Goal: Information Seeking & Learning: Learn about a topic

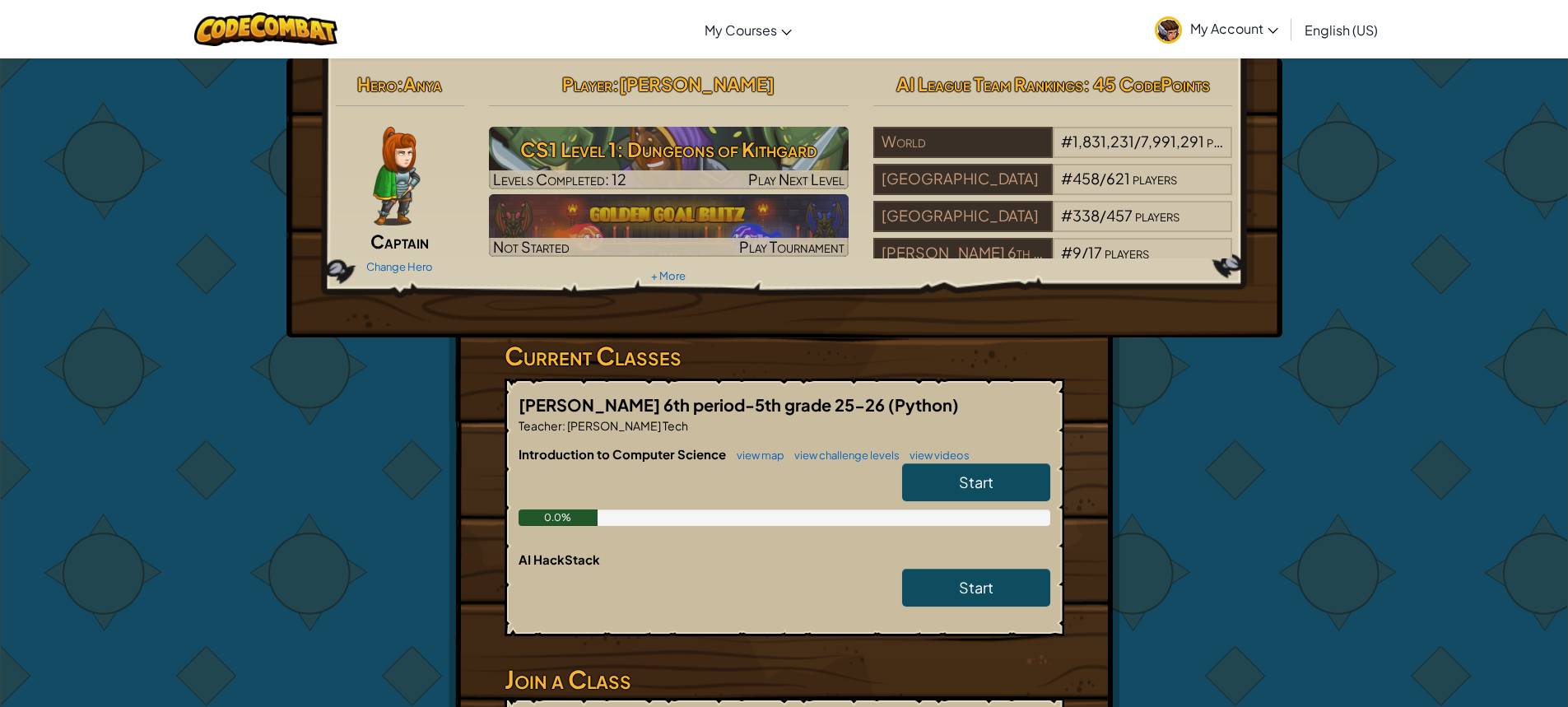
click at [392, 167] on img at bounding box center [396, 176] width 47 height 99
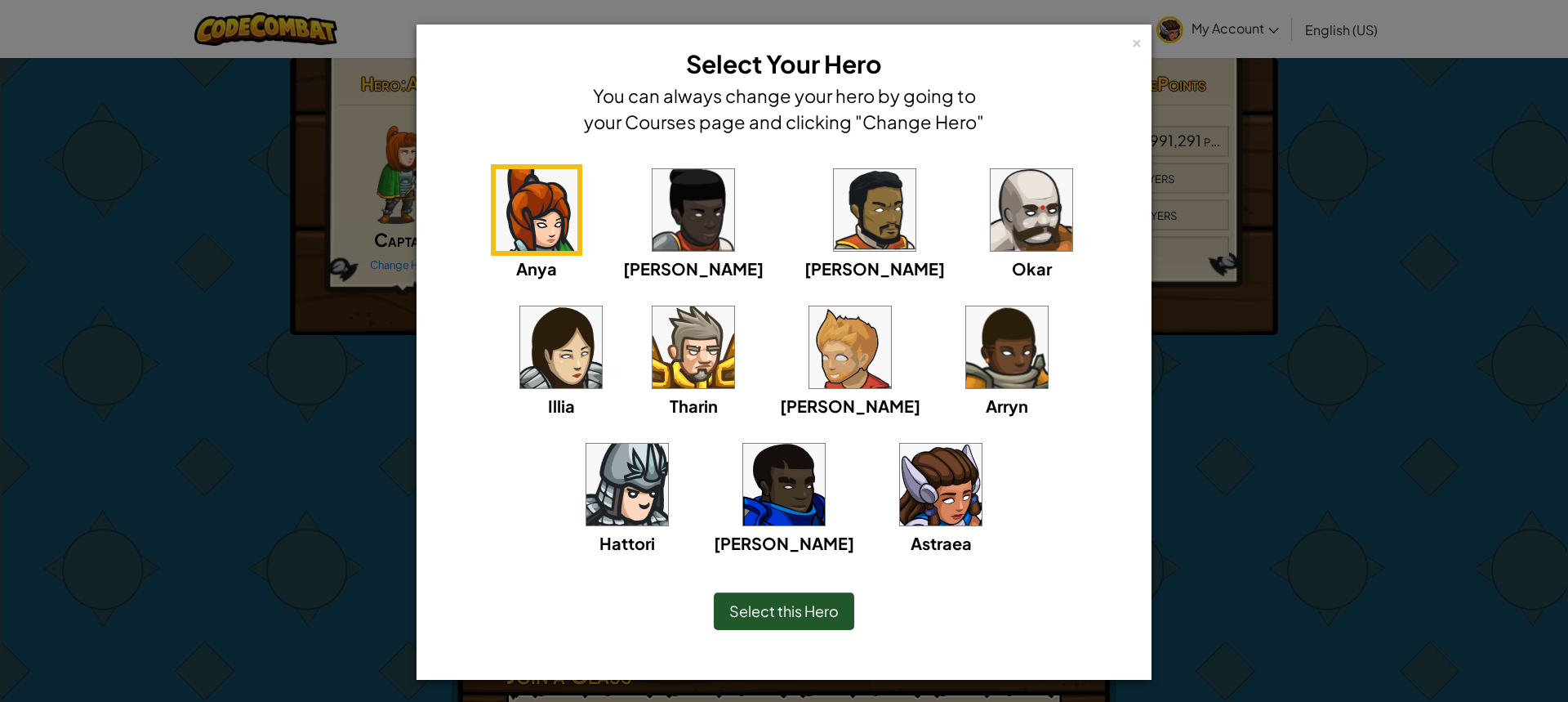
click at [766, 618] on span "Select this Hero" at bounding box center [784, 610] width 109 height 19
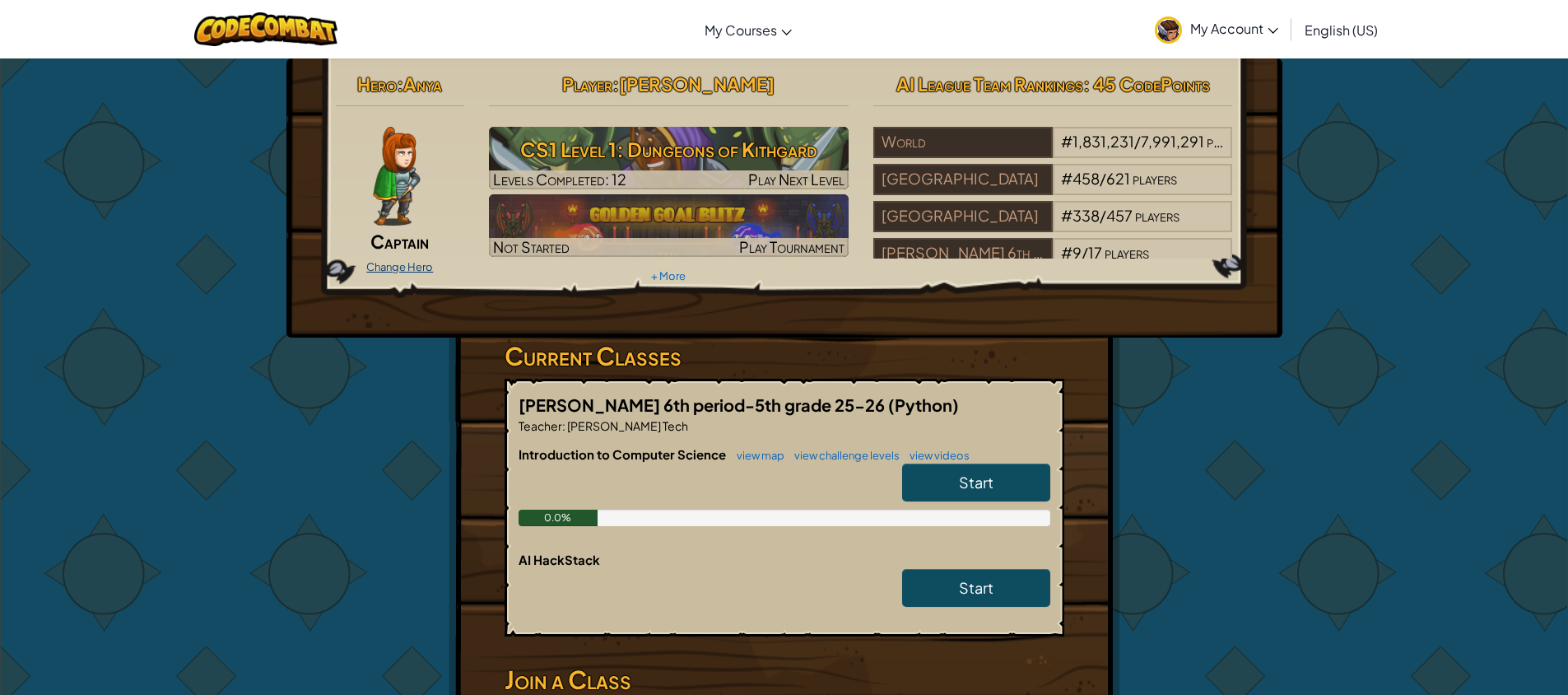
click at [428, 264] on link "Change Hero" at bounding box center [399, 267] width 67 height 13
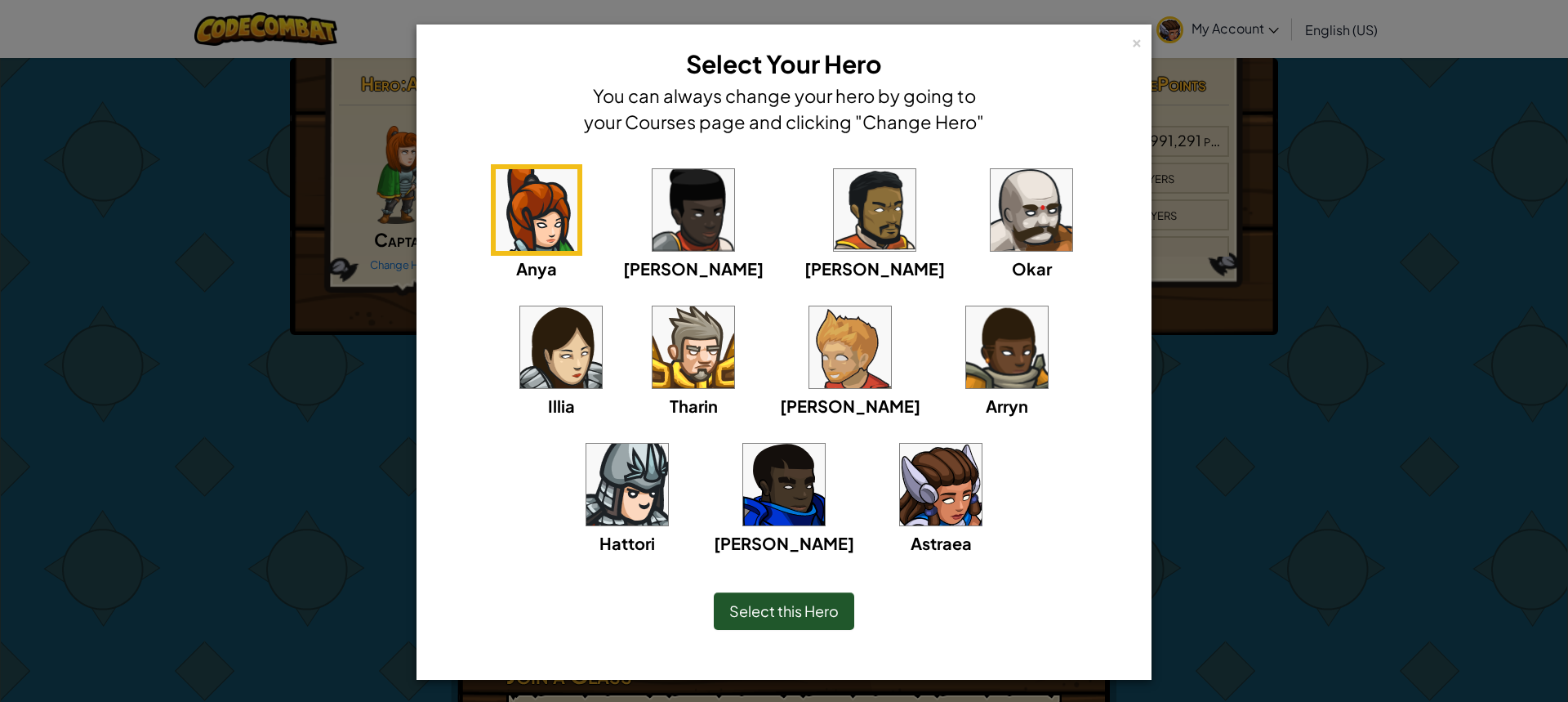
click at [900, 478] on img at bounding box center [940, 484] width 81 height 81
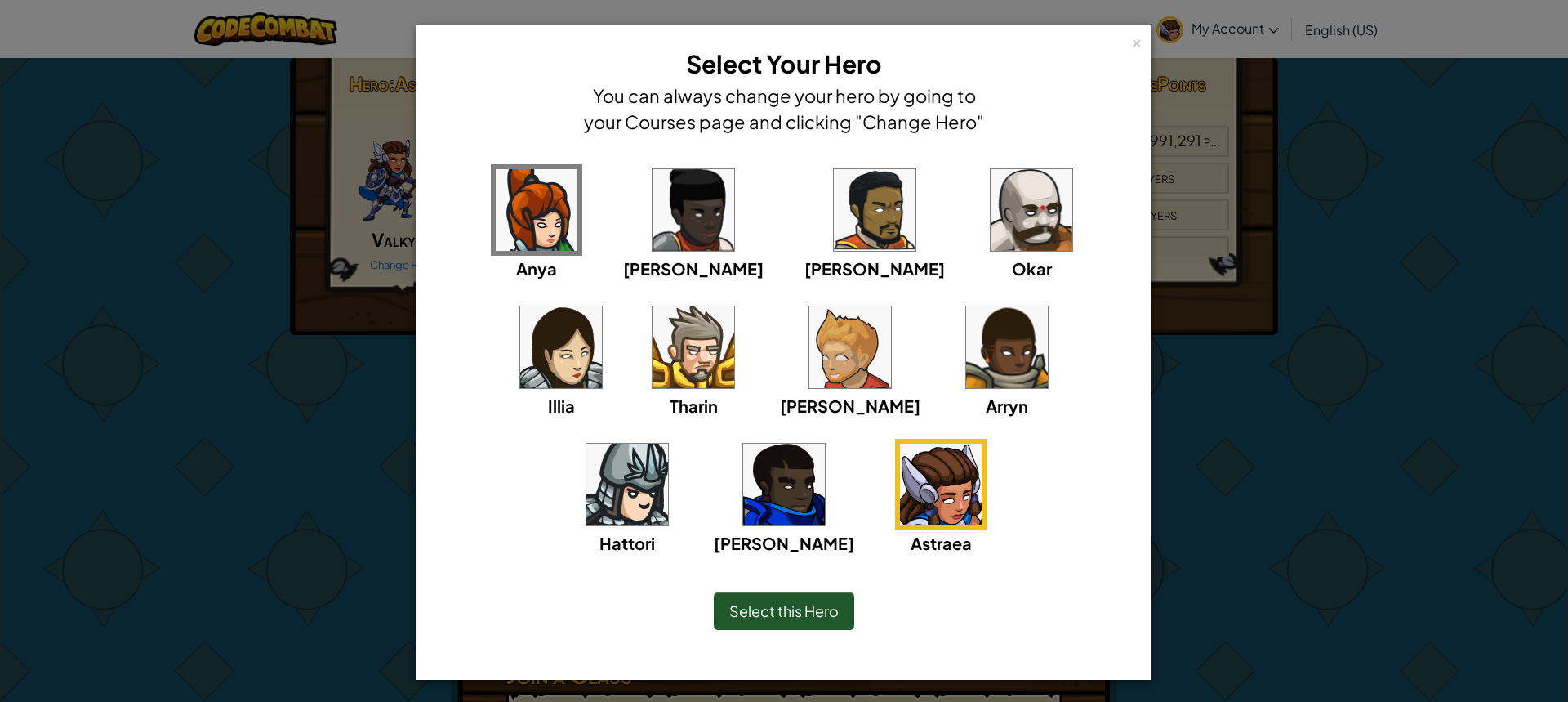
click at [900, 470] on img at bounding box center [940, 484] width 81 height 81
click at [755, 594] on div "Select this Hero" at bounding box center [784, 610] width 668 height 70
click at [756, 613] on span "Select this Hero" at bounding box center [784, 610] width 109 height 19
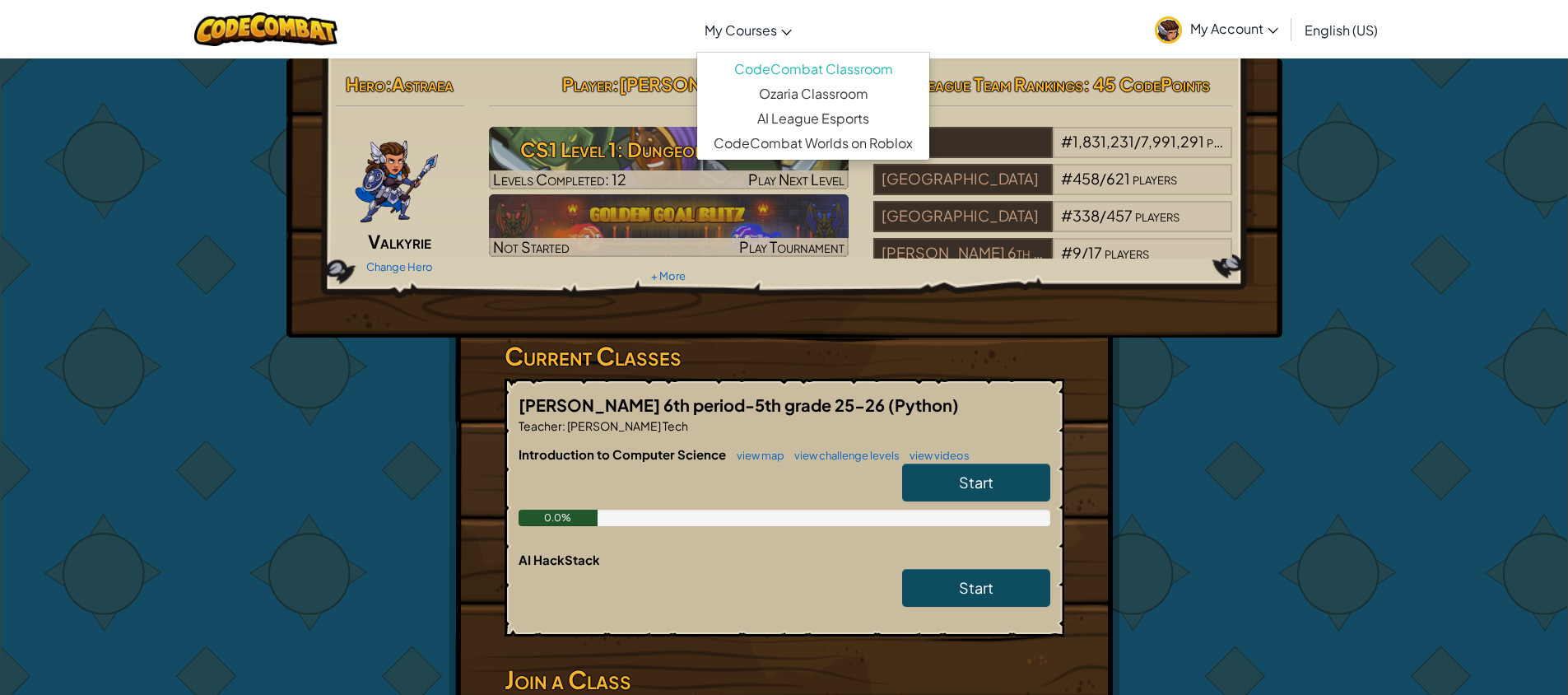
click at [753, 35] on span "My Courses" at bounding box center [740, 30] width 73 height 17
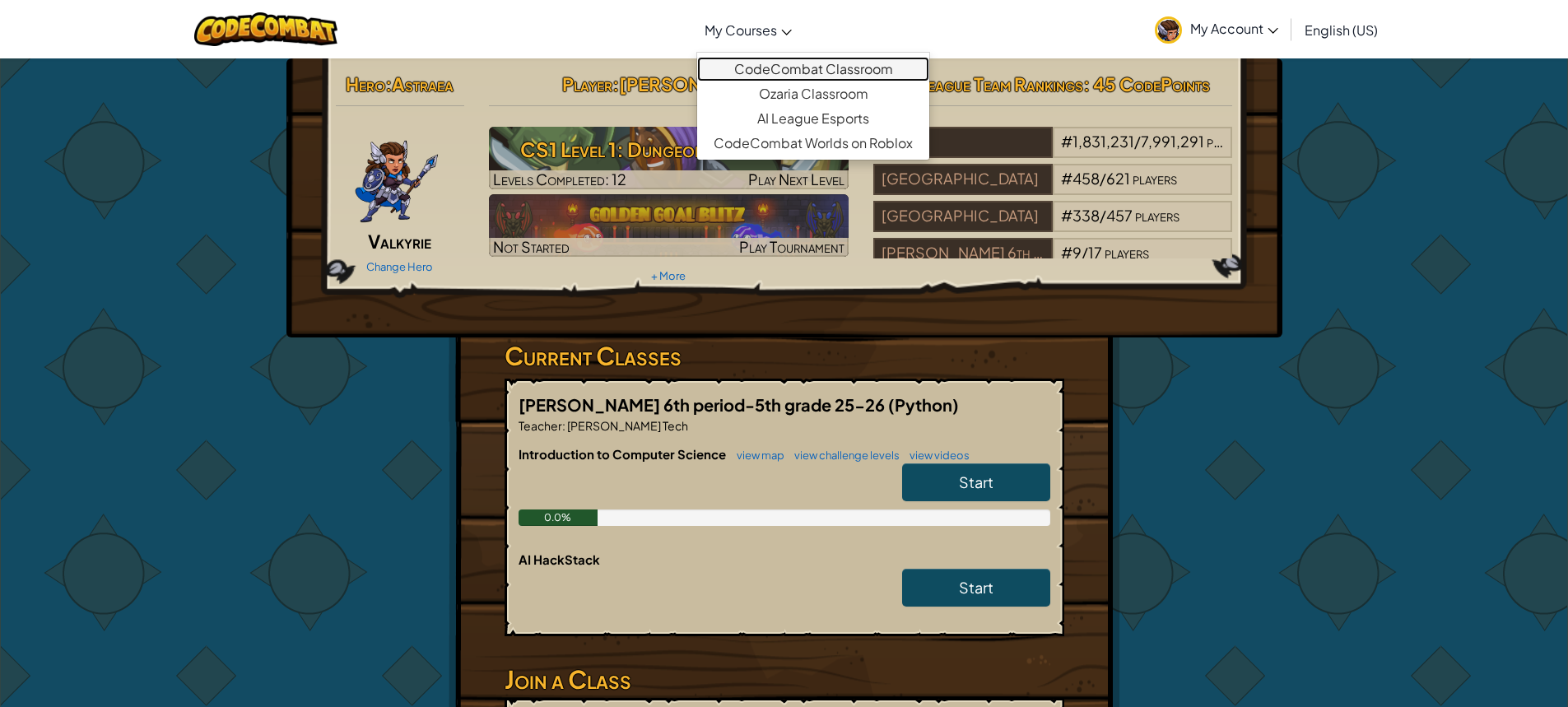
click at [780, 69] on link "CodeCombat Classroom" at bounding box center [813, 69] width 233 height 24
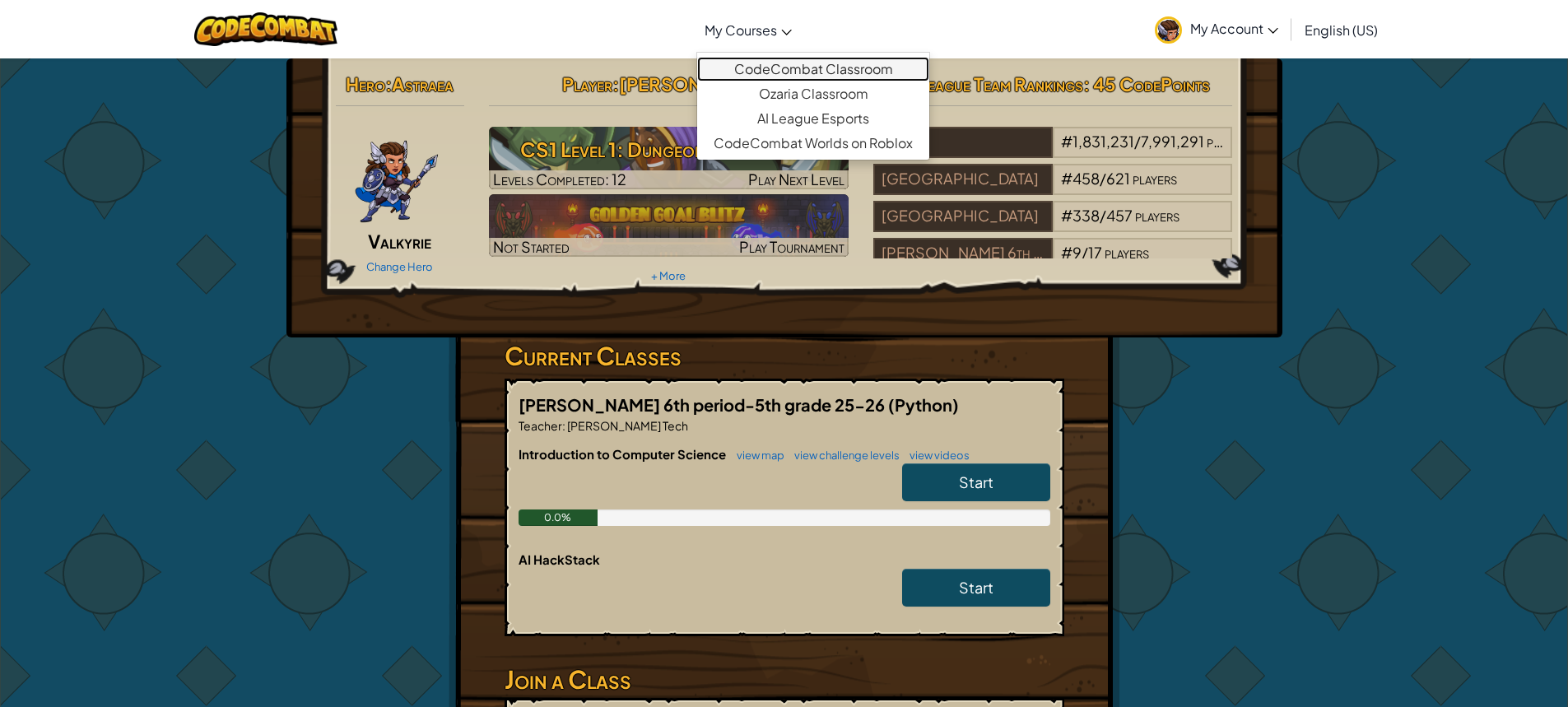
click at [780, 69] on link "CodeCombat Classroom" at bounding box center [813, 69] width 233 height 24
click at [843, 317] on div "Hero : Astraea Valkyrie Change Hero Player : [PERSON_NAME] CS1 Level 1: Dungeon…" at bounding box center [784, 198] width 996 height 279
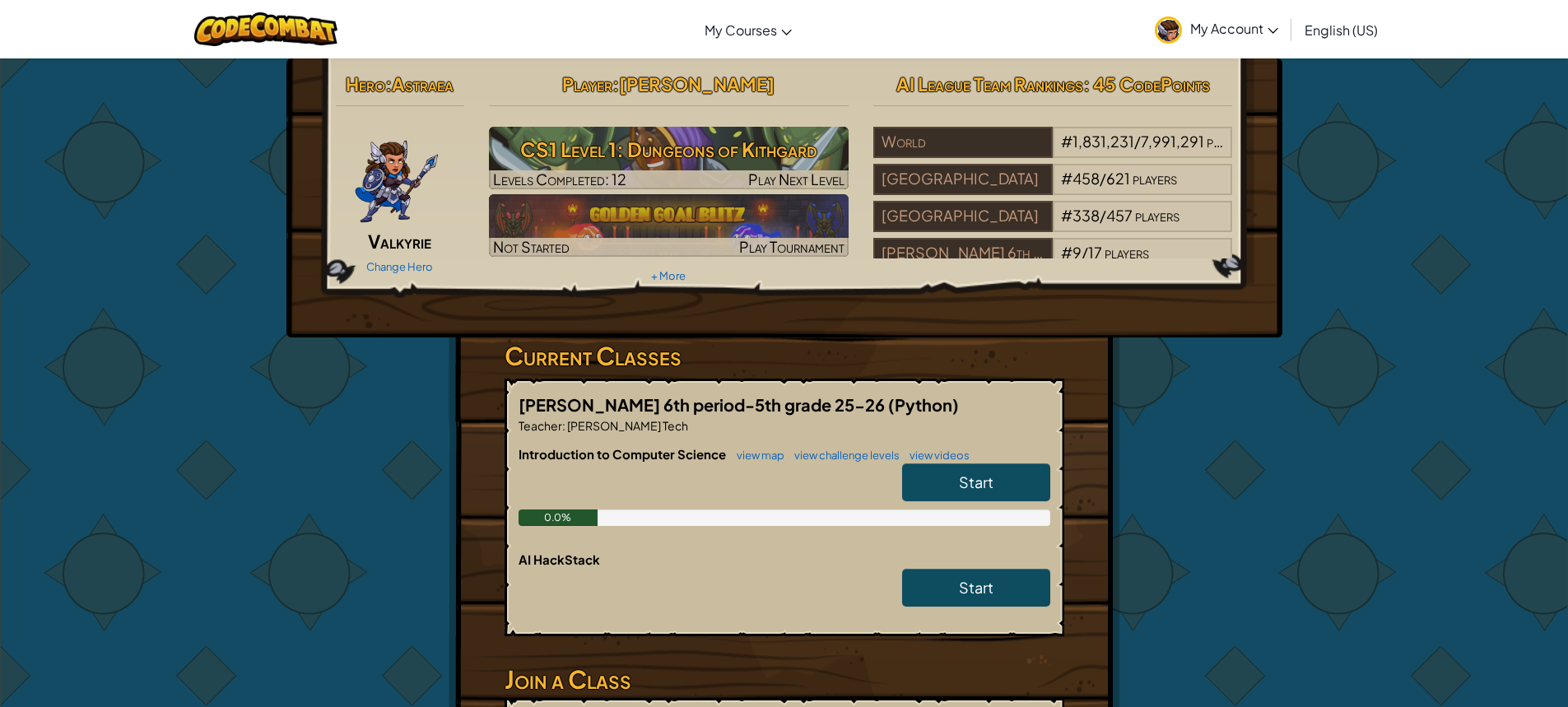
click at [954, 465] on link "Start" at bounding box center [976, 482] width 148 height 38
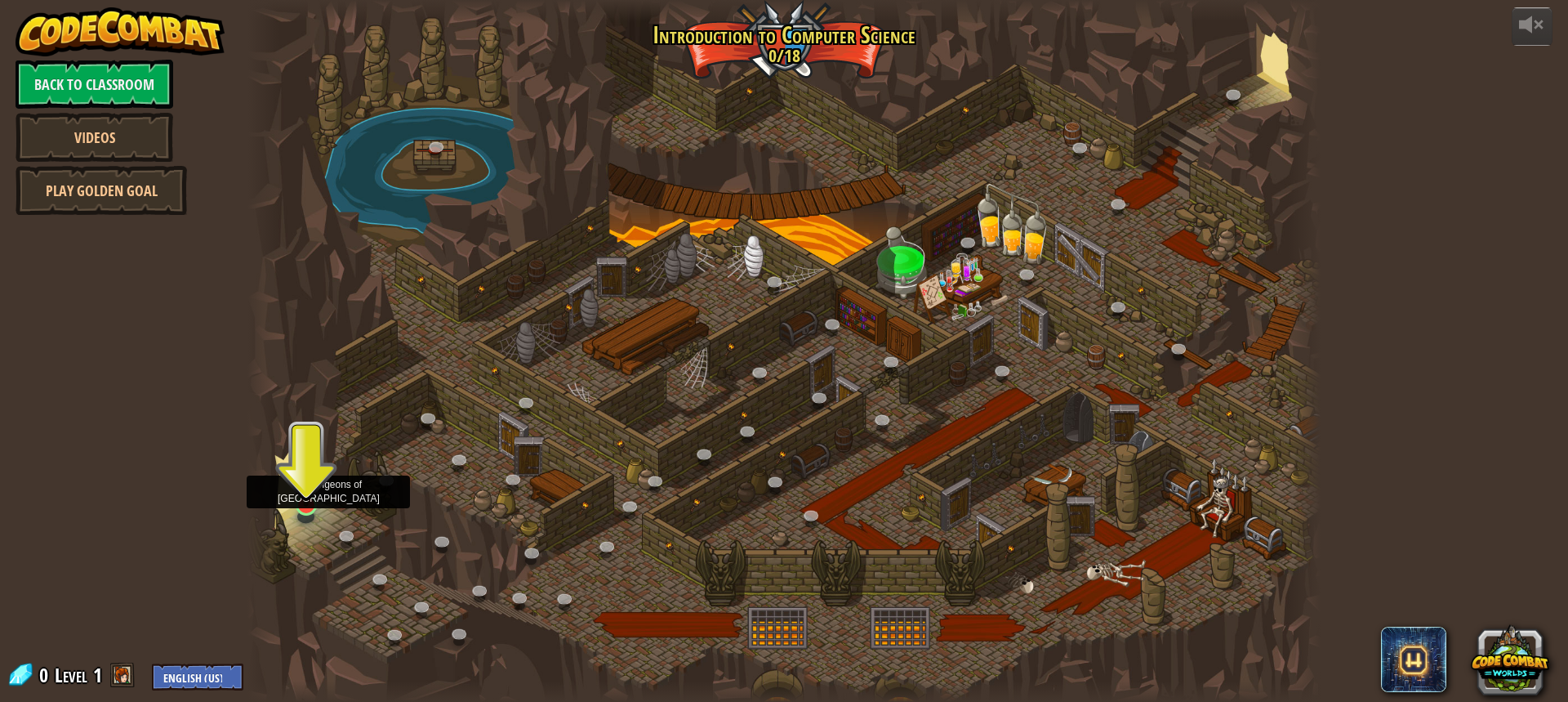
click at [316, 486] on img at bounding box center [306, 474] width 28 height 64
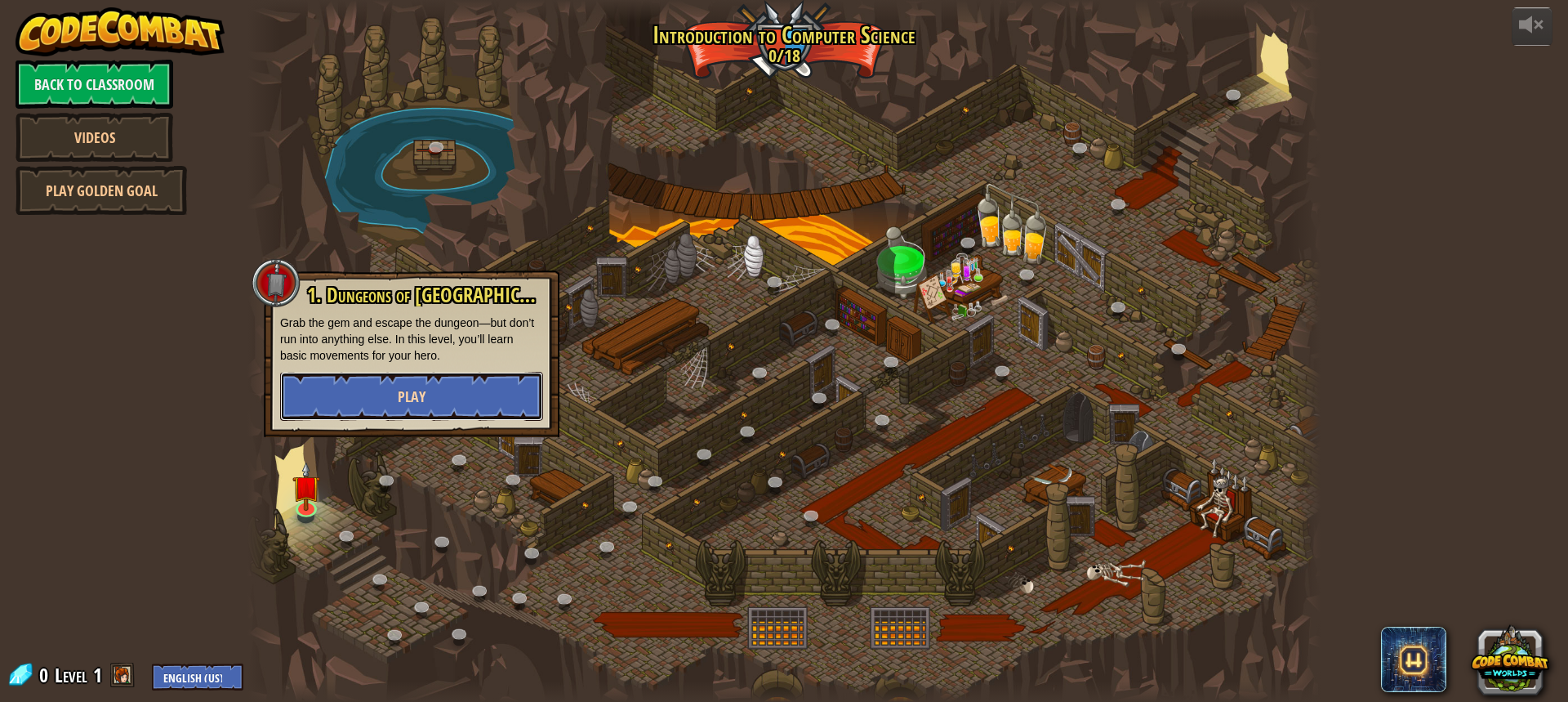
click at [412, 384] on button "Play" at bounding box center [411, 396] width 263 height 49
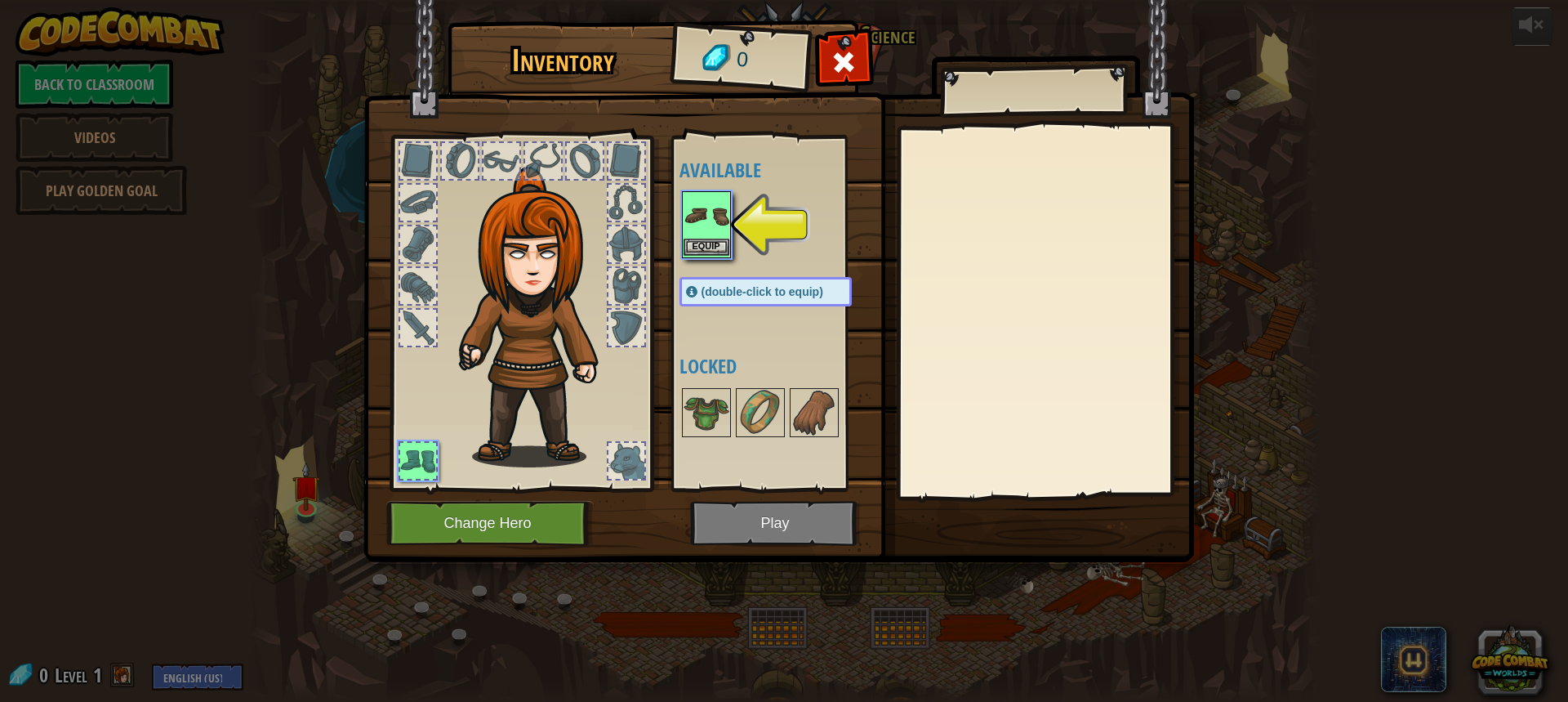
drag, startPoint x: 706, startPoint y: 236, endPoint x: 695, endPoint y: 250, distance: 17.8
click at [705, 237] on img at bounding box center [706, 215] width 46 height 46
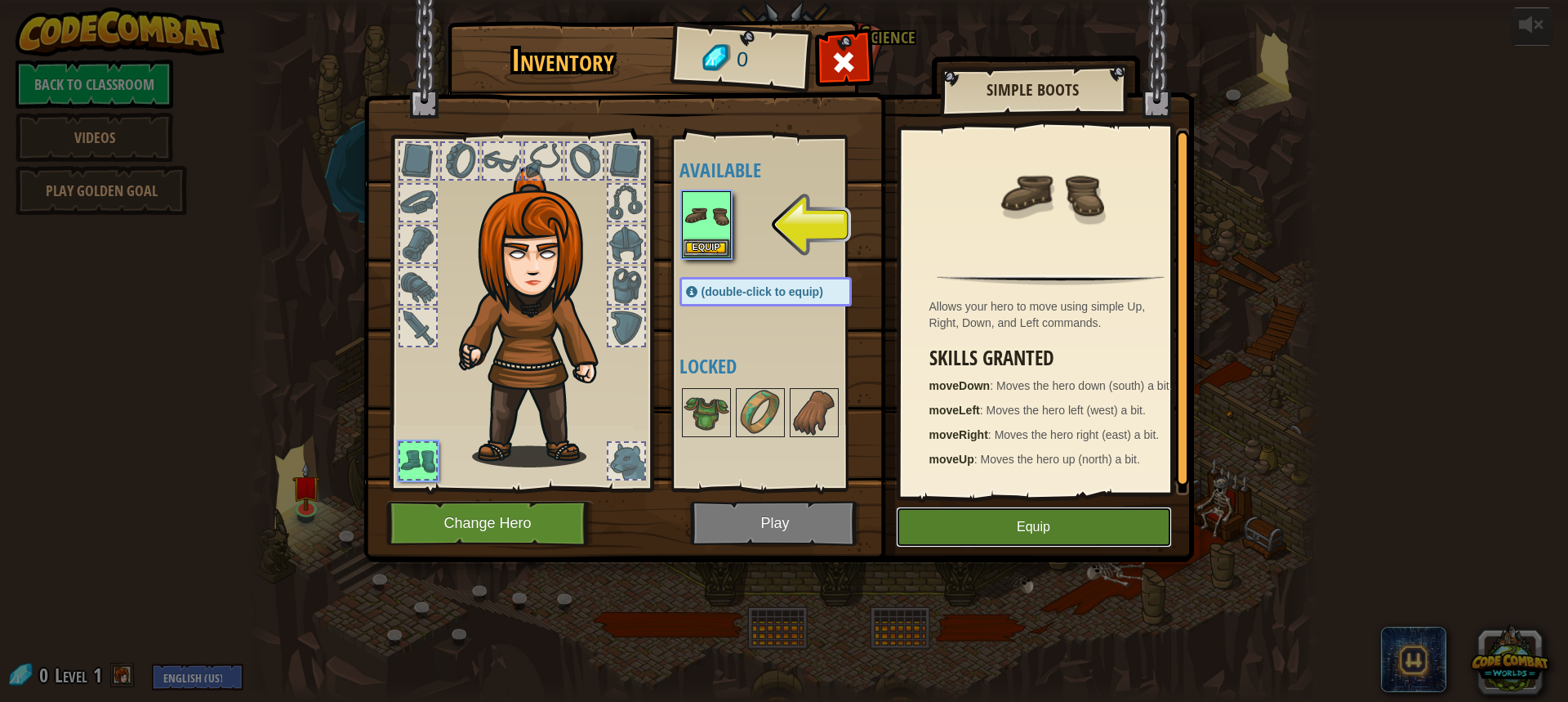
click at [932, 526] on button "Equip" at bounding box center [1033, 527] width 276 height 41
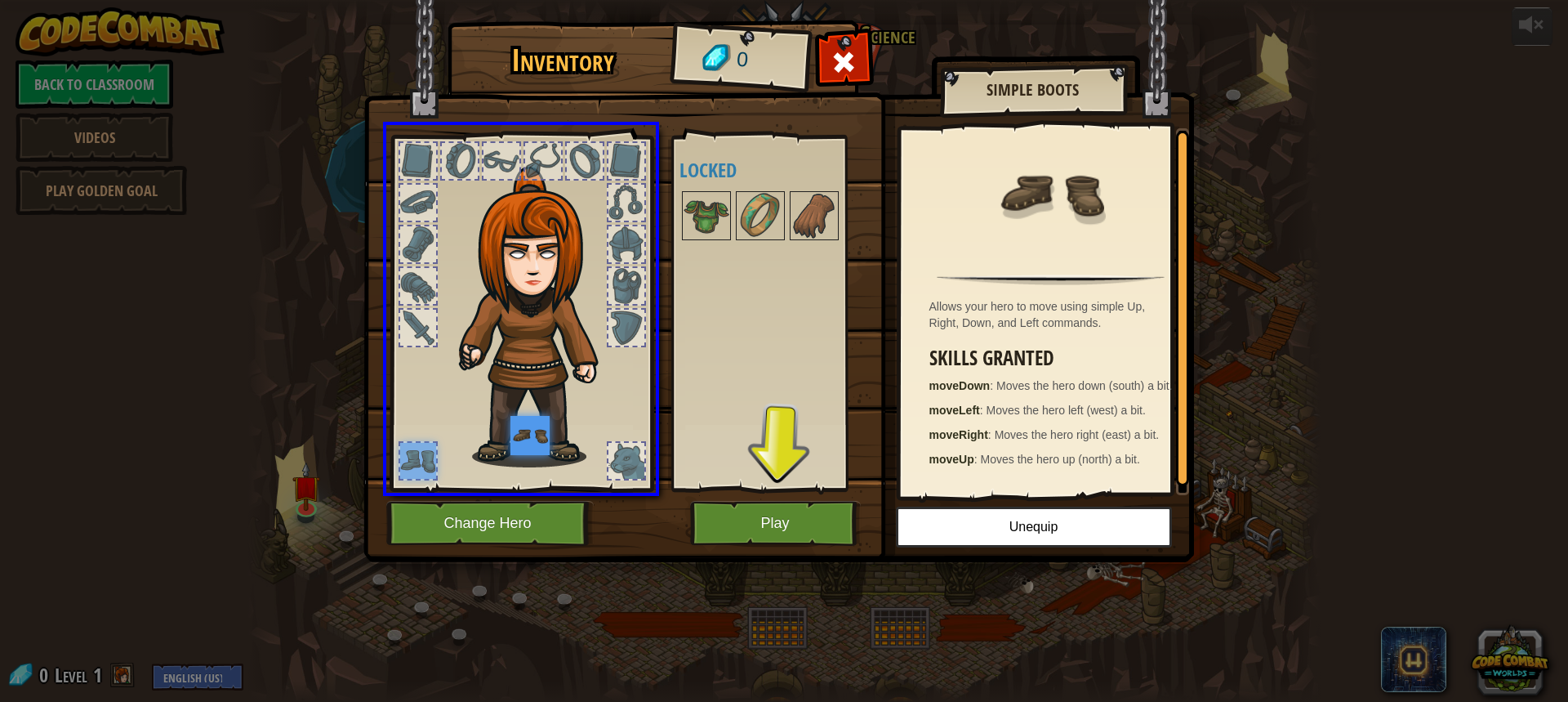
drag, startPoint x: 412, startPoint y: 456, endPoint x: 540, endPoint y: 444, distance: 128.6
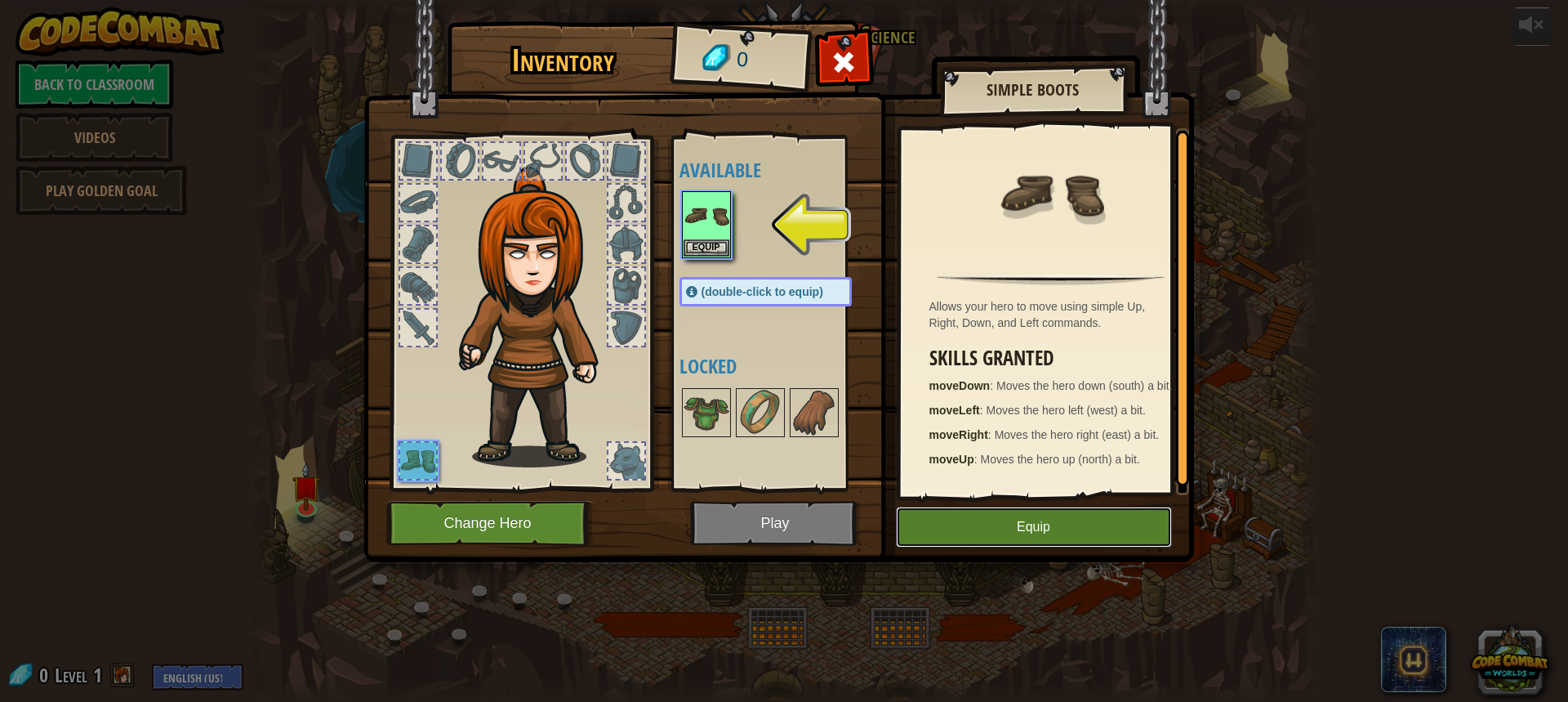
click at [954, 534] on button "Equip" at bounding box center [1033, 527] width 276 height 41
click at [710, 254] on button "Equip" at bounding box center [706, 247] width 46 height 17
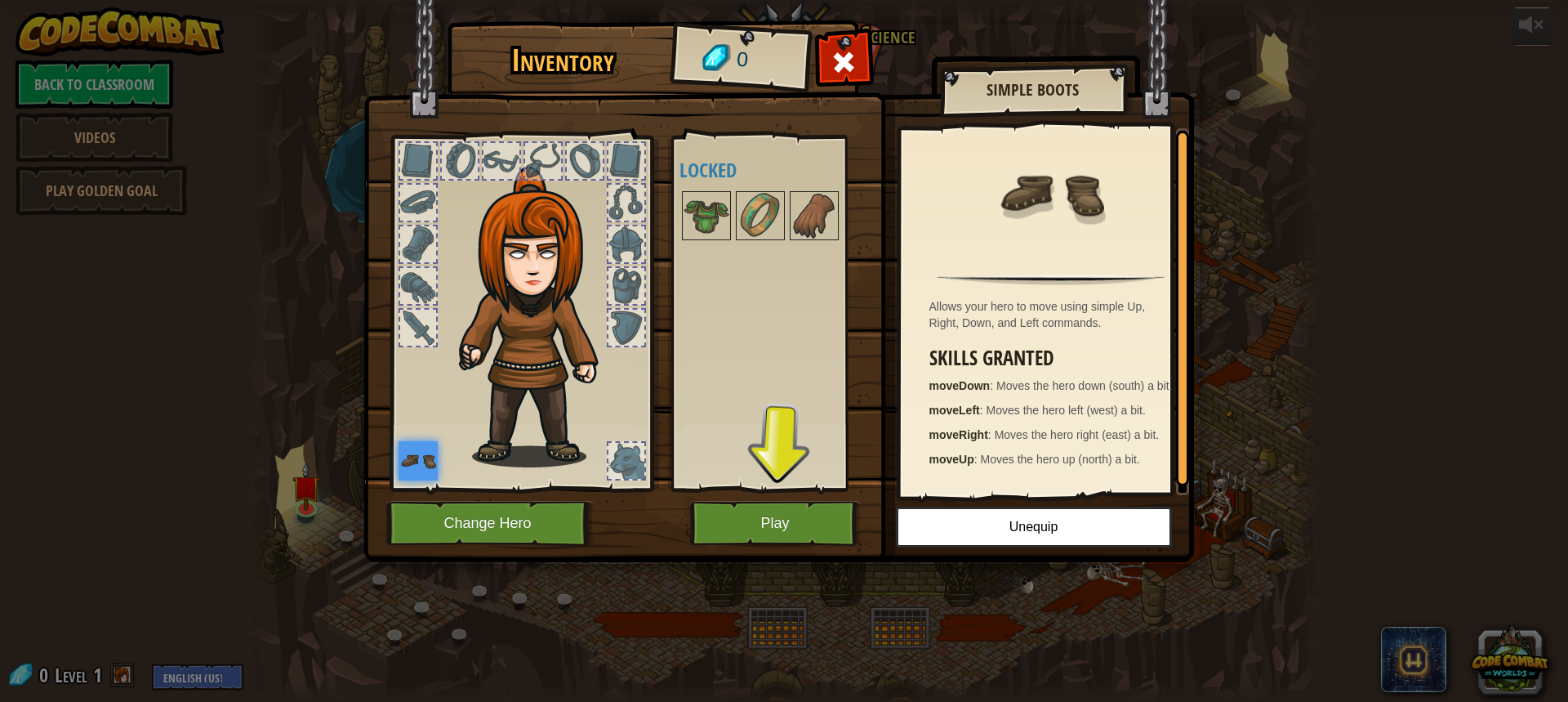
click at [637, 450] on div at bounding box center [626, 461] width 36 height 36
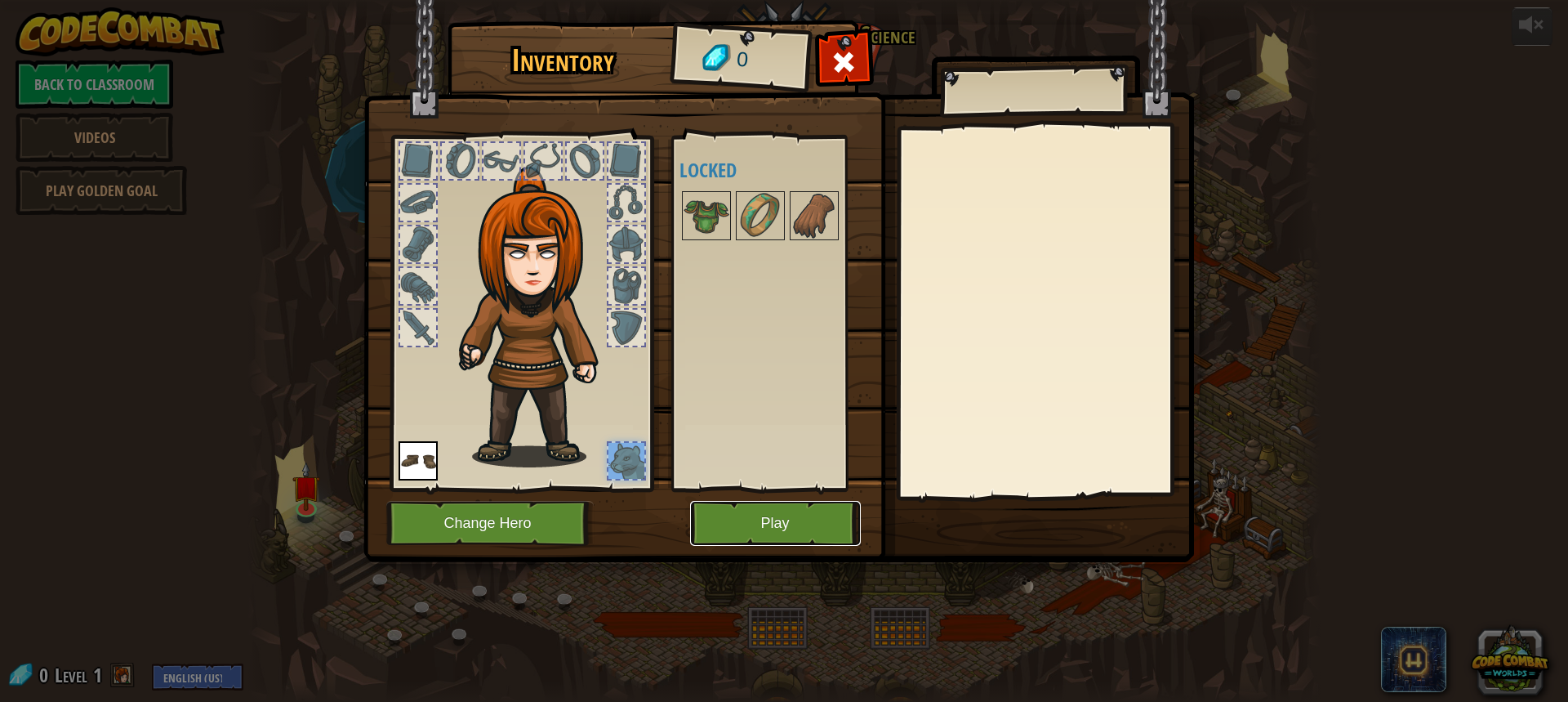
click at [713, 506] on button "Play" at bounding box center [776, 523] width 171 height 45
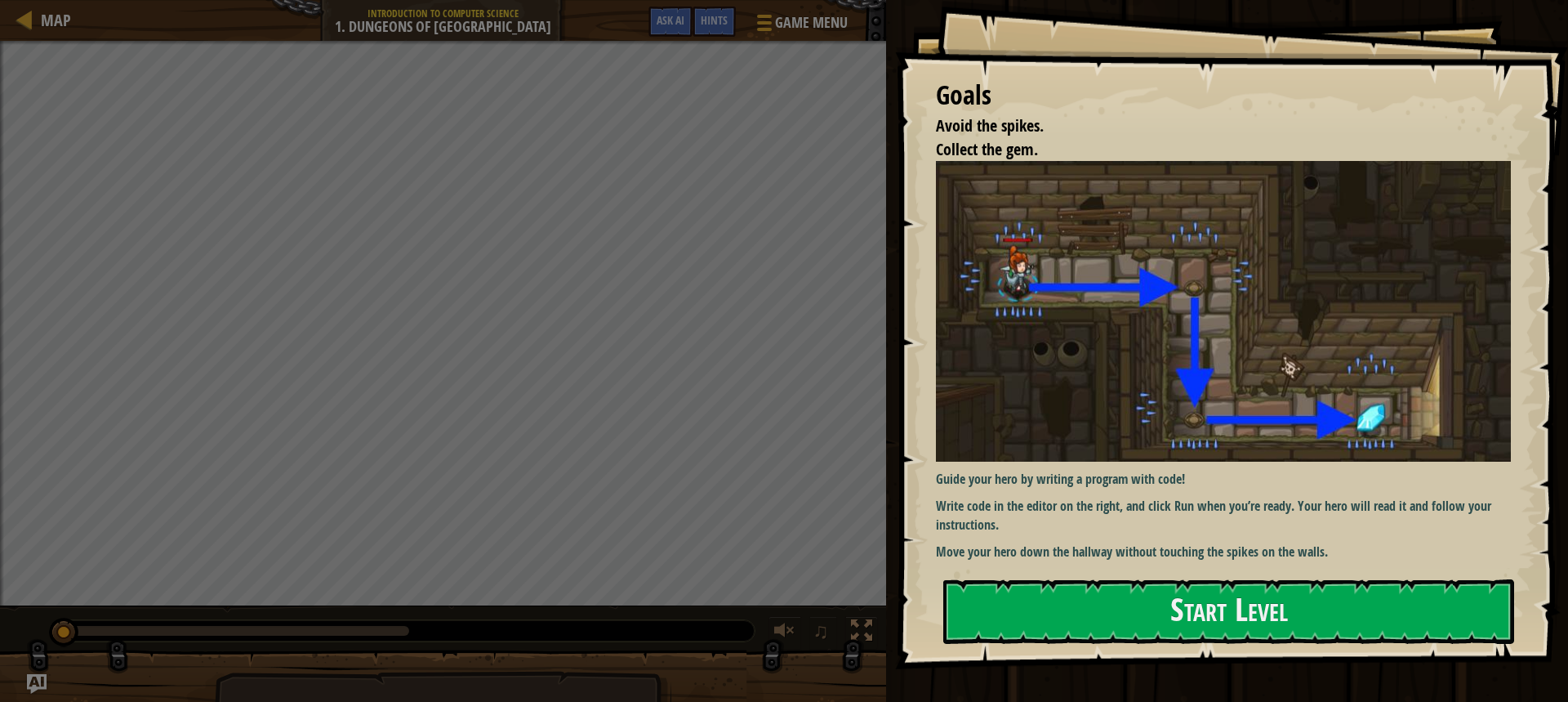
click at [1021, 575] on div "Goals Avoid the spikes. Collect the gem. Guide your hero by writing a program w…" at bounding box center [1232, 335] width 673 height 669
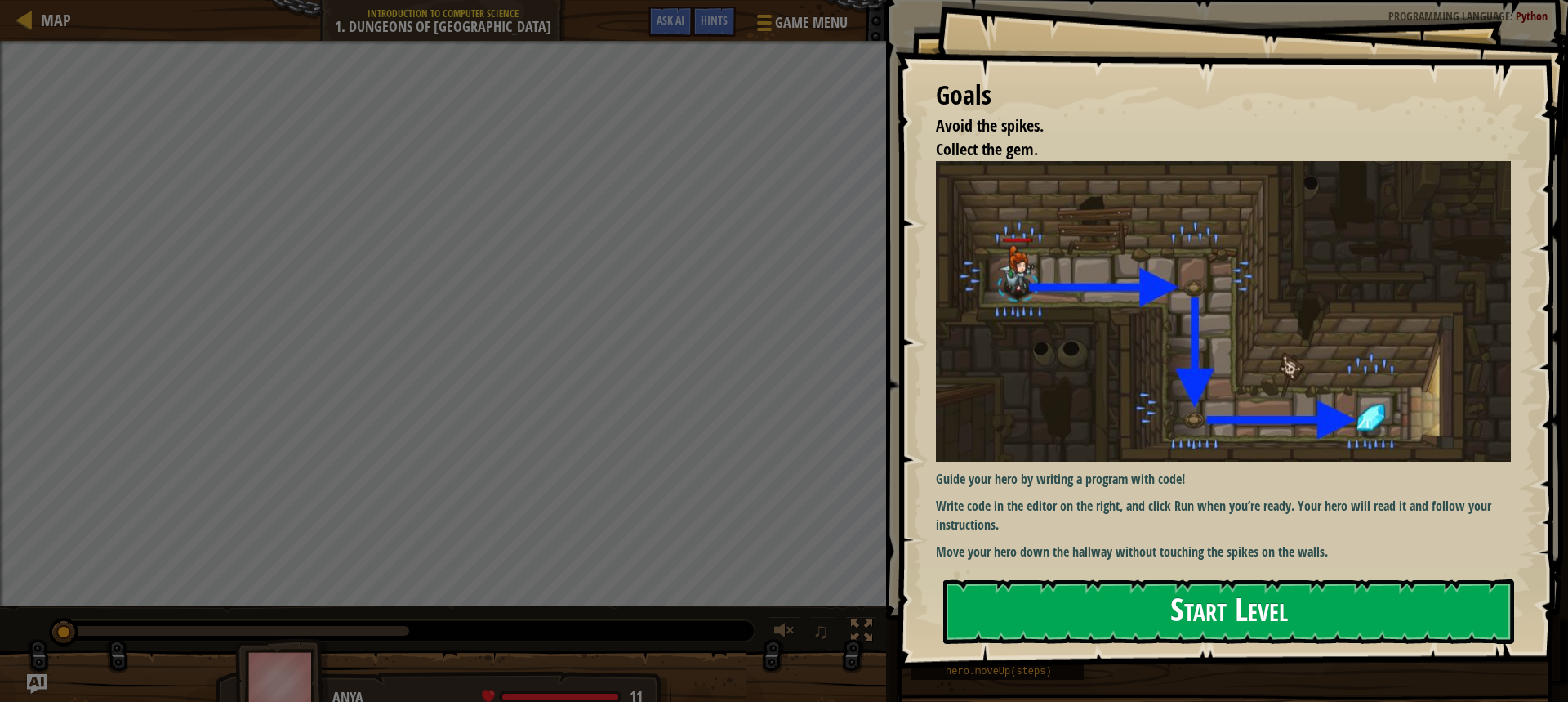
drag, startPoint x: 958, startPoint y: 620, endPoint x: 948, endPoint y: 616, distance: 10.8
click at [948, 618] on button "Start Level" at bounding box center [1229, 611] width 571 height 64
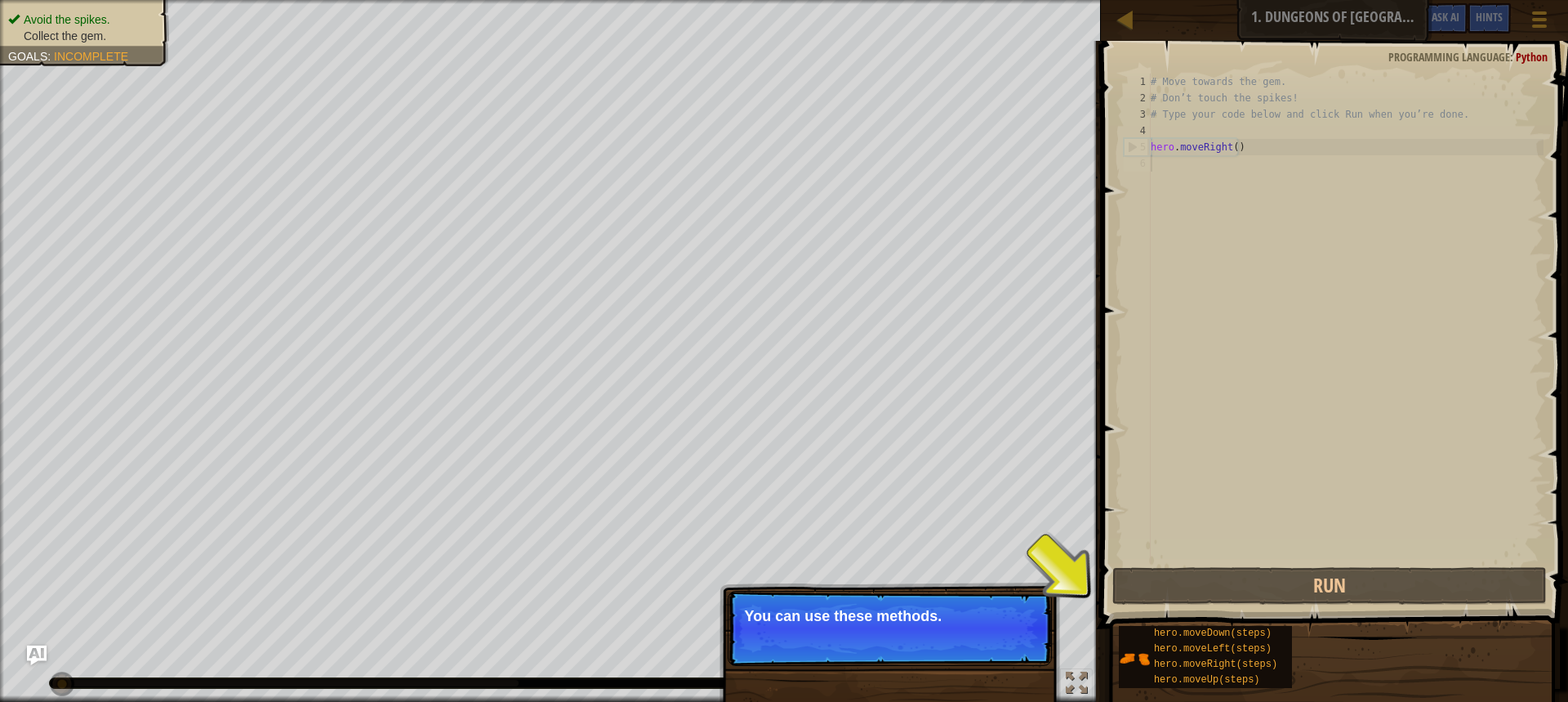
click at [840, 623] on p "You can use these methods." at bounding box center [890, 615] width 290 height 16
click at [1002, 694] on div "Skip (esc) Continue You can use these methods." at bounding box center [890, 711] width 341 height 242
click at [1022, 639] on button "Continue" at bounding box center [1005, 638] width 68 height 21
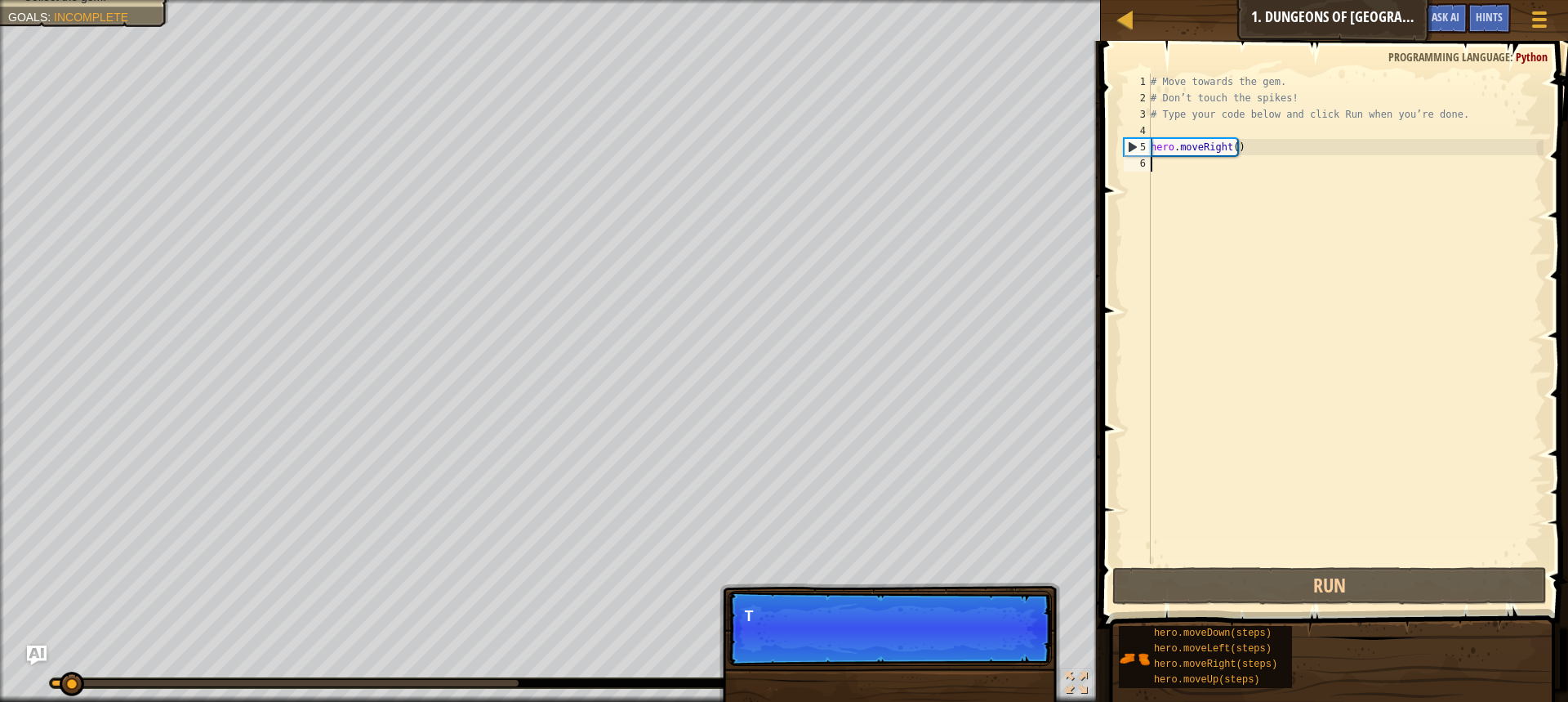
scroll to position [7, 0]
click at [1022, 631] on p "Skip (esc) Continue T" at bounding box center [890, 628] width 324 height 75
click at [1013, 638] on p "Skip (esc) Continue Type your code" at bounding box center [890, 628] width 324 height 75
click at [1013, 638] on p "Skip (esc) Continue Type your code on the" at bounding box center [890, 628] width 324 height 75
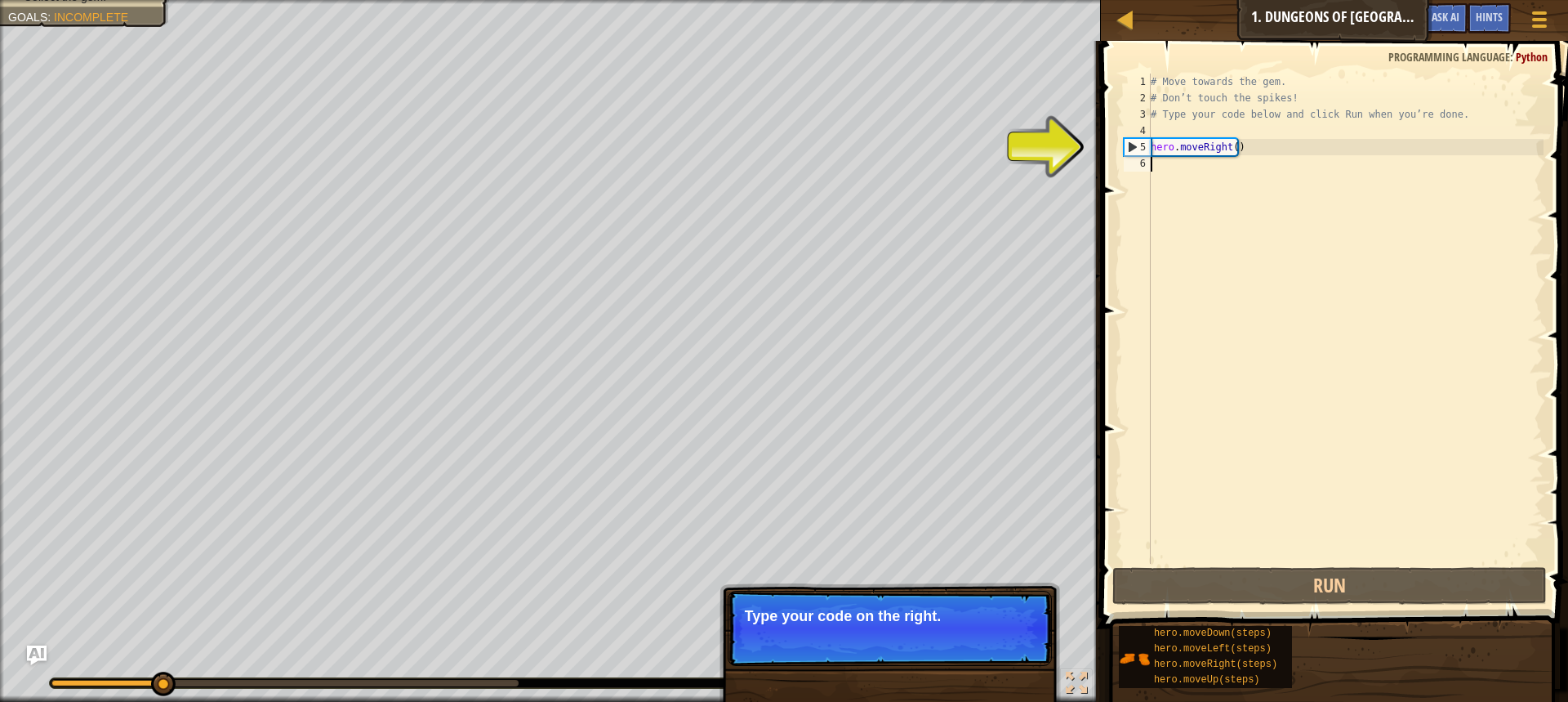
click at [1013, 638] on p "Skip (esc) Continue Type your code on the right." at bounding box center [890, 628] width 324 height 75
click at [1013, 638] on button "Continue" at bounding box center [1005, 638] width 68 height 21
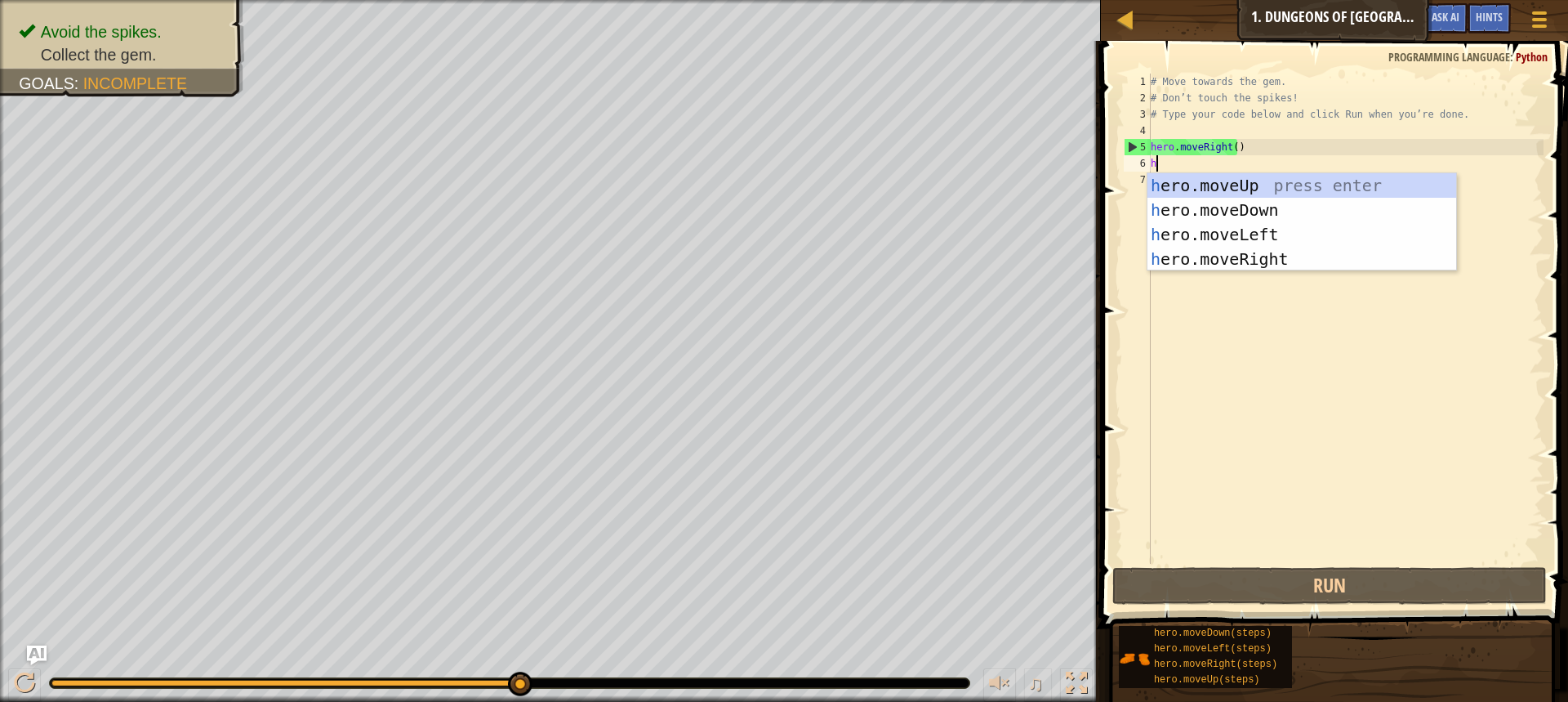
type textarea "he"
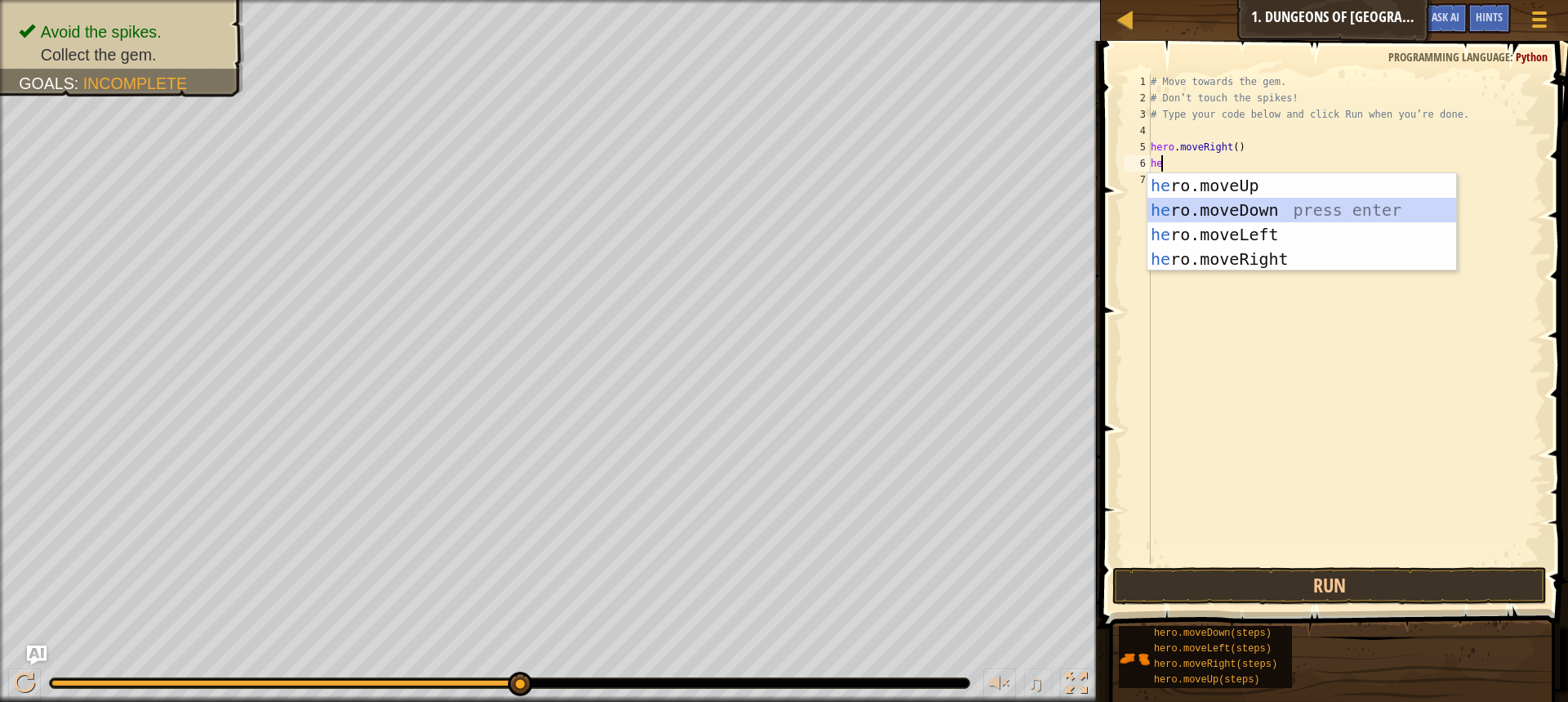
click at [1258, 211] on div "he ro.moveUp press enter he ro.moveDown press enter he ro.moveLeft press enter …" at bounding box center [1302, 246] width 308 height 147
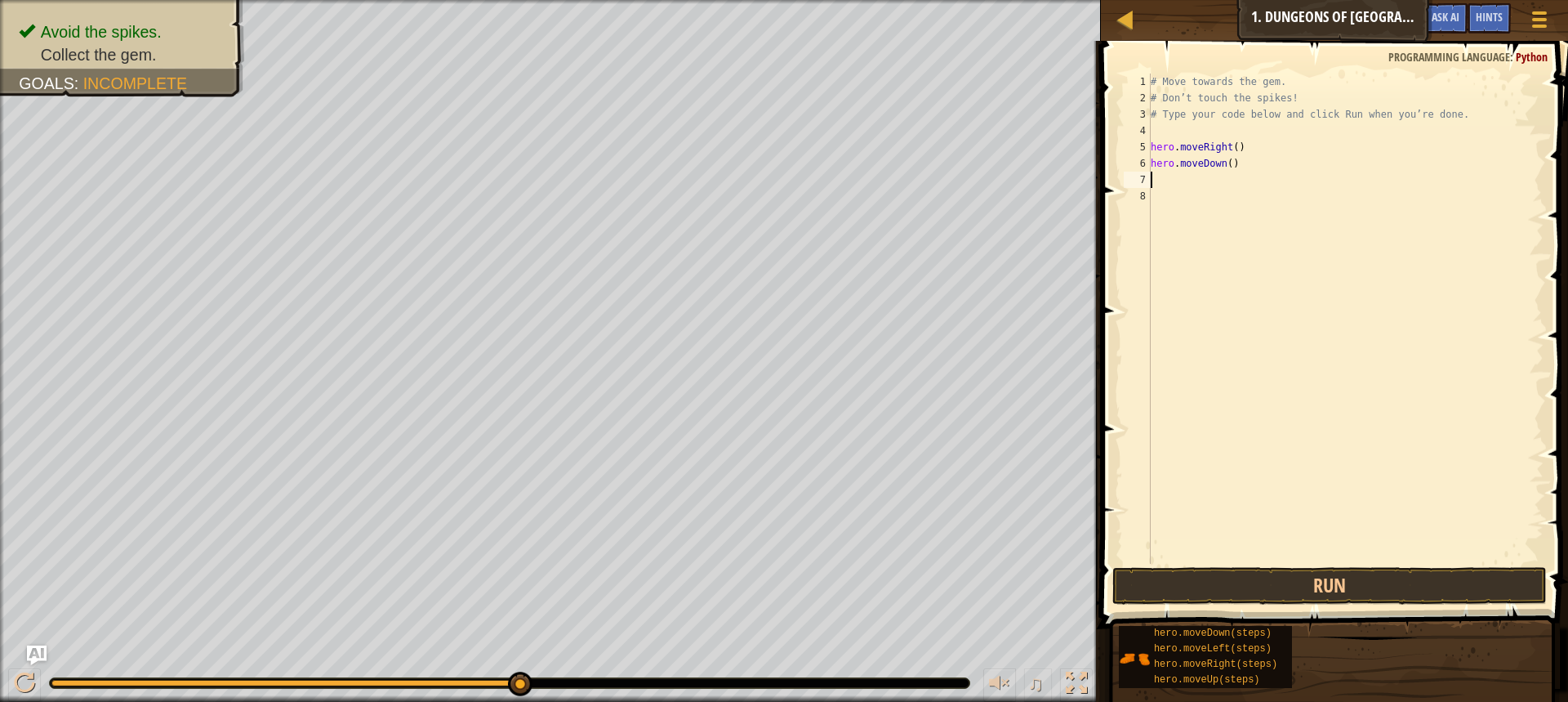
click at [1158, 192] on div "# Move towards the gem. # Don’t touch the spikes! # Type your code below and cl…" at bounding box center [1346, 335] width 396 height 523
click at [1159, 584] on button "Run" at bounding box center [1330, 586] width 435 height 37
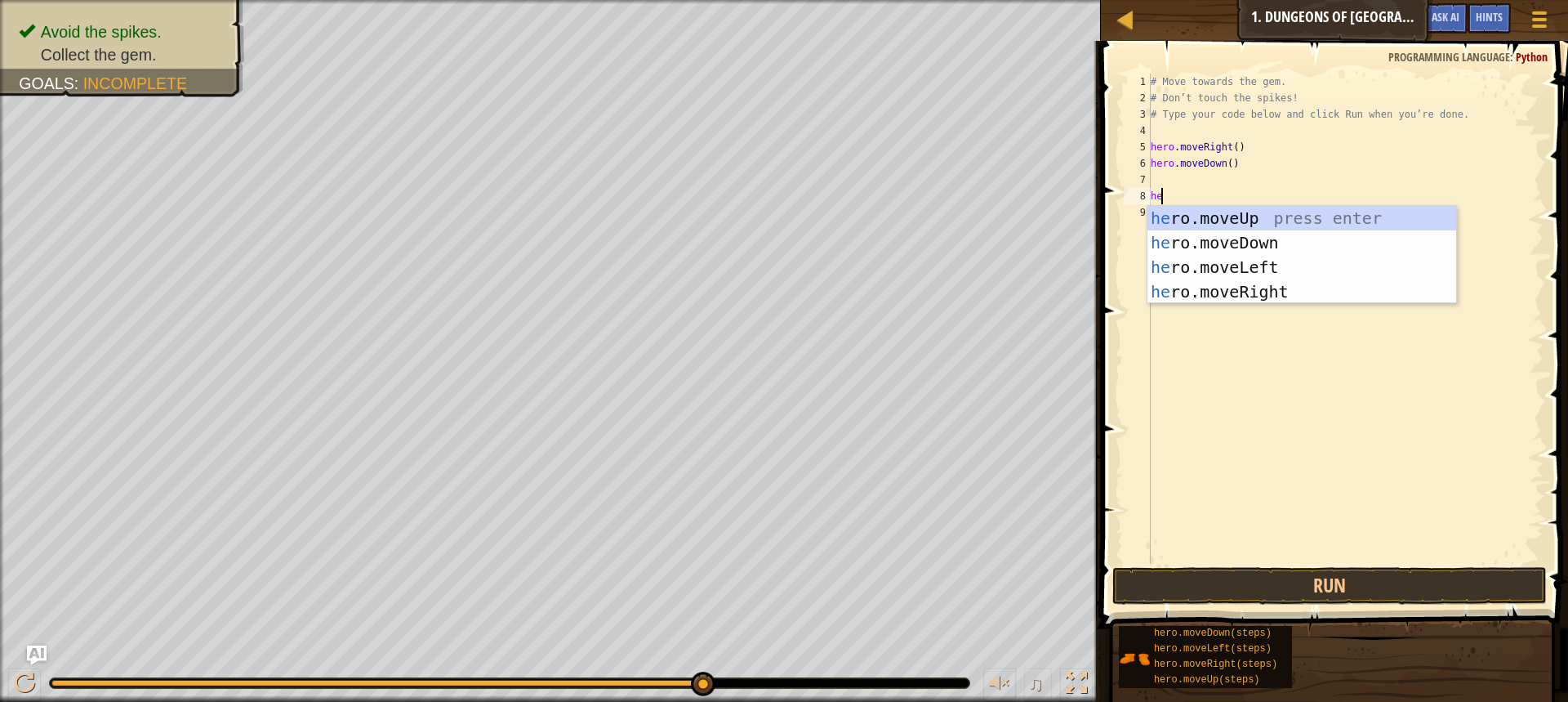
type textarea "her"
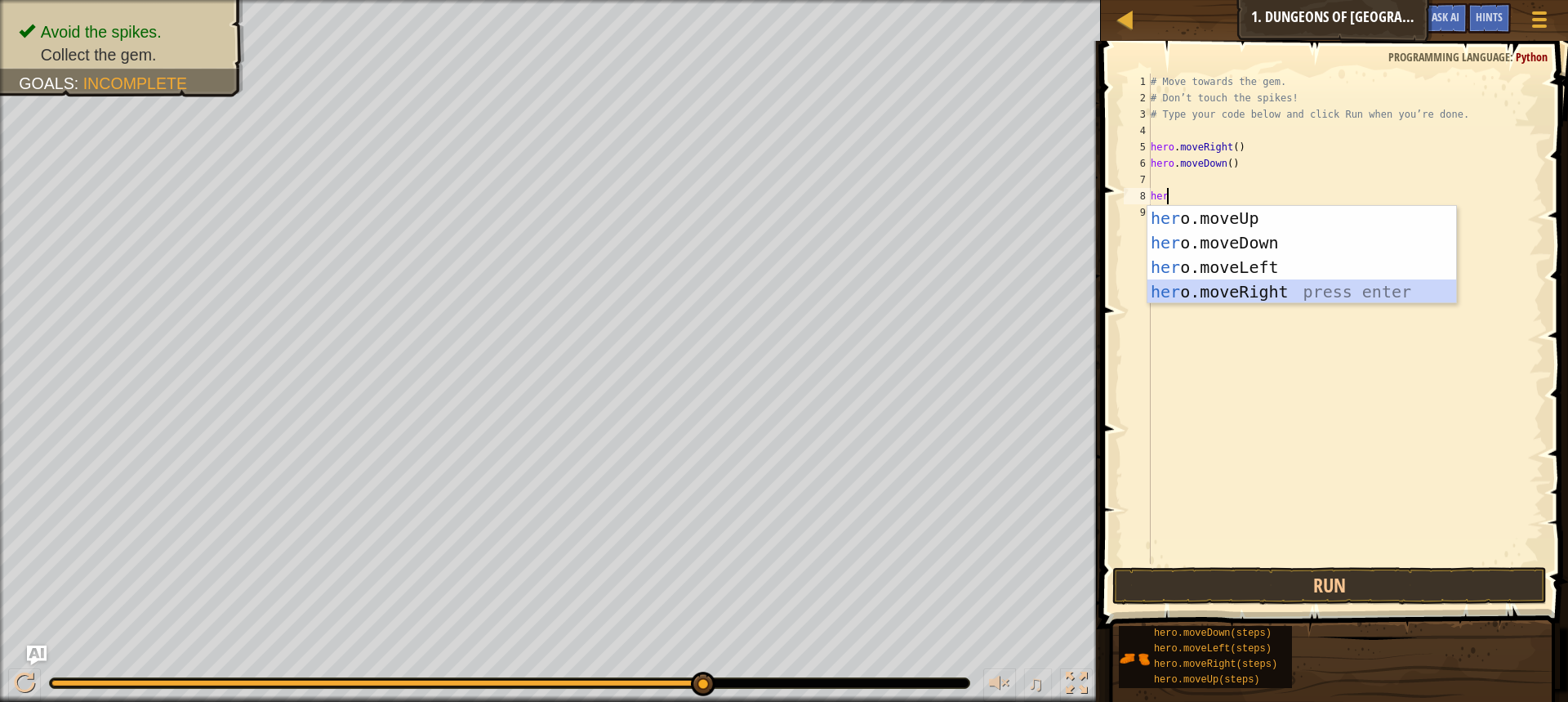
click at [1276, 294] on div "her o.moveUp press enter her o.moveDown press enter her o.moveLeft press enter …" at bounding box center [1302, 279] width 308 height 147
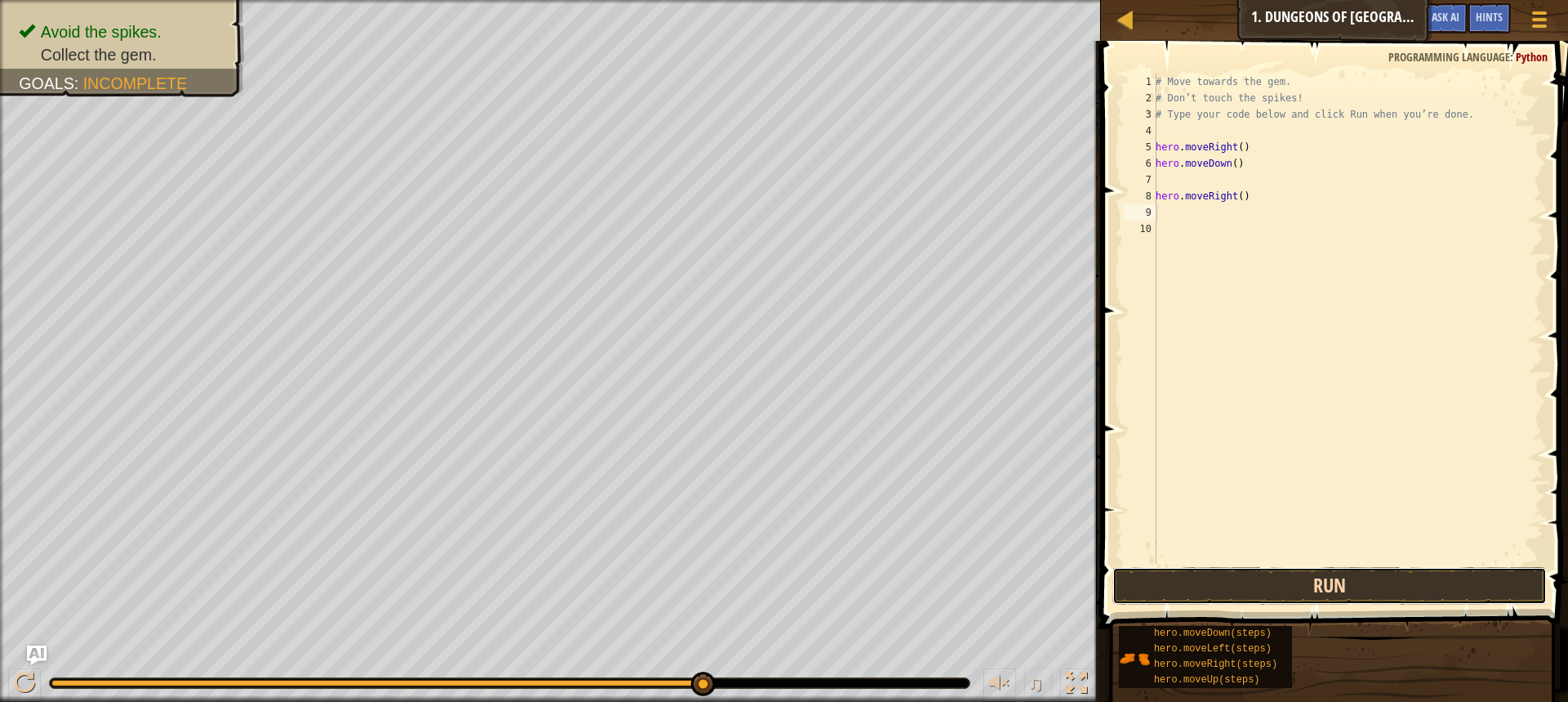
click at [1256, 573] on button "Run" at bounding box center [1330, 586] width 435 height 37
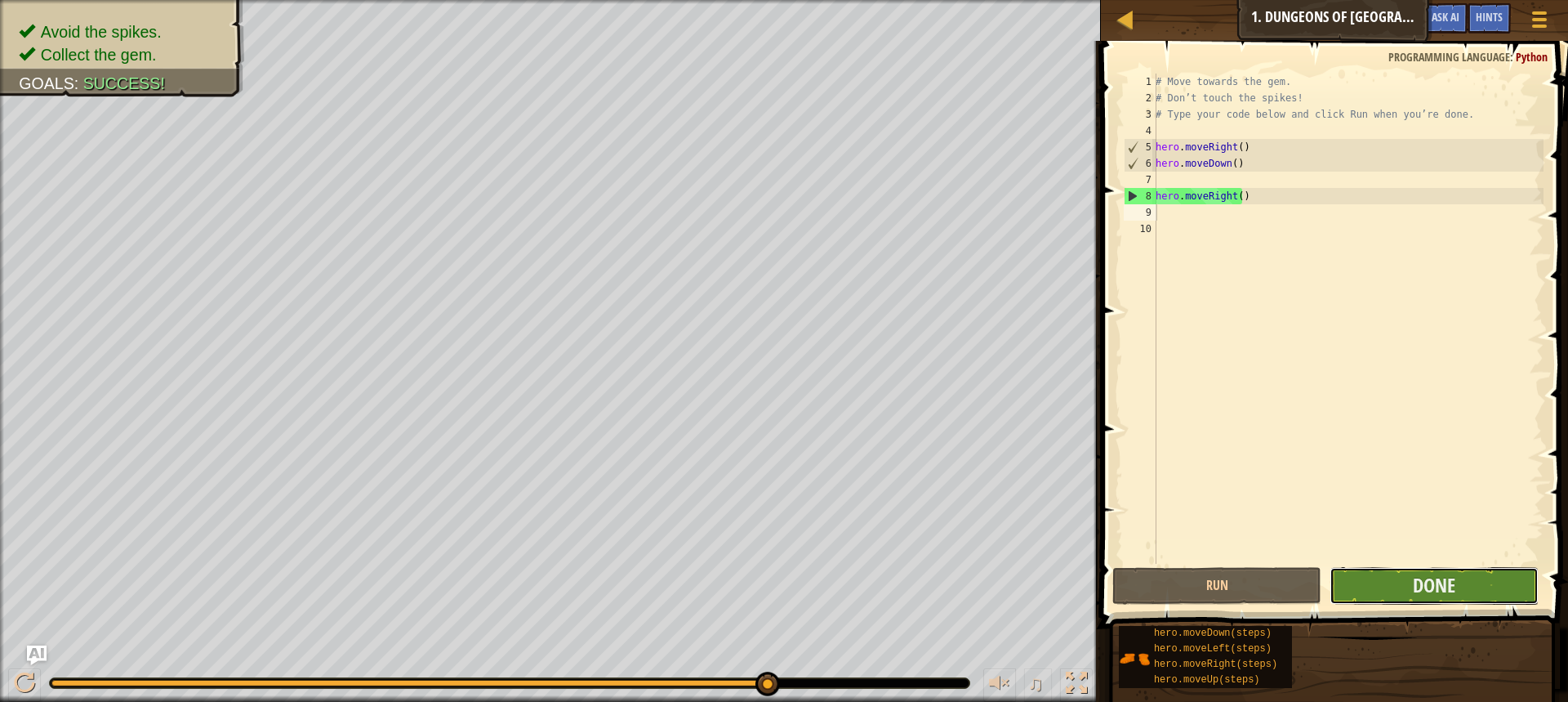
click at [1348, 595] on button "Done" at bounding box center [1434, 586] width 209 height 37
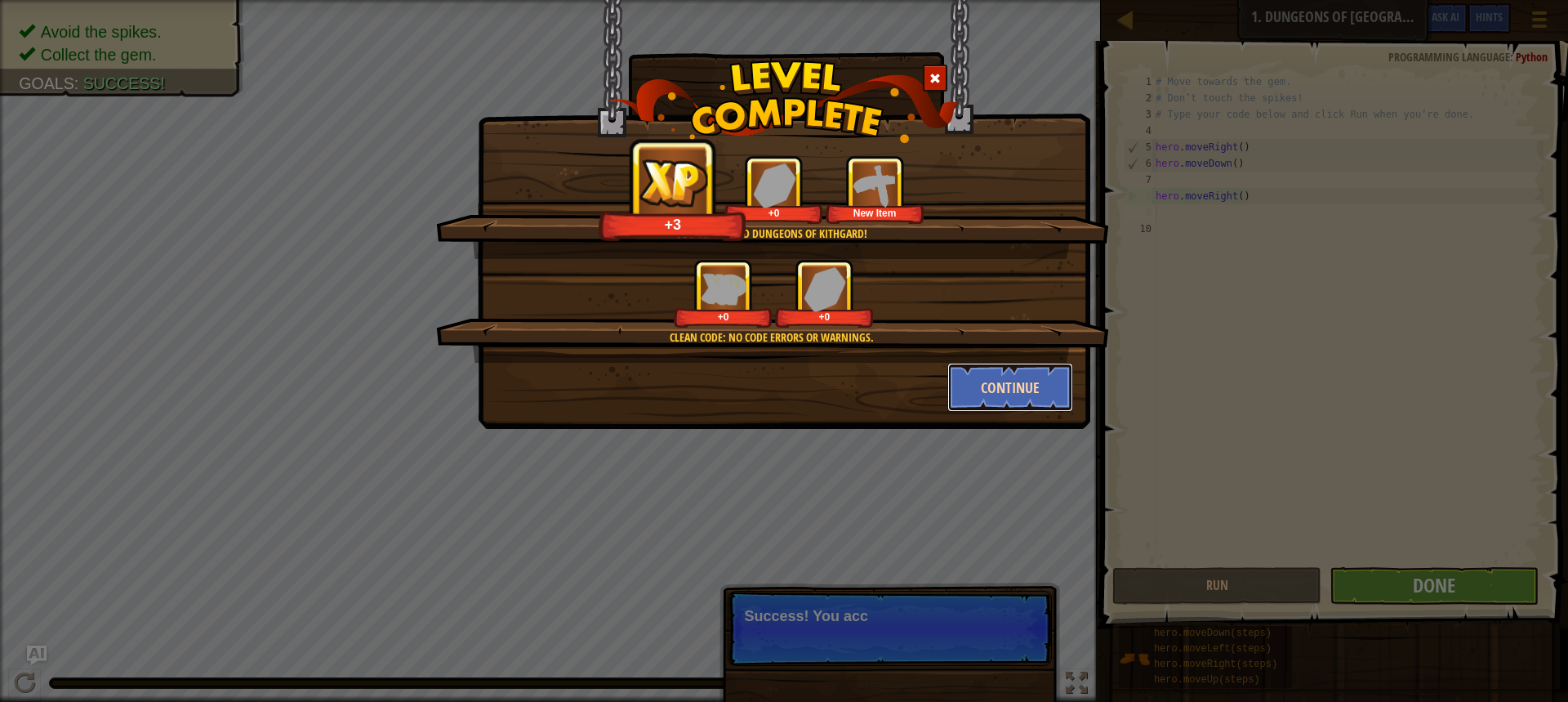
click at [1035, 387] on button "Continue" at bounding box center [1010, 387] width 126 height 49
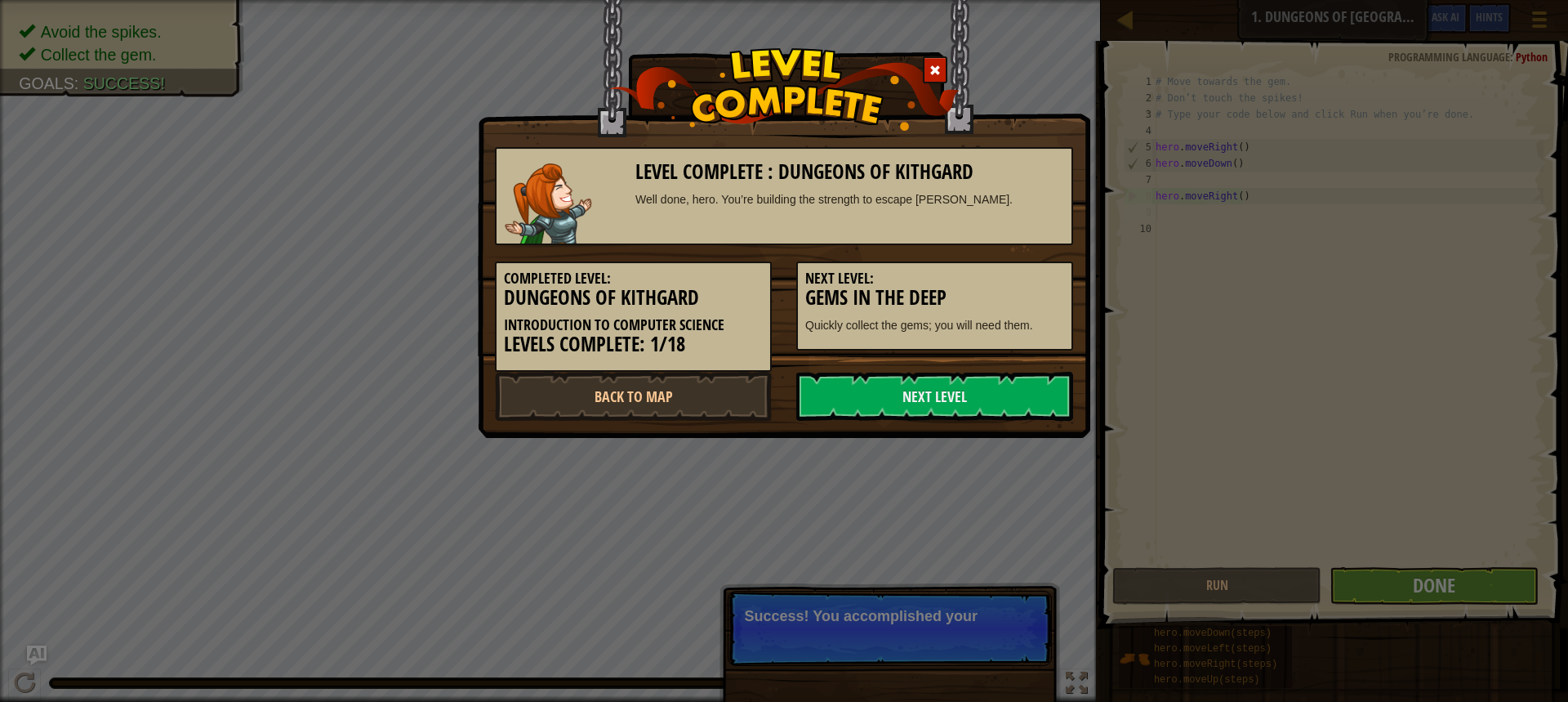
click at [1035, 387] on link "Next Level" at bounding box center [934, 396] width 277 height 49
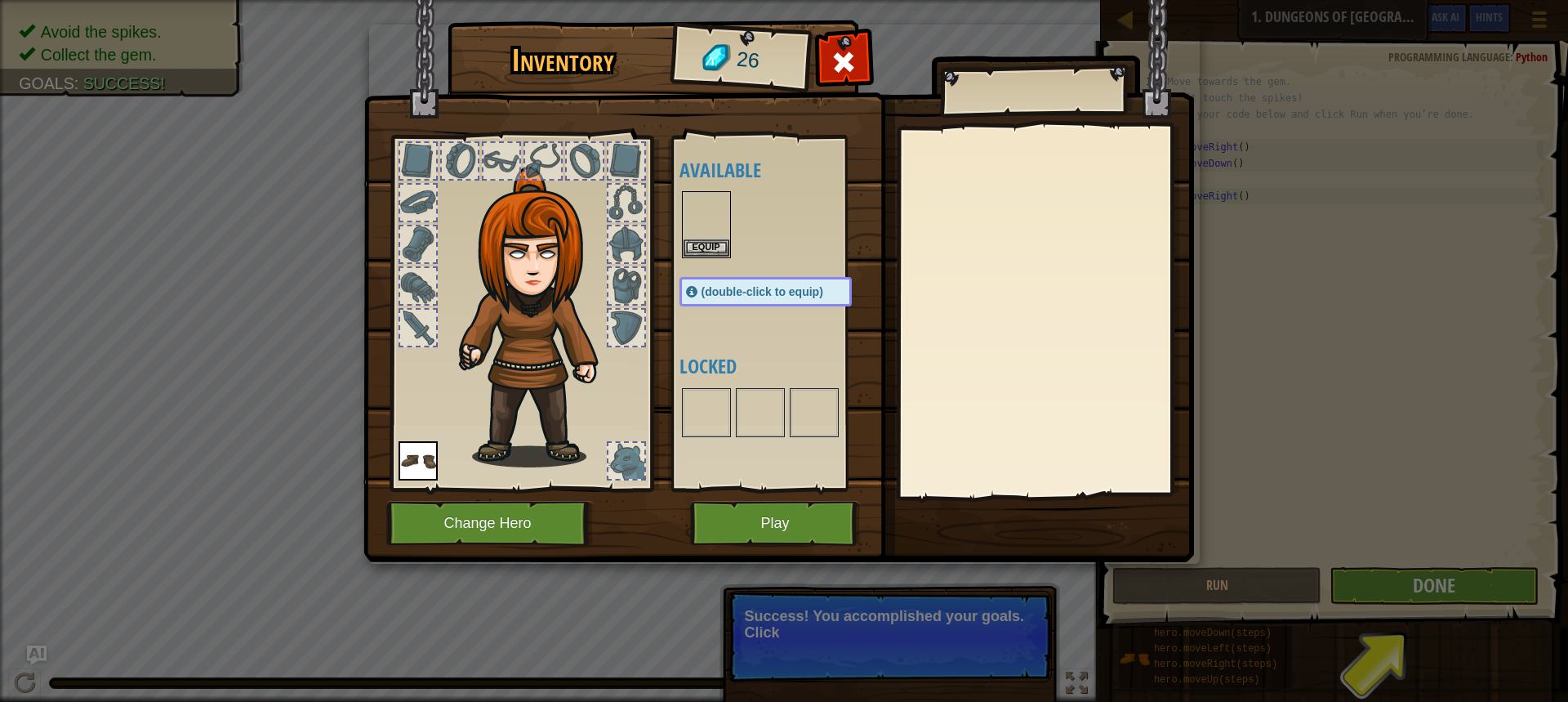
click at [1035, 387] on div at bounding box center [1045, 311] width 289 height 366
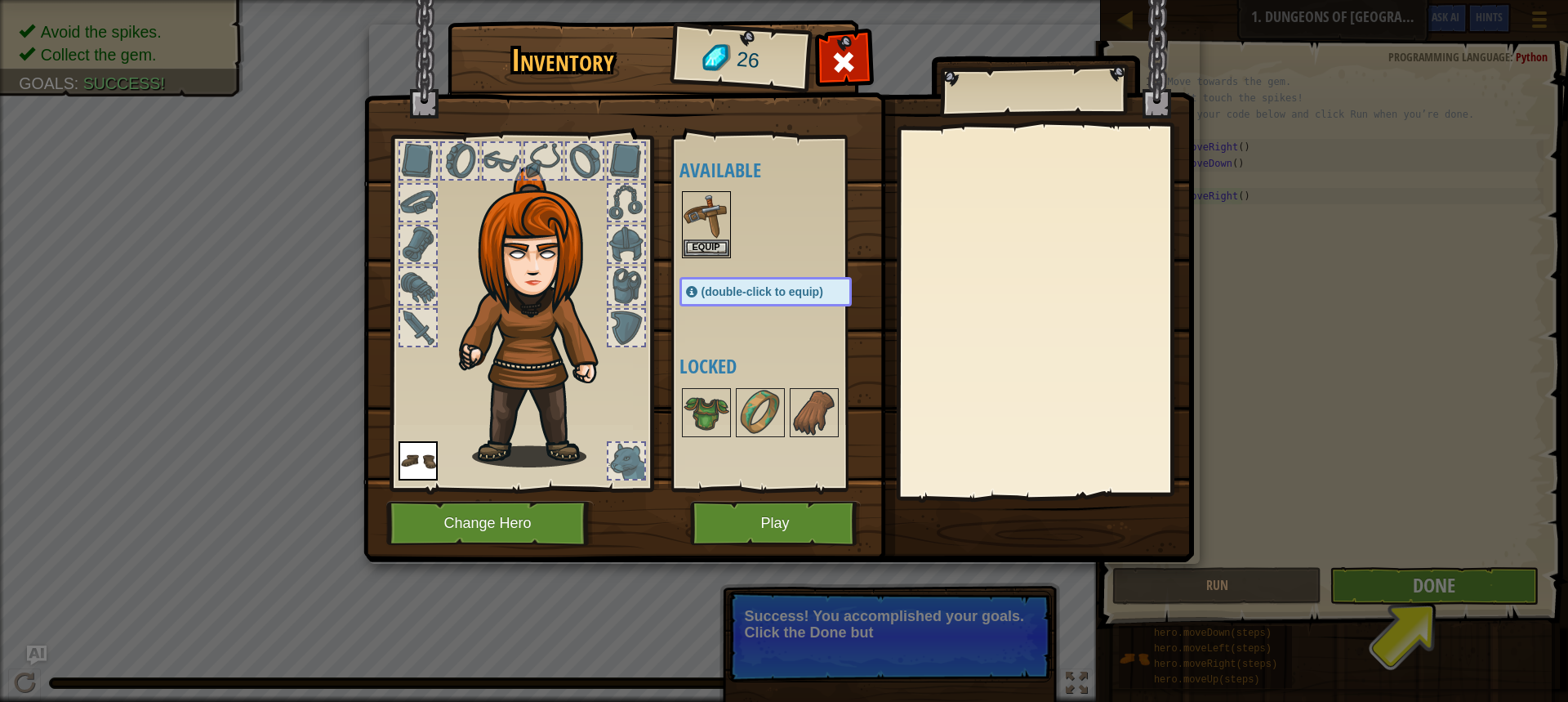
click at [1035, 387] on div at bounding box center [1045, 311] width 289 height 366
drag, startPoint x: 963, startPoint y: 408, endPoint x: 876, endPoint y: 522, distance: 143.4
click at [877, 522] on div "Inventory 26 Available Equip Equip (double-click to equip) Locked Equip Unequip…" at bounding box center [784, 294] width 831 height 539
click at [693, 222] on img at bounding box center [706, 215] width 46 height 46
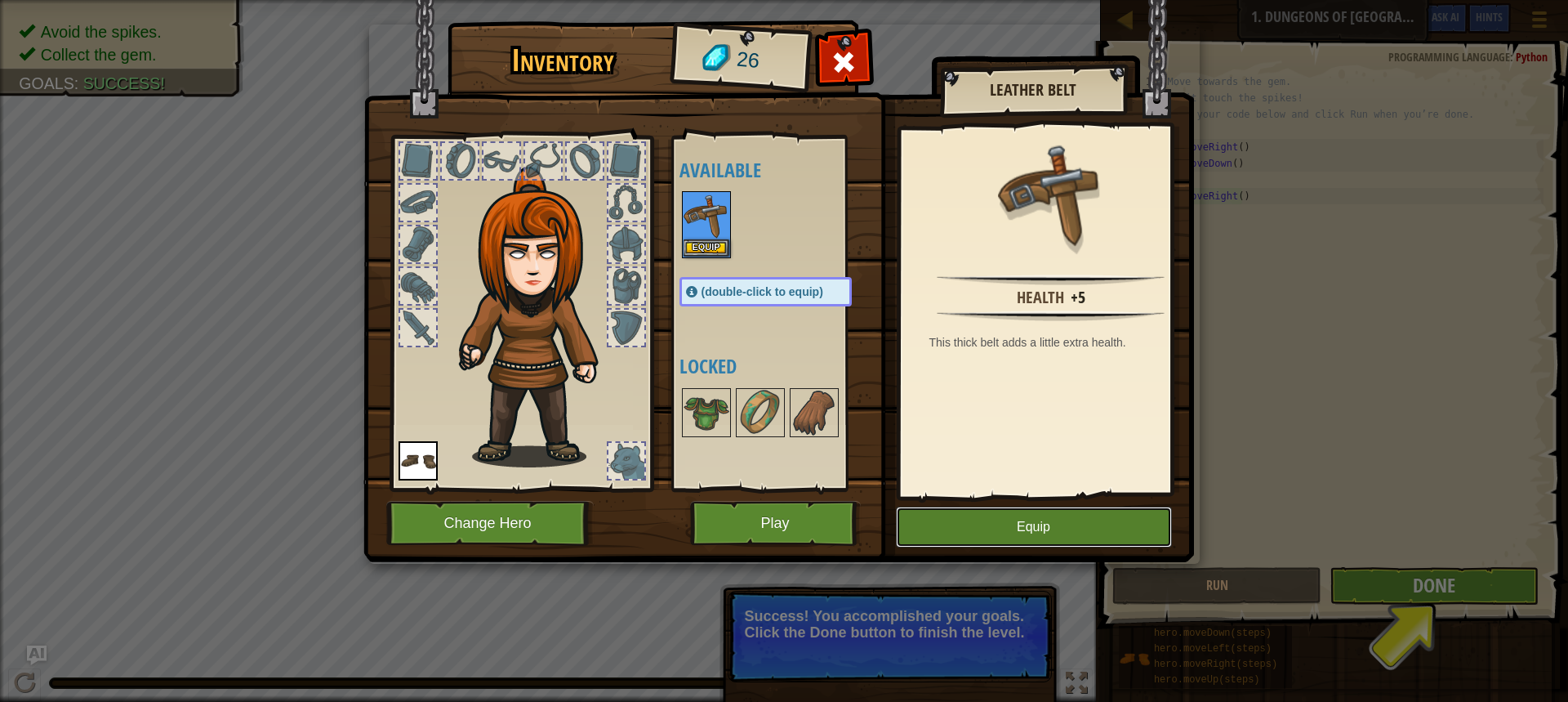
click at [952, 514] on button "Equip" at bounding box center [1033, 527] width 276 height 41
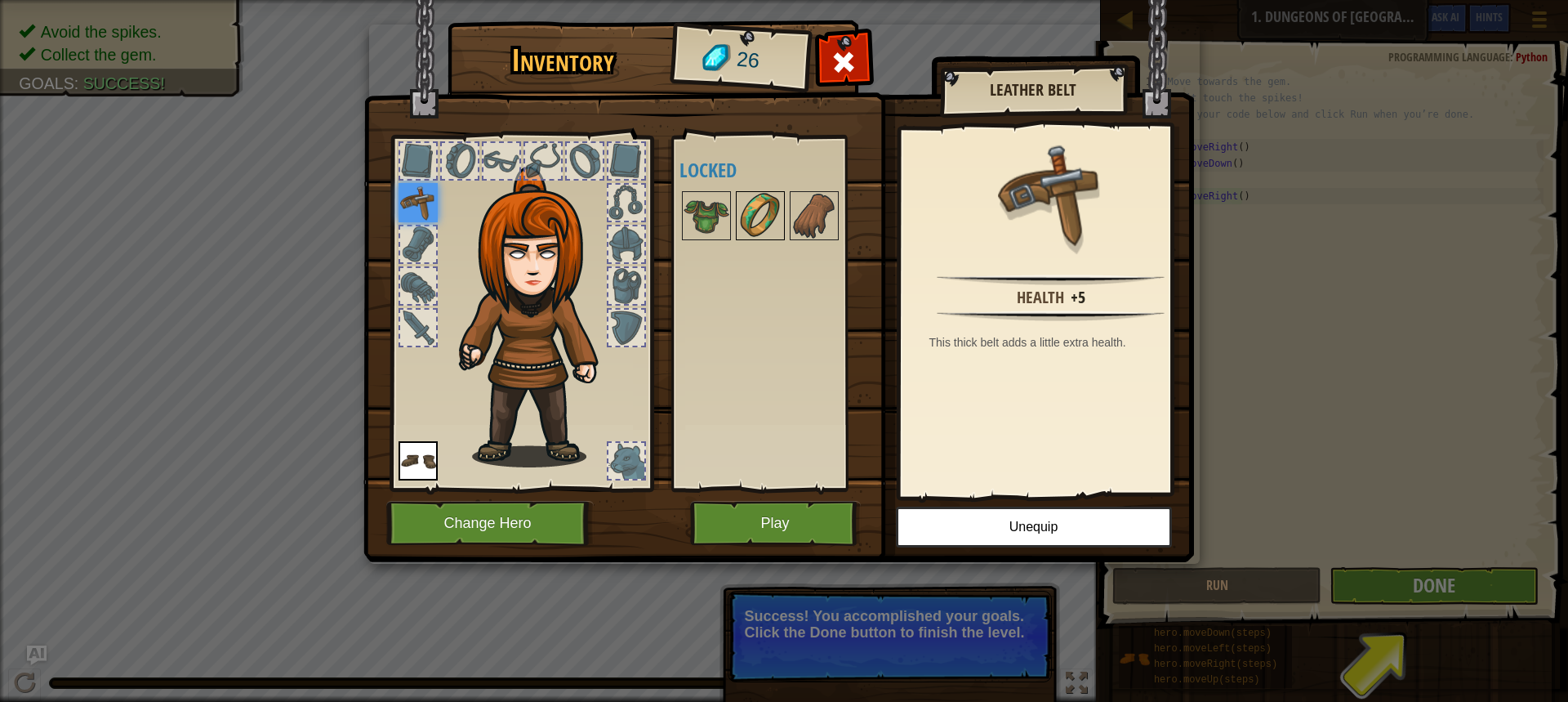
click at [763, 199] on img at bounding box center [760, 215] width 46 height 46
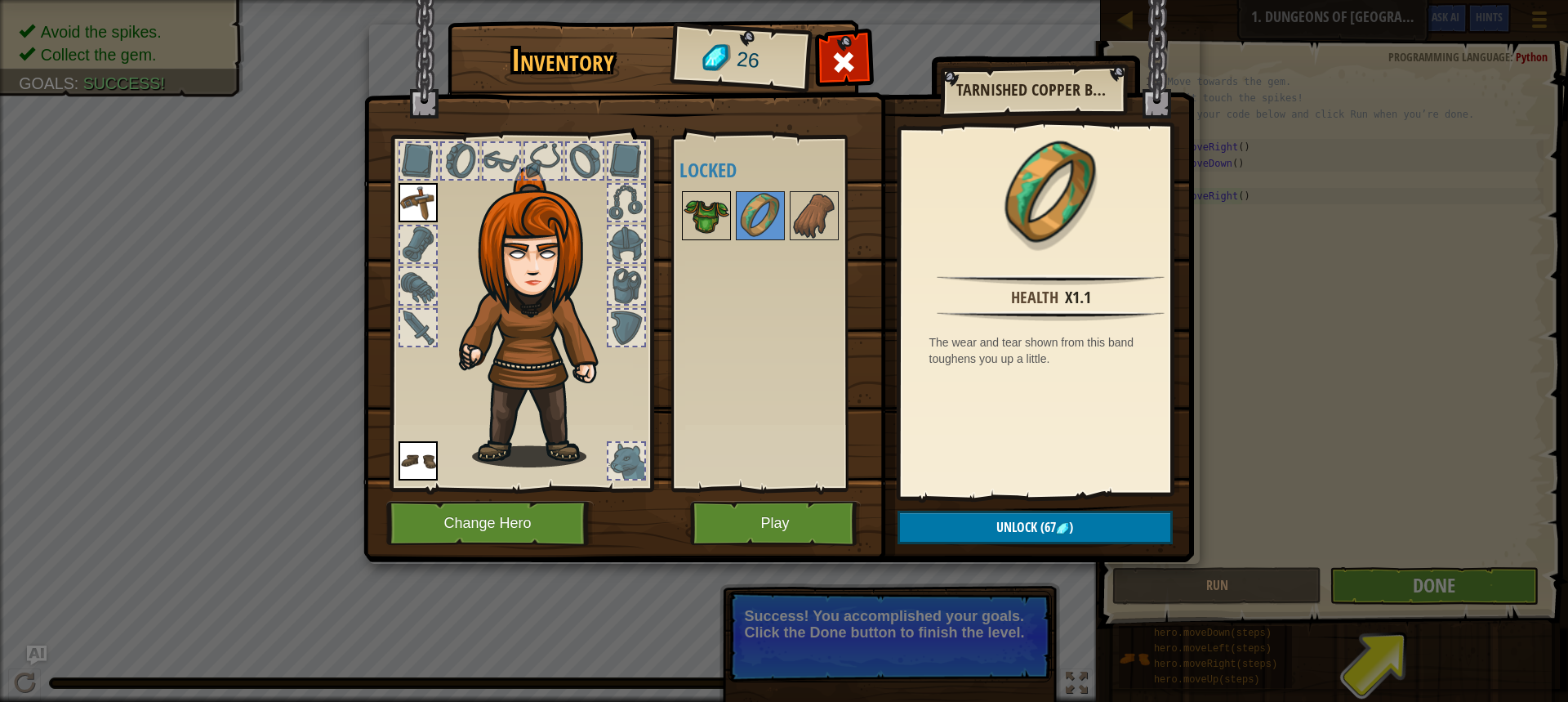
click at [706, 216] on img at bounding box center [706, 215] width 46 height 46
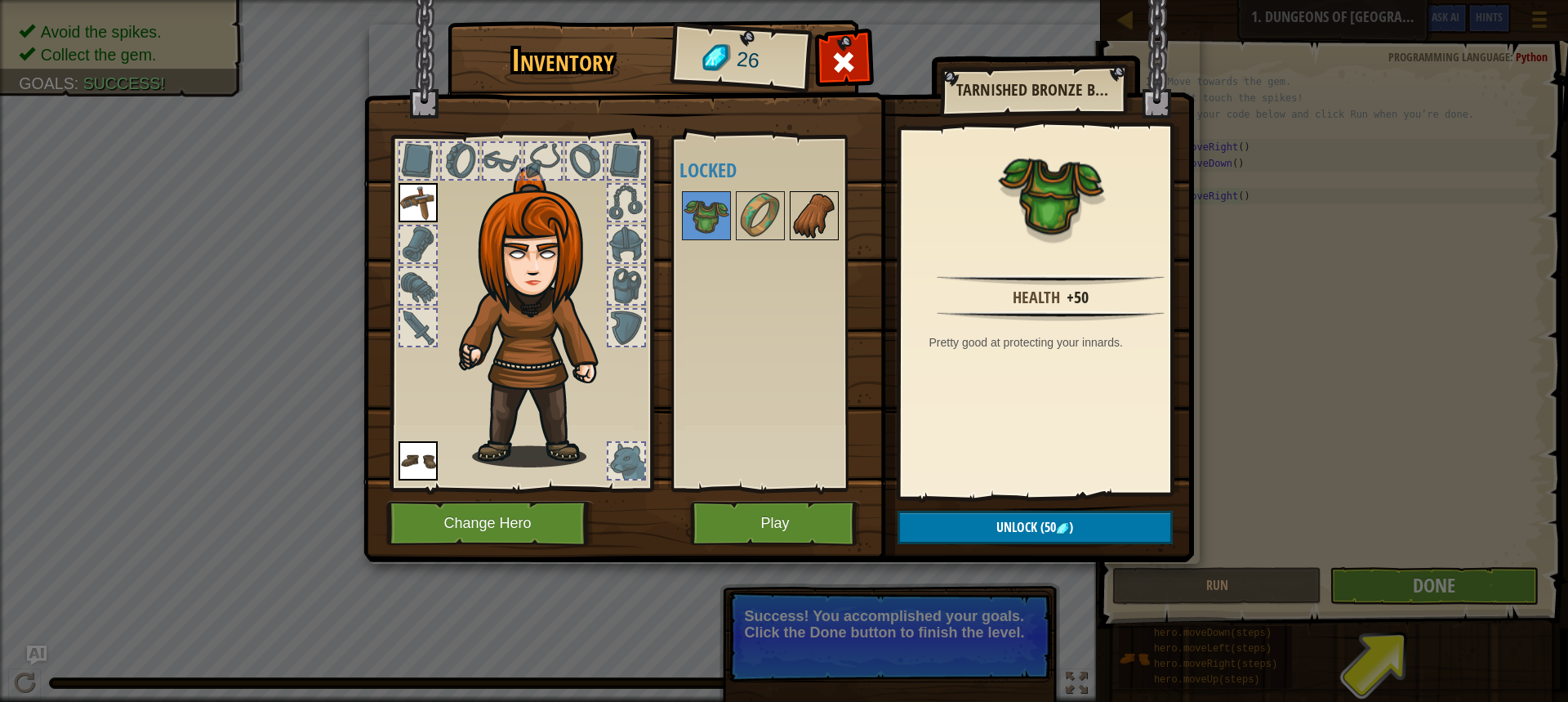
click at [820, 214] on img at bounding box center [814, 215] width 46 height 46
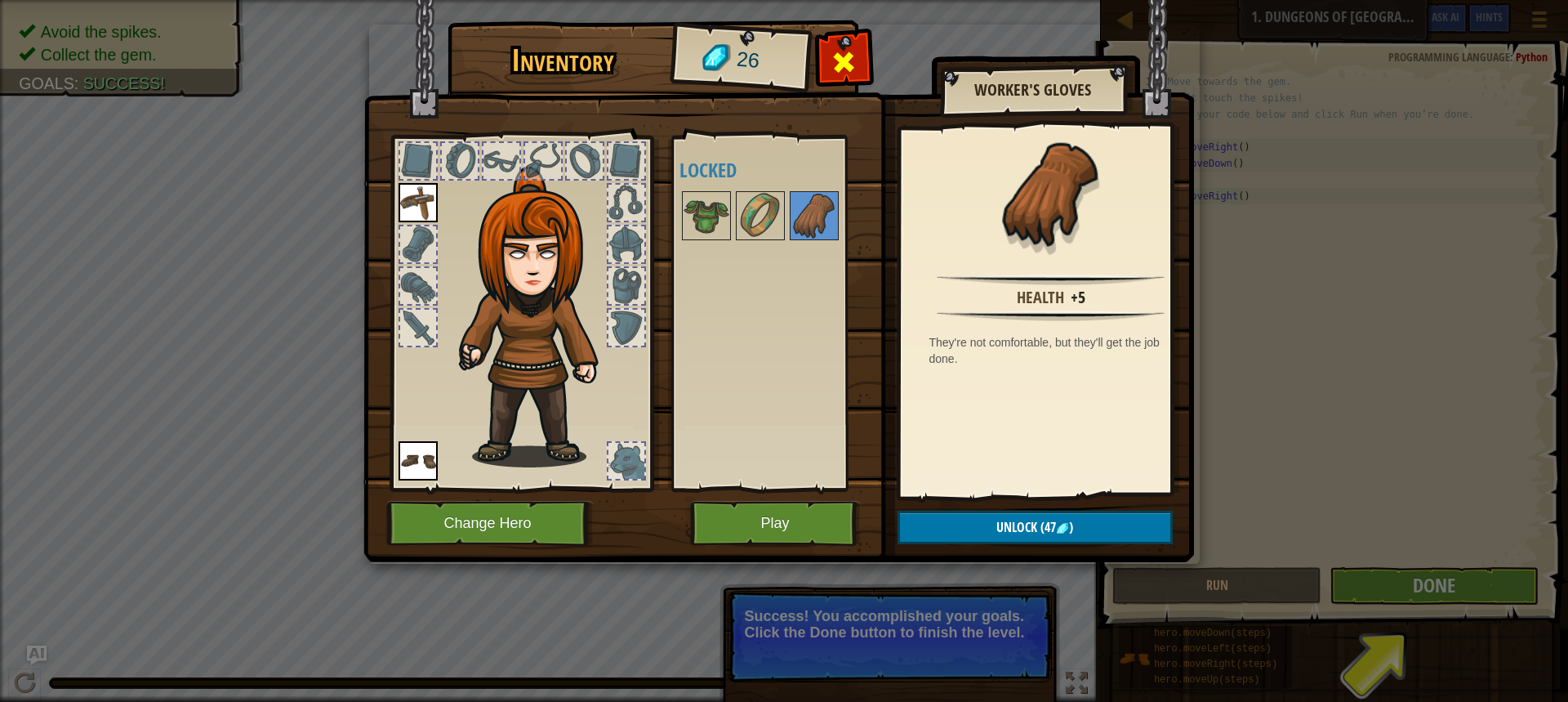
click at [854, 59] on span at bounding box center [844, 62] width 26 height 26
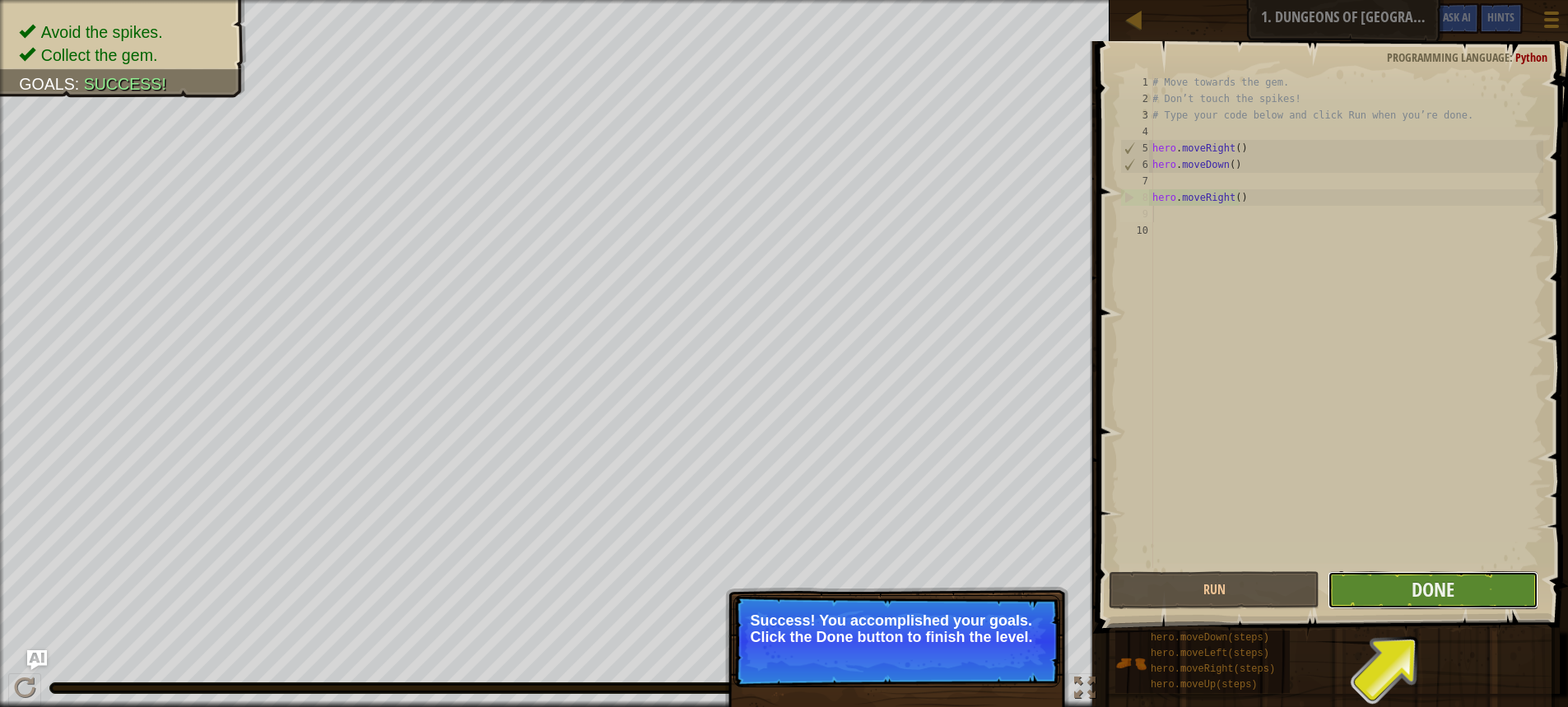
click at [1425, 604] on button "Done" at bounding box center [1433, 590] width 211 height 38
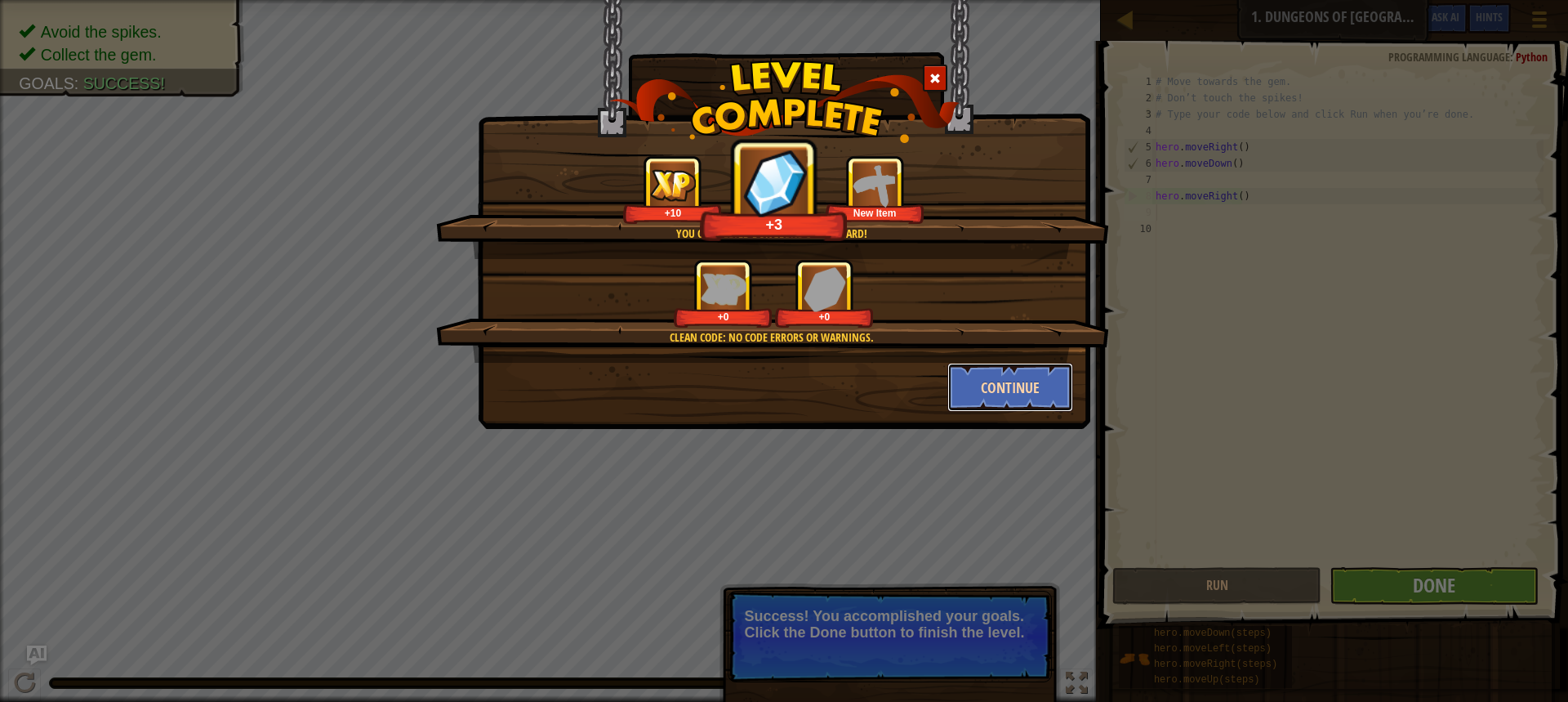
click at [997, 380] on button "Continue" at bounding box center [1010, 387] width 126 height 49
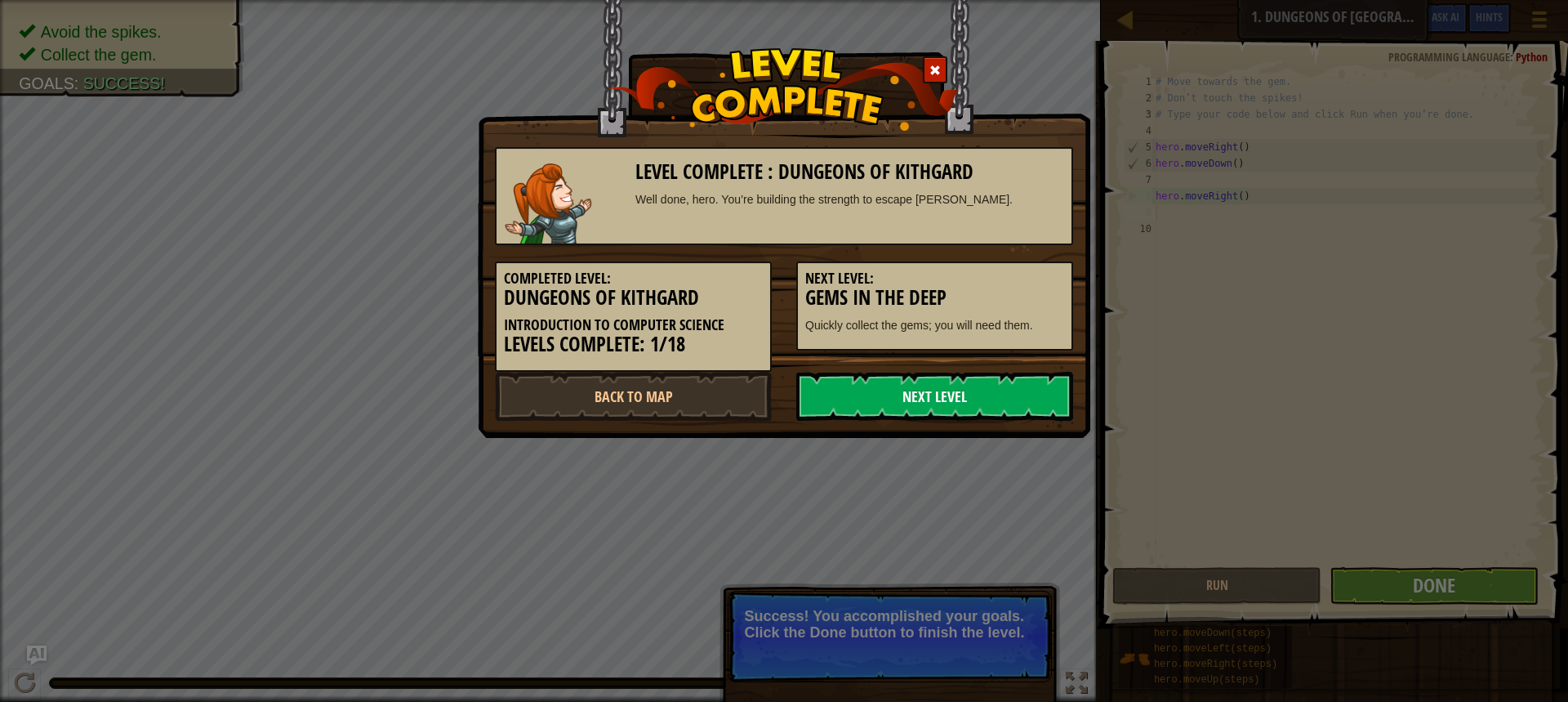
click at [999, 380] on link "Next Level" at bounding box center [934, 396] width 277 height 49
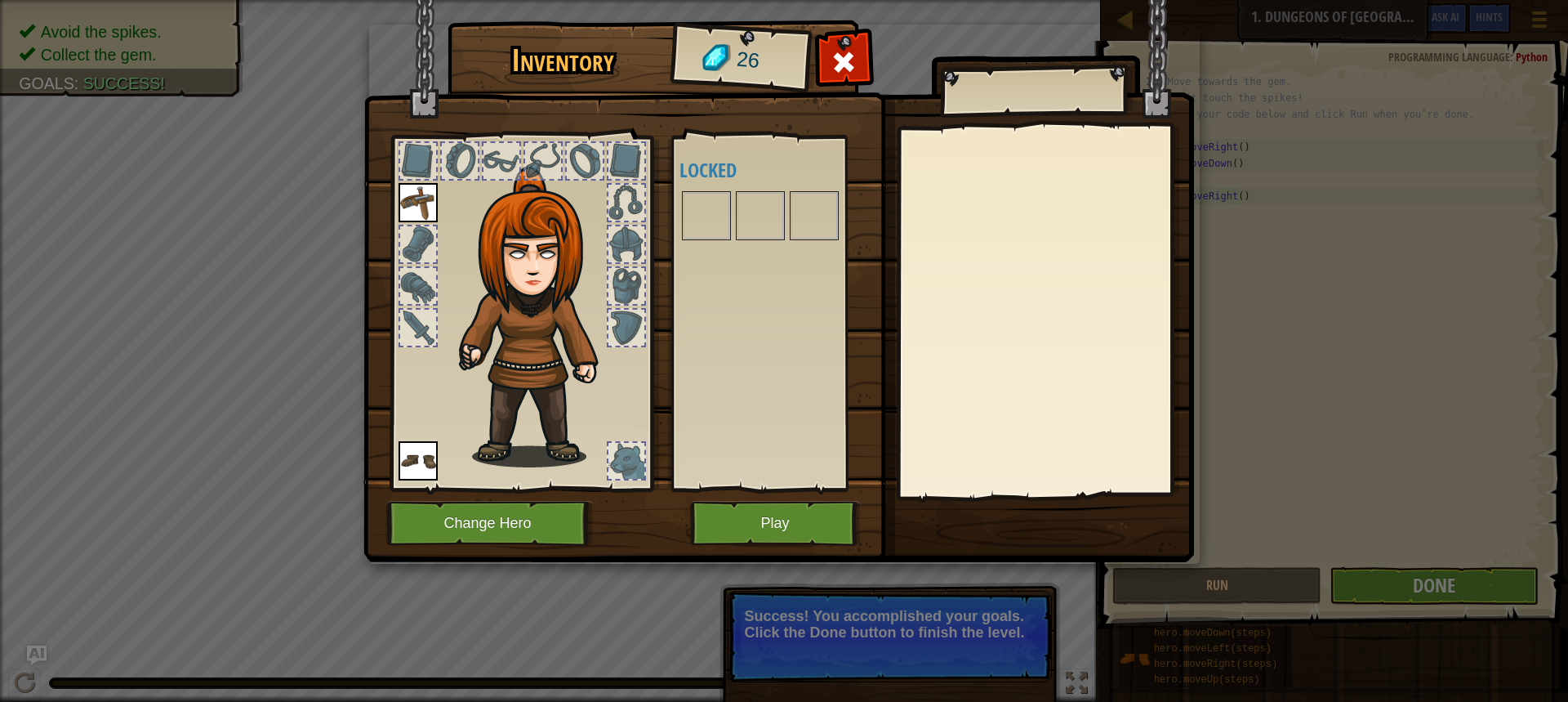
click at [1007, 381] on div at bounding box center [1045, 311] width 289 height 366
click at [759, 511] on button "Play" at bounding box center [776, 523] width 171 height 45
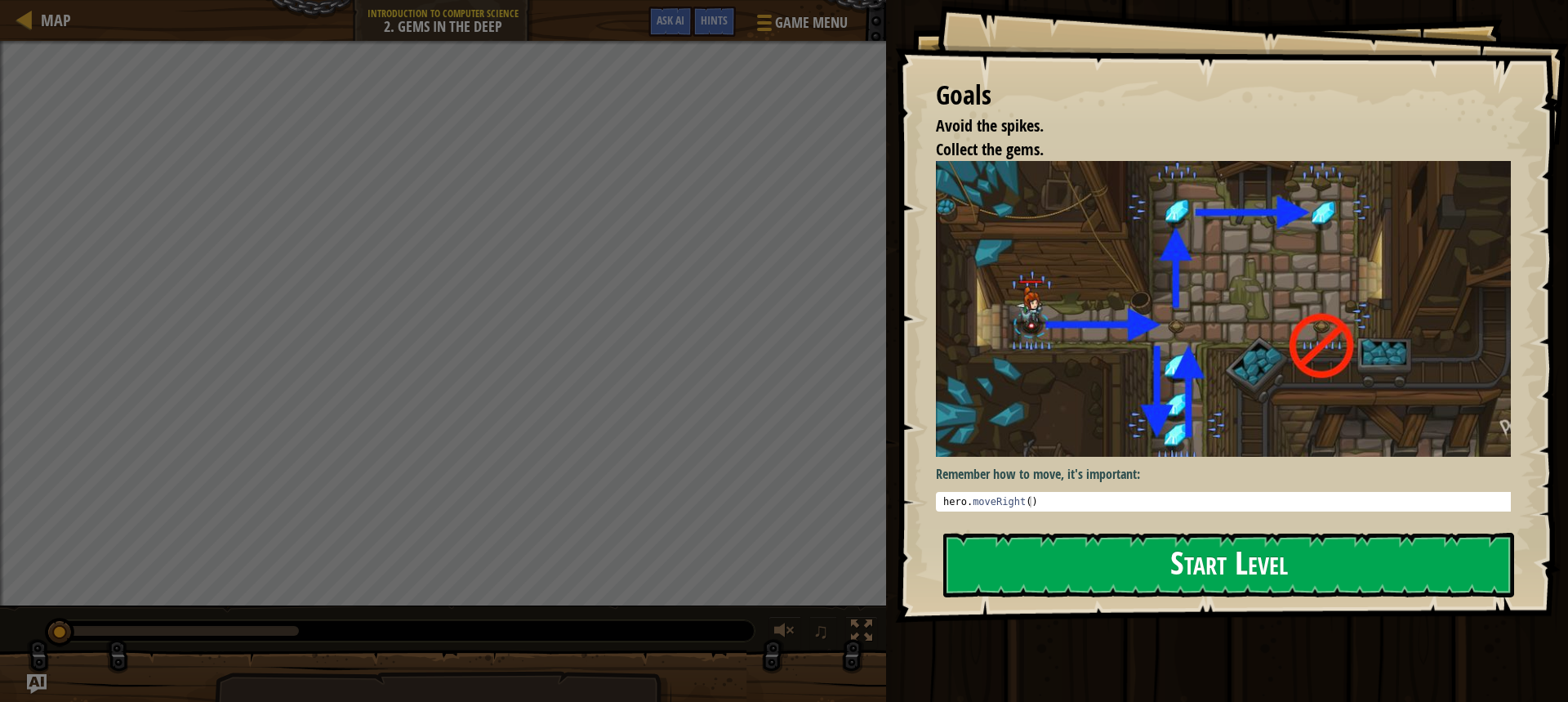
click at [1099, 552] on button "Start Level" at bounding box center [1229, 565] width 571 height 64
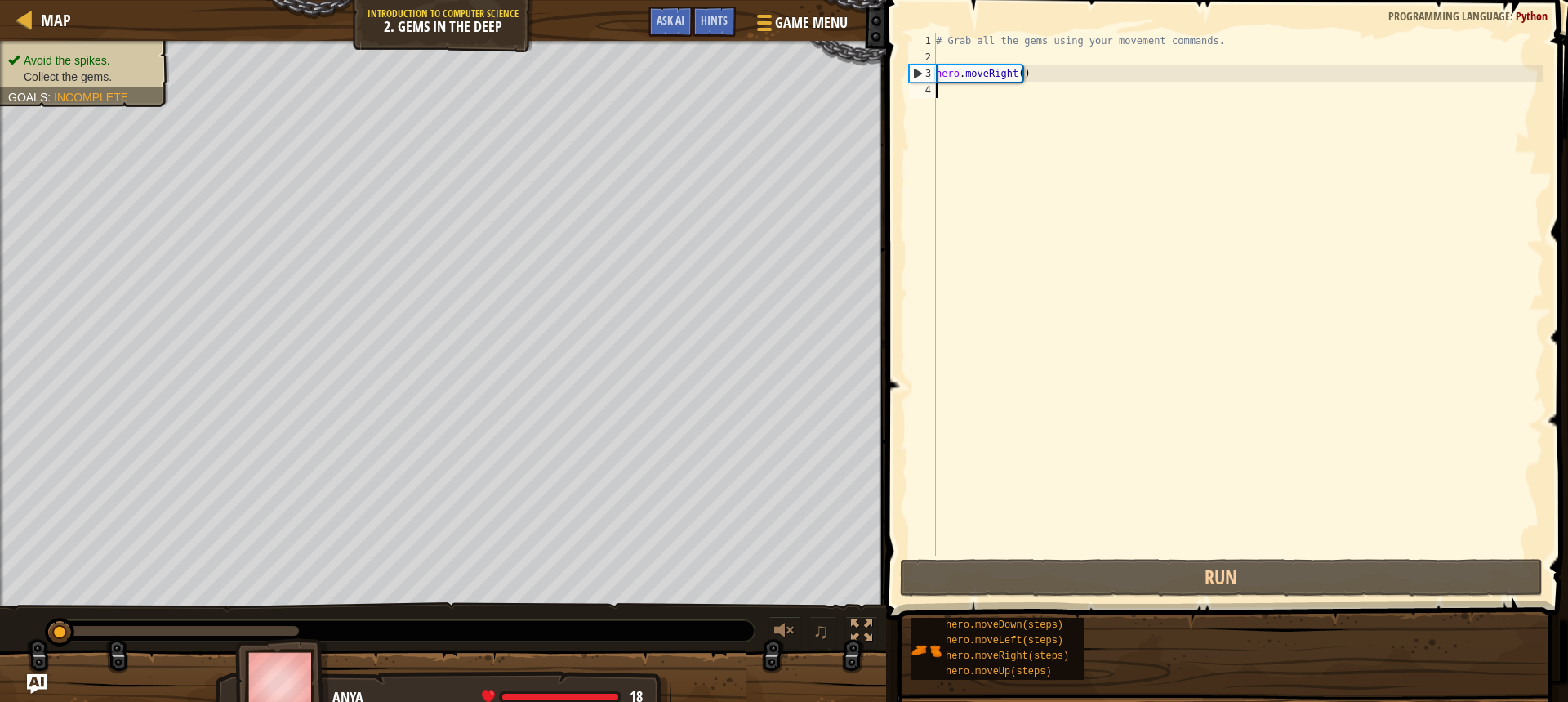
click at [1144, 528] on div "# Grab all the gems using your movement commands. hero . moveRight ( )" at bounding box center [1238, 310] width 611 height 555
click at [1138, 533] on div "# Grab all the gems using your movement commands. hero . moveRight ( )" at bounding box center [1238, 310] width 611 height 555
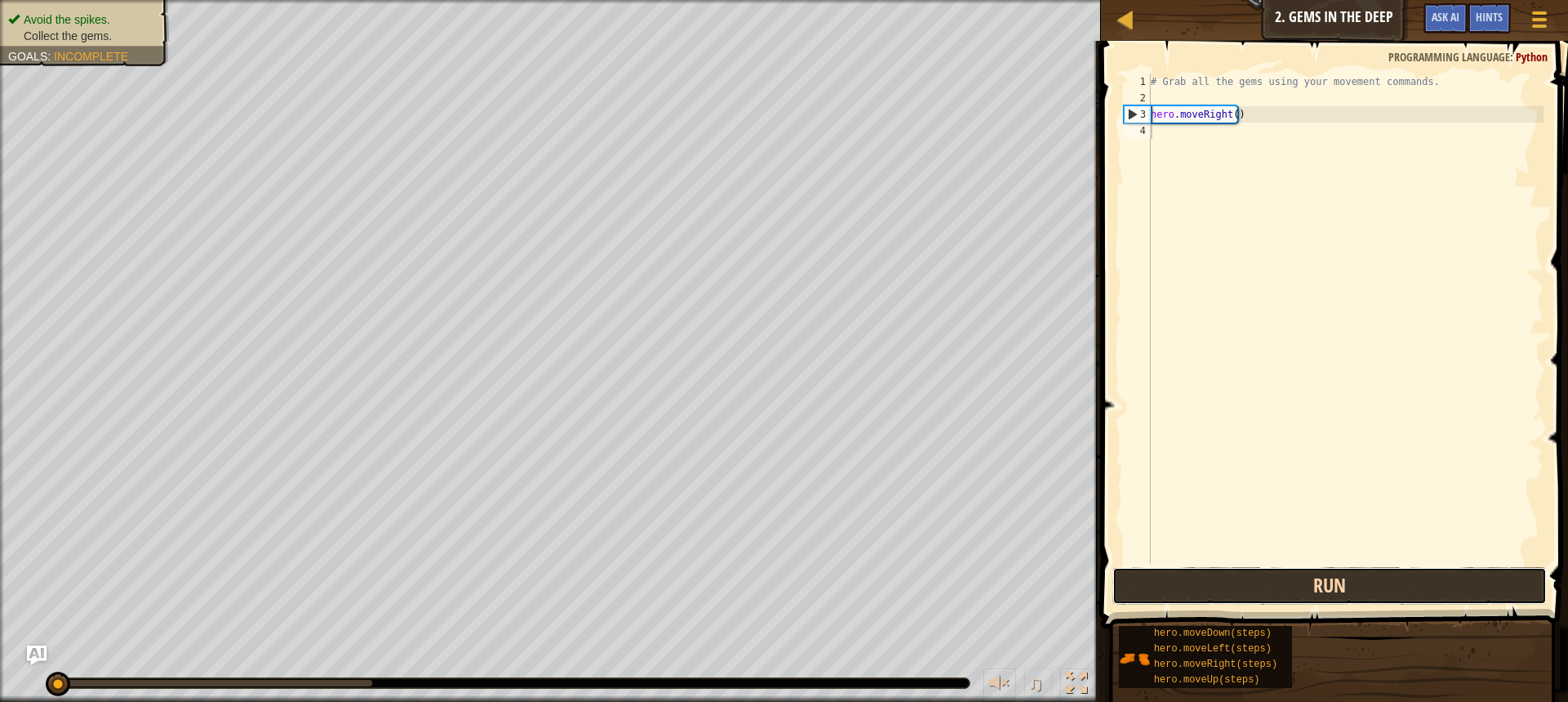
click at [1209, 579] on button "Run" at bounding box center [1330, 586] width 435 height 37
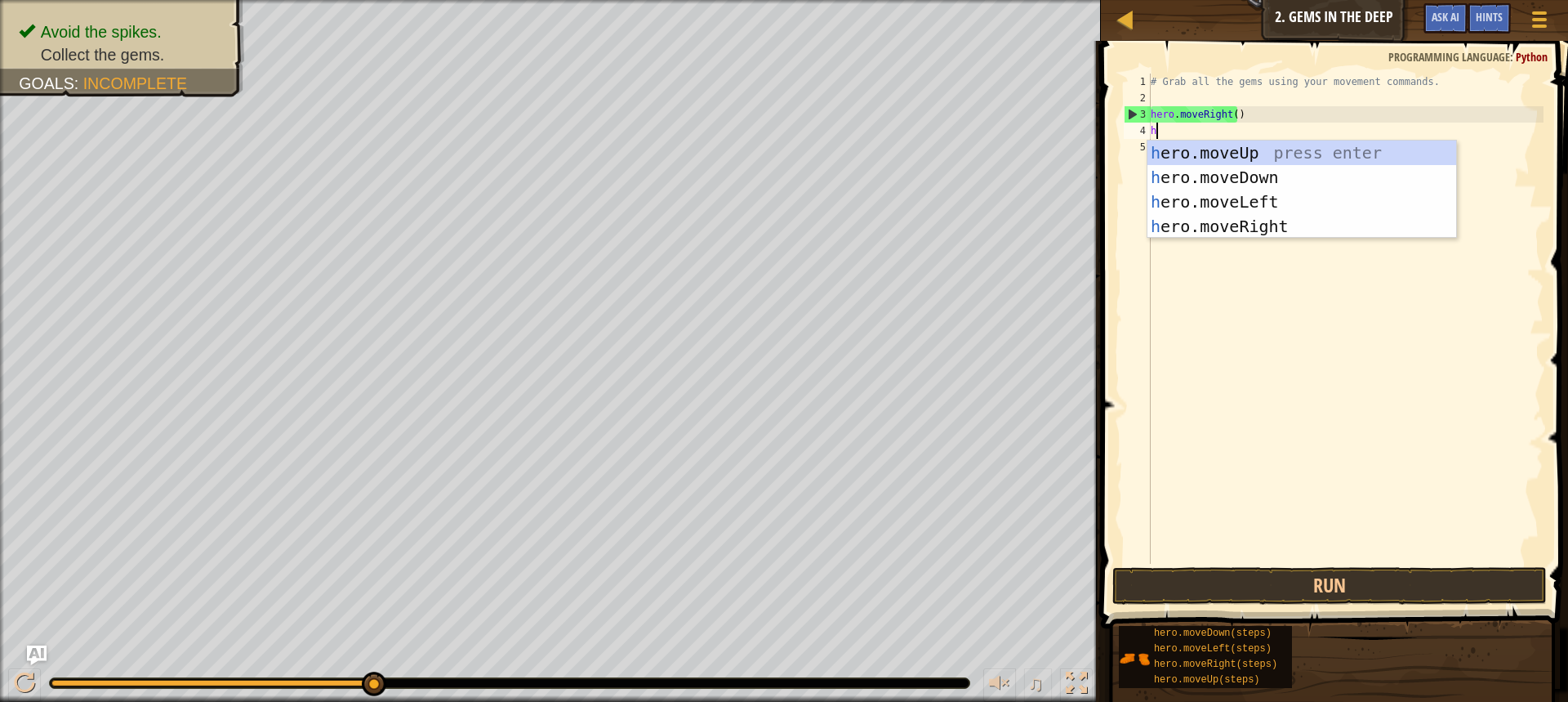
scroll to position [7, 0]
type textarea "her"
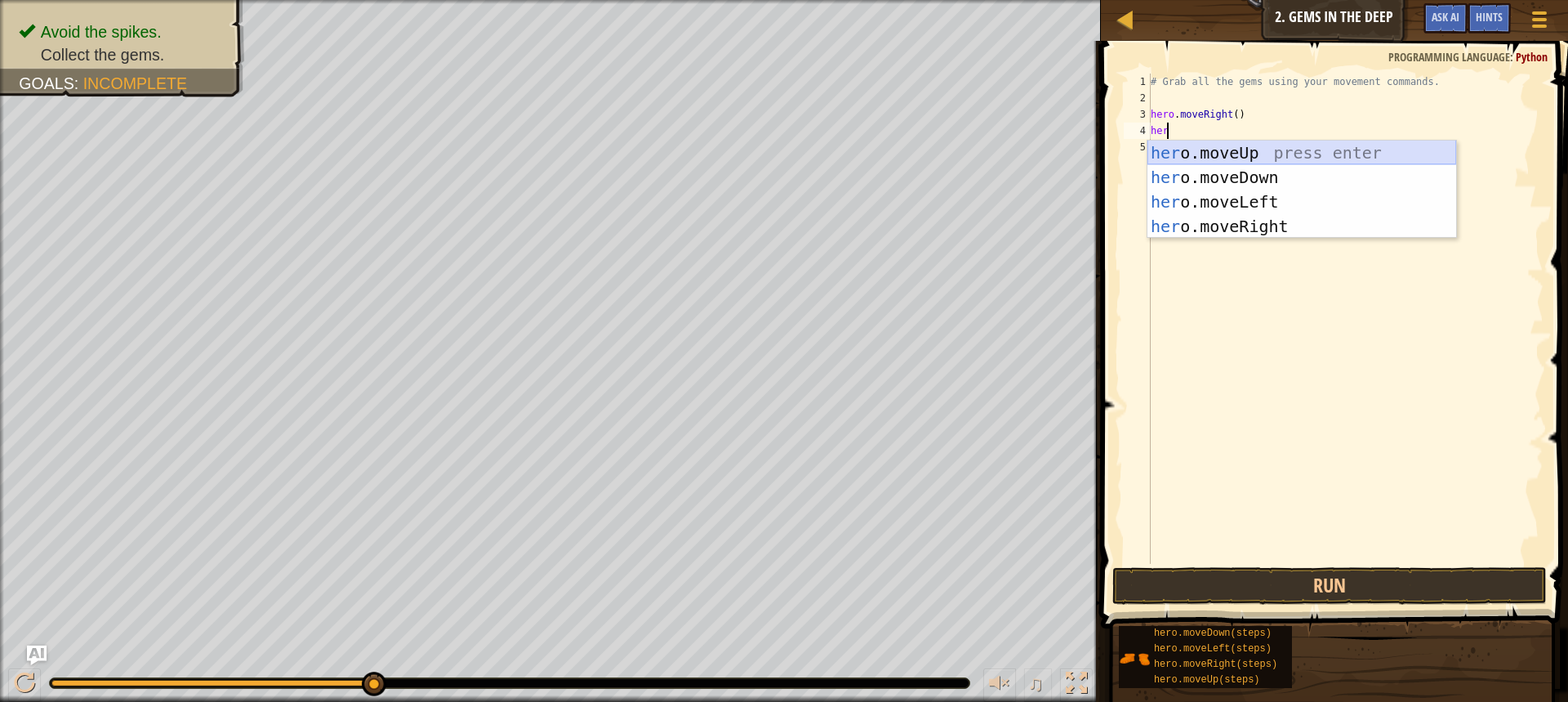
click at [1287, 153] on div "her o.moveUp press enter her o.moveDown press enter her o.moveLeft press enter …" at bounding box center [1302, 213] width 308 height 147
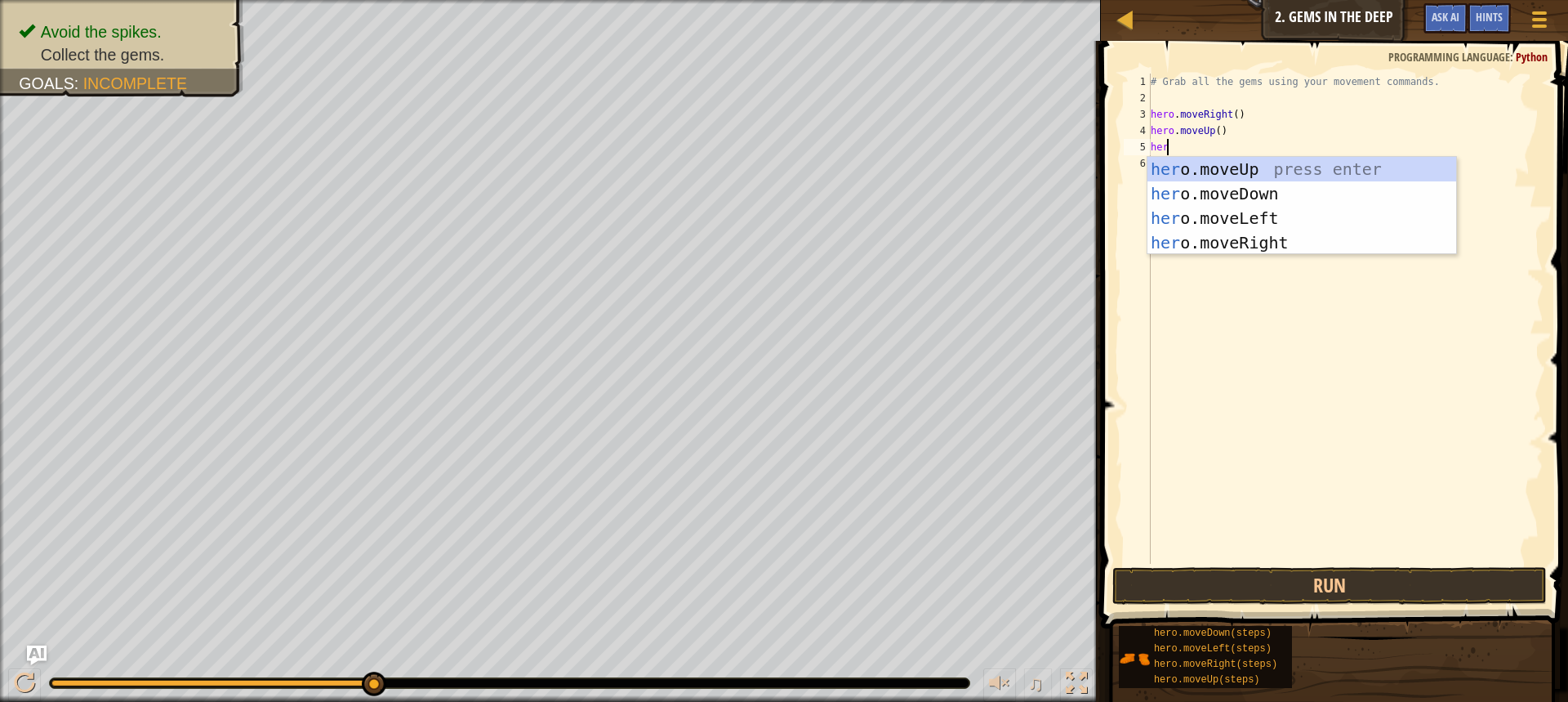
type textarea "hero"
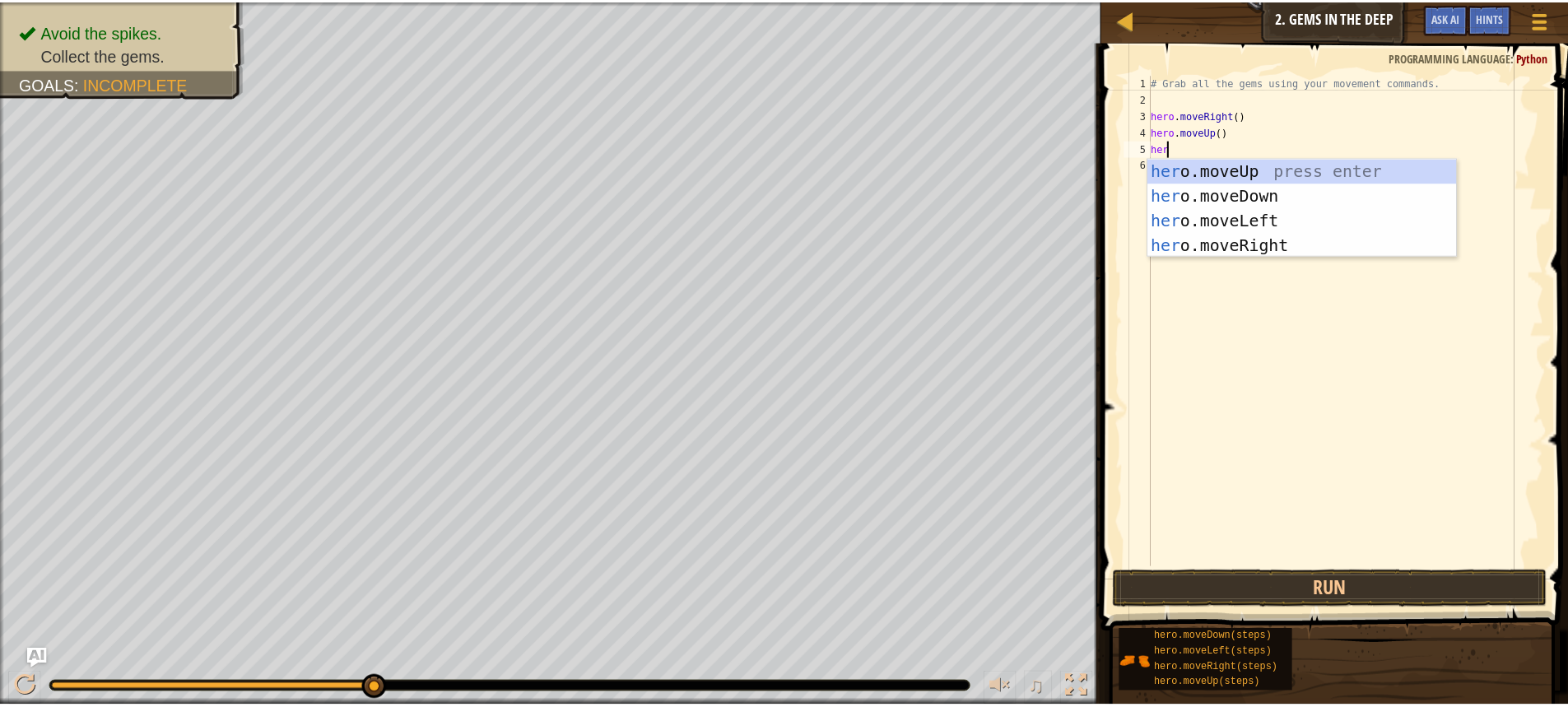
scroll to position [8, 1]
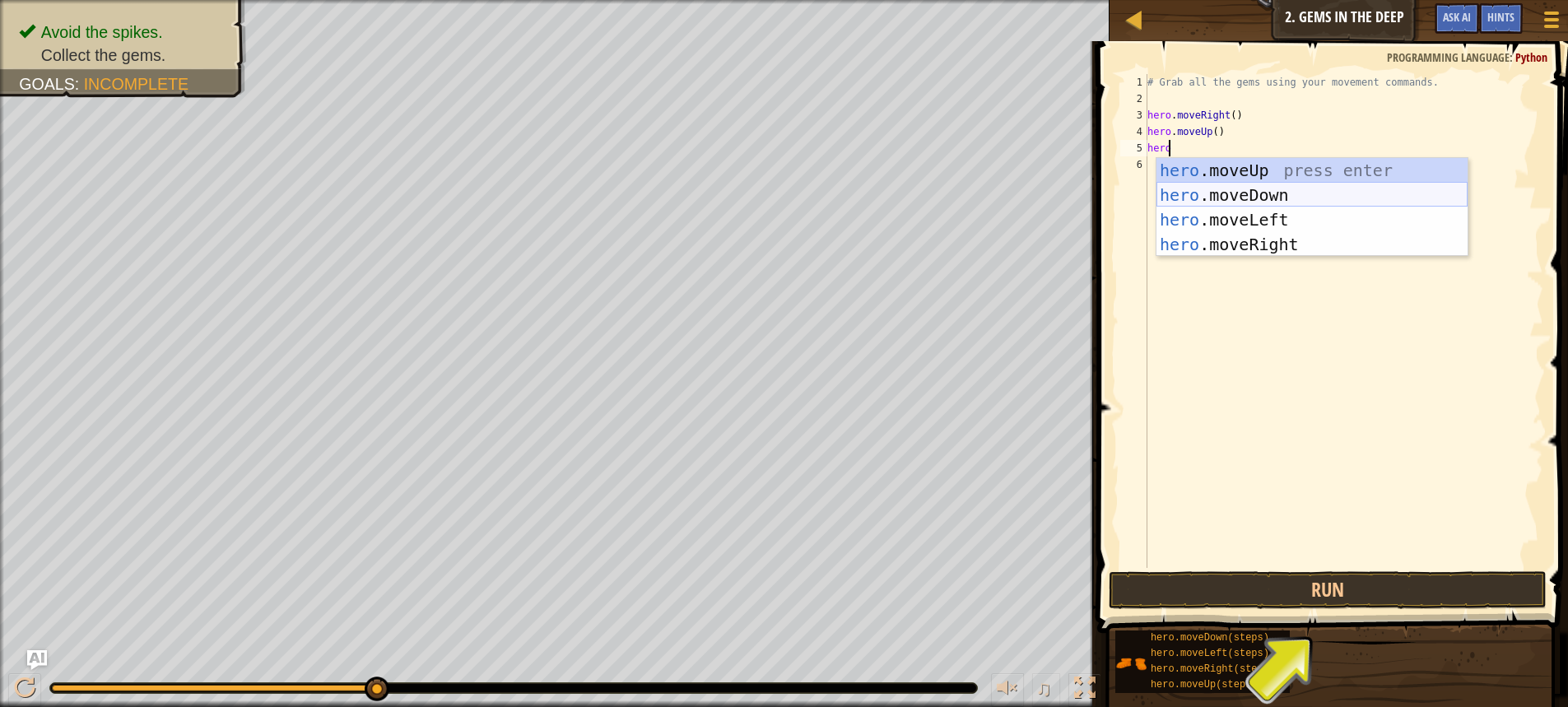
click at [1266, 193] on div "hero .moveUp press enter hero .moveDown press enter hero .moveLeft press enter …" at bounding box center [1312, 232] width 311 height 148
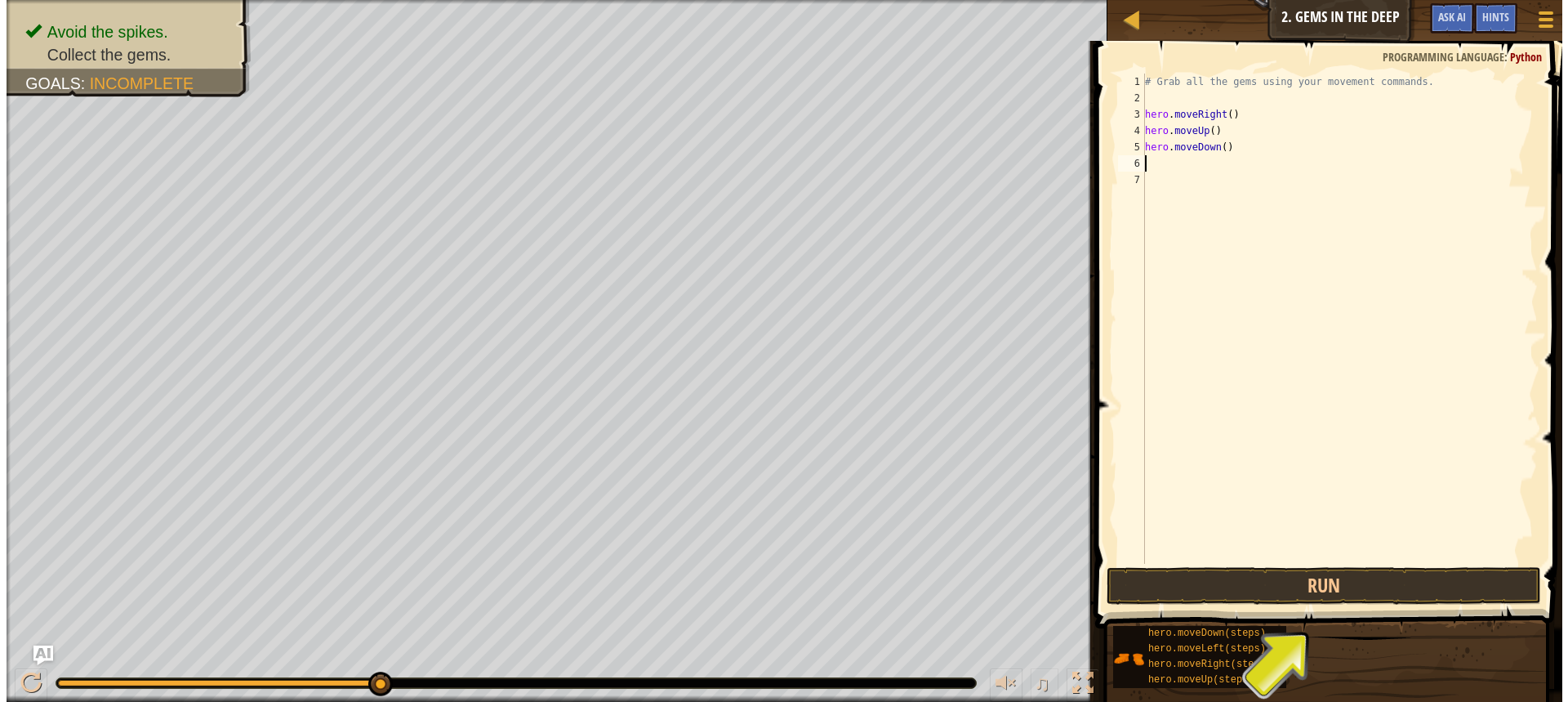
scroll to position [7, 0]
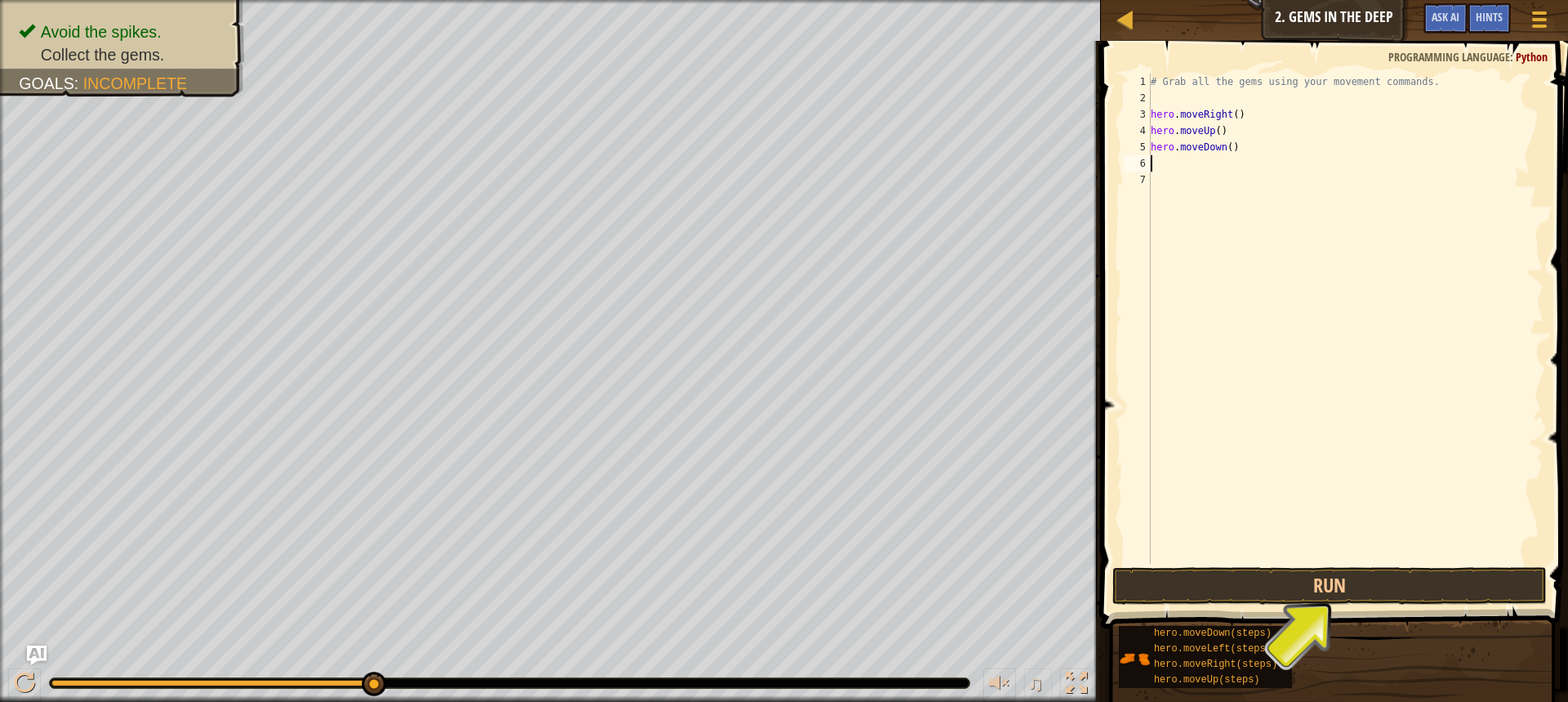
click at [1215, 150] on div "# Grab all the gems using your movement commands. hero . moveRight ( ) hero . m…" at bounding box center [1346, 335] width 396 height 523
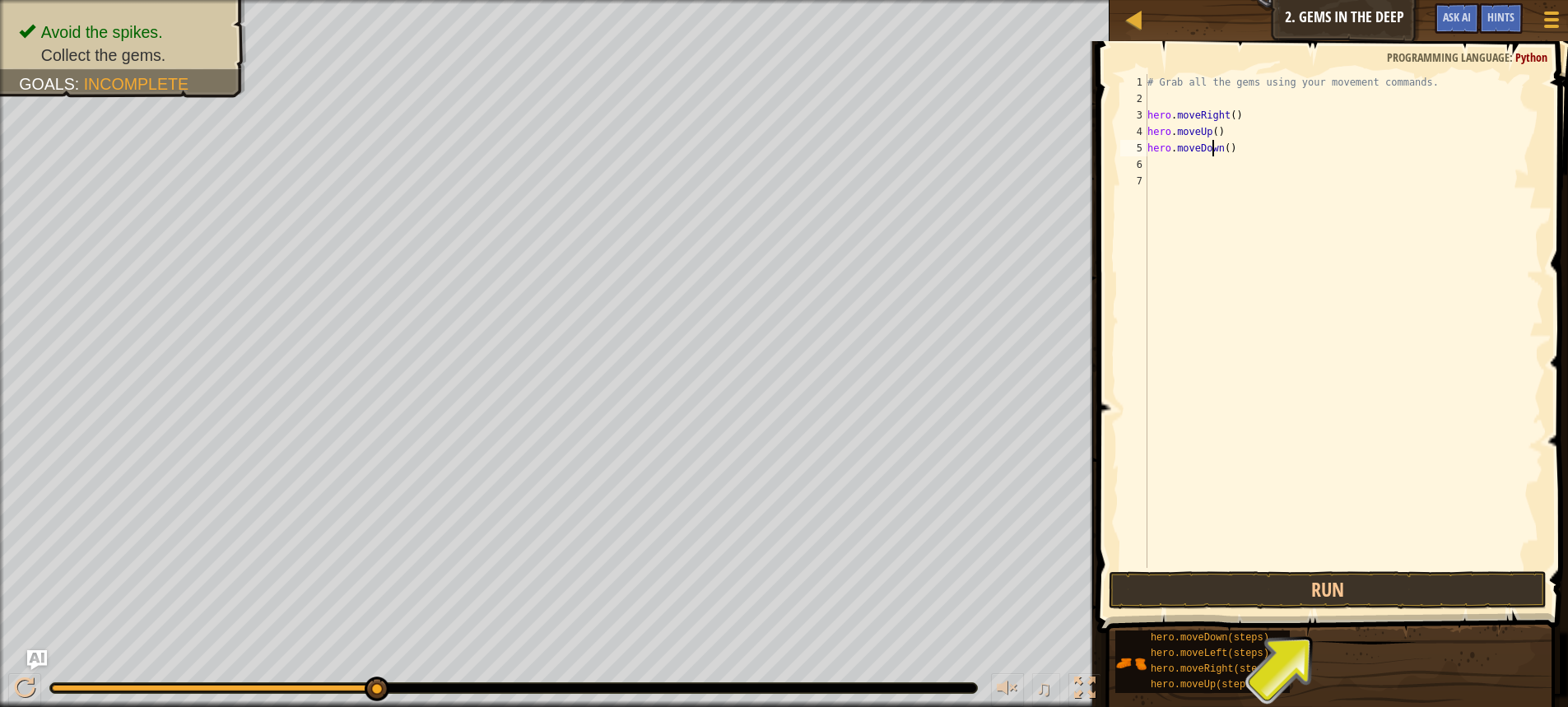
click at [1223, 146] on div "# Grab all the gems using your movement commands. hero . moveRight ( ) hero . m…" at bounding box center [1344, 337] width 399 height 526
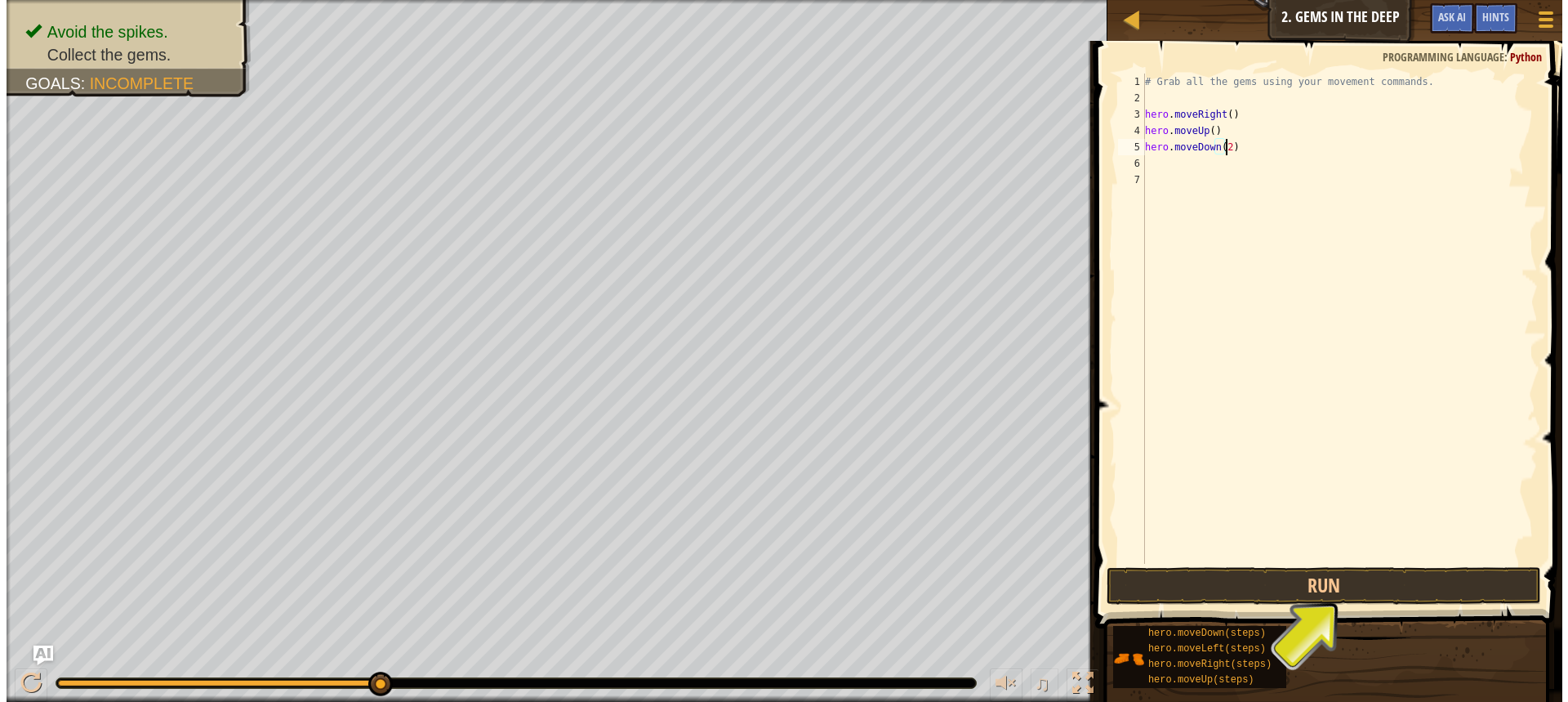
scroll to position [7, 6]
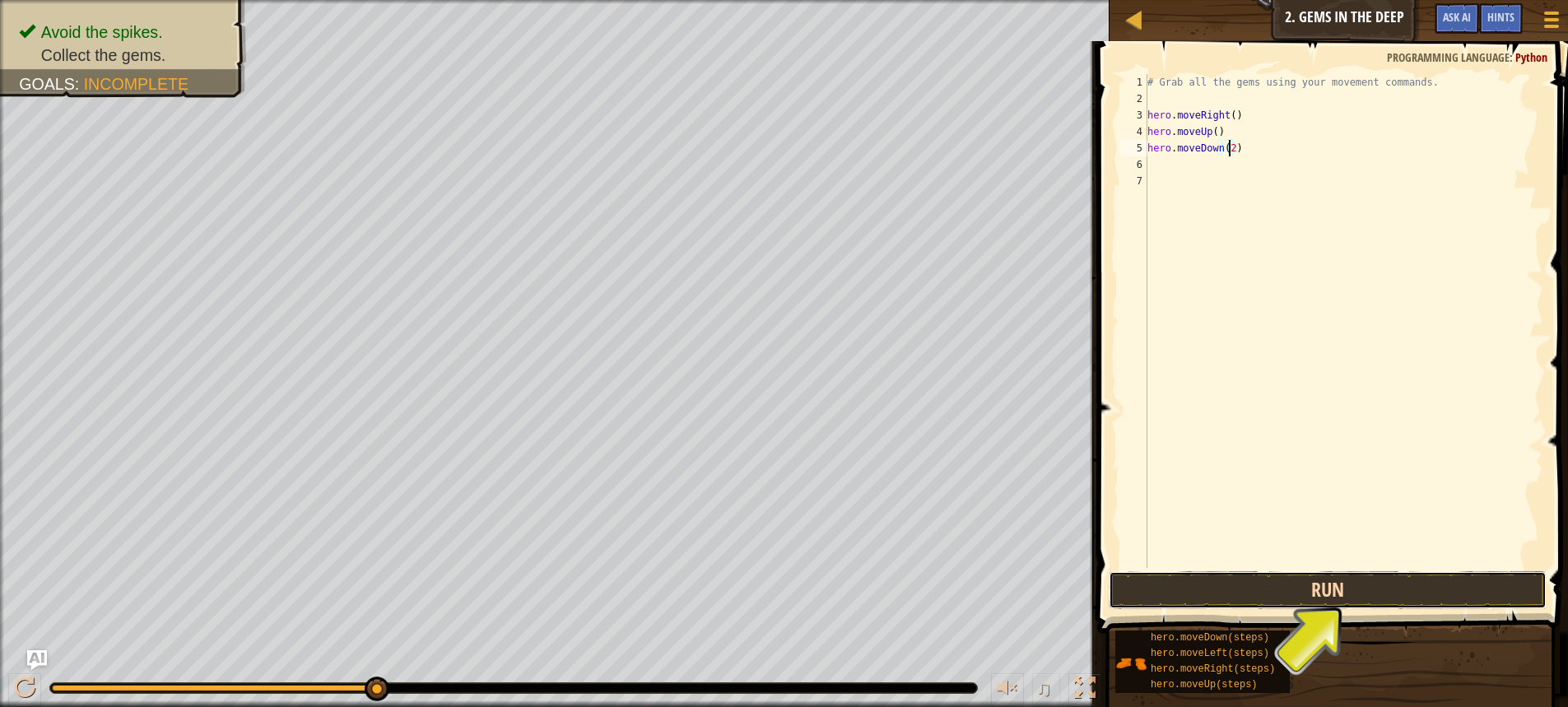
click at [1233, 583] on button "Run" at bounding box center [1327, 590] width 438 height 38
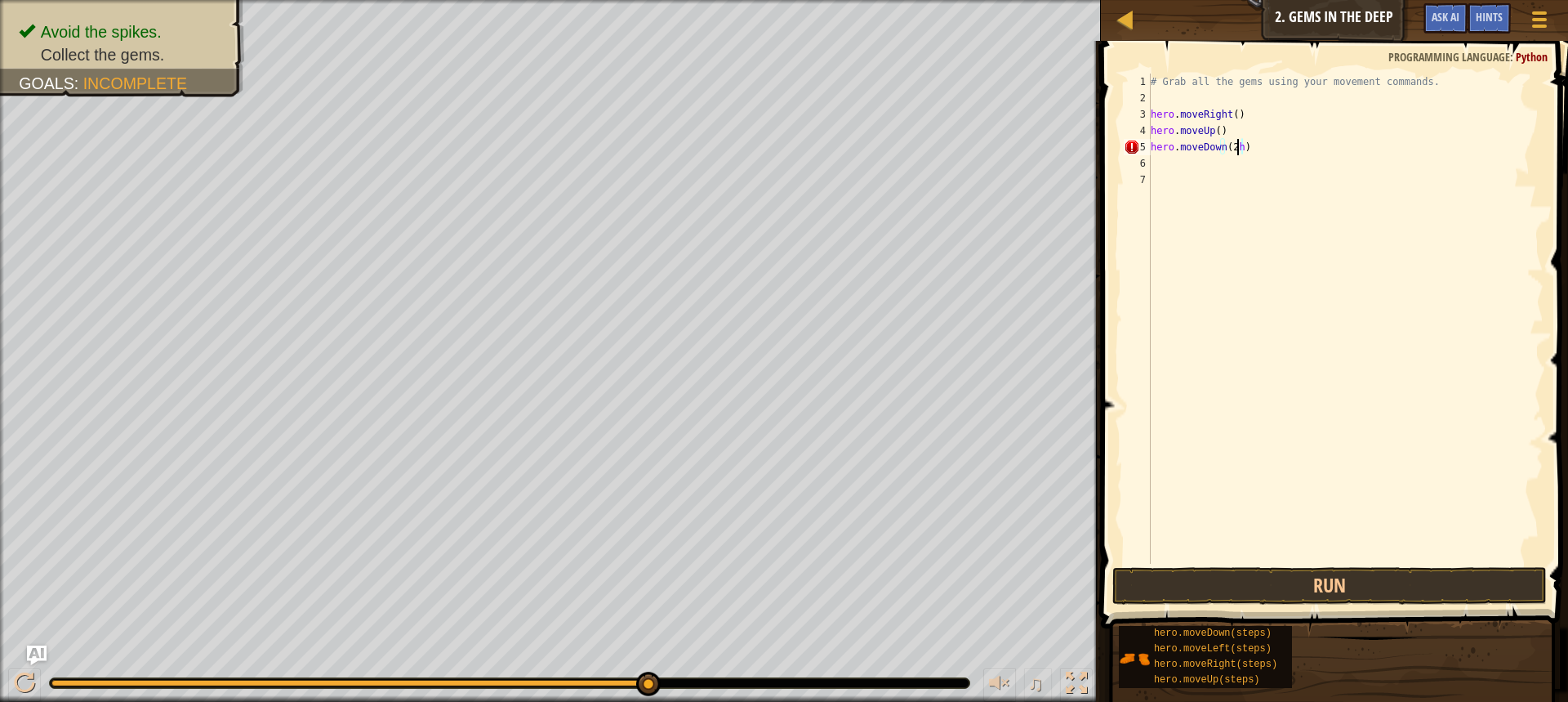
scroll to position [7, 7]
type textarea "hero.moveDown(2)"
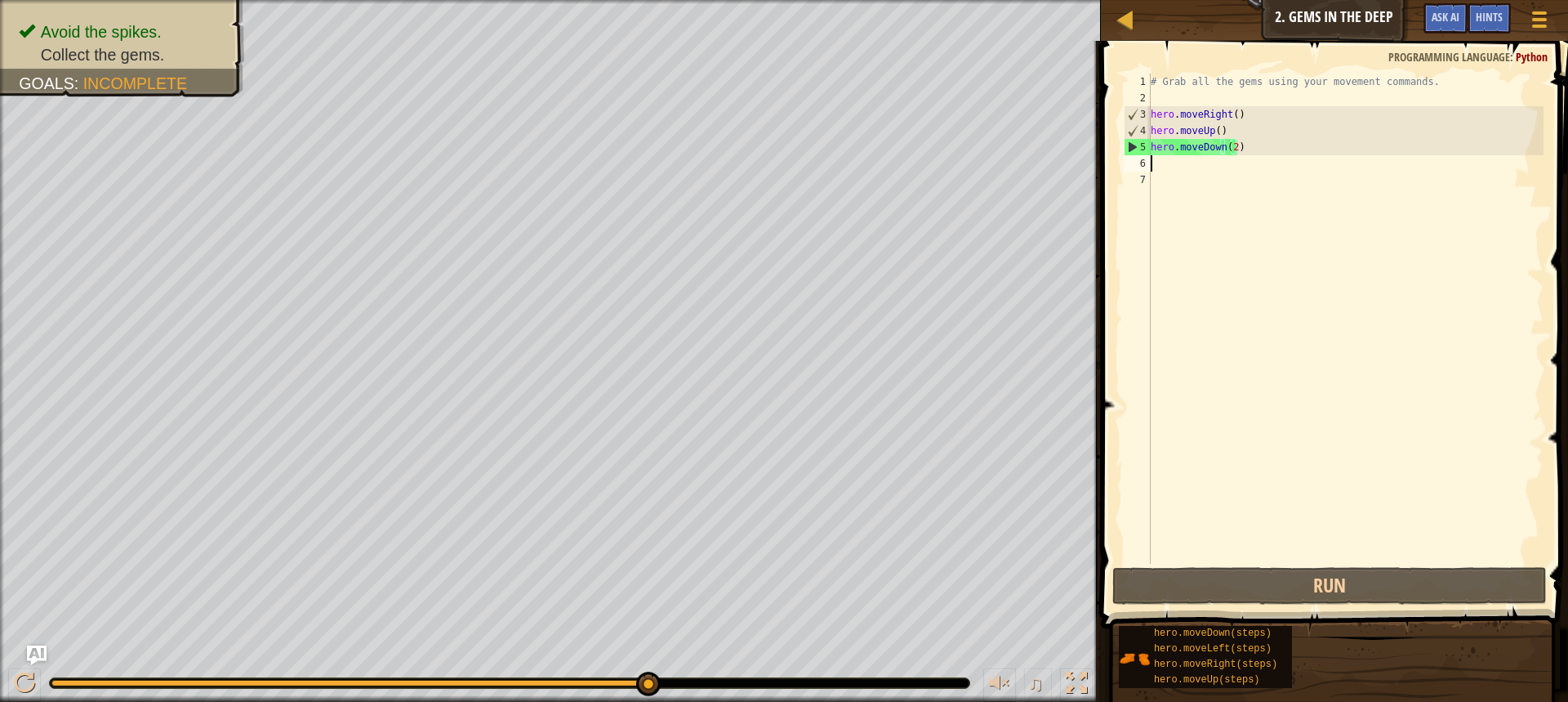
click at [1162, 165] on div "# Grab all the gems using your movement commands. hero . moveRight ( ) hero . m…" at bounding box center [1346, 335] width 396 height 523
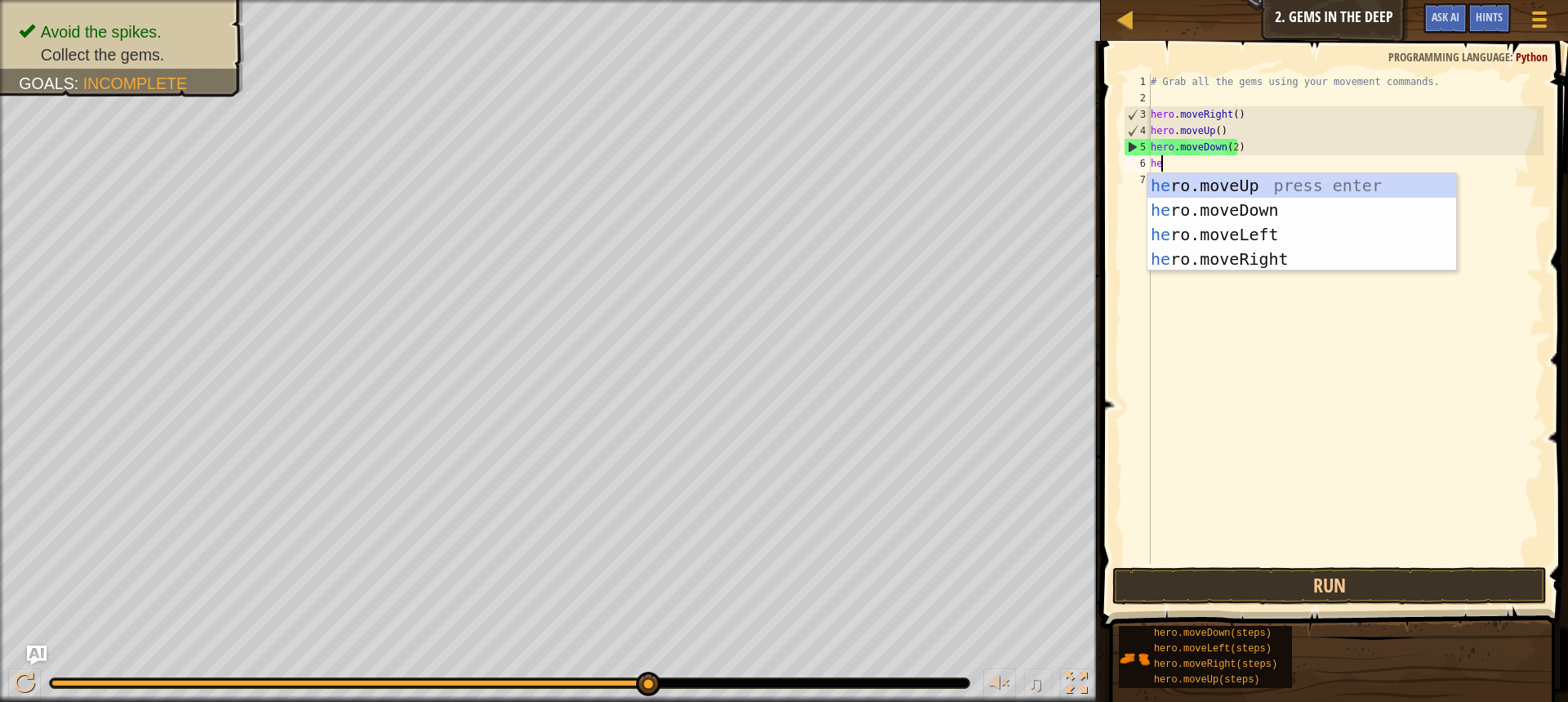
type textarea "her"
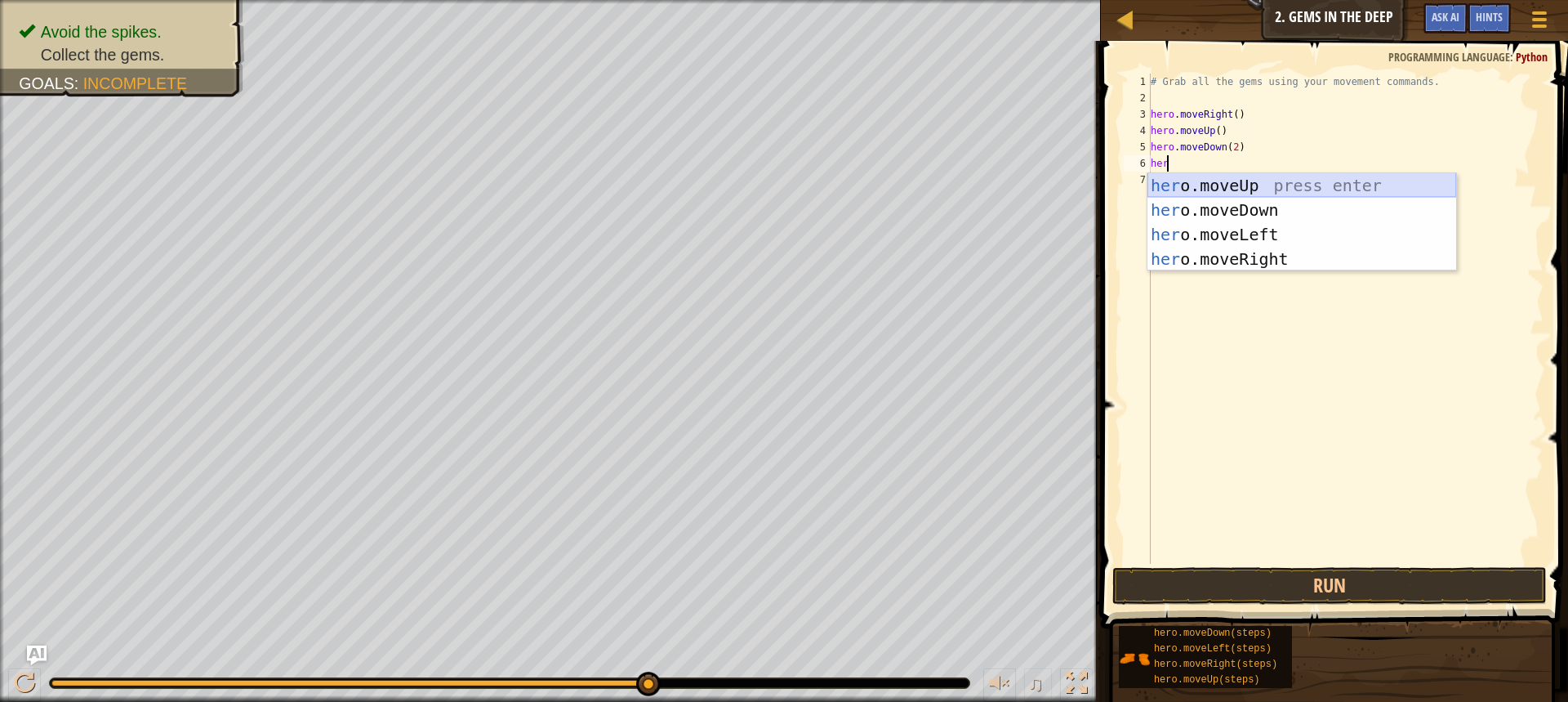
click at [1222, 185] on div "her o.moveUp press enter her o.moveDown press enter her o.moveLeft press enter …" at bounding box center [1302, 246] width 308 height 147
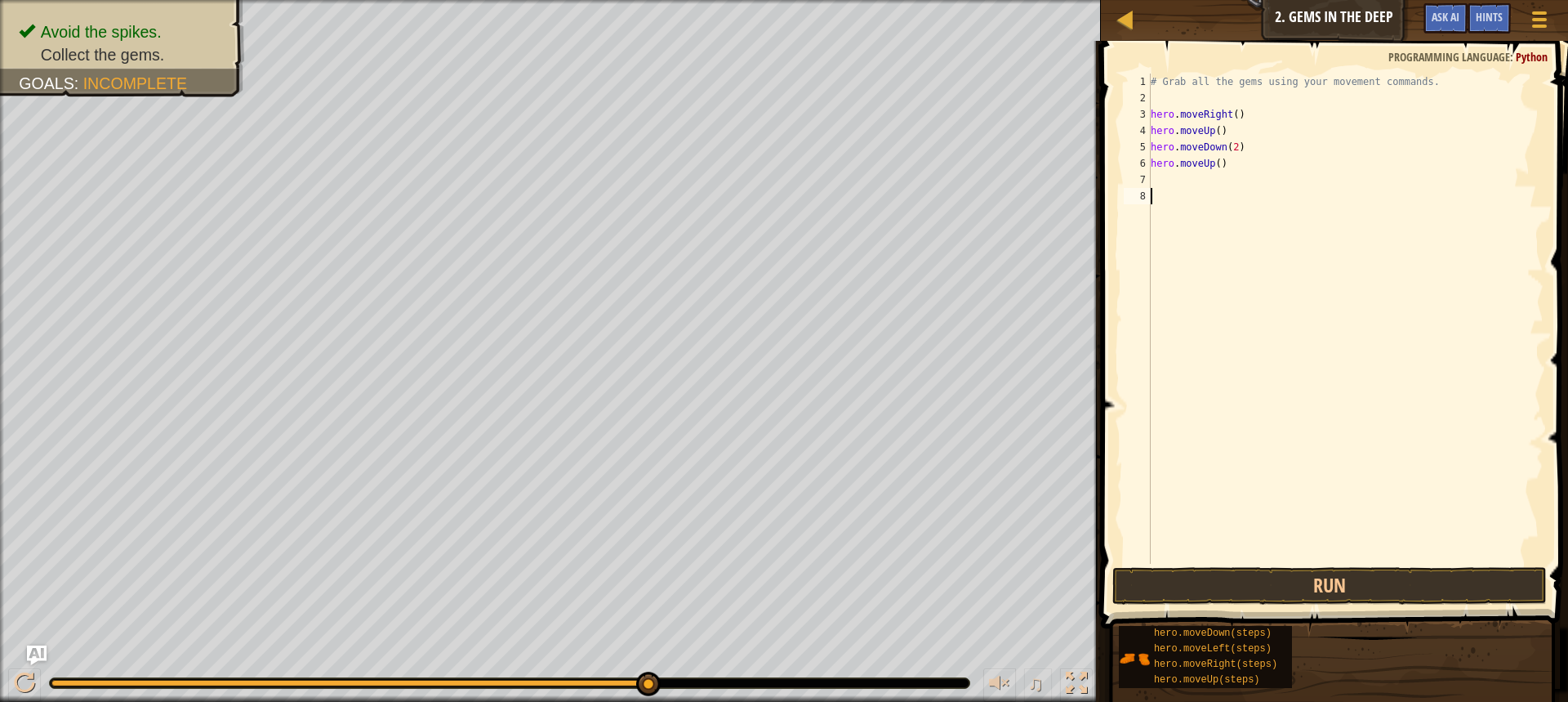
click at [1217, 192] on div "# Grab all the gems using your movement commands. hero . moveRight ( ) hero . m…" at bounding box center [1346, 335] width 396 height 523
click at [1209, 176] on div "# Grab all the gems using your movement commands. hero . moveRight ( ) hero . m…" at bounding box center [1346, 335] width 396 height 523
click at [1212, 163] on div "# Grab all the gems using your movement commands. hero . moveRight ( ) hero . m…" at bounding box center [1346, 335] width 396 height 523
click at [1216, 164] on div "# Grab all the gems using your movement commands. hero . moveRight ( ) hero . m…" at bounding box center [1346, 335] width 396 height 523
type textarea "hero.moveUp(2)"
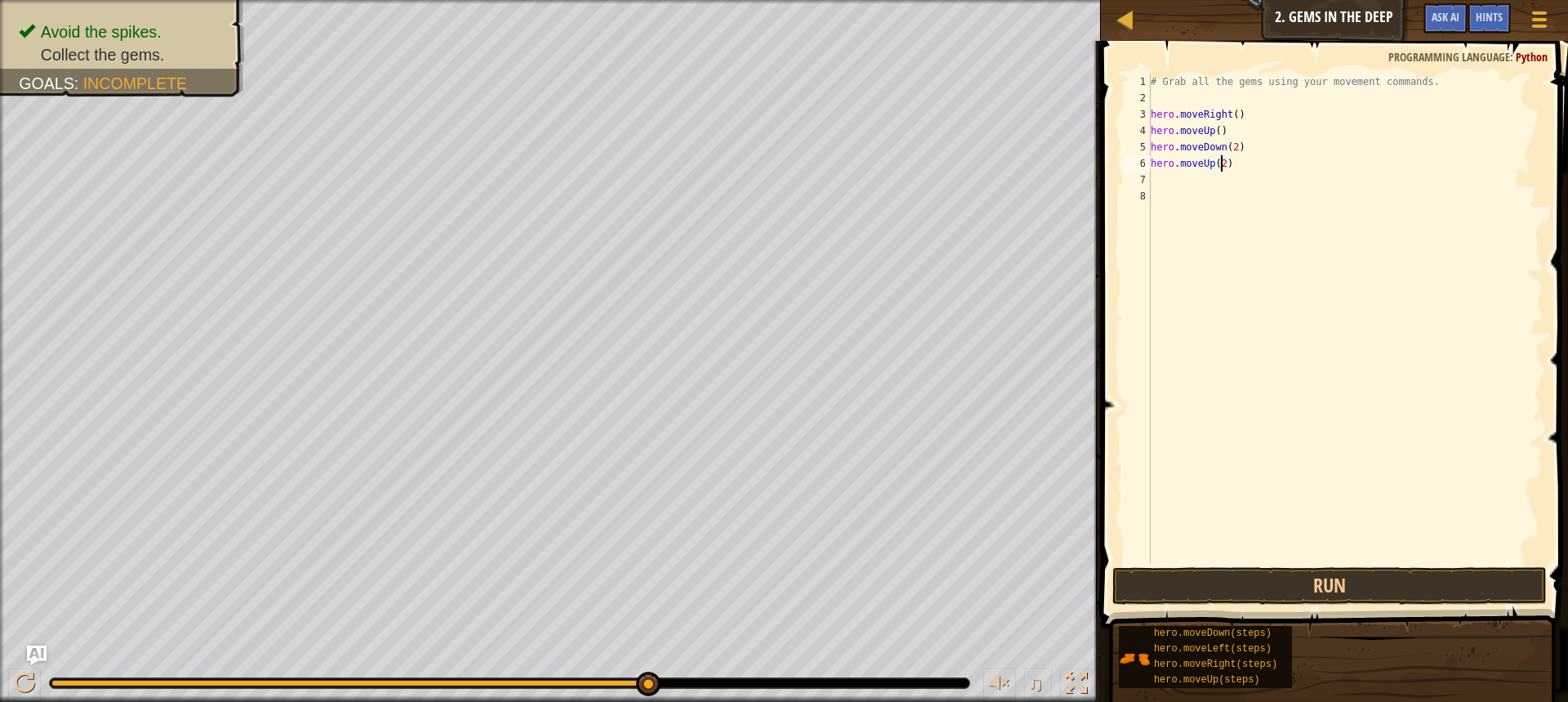
scroll to position [7, 5]
click at [1186, 195] on div "# Grab all the gems using your movement commands. hero . moveRight ( ) hero . m…" at bounding box center [1346, 335] width 396 height 523
click at [1185, 179] on div "# Grab all the gems using your movement commands. hero . moveRight ( ) hero . m…" at bounding box center [1346, 335] width 396 height 523
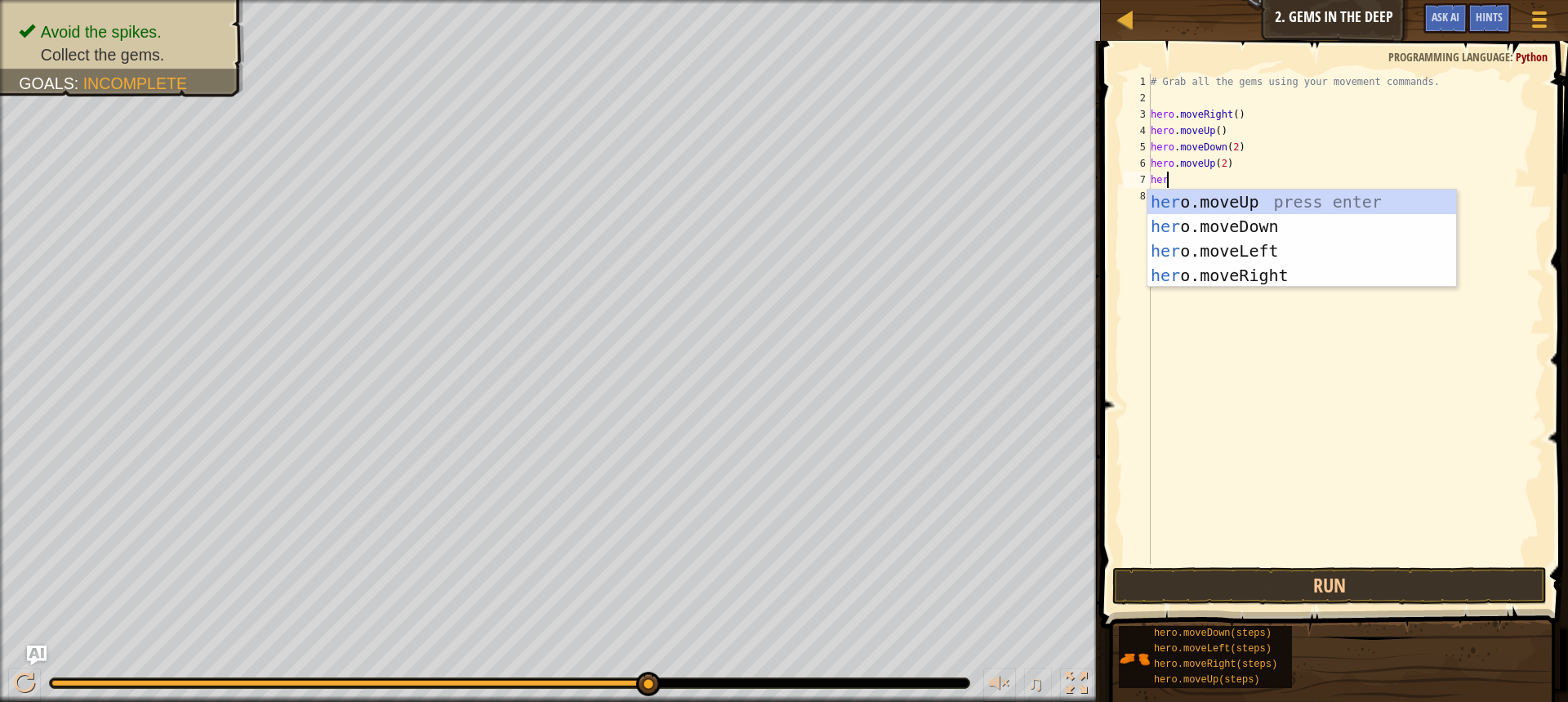
type textarea "hero"
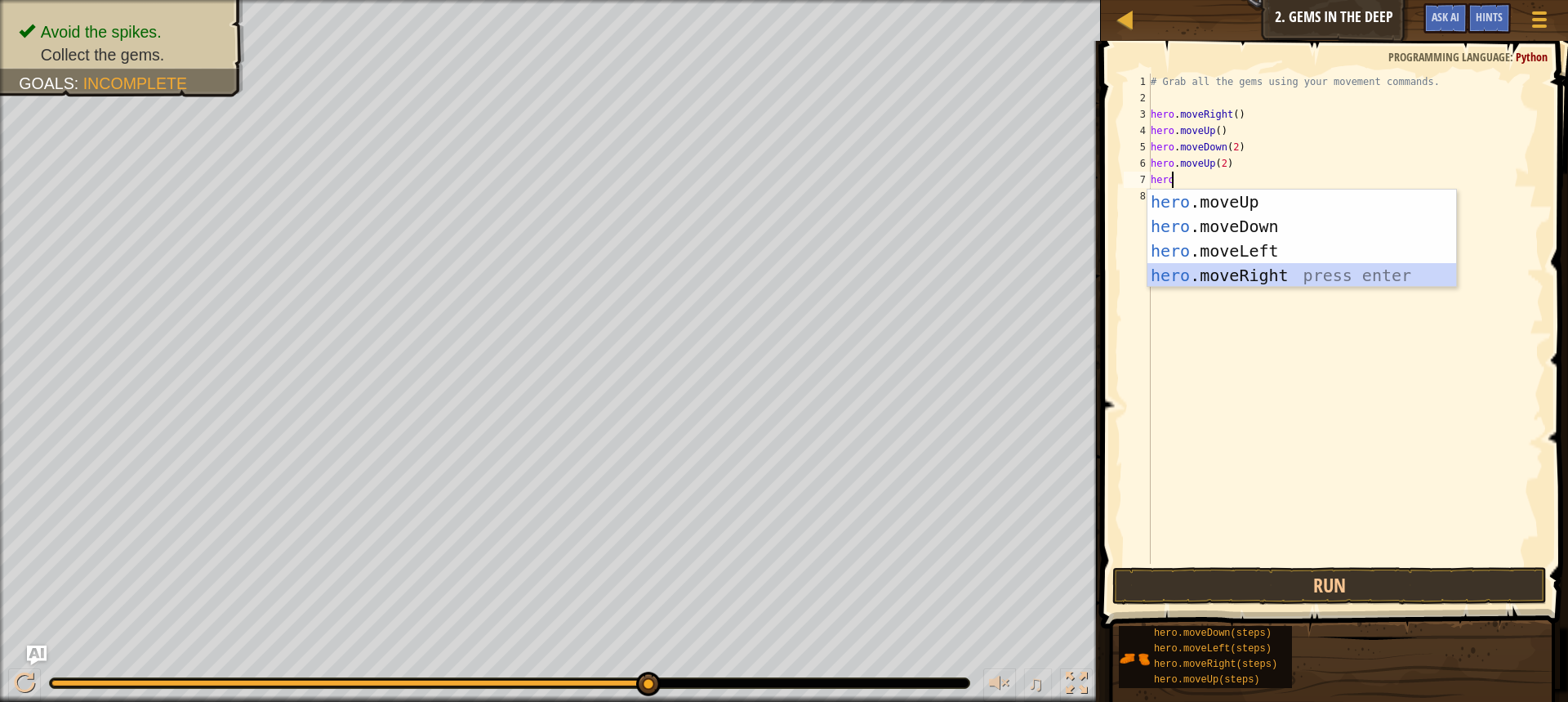
click at [1222, 270] on div "hero .moveUp press enter hero .moveDown press enter hero .moveLeft press enter …" at bounding box center [1302, 263] width 308 height 147
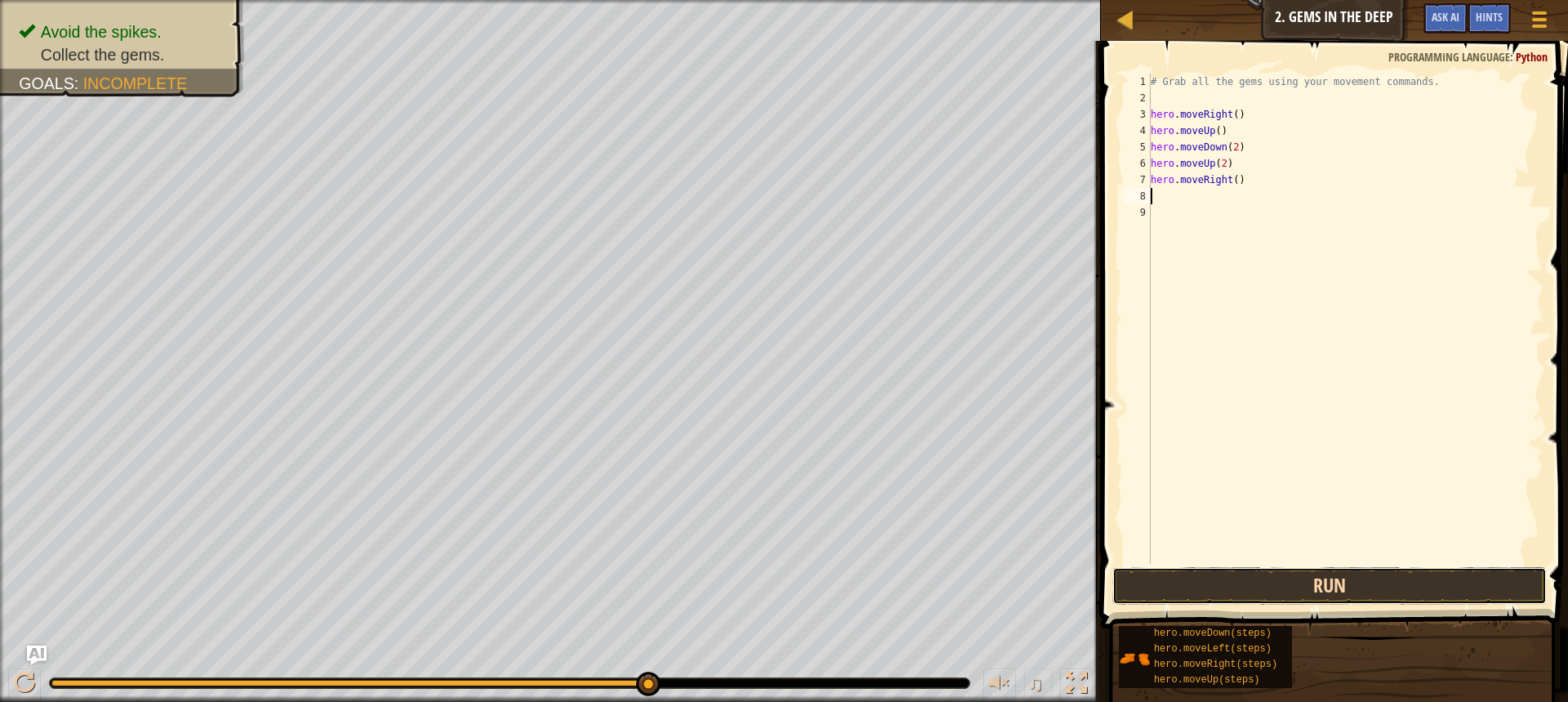
click at [1230, 581] on button "Run" at bounding box center [1330, 586] width 435 height 37
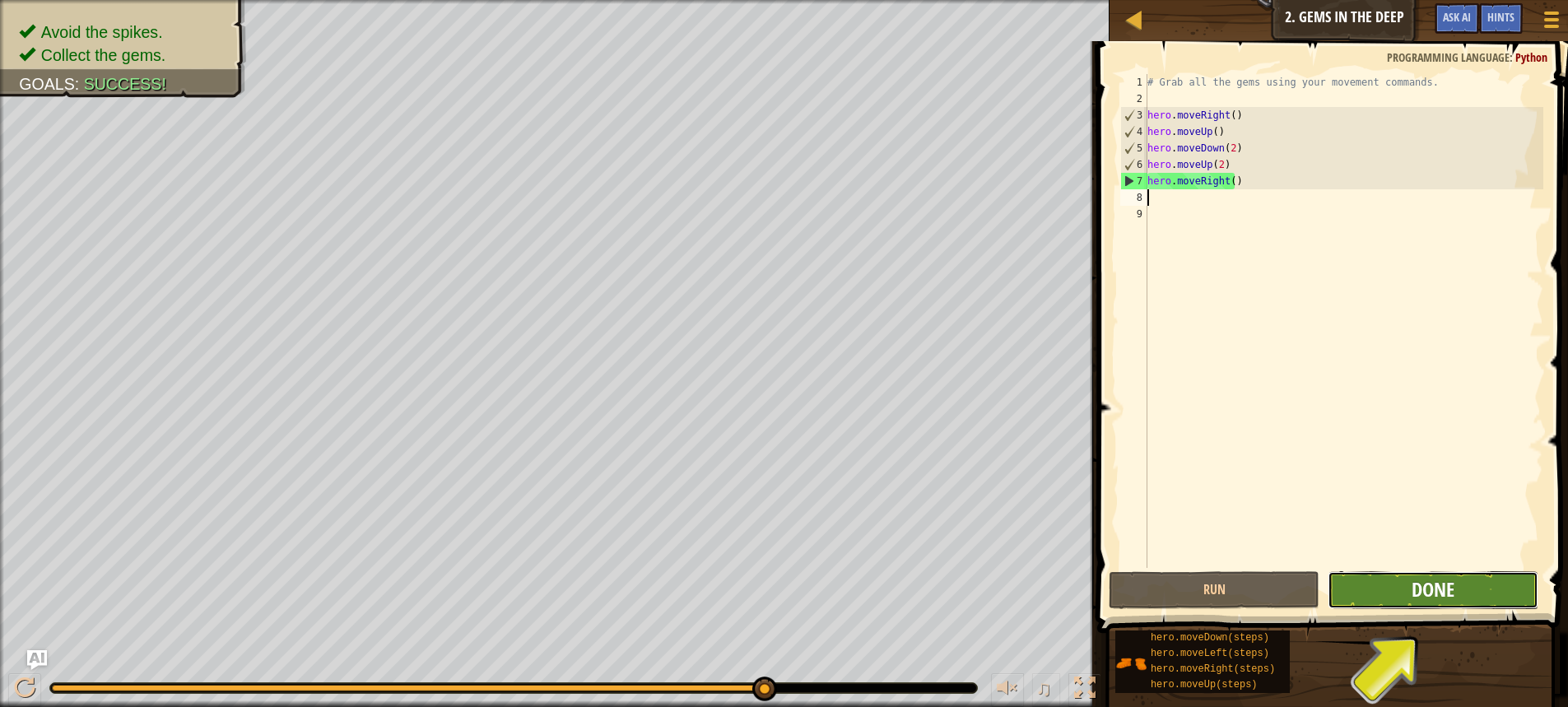
click at [1429, 585] on span "Done" at bounding box center [1432, 589] width 42 height 26
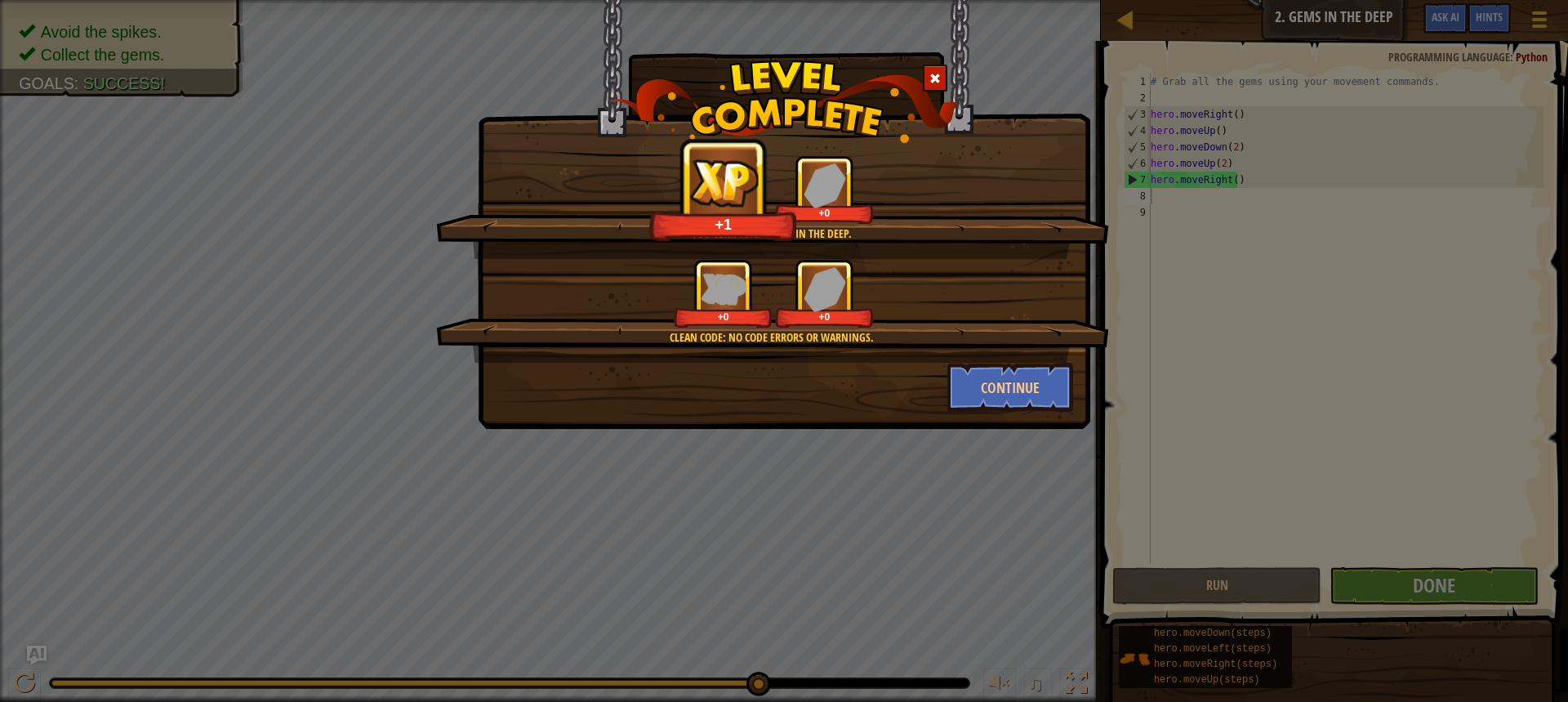
drag, startPoint x: 1137, startPoint y: 402, endPoint x: 1122, endPoint y: 356, distance: 48.4
click at [1122, 356] on div "You completed Gems in the Deep. +1 +0 Clean code: no code errors or warnings. +…" at bounding box center [784, 351] width 1568 height 702
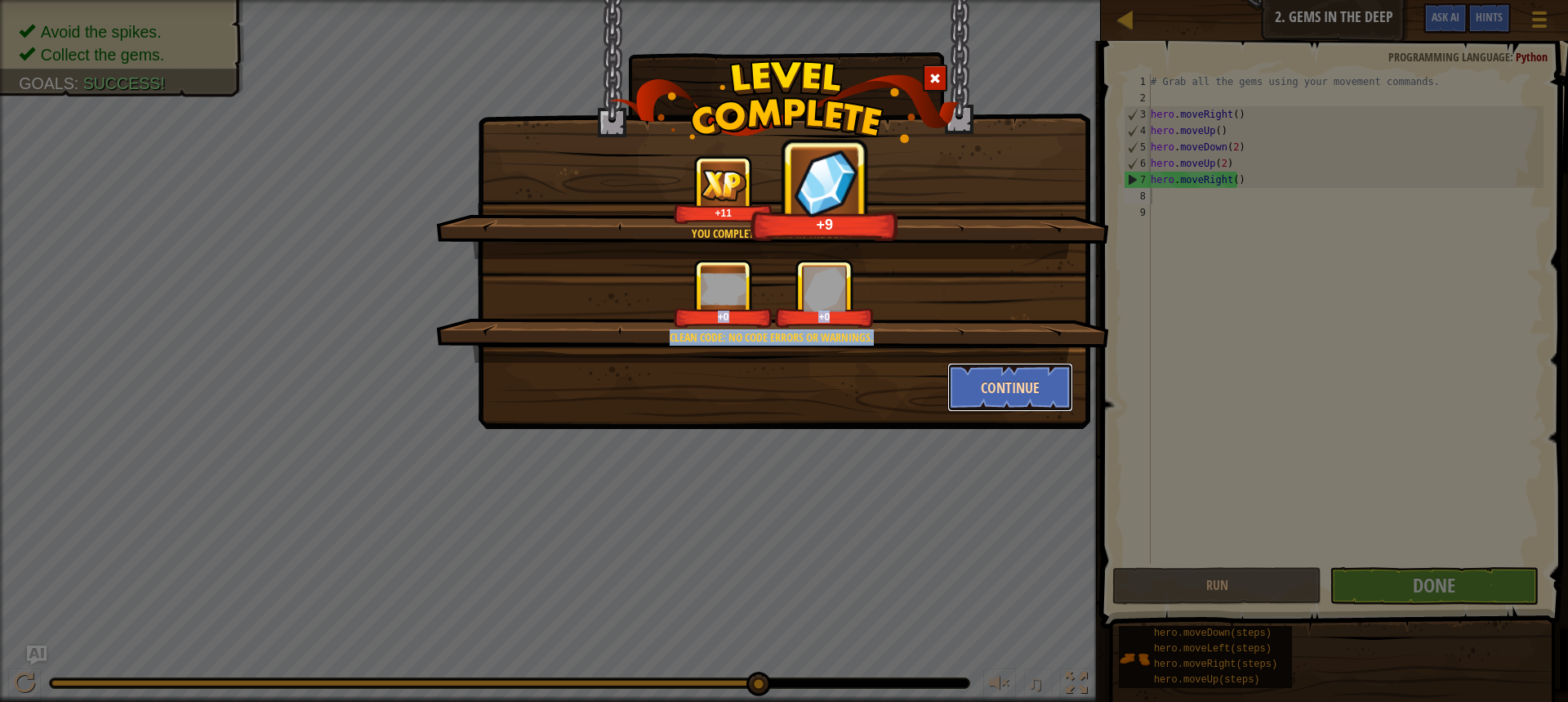
click at [955, 402] on button "Continue" at bounding box center [1010, 387] width 126 height 49
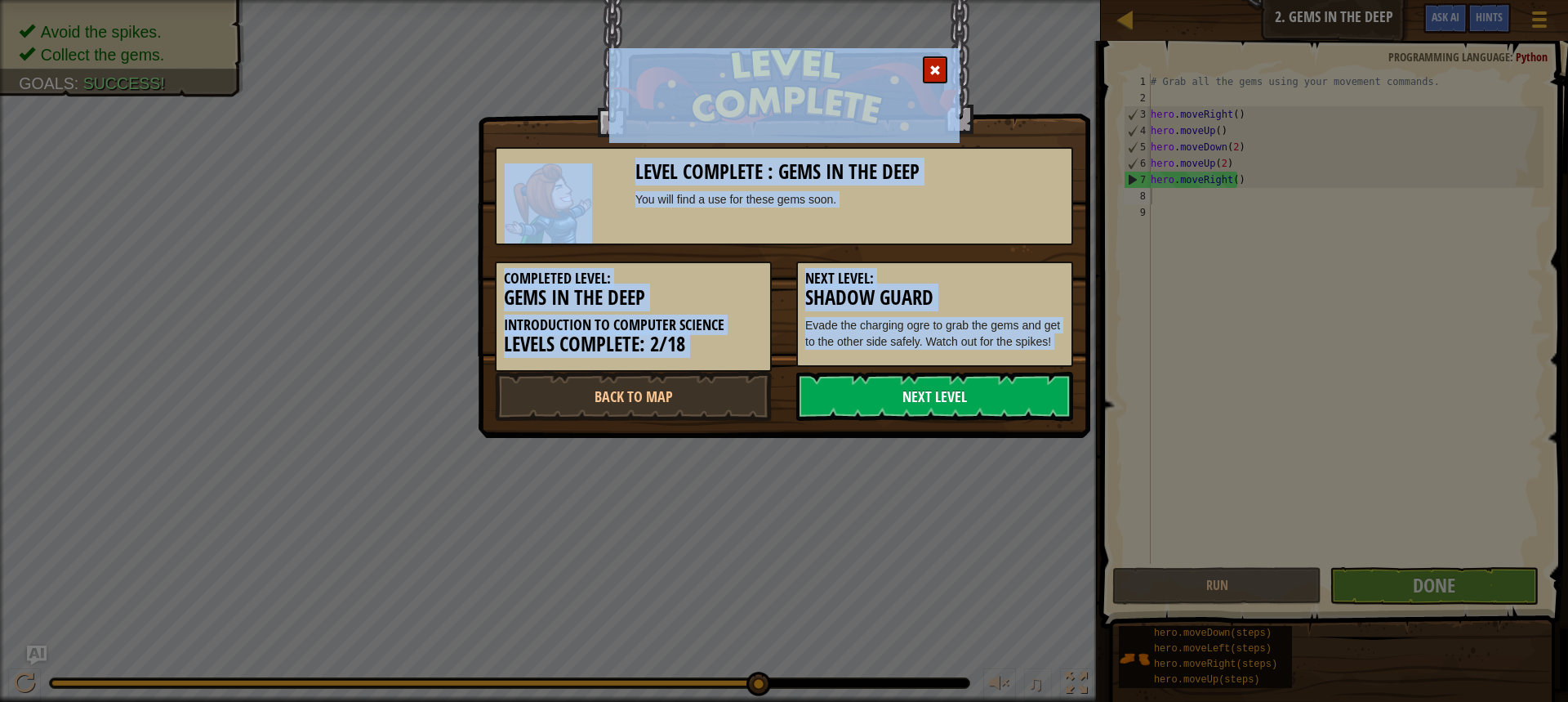
click at [963, 397] on link "Next Level" at bounding box center [934, 396] width 277 height 49
click at [963, 408] on link "Next Level" at bounding box center [934, 396] width 277 height 49
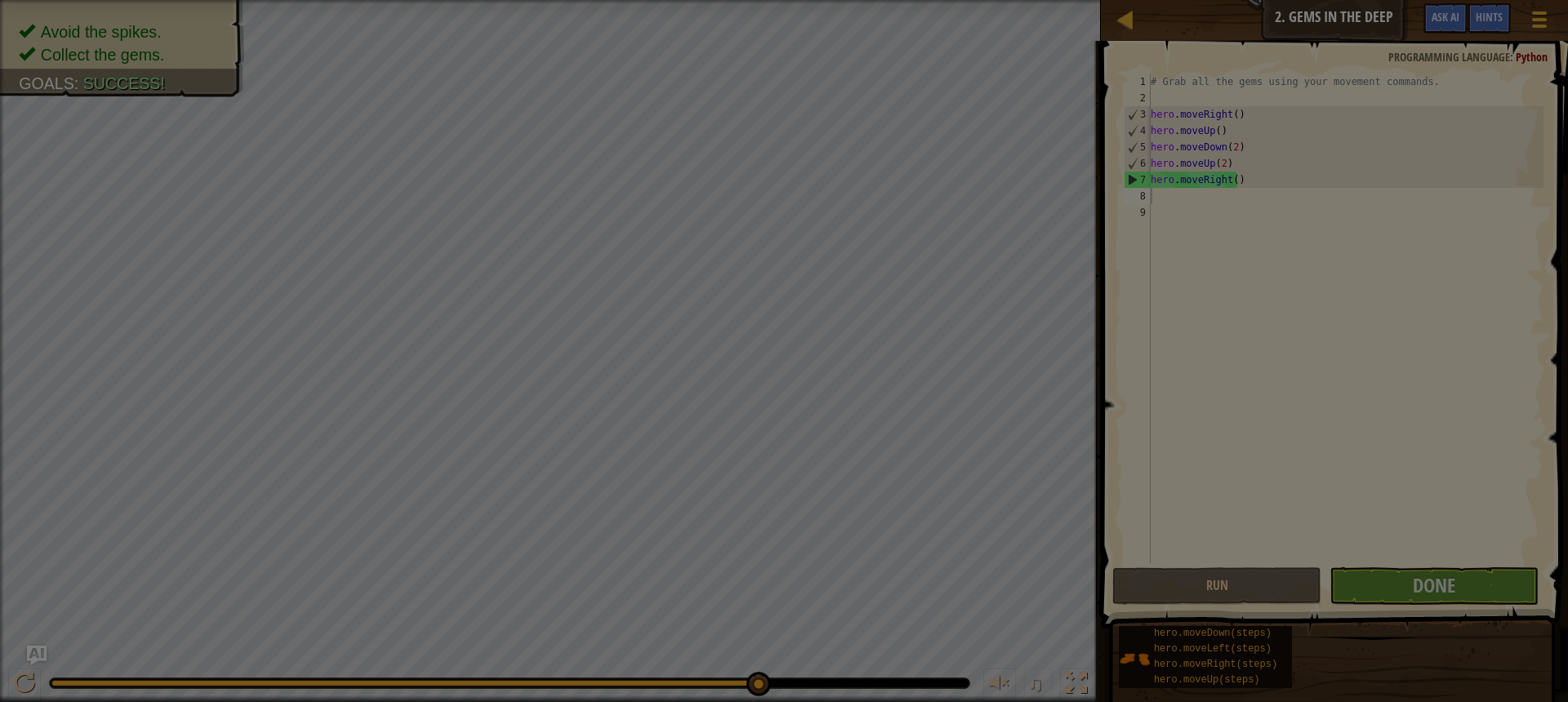
click at [0, 0] on img at bounding box center [0, 0] width 0 height 0
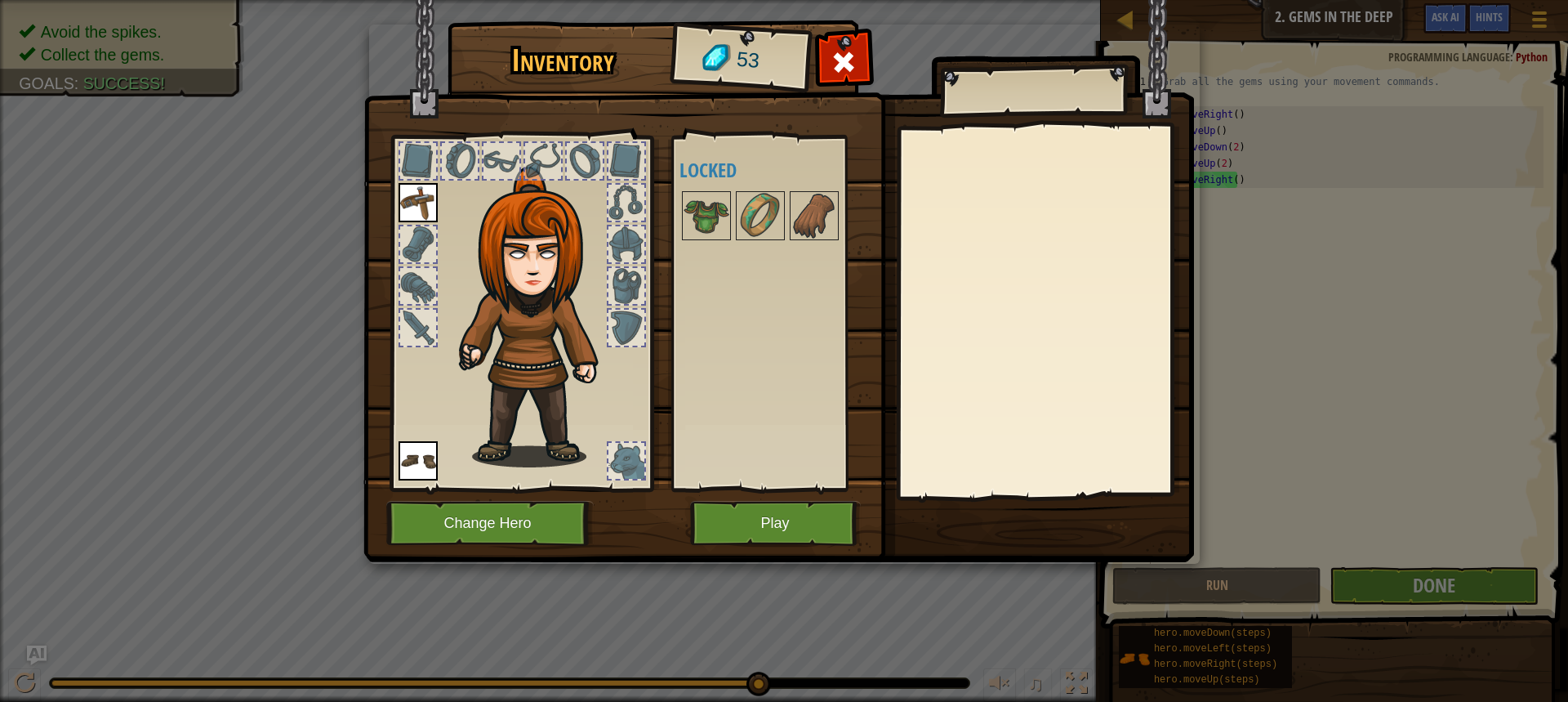
click at [963, 408] on div at bounding box center [1045, 311] width 289 height 366
click at [421, 324] on div at bounding box center [418, 327] width 36 height 36
click at [423, 283] on div at bounding box center [418, 286] width 36 height 36
drag, startPoint x: 419, startPoint y: 250, endPoint x: 421, endPoint y: 239, distance: 11.2
click at [421, 242] on div at bounding box center [418, 244] width 36 height 36
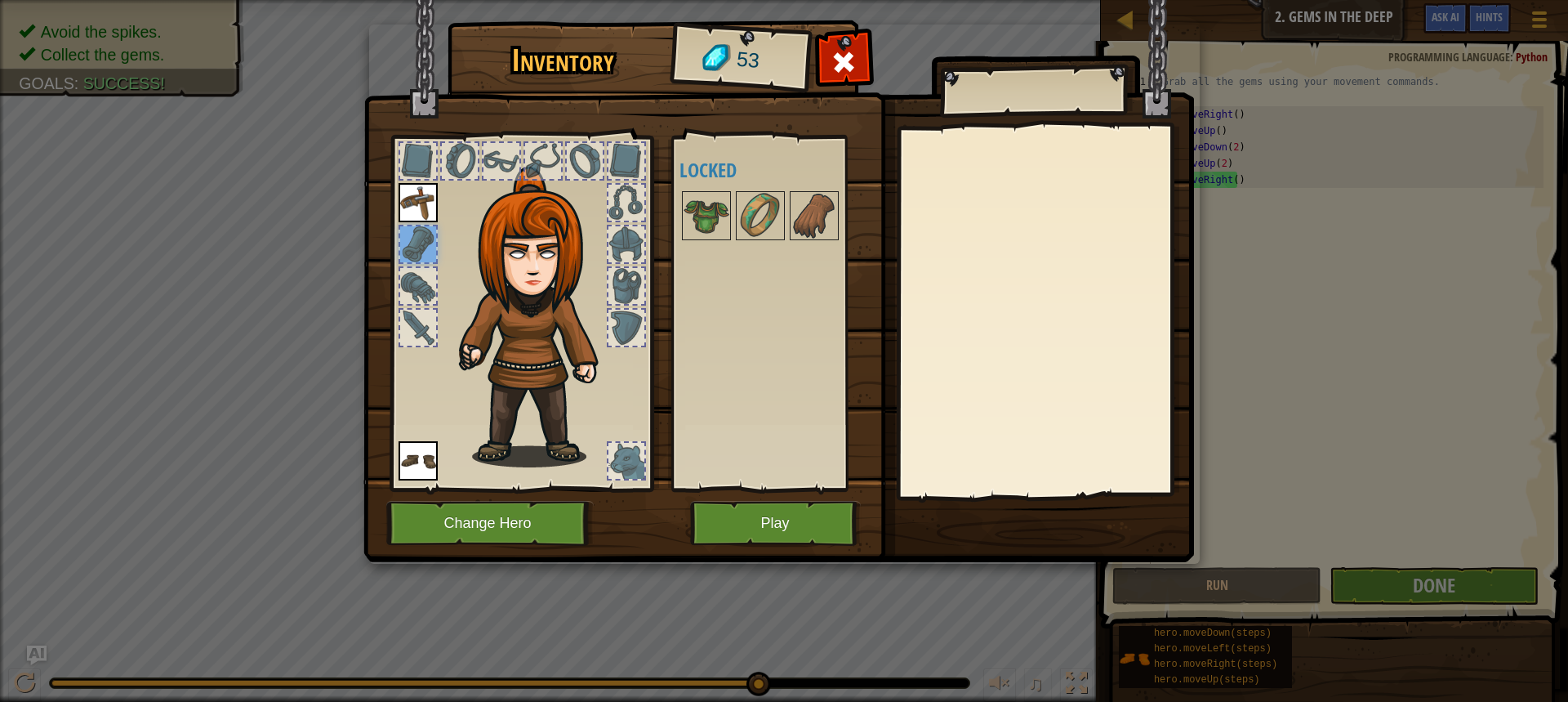
click at [425, 189] on img at bounding box center [419, 203] width 39 height 39
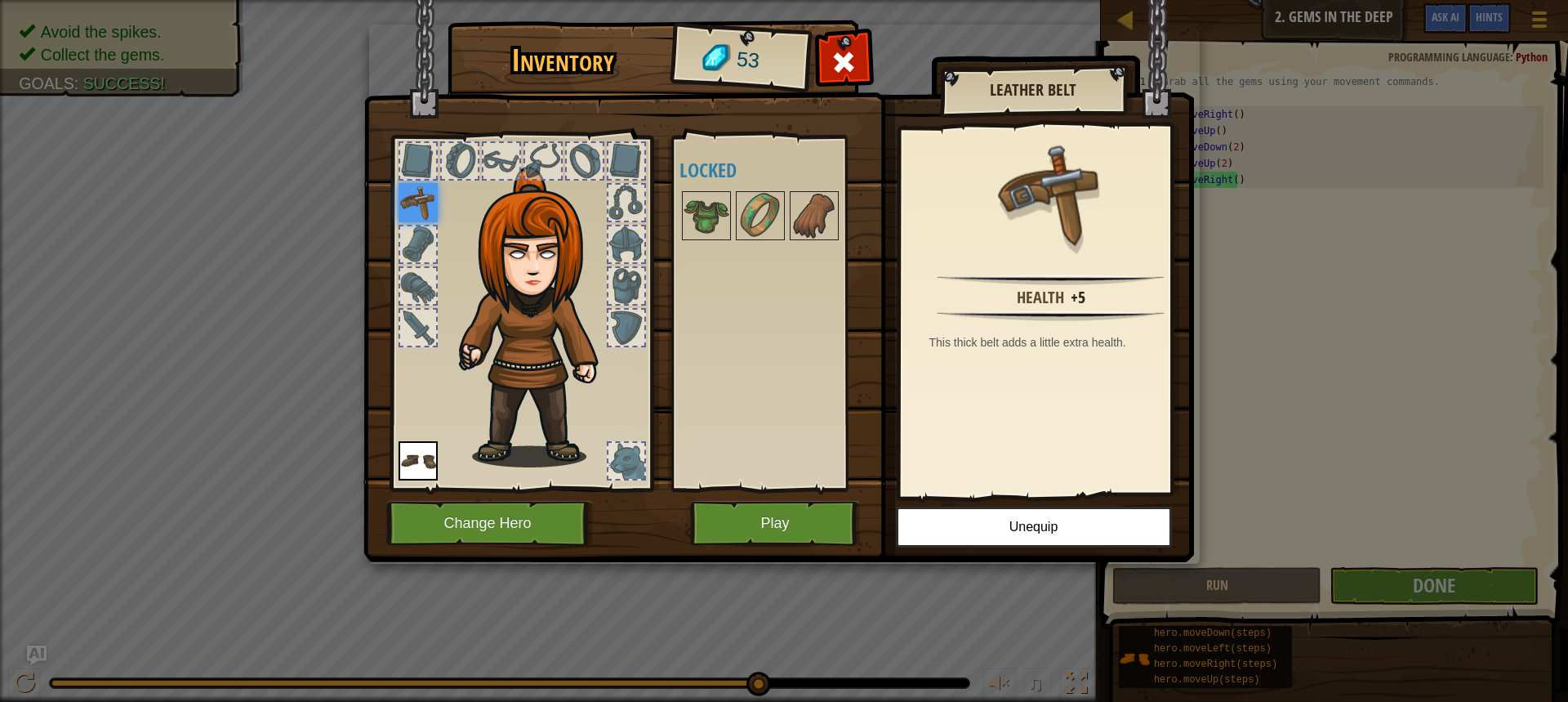
click at [419, 160] on div at bounding box center [418, 161] width 36 height 36
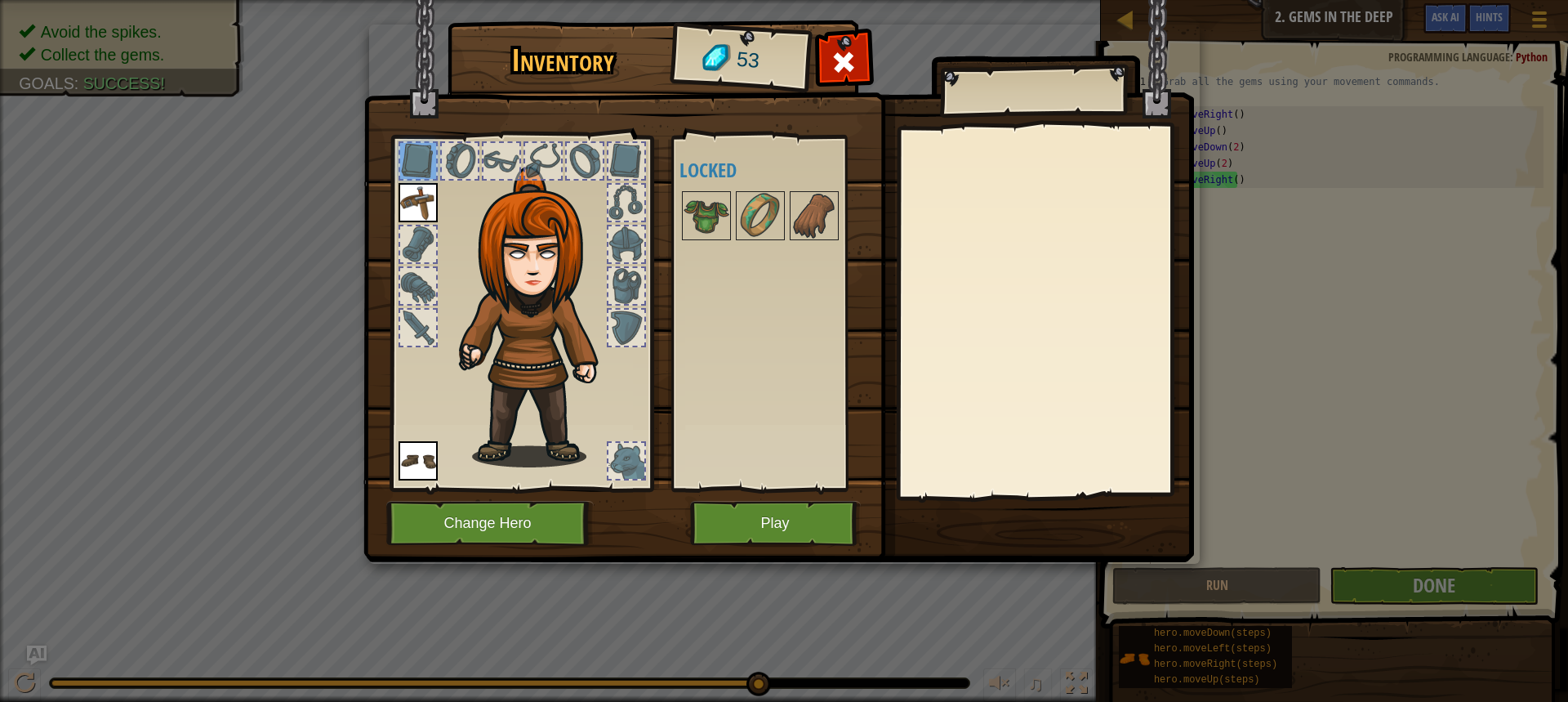
click at [463, 169] on div at bounding box center [460, 161] width 36 height 36
click at [499, 169] on div at bounding box center [501, 161] width 36 height 36
click at [555, 167] on div at bounding box center [543, 161] width 36 height 36
click at [579, 170] on div at bounding box center [585, 161] width 36 height 36
click at [583, 171] on div at bounding box center [585, 161] width 36 height 36
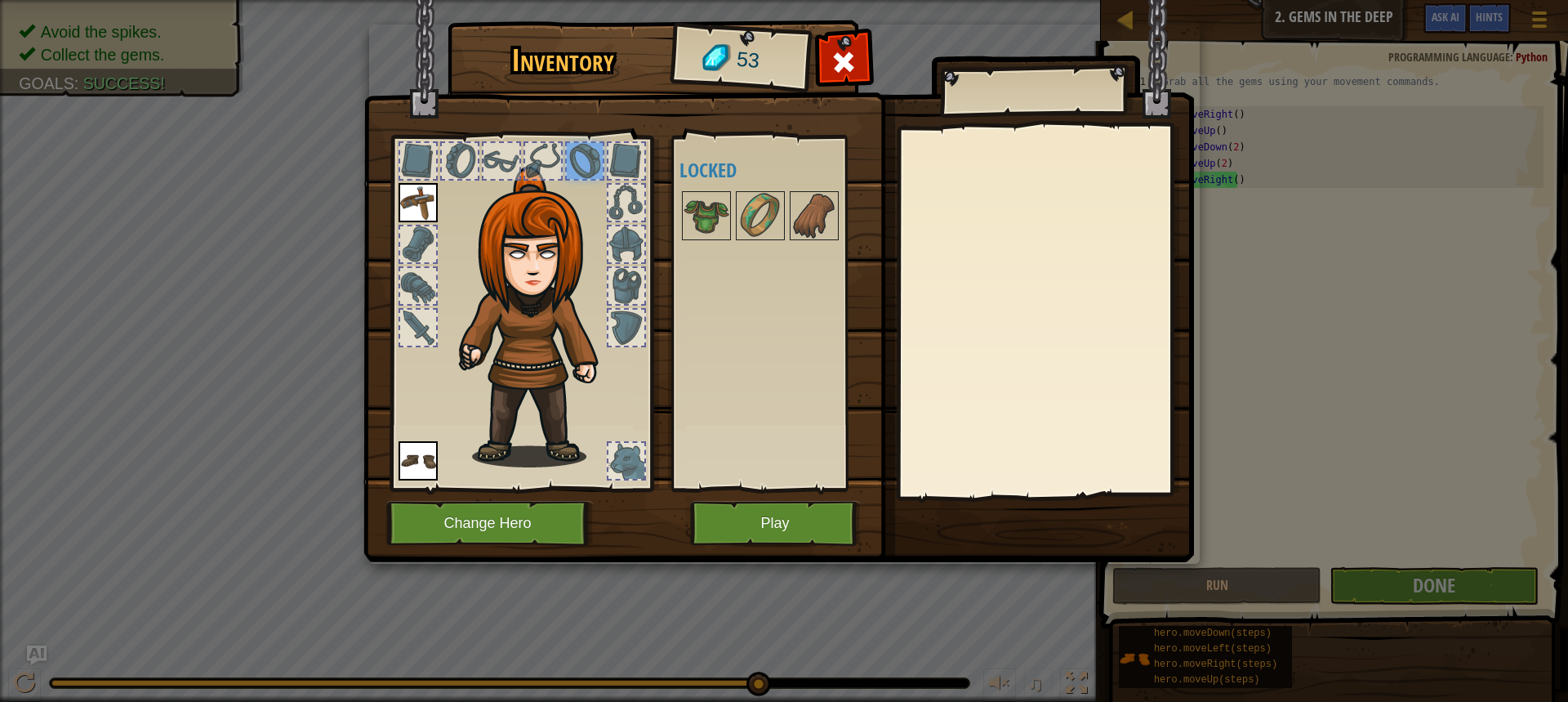
drag, startPoint x: 608, startPoint y: 172, endPoint x: 621, endPoint y: 173, distance: 13.0
click at [616, 172] on div at bounding box center [626, 161] width 36 height 36
click at [630, 188] on div at bounding box center [626, 203] width 36 height 36
click at [634, 240] on div at bounding box center [626, 244] width 36 height 36
click at [637, 289] on div at bounding box center [626, 286] width 36 height 36
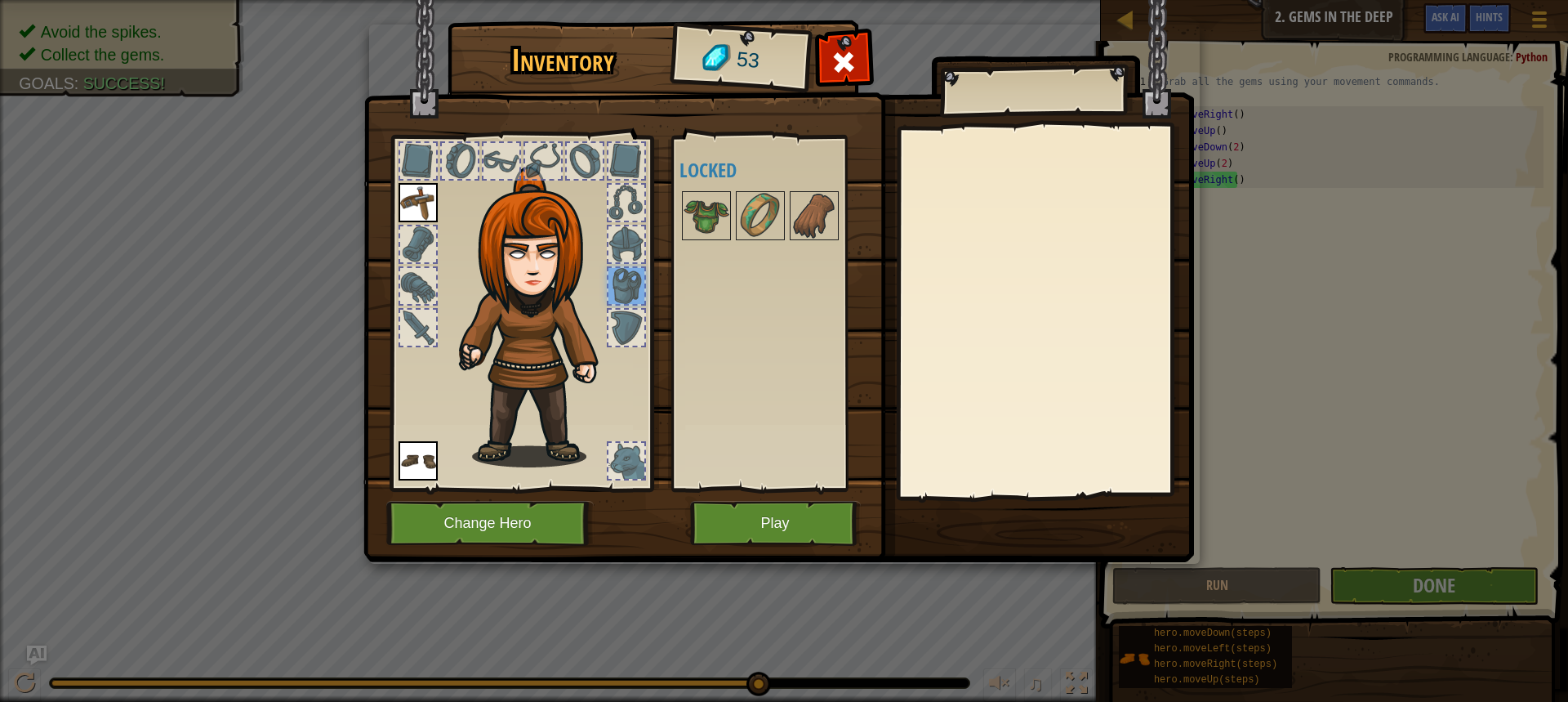
drag, startPoint x: 639, startPoint y: 320, endPoint x: 649, endPoint y: 336, distance: 18.9
click at [639, 322] on div at bounding box center [626, 327] width 36 height 36
click at [823, 544] on button "Play" at bounding box center [776, 523] width 171 height 45
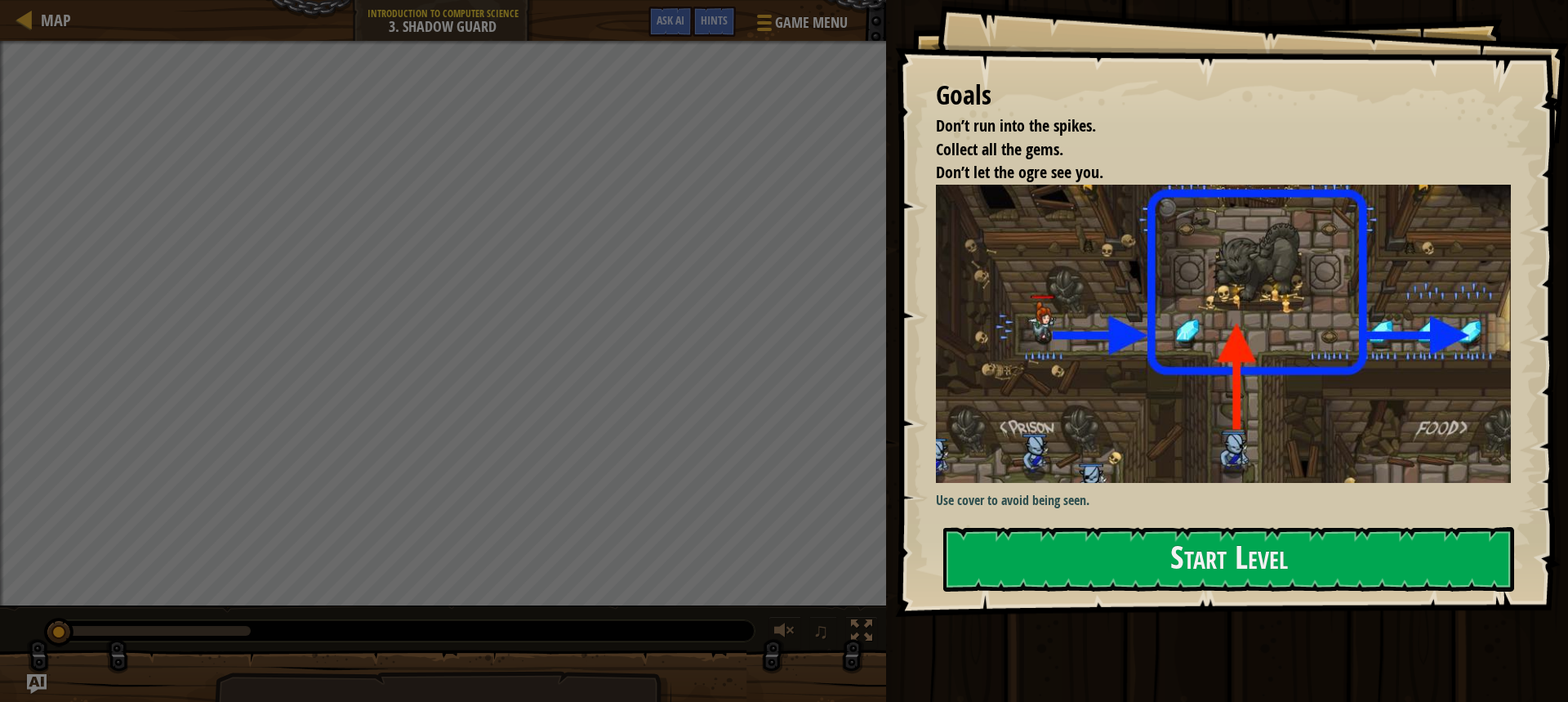
click at [1004, 491] on div "Use cover to avoid being seen." at bounding box center [1230, 348] width 587 height 325
click at [1004, 497] on p "Use cover to avoid being seen." at bounding box center [1230, 500] width 587 height 19
click at [1112, 592] on button "Start Level" at bounding box center [1229, 559] width 571 height 64
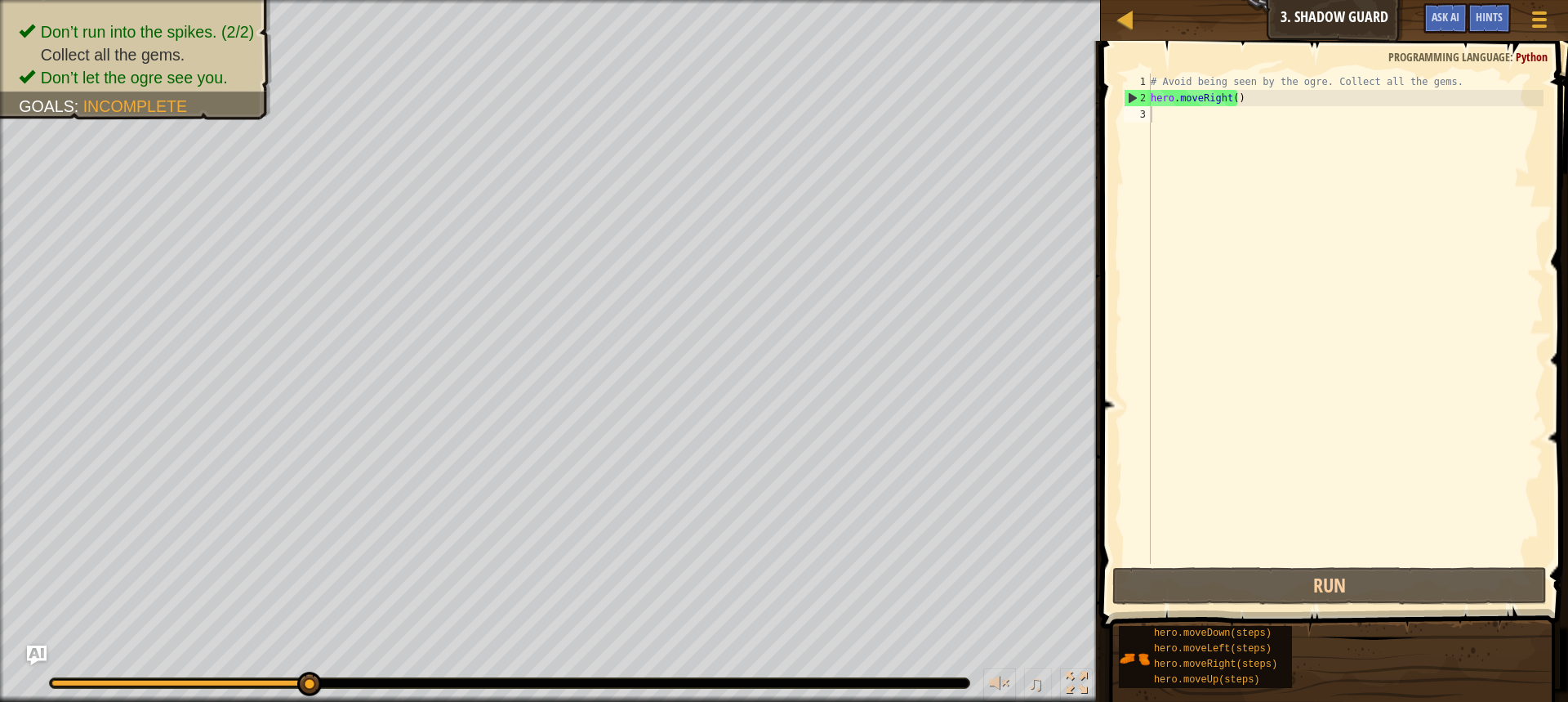
click at [1158, 130] on div "# Avoid being seen by the ogre. Collect all the gems. hero . moveRight ( )" at bounding box center [1346, 335] width 396 height 523
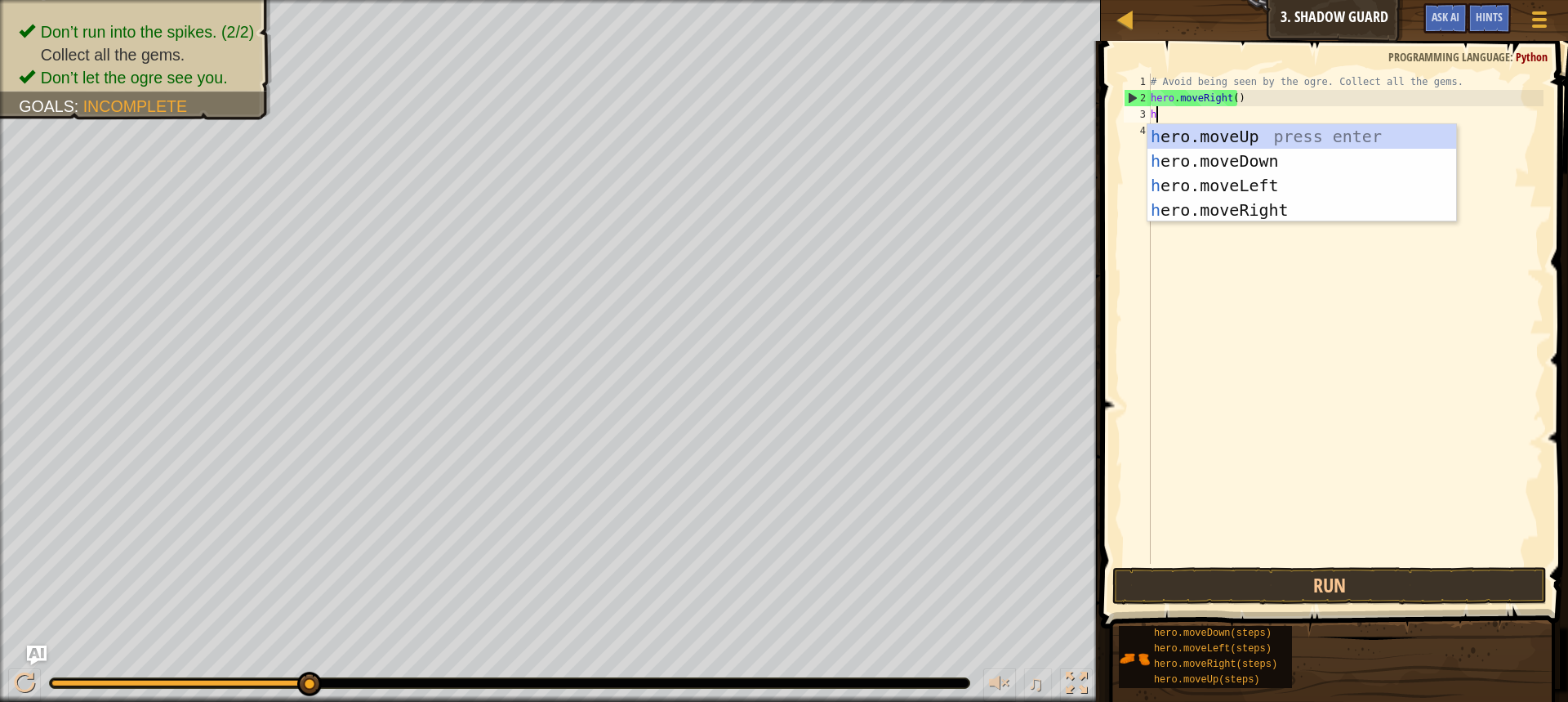
scroll to position [7, 0]
type textarea "hro"
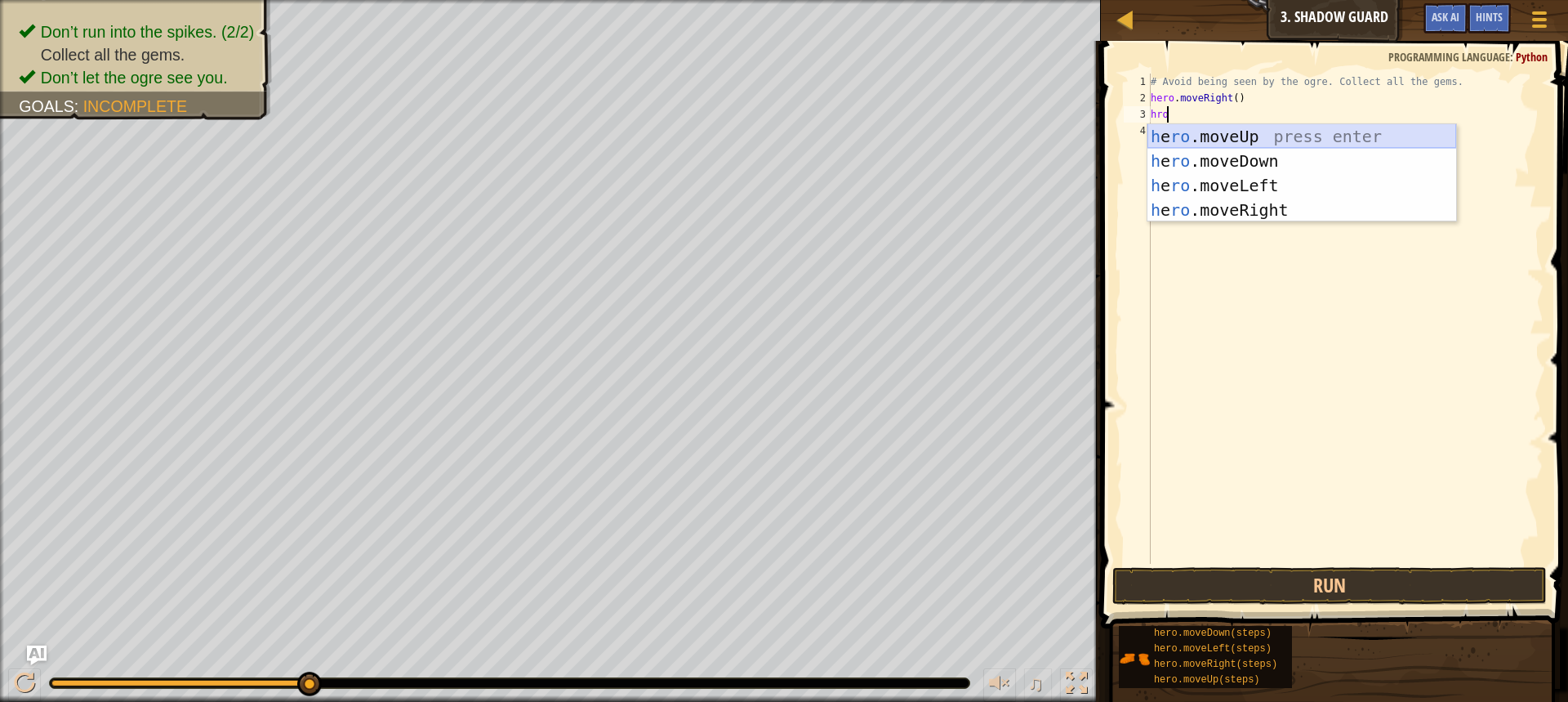
click at [1217, 133] on div "h e ro .moveUp press enter h e ro .moveDown press enter h e ro .moveLeft press …" at bounding box center [1302, 197] width 308 height 147
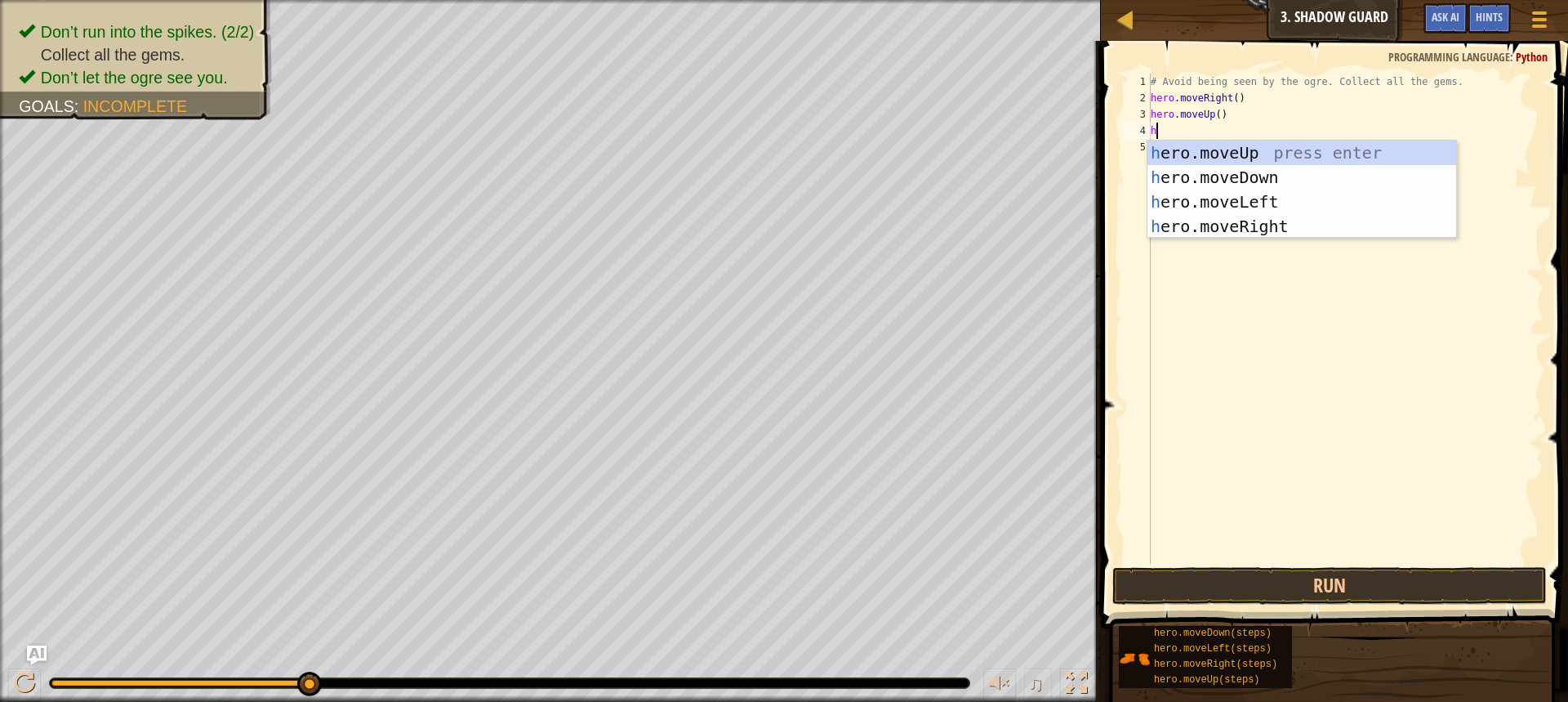
type textarea "he"
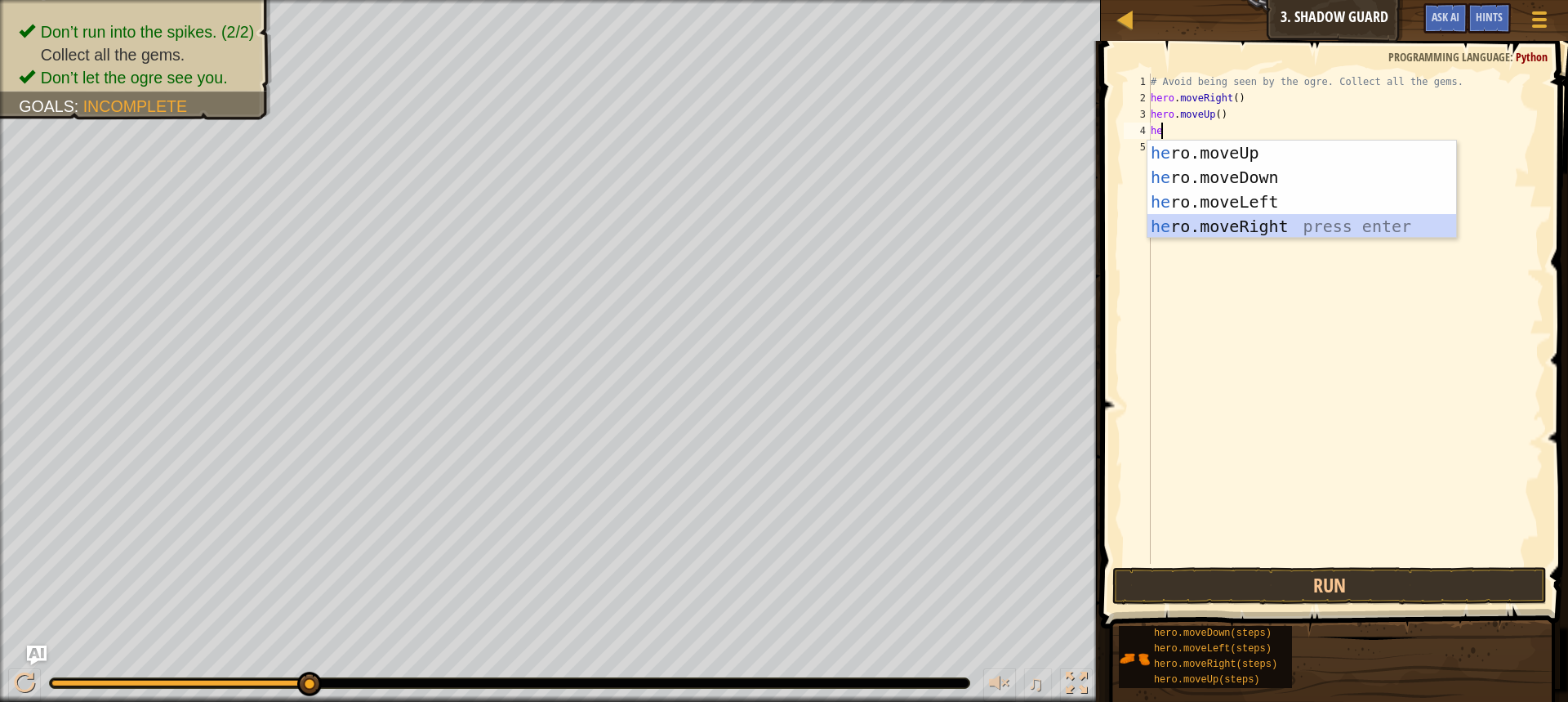
click at [1230, 224] on div "he ro.moveUp press enter he ro.moveDown press enter he ro.moveLeft press enter …" at bounding box center [1302, 213] width 308 height 147
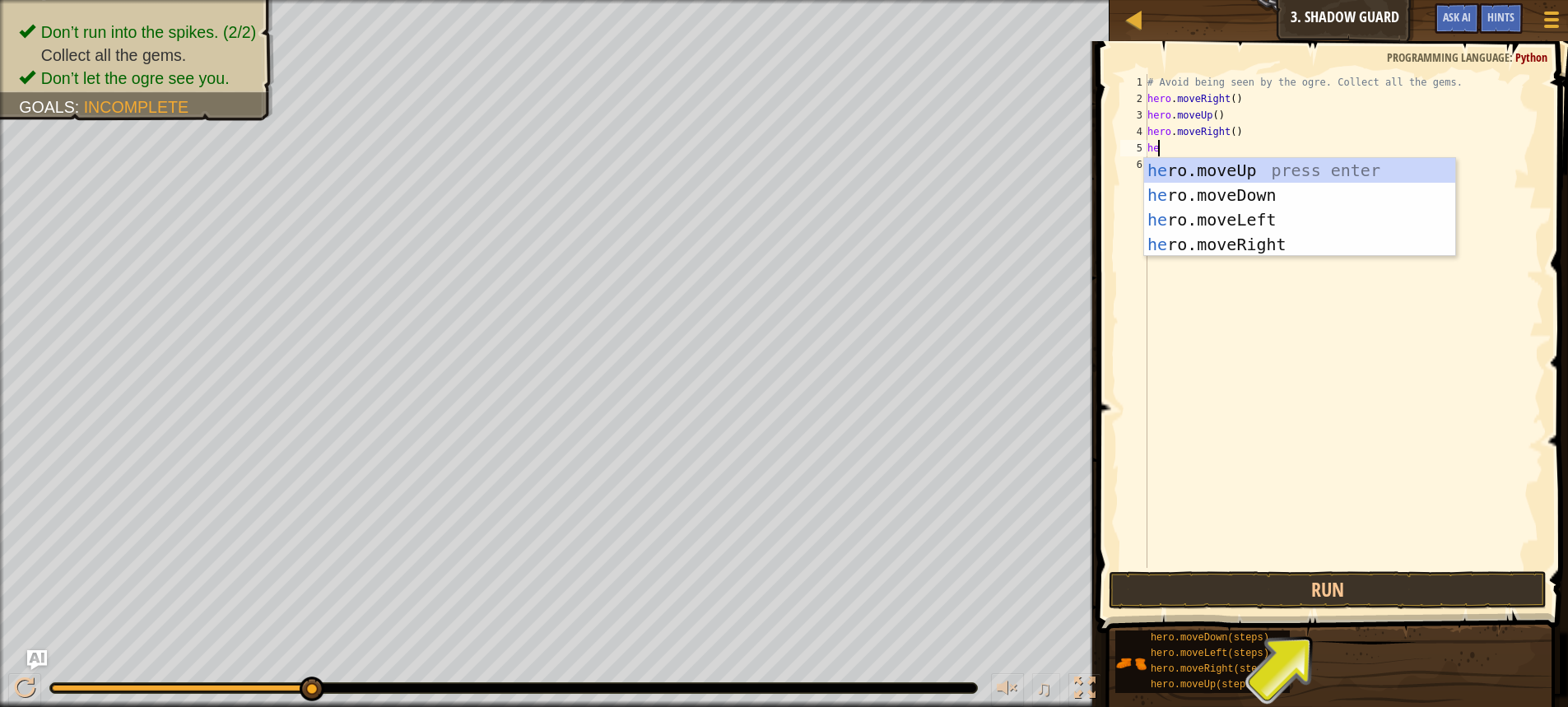
type textarea "her"
click at [1243, 190] on div "her o.moveUp press enter her o.moveDown press enter her o.moveLeft press enter …" at bounding box center [1300, 232] width 311 height 148
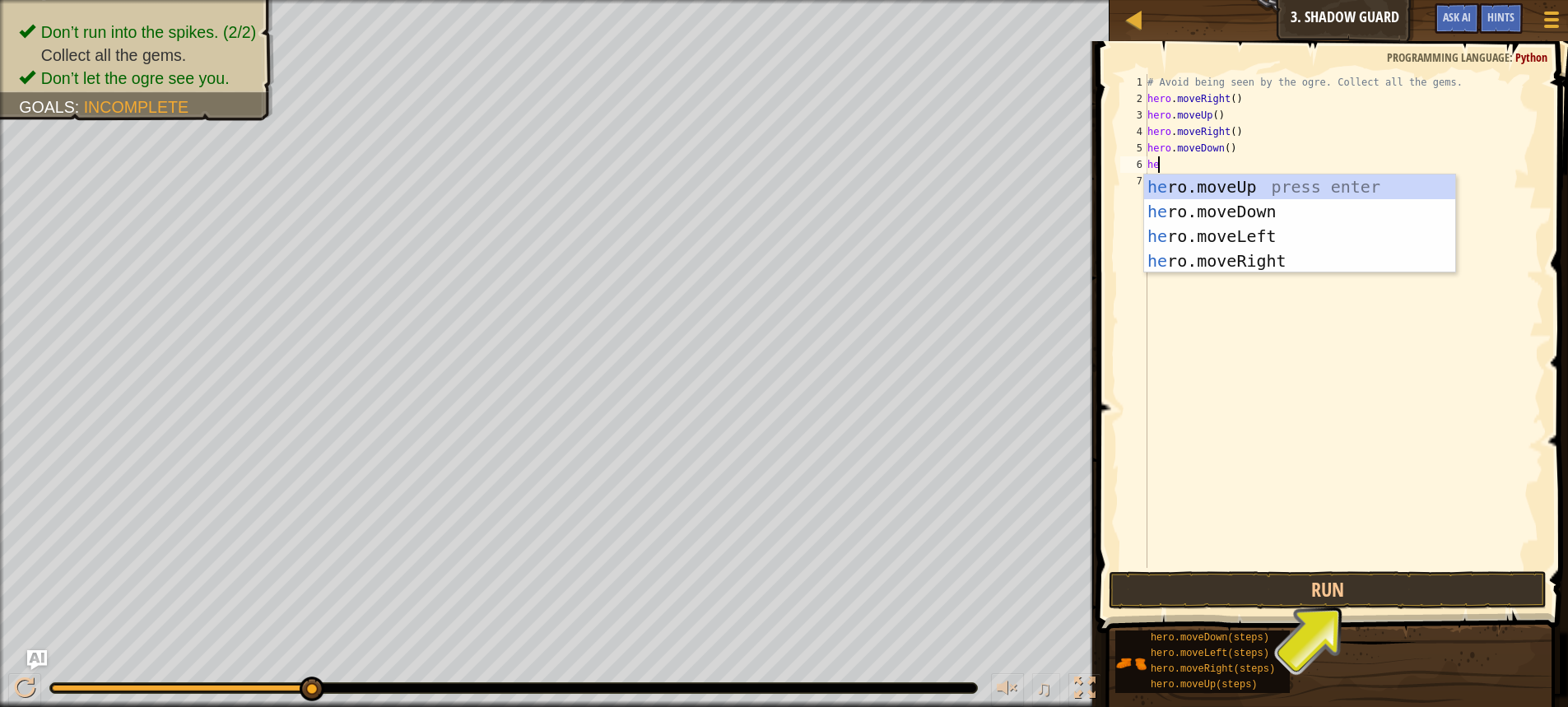
type textarea "her"
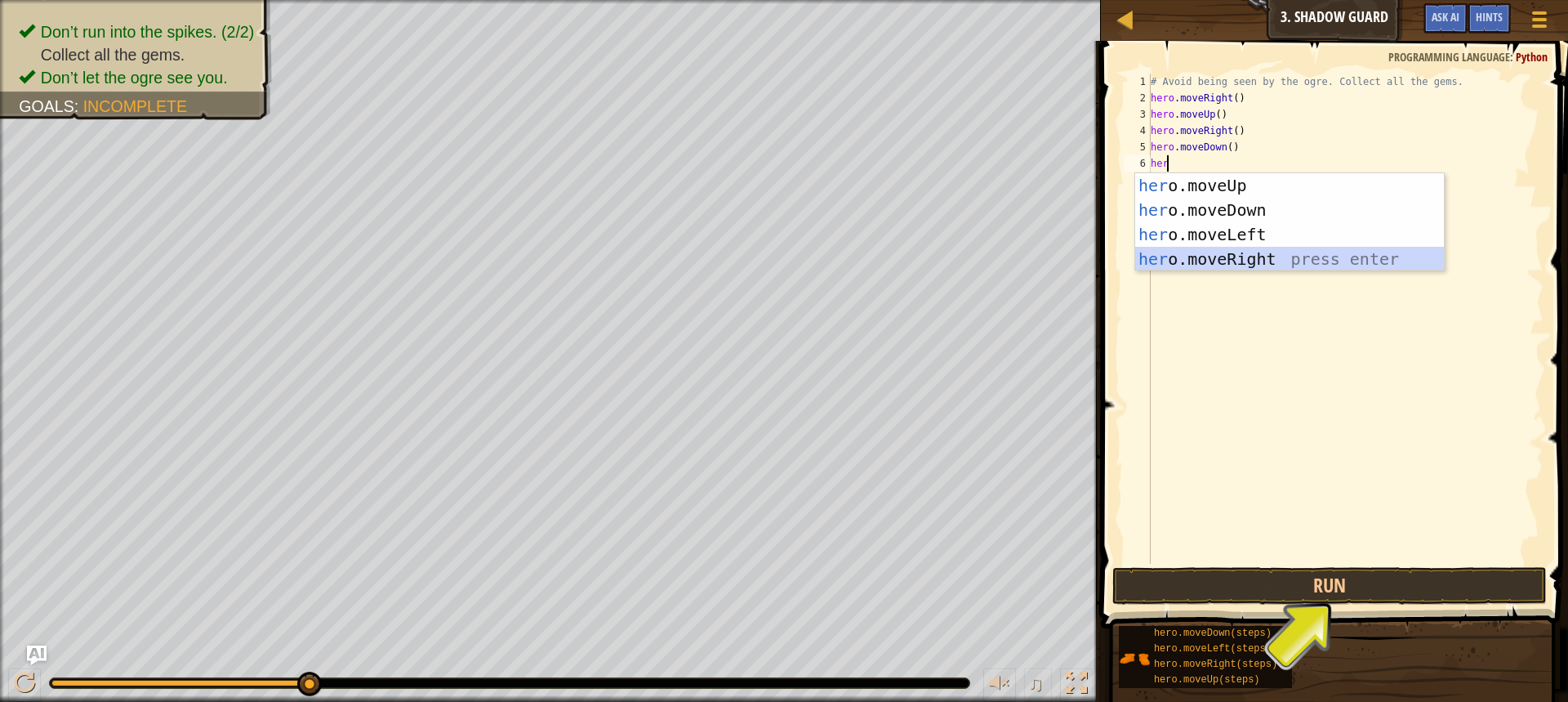
click at [1204, 250] on div "her o.moveUp press enter her o.moveDown press enter her o.moveLeft press enter …" at bounding box center [1290, 246] width 308 height 147
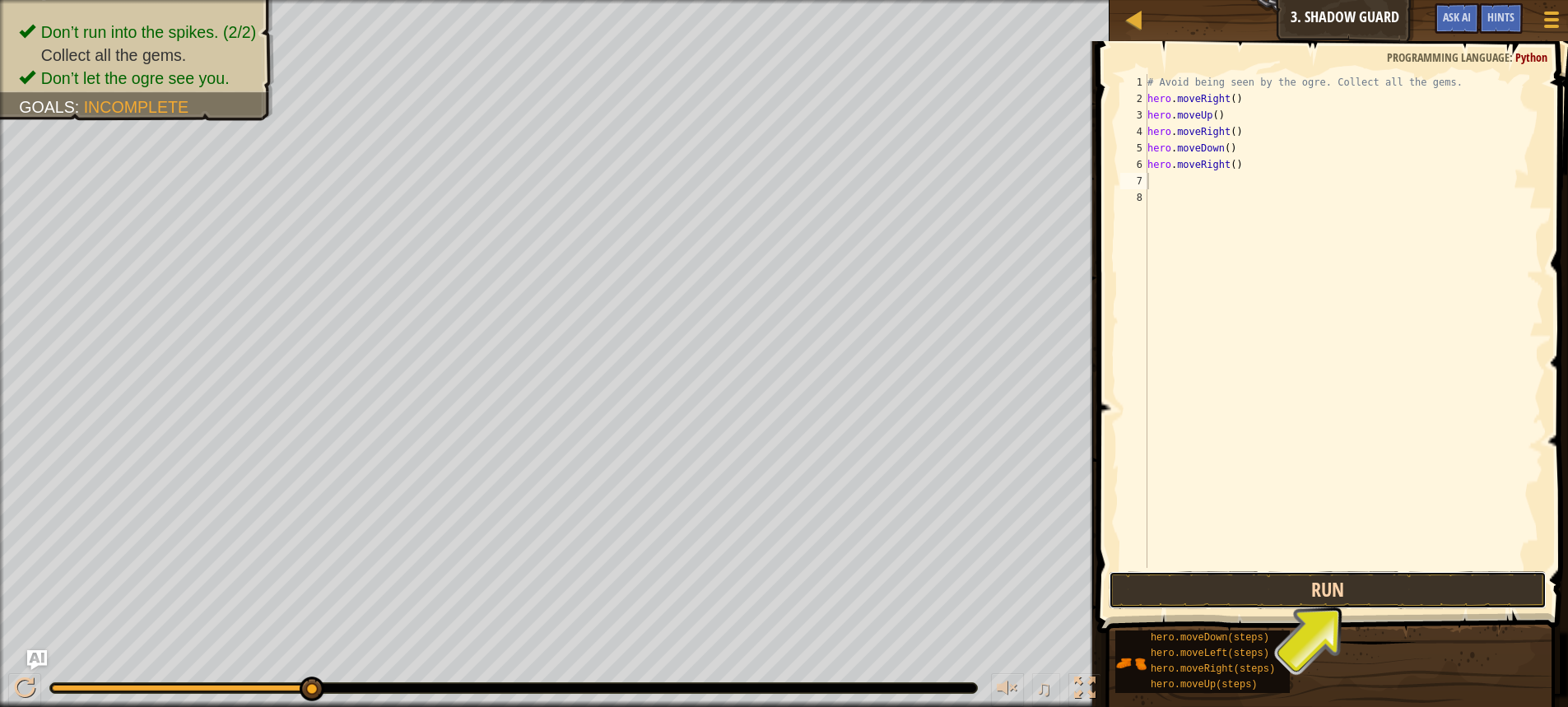
click at [1232, 590] on button "Run" at bounding box center [1327, 590] width 438 height 38
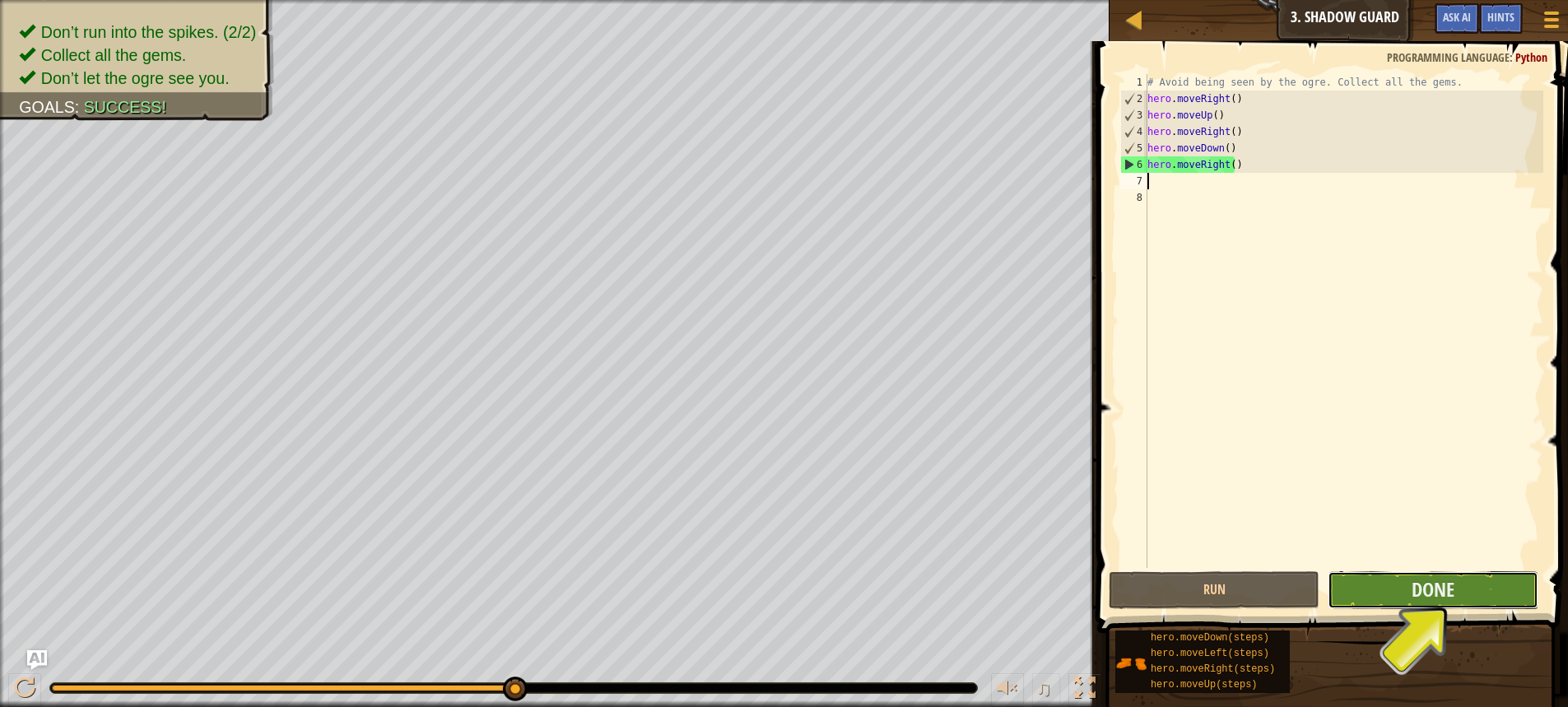
click at [1357, 601] on button "Done" at bounding box center [1433, 590] width 211 height 38
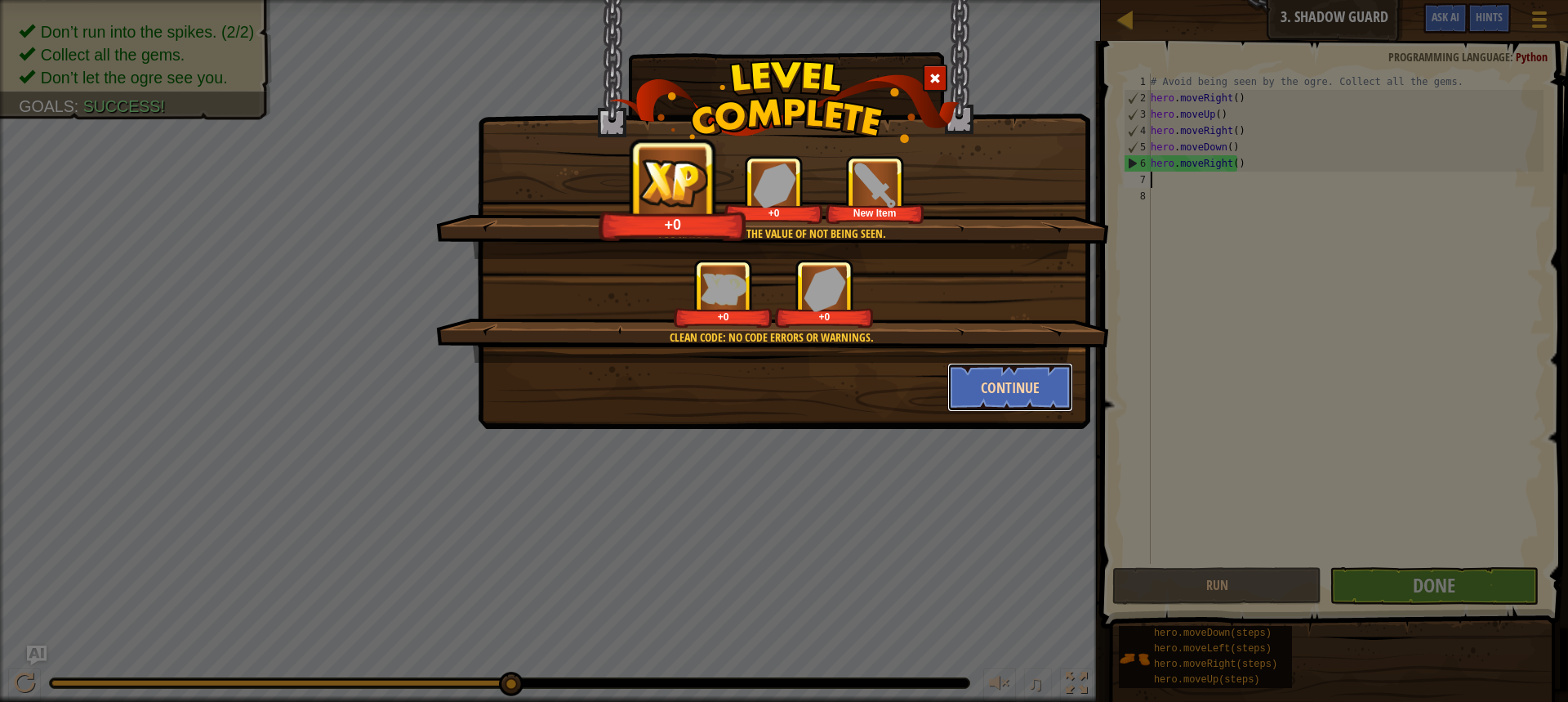
click at [1001, 394] on button "Continue" at bounding box center [1010, 387] width 126 height 49
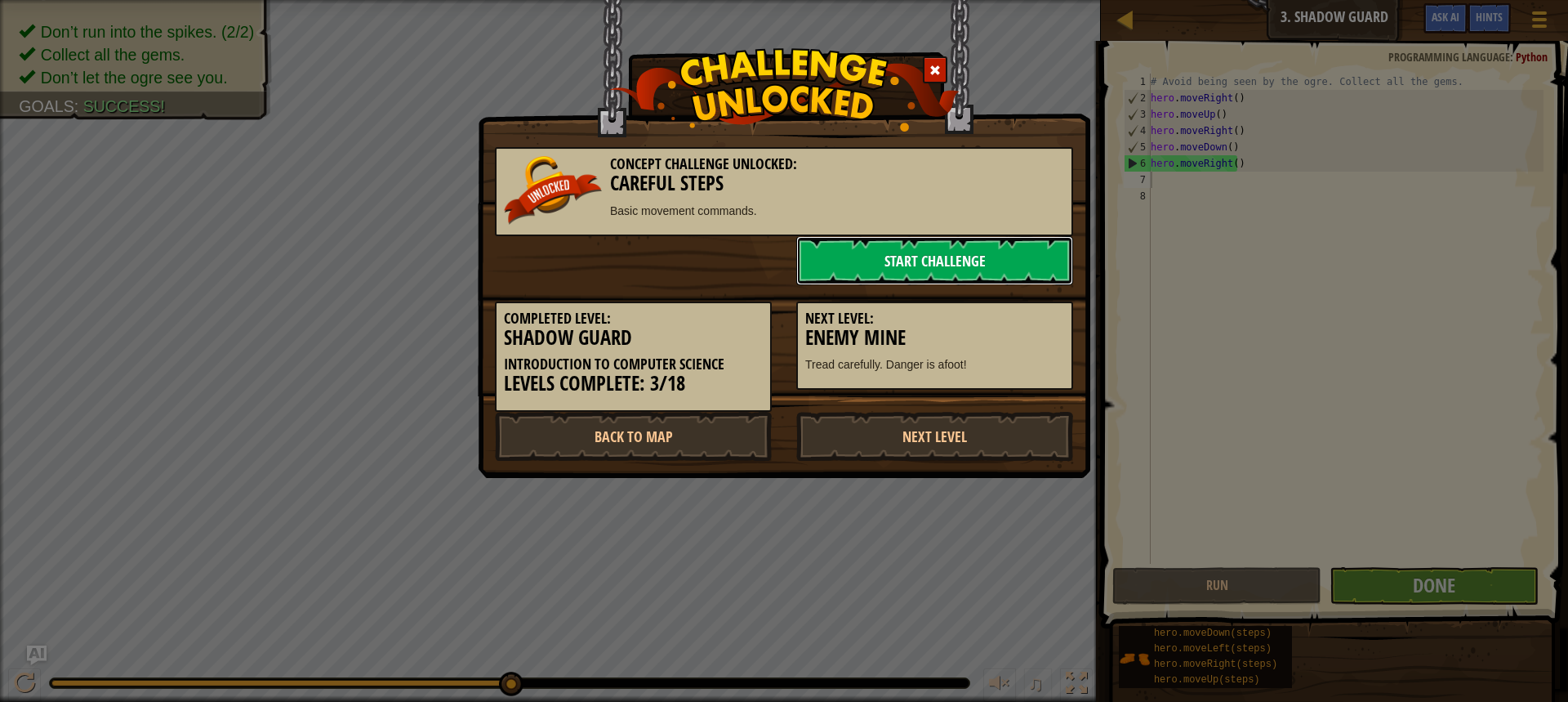
click at [1001, 267] on link "Start Challenge" at bounding box center [934, 261] width 277 height 49
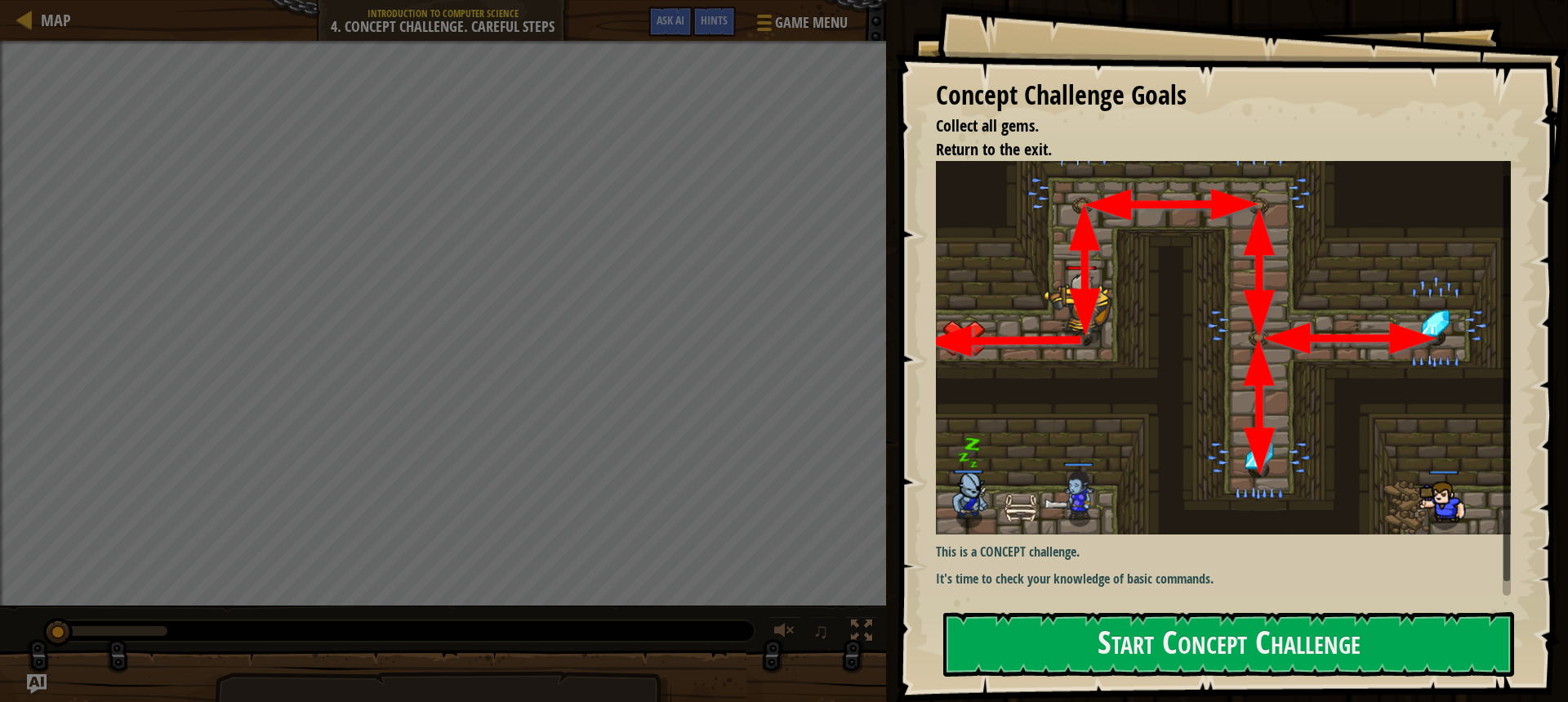
scroll to position [20, 0]
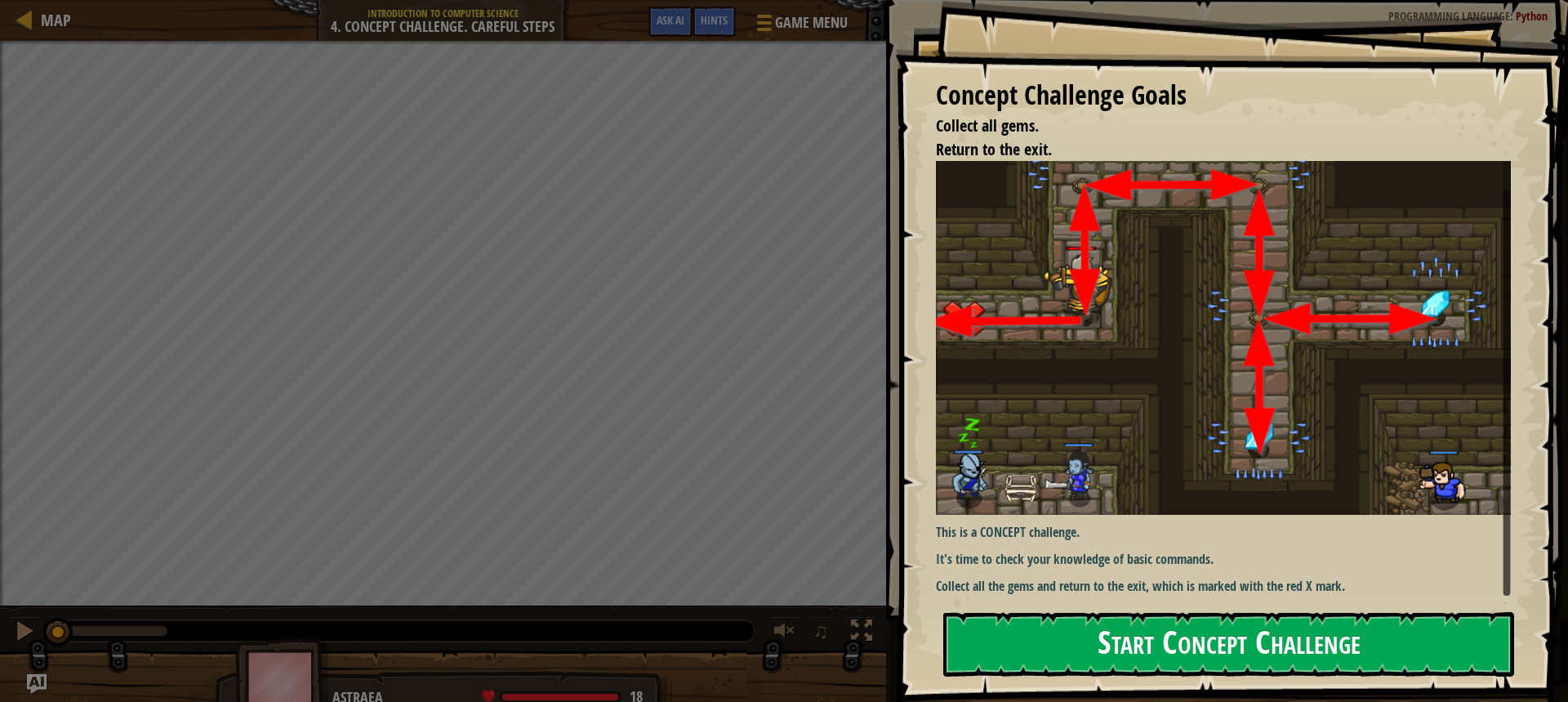
click at [1016, 638] on button "Start Concept Challenge" at bounding box center [1229, 644] width 571 height 64
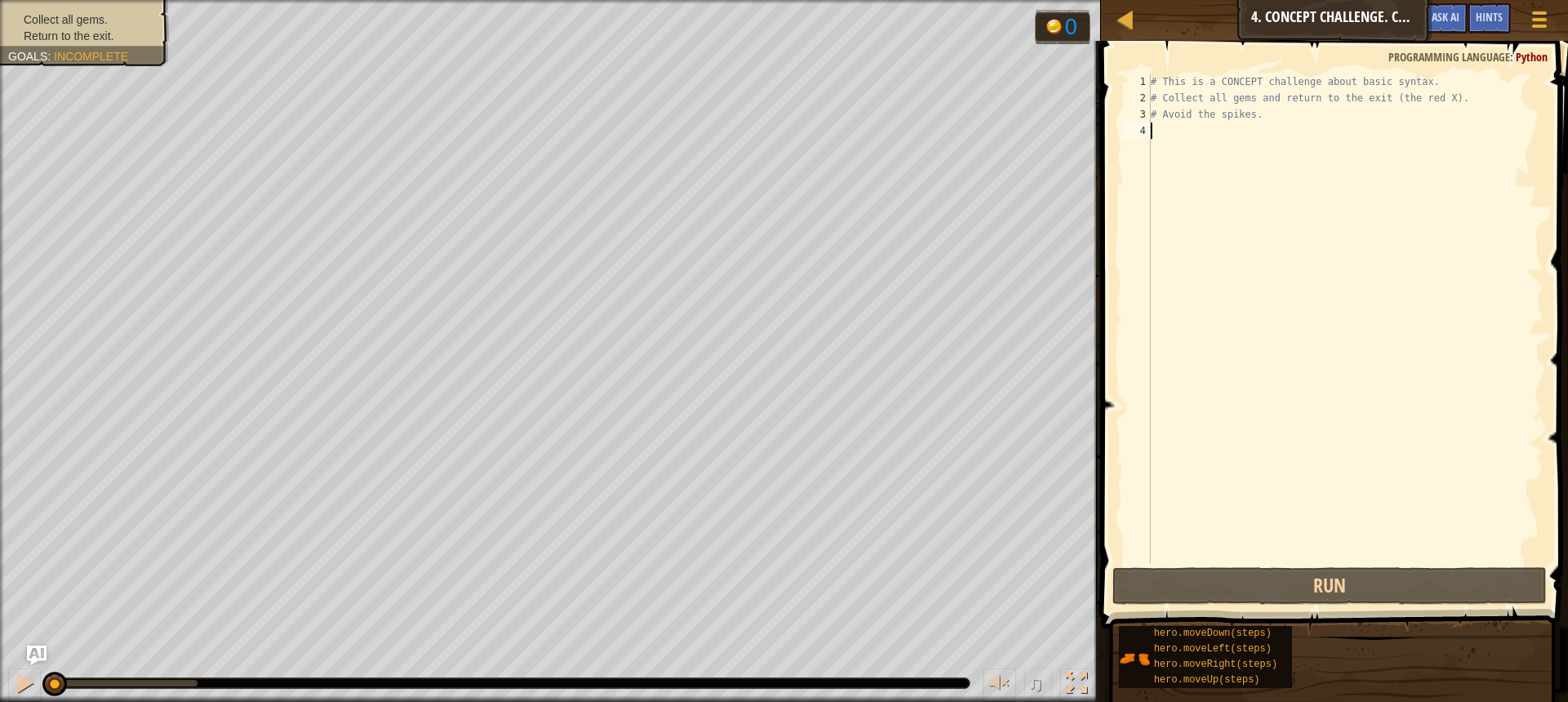
click at [1216, 107] on div "# This is a CONCEPT challenge about basic syntax. # Collect all gems and return…" at bounding box center [1346, 335] width 396 height 523
drag, startPoint x: 1238, startPoint y: 110, endPoint x: 1246, endPoint y: 115, distance: 9.4
click at [1244, 114] on div "# This is a CONCEPT challenge about basic syntax. # Collect all gems and return…" at bounding box center [1346, 335] width 396 height 523
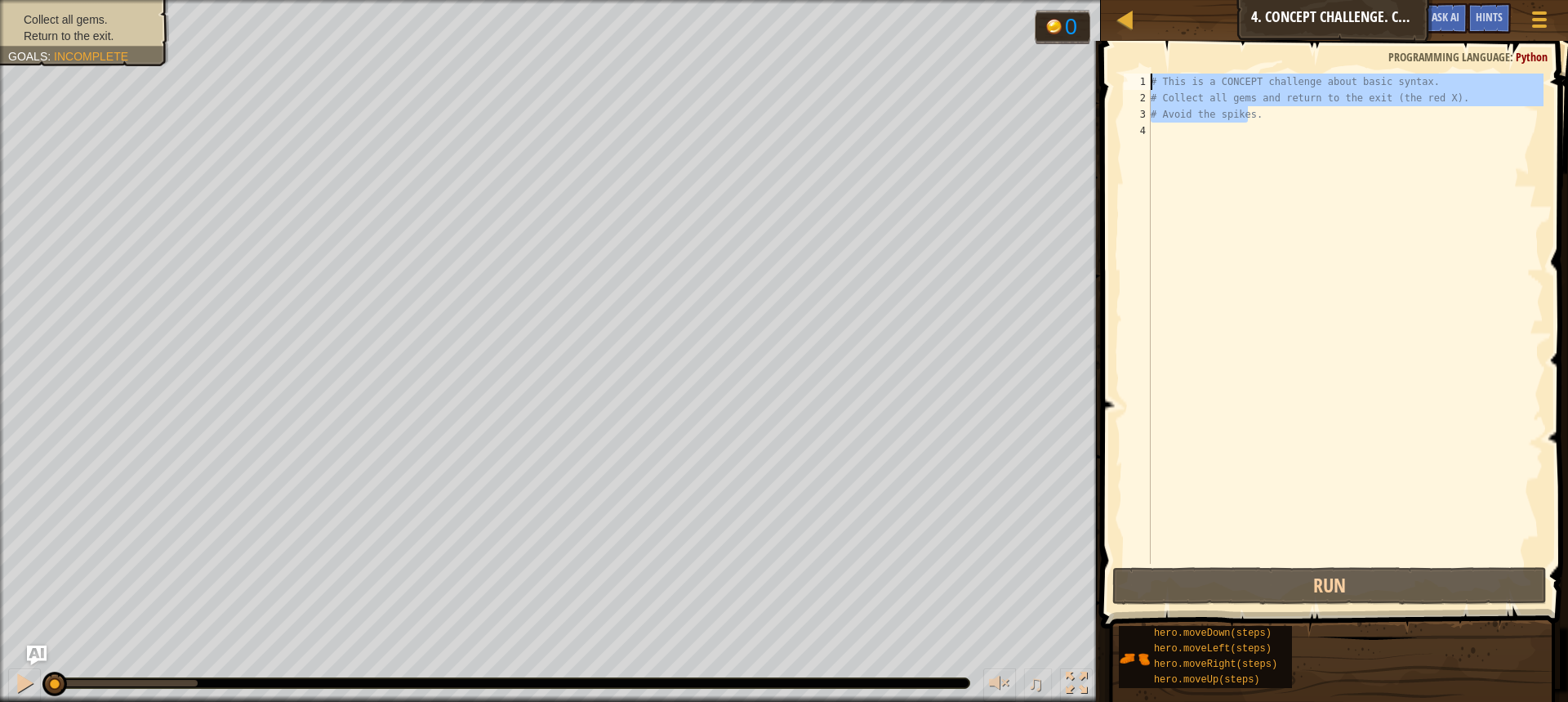
drag, startPoint x: 1249, startPoint y: 116, endPoint x: 1149, endPoint y: 60, distance: 114.6
click at [1149, 60] on div "# Avoid the spikes. 1 2 3 4 # This is a CONCEPT challenge about basic syntax. #…" at bounding box center [1332, 366] width 472 height 636
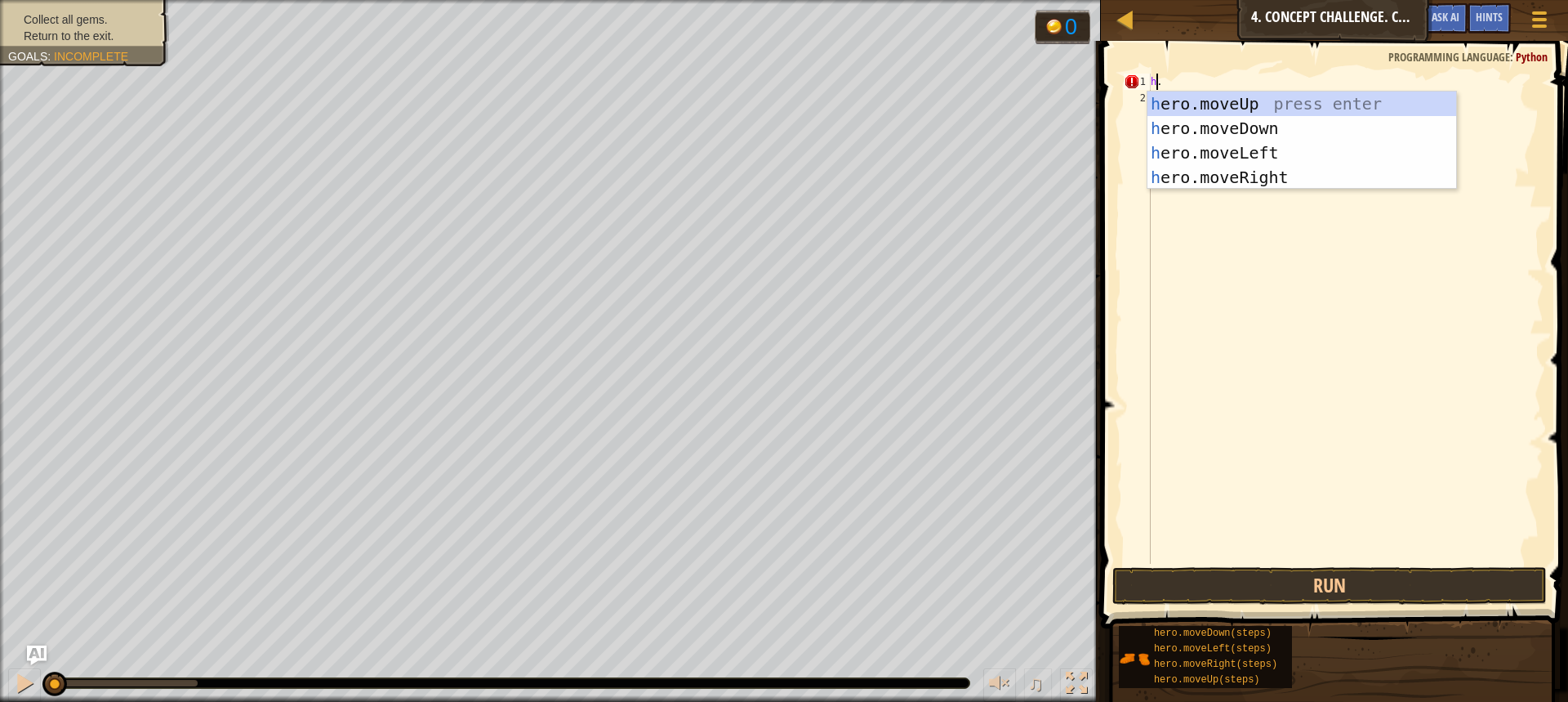
scroll to position [7, 0]
type textarea "he."
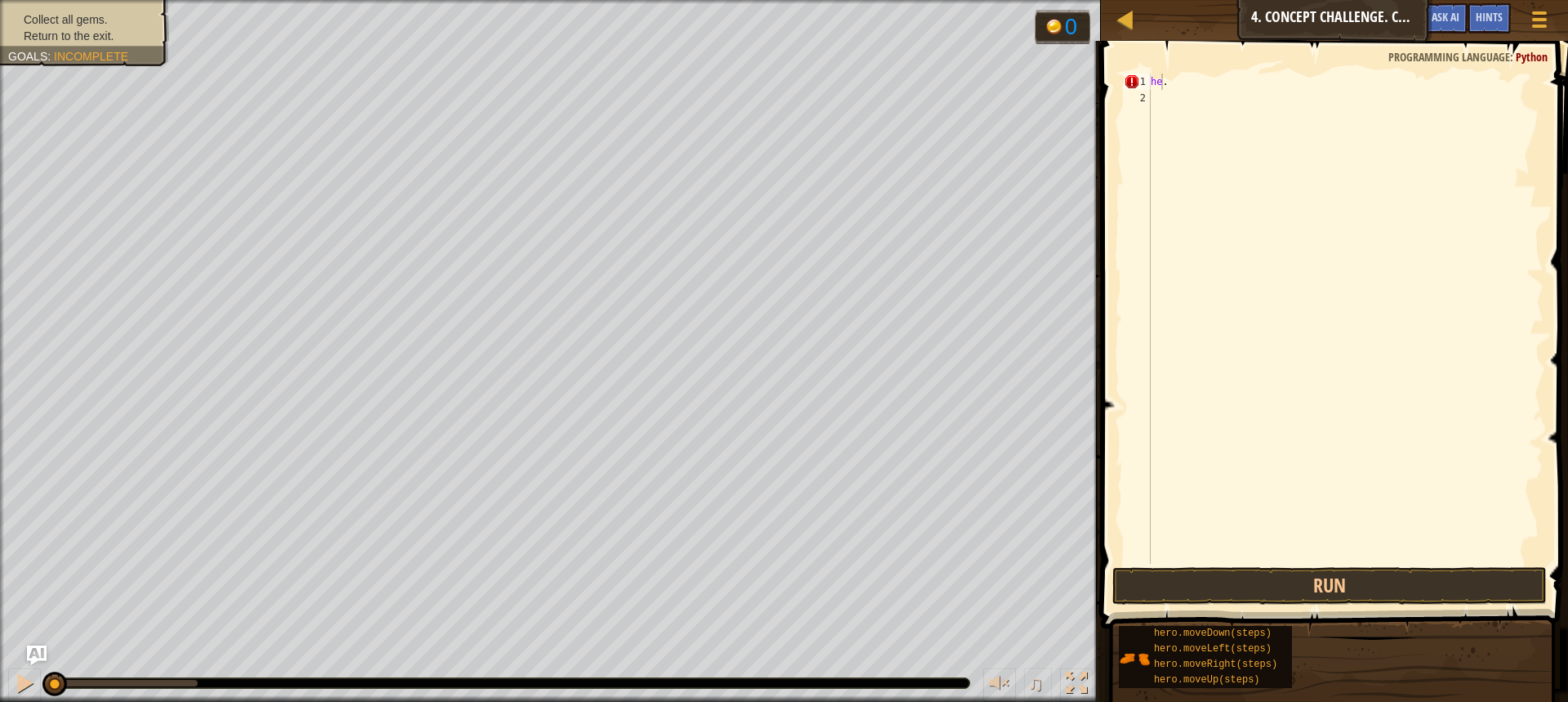
drag, startPoint x: 84, startPoint y: 27, endPoint x: 111, endPoint y: 32, distance: 27.5
click at [109, 34] on ul "Collect all gems. Return to the exit." at bounding box center [84, 27] width 152 height 33
click at [111, 29] on span "Return to the exit." at bounding box center [68, 36] width 91 height 13
click at [1221, 582] on button "Run" at bounding box center [1330, 586] width 435 height 37
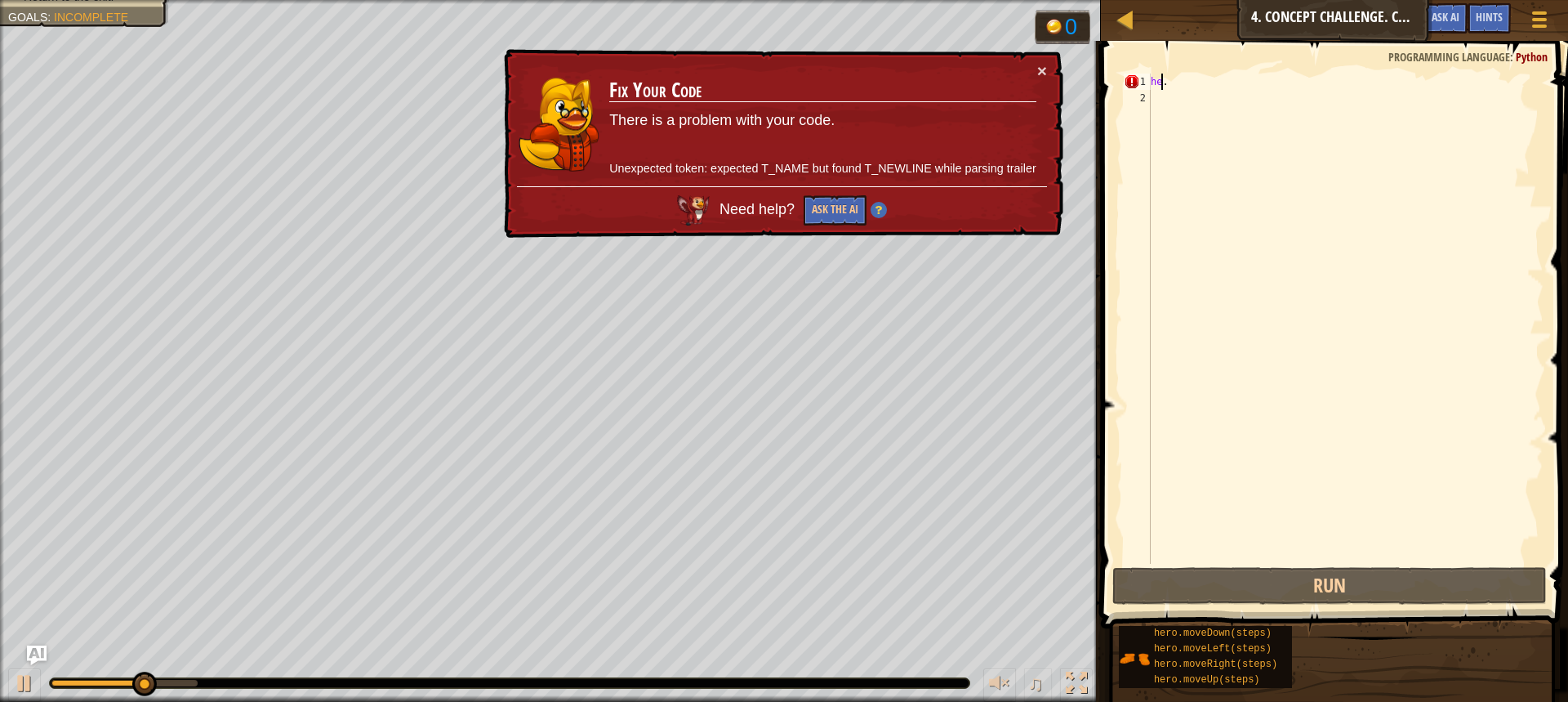
click at [1035, 63] on td "Fix Your Code There is a problem with your code. Unexpected token: expected T_N…" at bounding box center [822, 123] width 429 height 124
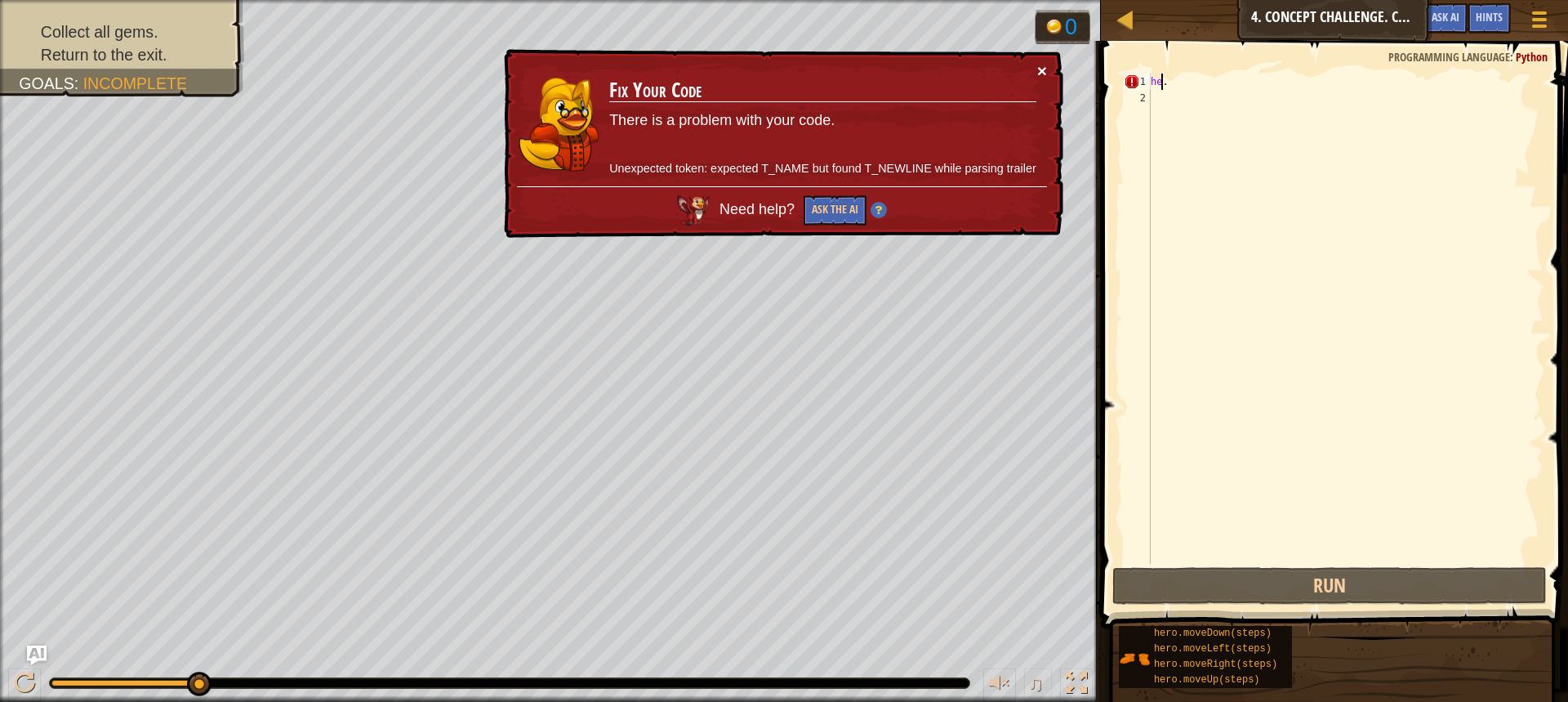
click at [1047, 69] on button "×" at bounding box center [1042, 70] width 9 height 17
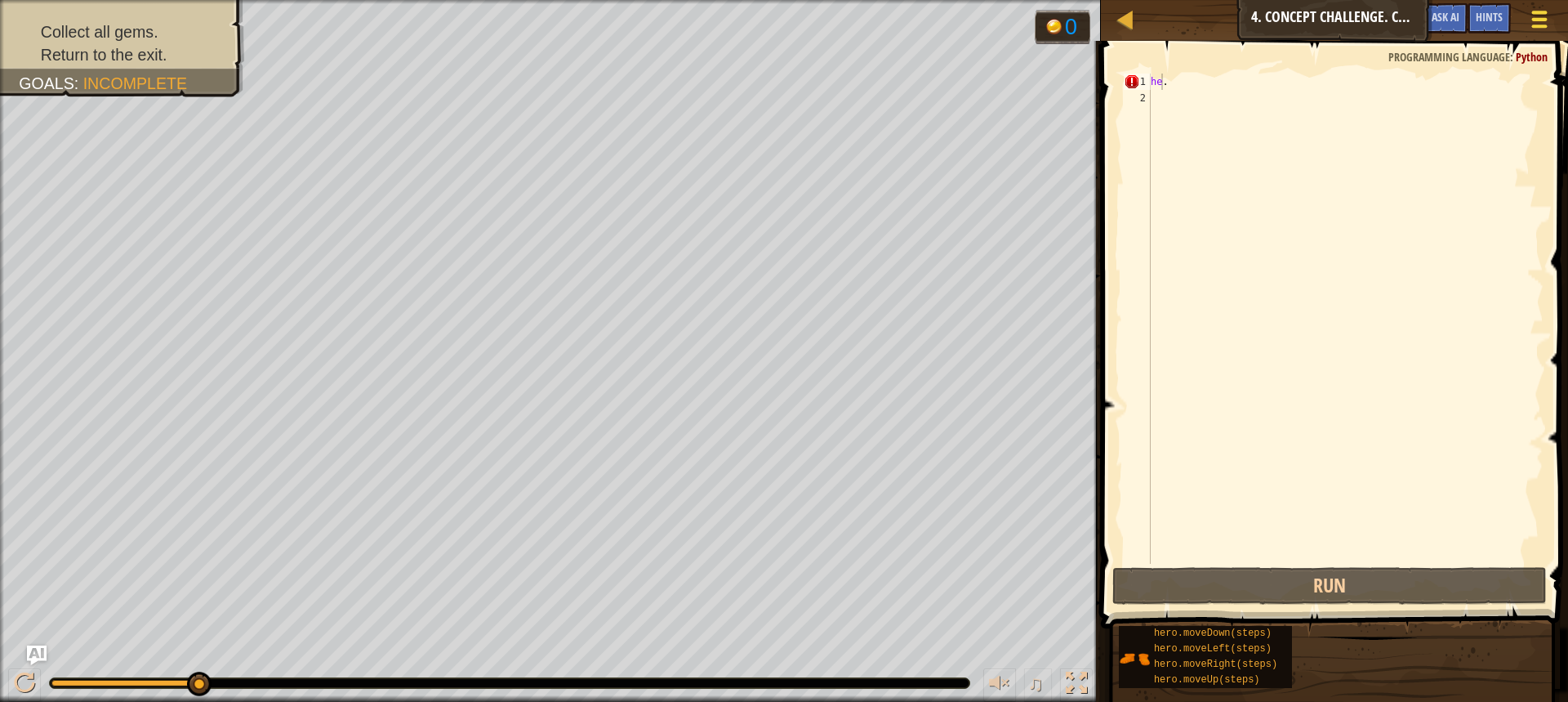
click at [1525, 24] on button "Game Menu" at bounding box center [1540, 22] width 43 height 40
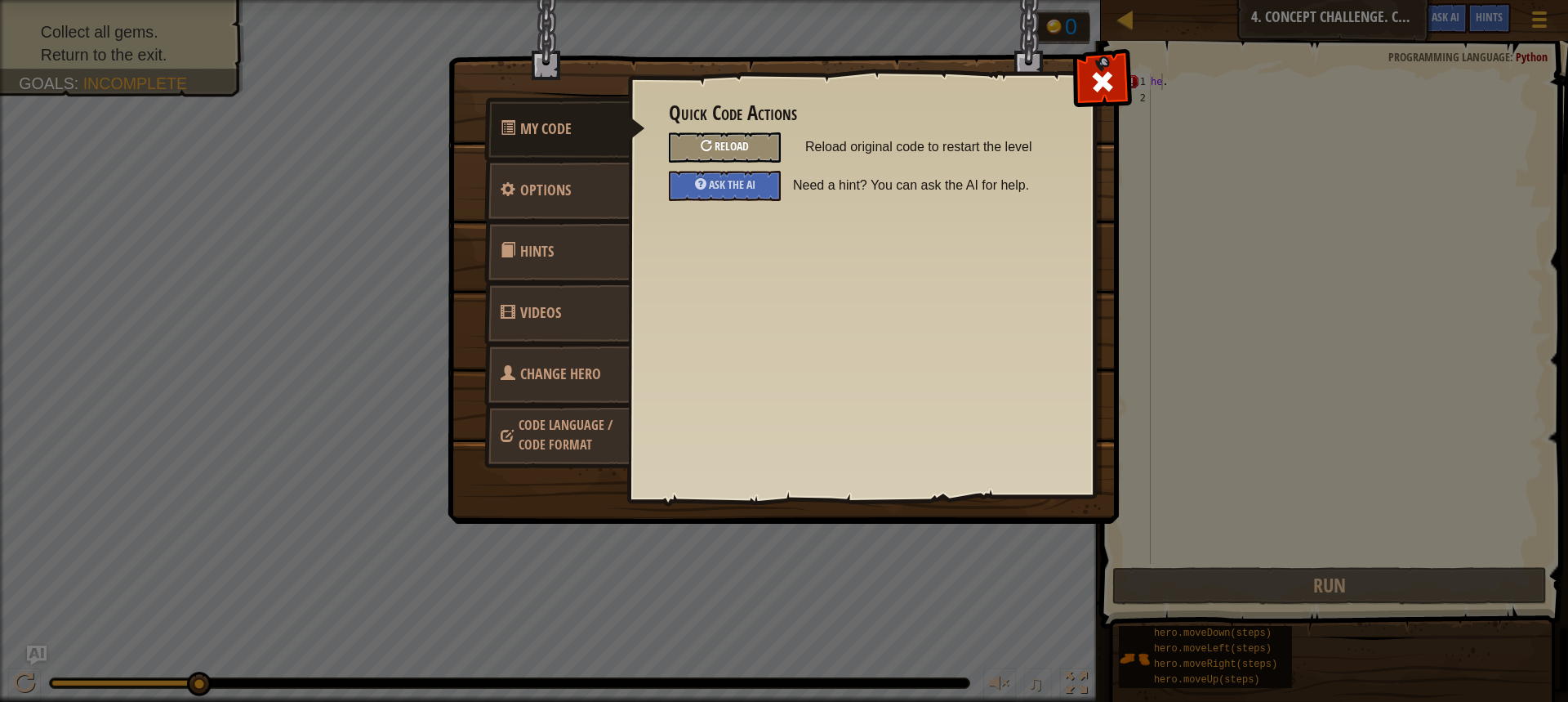
click at [718, 136] on div "Reload" at bounding box center [725, 148] width 112 height 30
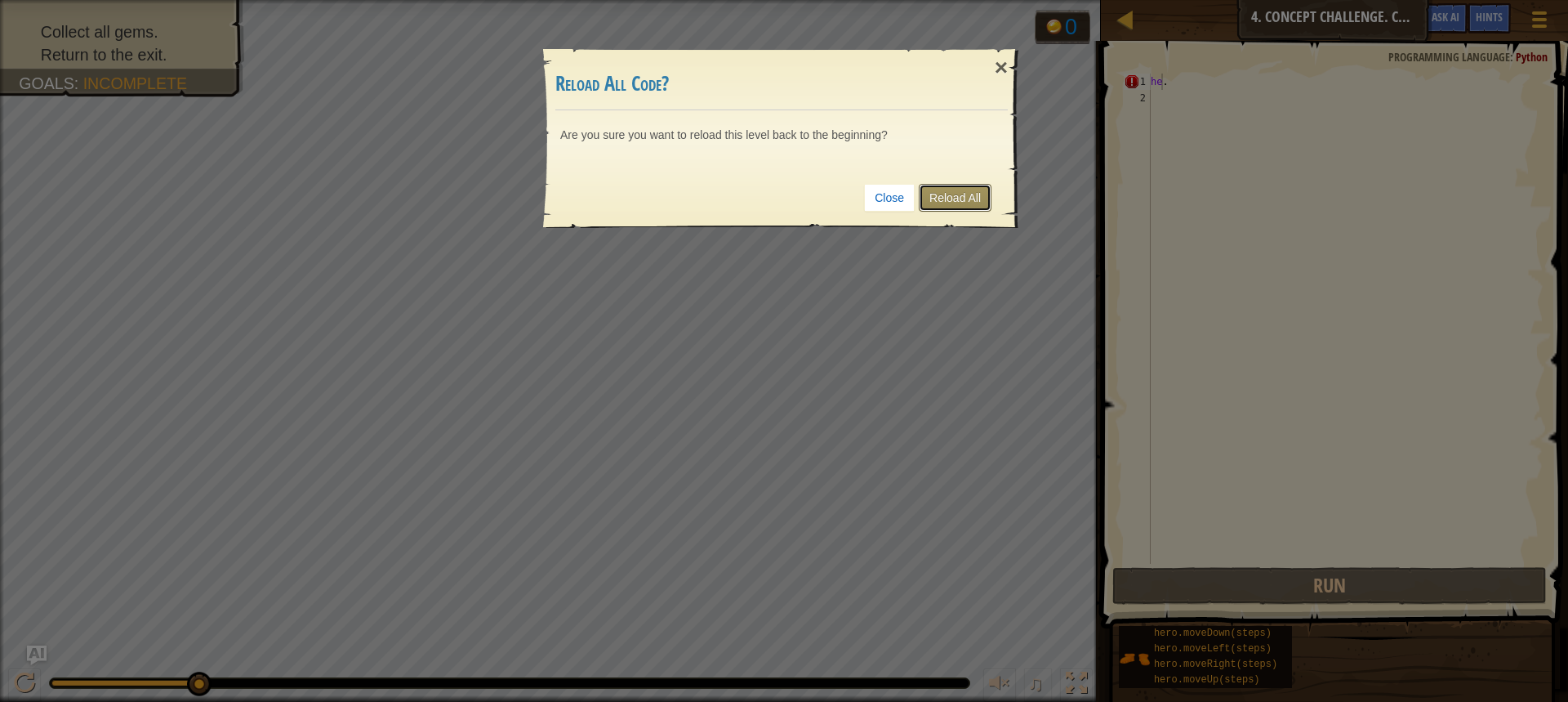
click at [947, 198] on link "Reload All" at bounding box center [955, 198] width 73 height 28
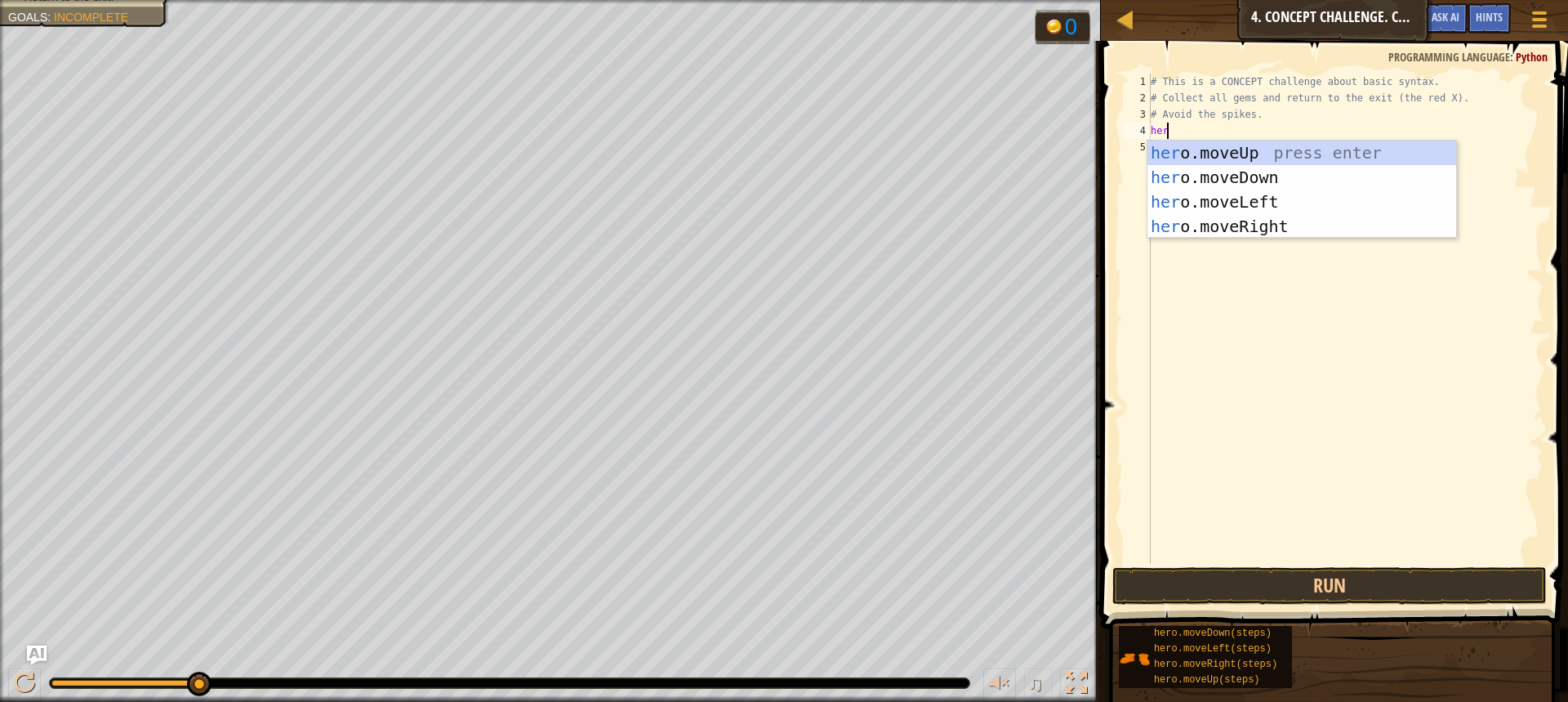
type textarea "hero"
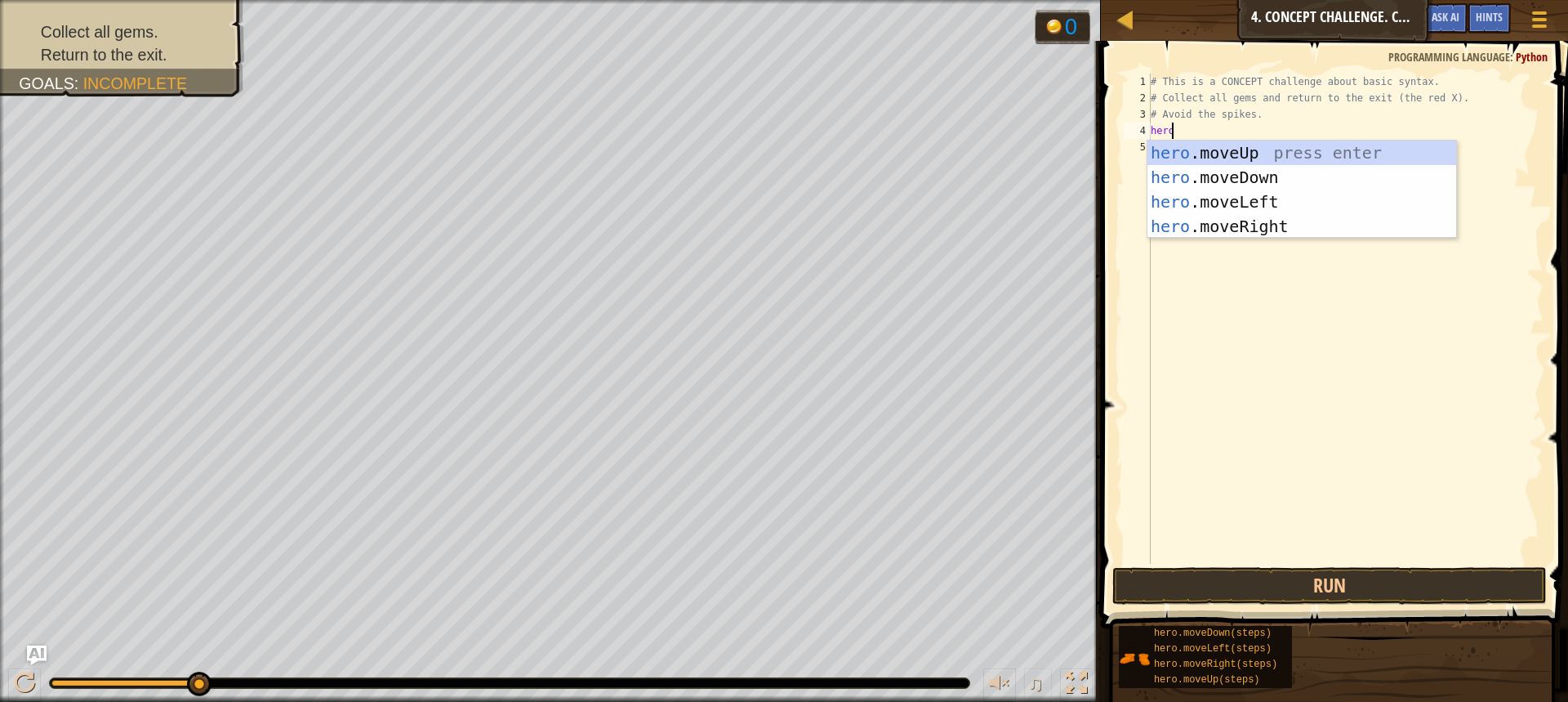
scroll to position [7, 1]
click at [1252, 152] on div "hero .moveUp press enter hero .moveDown press enter hero .moveLeft press enter …" at bounding box center [1302, 213] width 308 height 147
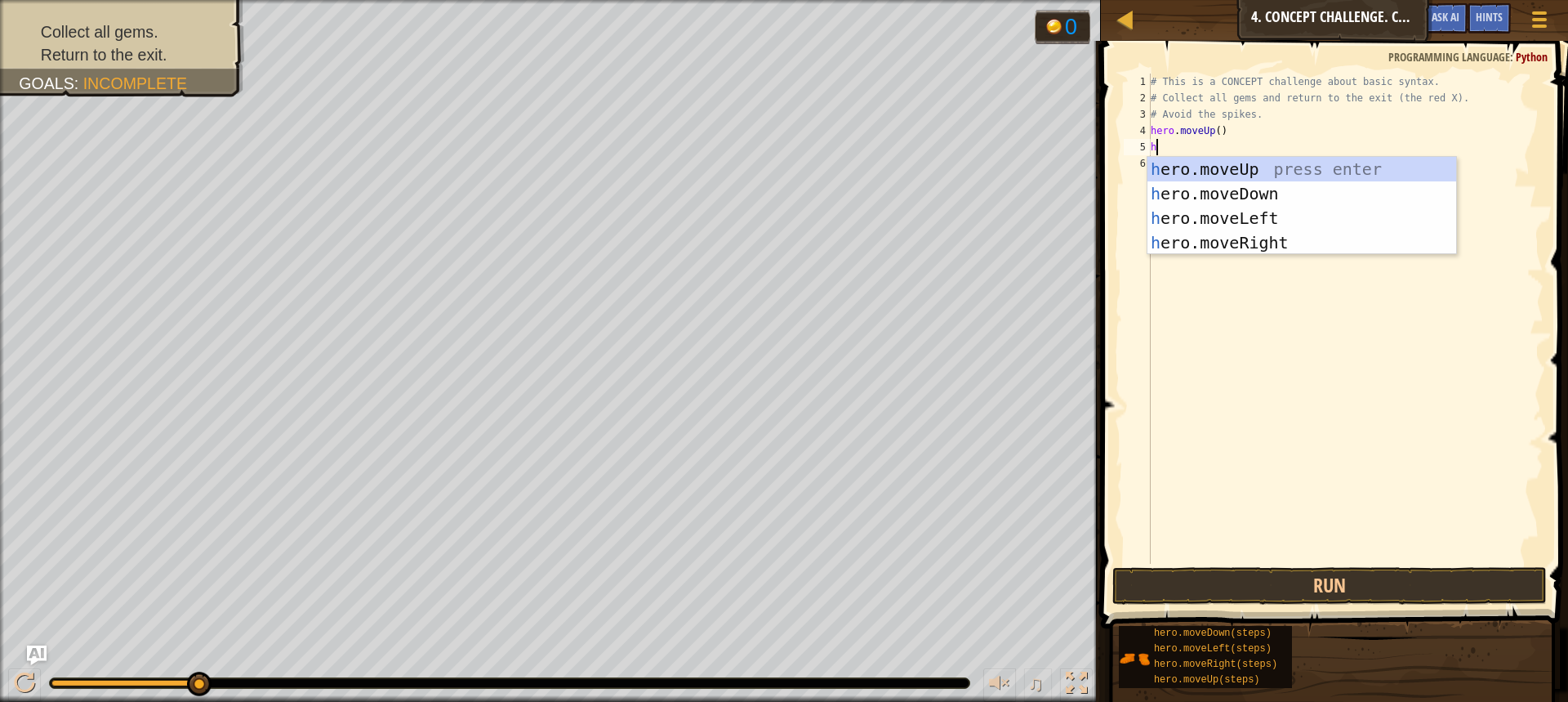
type textarea "he"
click at [1214, 234] on div "he ro.moveUp press enter he ro.moveDown press enter he ro.moveLeft press enter …" at bounding box center [1302, 230] width 308 height 147
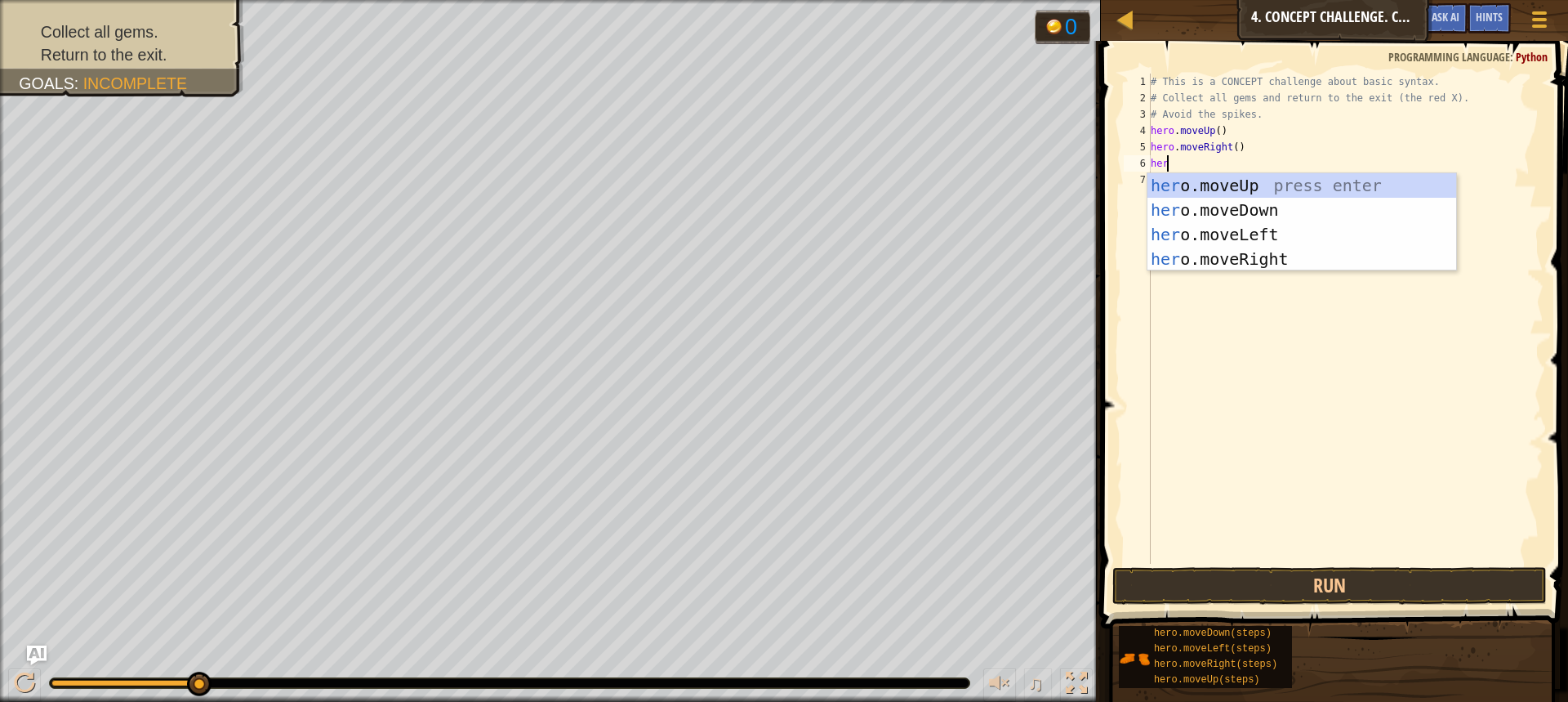
type textarea "hero"
click at [1209, 210] on div "hero .moveUp press enter hero .moveDown press enter hero .moveLeft press enter …" at bounding box center [1302, 246] width 308 height 147
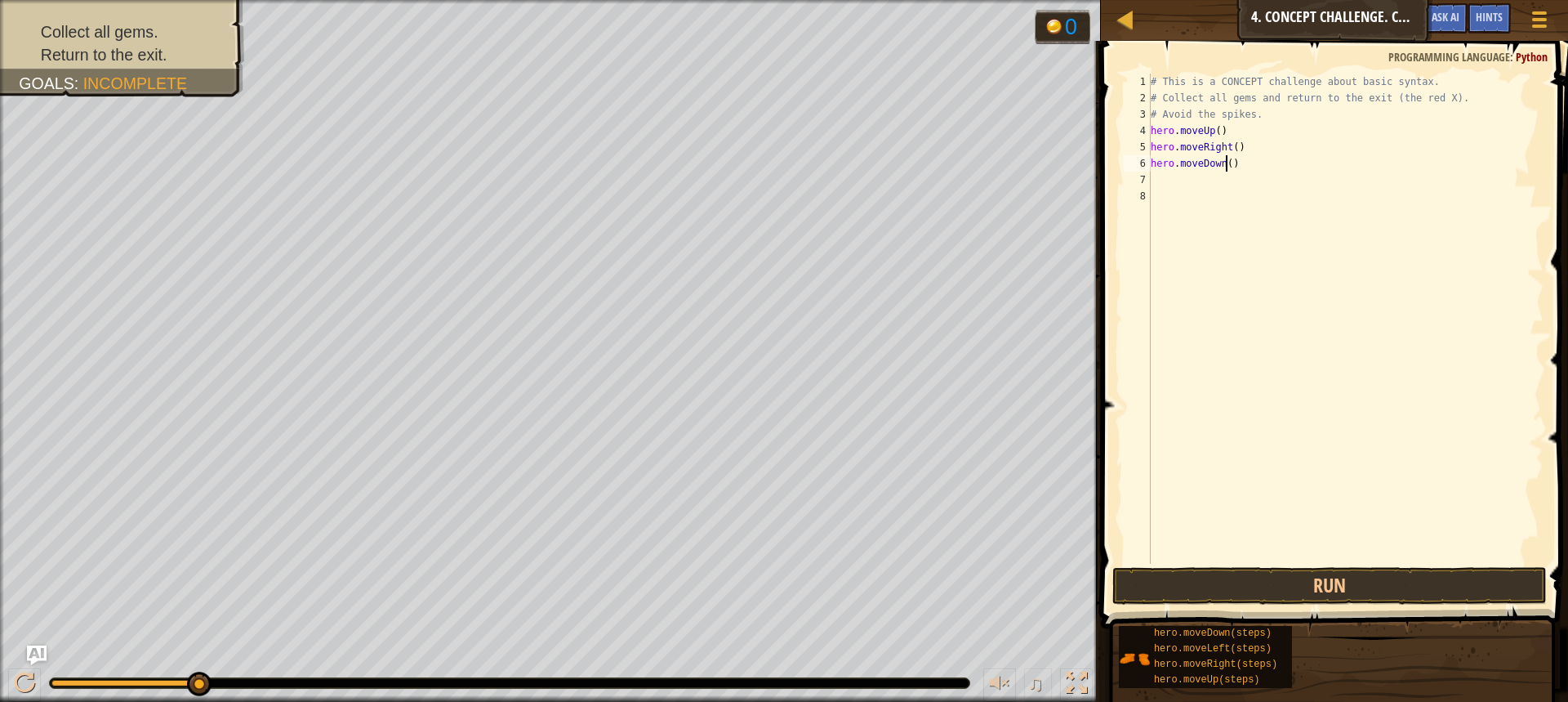
click at [1224, 164] on div "# This is a CONCEPT challenge about basic syntax. # Collect all gems and return…" at bounding box center [1346, 335] width 396 height 523
type textarea "hero.moveDown(3)"
click at [1211, 206] on div "# This is a CONCEPT challenge about basic syntax. # Collect all gems and return…" at bounding box center [1346, 335] width 396 height 523
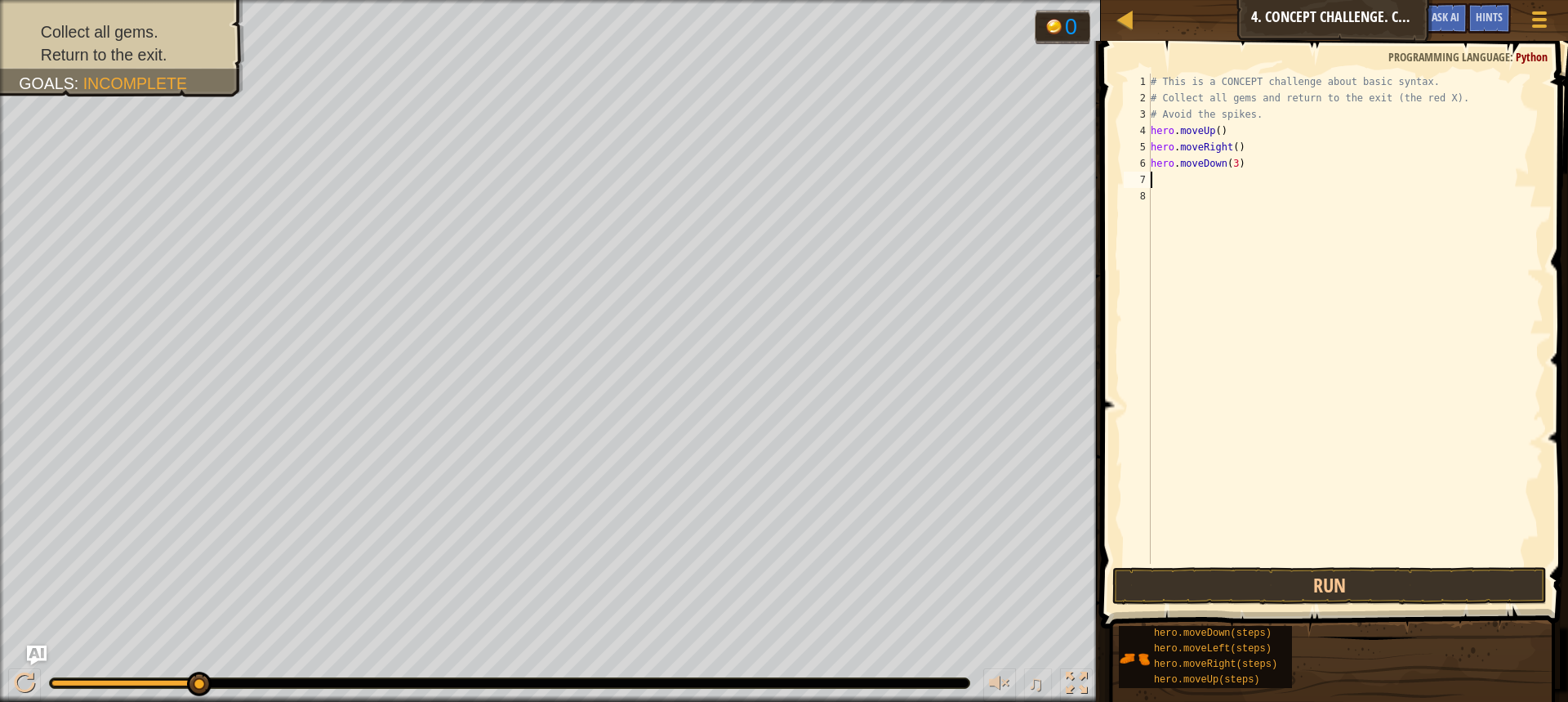
click at [1189, 182] on div "# This is a CONCEPT challenge about basic syntax. # Collect all gems and return…" at bounding box center [1346, 335] width 396 height 523
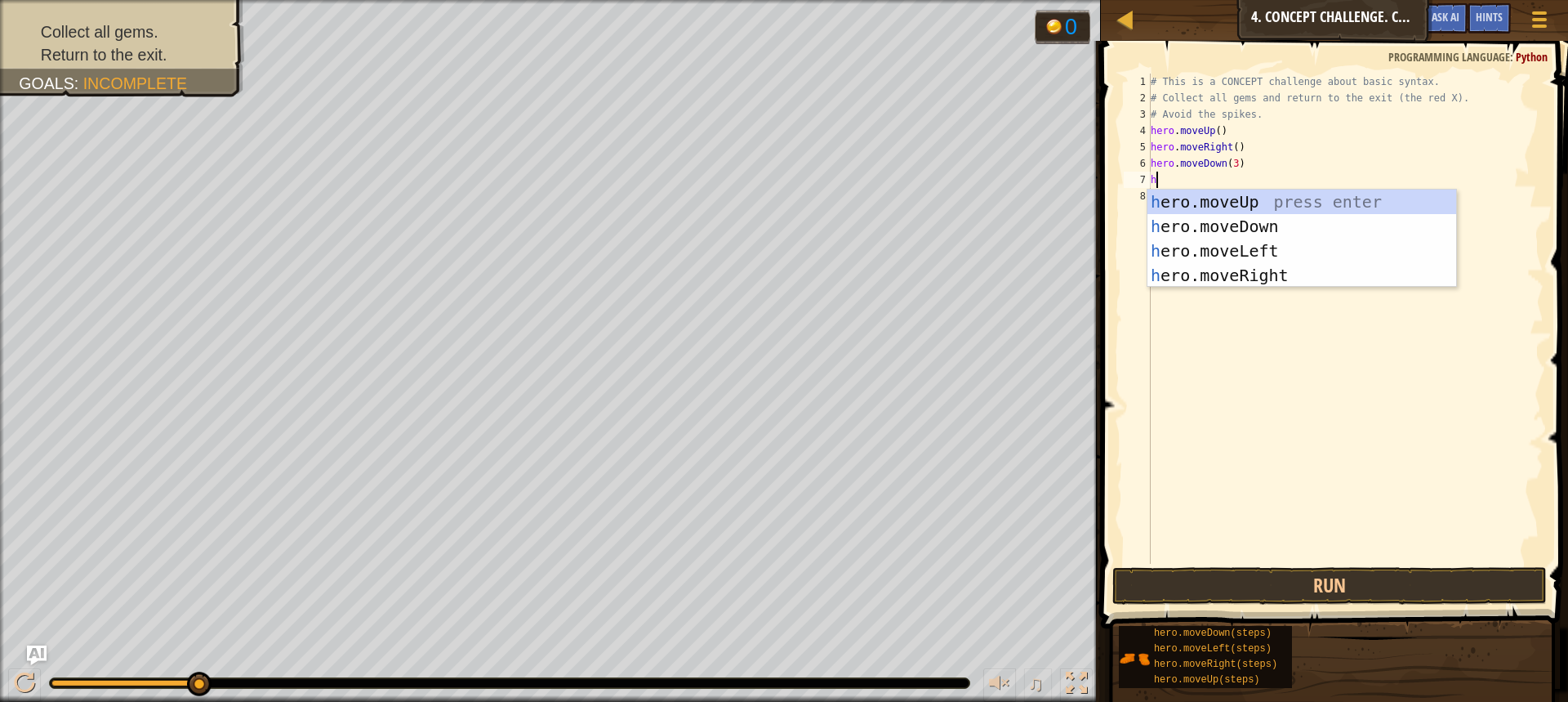
type textarea "he"
click at [1230, 196] on div "he ro.moveUp press enter he ro.moveDown press enter he ro.moveLeft press enter …" at bounding box center [1302, 263] width 308 height 147
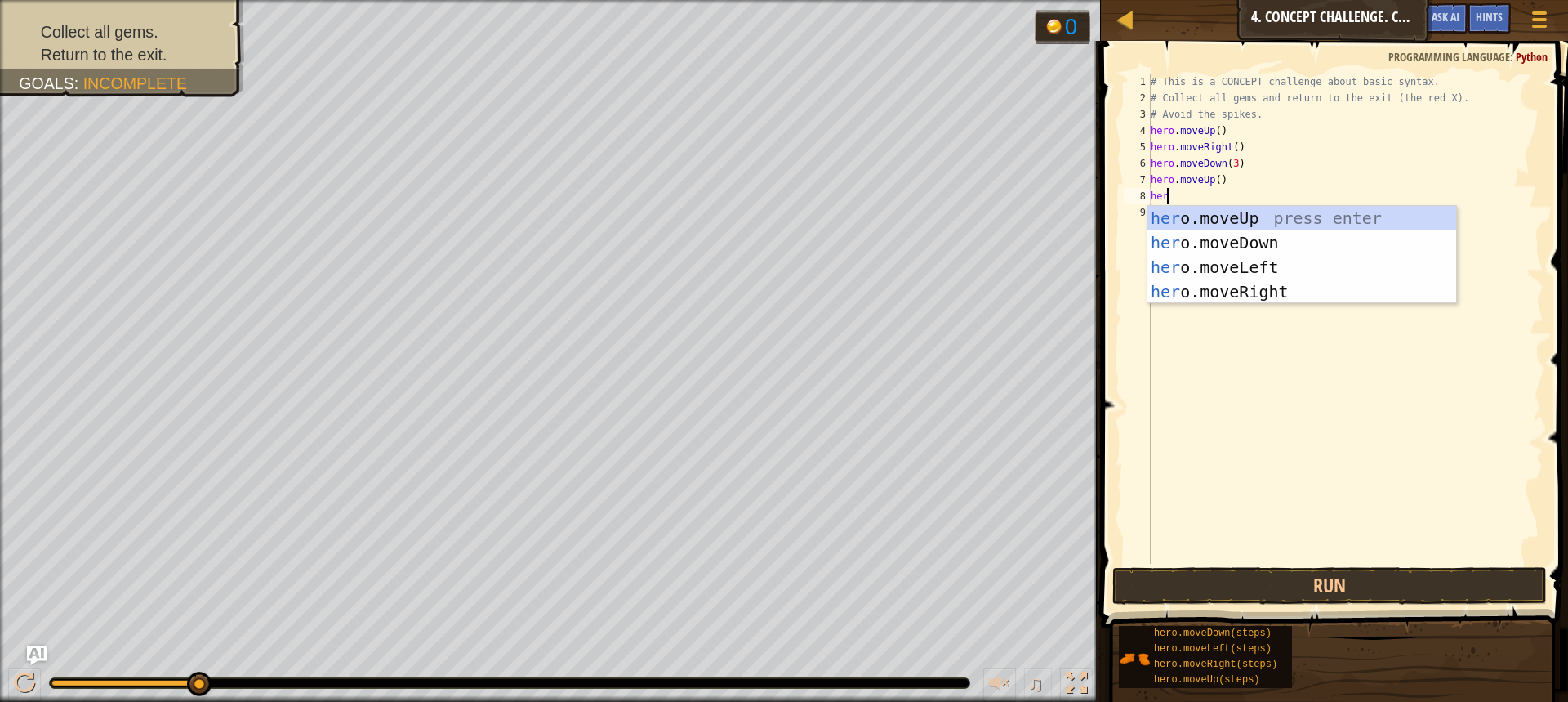
type textarea "hero"
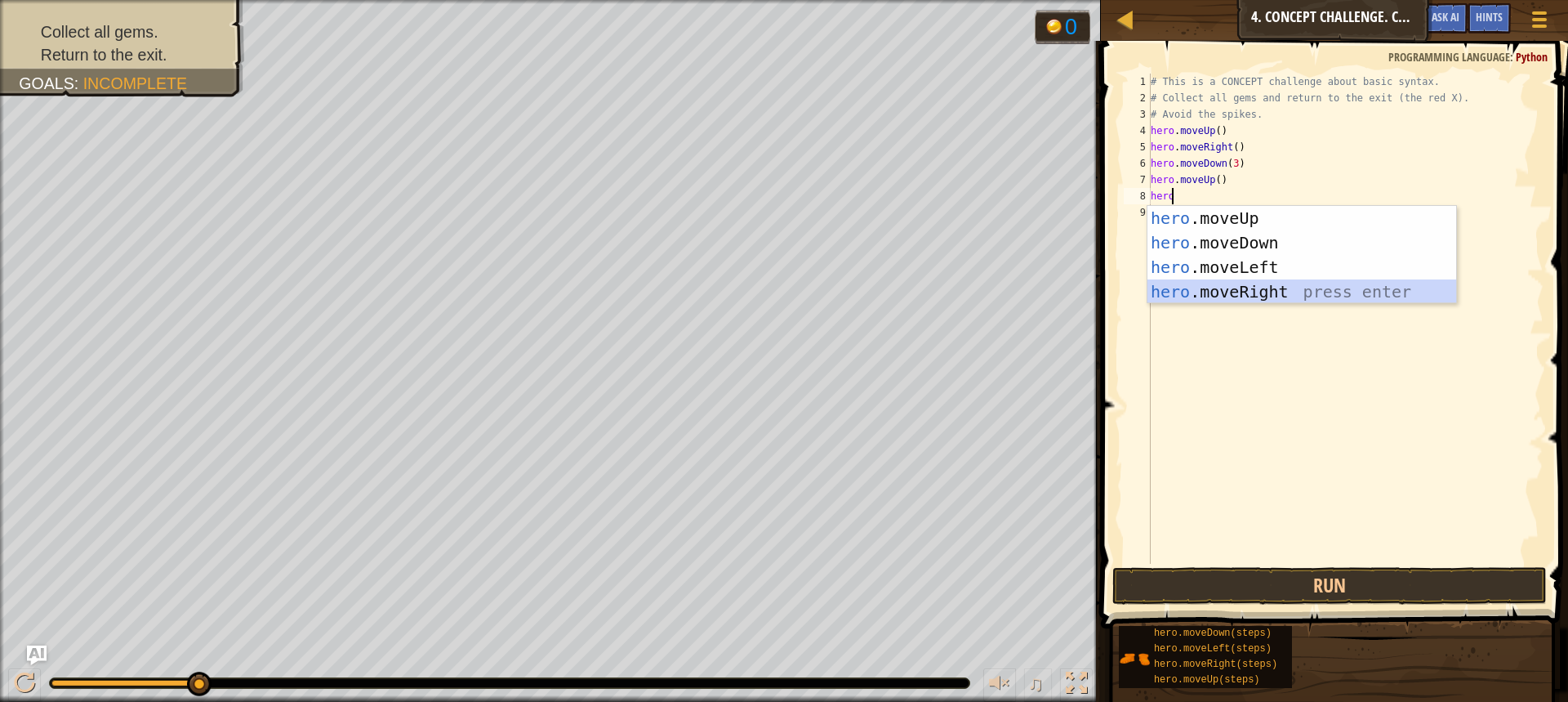
click at [1234, 289] on div "hero .moveUp press enter hero .moveDown press enter hero .moveLeft press enter …" at bounding box center [1302, 279] width 308 height 147
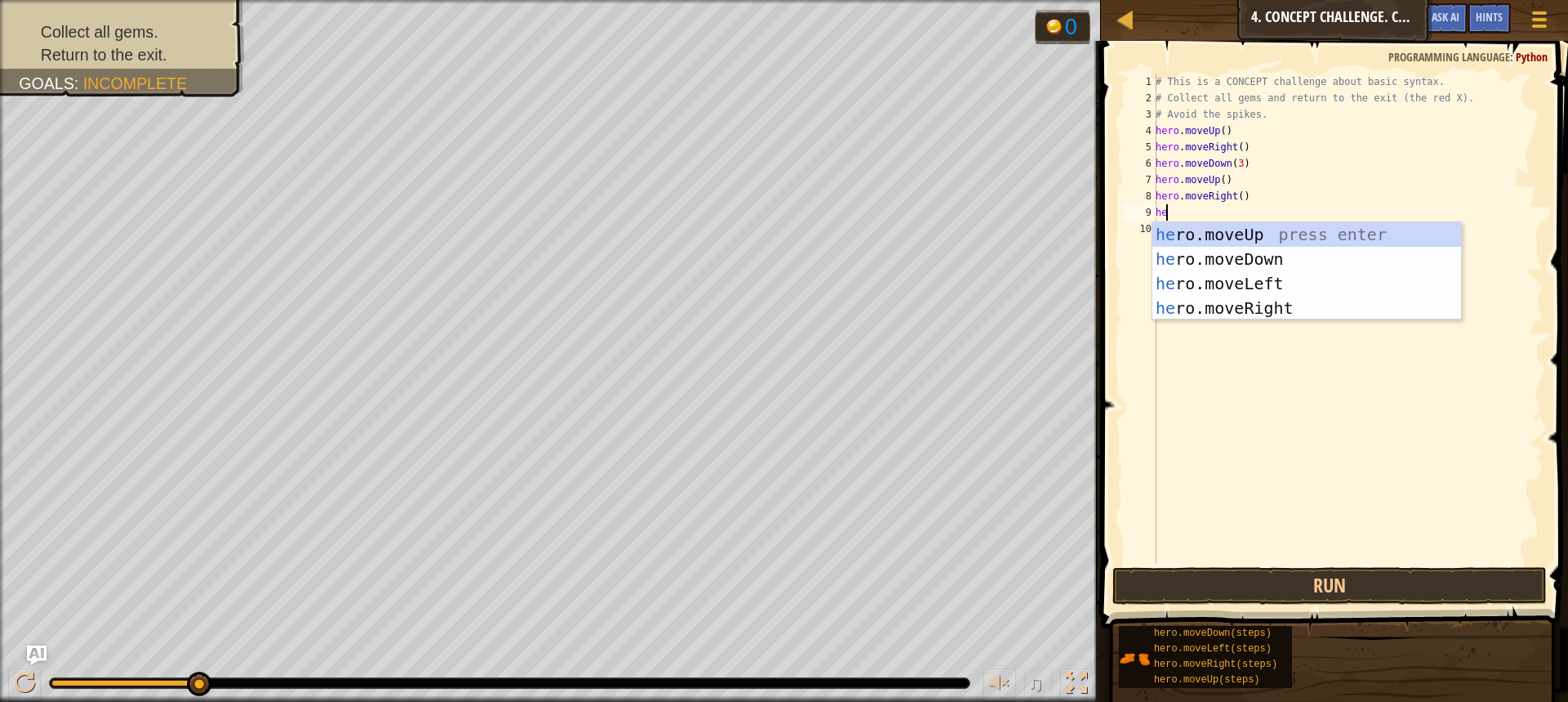
type textarea "he"
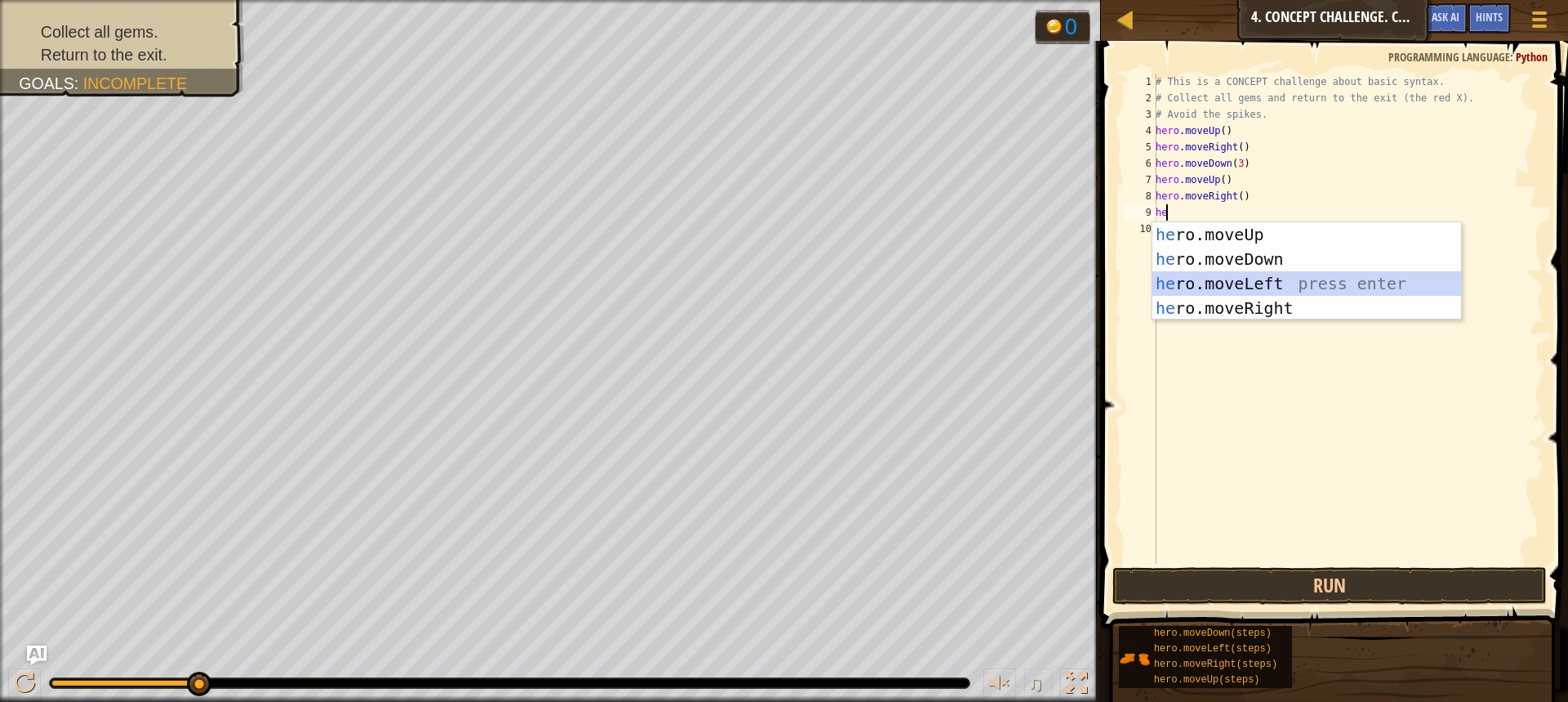
click at [1187, 288] on div "he ro.moveUp press enter he ro.moveDown press enter he ro.moveLeft press enter …" at bounding box center [1306, 295] width 308 height 147
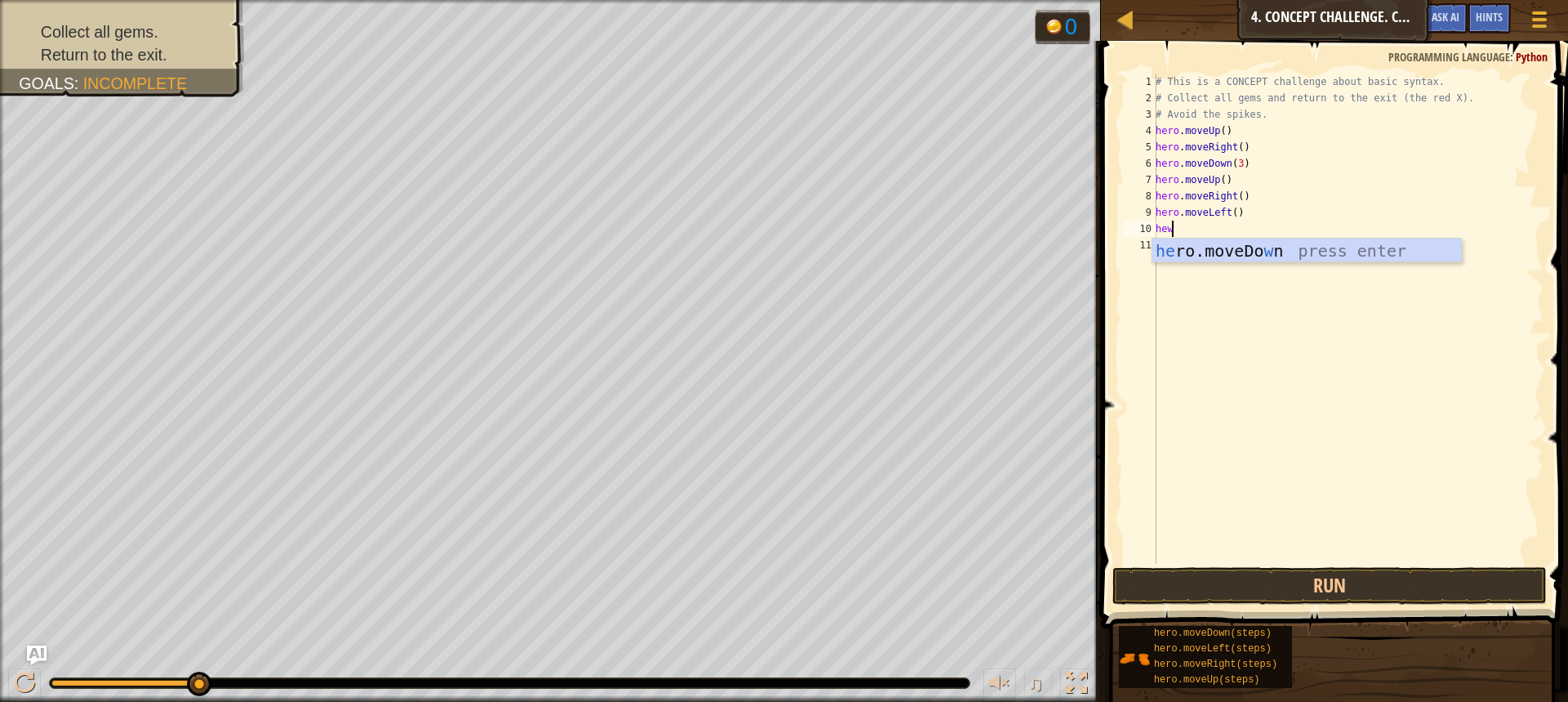
type textarea "he"
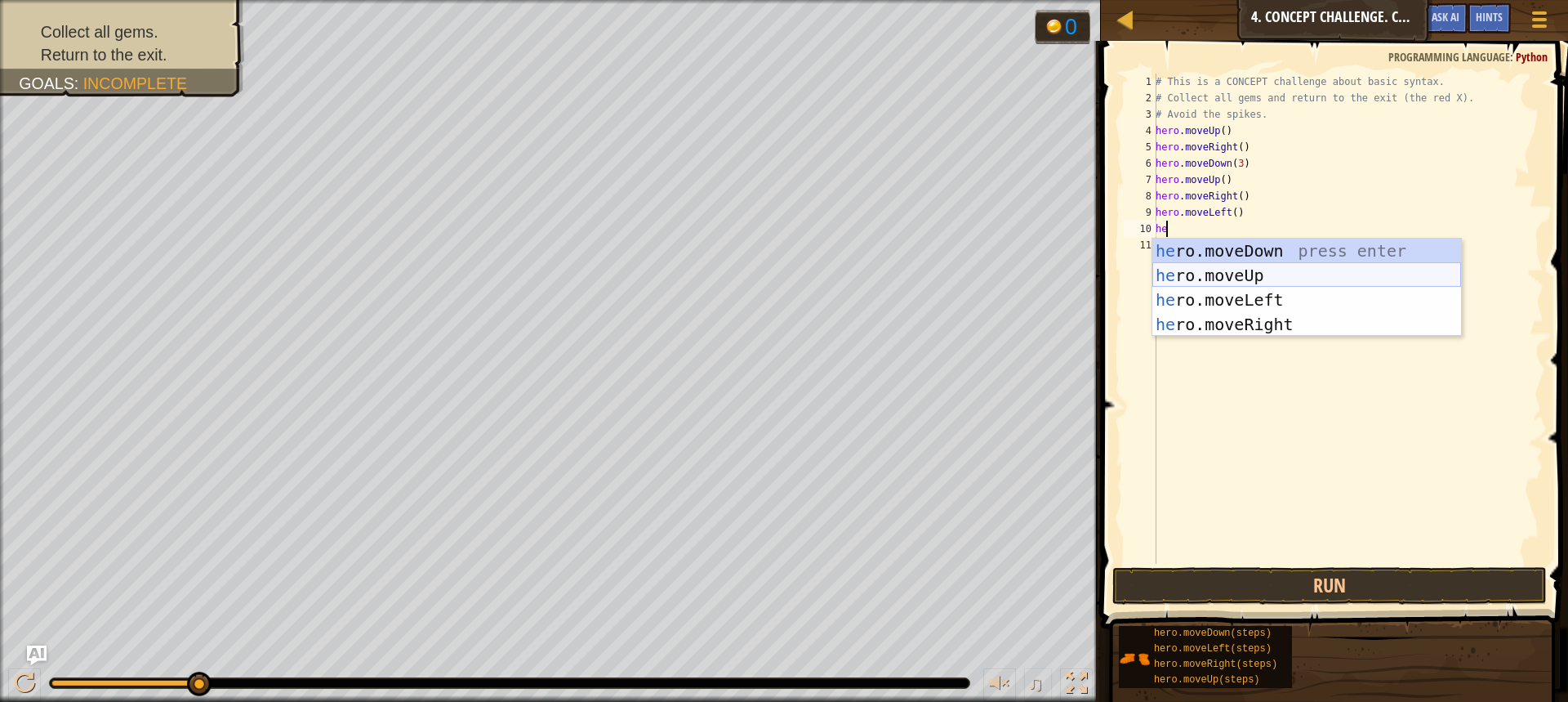
click at [1192, 281] on div "he ro.moveDown press enter he ro.moveUp press enter he ro.moveLeft press enter …" at bounding box center [1306, 311] width 308 height 147
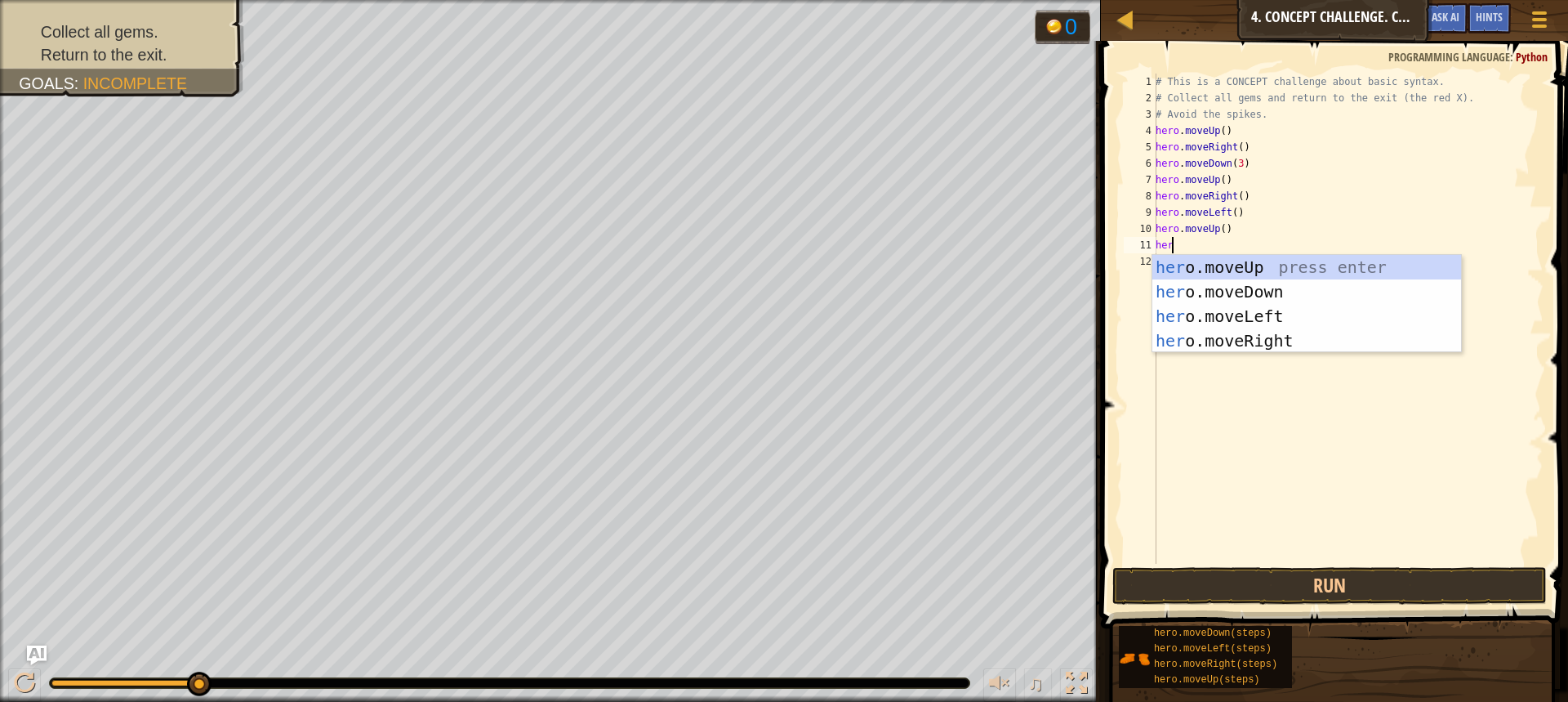
type textarea "hero"
click at [1214, 308] on div "hero .moveUp press enter hero .moveDown press enter hero .moveLeft press enter …" at bounding box center [1306, 328] width 308 height 147
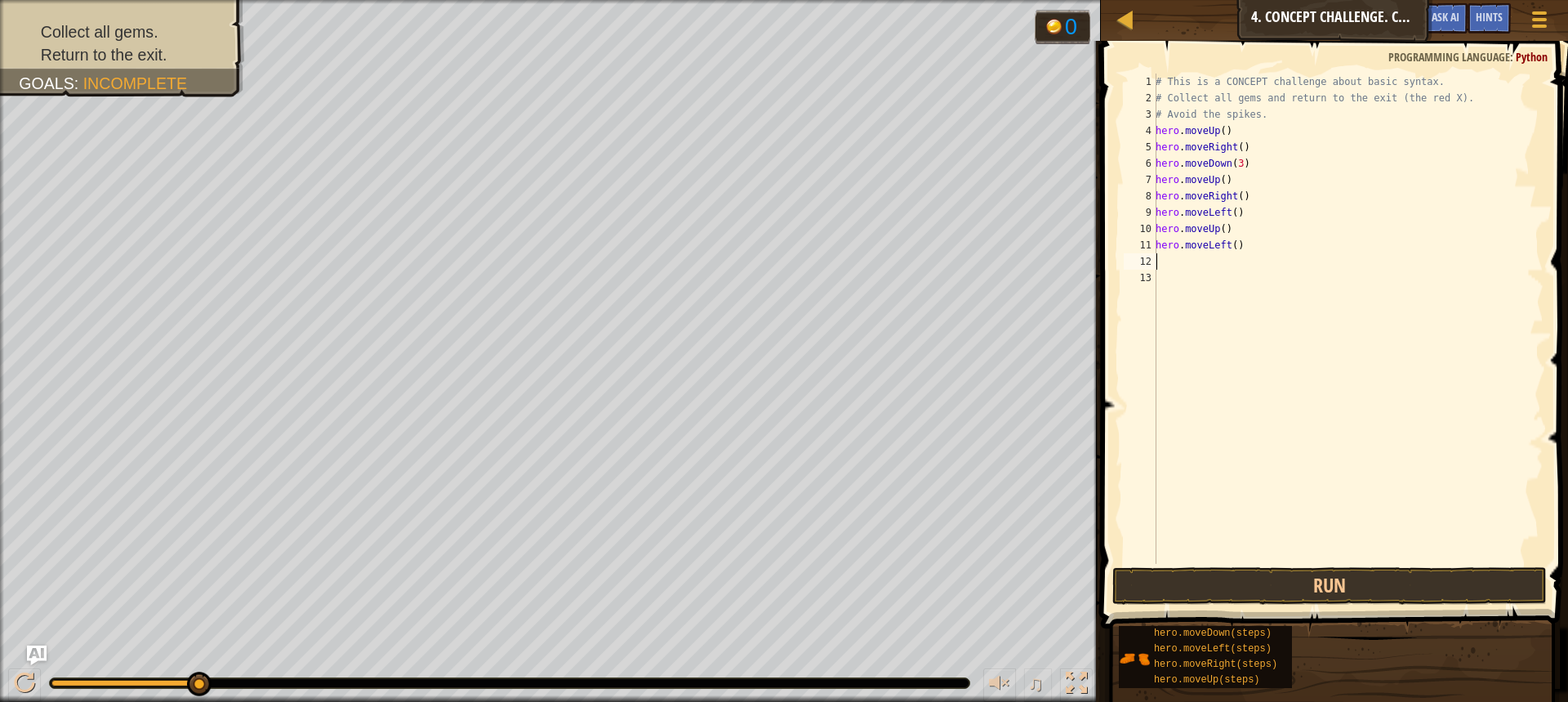
scroll to position [7, 0]
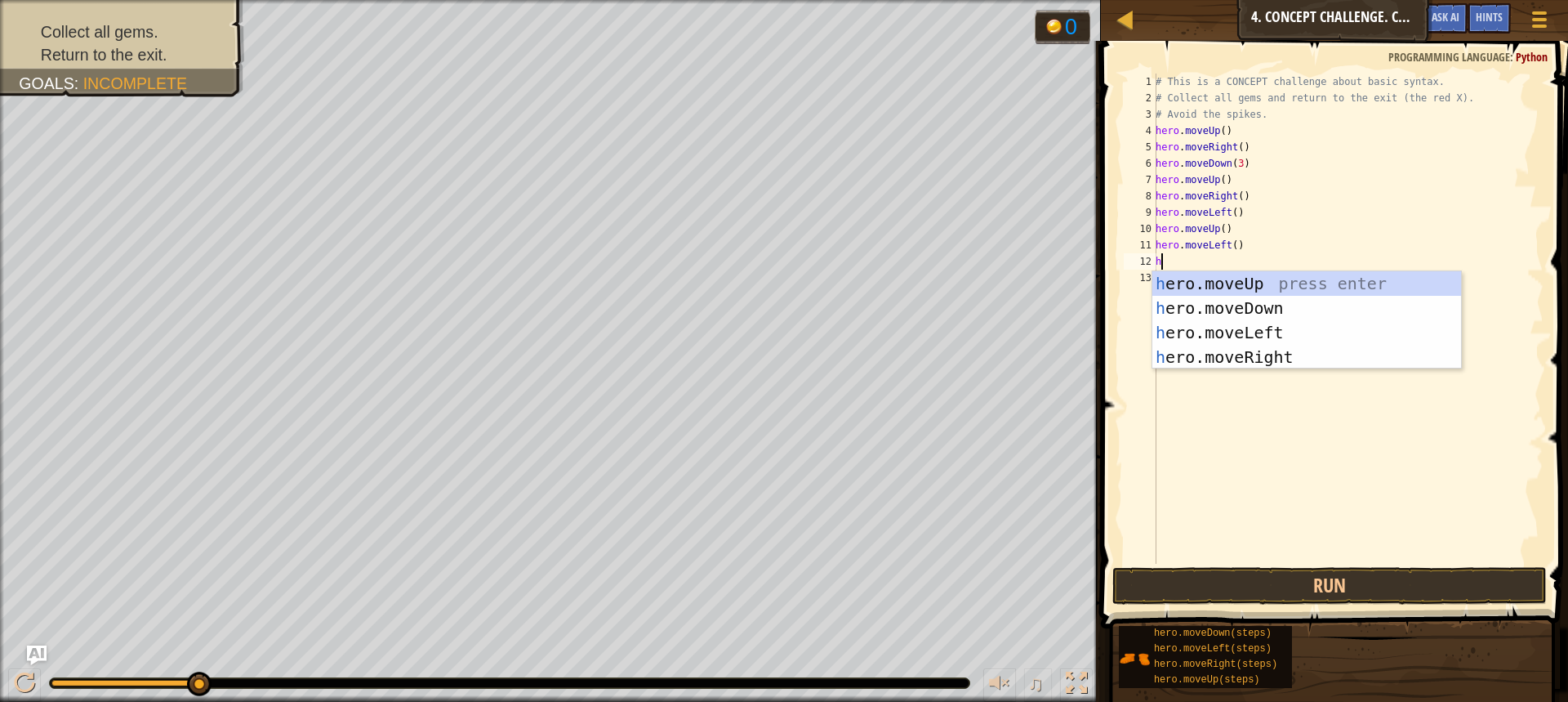
type textarea "her"
click at [1192, 301] on div "her o.moveUp press enter her o.moveDown press enter her o.moveLeft press enter …" at bounding box center [1306, 344] width 308 height 147
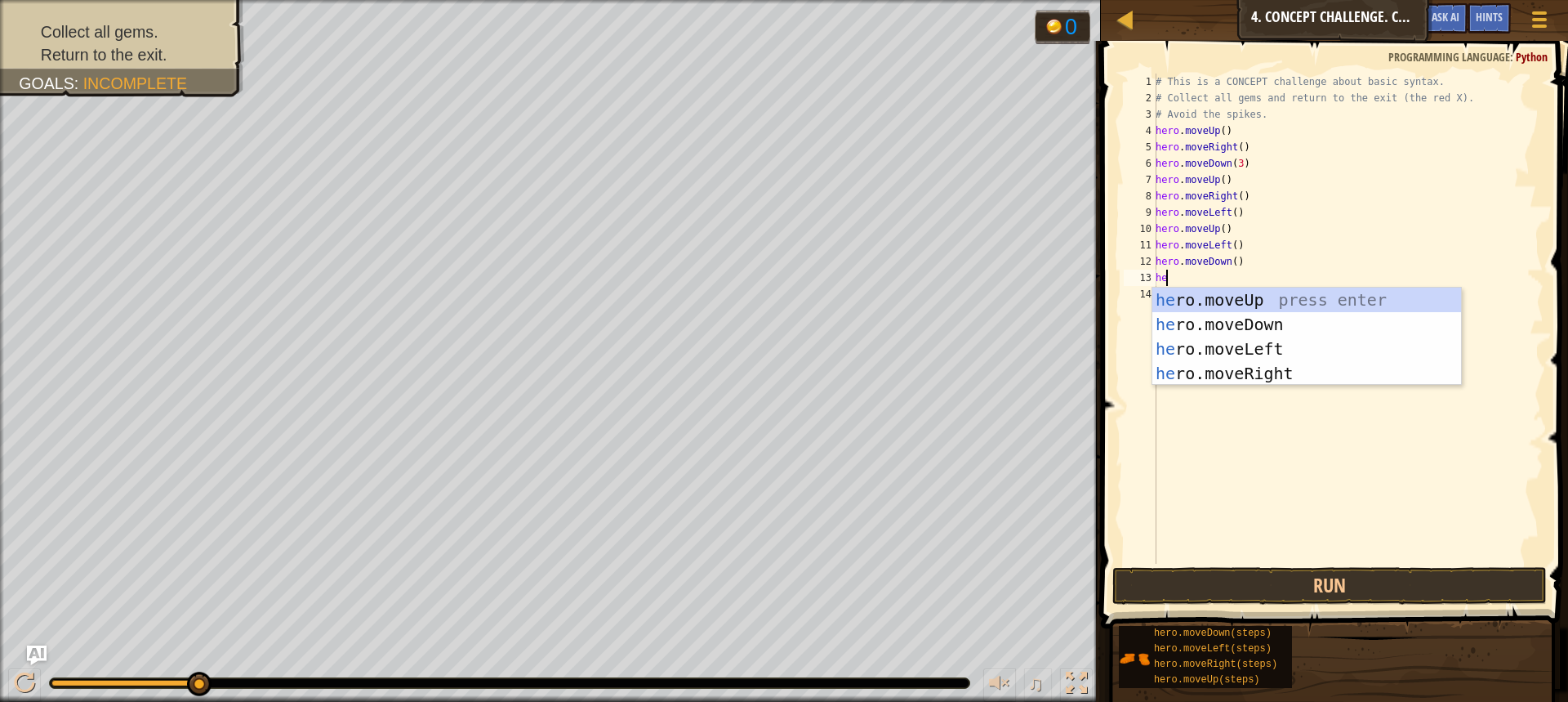
type textarea "her"
click at [1236, 354] on div "her o.moveUp press enter her o.moveDown press enter her o.moveLeft press enter …" at bounding box center [1306, 361] width 308 height 147
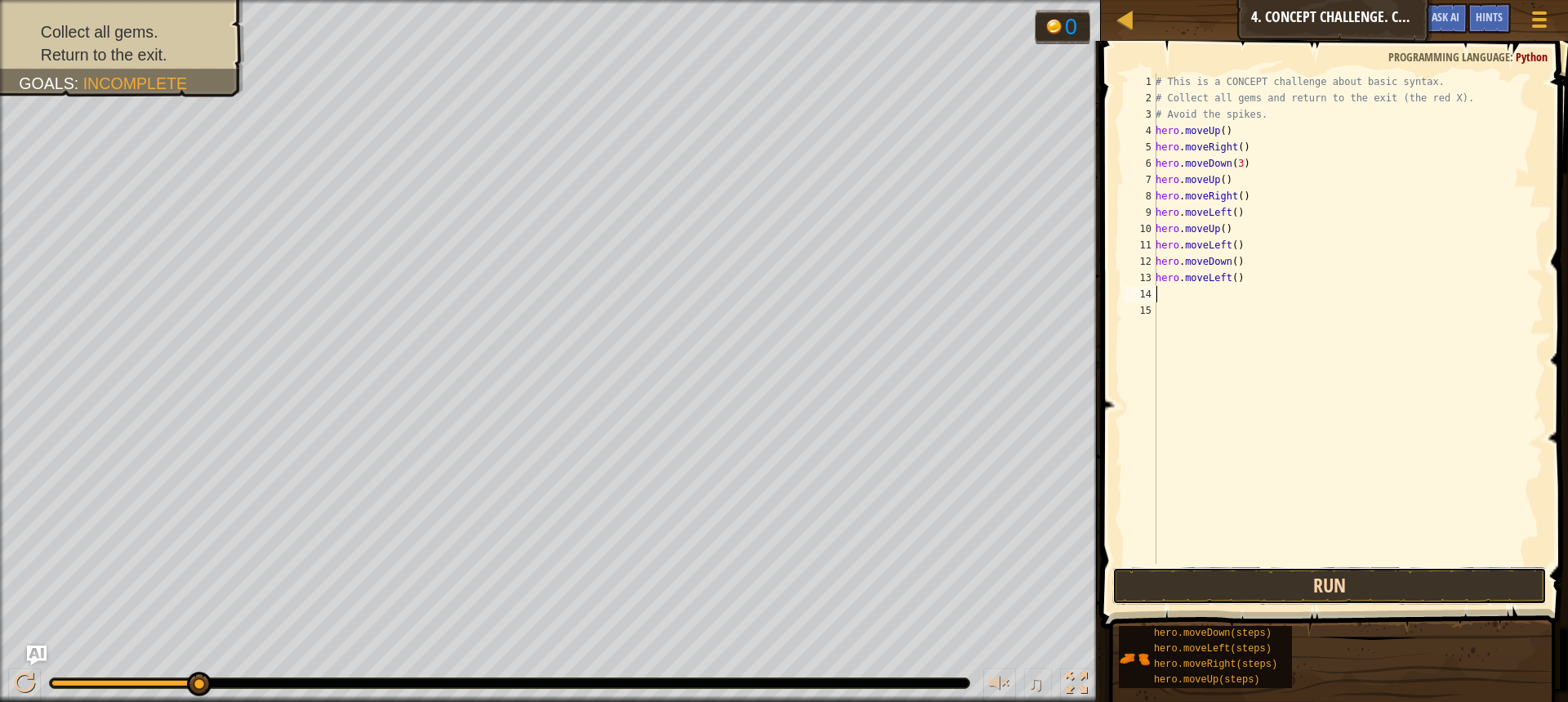
click at [1260, 580] on button "Run" at bounding box center [1330, 586] width 435 height 37
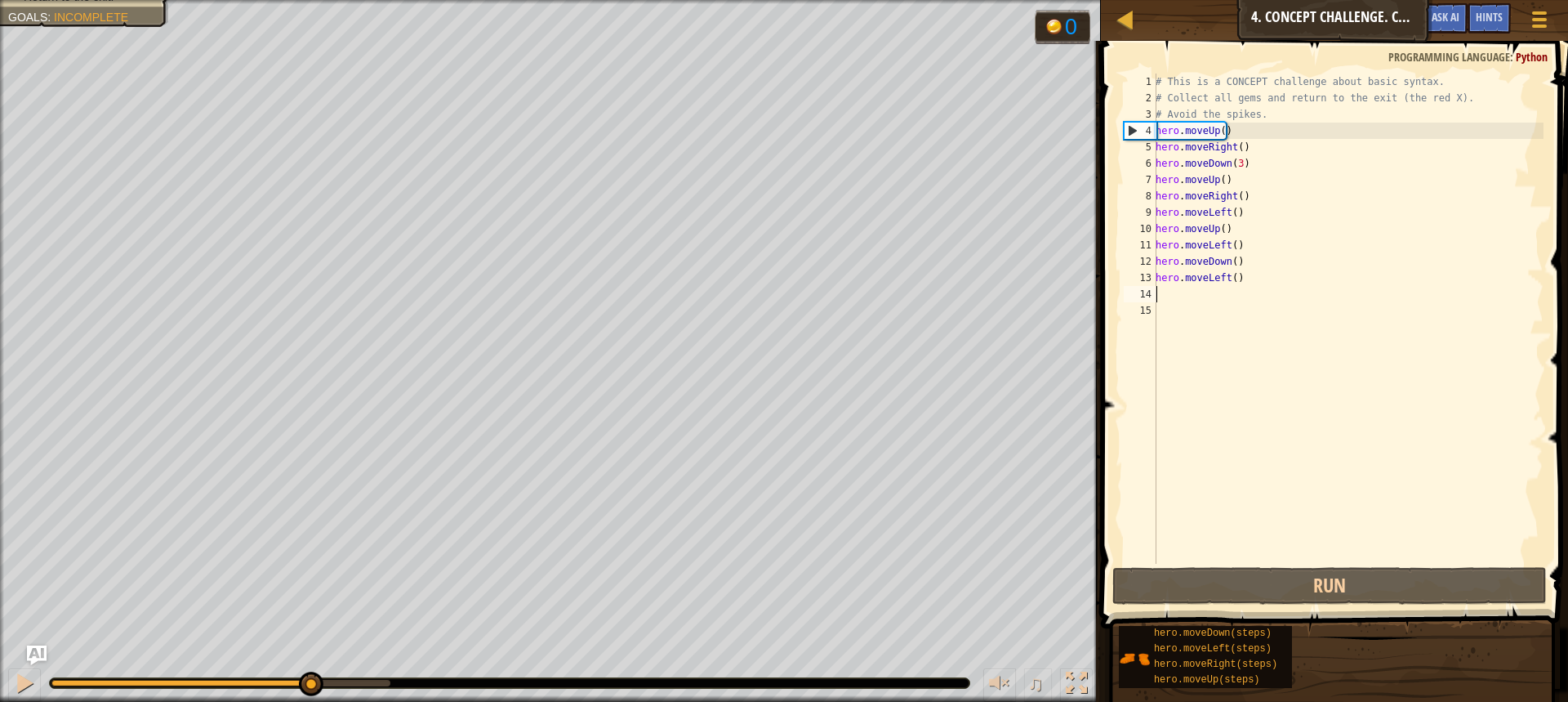
click at [308, 579] on div "Your hero must survive. Collect all gems. Return to the exit. Goals : Incomplet…" at bounding box center [784, 351] width 1568 height 702
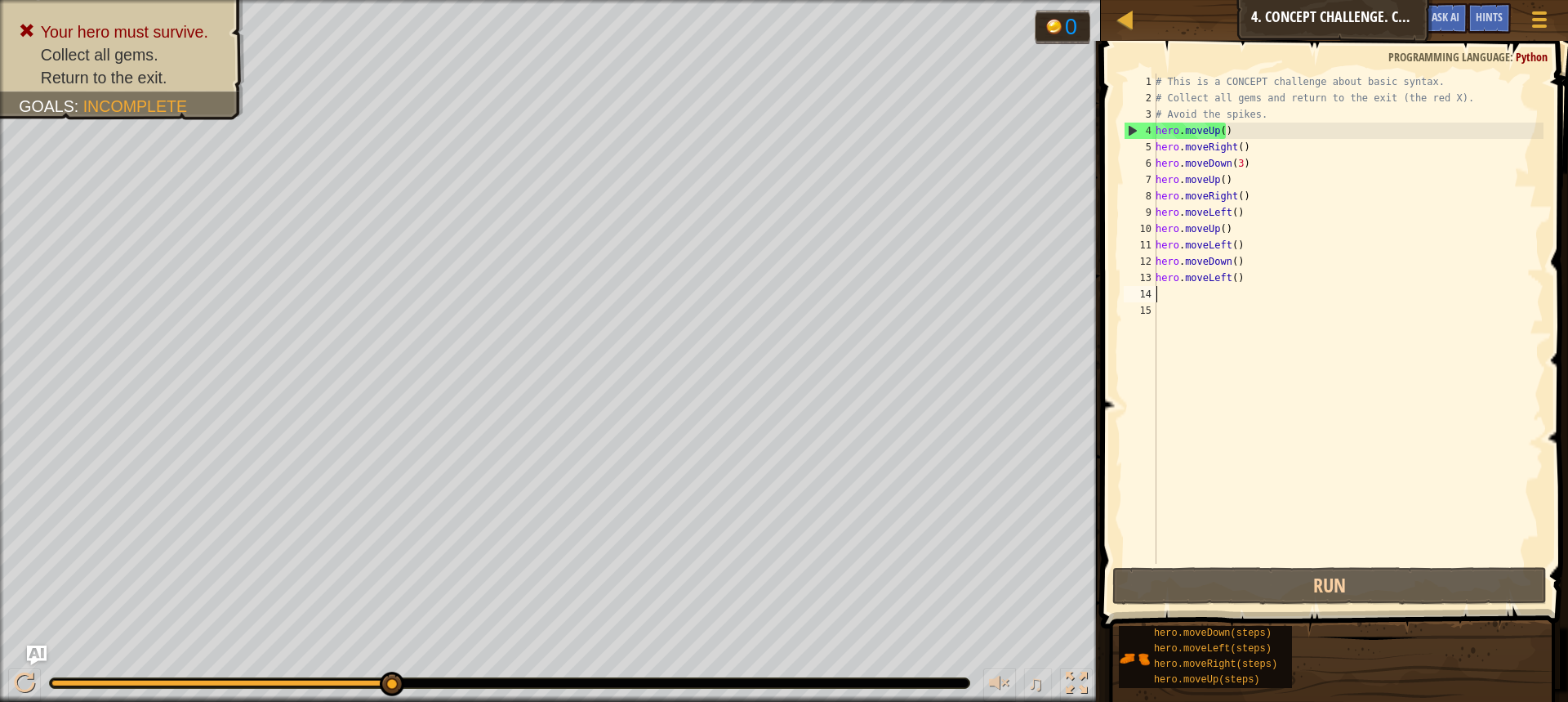
drag, startPoint x: 302, startPoint y: 680, endPoint x: 549, endPoint y: 695, distance: 247.5
click at [549, 695] on div "♫" at bounding box center [550, 679] width 1101 height 49
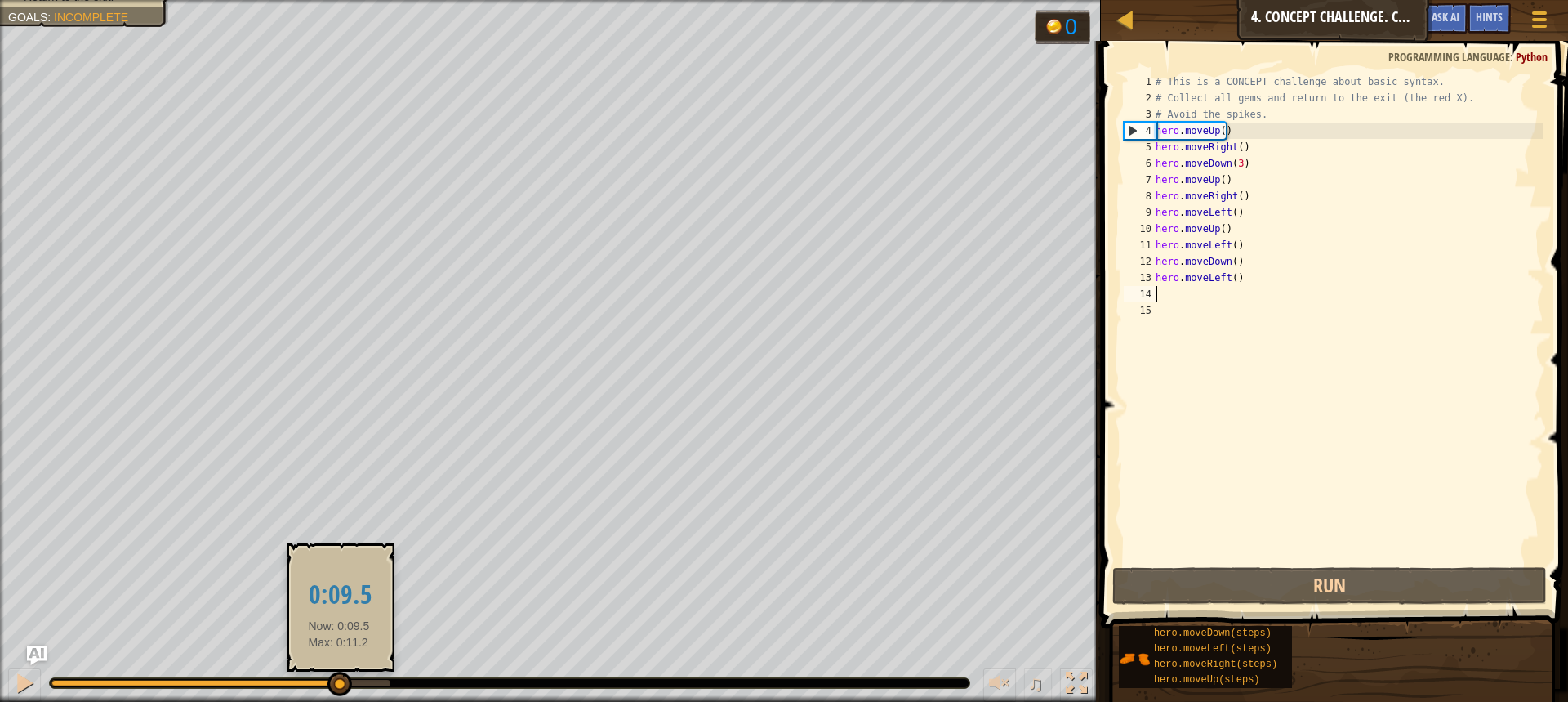
drag, startPoint x: 388, startPoint y: 683, endPoint x: 332, endPoint y: 675, distance: 56.6
click at [332, 675] on div at bounding box center [340, 684] width 24 height 24
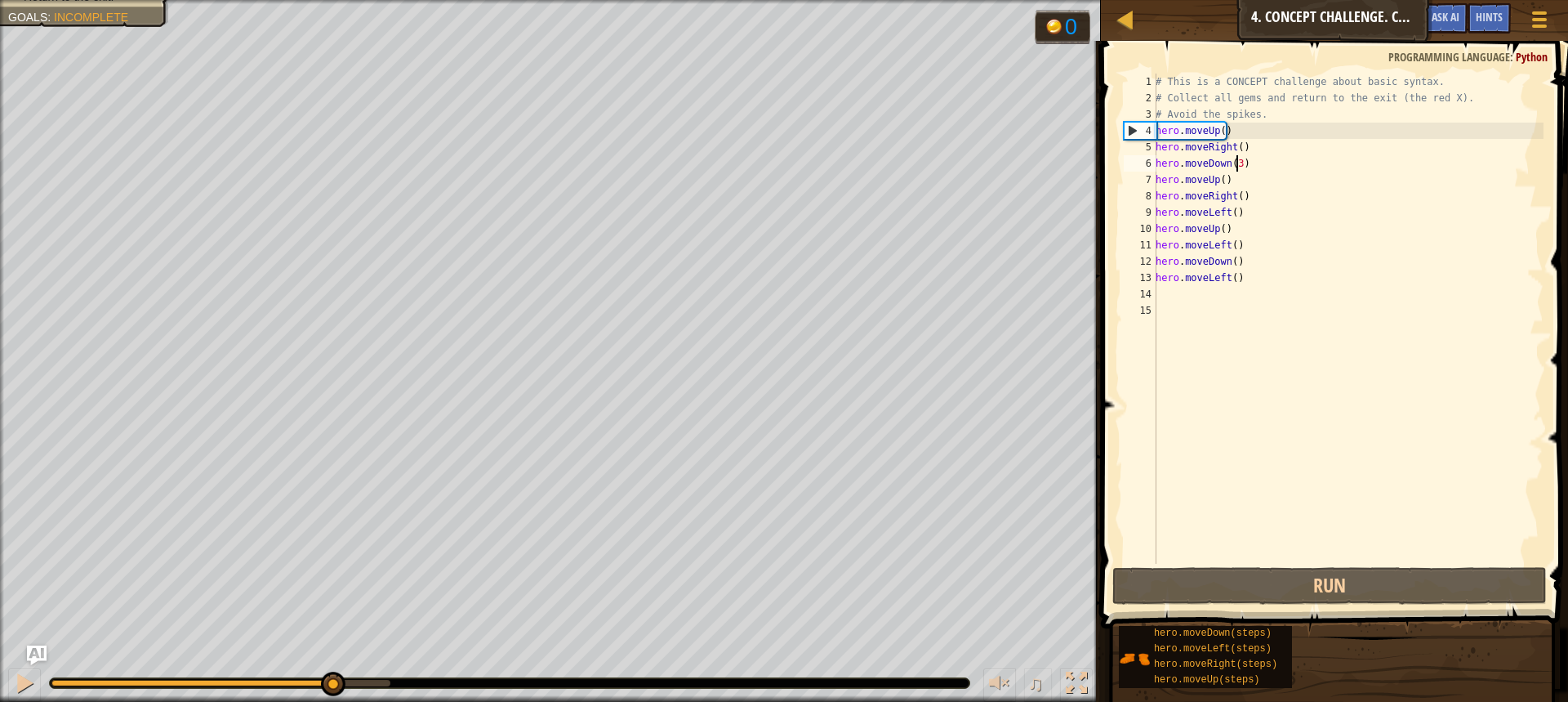
click at [1234, 160] on div "# This is a CONCEPT challenge about basic syntax. # Collect all gems and return…" at bounding box center [1347, 335] width 392 height 523
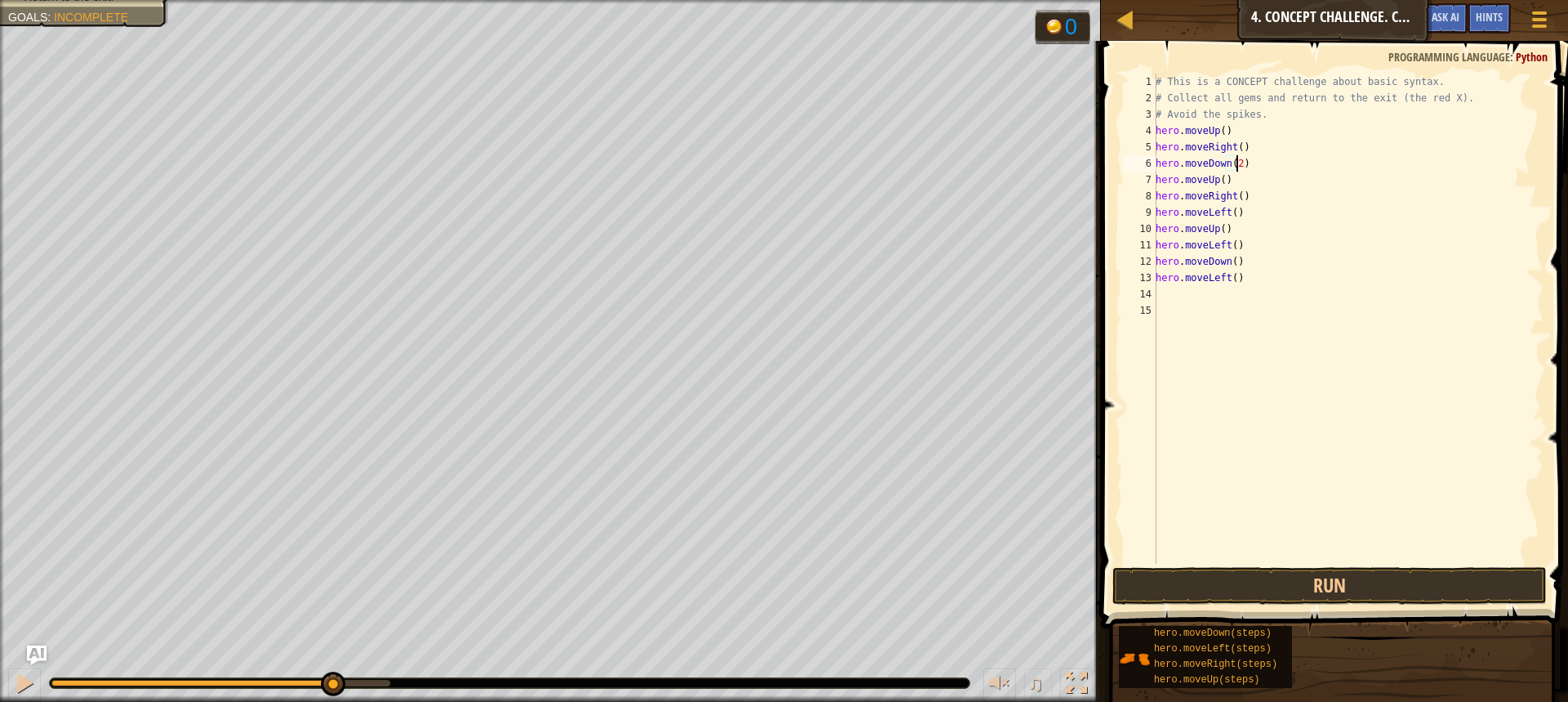
scroll to position [7, 6]
type textarea "hero.moveDown(2)"
click at [1314, 595] on button "Run" at bounding box center [1330, 586] width 435 height 37
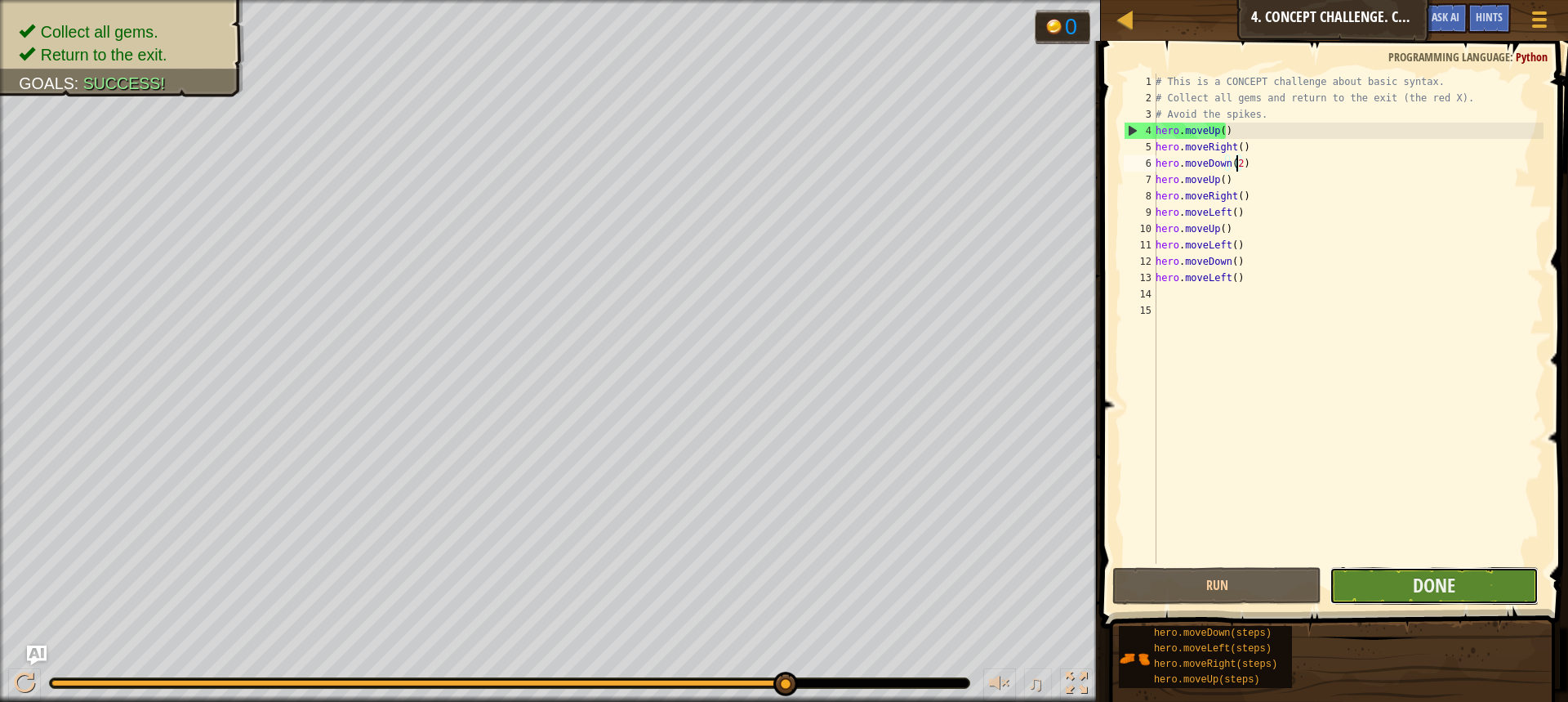
click at [1390, 589] on button "Done" at bounding box center [1434, 586] width 209 height 37
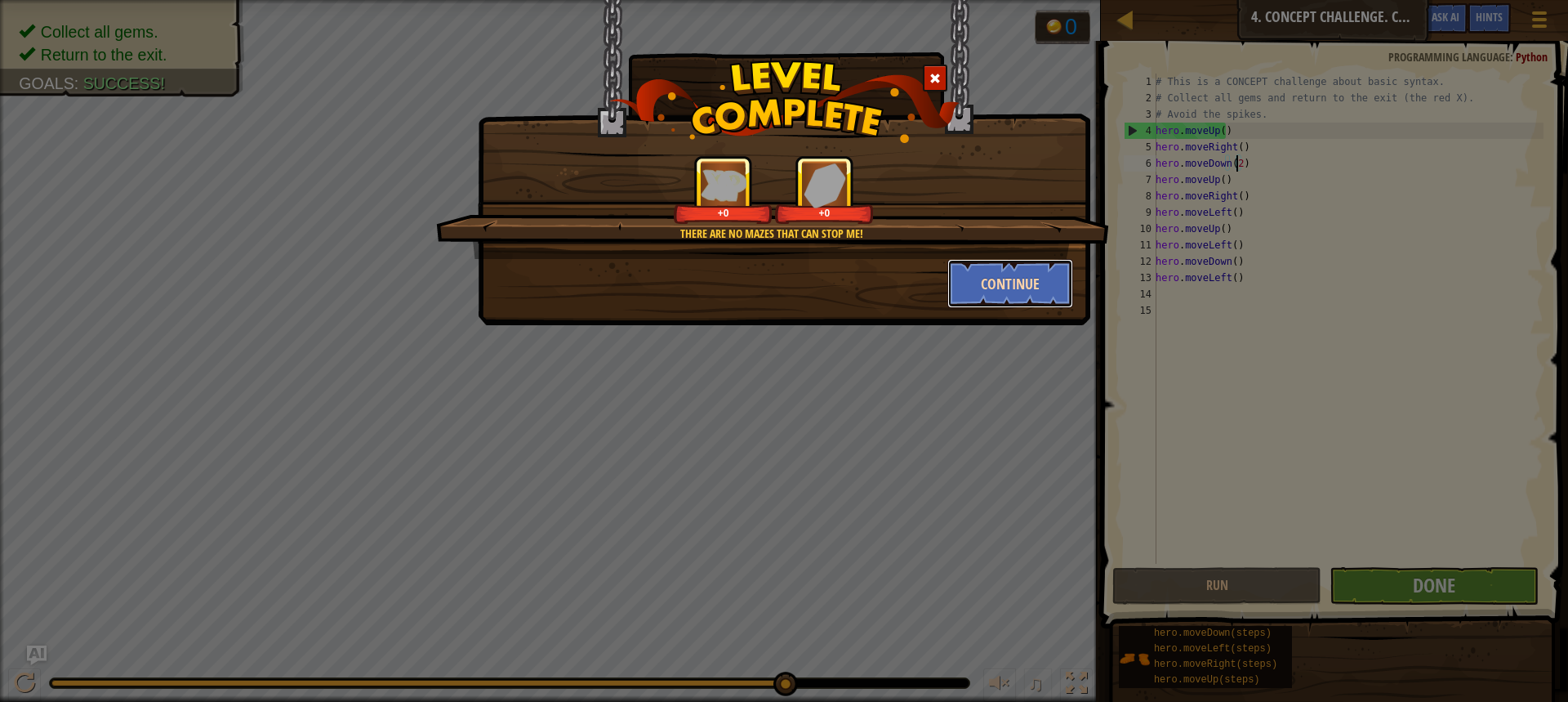
click at [996, 302] on button "Continue" at bounding box center [1010, 283] width 126 height 49
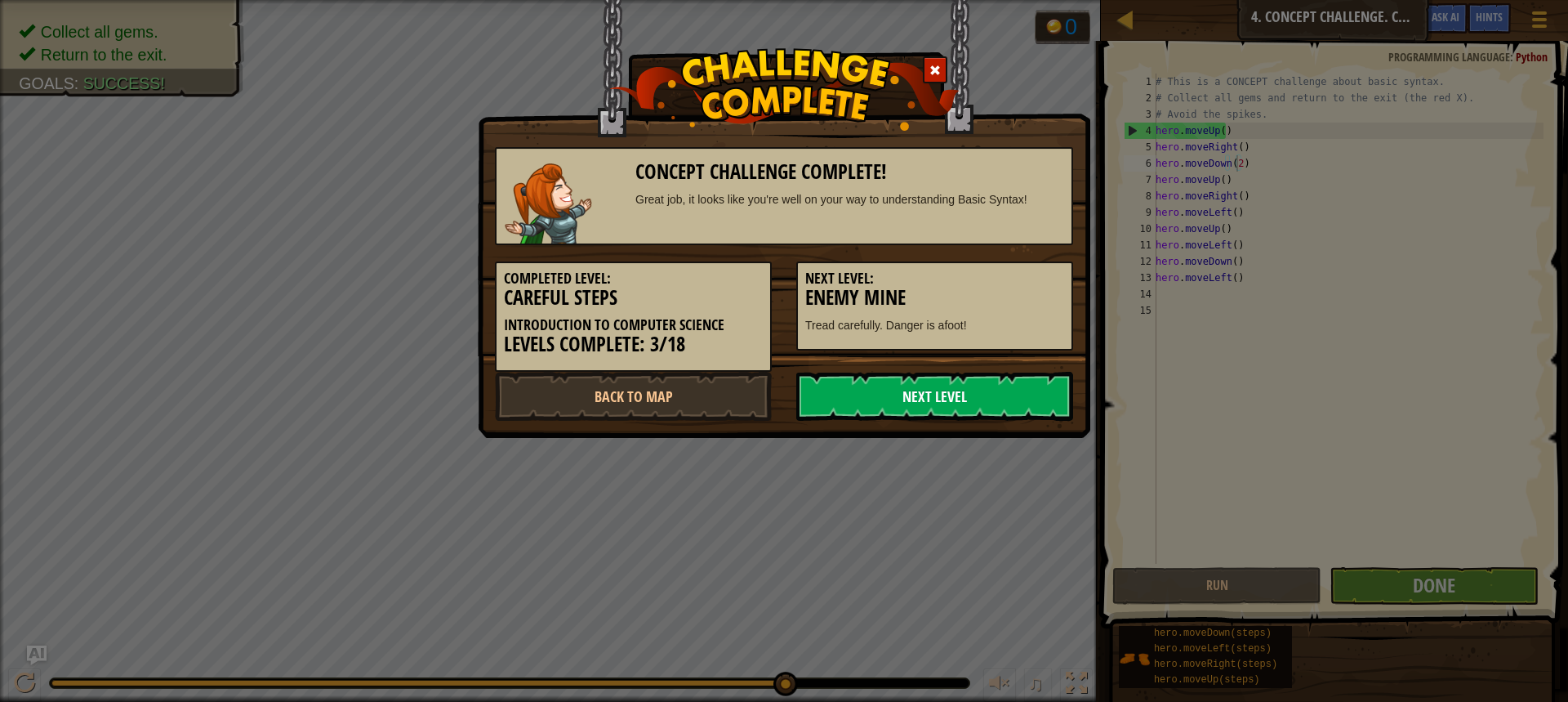
click at [934, 392] on link "Next Level" at bounding box center [934, 396] width 277 height 49
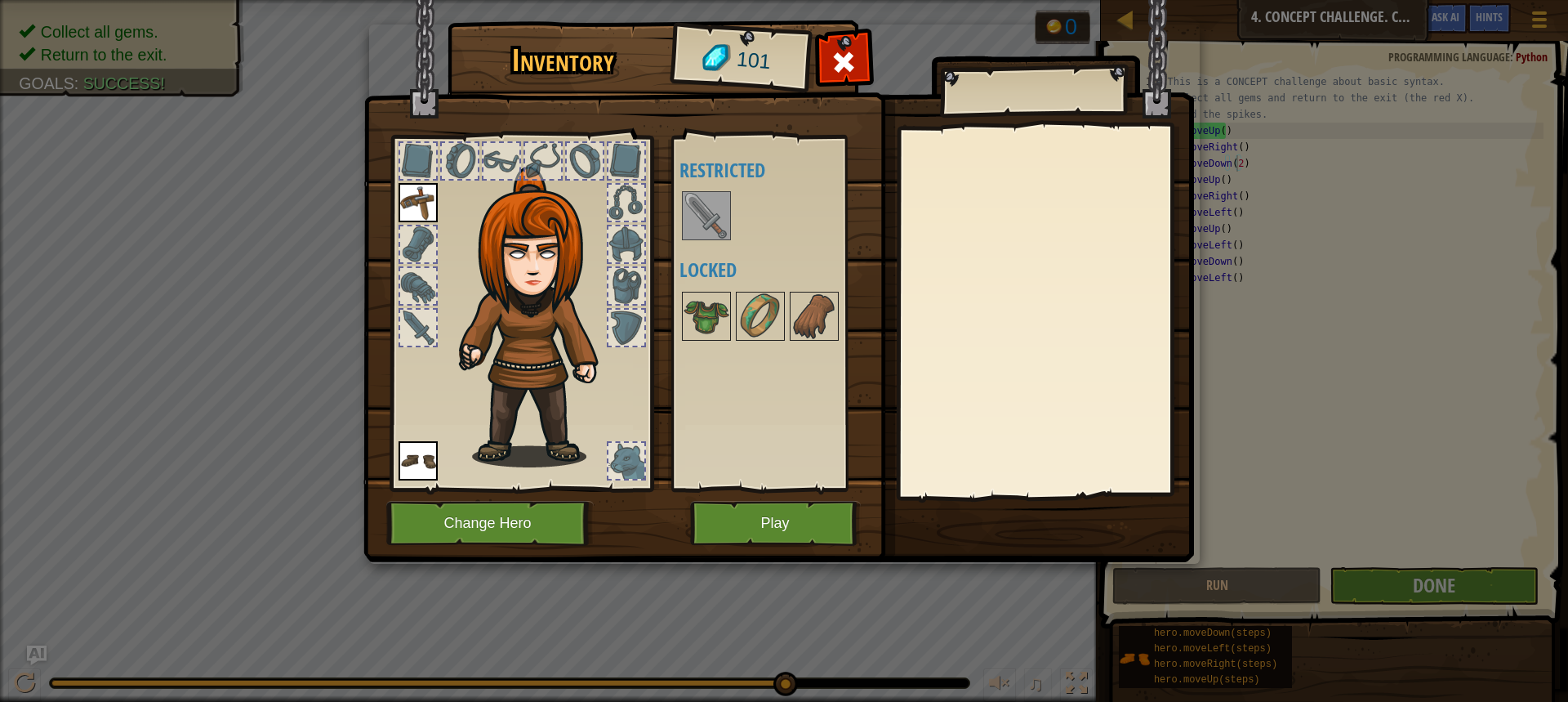
click at [706, 224] on img at bounding box center [706, 215] width 46 height 46
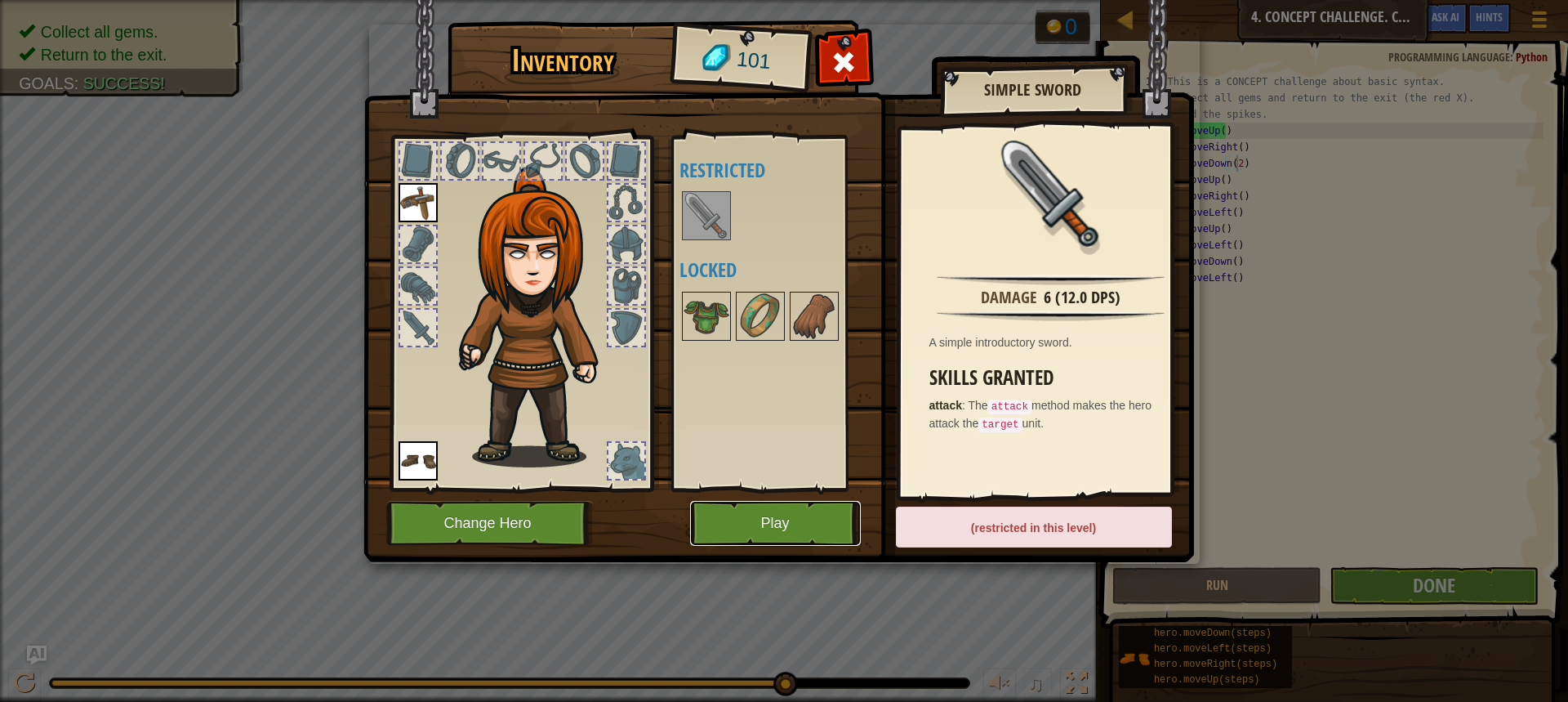
click at [716, 514] on button "Play" at bounding box center [776, 523] width 171 height 45
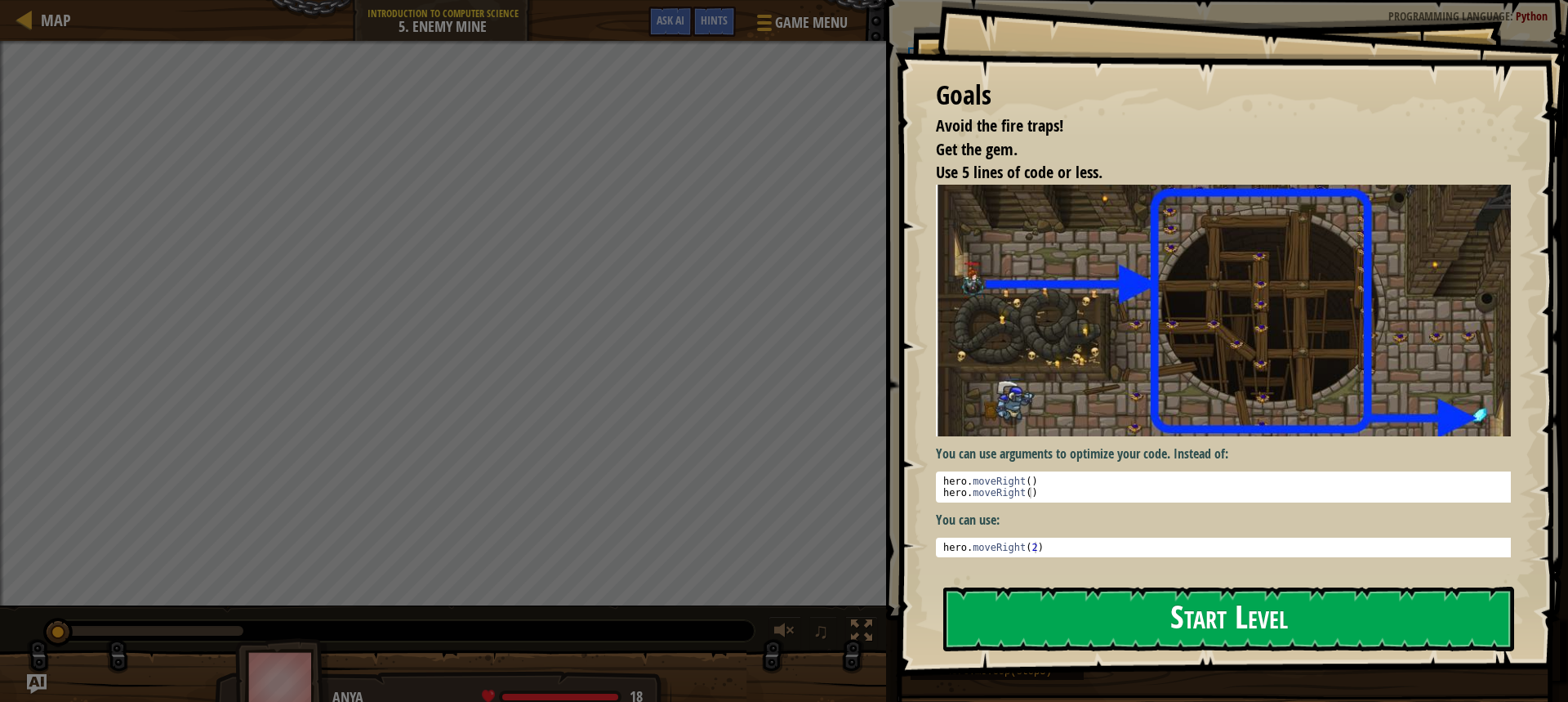
click at [1238, 587] on button "Start Level" at bounding box center [1229, 619] width 571 height 64
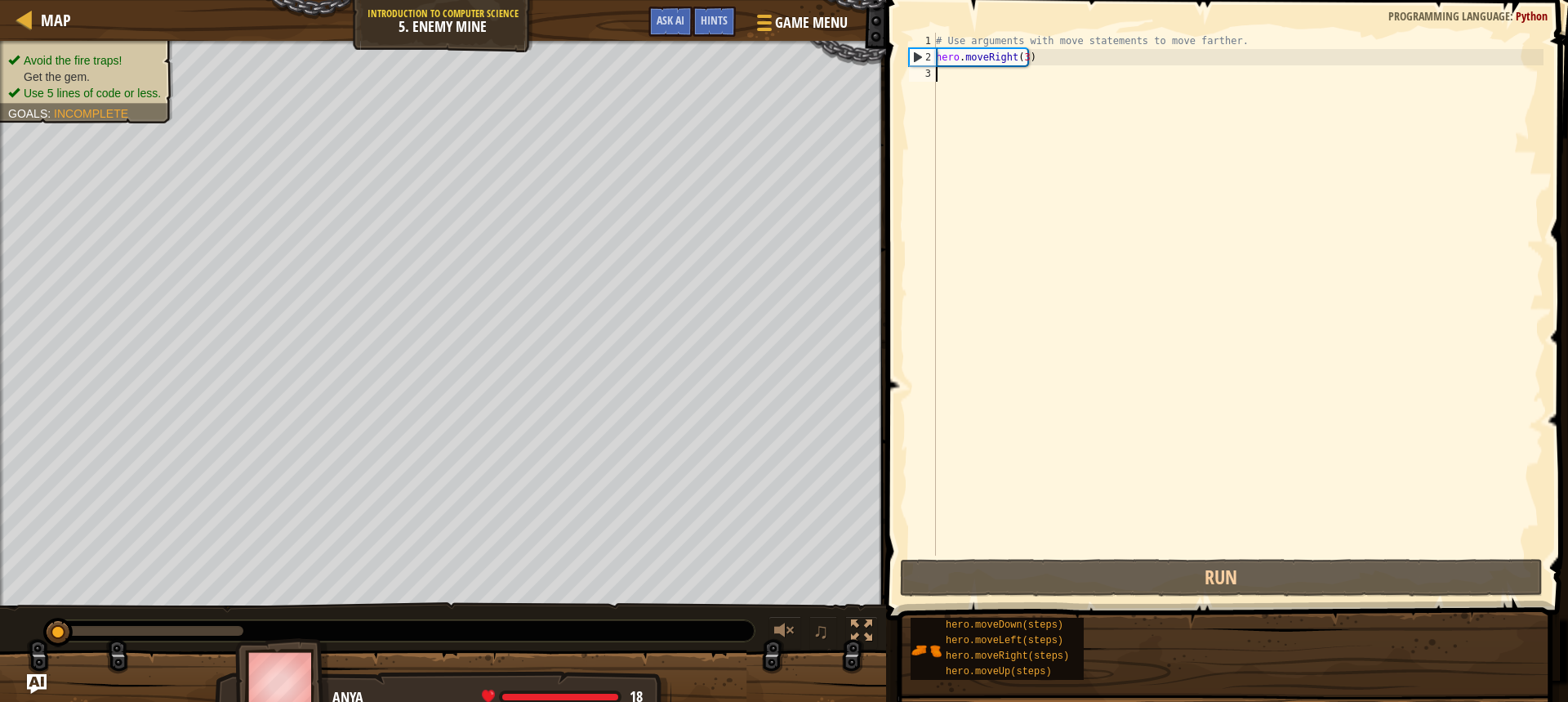
click at [1223, 388] on div "# Use arguments with move statements to move farther. hero . moveRight ( 3 )" at bounding box center [1238, 310] width 611 height 555
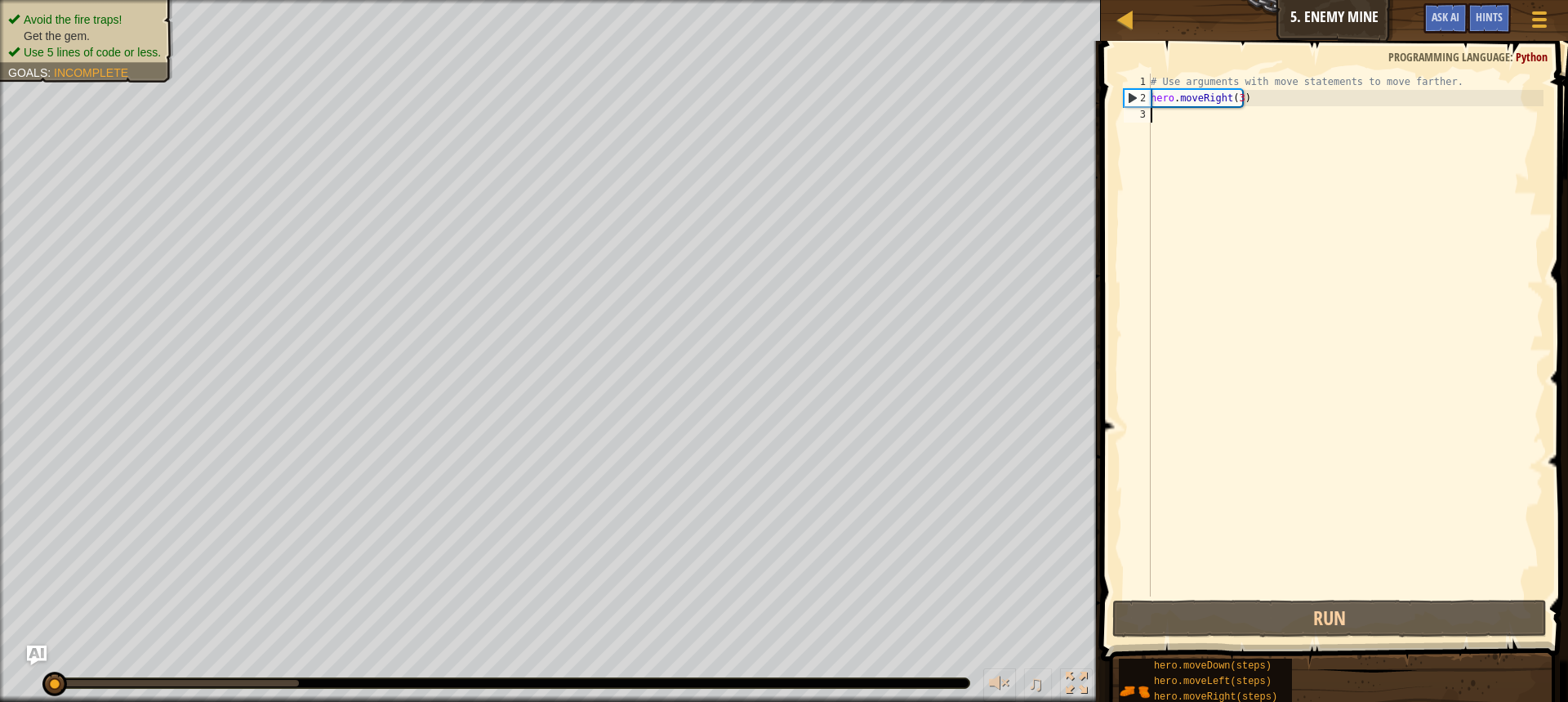
click at [1222, 393] on div "# Use arguments with move statements to move farther. hero . moveRight ( 3 )" at bounding box center [1453, 351] width 611 height 555
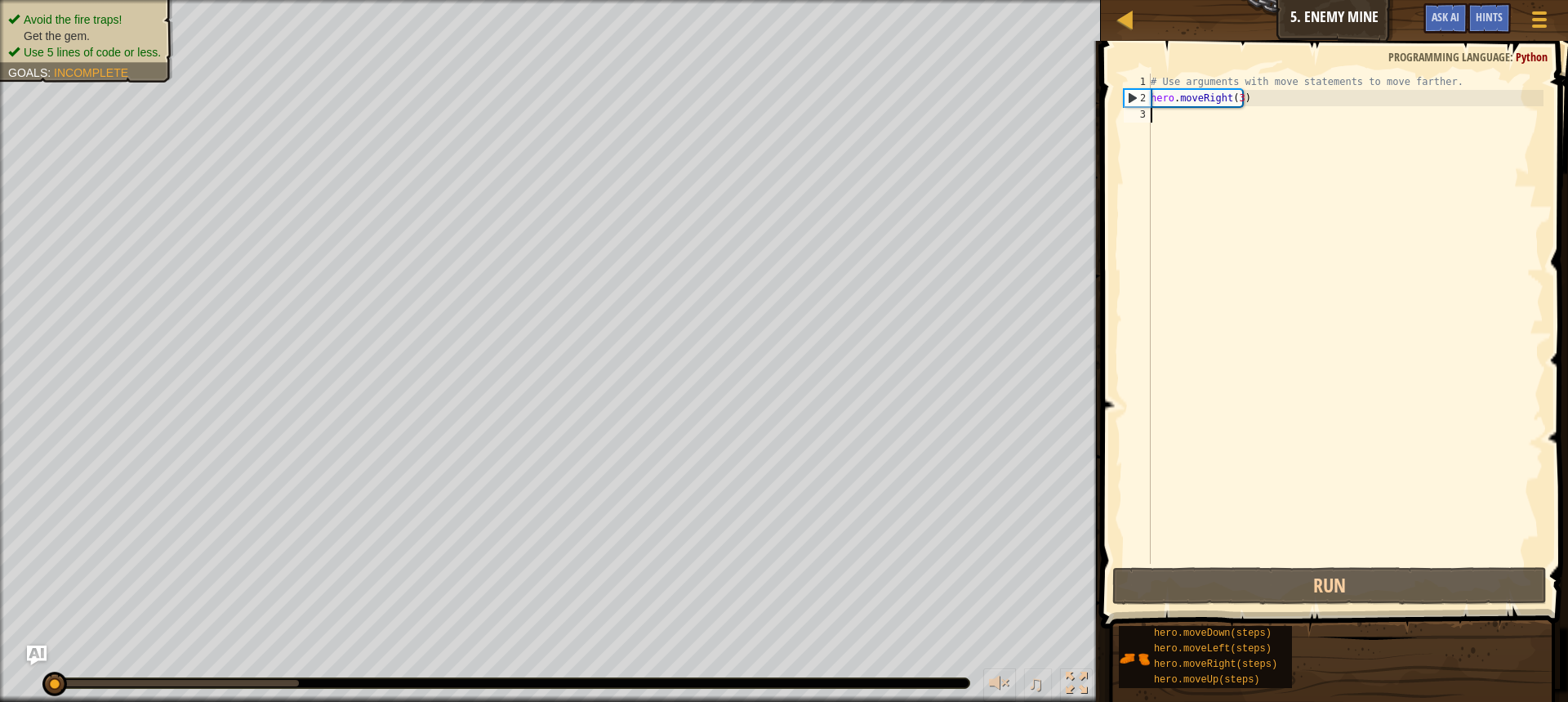
click at [1222, 394] on div "# Use arguments with move statements to move farther. hero . moveRight ( 3 )" at bounding box center [1346, 335] width 396 height 523
click at [1221, 394] on div "# Use arguments with move statements to move farther. hero . moveRight ( 3 )" at bounding box center [1346, 335] width 396 height 523
click at [1221, 395] on div "# Use arguments with move statements to move farther. hero . moveRight ( 3 )" at bounding box center [1346, 335] width 396 height 523
click at [1223, 404] on div "# Use arguments with move statements to move farther. hero . moveRight ( 3 )" at bounding box center [1346, 335] width 396 height 523
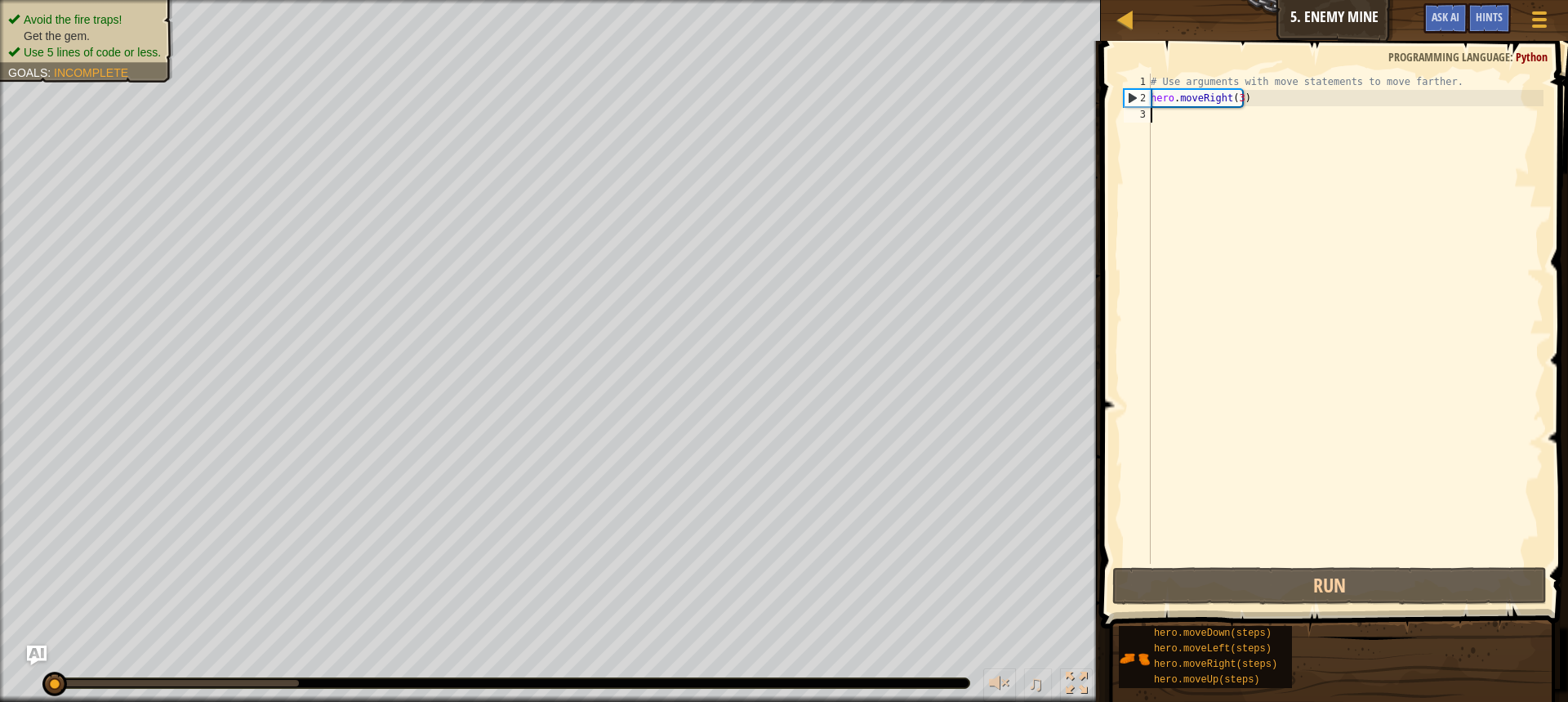
click at [1223, 404] on div "# Use arguments with move statements to move farther. hero . moveRight ( 3 )" at bounding box center [1346, 335] width 396 height 523
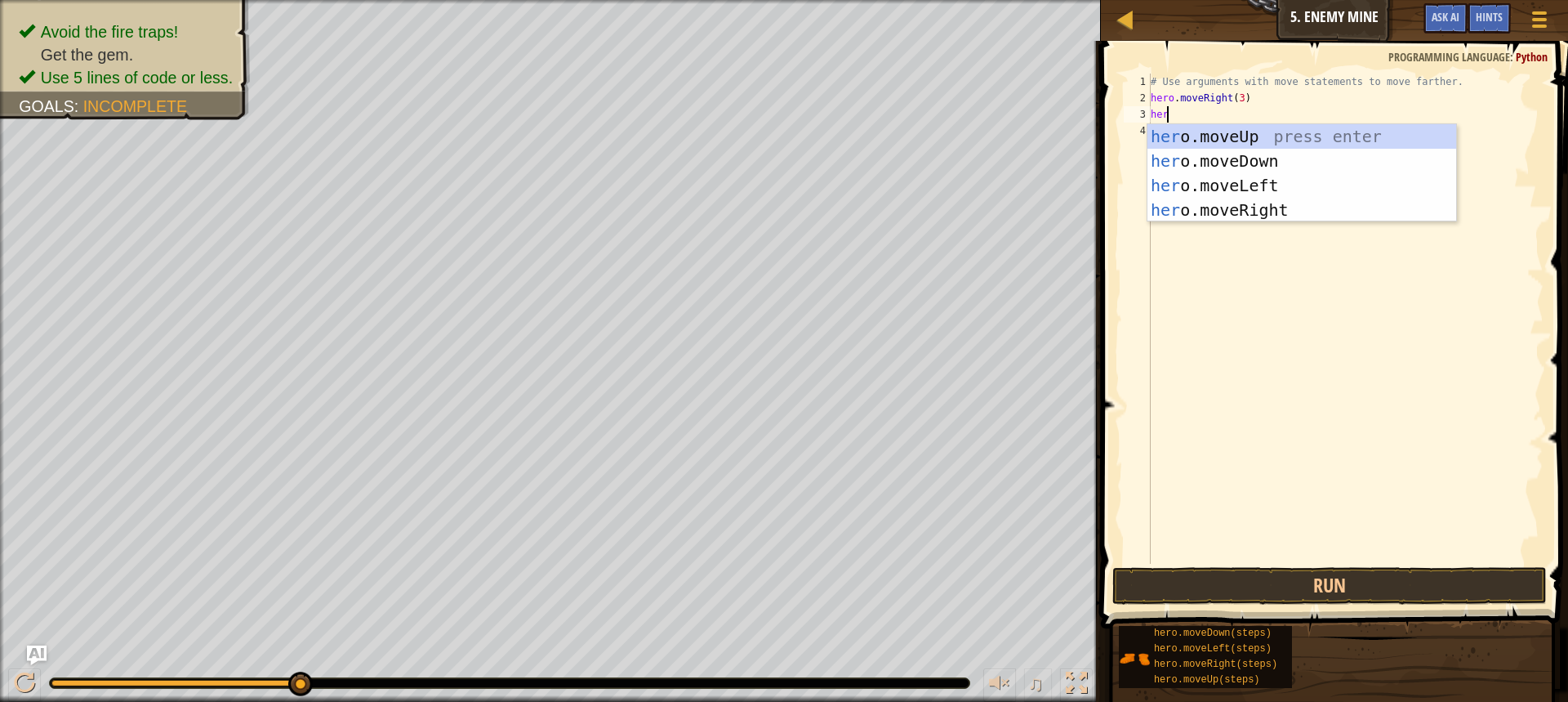
scroll to position [7, 1]
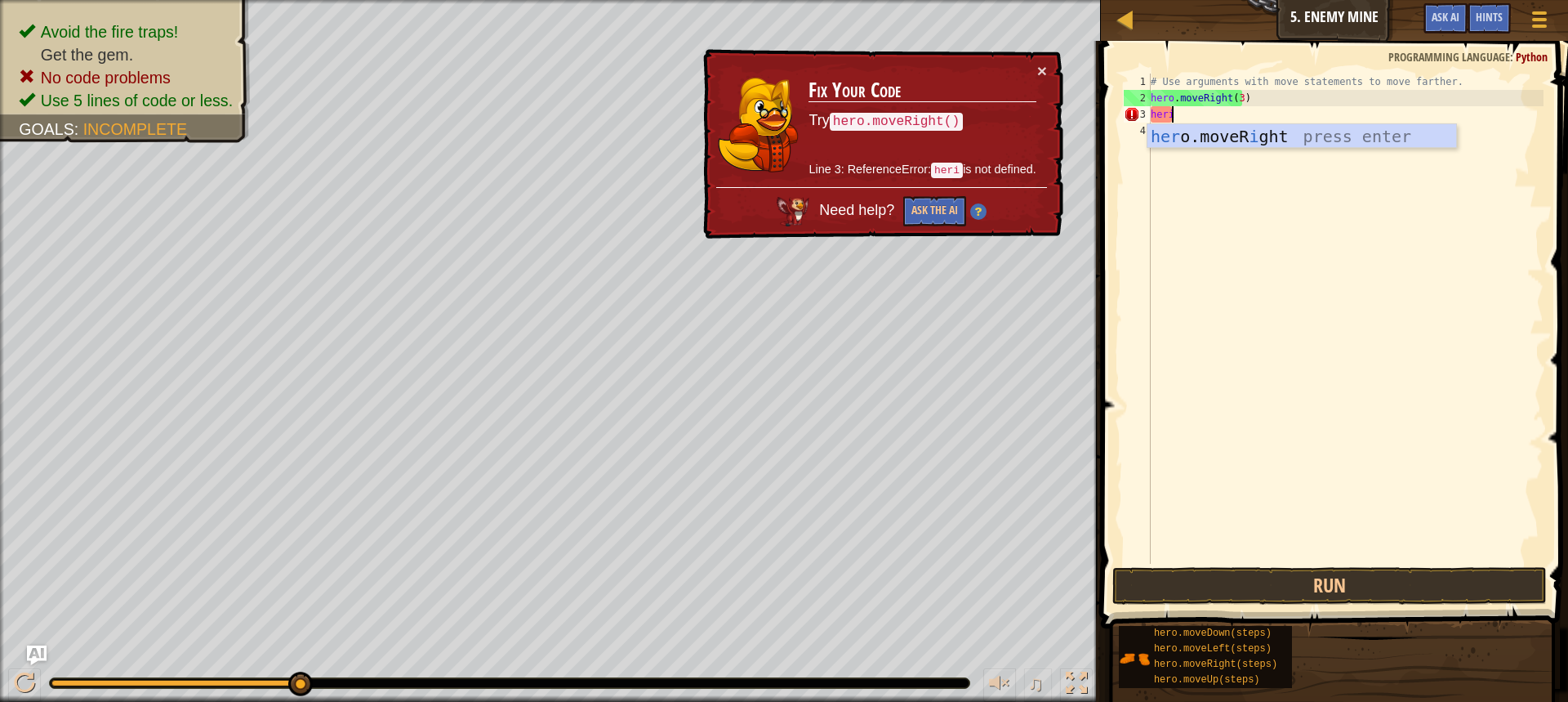
type textarea "her"
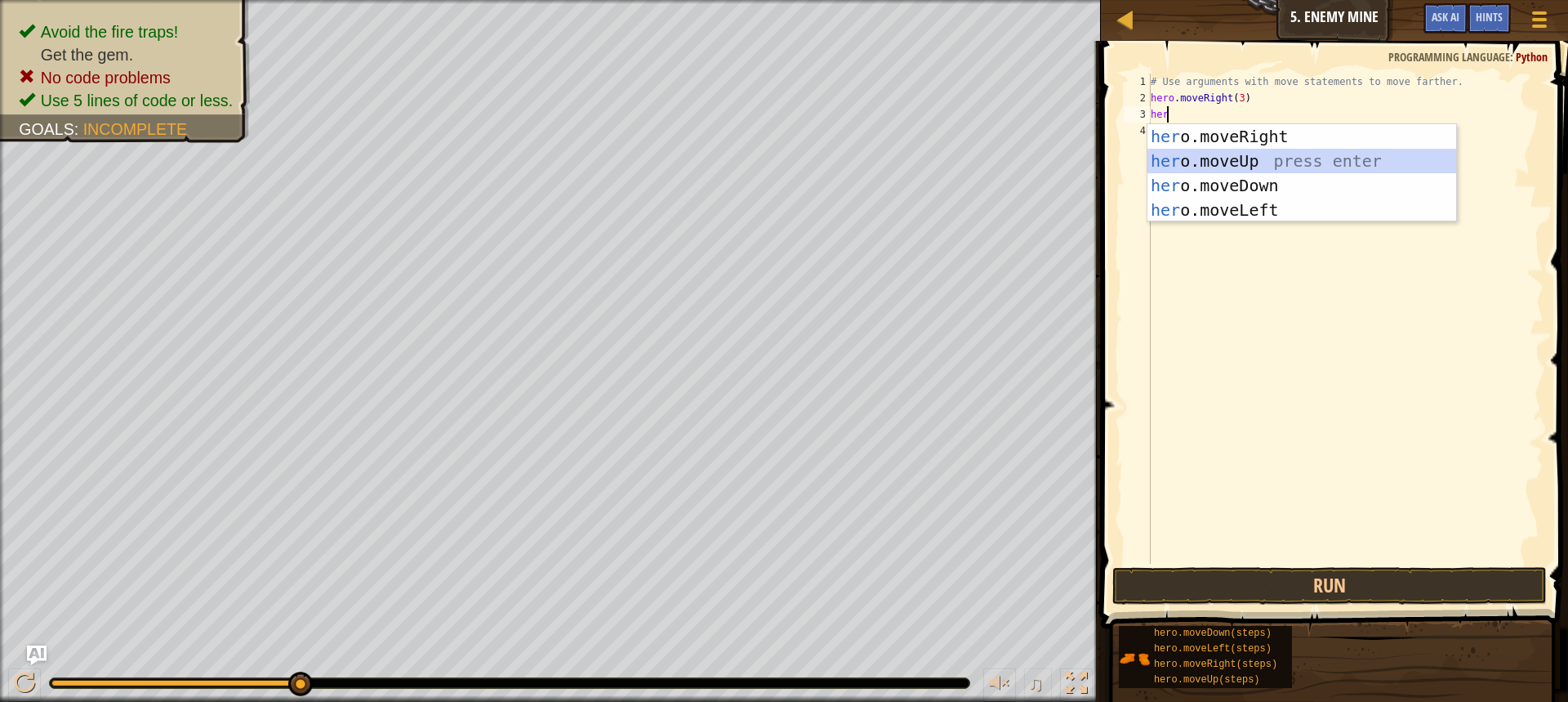
click at [1206, 153] on div "her o.moveRight press enter her o.moveUp press enter her o.moveDown press enter…" at bounding box center [1302, 197] width 308 height 147
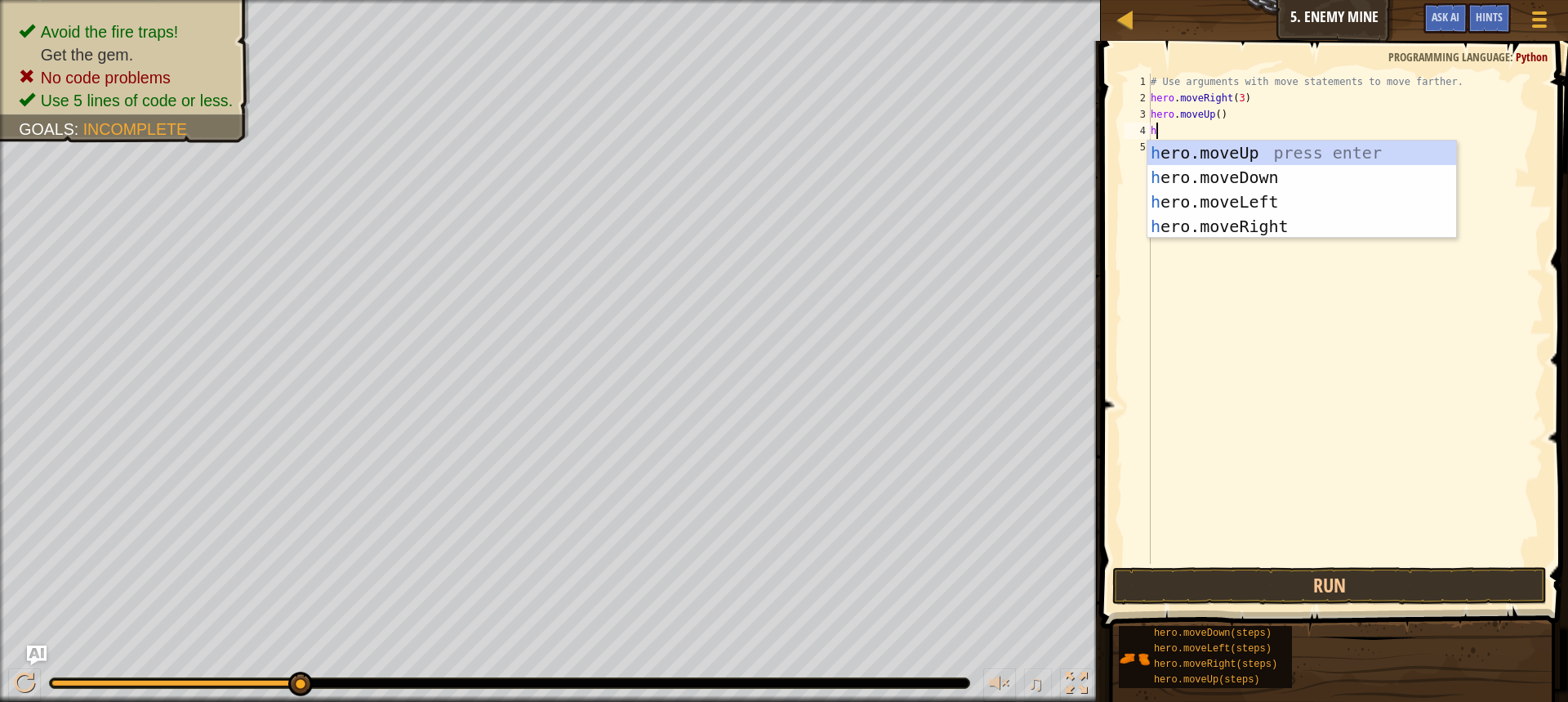
type textarea "h"
click at [1243, 224] on div "h ero.moveUp press enter h ero.moveDown press enter h ero.moveLeft press enter …" at bounding box center [1302, 213] width 308 height 147
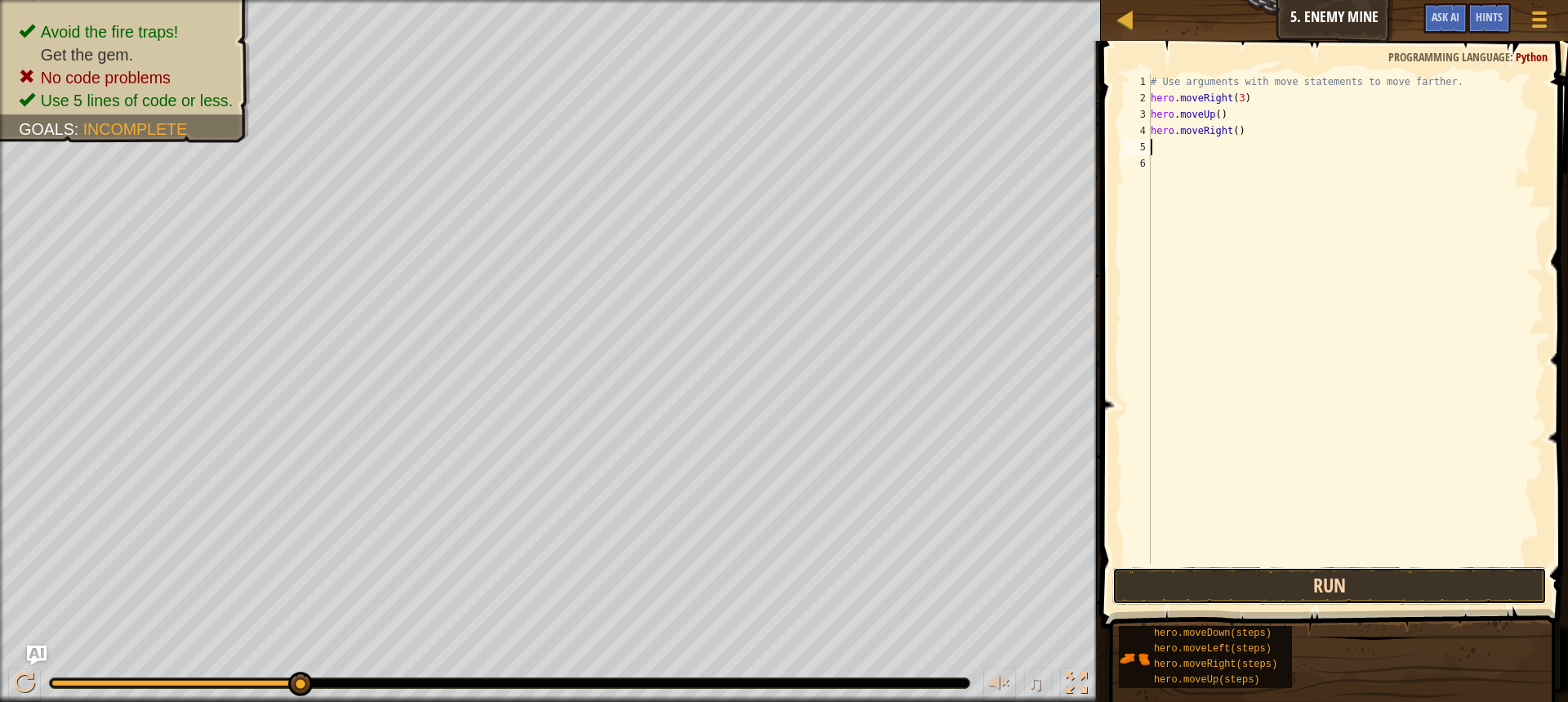
click at [1198, 582] on button "Run" at bounding box center [1330, 586] width 435 height 37
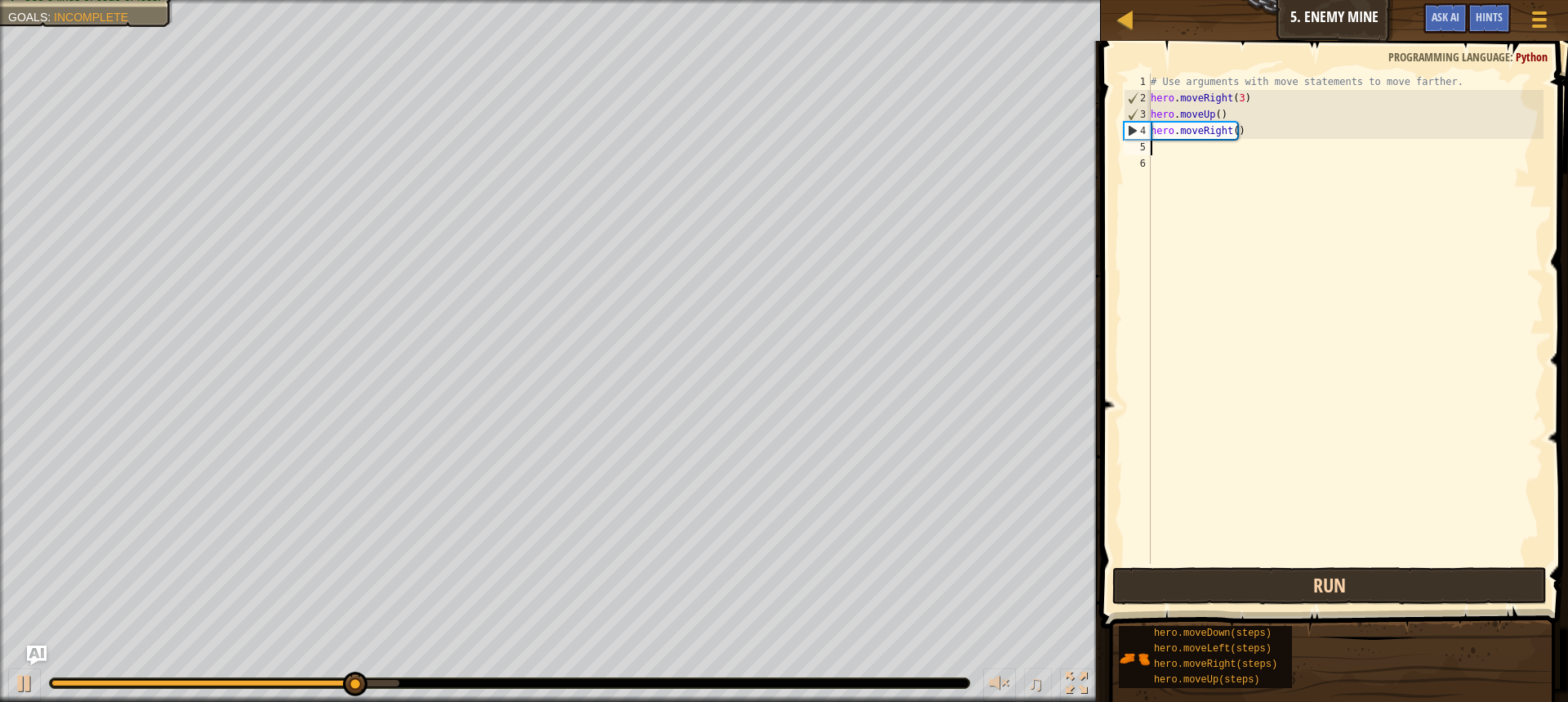
type textarea "h"
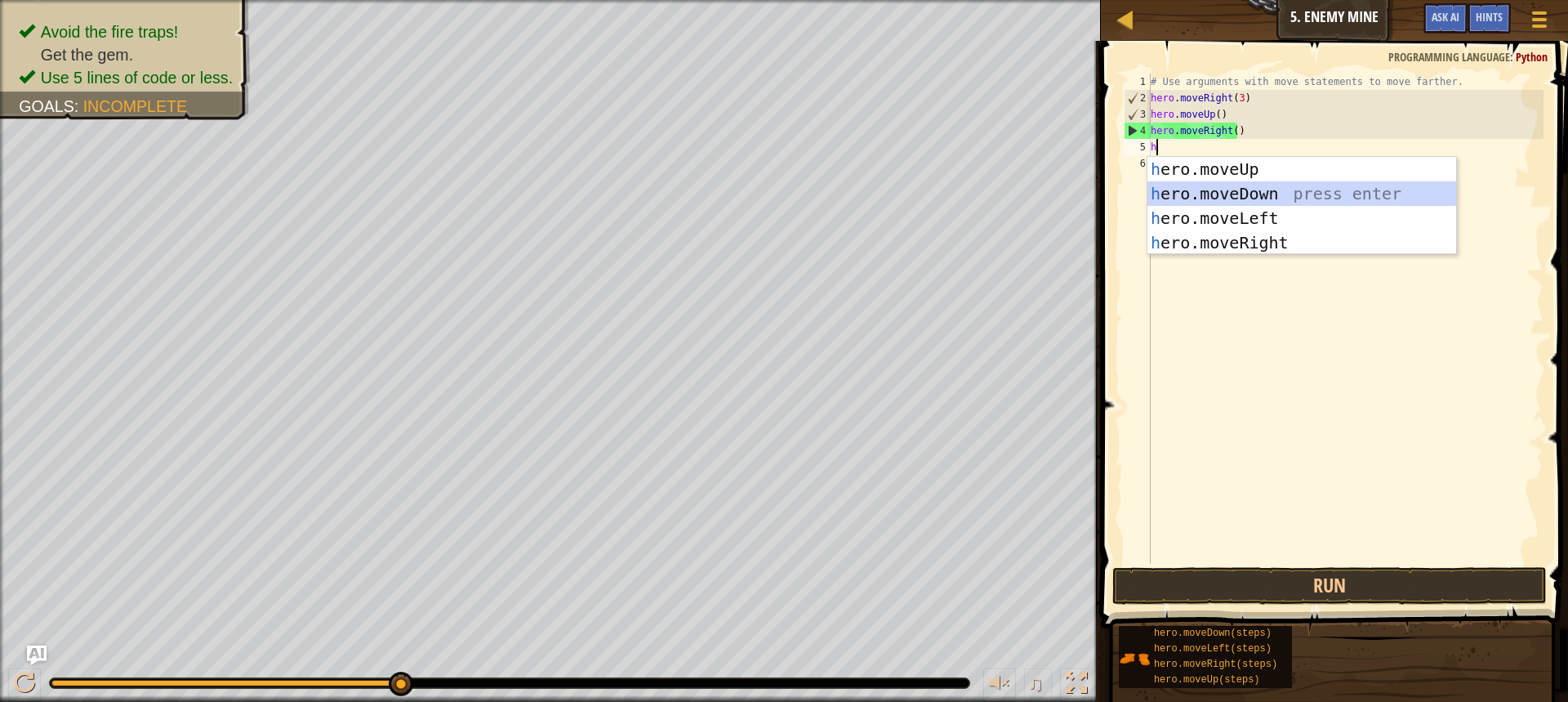
click at [1224, 197] on div "h ero.moveUp press enter h ero.moveDown press enter h ero.moveLeft press enter …" at bounding box center [1302, 230] width 308 height 147
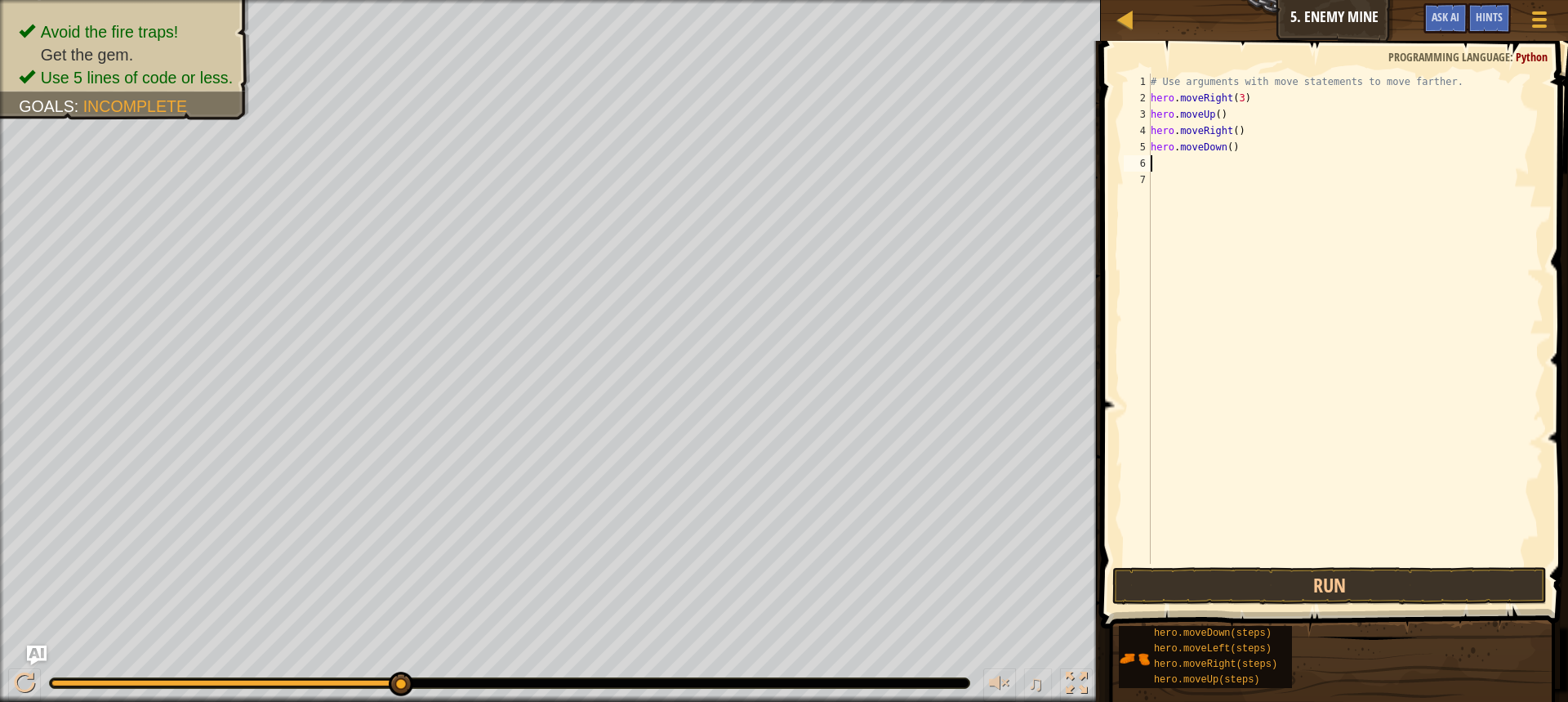
type textarea "3"
click at [1225, 145] on div "# Use arguments with move statements to move farther. hero . moveRight ( 3 ) he…" at bounding box center [1346, 335] width 396 height 523
type textarea "hero.moveDown(3)"
click at [1152, 165] on div "# Use arguments with move statements to move farther. hero . moveRight ( 3 ) he…" at bounding box center [1346, 335] width 396 height 523
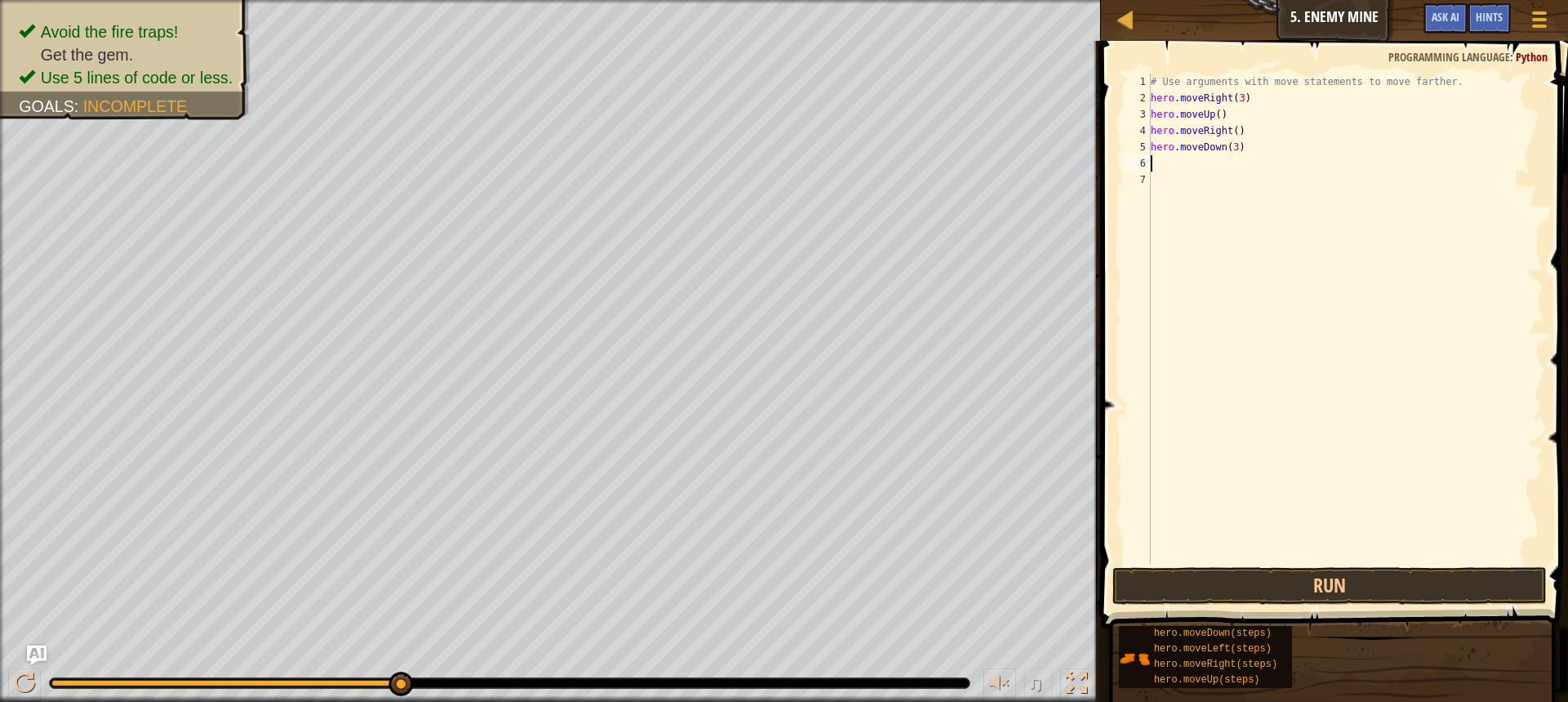
scroll to position [7, 0]
type textarea "h"
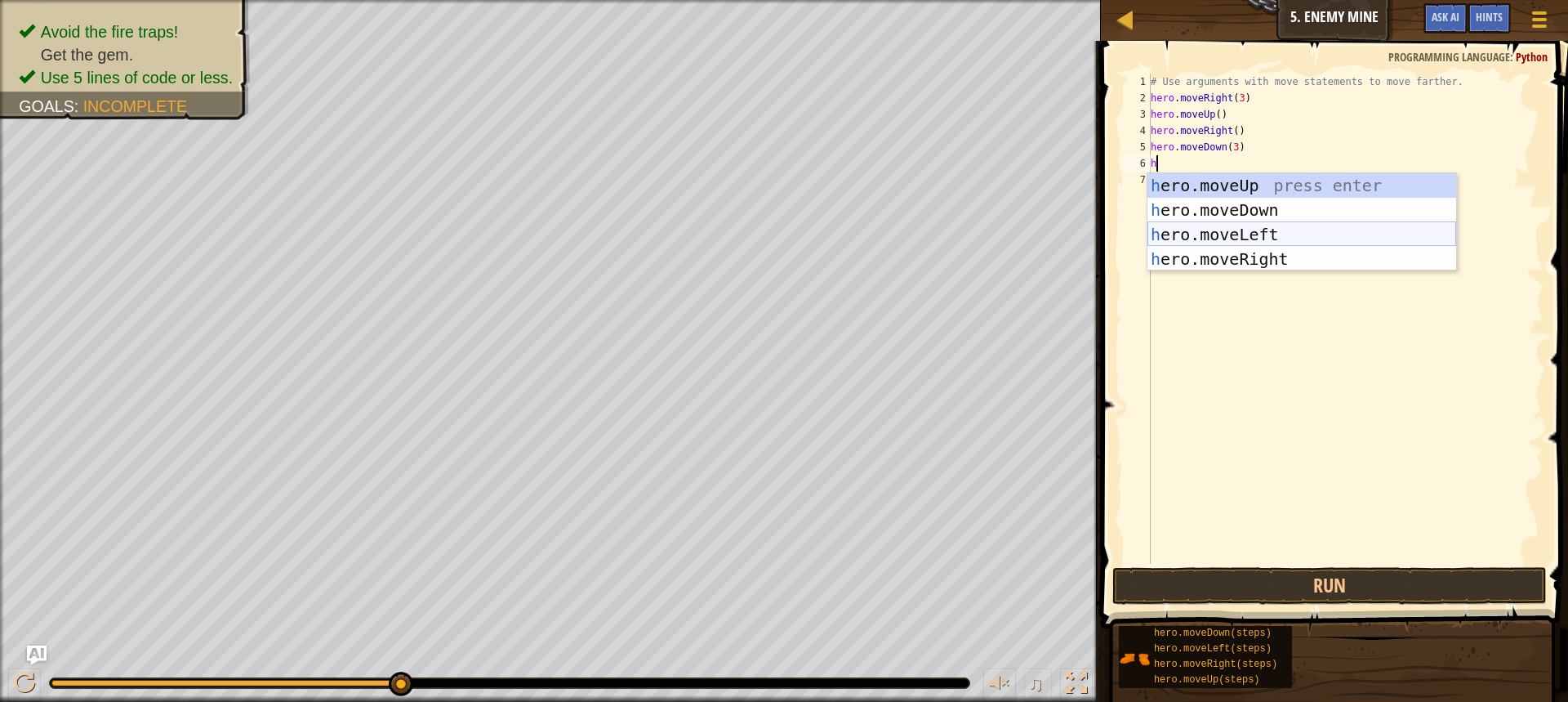
click at [1206, 243] on div "h ero.moveUp press enter h ero.moveDown press enter h ero.moveLeft press enter …" at bounding box center [1302, 246] width 308 height 147
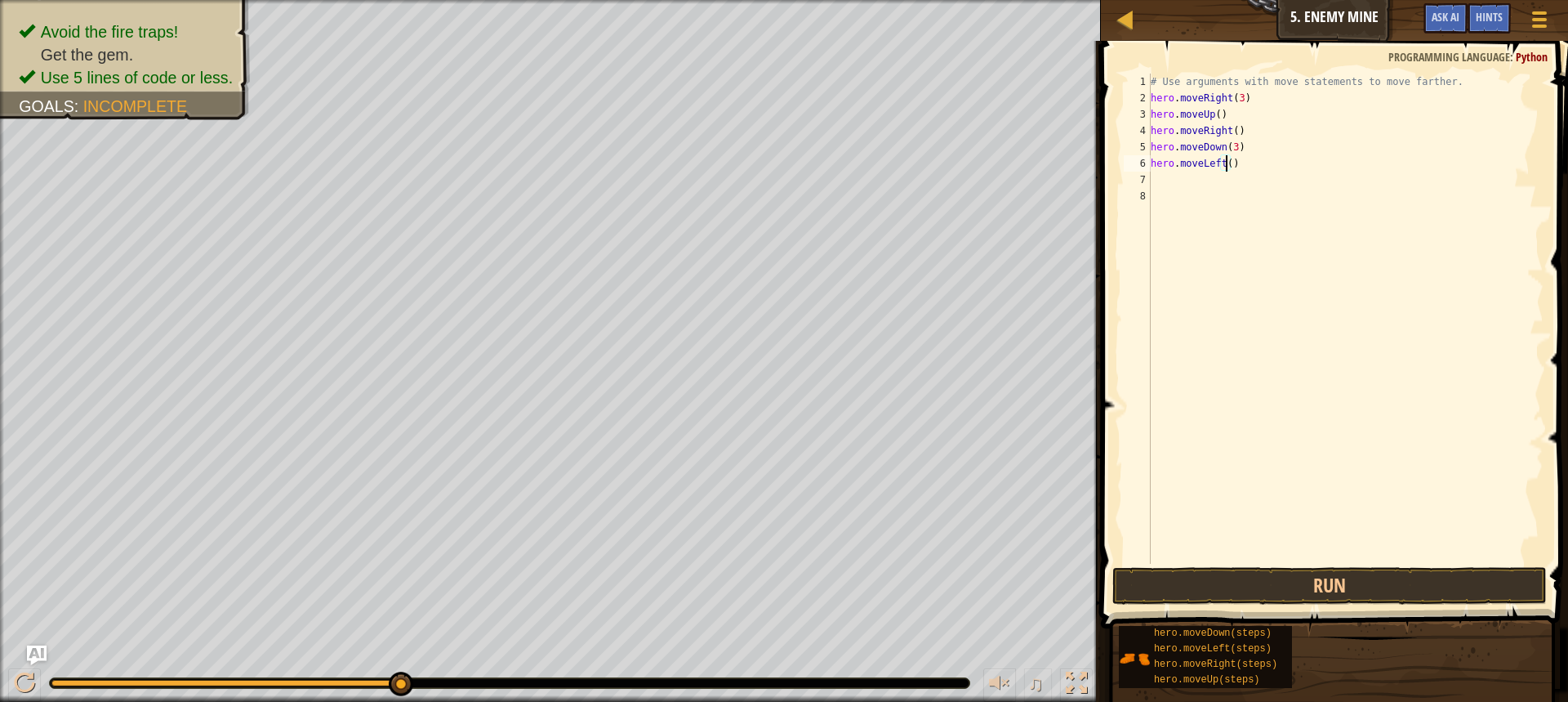
click at [1225, 165] on div "# Use arguments with move statements to move farther. hero . moveRight ( 3 ) he…" at bounding box center [1346, 335] width 396 height 523
click at [1183, 570] on button "Run" at bounding box center [1330, 586] width 435 height 37
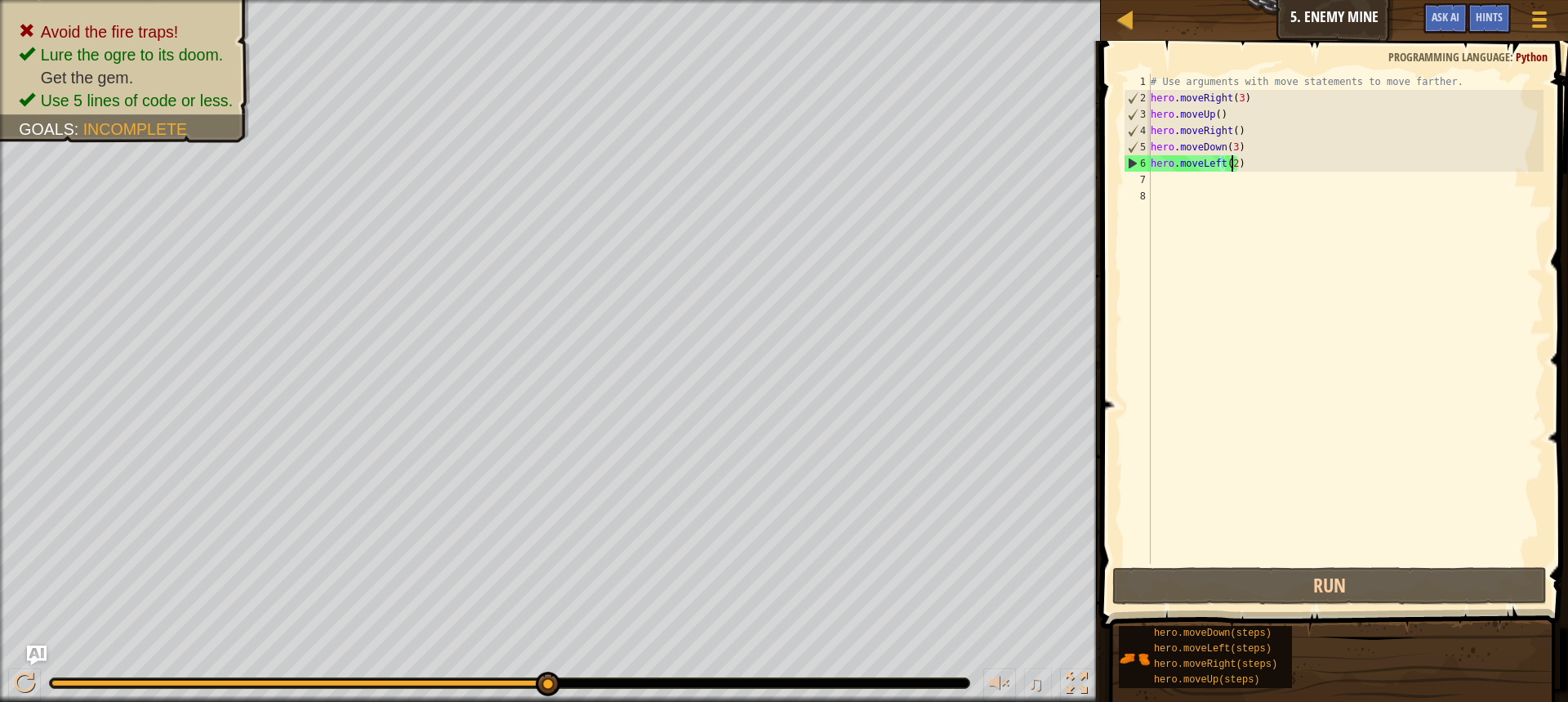
drag, startPoint x: 555, startPoint y: 687, endPoint x: 824, endPoint y: 665, distance: 269.9
click at [815, 674] on div "♫" at bounding box center [550, 679] width 1101 height 49
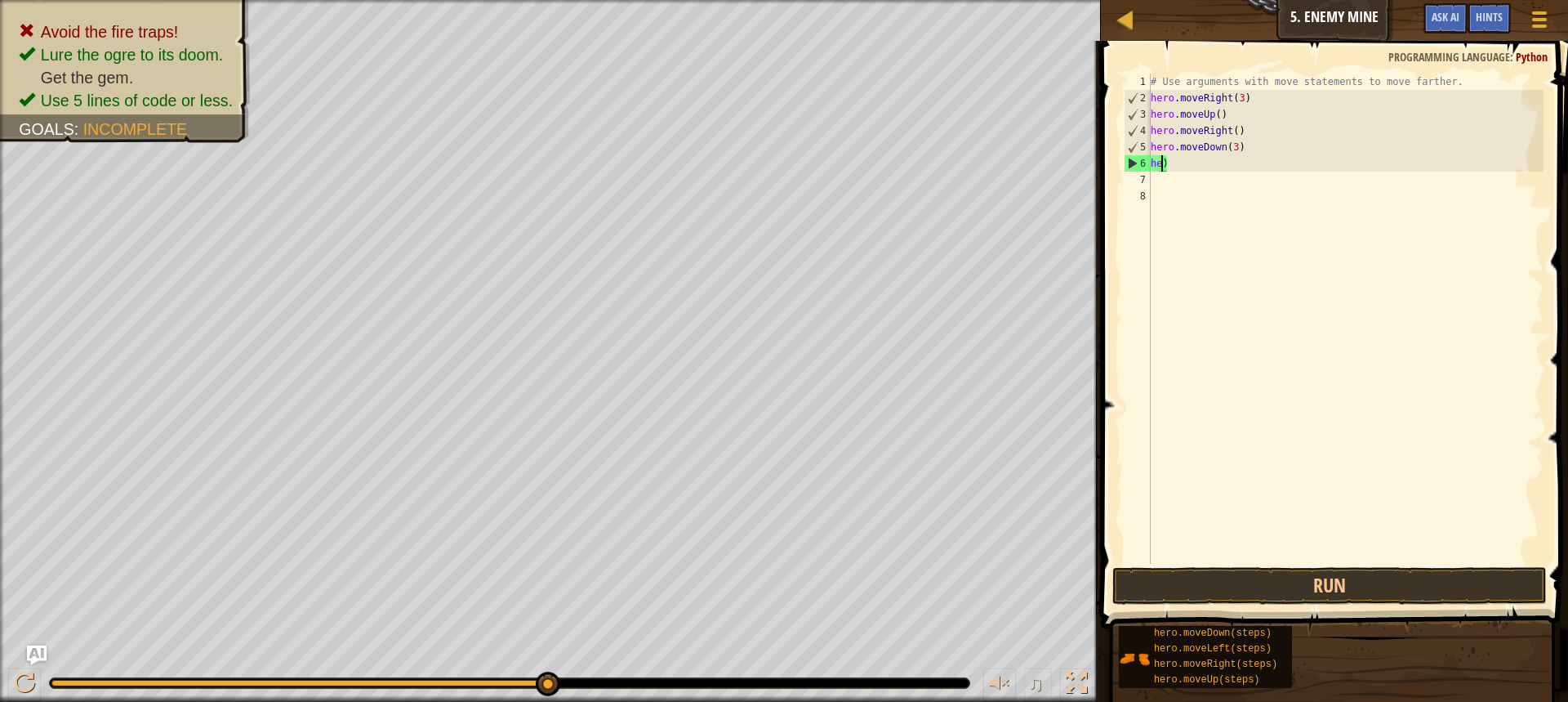
scroll to position [7, 0]
type textarea ")"
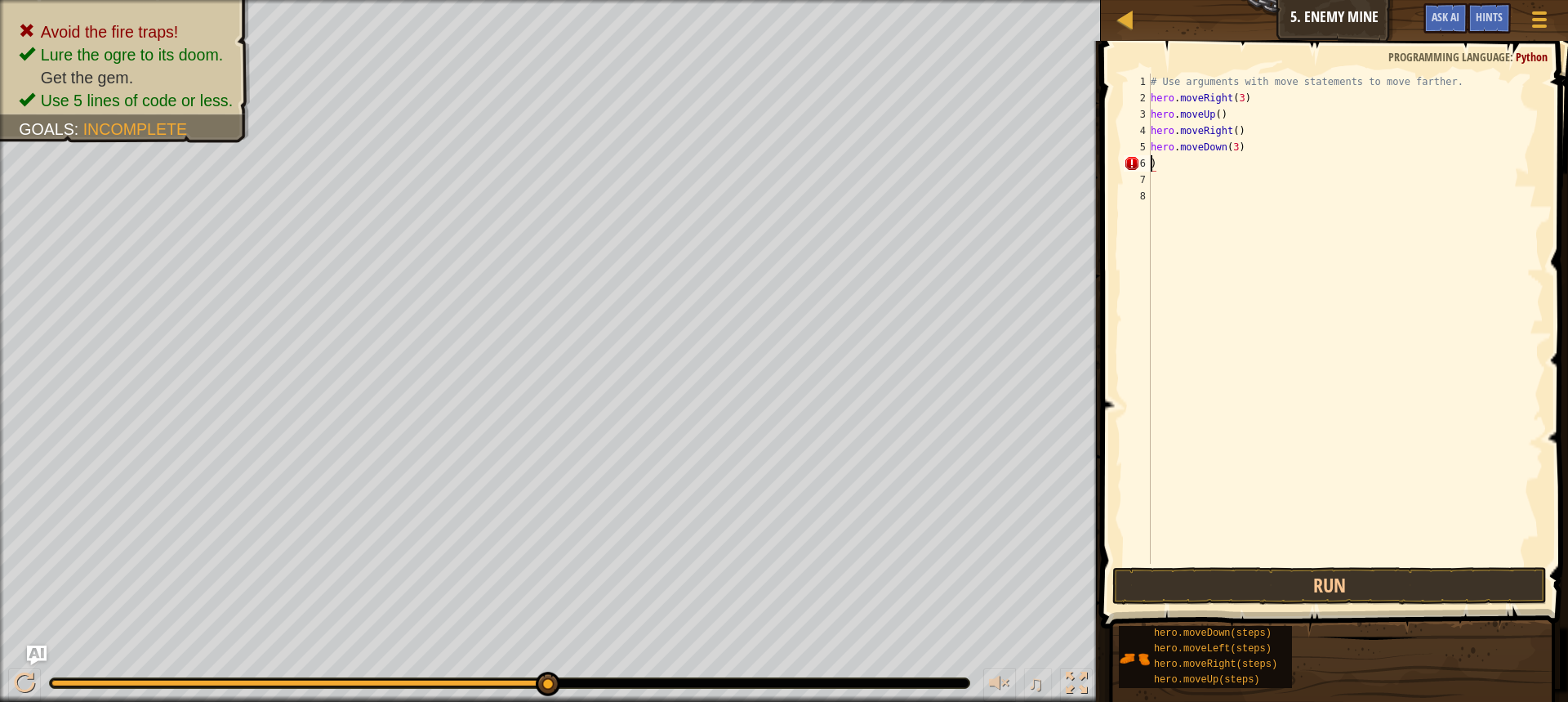
click at [1167, 173] on div "# Use arguments with move statements to move farther. hero . moveRight ( 3 ) he…" at bounding box center [1346, 335] width 396 height 523
click at [1163, 161] on div "# Use arguments with move statements to move farther. hero . moveRight ( 3 ) he…" at bounding box center [1346, 335] width 396 height 523
type textarea ")"
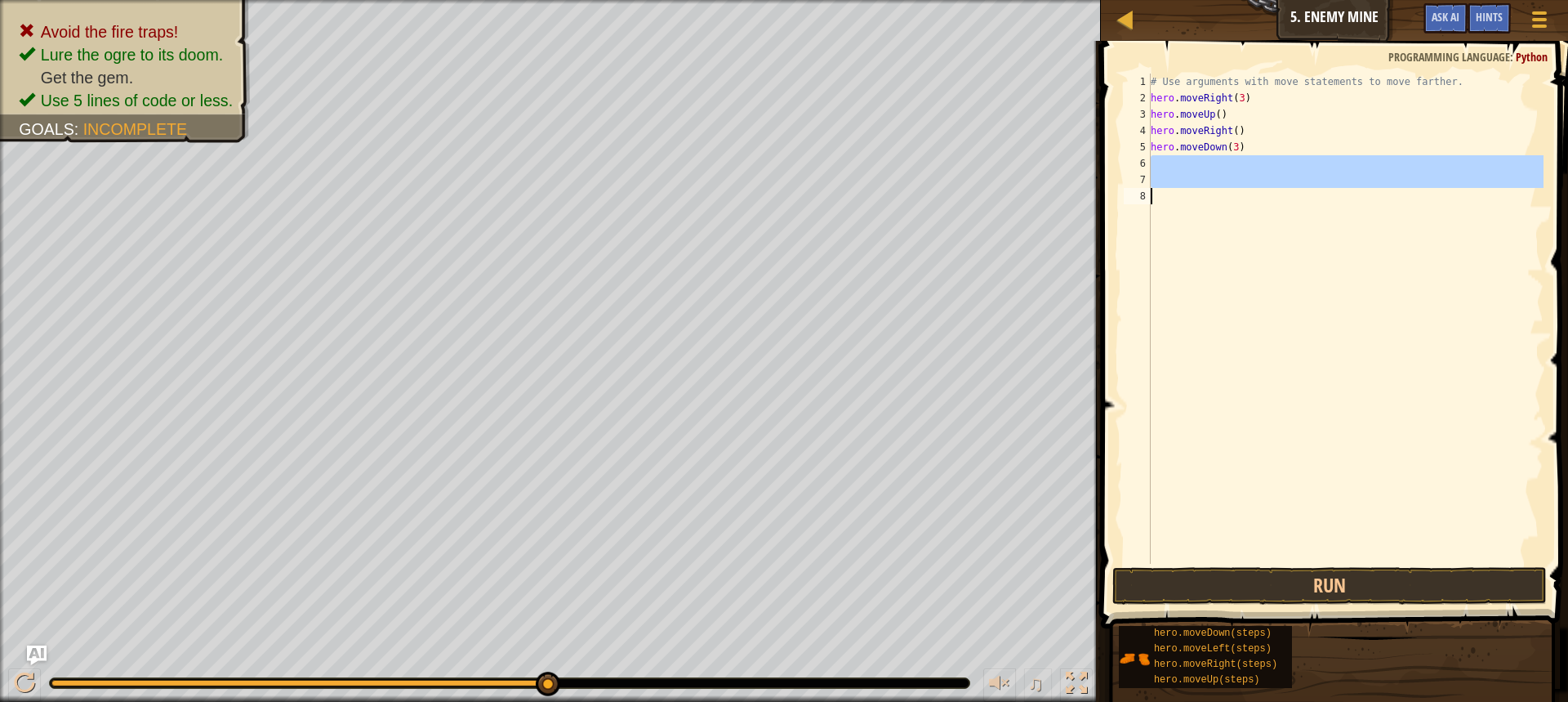
drag, startPoint x: 1160, startPoint y: 161, endPoint x: 1146, endPoint y: 238, distance: 78.3
click at [1146, 238] on div "1 2 3 4 5 6 7 8 # Use arguments with move statements to move farther. hero . mo…" at bounding box center [1332, 319] width 423 height 490
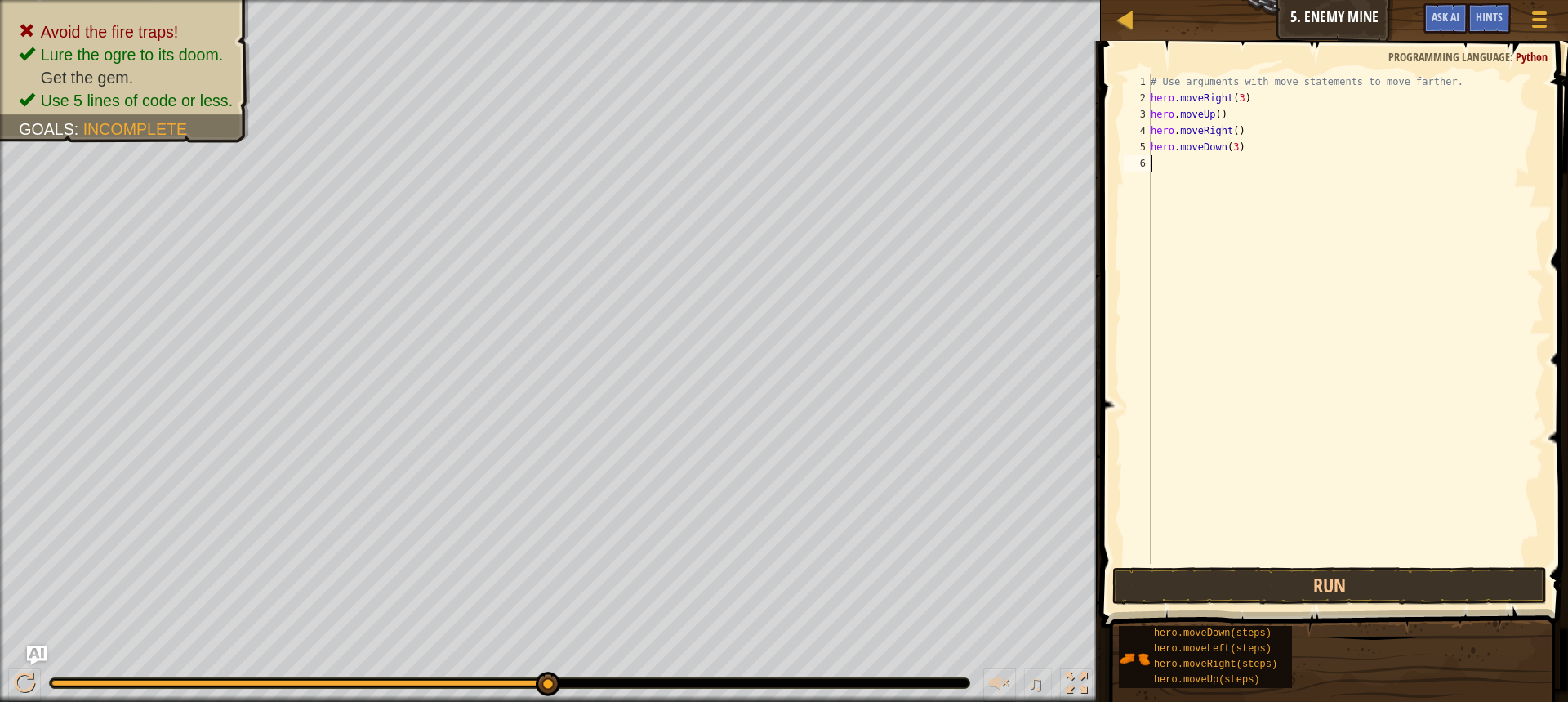
type textarea "h"
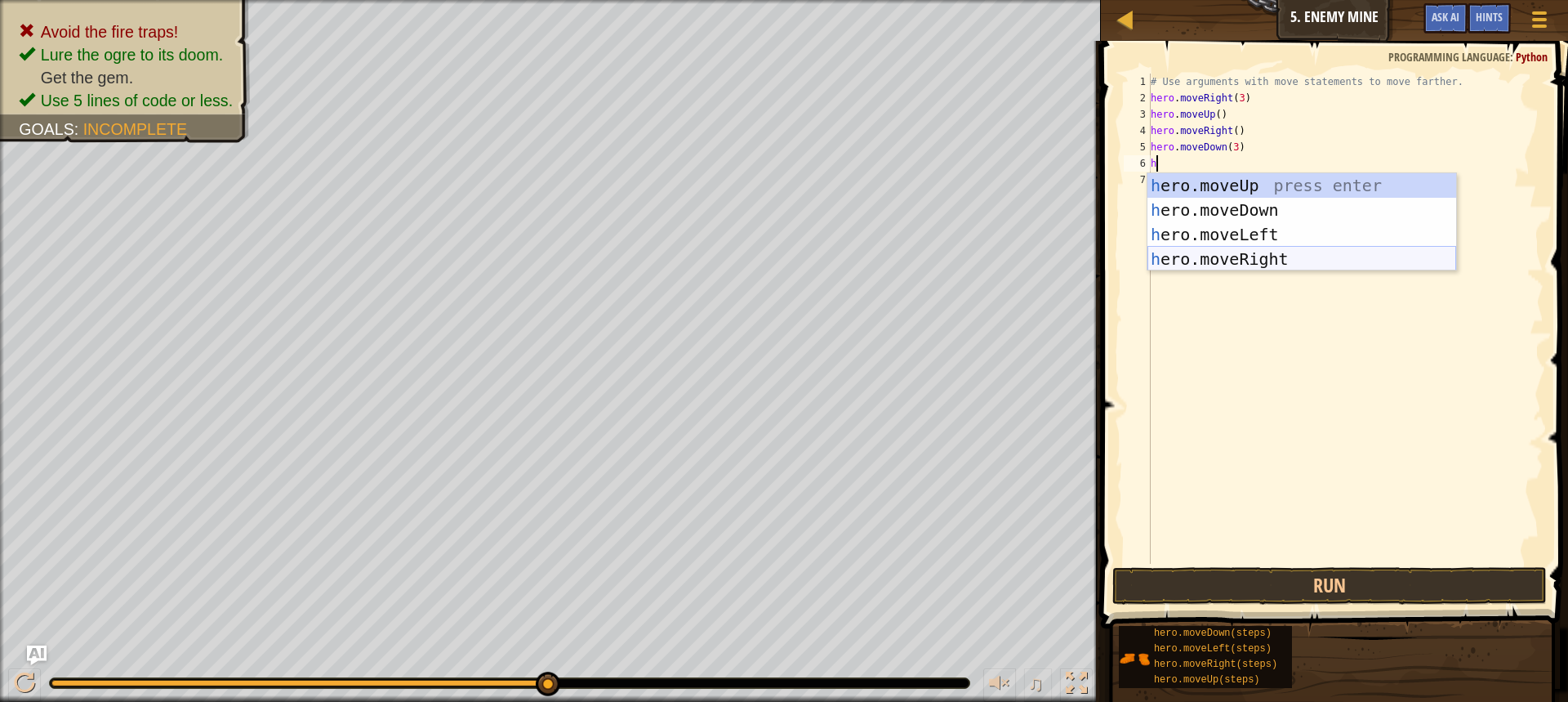
click at [1226, 250] on div "h ero.moveUp press enter h ero.moveDown press enter h ero.moveLeft press enter …" at bounding box center [1302, 246] width 308 height 147
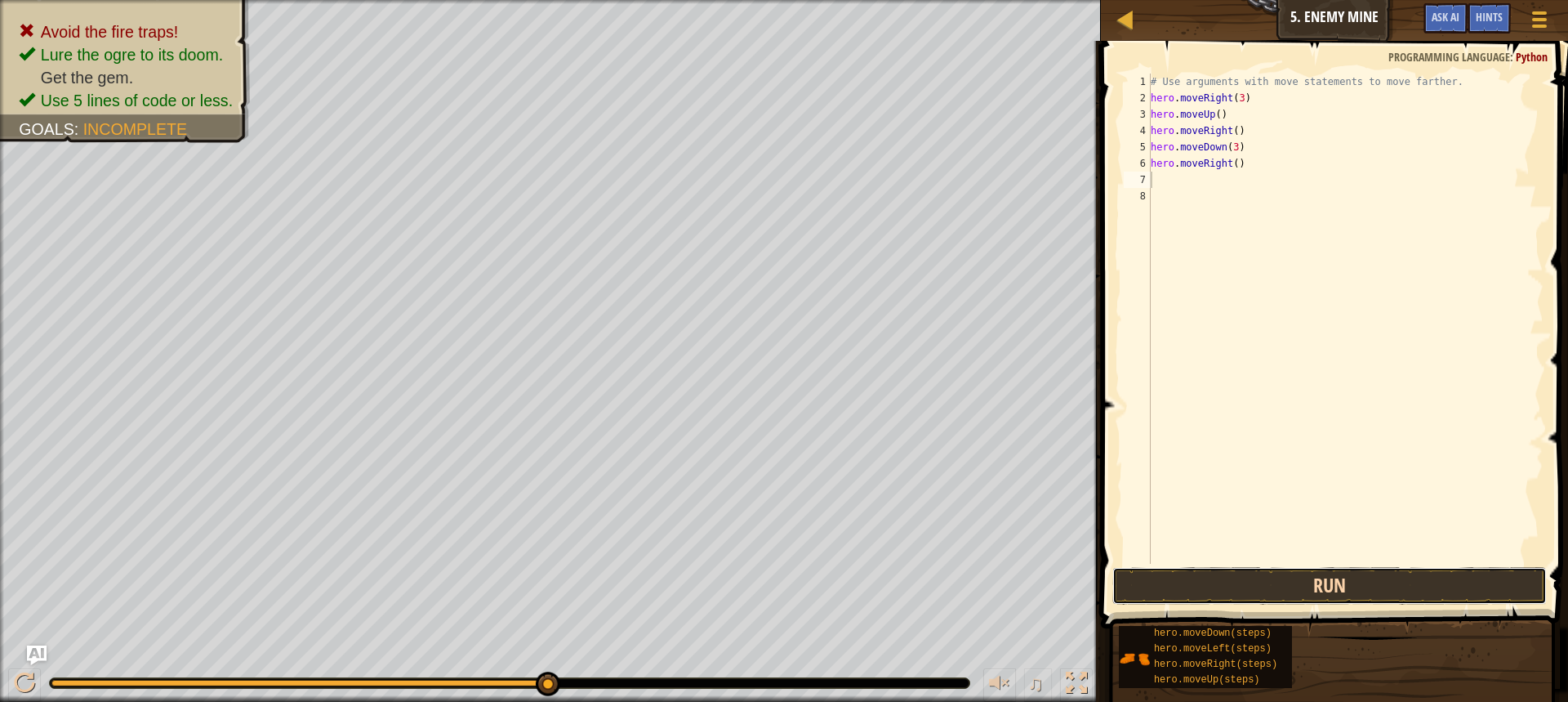
click at [1231, 589] on button "Run" at bounding box center [1330, 586] width 435 height 37
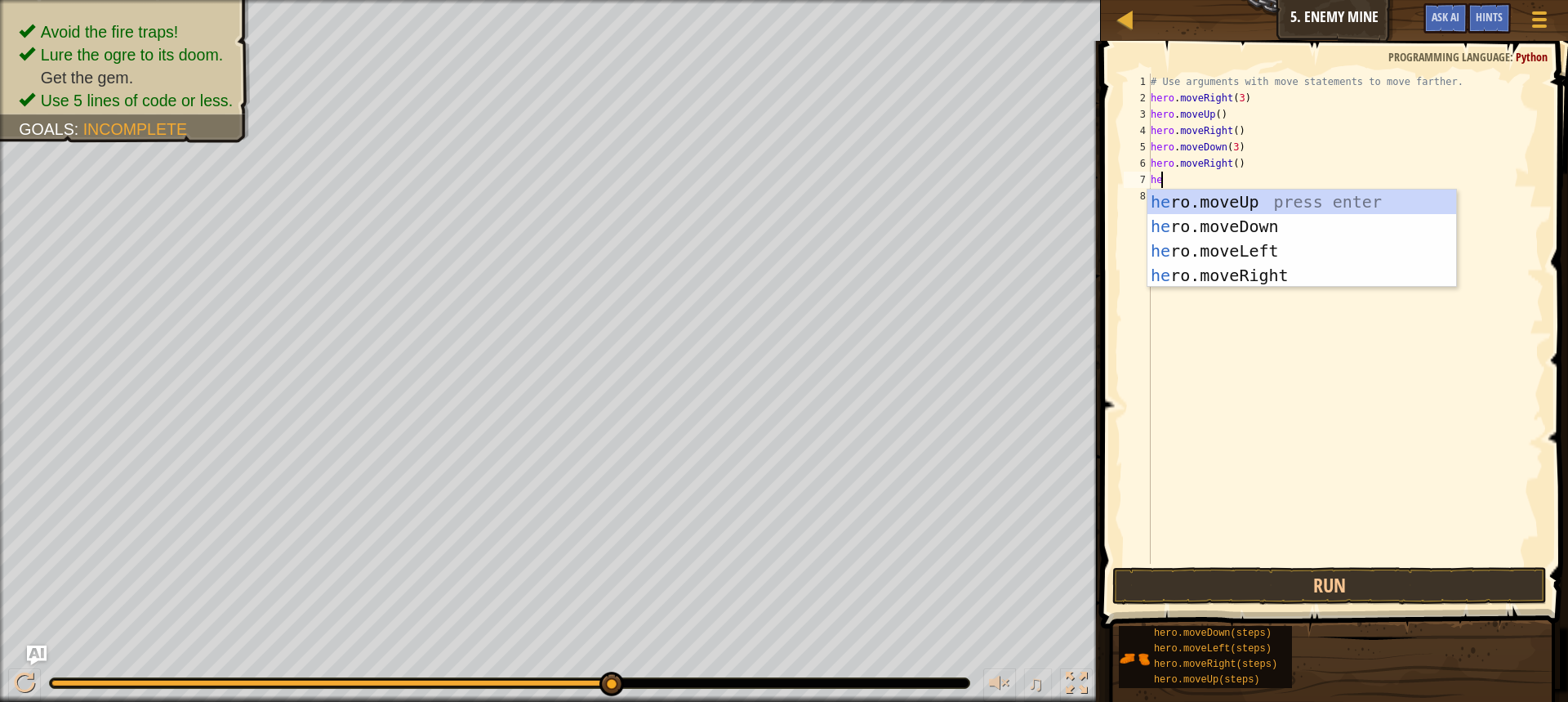
type textarea "h"
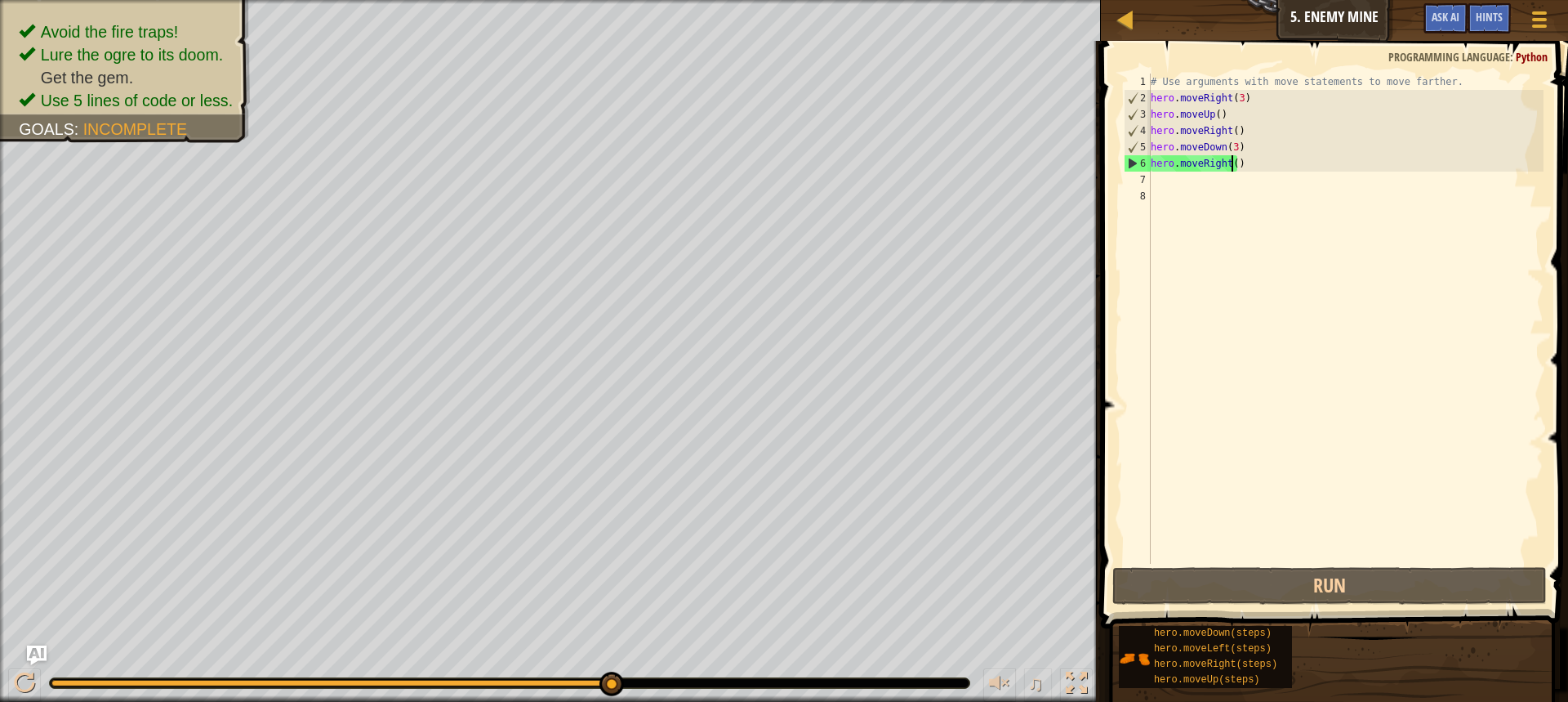
click at [1231, 165] on div "# Use arguments with move statements to move farther. hero . moveRight ( 3 ) he…" at bounding box center [1346, 335] width 396 height 523
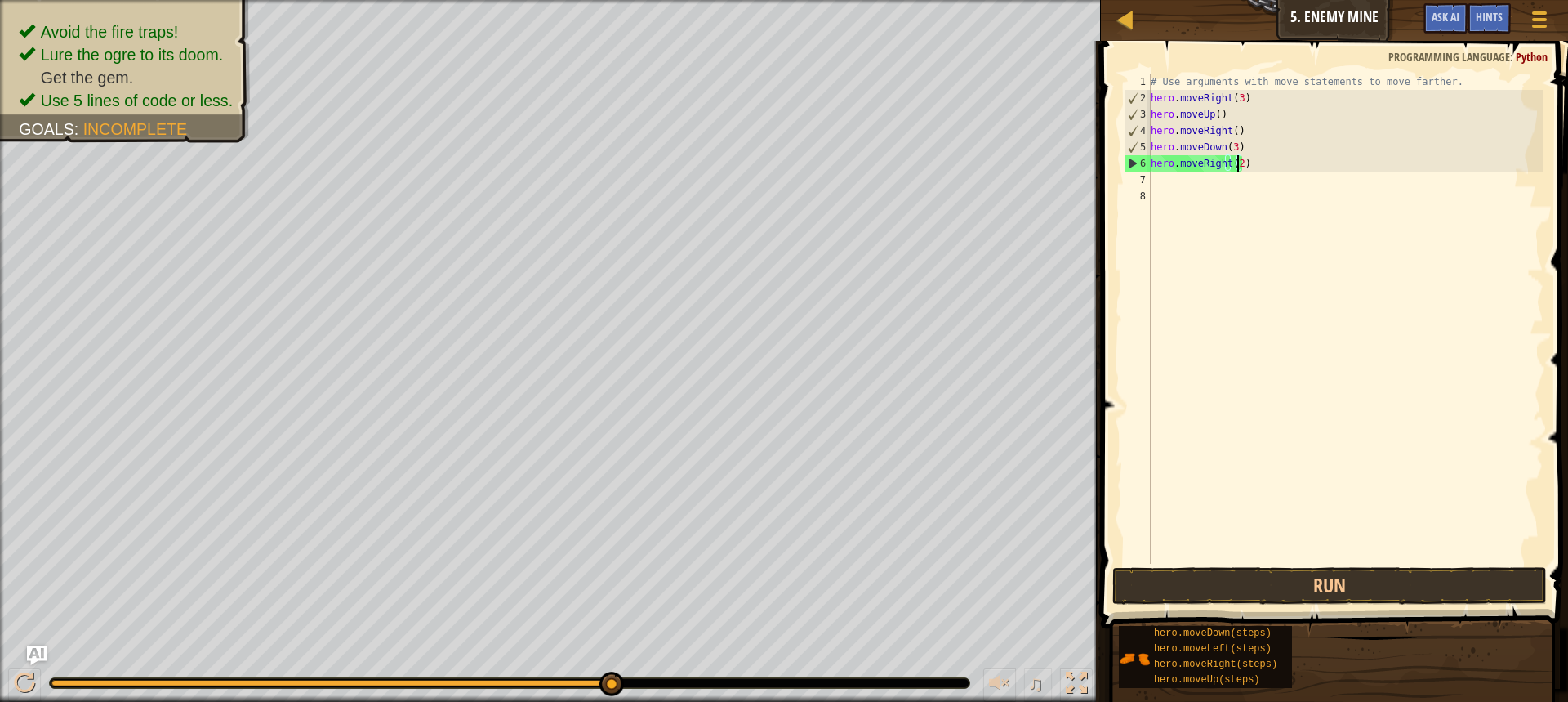
scroll to position [7, 7]
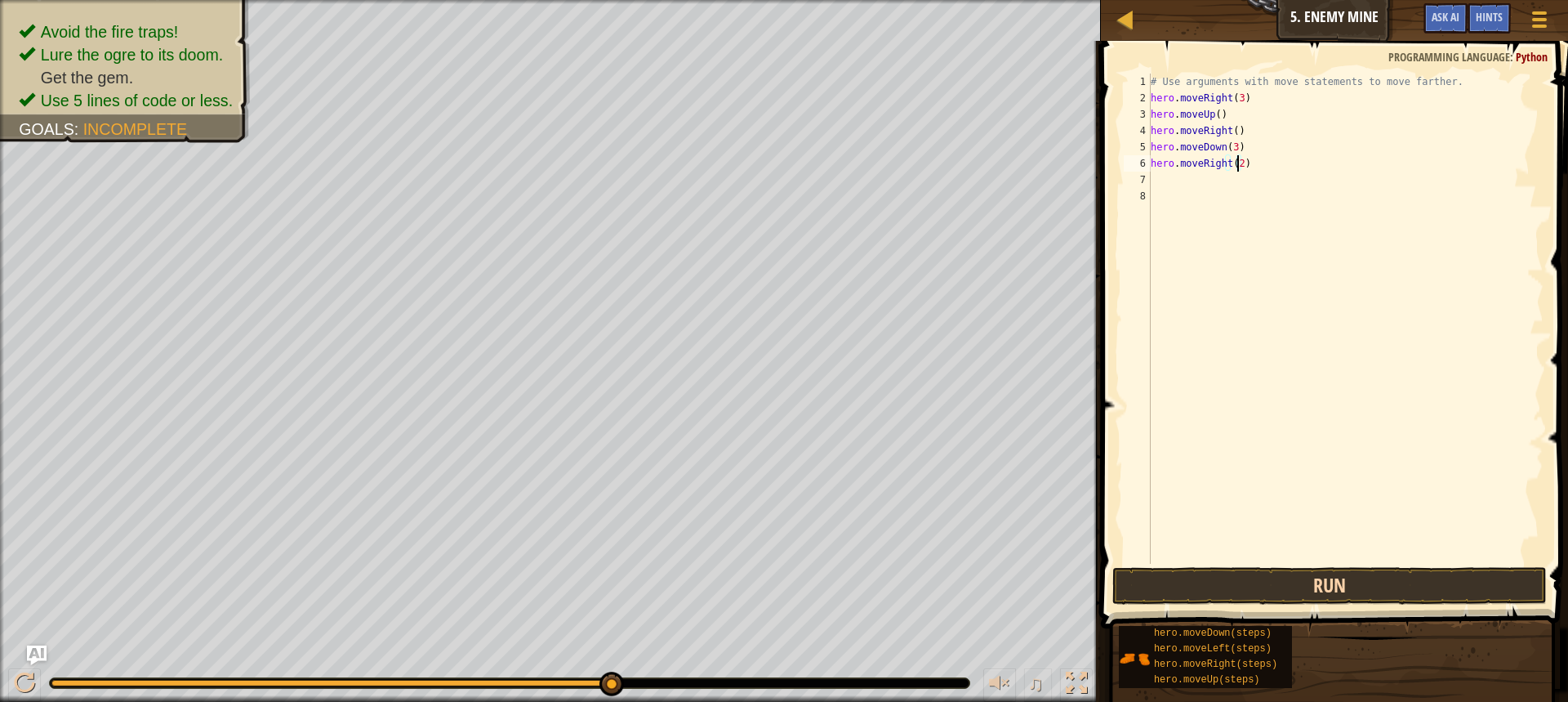
type textarea "hero.moveRight(2)"
click at [1152, 593] on button "Run" at bounding box center [1330, 586] width 435 height 37
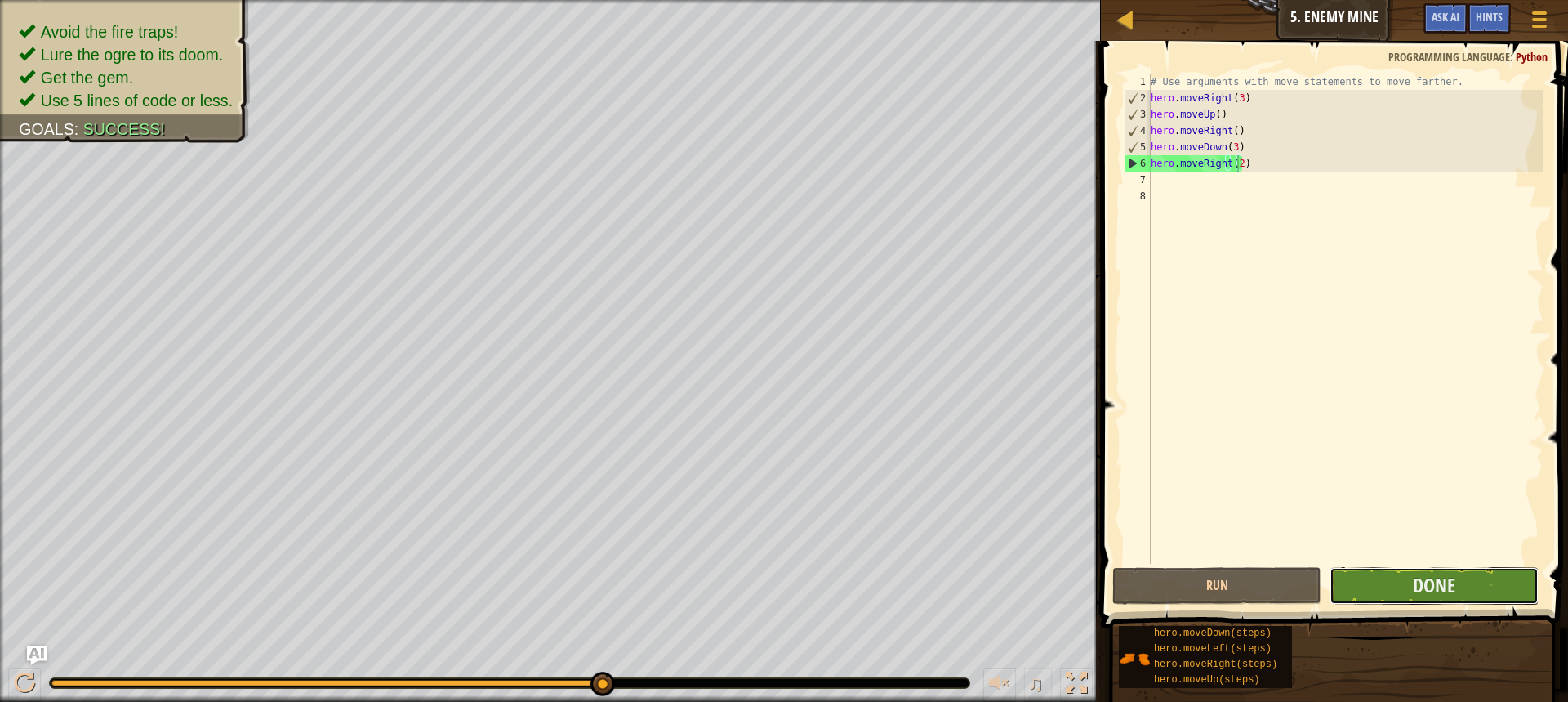
click at [1392, 587] on button "Done" at bounding box center [1434, 586] width 209 height 37
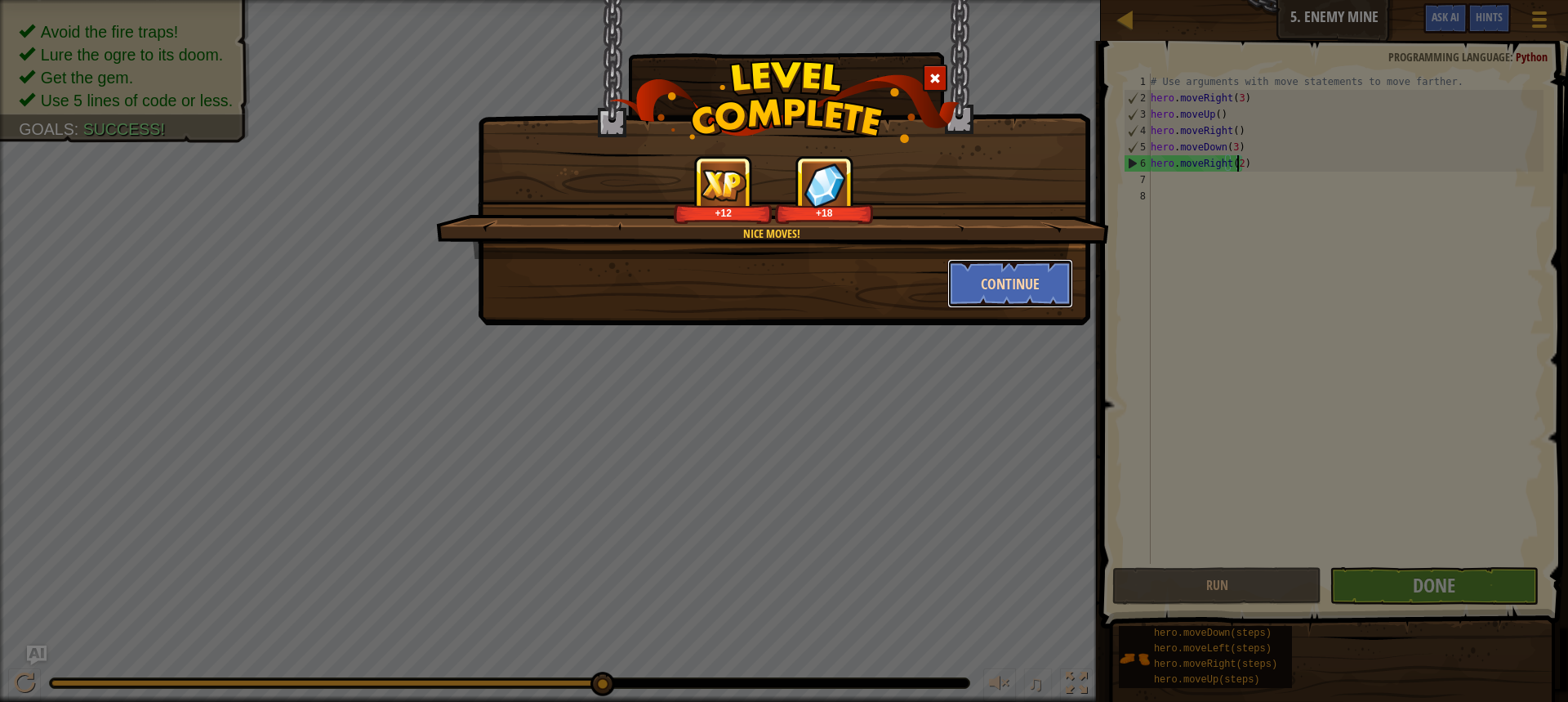
click at [987, 285] on button "Continue" at bounding box center [1010, 283] width 126 height 49
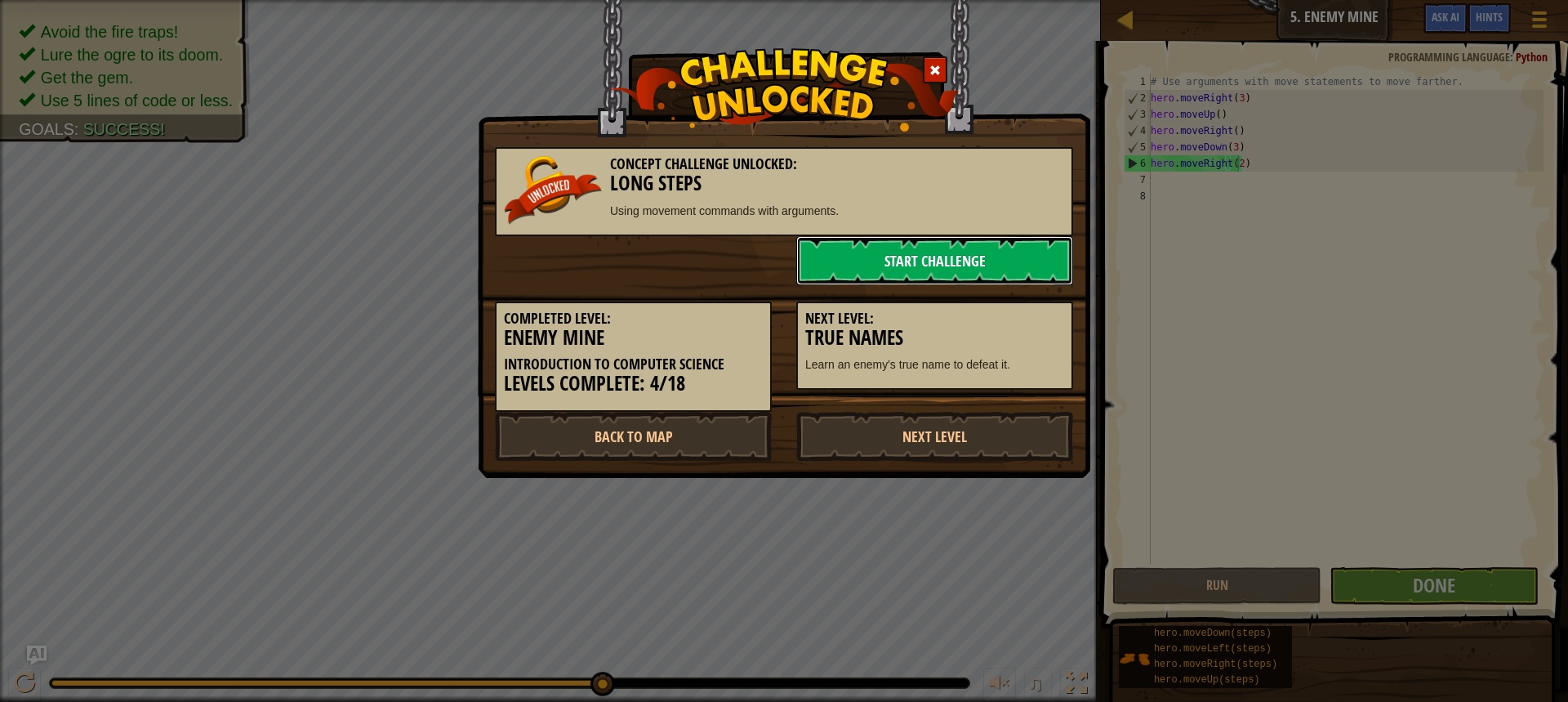
click at [986, 270] on link "Start Challenge" at bounding box center [934, 261] width 277 height 49
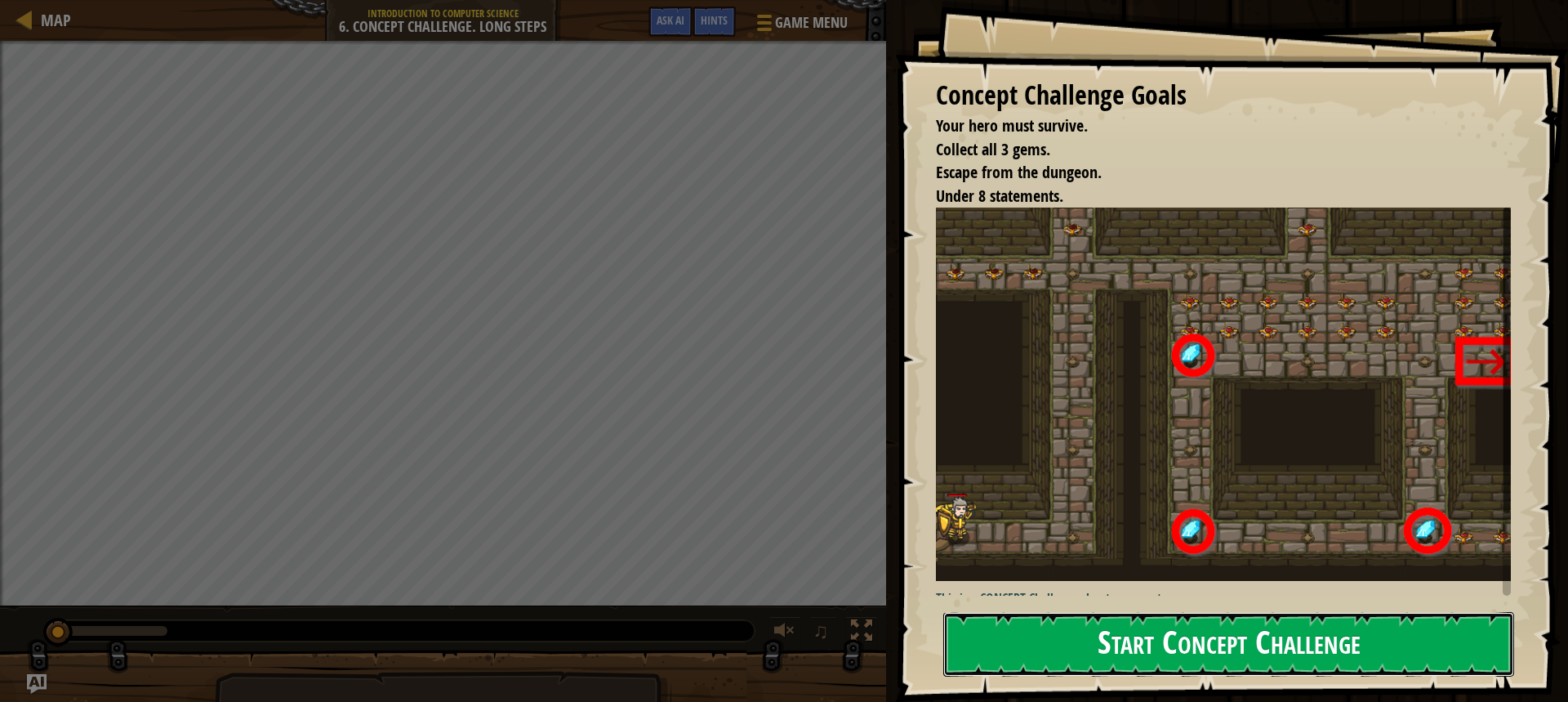
click at [1013, 646] on button "Start Concept Challenge" at bounding box center [1229, 644] width 571 height 64
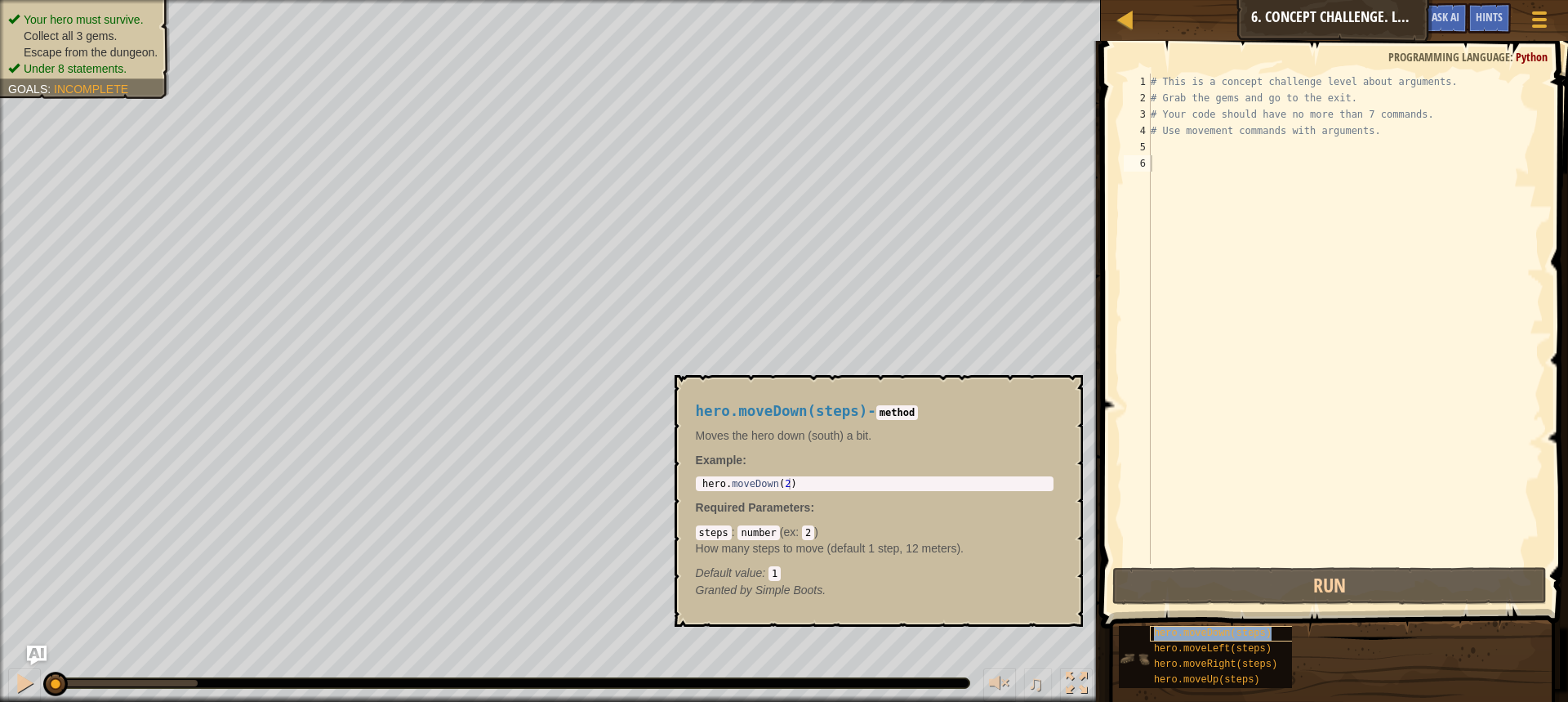
click at [1263, 638] on div "hero.moveDown(steps)" at bounding box center [1229, 634] width 157 height 16
click at [1257, 642] on div "hero.moveDown(steps) hero.moveLeft(steps) hero.moveRight(steps) hero.moveUp(ste…" at bounding box center [1205, 657] width 173 height 62
drag, startPoint x: 1253, startPoint y: 645, endPoint x: 1245, endPoint y: 659, distance: 16.1
click at [1252, 646] on span "hero.moveLeft(steps)" at bounding box center [1213, 649] width 118 height 11
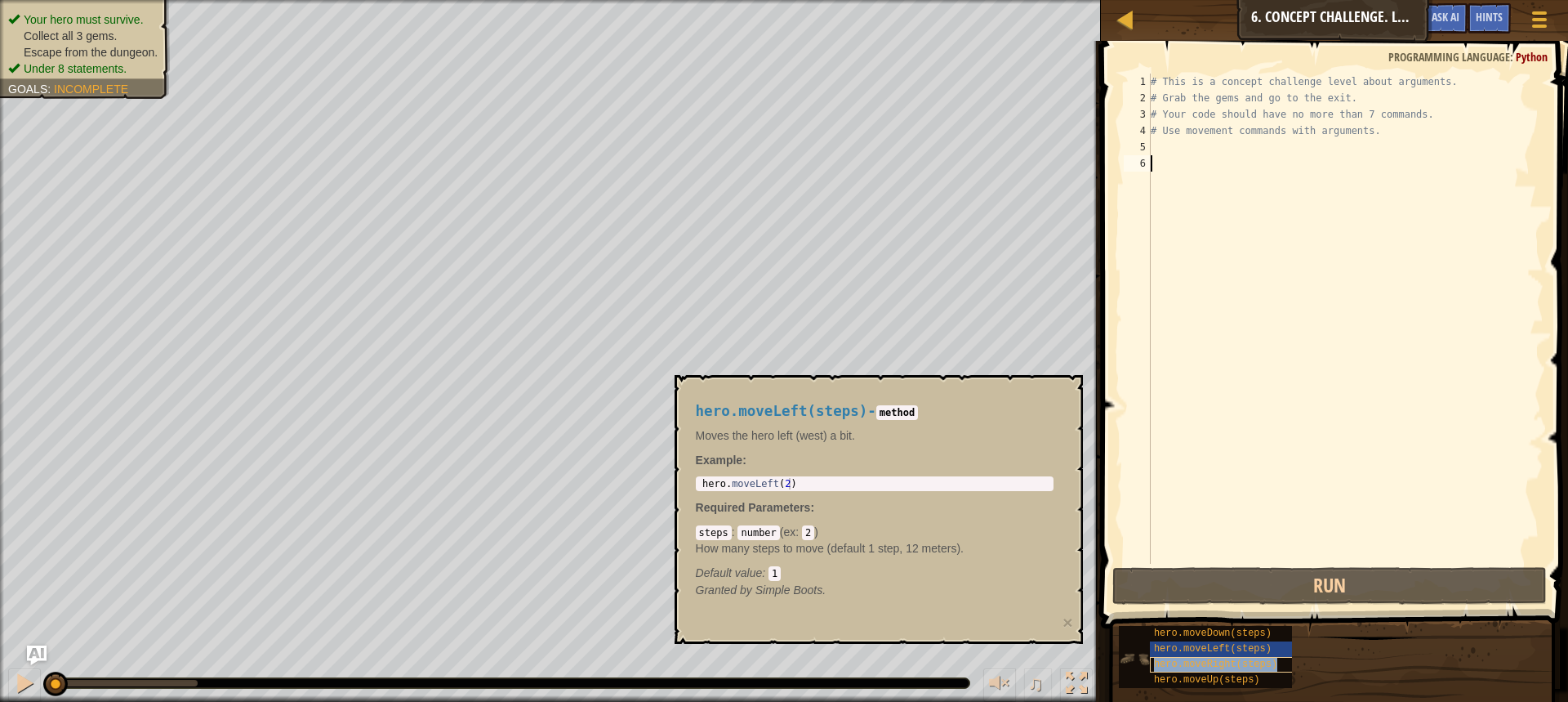
click at [1243, 664] on span "hero.moveRight(steps)" at bounding box center [1216, 665] width 123 height 11
click at [1235, 678] on span "hero.moveUp(steps)" at bounding box center [1207, 680] width 107 height 11
click at [1069, 618] on button "×" at bounding box center [1067, 622] width 9 height 17
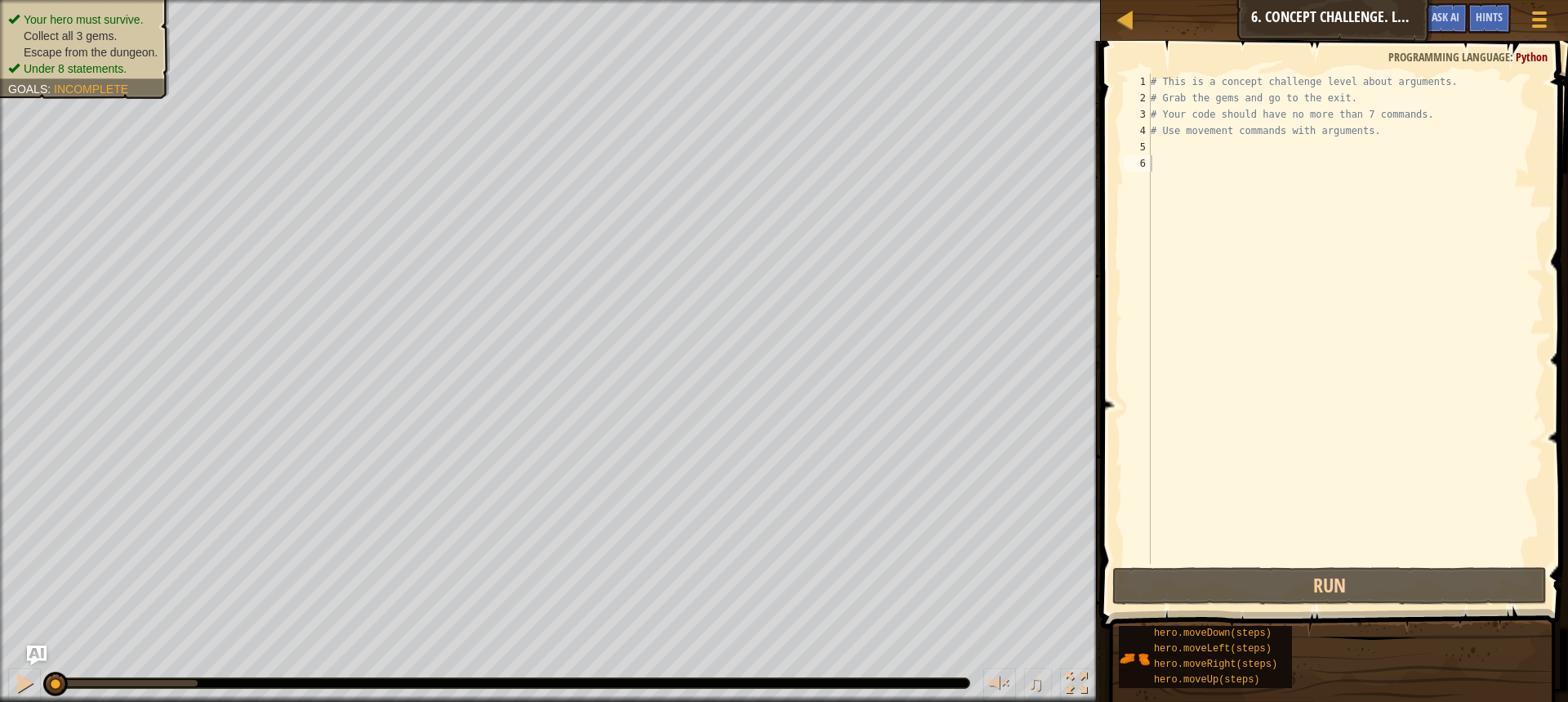
click at [1159, 154] on div "# This is a concept challenge level about arguments. # Grab the gems and go to …" at bounding box center [1346, 335] width 396 height 523
type textarea "h"
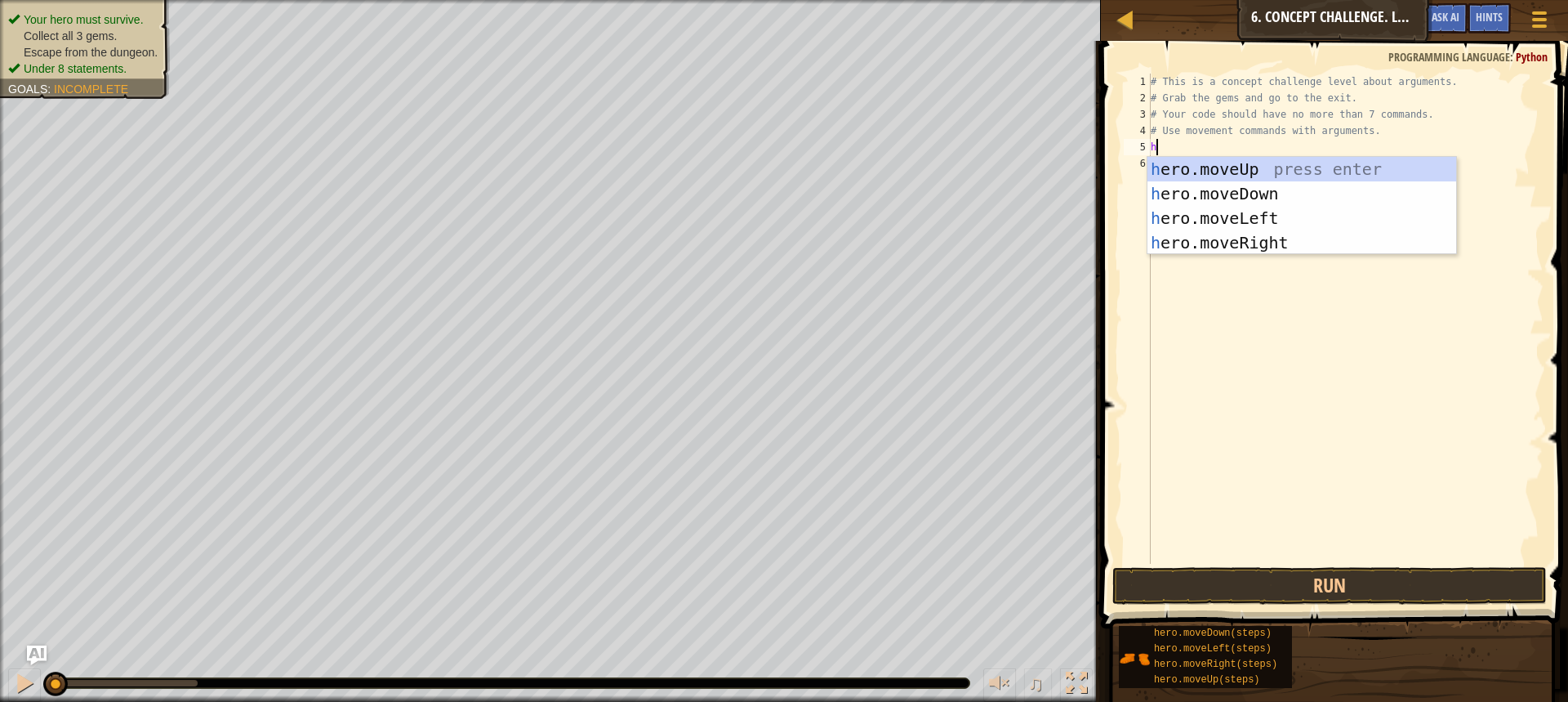
scroll to position [7, 0]
click at [1182, 239] on div "h ero.moveUp press enter h ero.moveDown press enter h ero.moveLeft press enter …" at bounding box center [1302, 230] width 308 height 147
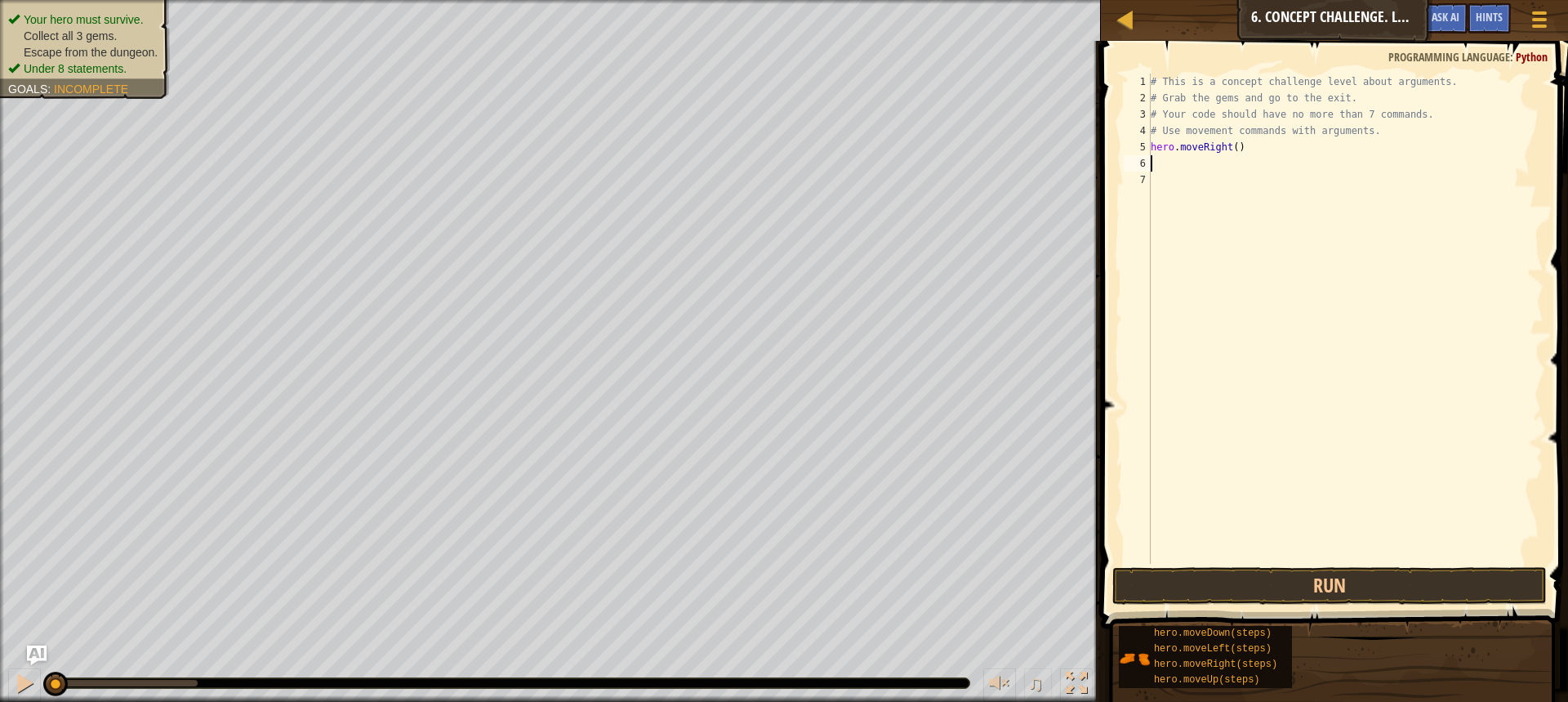
type textarea "h"
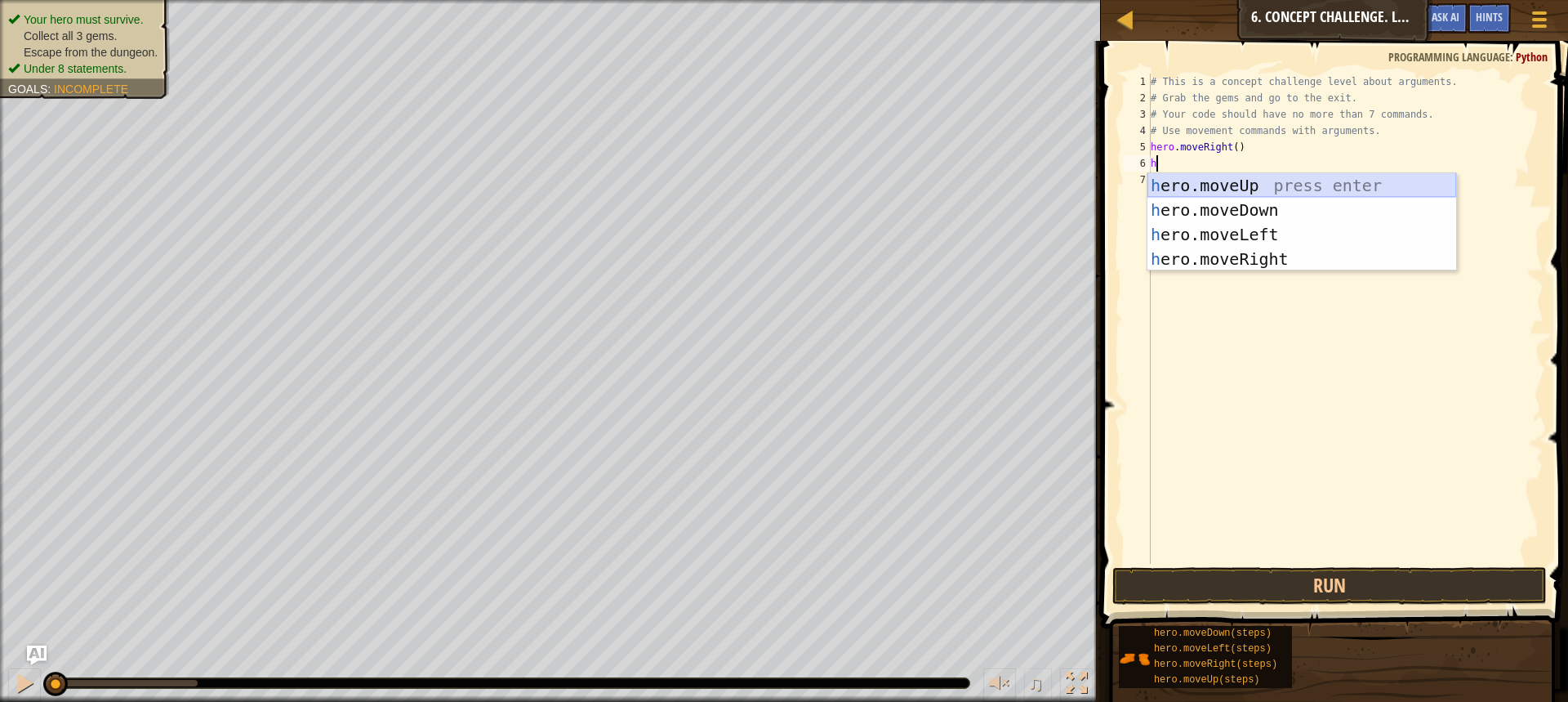
click at [1162, 188] on div "h ero.moveUp press enter h ero.moveDown press enter h ero.moveLeft press enter …" at bounding box center [1302, 246] width 308 height 147
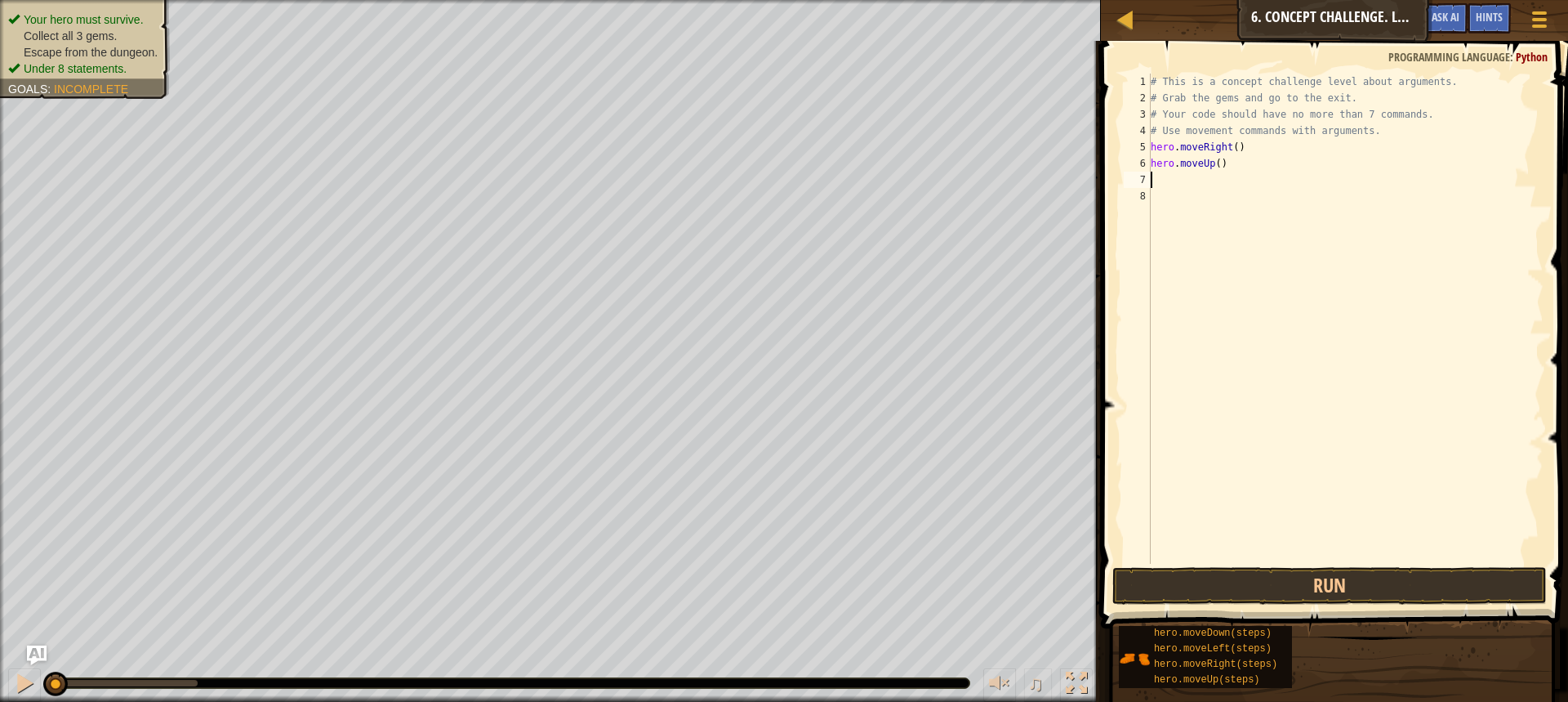
click at [1215, 167] on div "# This is a concept challenge level about arguments. # Grab the gems and go to …" at bounding box center [1346, 335] width 396 height 523
type textarea "hero.moveUp(3)"
click at [1152, 181] on div "# This is a concept challenge level about arguments. # Grab the gems and go to …" at bounding box center [1346, 335] width 396 height 523
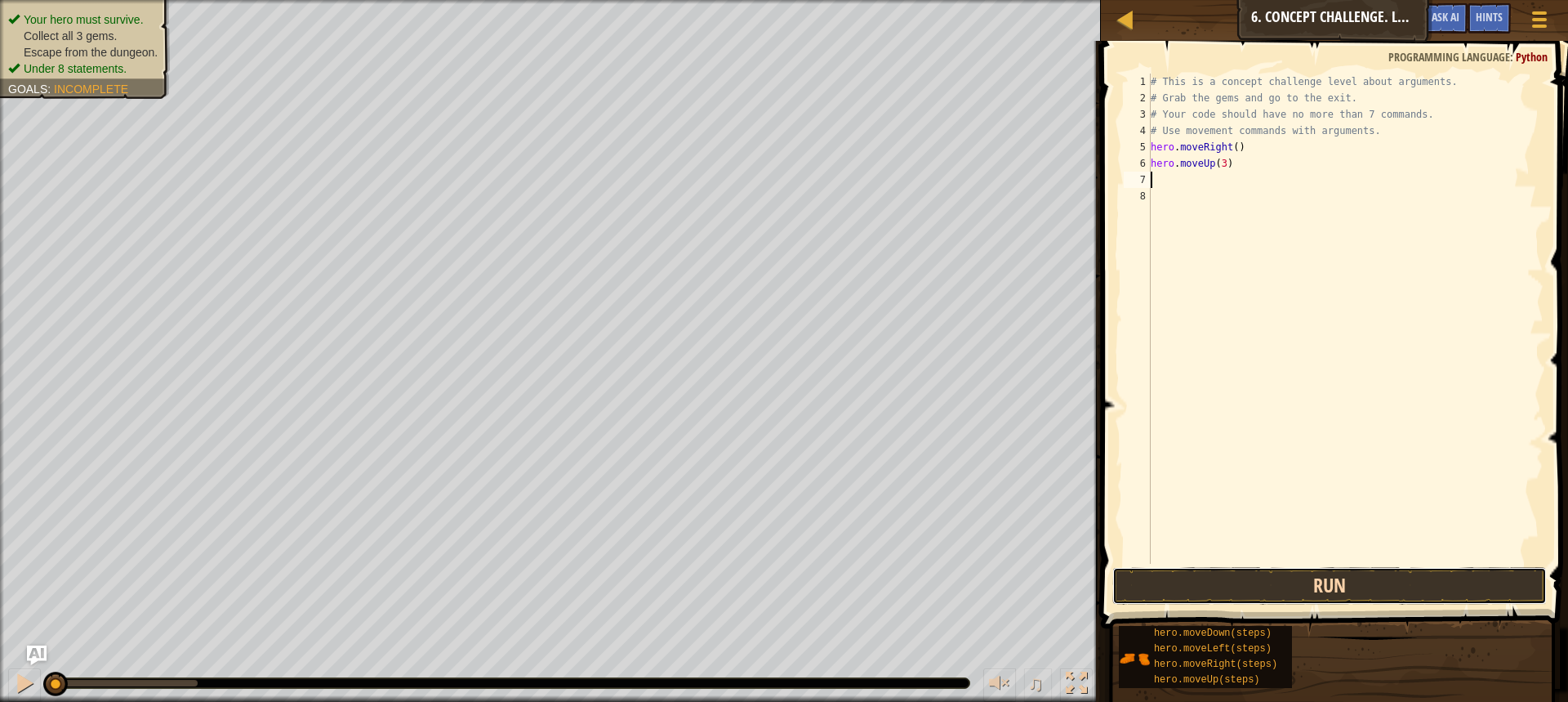
click at [1119, 580] on button "Run" at bounding box center [1330, 586] width 435 height 37
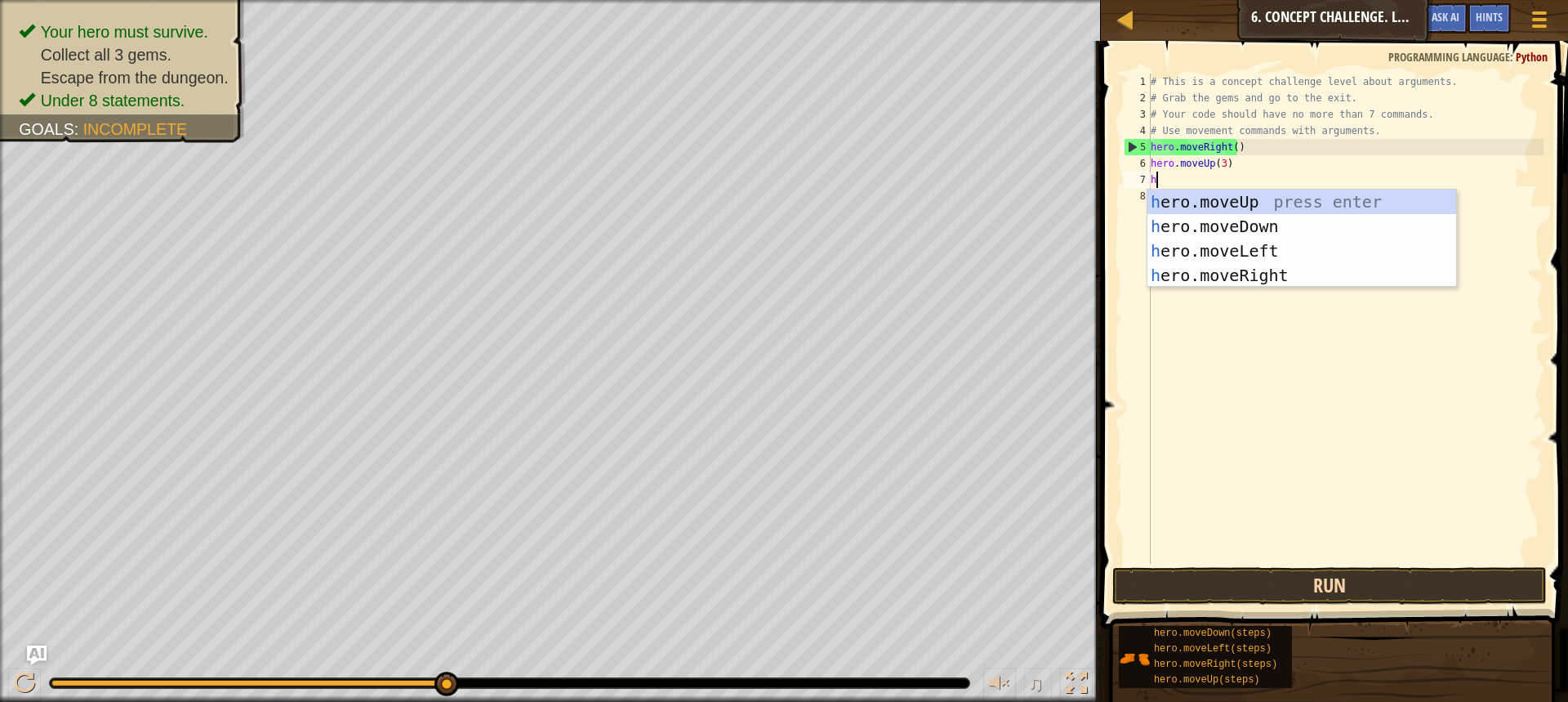
type textarea "he"
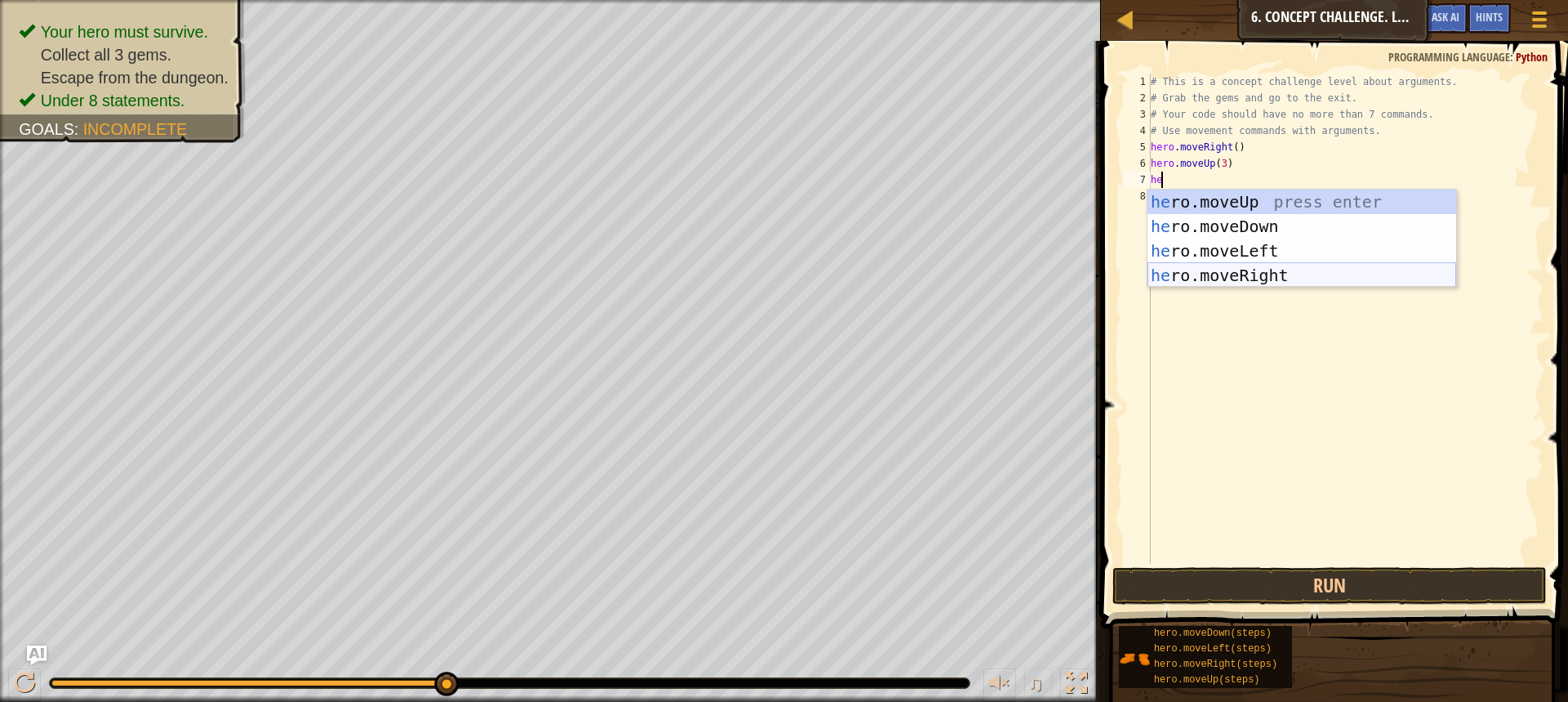
click at [1217, 280] on div "he ro.moveUp press enter he ro.moveDown press enter he ro.moveLeft press enter …" at bounding box center [1302, 263] width 308 height 147
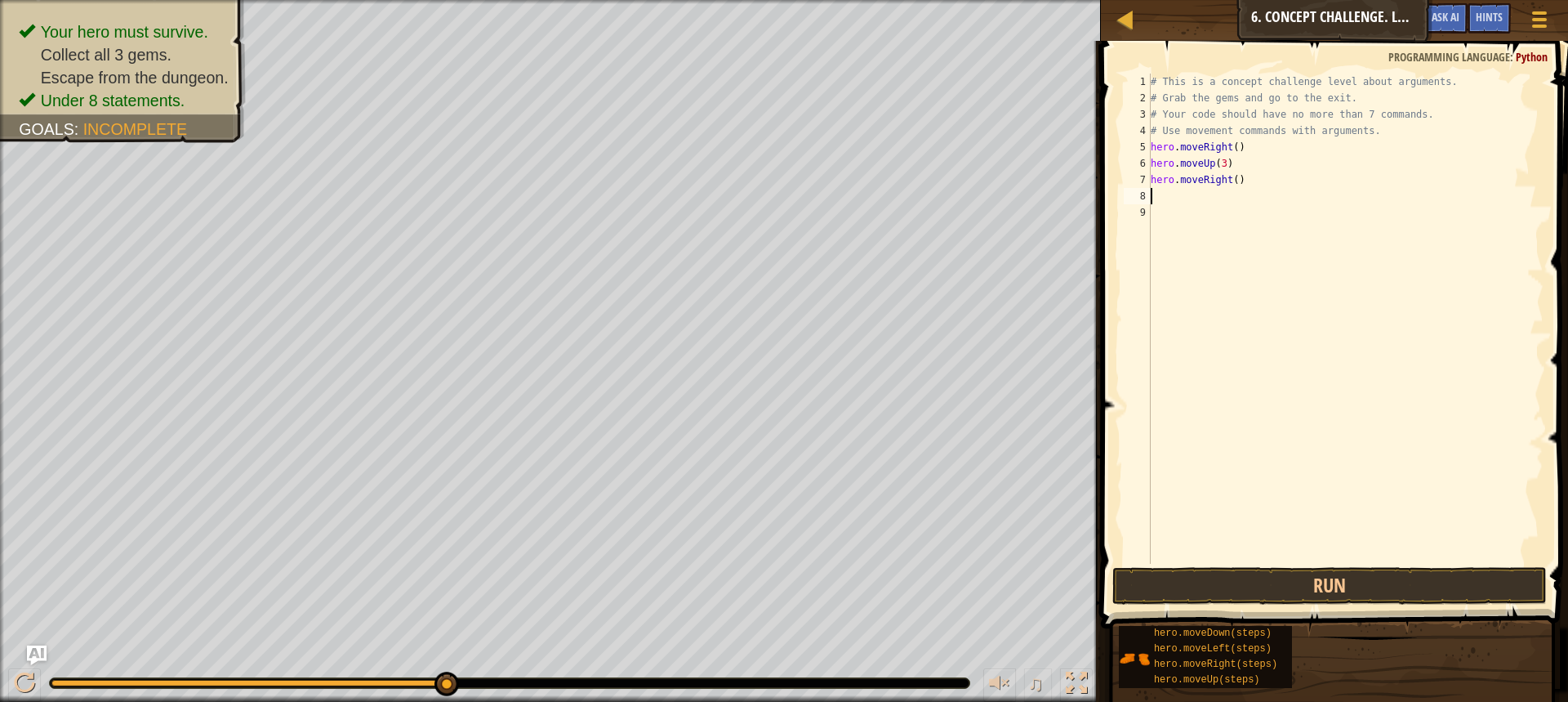
click at [1230, 179] on div "# This is a concept challenge level about arguments. # Grab the gems and go to …" at bounding box center [1346, 335] width 396 height 523
type textarea "hero.moveRight(2)"
click at [1152, 193] on div "# This is a concept challenge level about arguments. # Grab the gems and go to …" at bounding box center [1346, 335] width 396 height 523
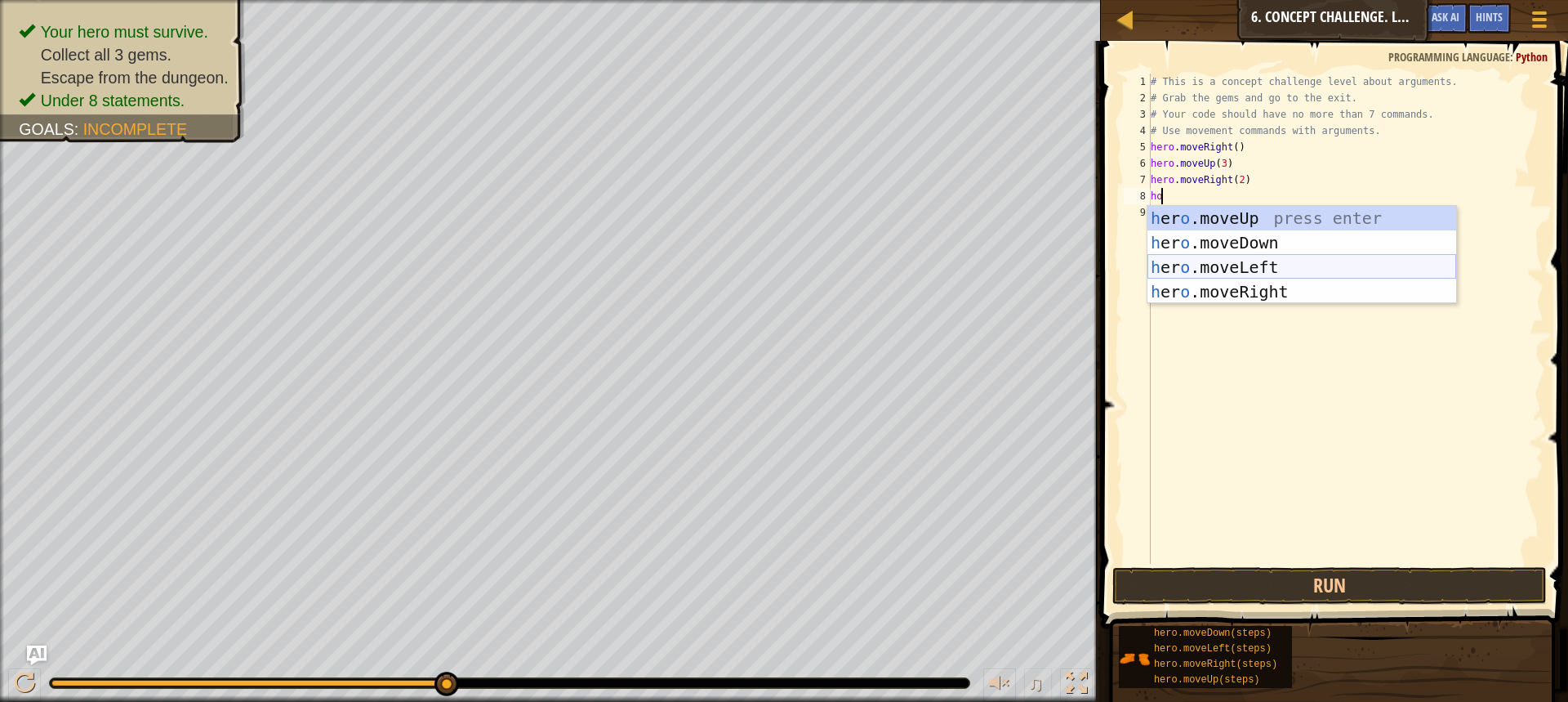
type textarea "h"
click at [1218, 236] on div "h ero.moveUp press enter h ero.moveDown press enter h ero.moveLeft press enter …" at bounding box center [1302, 279] width 308 height 147
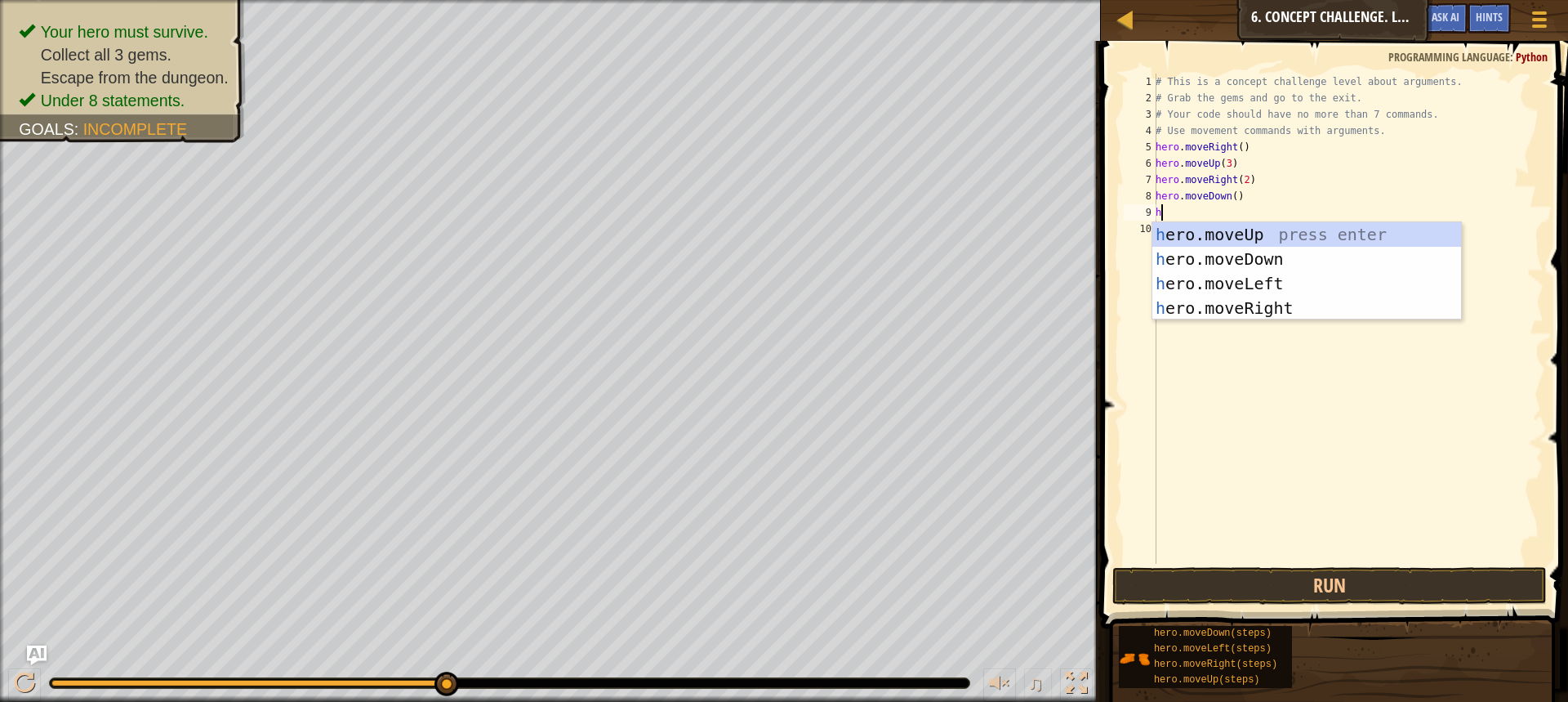
type textarea "he"
click at [1225, 277] on div "he ro.moveUp press enter he ro.moveDown press enter he ro.moveLeft press enter …" at bounding box center [1306, 295] width 308 height 147
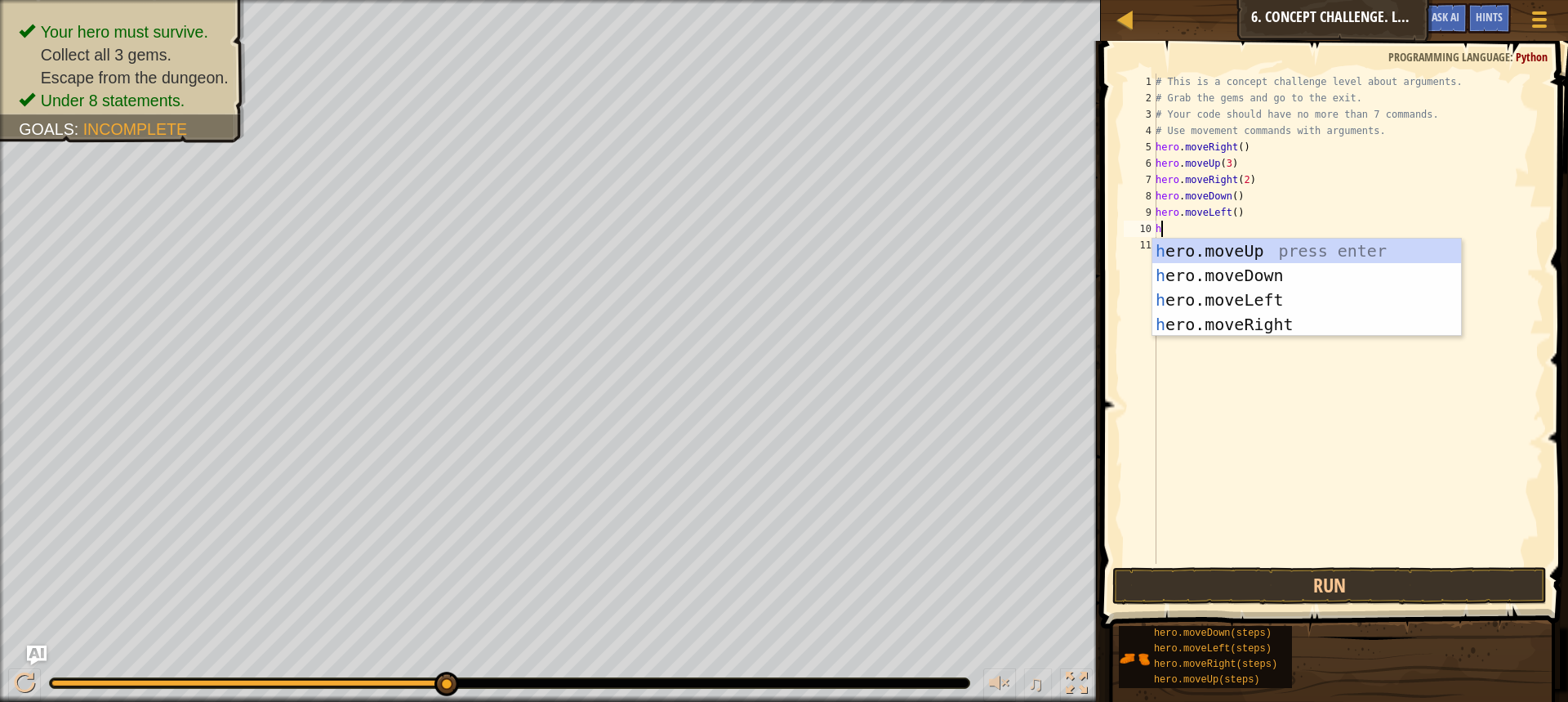
type textarea "he"
click at [1243, 280] on div "he ro.moveUp press enter he ro.moveDown press enter he ro.moveLeft press enter …" at bounding box center [1306, 311] width 308 height 147
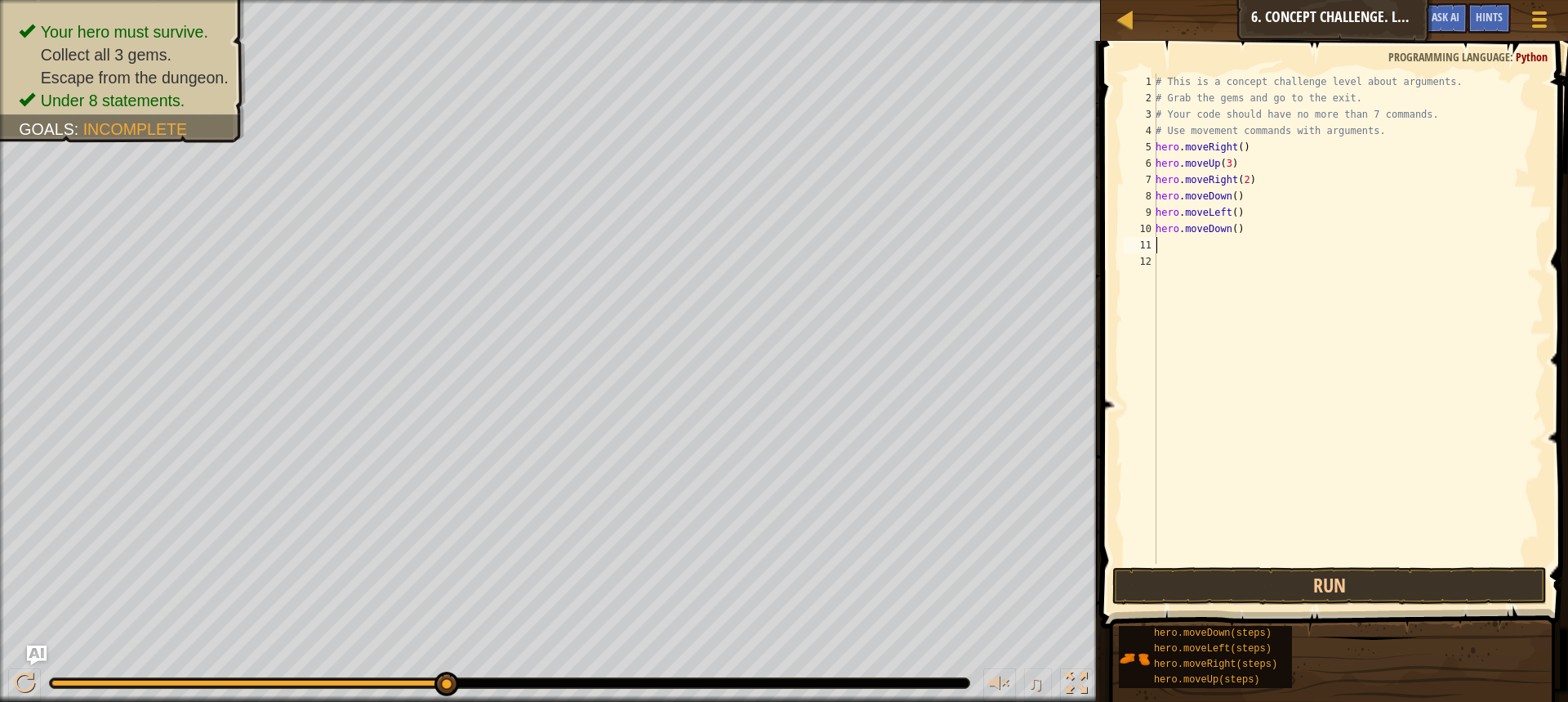
click at [1232, 225] on div "# This is a concept challenge level about arguments. # Grab the gems and go to …" at bounding box center [1347, 335] width 392 height 523
type textarea "hero.moveDown(2)"
click at [1175, 239] on div "# This is a concept challenge level about arguments. # Grab the gems and go to …" at bounding box center [1347, 335] width 392 height 523
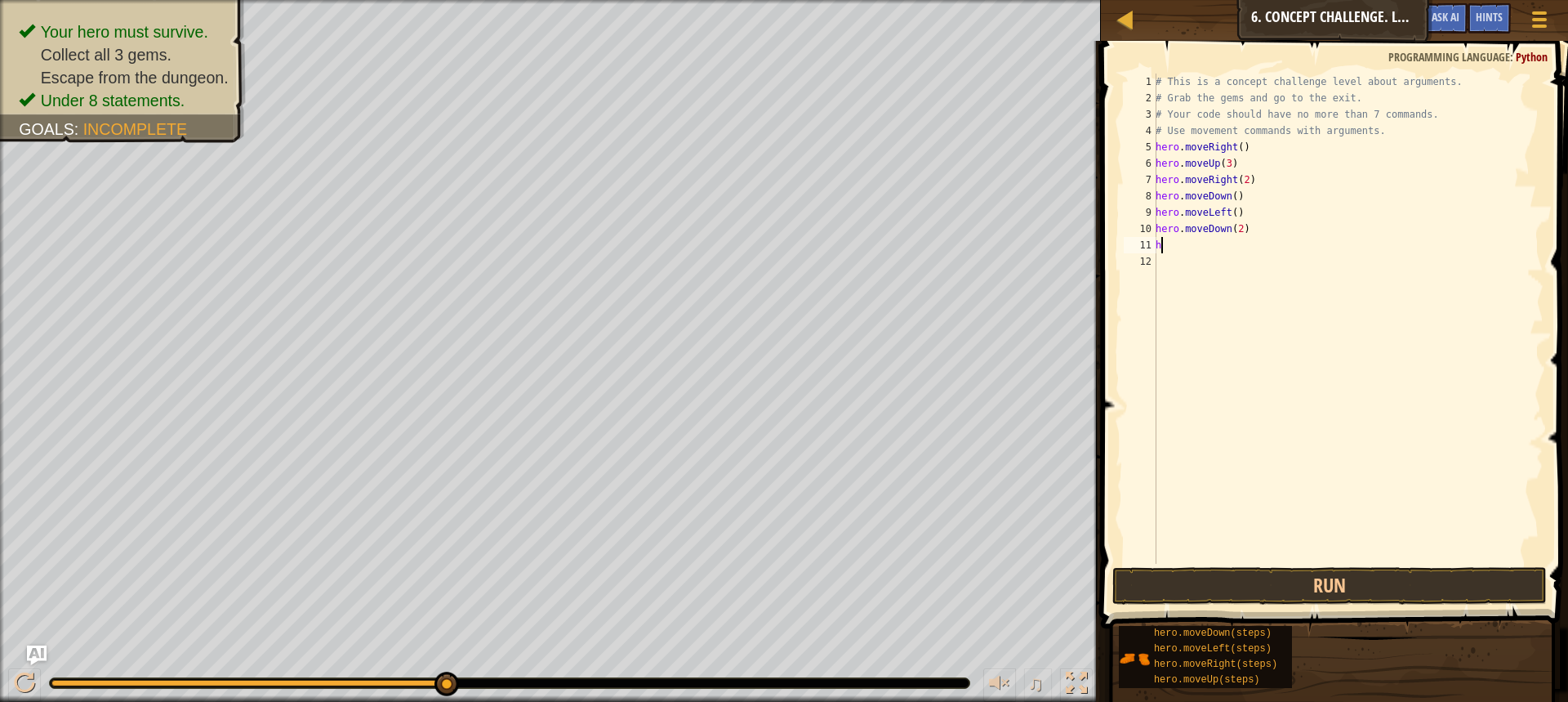
type textarea "he"
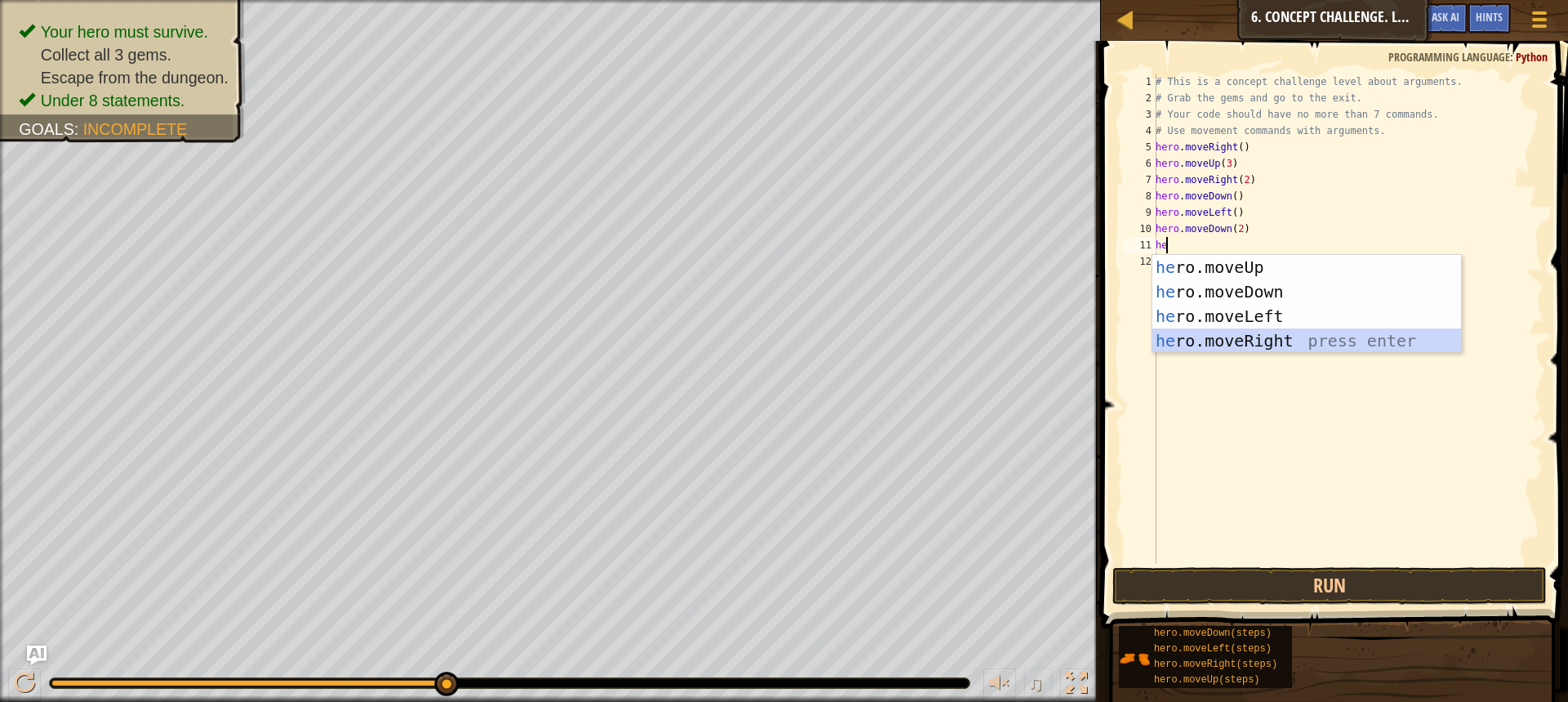
click at [1232, 337] on div "he ro.moveUp press enter he ro.moveDown press enter he ro.moveLeft press enter …" at bounding box center [1306, 328] width 308 height 147
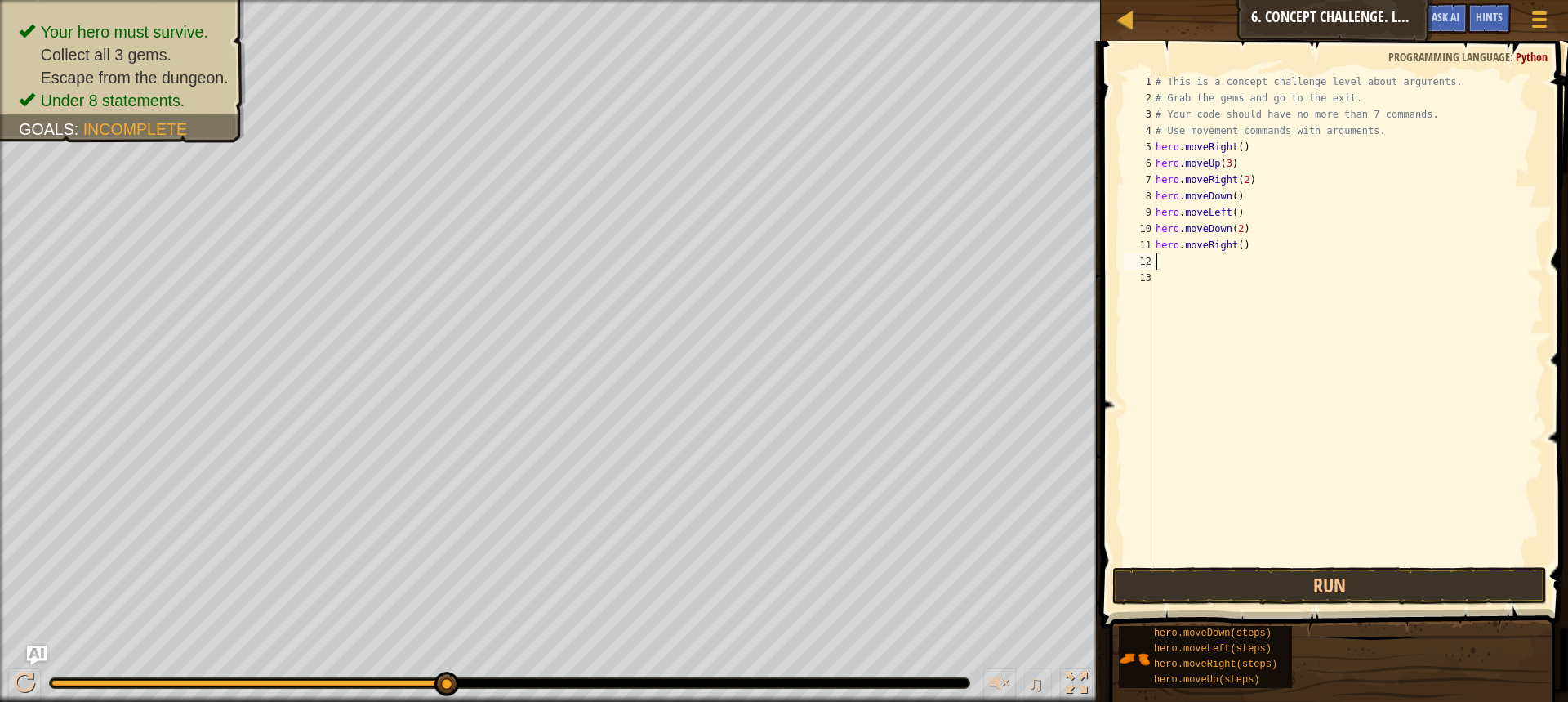
click at [1236, 248] on div "# This is a concept challenge level about arguments. # Grab the gems and go to …" at bounding box center [1347, 335] width 392 height 523
type textarea "hero.moveRight(2)"
click at [1185, 256] on div "# This is a concept challenge level about arguments. # Grab the gems and go to …" at bounding box center [1347, 335] width 392 height 523
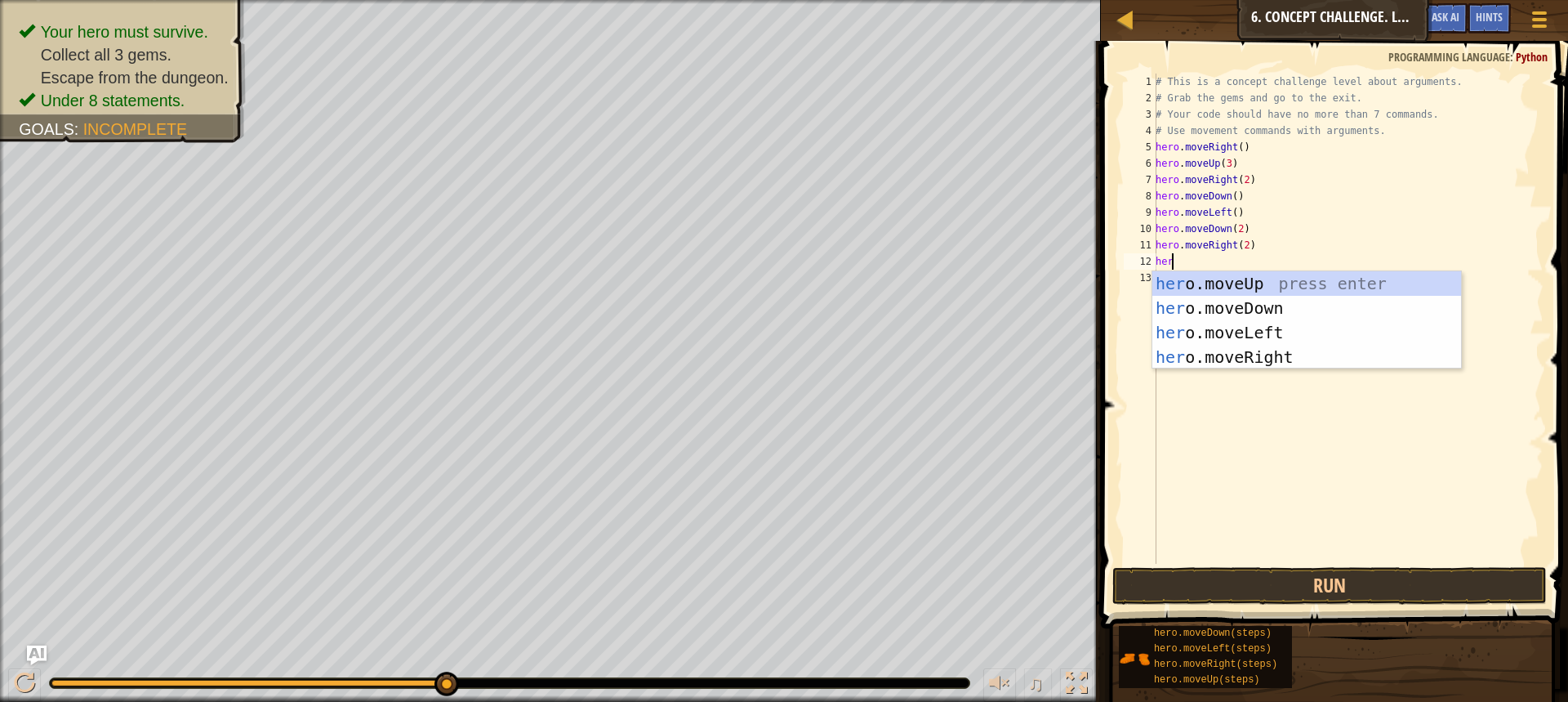
type textarea "hero"
click at [1223, 282] on div "hero .moveUp press enter hero .moveDown press enter hero .moveLeft press enter …" at bounding box center [1306, 344] width 308 height 147
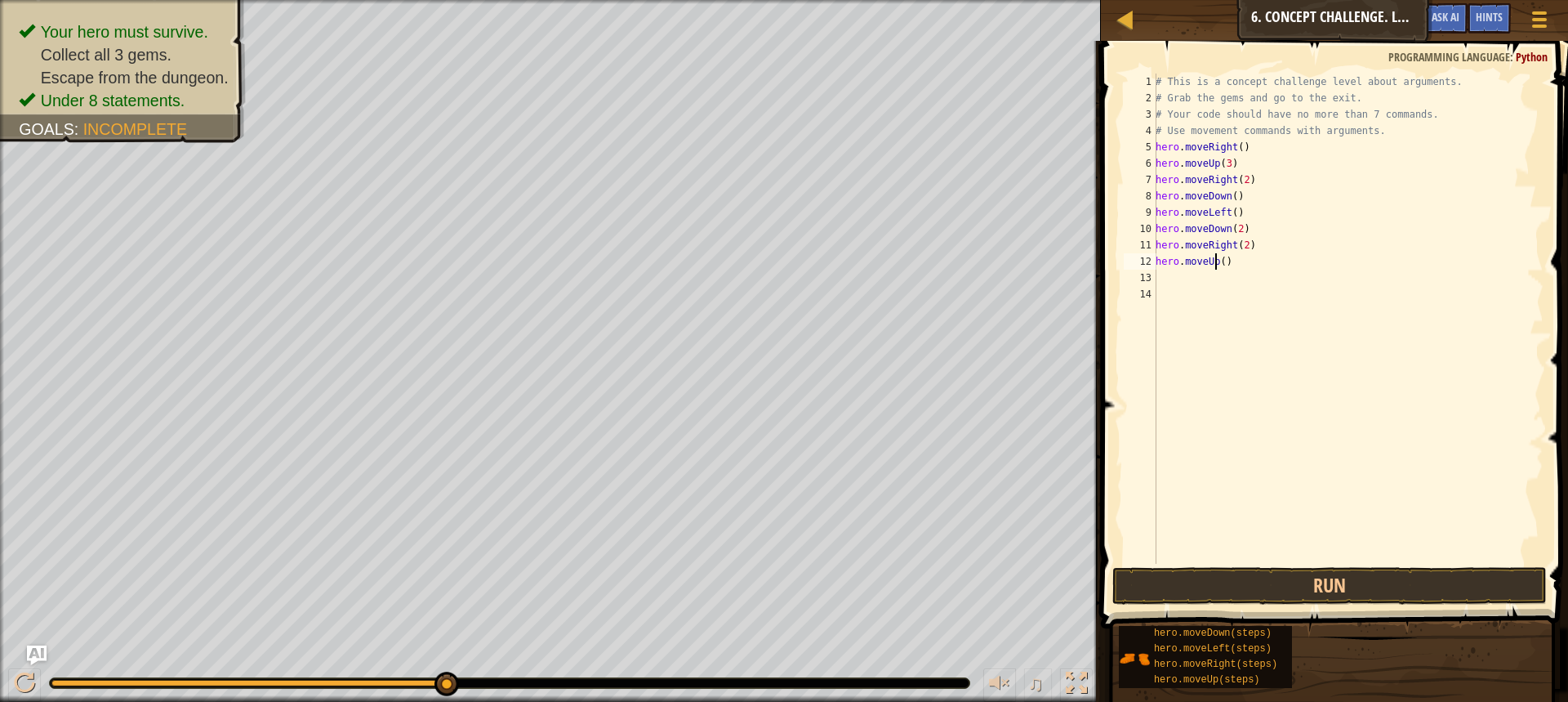
click at [1217, 262] on div "# This is a concept challenge level about arguments. # Grab the gems and go to …" at bounding box center [1347, 335] width 392 height 523
click at [1219, 263] on div "# This is a concept challenge level about arguments. # Grab the gems and go to …" at bounding box center [1347, 335] width 392 height 523
type textarea "hero.moveUp(2)"
click at [1162, 276] on div "# This is a concept challenge level about arguments. # Grab the gems and go to …" at bounding box center [1347, 335] width 392 height 523
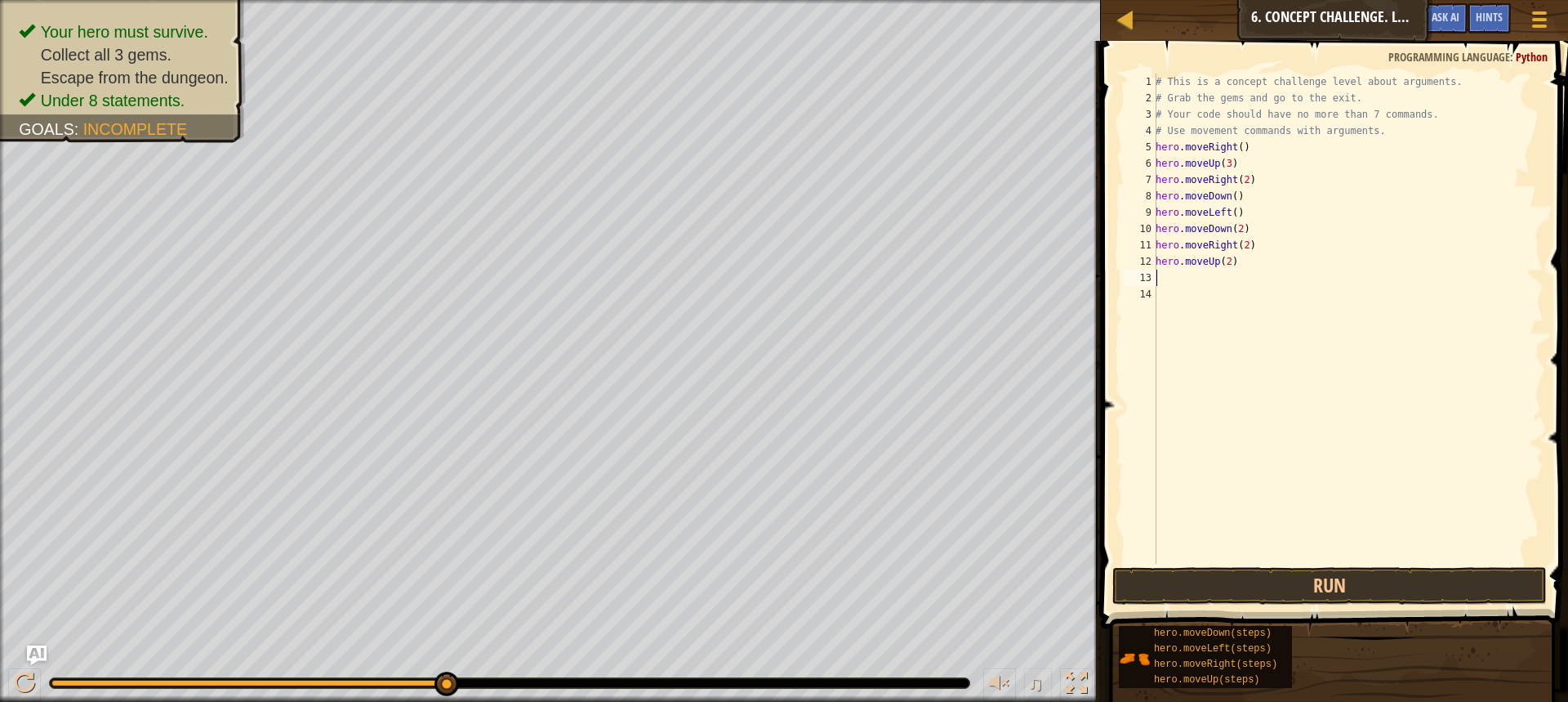
scroll to position [7, 0]
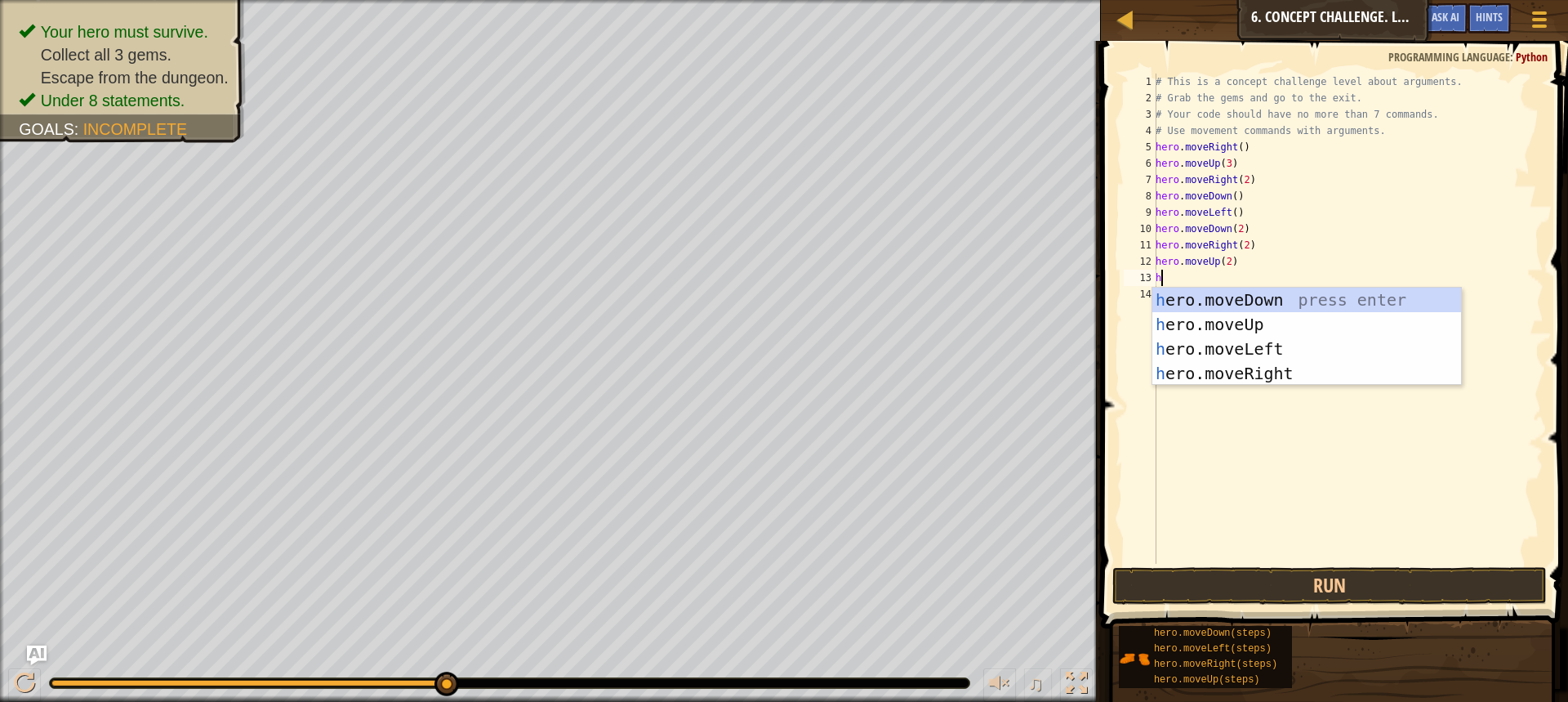
type textarea "he"
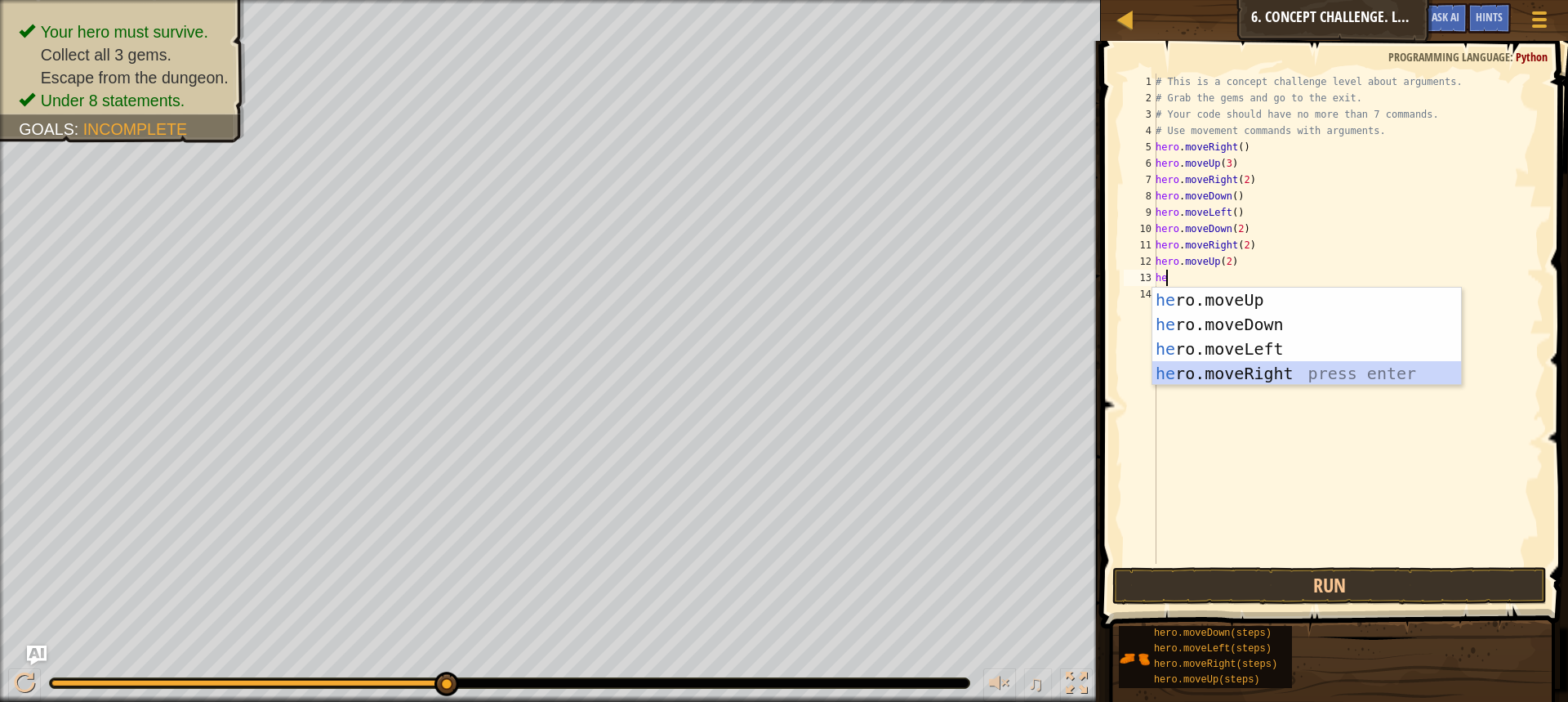
click at [1185, 365] on div "he ro.moveUp press enter he ro.moveDown press enter he ro.moveLeft press enter …" at bounding box center [1306, 361] width 308 height 147
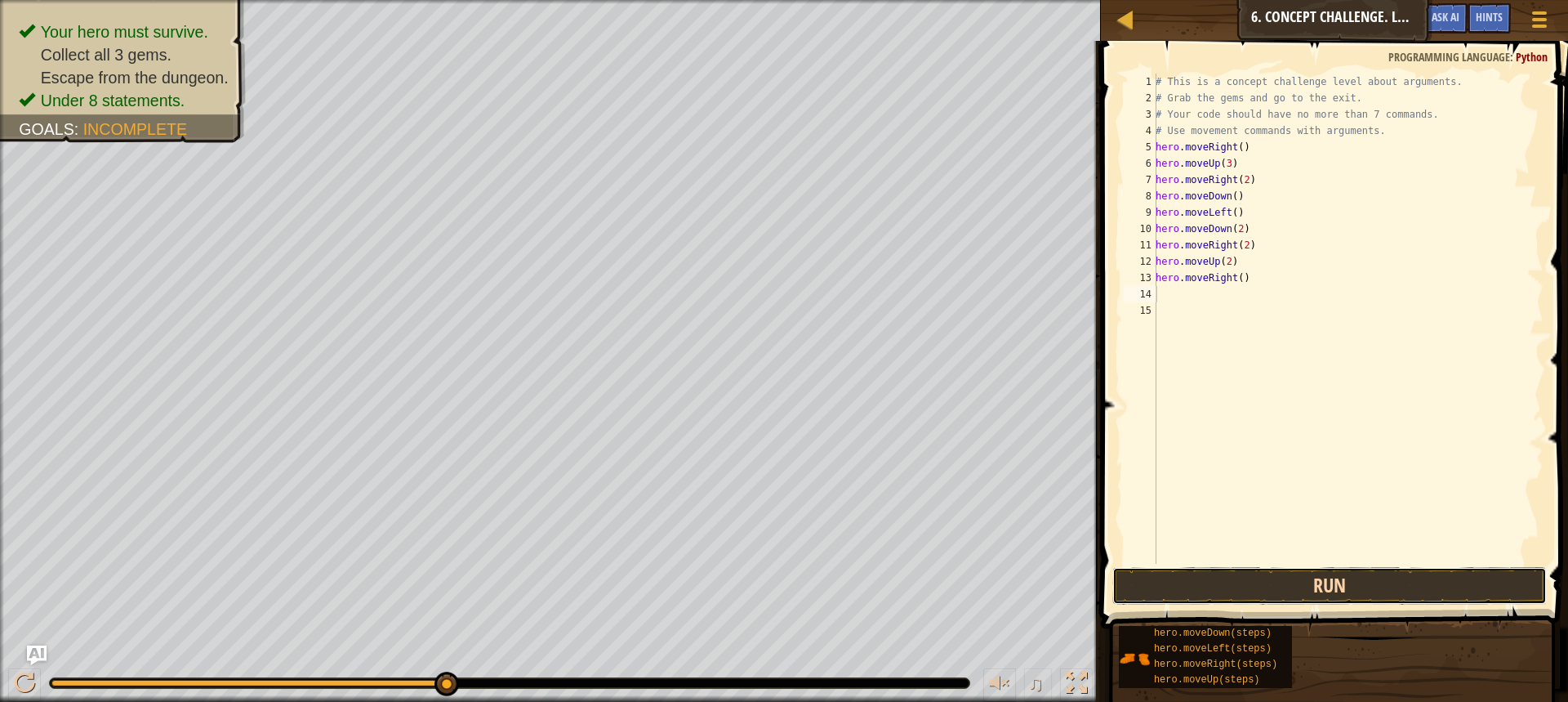
click at [1197, 593] on button "Run" at bounding box center [1330, 586] width 435 height 37
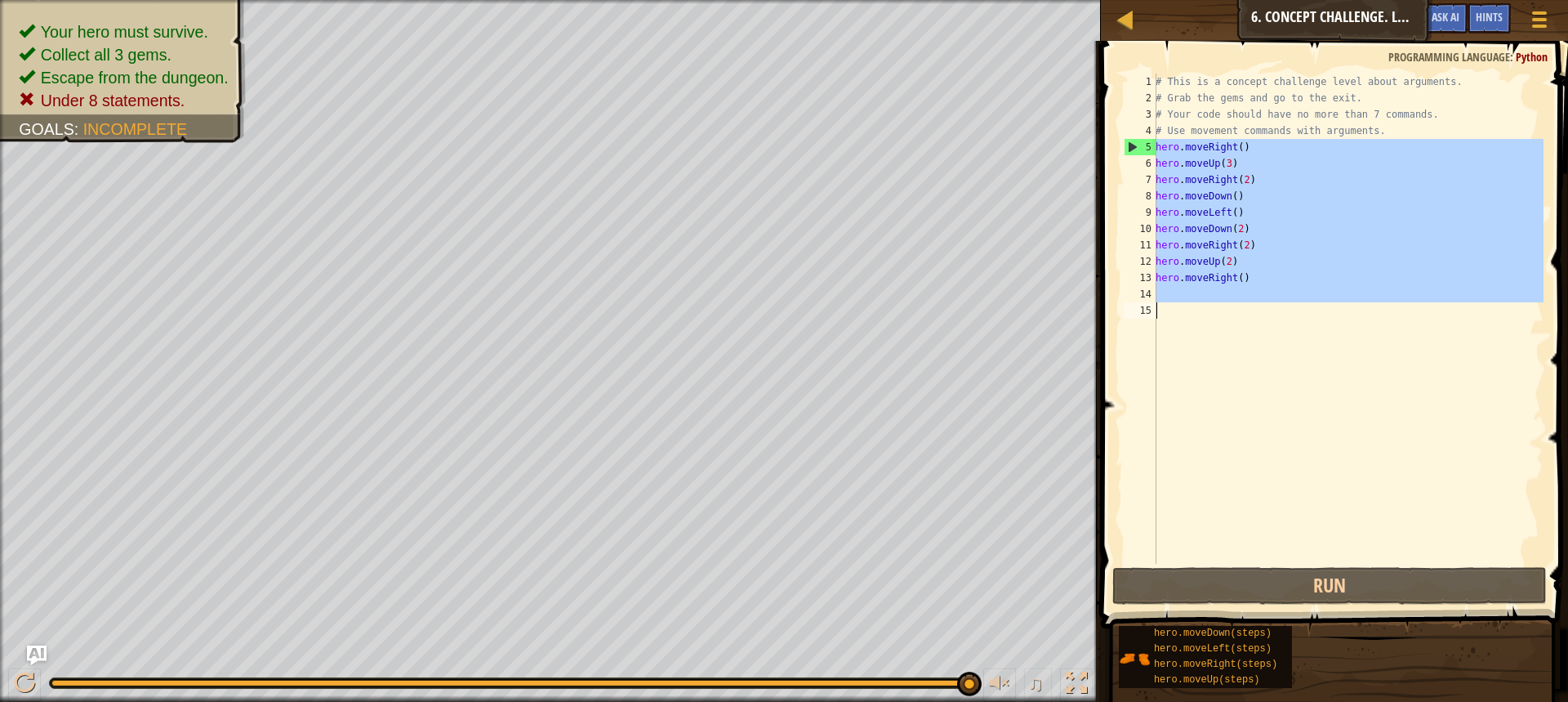
drag, startPoint x: 1157, startPoint y: 143, endPoint x: 1276, endPoint y: 385, distance: 269.7
click at [1276, 385] on div "# This is a concept challenge level about arguments. # Grab the gems and go to …" at bounding box center [1347, 335] width 392 height 523
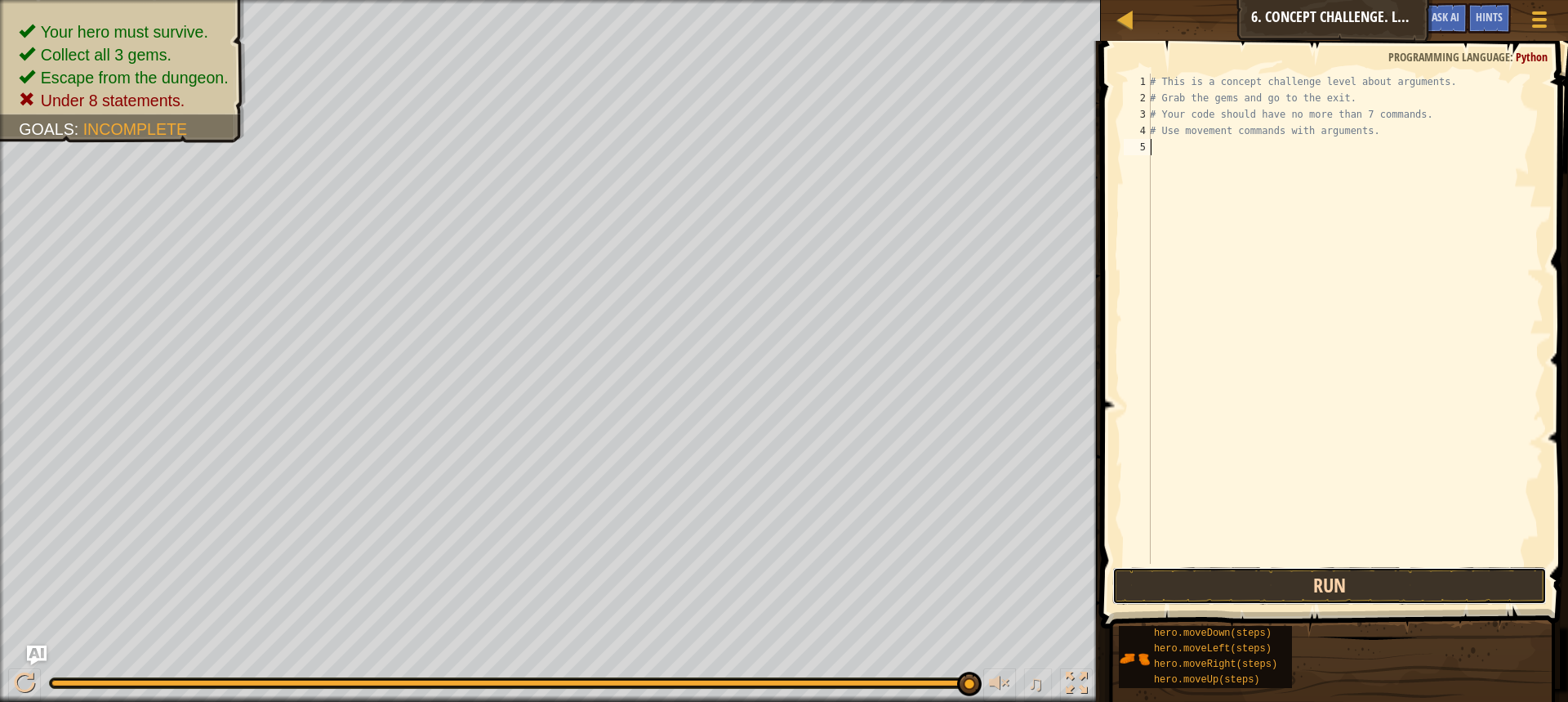
click at [1295, 570] on button "Run" at bounding box center [1330, 586] width 435 height 37
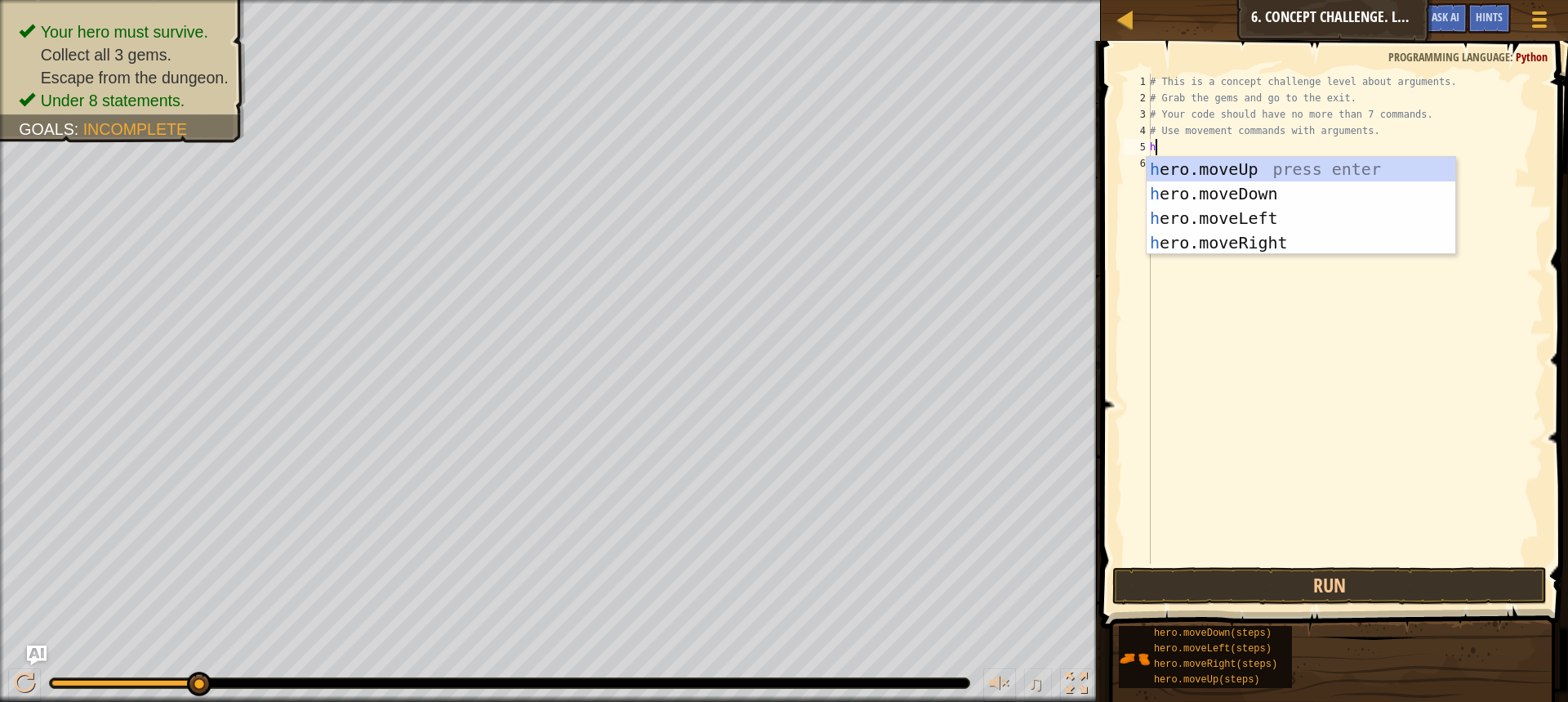
type textarea "he"
click at [1198, 237] on div "he ro.moveUp press enter he ro.moveDown press enter he ro.moveLeft press enter …" at bounding box center [1301, 230] width 308 height 147
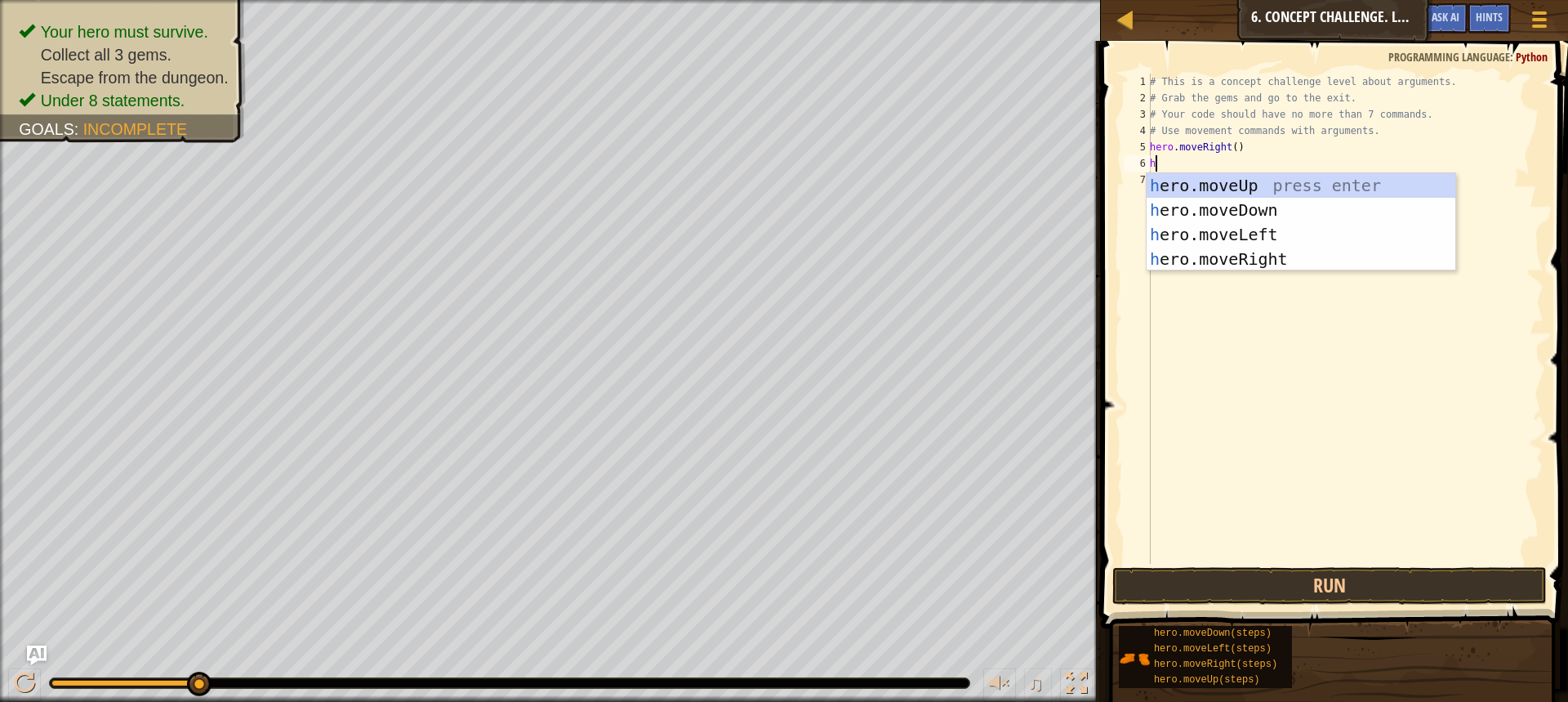
type textarea "he"
click at [1219, 185] on div "he ro.moveUp press enter he ro.moveDown press enter he ro.moveLeft press enter …" at bounding box center [1301, 246] width 308 height 147
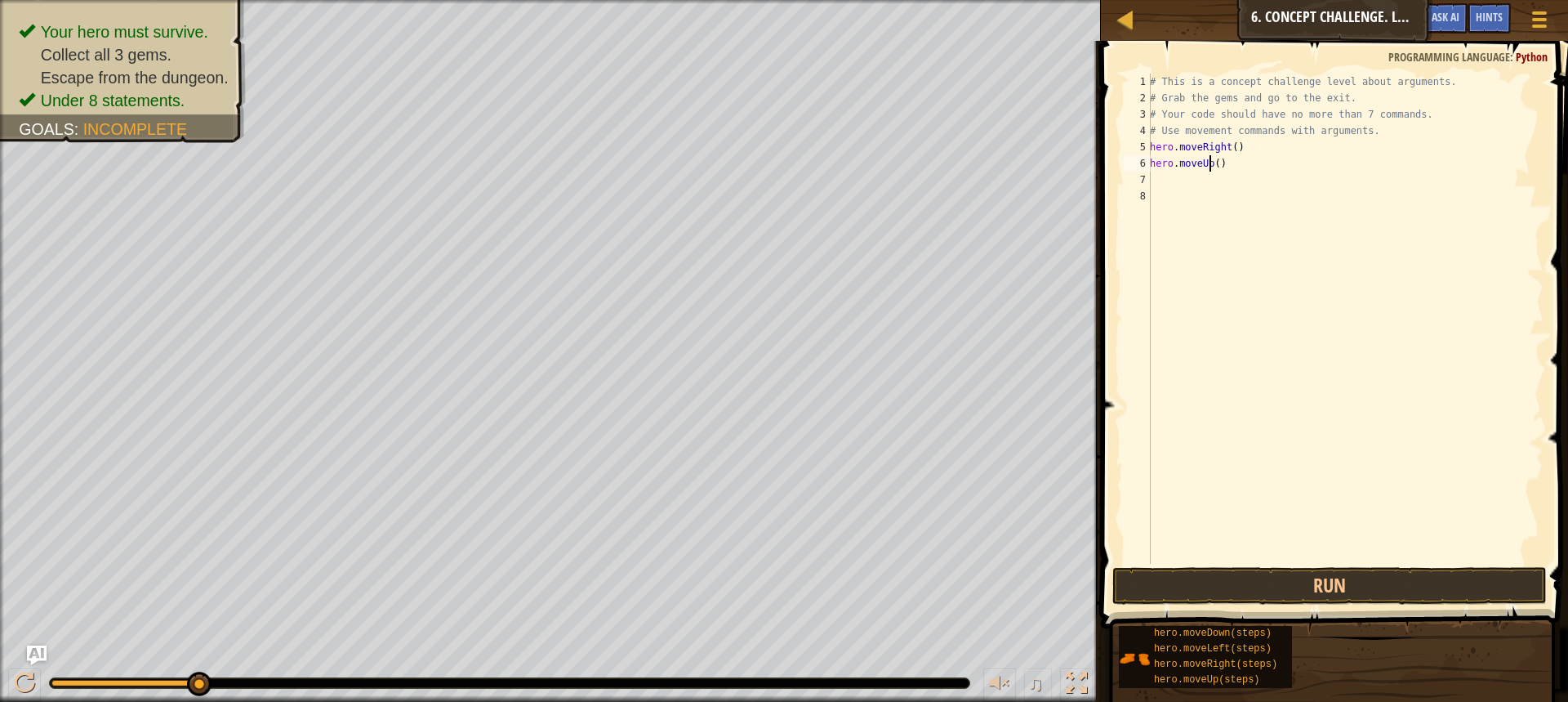
click at [1210, 163] on div "# This is a concept challenge level about arguments. # Grab the gems and go to …" at bounding box center [1345, 335] width 397 height 523
click at [1215, 165] on div "# This is a concept challenge level about arguments. # Grab the gems and go to …" at bounding box center [1345, 335] width 397 height 523
type textarea "hero.moveUp(3)"
click at [1159, 183] on div "# This is a concept challenge level about arguments. # Grab the gems and go to …" at bounding box center [1345, 335] width 397 height 523
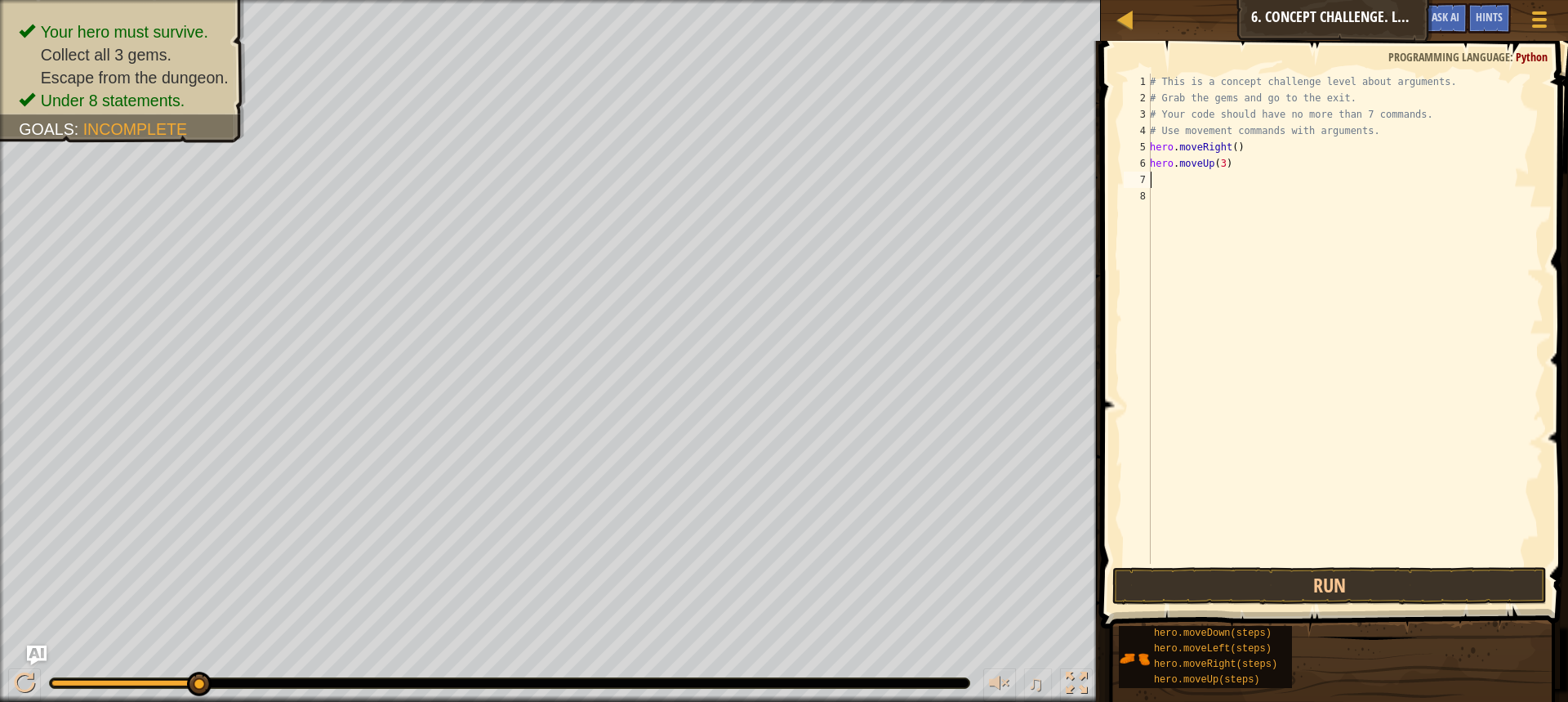
scroll to position [7, 0]
type textarea "h"
drag, startPoint x: 1221, startPoint y: 182, endPoint x: 1138, endPoint y: 188, distance: 83.2
click at [1138, 188] on div "1 2 3 4 5 6 7 8 9 # This is a concept challenge level about arguments. # Grab t…" at bounding box center [1332, 319] width 423 height 490
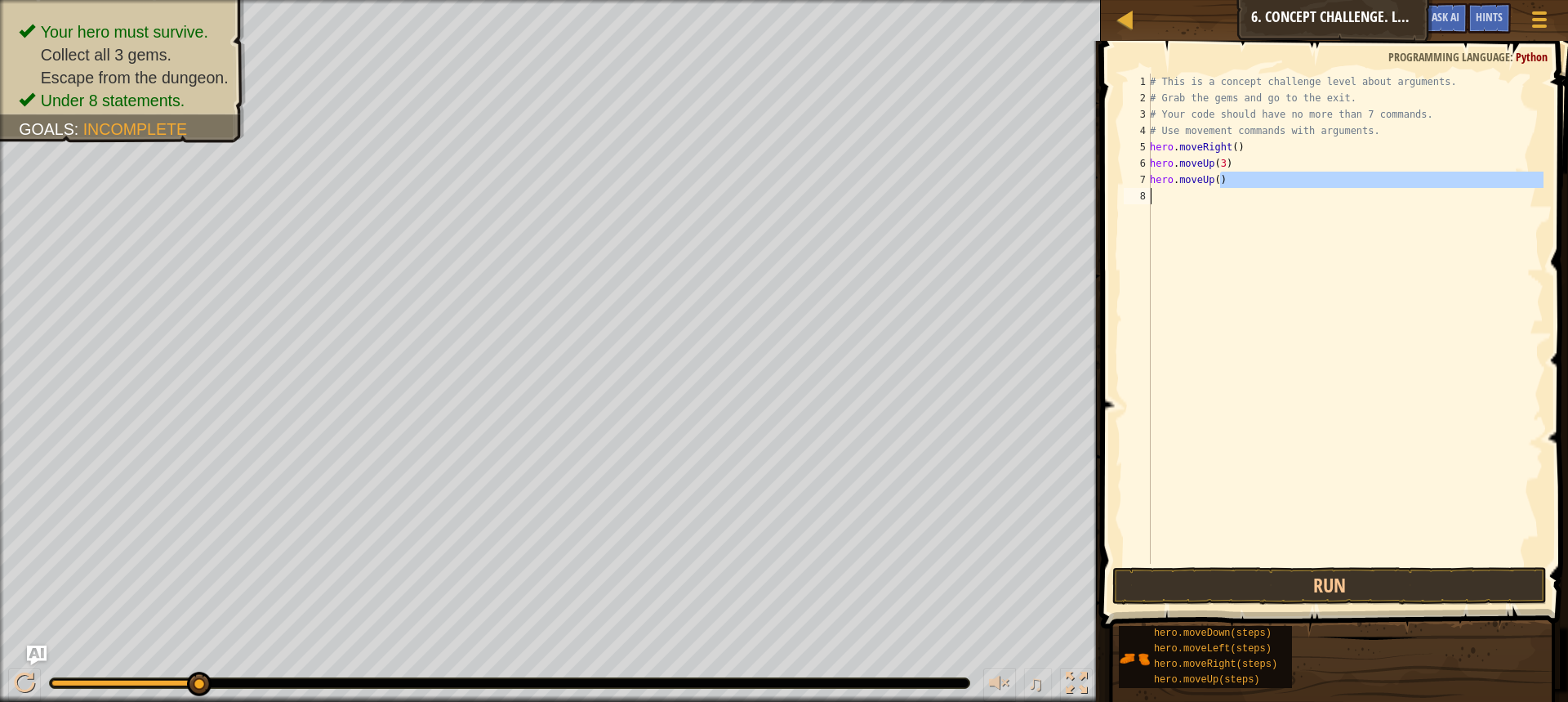
drag, startPoint x: 1217, startPoint y: 181, endPoint x: 1139, endPoint y: 192, distance: 78.8
click at [1139, 192] on div "hero.moveUp() 1 2 3 4 5 6 7 8 # This is a concept challenge level about argumen…" at bounding box center [1332, 319] width 423 height 490
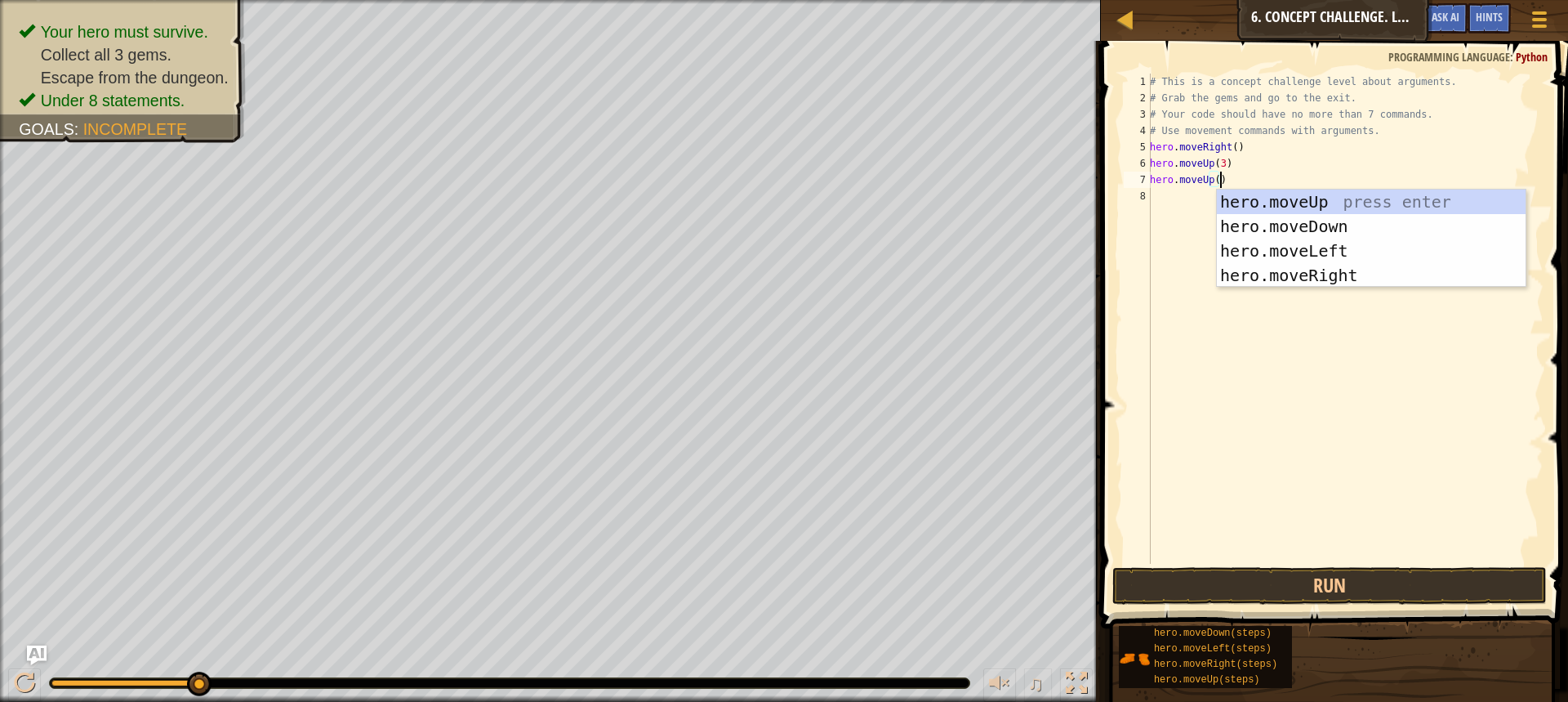
click at [1209, 179] on div "# This is a concept challenge level about arguments. # Grab the gems and go to …" at bounding box center [1345, 335] width 397 height 523
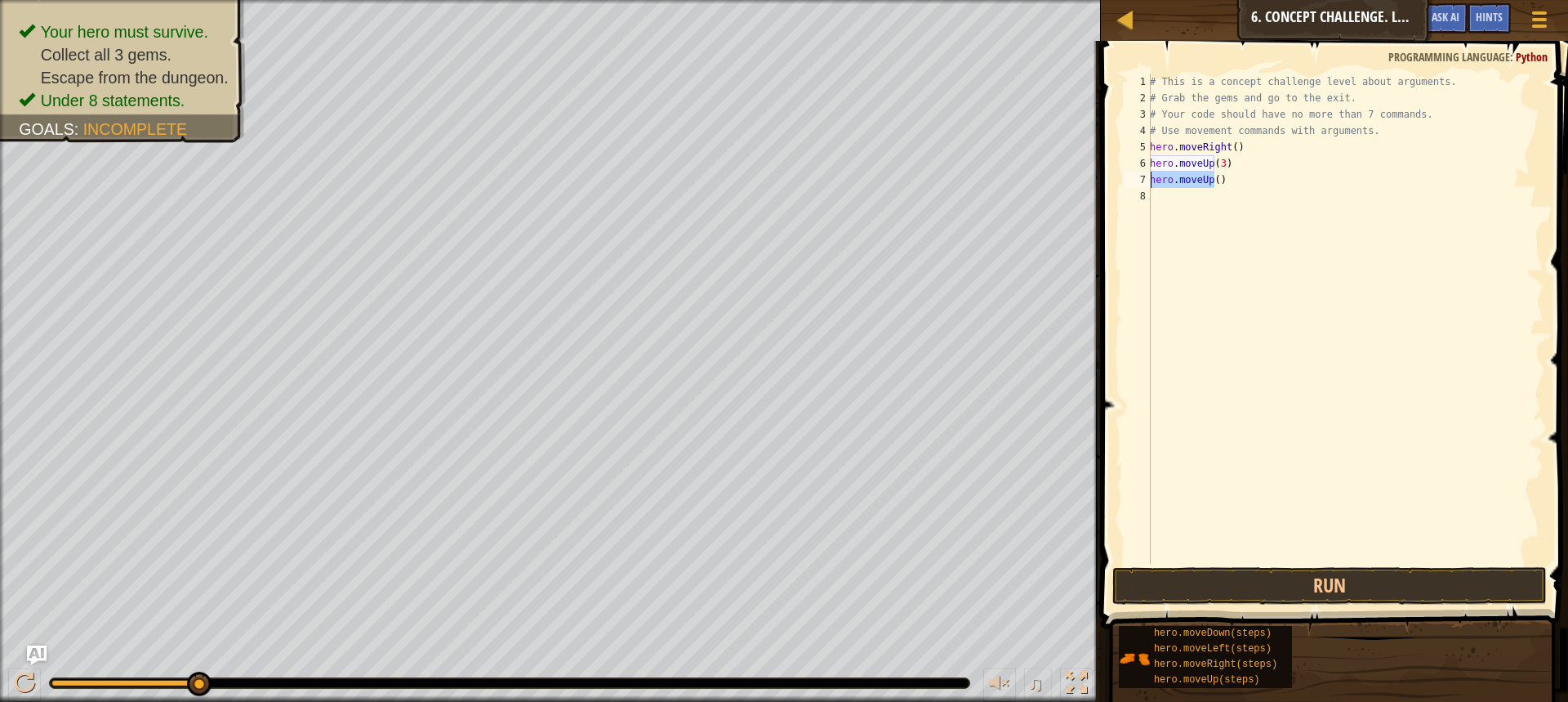
drag, startPoint x: 1217, startPoint y: 179, endPoint x: 1120, endPoint y: 184, distance: 97.1
click at [1120, 184] on div "hero.moveUp() 1 2 3 4 5 6 7 8 # This is a concept challenge level about argumen…" at bounding box center [1332, 319] width 423 height 490
type textarea ")"
click at [1162, 184] on div "# This is a concept challenge level about arguments. # Grab the gems and go to …" at bounding box center [1345, 335] width 397 height 523
click at [1342, 584] on button "Run" at bounding box center [1330, 586] width 435 height 37
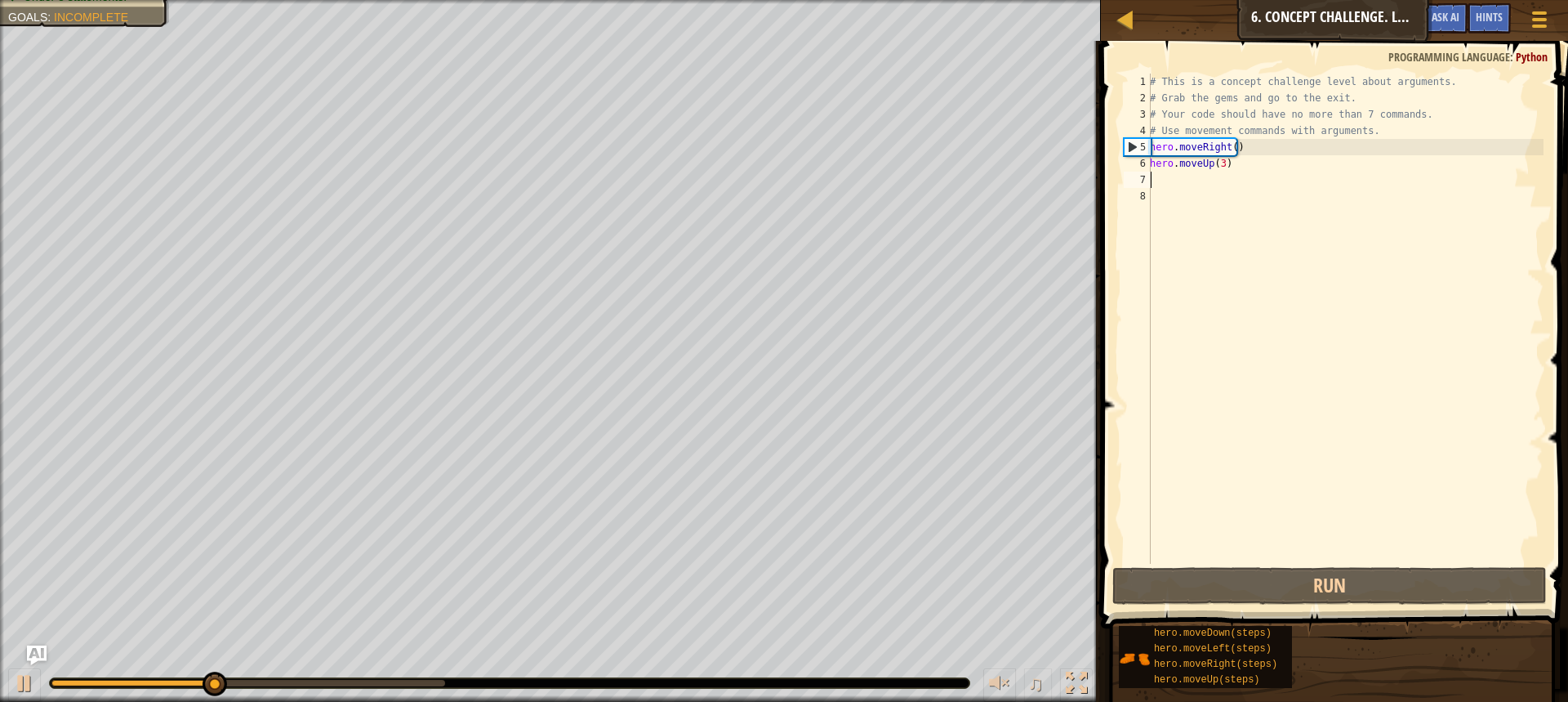
click at [1164, 180] on div "# This is a concept challenge level about arguments. # Grab the gems and go to …" at bounding box center [1345, 335] width 397 height 523
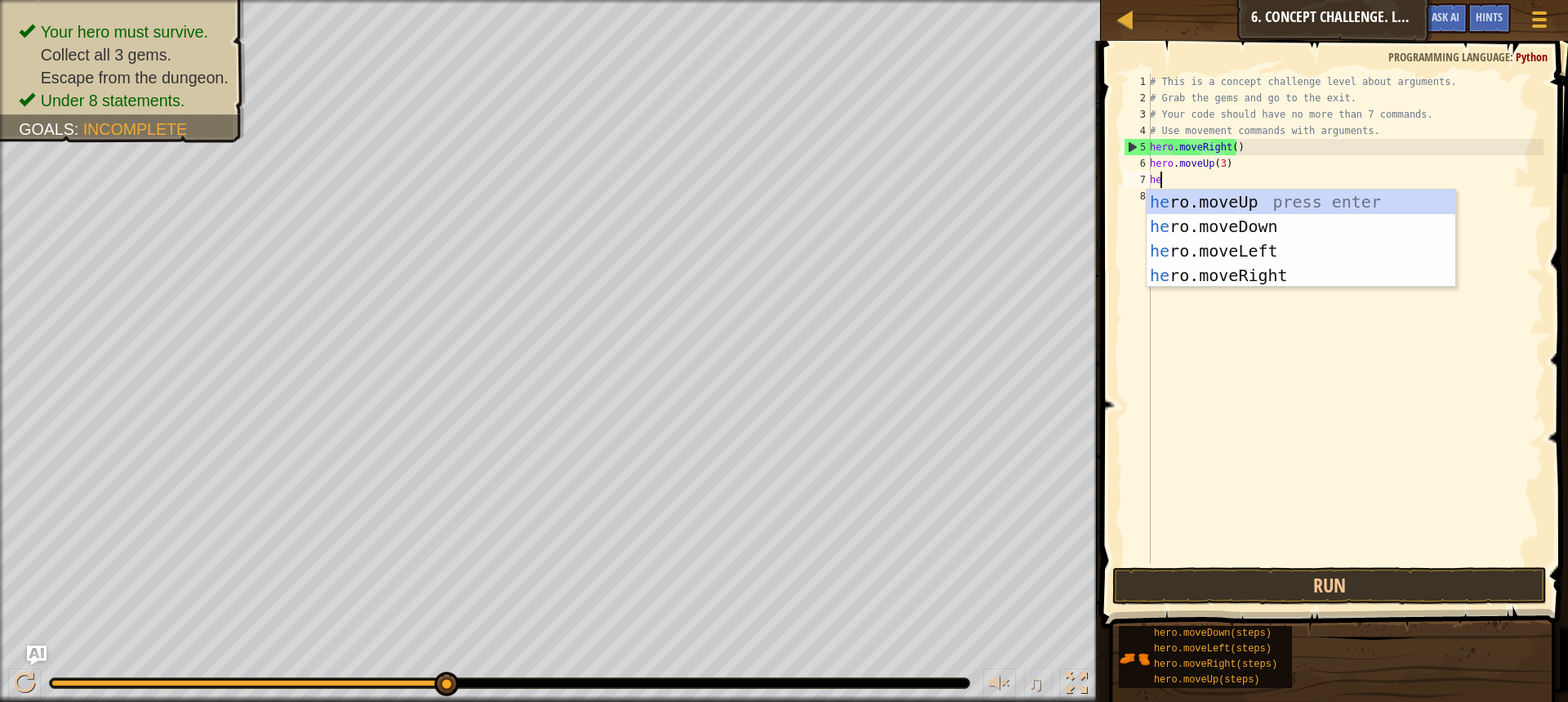
type textarea "her"
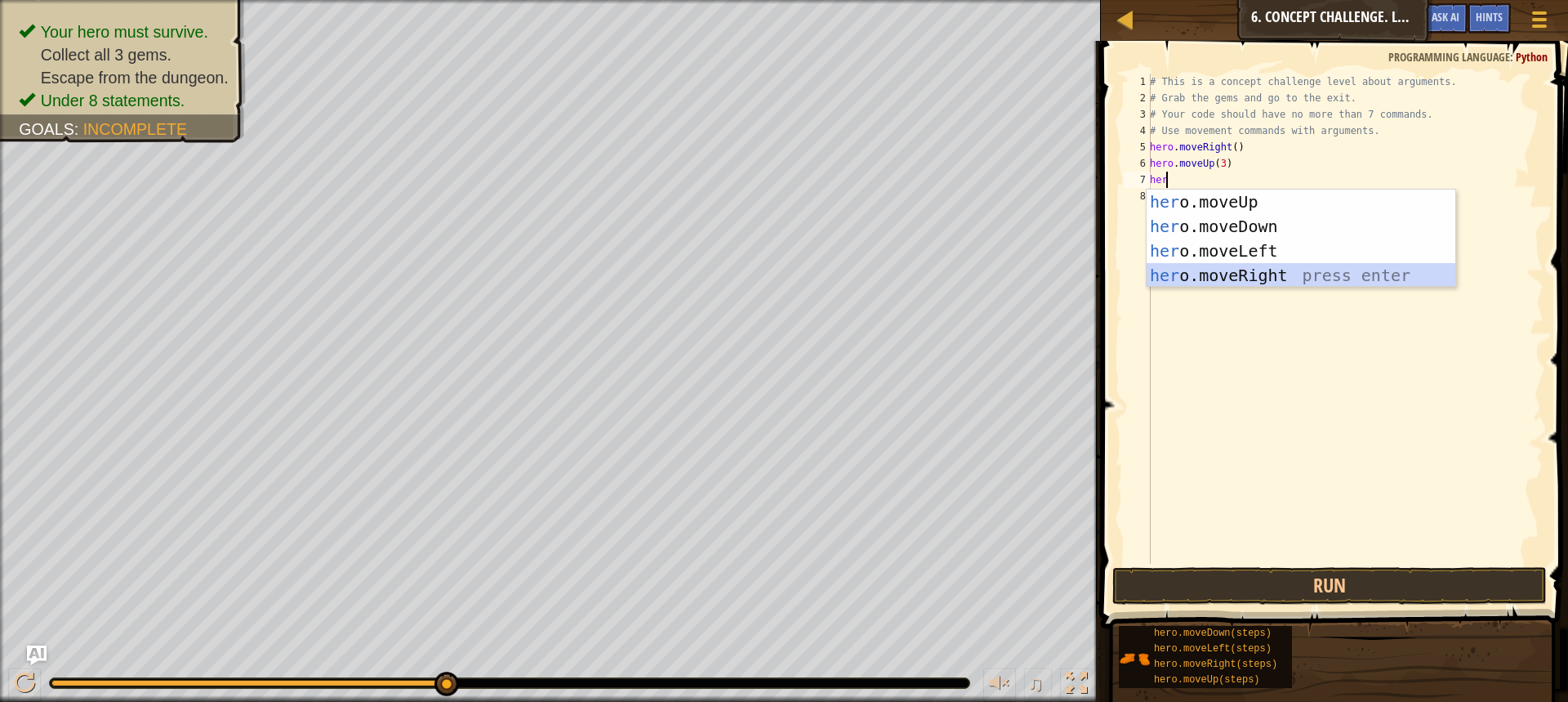
click at [1225, 269] on div "her o.moveUp press enter her o.moveDown press enter her o.moveLeft press enter …" at bounding box center [1301, 263] width 308 height 147
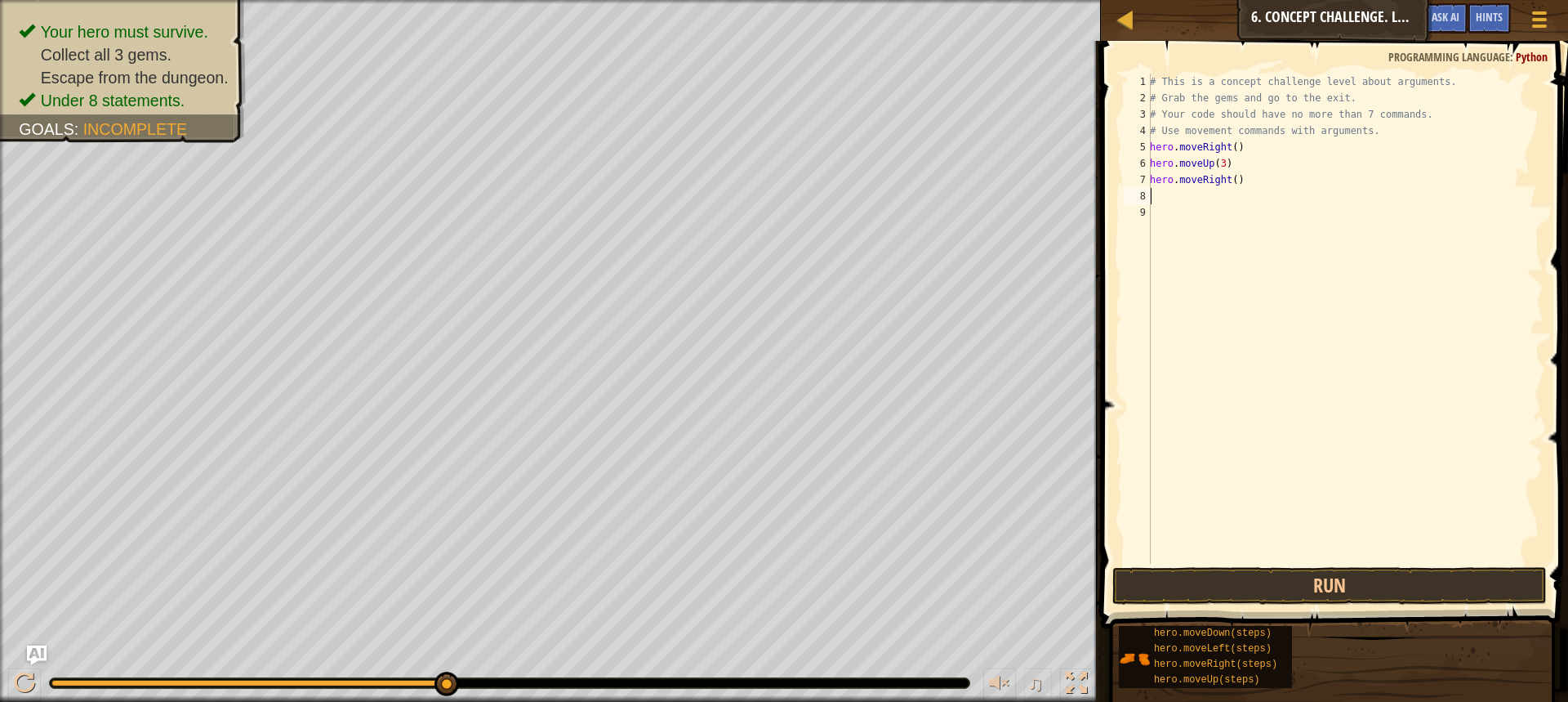
click at [1229, 182] on div "# This is a concept challenge level about arguments. # Grab the gems and go to …" at bounding box center [1345, 335] width 397 height 523
type textarea "hero.moveRight(2)"
click at [1158, 201] on div "# This is a concept challenge level about arguments. # Grab the gems and go to …" at bounding box center [1345, 335] width 397 height 523
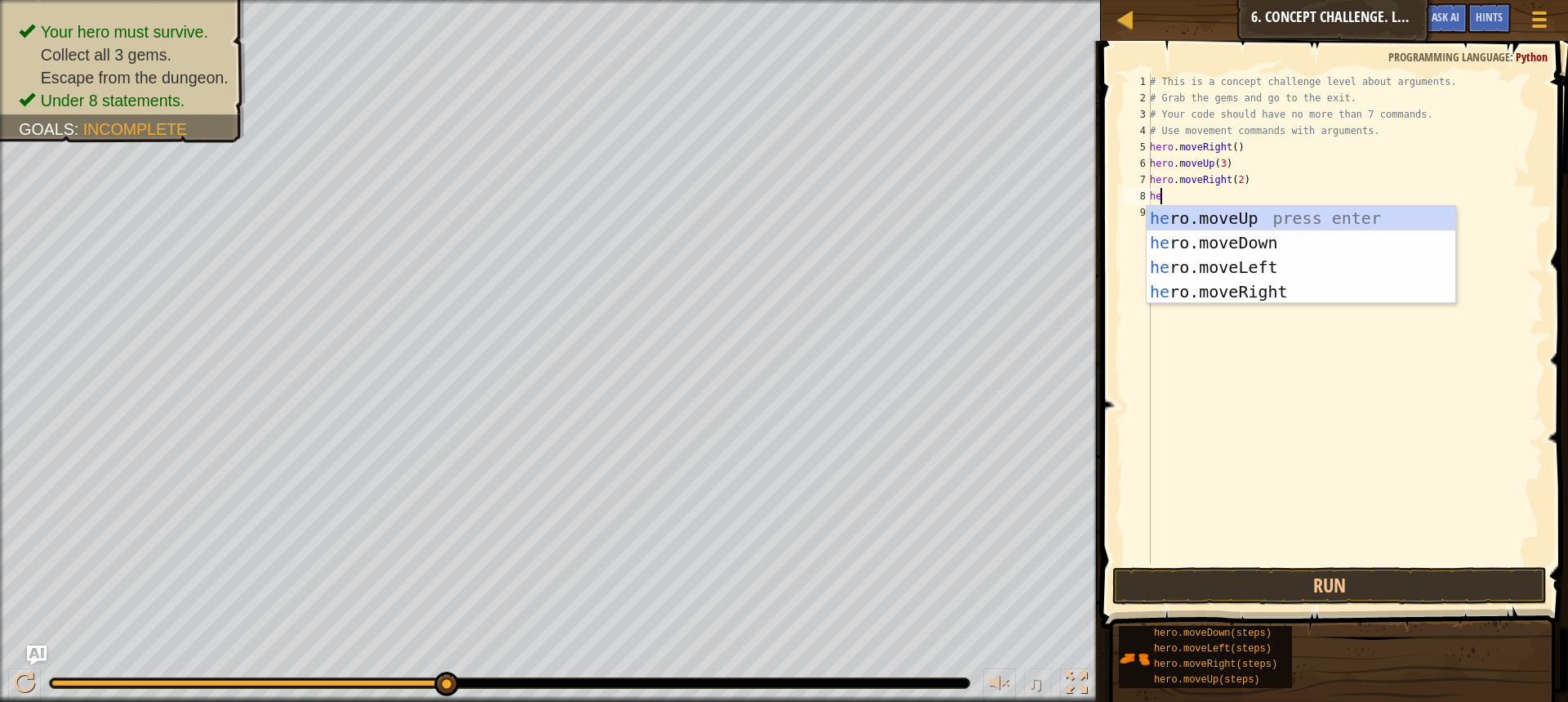
type textarea "her"
click at [1223, 247] on div "her o.moveUp press enter her o.moveDown press enter her o.moveLeft press enter …" at bounding box center [1301, 279] width 308 height 147
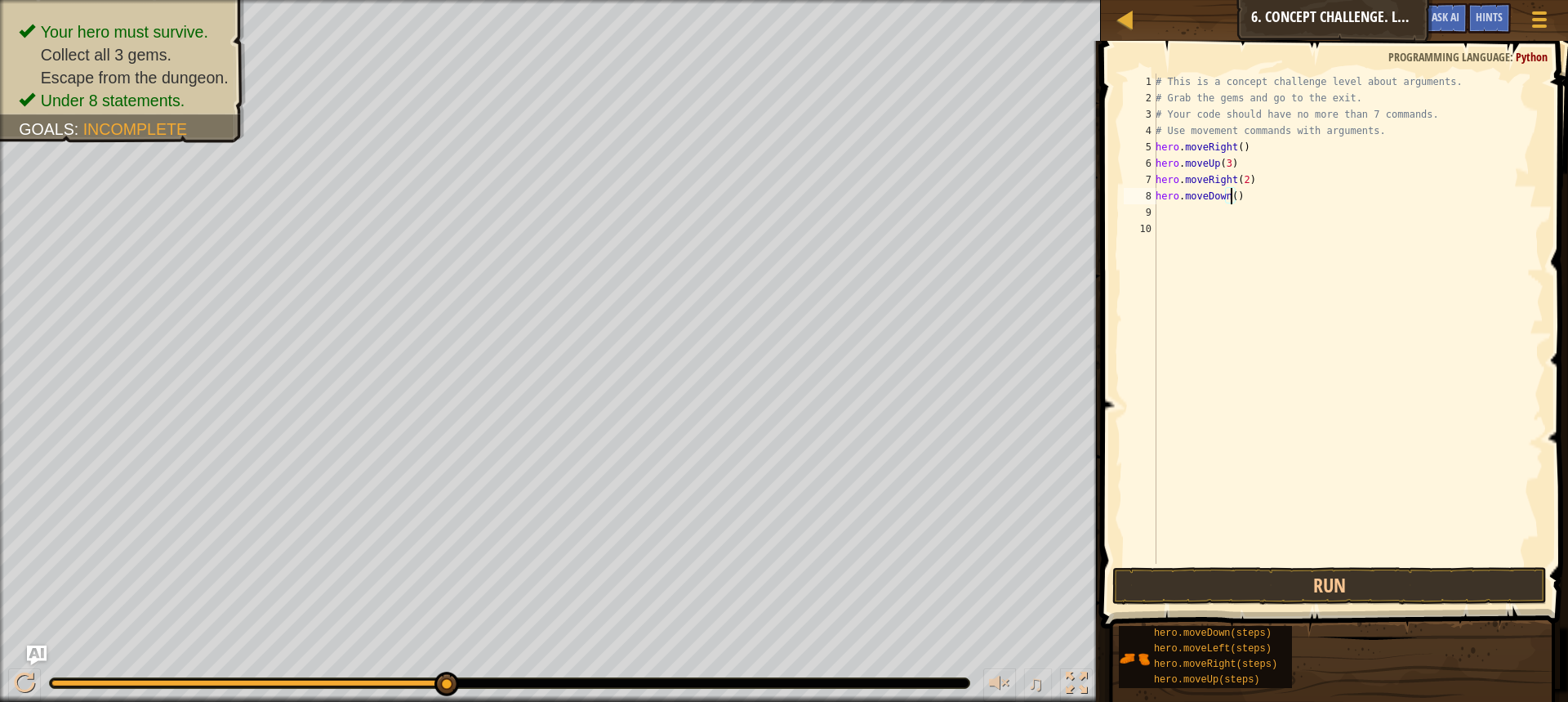
click at [1231, 197] on div "# This is a concept challenge level about arguments. # Grab the gems and go to …" at bounding box center [1347, 335] width 392 height 523
type textarea "hero.moveDown(3)"
click at [1174, 594] on button "Run" at bounding box center [1330, 586] width 435 height 37
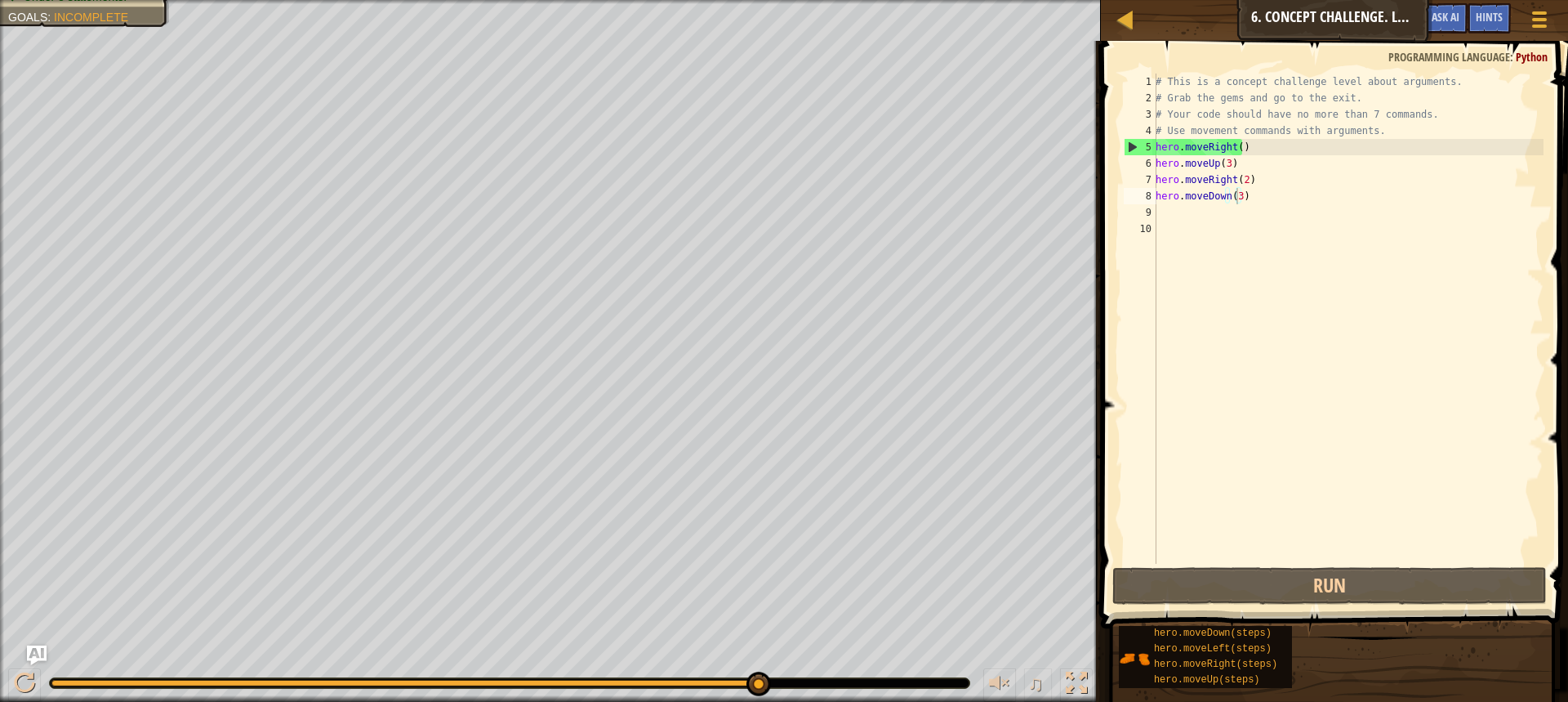
click at [107, 4] on div "Your hero must survive. Collect all 3 gems. Escape from the dungeon. Under 8 st…" at bounding box center [550, 351] width 1101 height 702
click at [98, 105] on div "Your hero must survive. Collect all 3 gems. Escape from the dungeon. Under 8 st…" at bounding box center [550, 351] width 1101 height 702
click at [1166, 213] on div "# This is a concept challenge level about arguments. # Grab the gems and go to …" at bounding box center [1347, 335] width 392 height 523
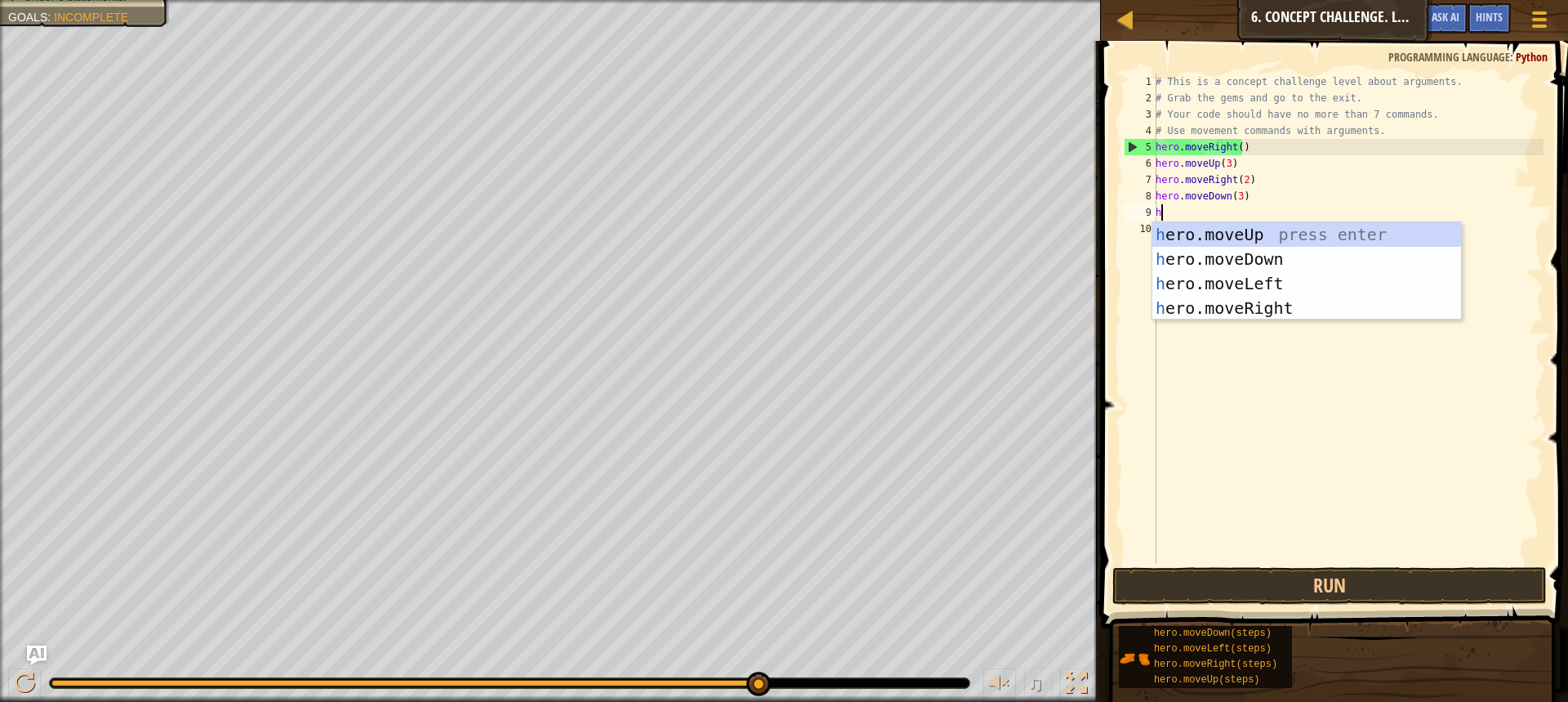
type textarea "he"
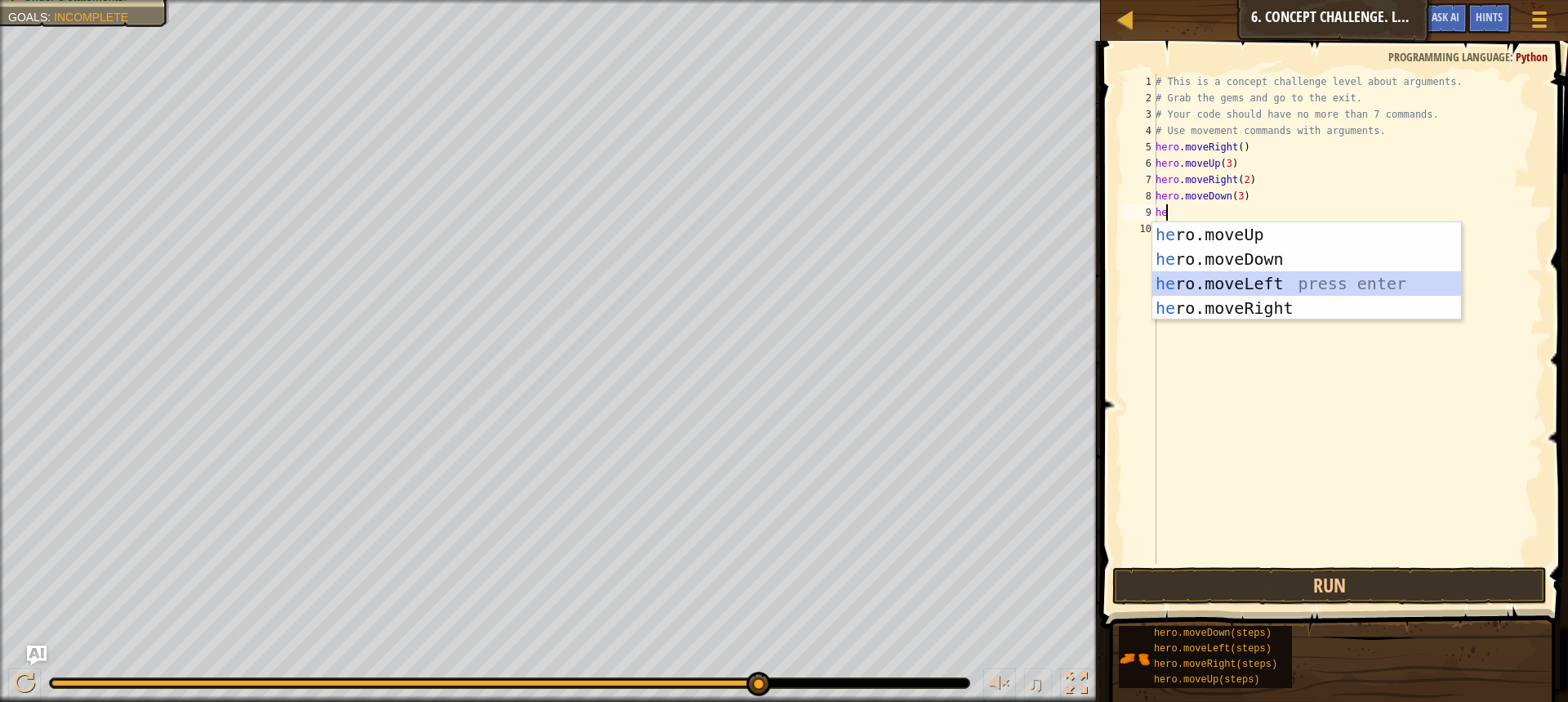
click at [1237, 286] on div "he ro.moveUp press enter he ro.moveDown press enter he ro.moveLeft press enter …" at bounding box center [1306, 295] width 308 height 147
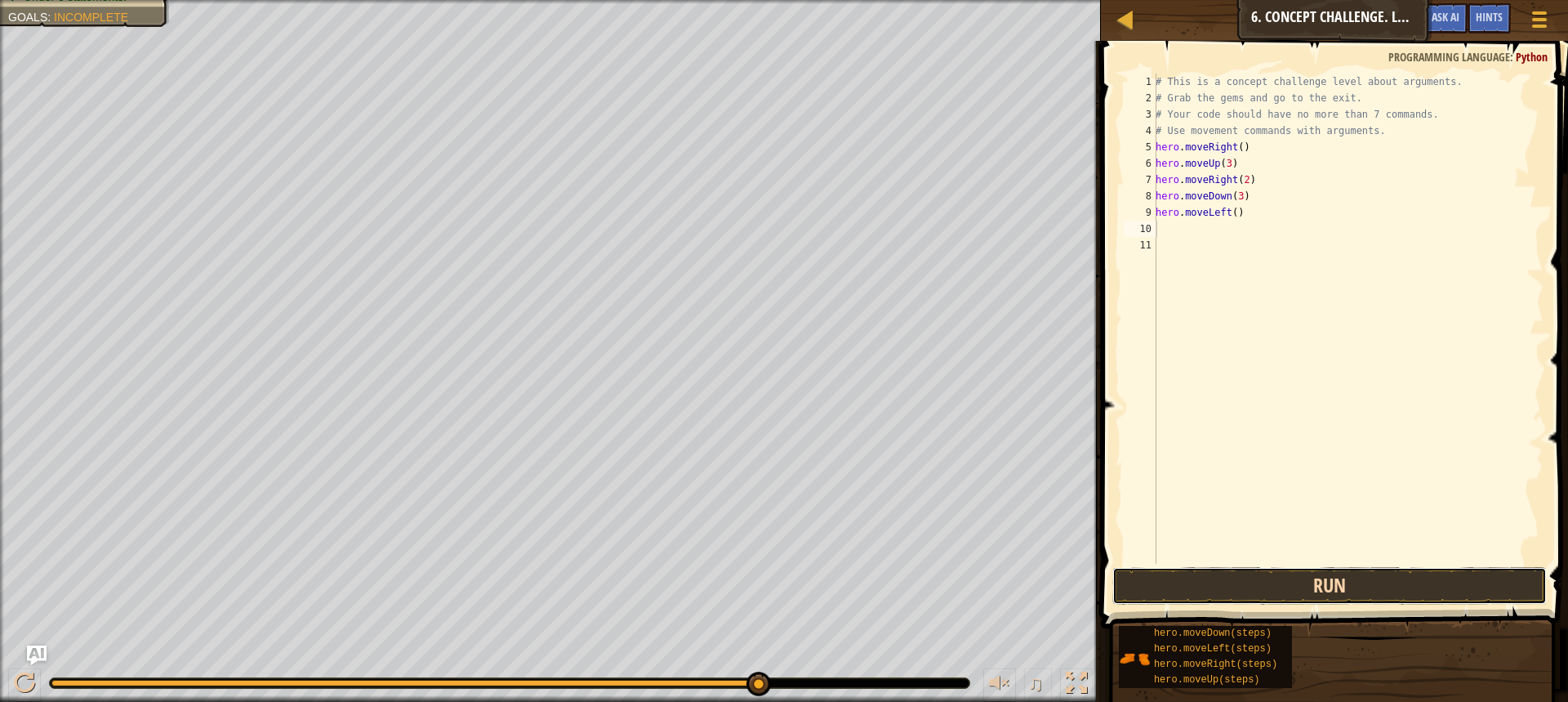
click at [1198, 579] on button "Run" at bounding box center [1330, 586] width 435 height 37
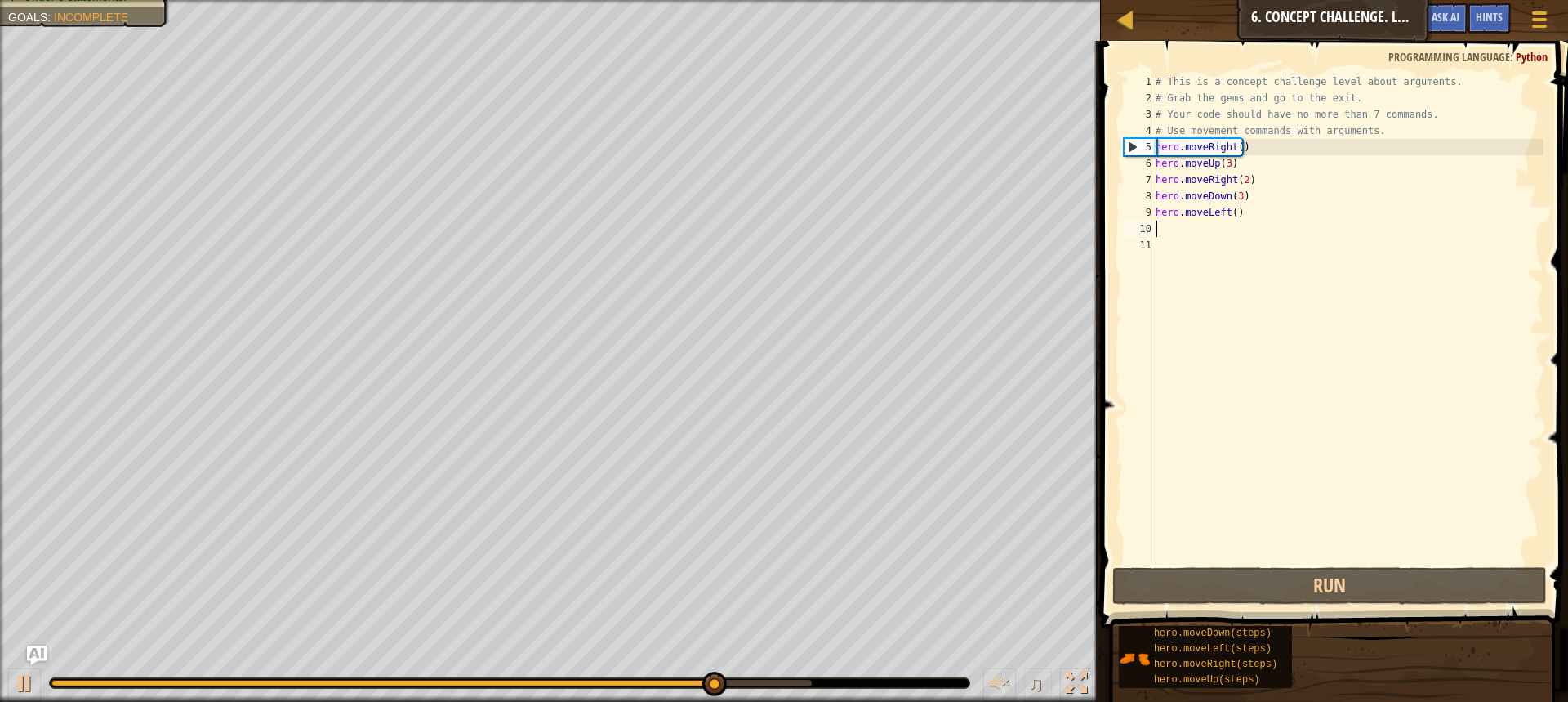
type textarea "h"
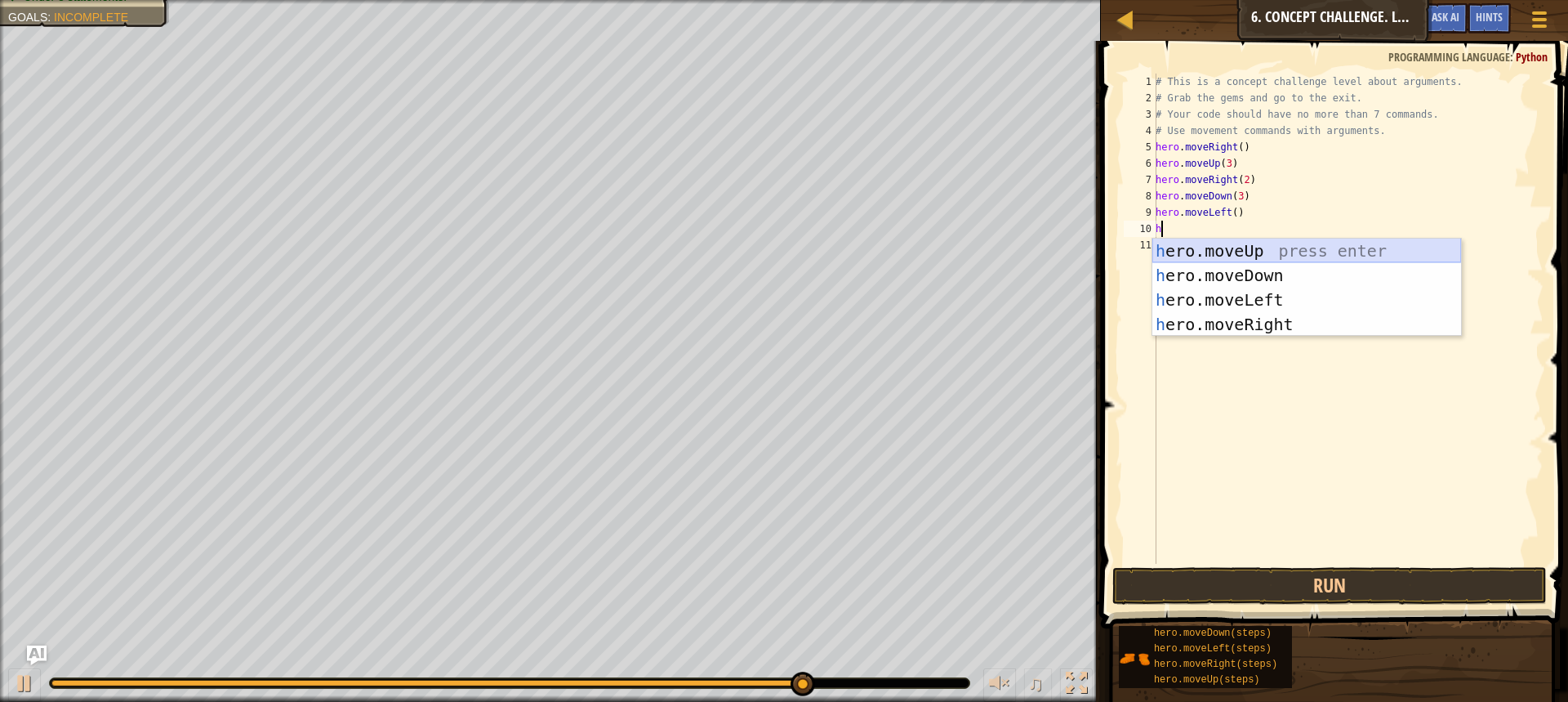
click at [1219, 256] on div "h ero.moveUp press enter h ero.moveDown press enter h ero.moveLeft press enter …" at bounding box center [1306, 311] width 308 height 147
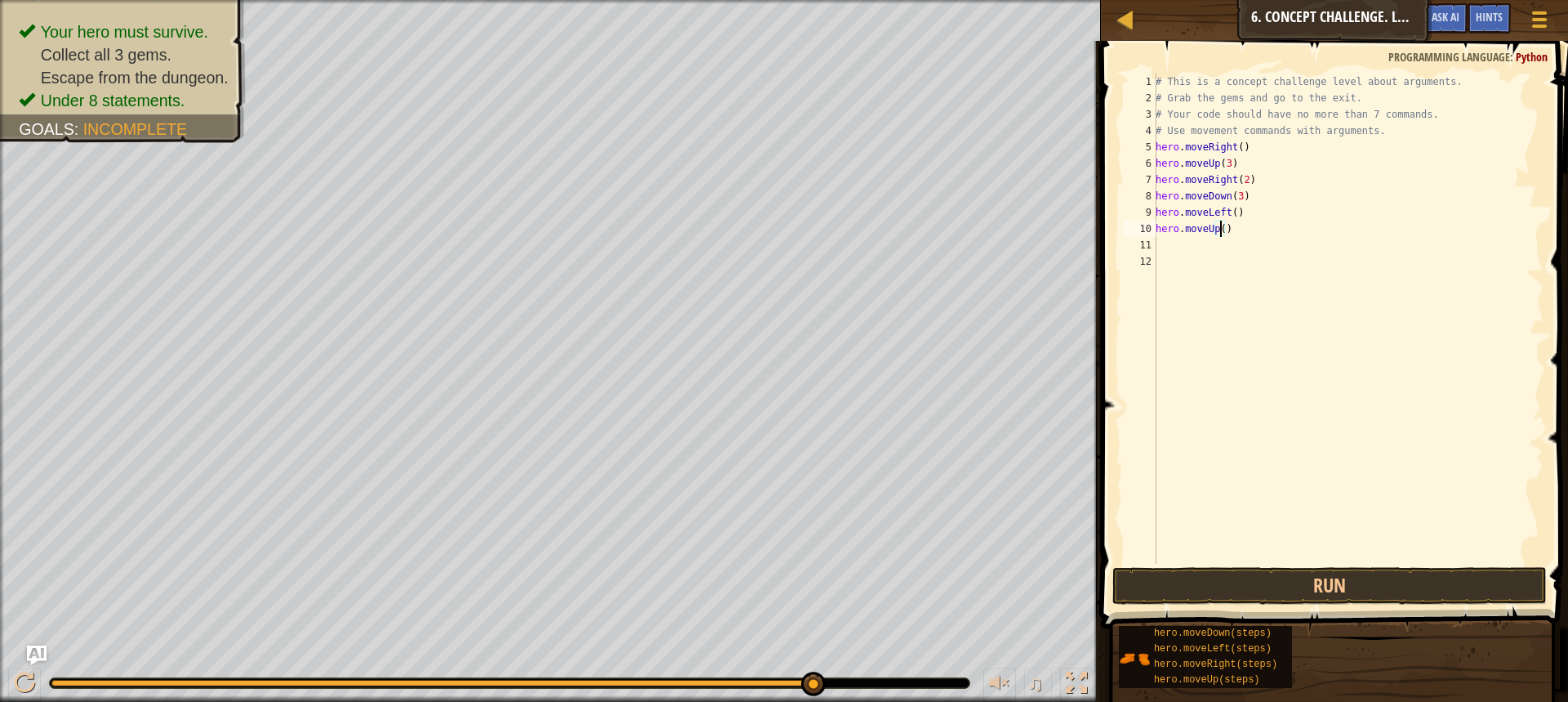
click at [1220, 228] on div "# This is a concept challenge level about arguments. # Grab the gems and go to …" at bounding box center [1347, 335] width 392 height 523
type textarea "hero.moveUp(2)"
click at [1173, 249] on div "# This is a concept challenge level about arguments. # Grab the gems and go to …" at bounding box center [1347, 335] width 392 height 523
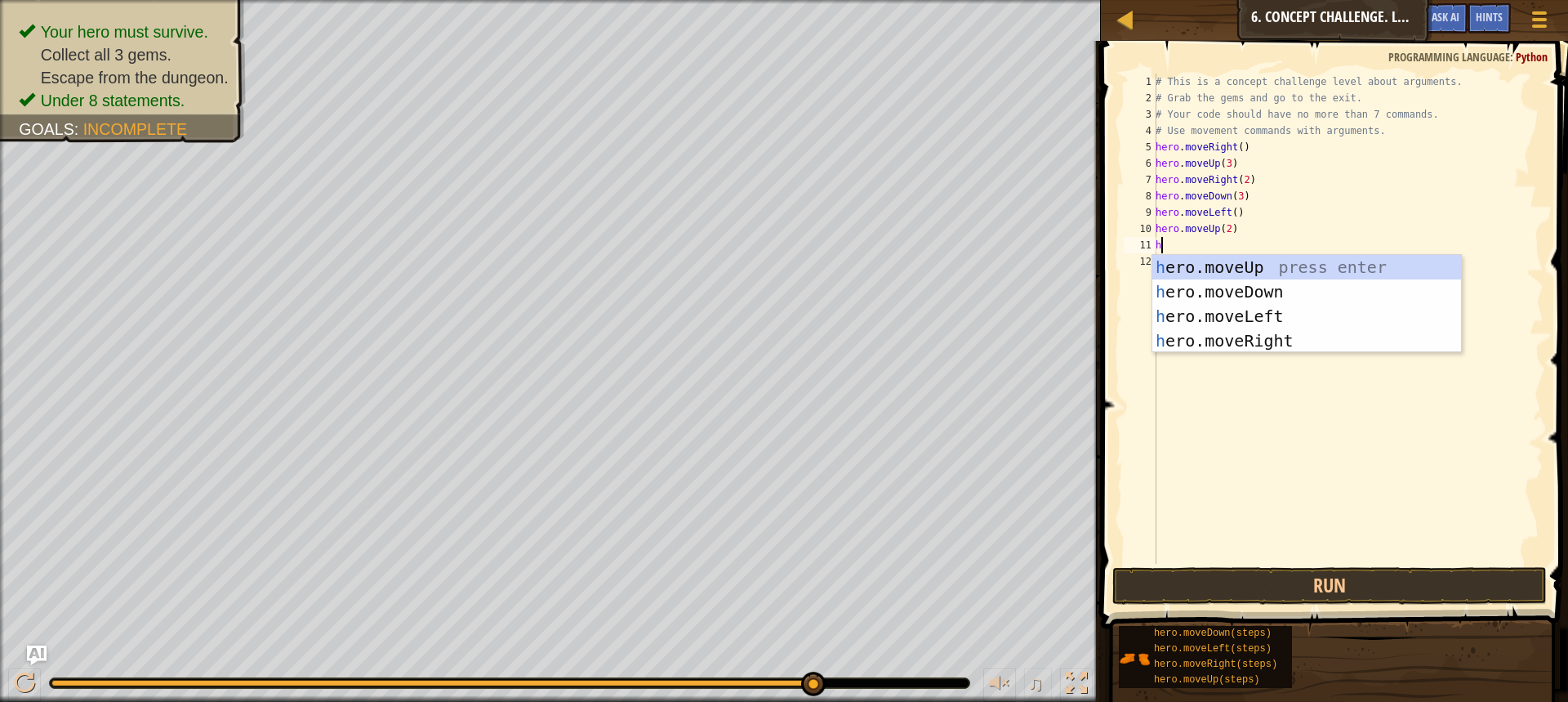
type textarea "he"
click at [1215, 332] on div "he ro.moveUp press enter he ro.moveDown press enter he ro.moveLeft press enter …" at bounding box center [1306, 328] width 308 height 147
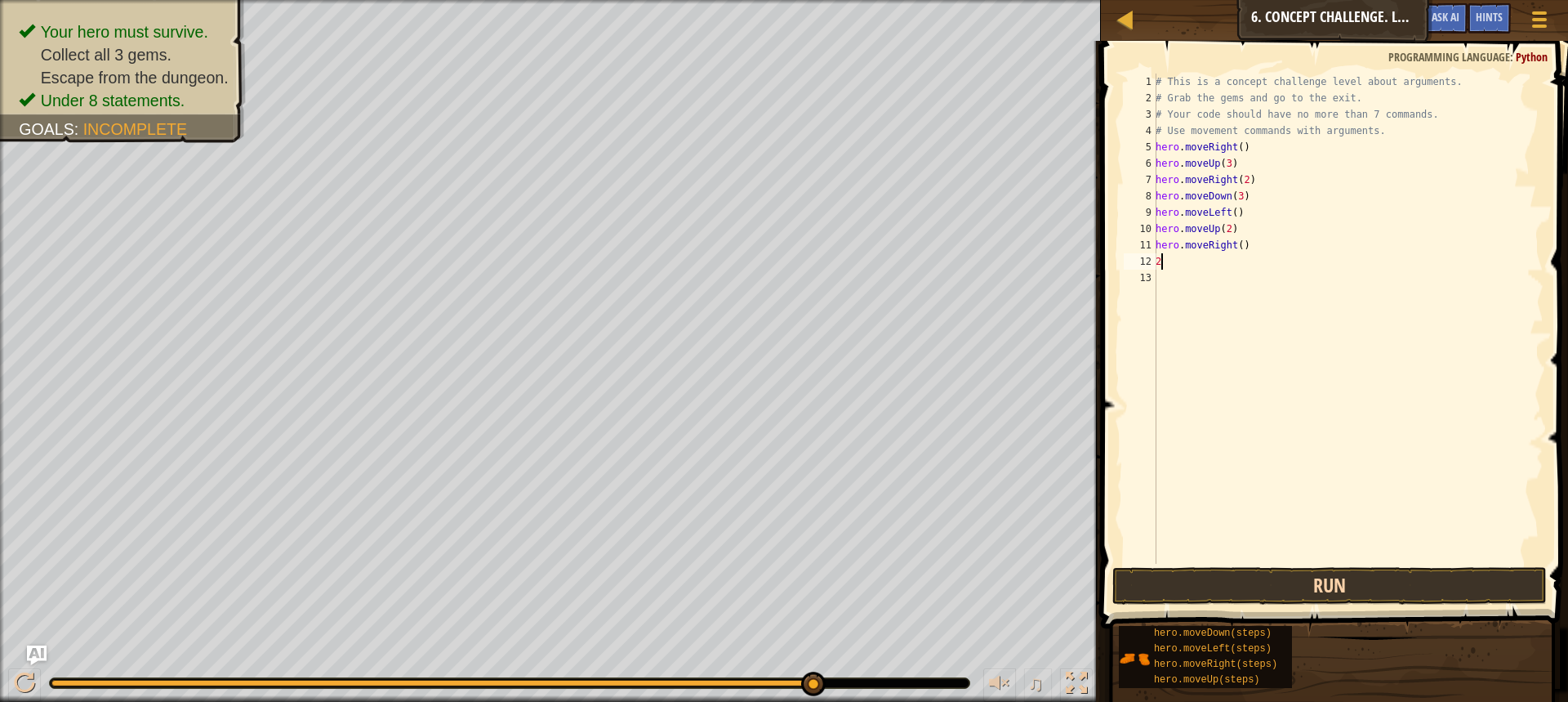
type textarea "2"
click at [1209, 577] on button "Run" at bounding box center [1330, 586] width 435 height 37
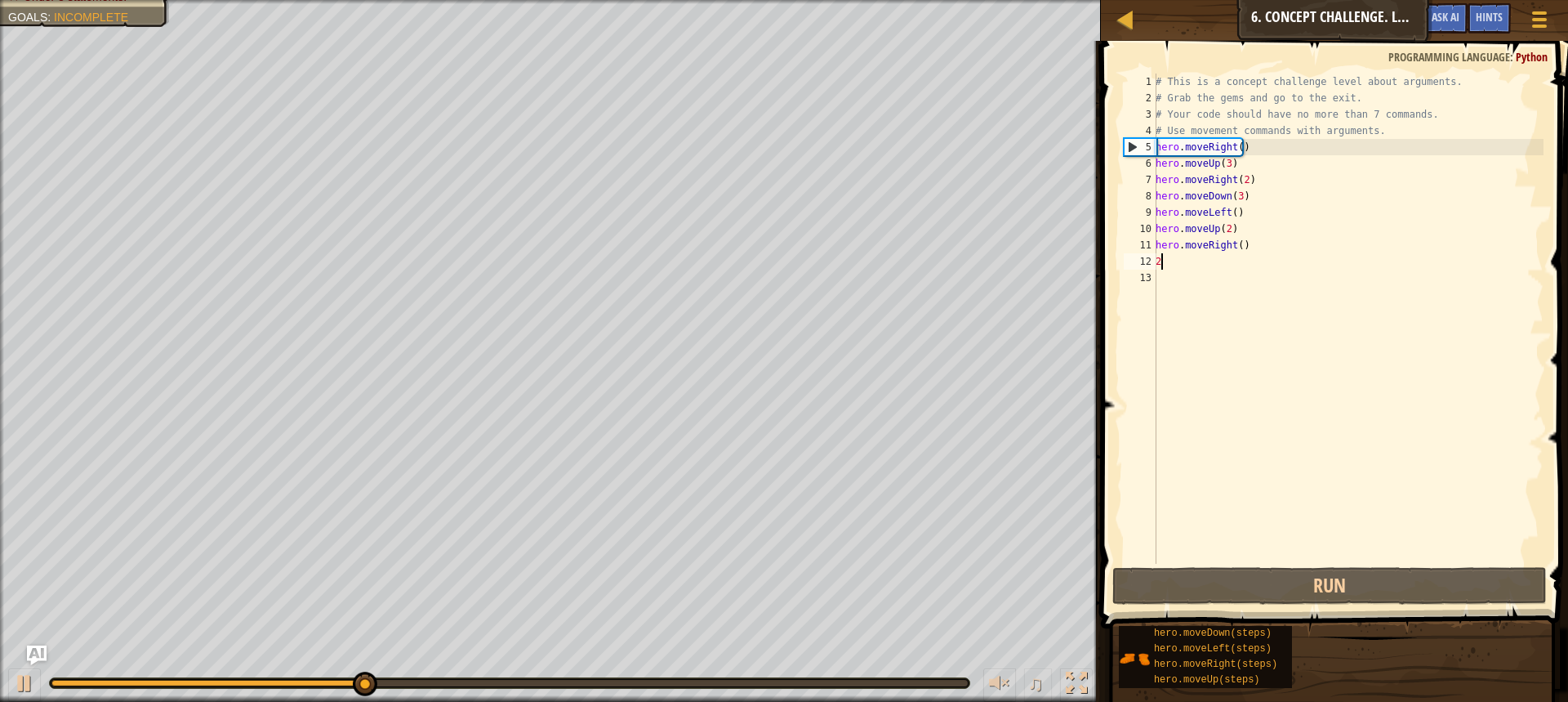
click at [993, 661] on div "Your hero must survive. Collect all 3 gems. Escape from the dungeon. Under 8 st…" at bounding box center [784, 351] width 1568 height 702
click at [994, 673] on div at bounding box center [1000, 682] width 21 height 21
click at [1005, 674] on div at bounding box center [1000, 682] width 21 height 21
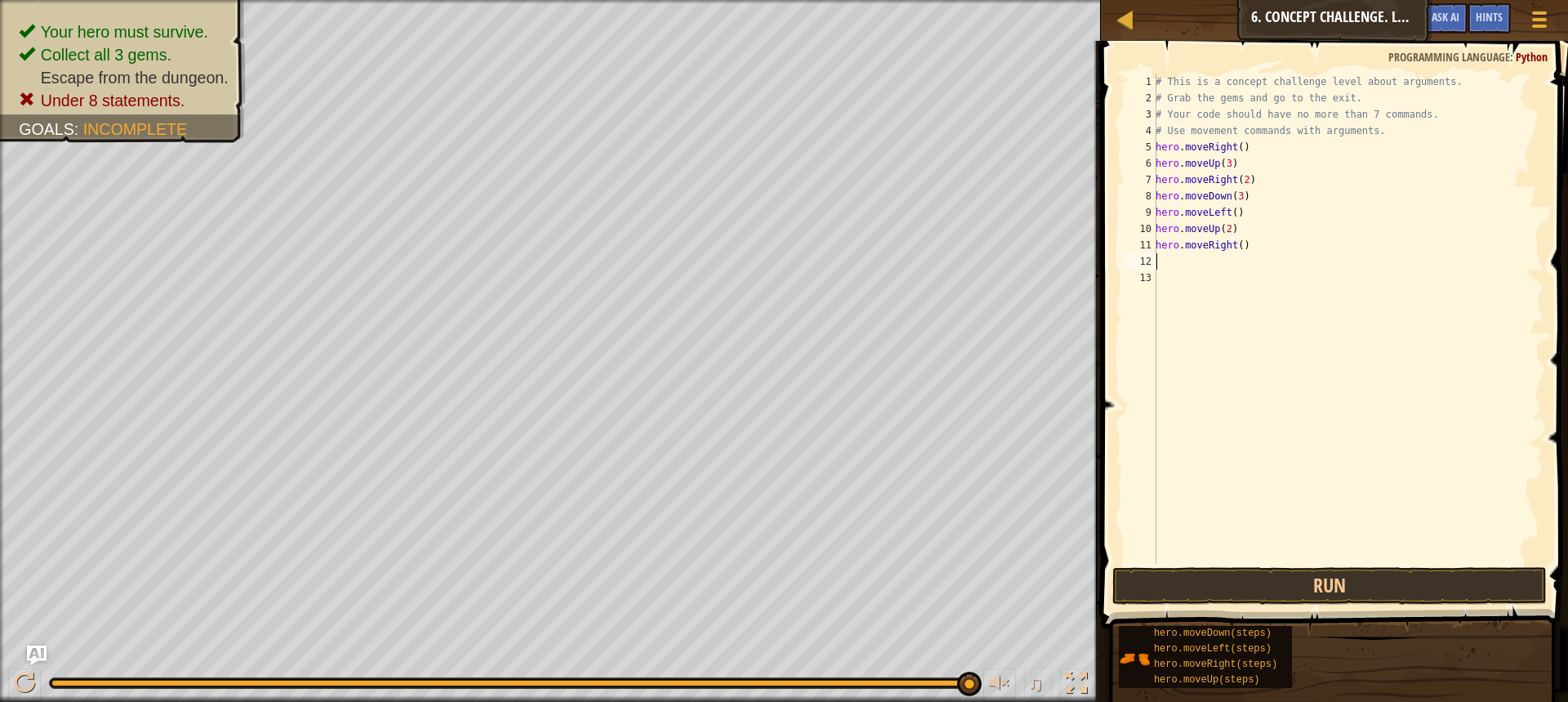
click at [1233, 246] on div "# This is a concept challenge level about arguments. # Grab the gems and go to …" at bounding box center [1347, 335] width 392 height 523
click at [1236, 250] on div "# This is a concept challenge level about arguments. # Grab the gems and go to …" at bounding box center [1347, 335] width 392 height 523
click at [1213, 588] on button "Run" at bounding box center [1330, 586] width 435 height 37
type textarea "hero.moveRight(3)"
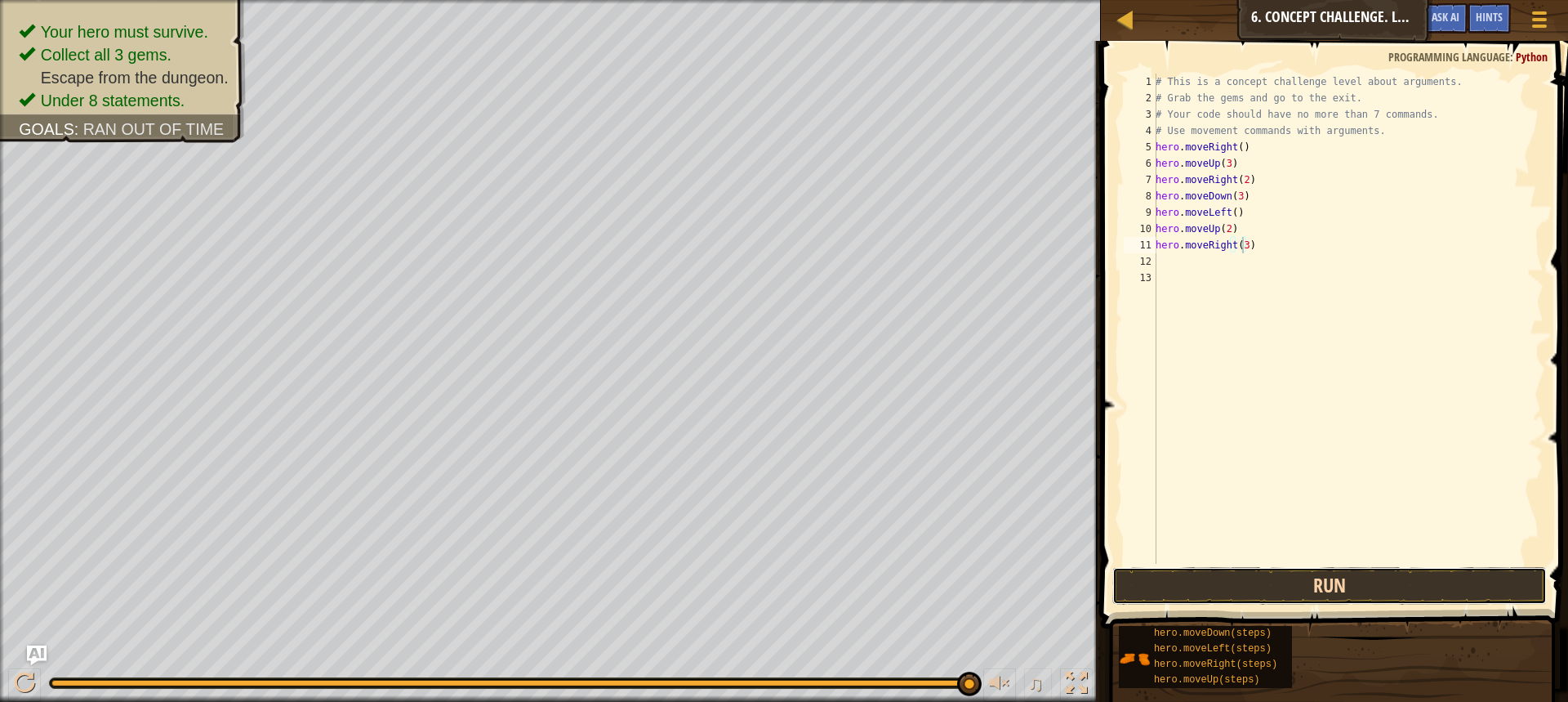
click at [1179, 588] on button "Run" at bounding box center [1330, 586] width 435 height 37
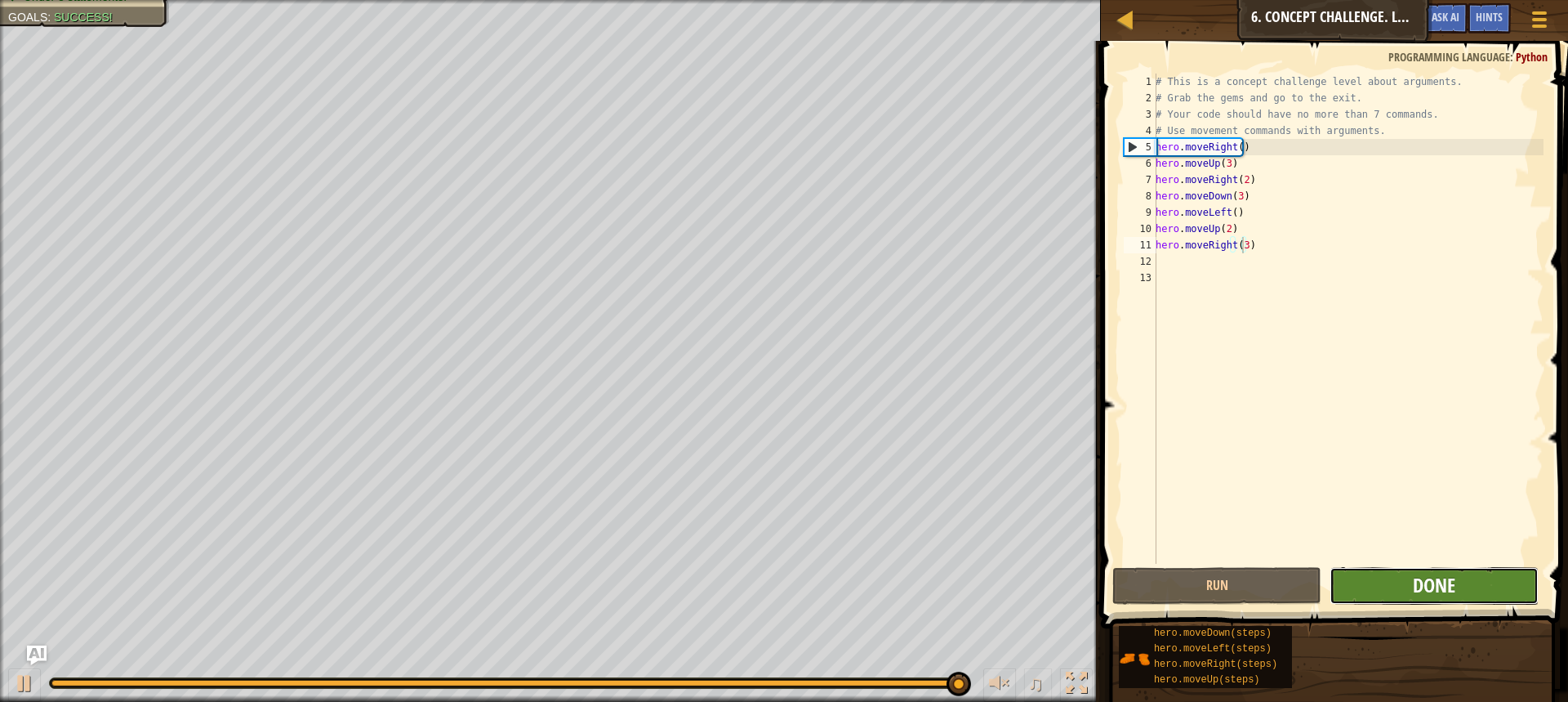
click at [1449, 586] on span "Done" at bounding box center [1433, 585] width 42 height 26
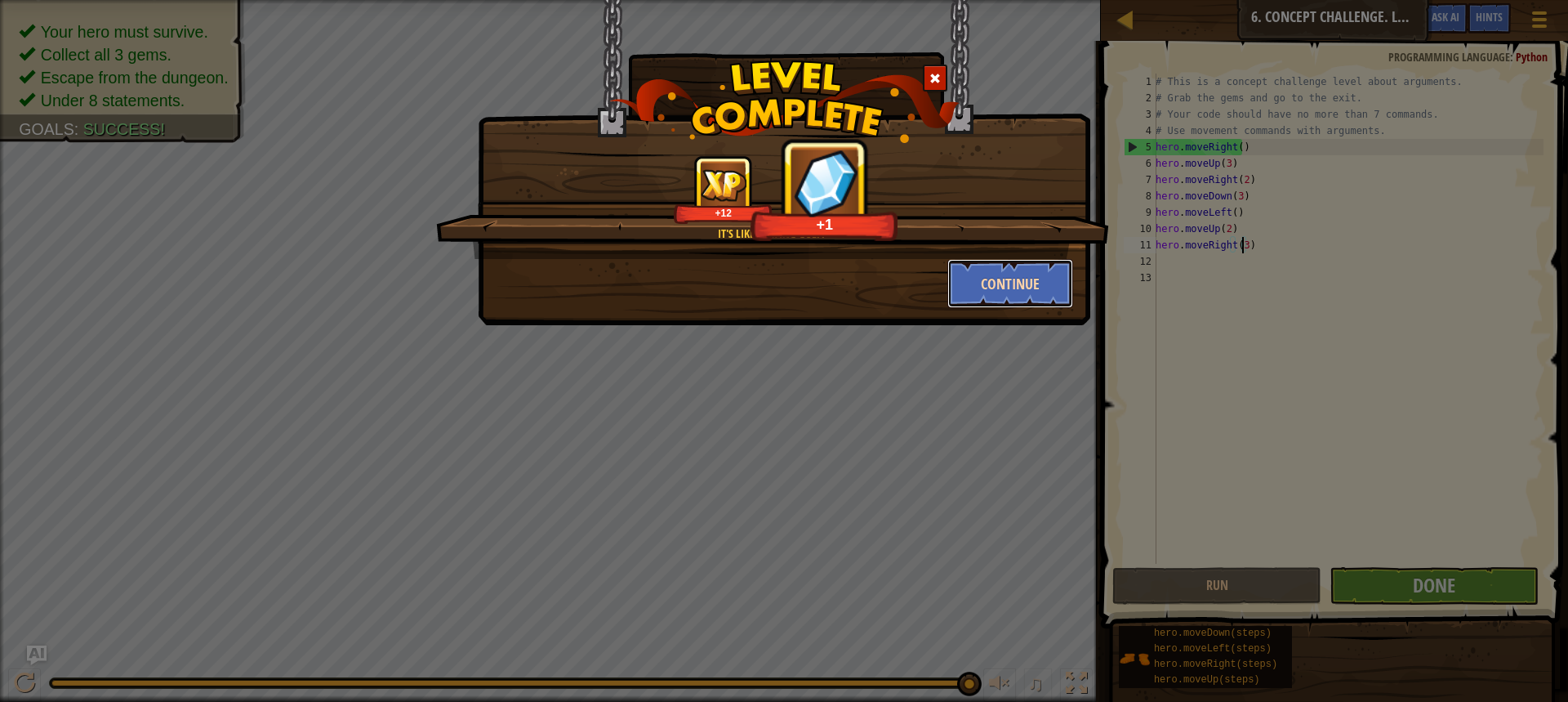
click at [1043, 294] on button "Continue" at bounding box center [1010, 283] width 126 height 49
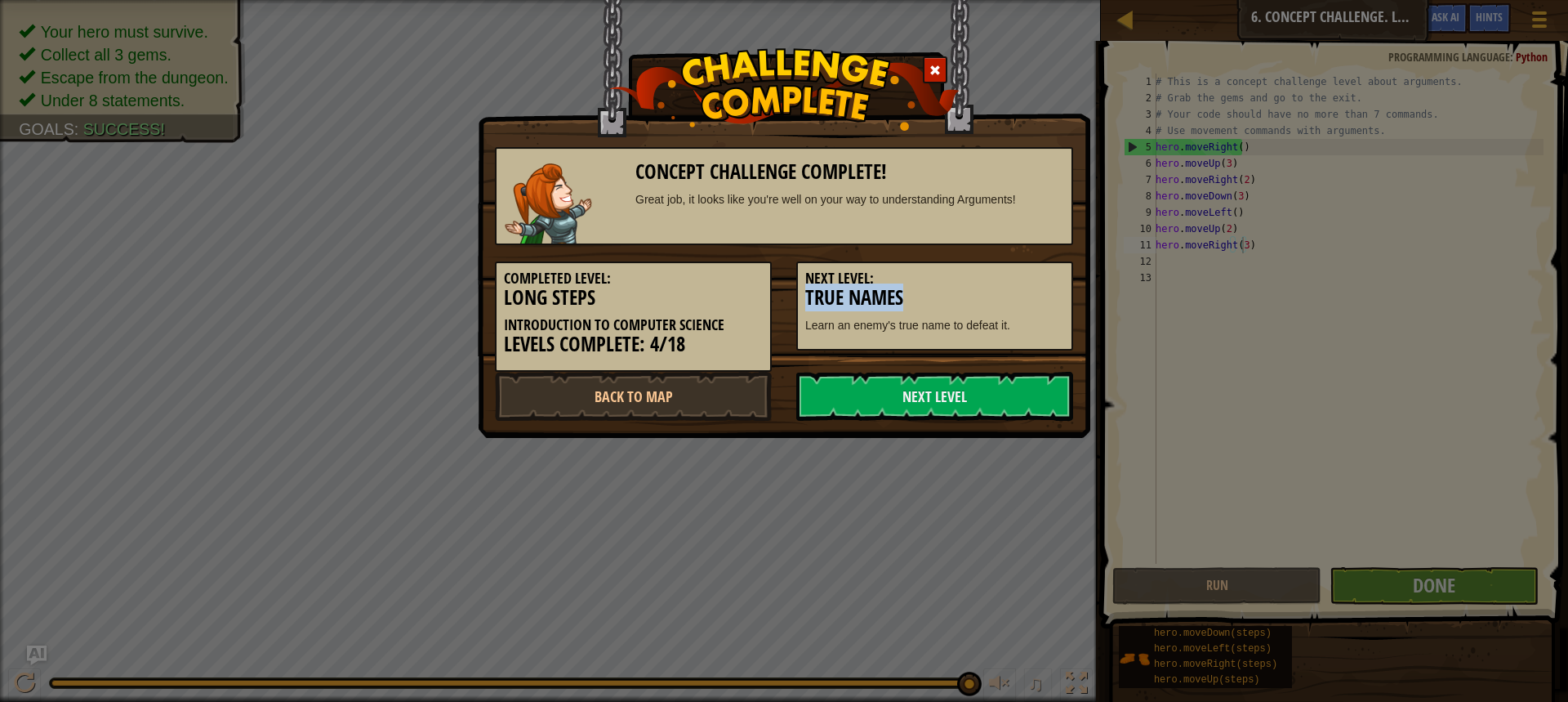
click at [1042, 282] on div "Next Level: True Names Learn an enemy's true name to defeat it." at bounding box center [934, 306] width 277 height 89
click at [996, 400] on link "Next Level" at bounding box center [934, 396] width 277 height 49
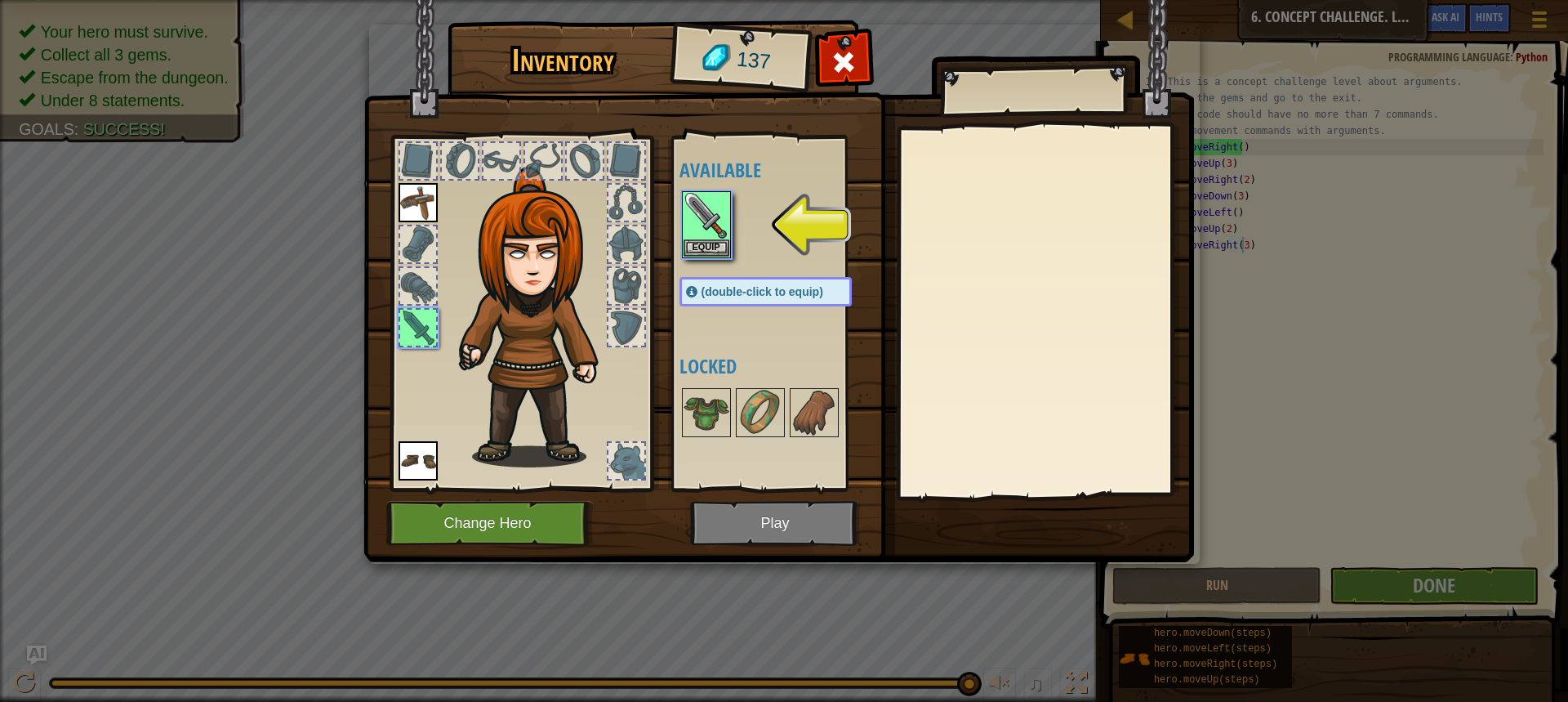
drag, startPoint x: 990, startPoint y: 297, endPoint x: 976, endPoint y: 282, distance: 20.5
click at [986, 286] on div at bounding box center [1045, 311] width 289 height 366
click at [695, 228] on img at bounding box center [706, 215] width 46 height 46
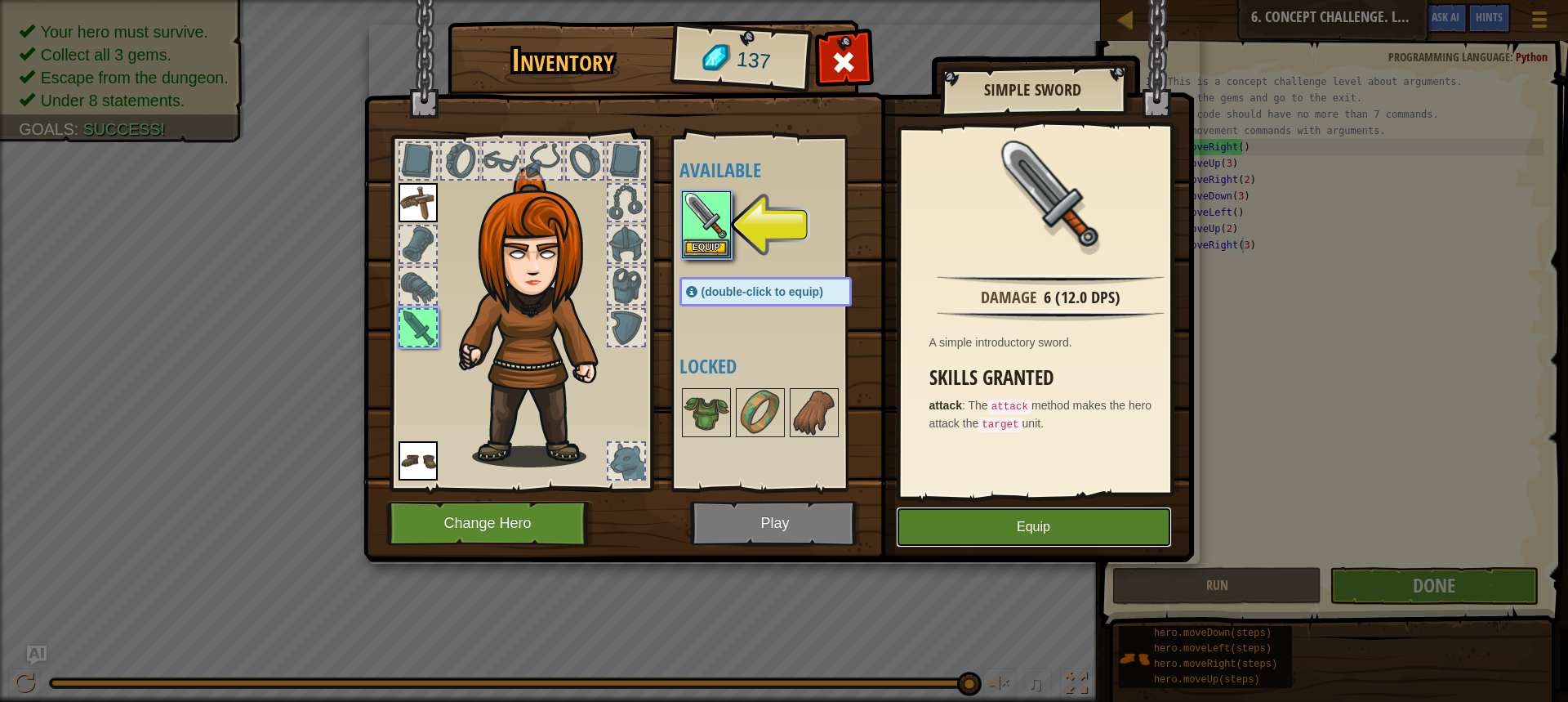
click at [989, 520] on button "Equip" at bounding box center [1033, 527] width 276 height 41
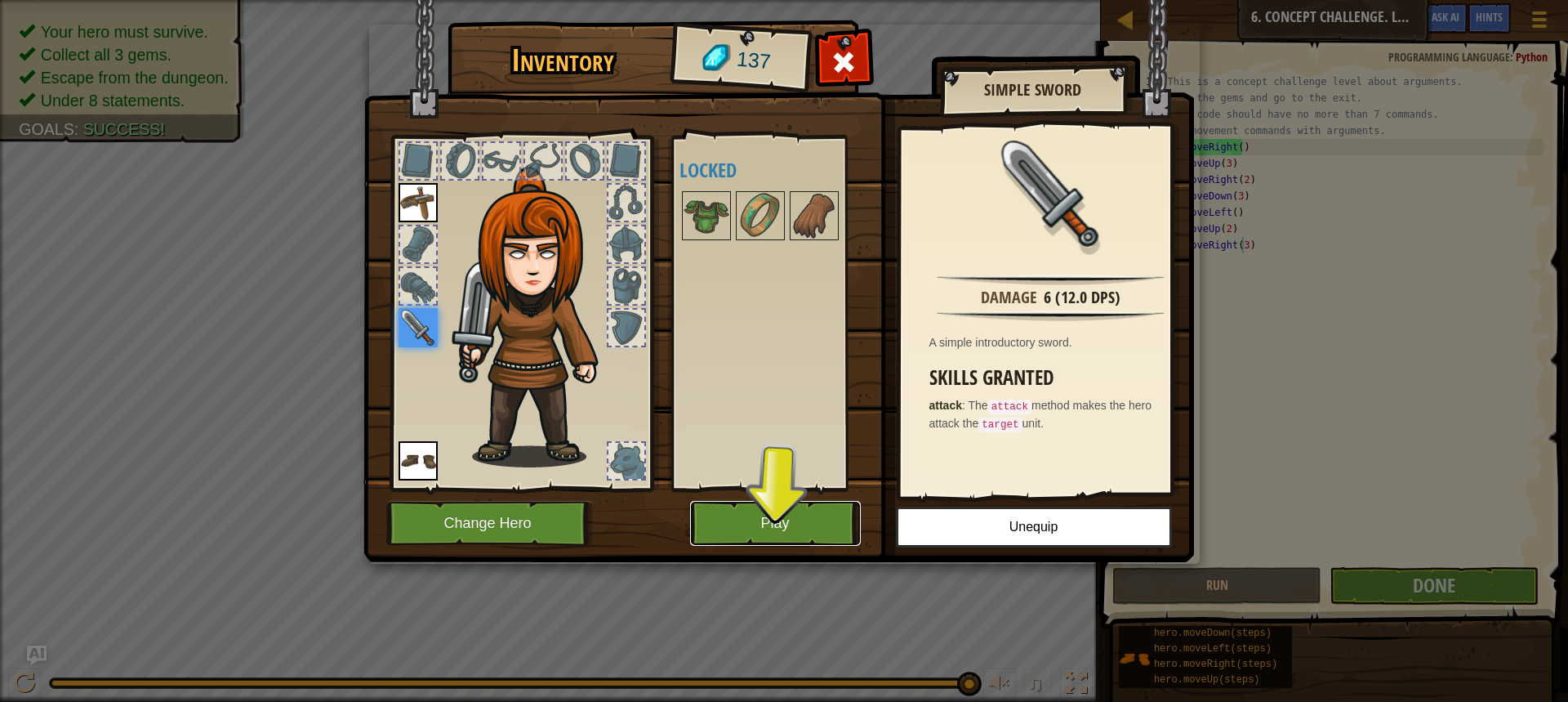
click at [728, 516] on button "Play" at bounding box center [776, 523] width 171 height 45
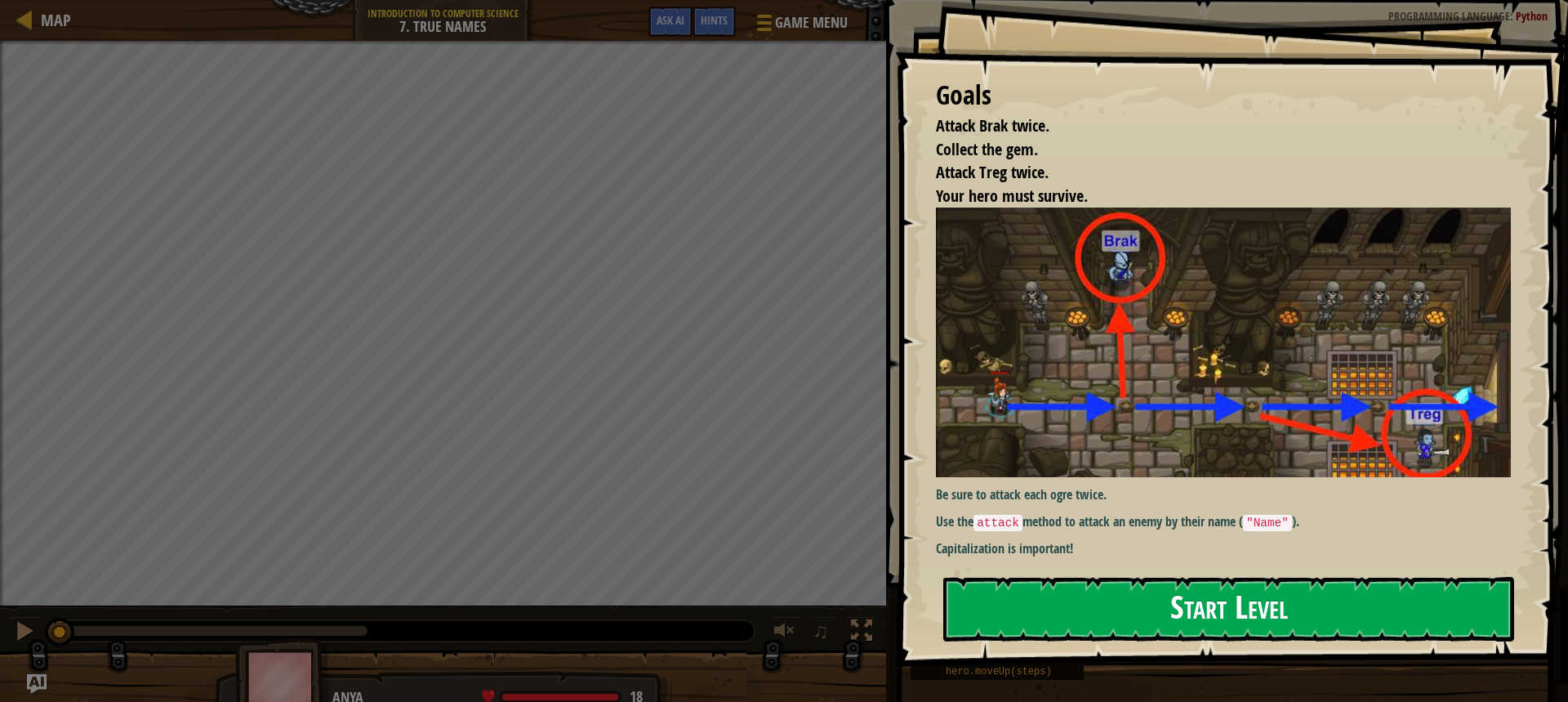
click at [1185, 587] on button "Start Level" at bounding box center [1229, 609] width 571 height 64
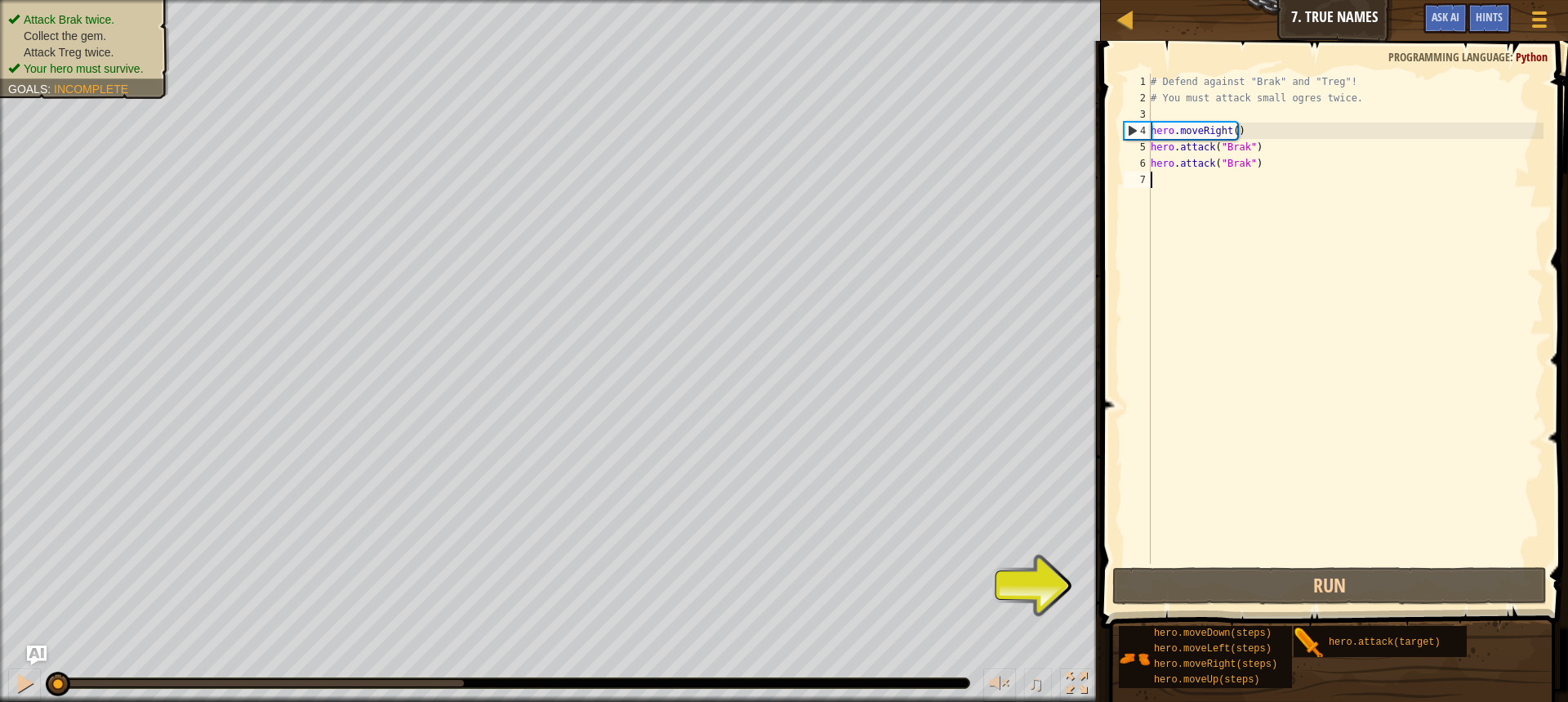
scroll to position [7, 0]
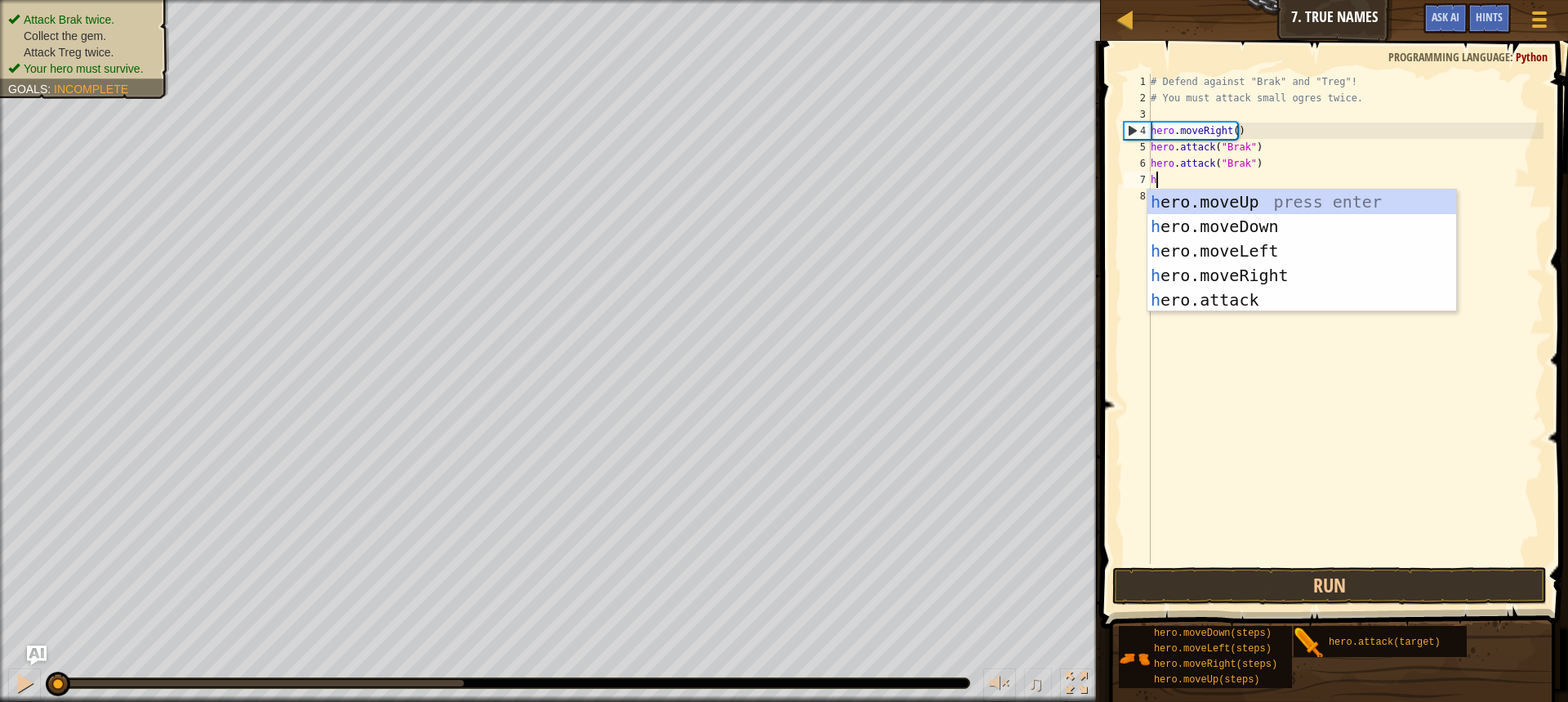
type textarea "he"
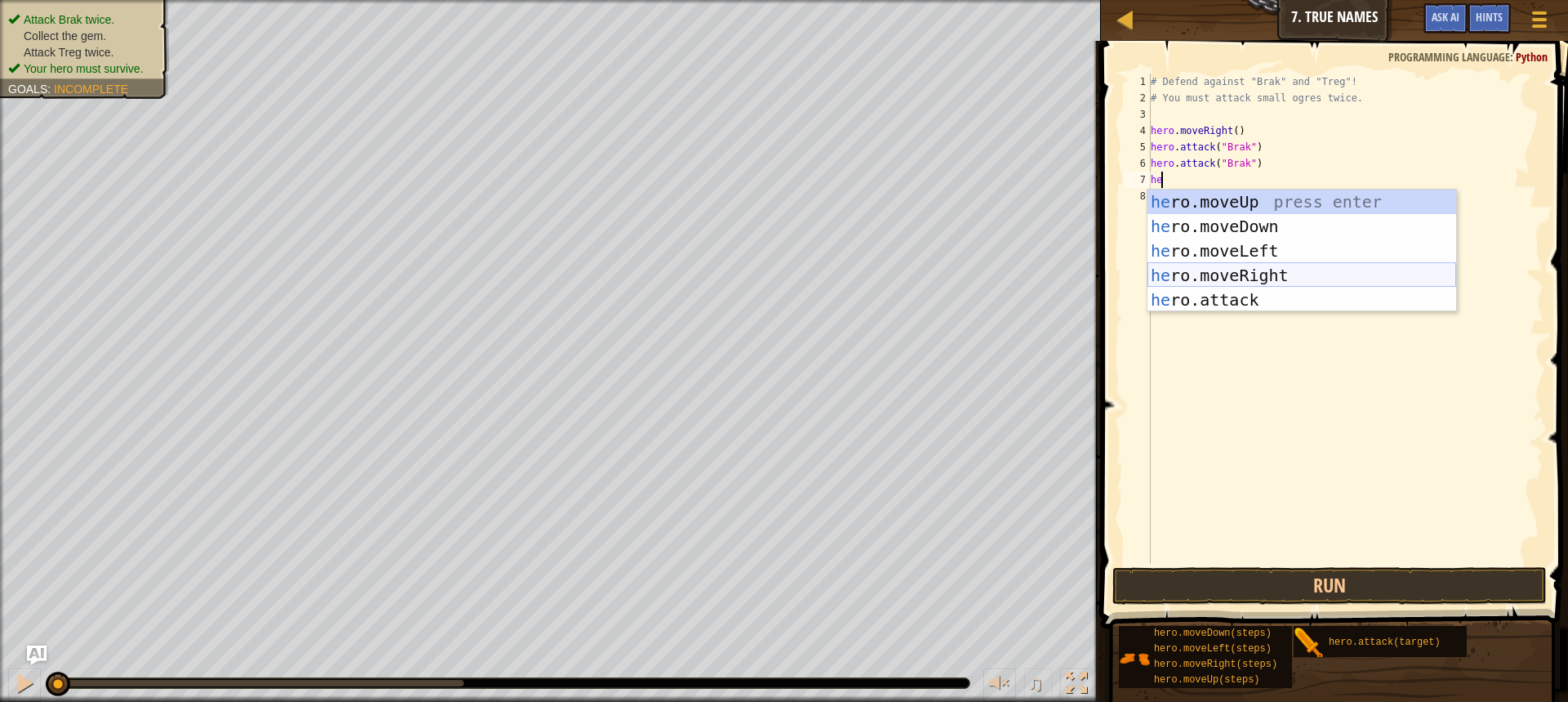
click at [1255, 267] on div "he ro.moveUp press enter he ro.moveDown press enter he ro.moveLeft press enter …" at bounding box center [1302, 276] width 308 height 172
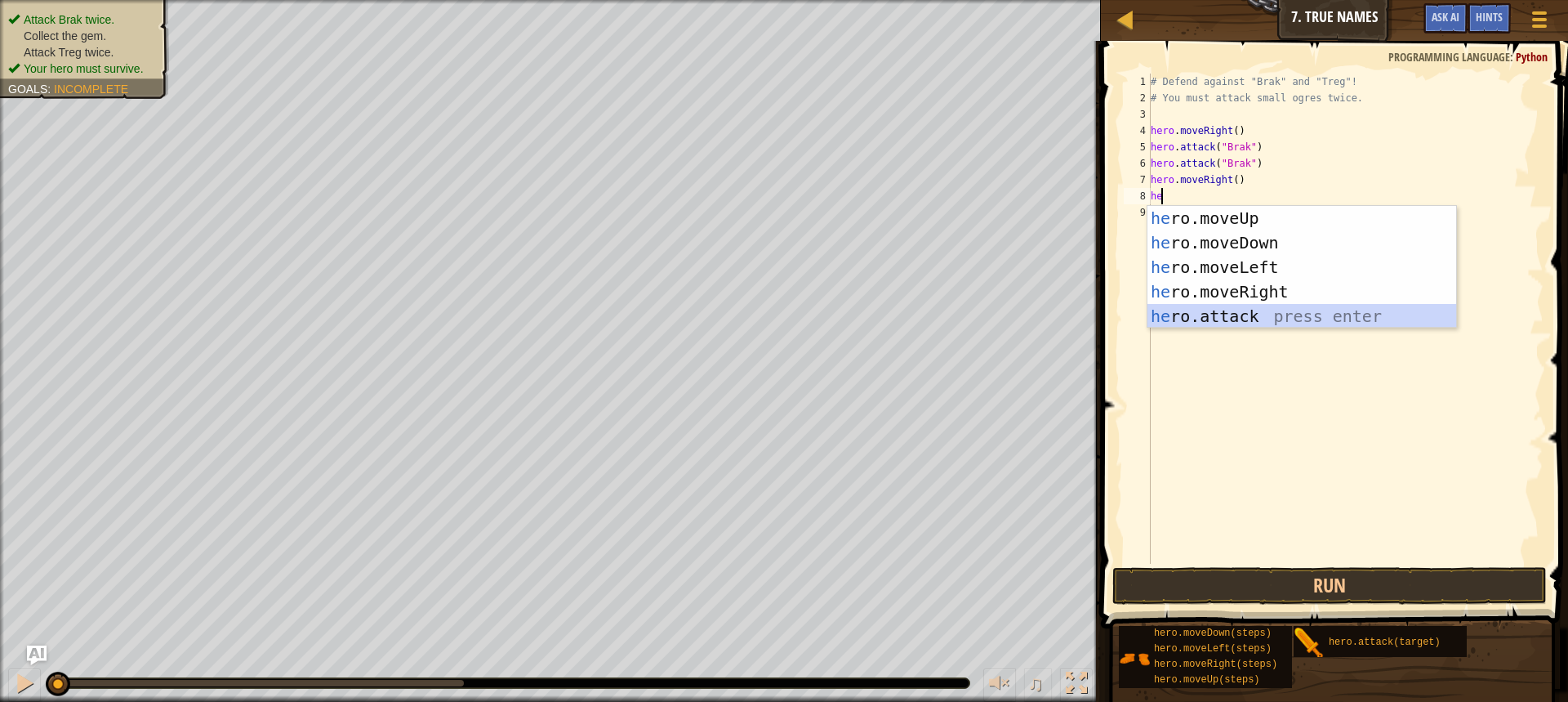
click at [1204, 313] on div "he ro.moveUp press enter he ro.moveDown press enter he ro.moveLeft press enter …" at bounding box center [1302, 292] width 308 height 172
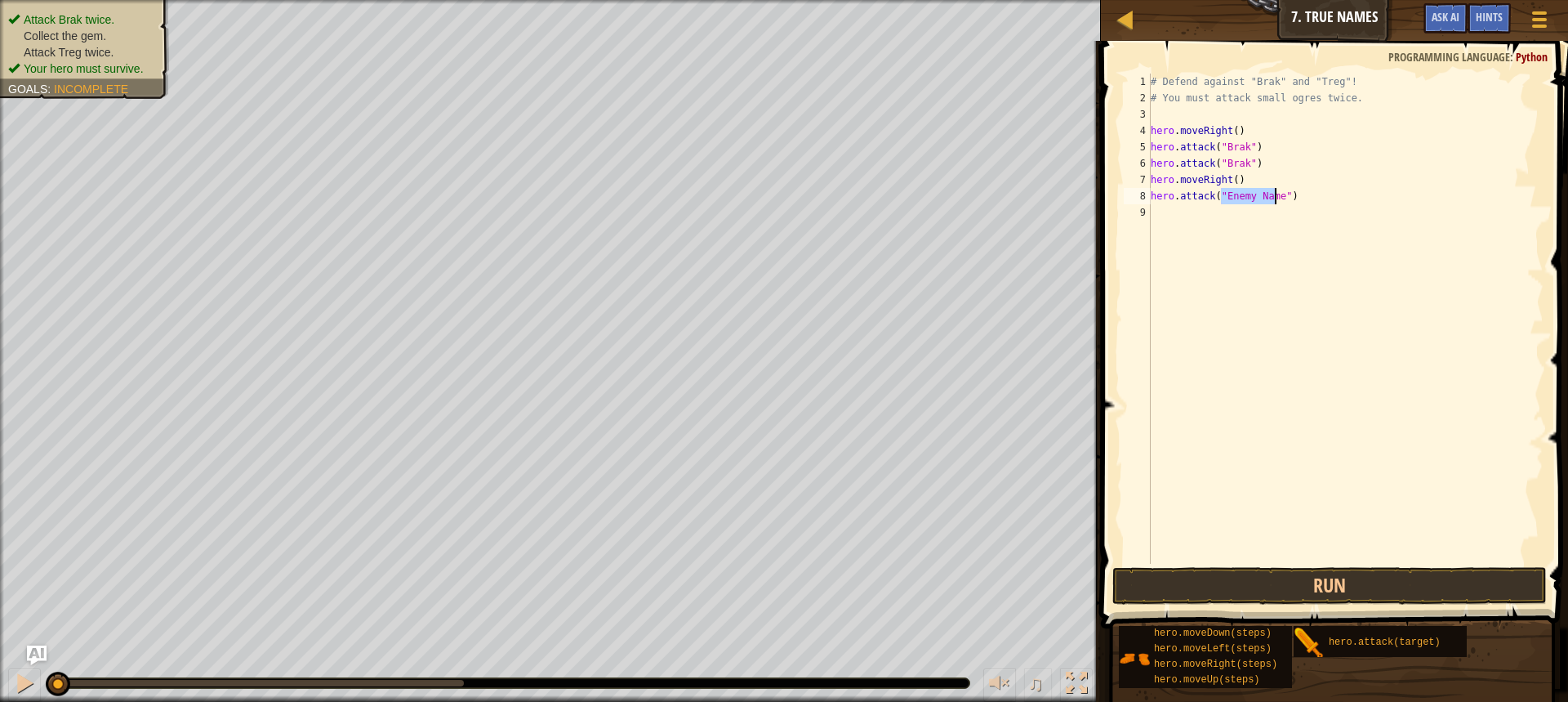
type textarea "hero.attack("")"
click at [1225, 194] on div "# Defend against "Brak" and "Treg"! # You must attack small ogres twice. hero .…" at bounding box center [1347, 335] width 392 height 523
drag, startPoint x: 1172, startPoint y: 590, endPoint x: 1161, endPoint y: 584, distance: 12.5
click at [1171, 590] on button "Run" at bounding box center [1330, 586] width 435 height 37
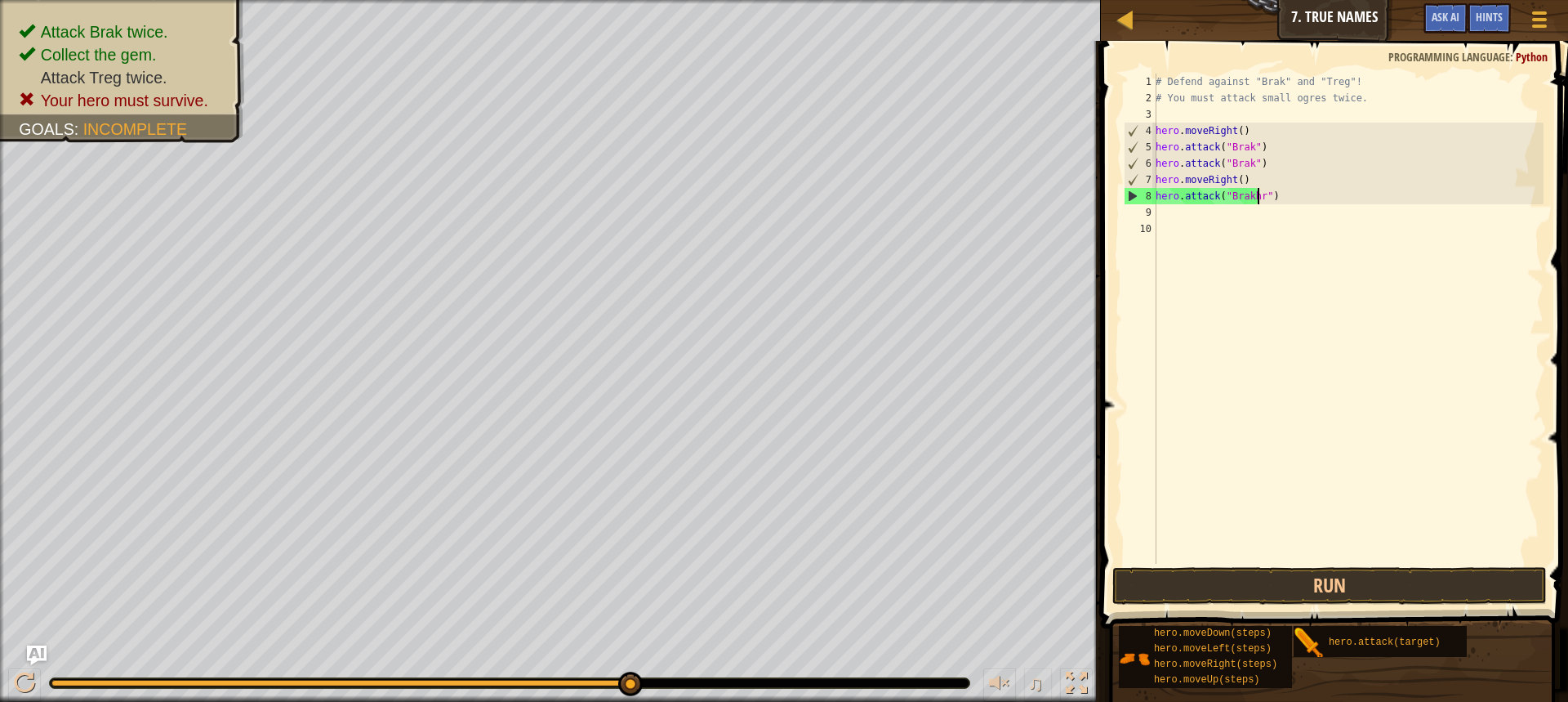
scroll to position [7, 8]
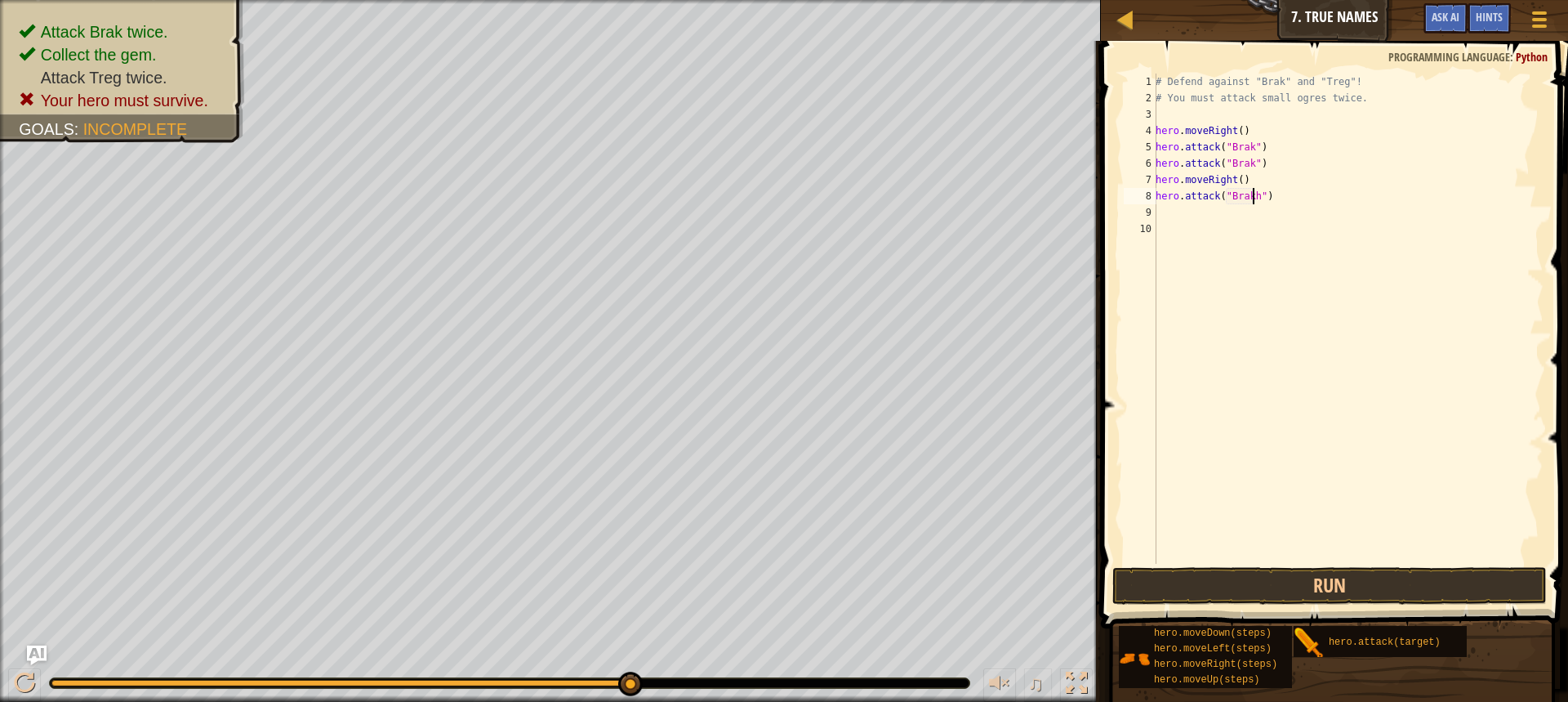
type textarea "hero.attack("Brak")"
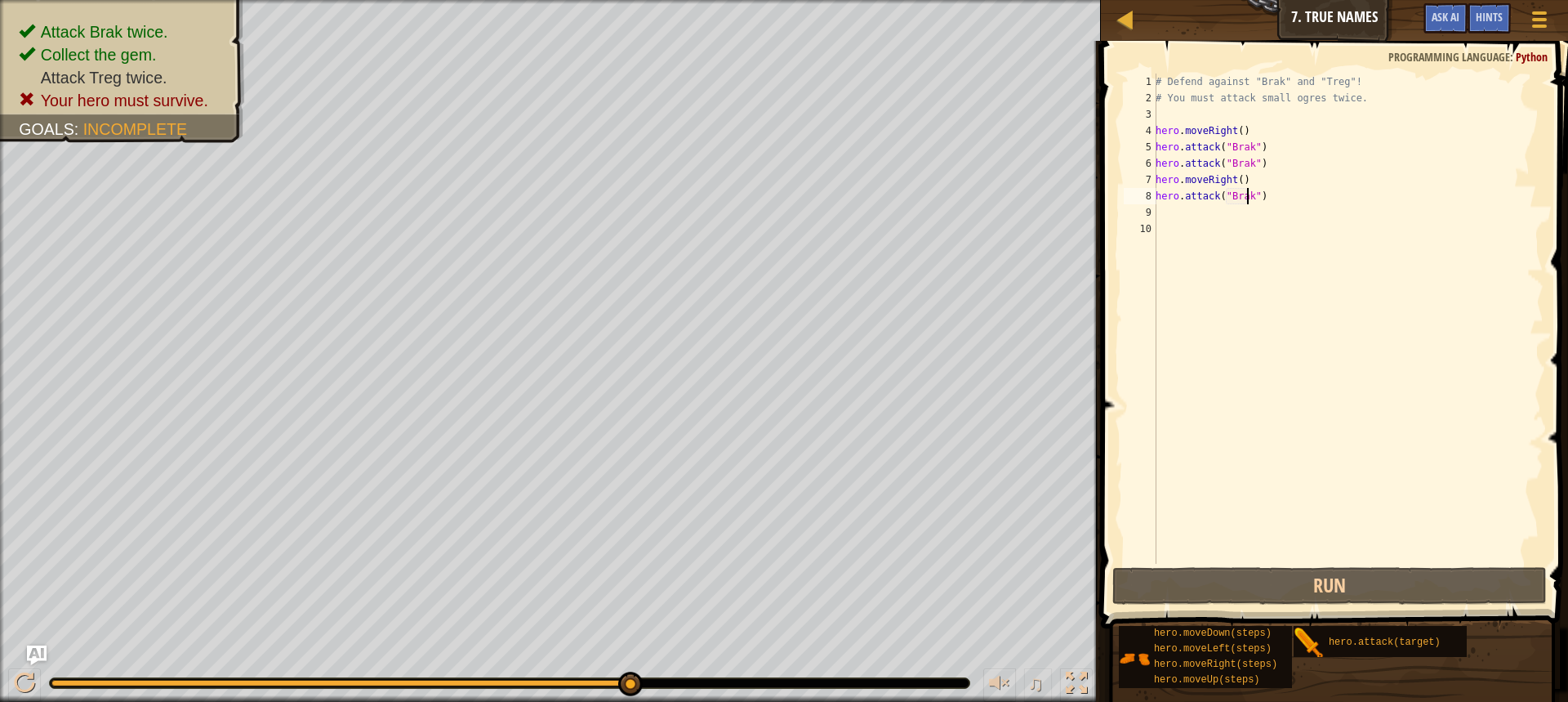
scroll to position [7, 7]
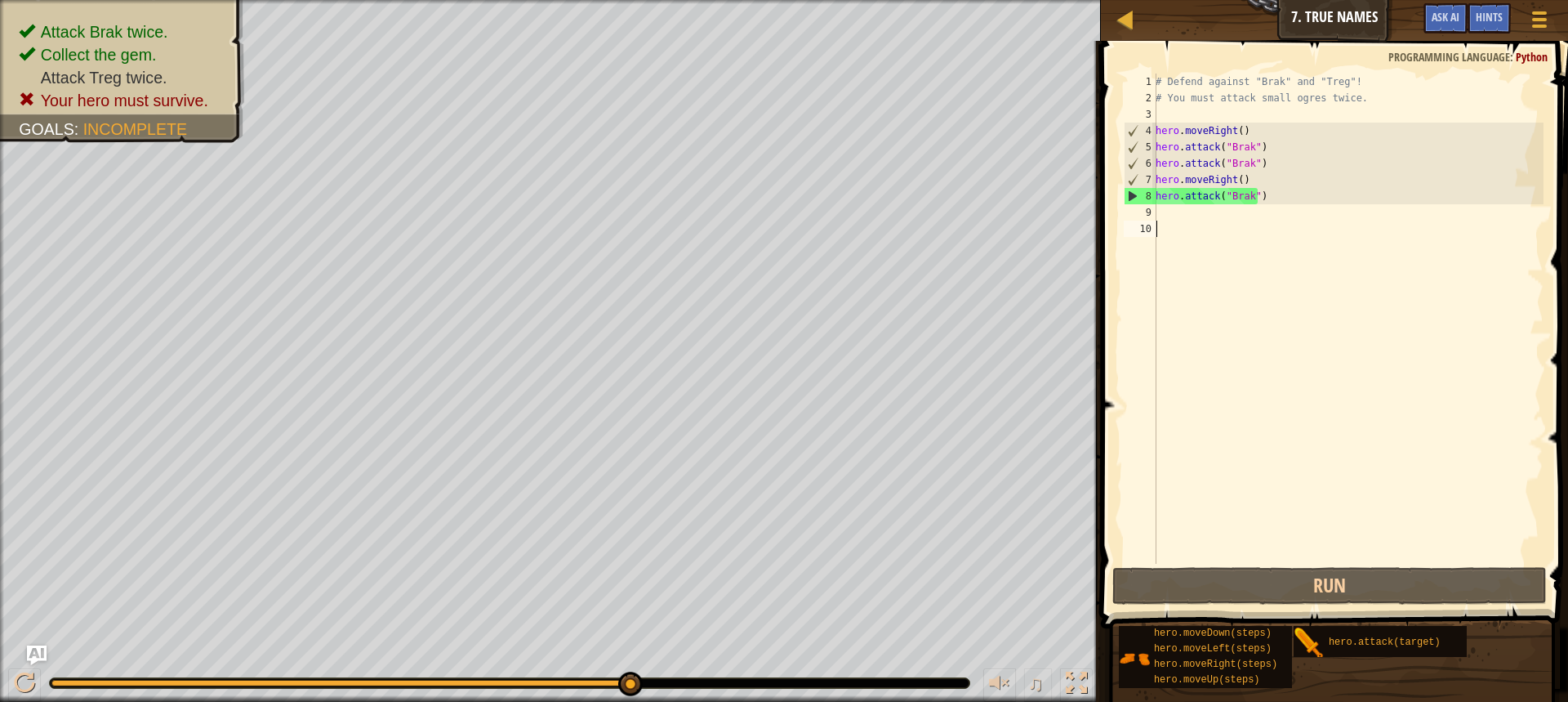
click at [1171, 218] on div "# Defend against "Brak" and "Treg"! # You must attack small ogres twice. hero .…" at bounding box center [1347, 335] width 392 height 523
type textarea "he"
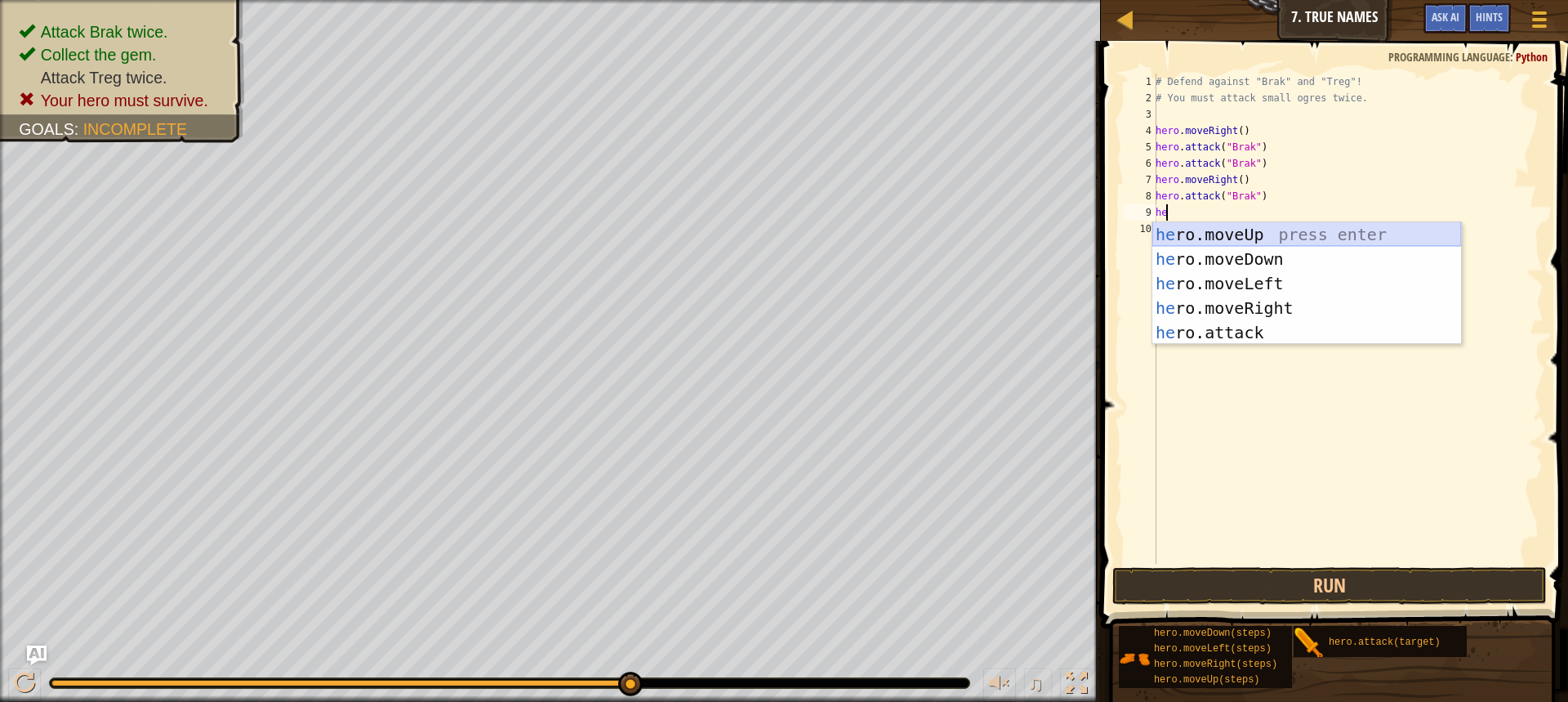
click at [1219, 231] on div "he ro.moveUp press enter he ro.moveDown press enter he ro.moveLeft press enter …" at bounding box center [1306, 308] width 308 height 172
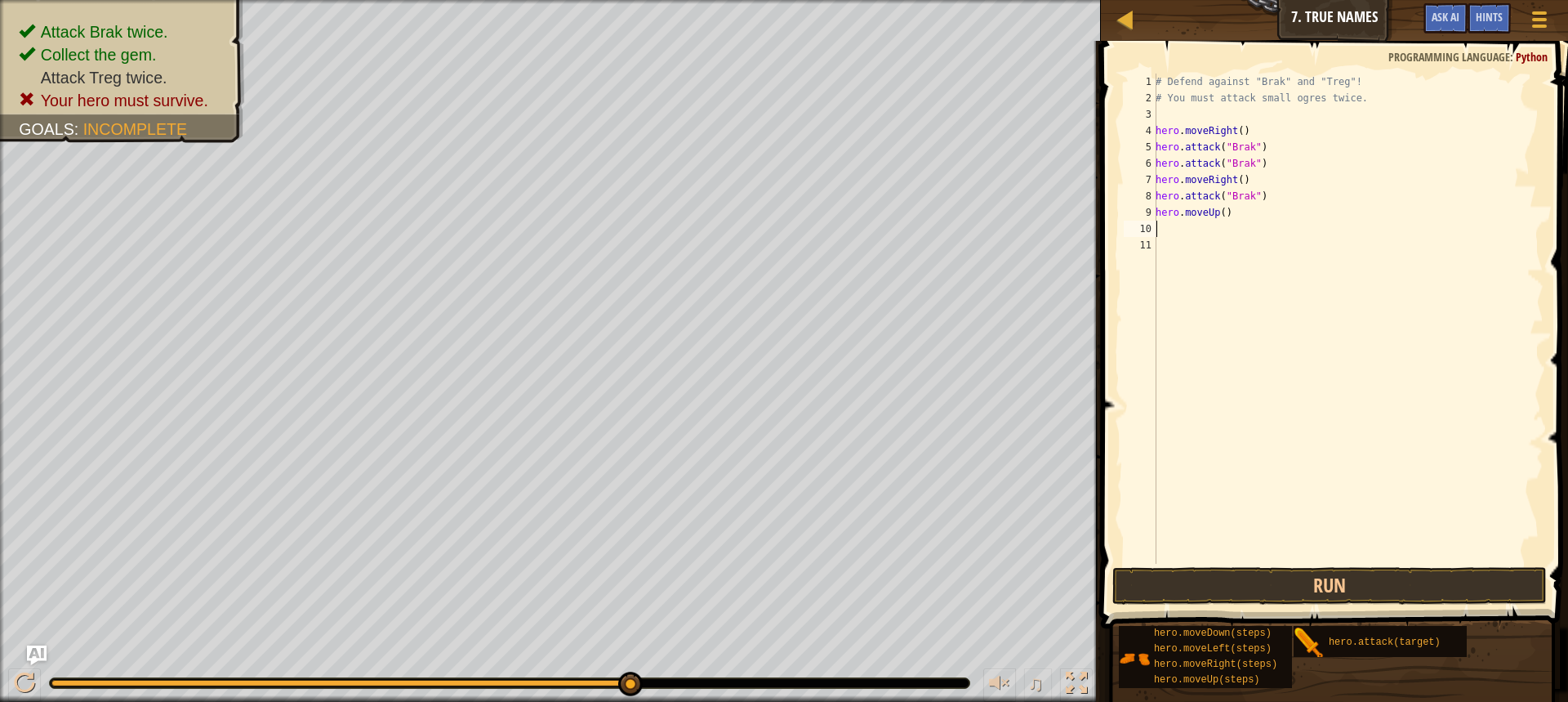
click at [1217, 213] on div "# Defend against "Brak" and "Treg"! # You must attack small ogres twice. hero .…" at bounding box center [1347, 335] width 392 height 523
type textarea "hero.moveUp()"
click at [1171, 225] on div "# Defend against "Brak" and "Treg"! # You must attack small ogres twice. hero .…" at bounding box center [1347, 335] width 392 height 523
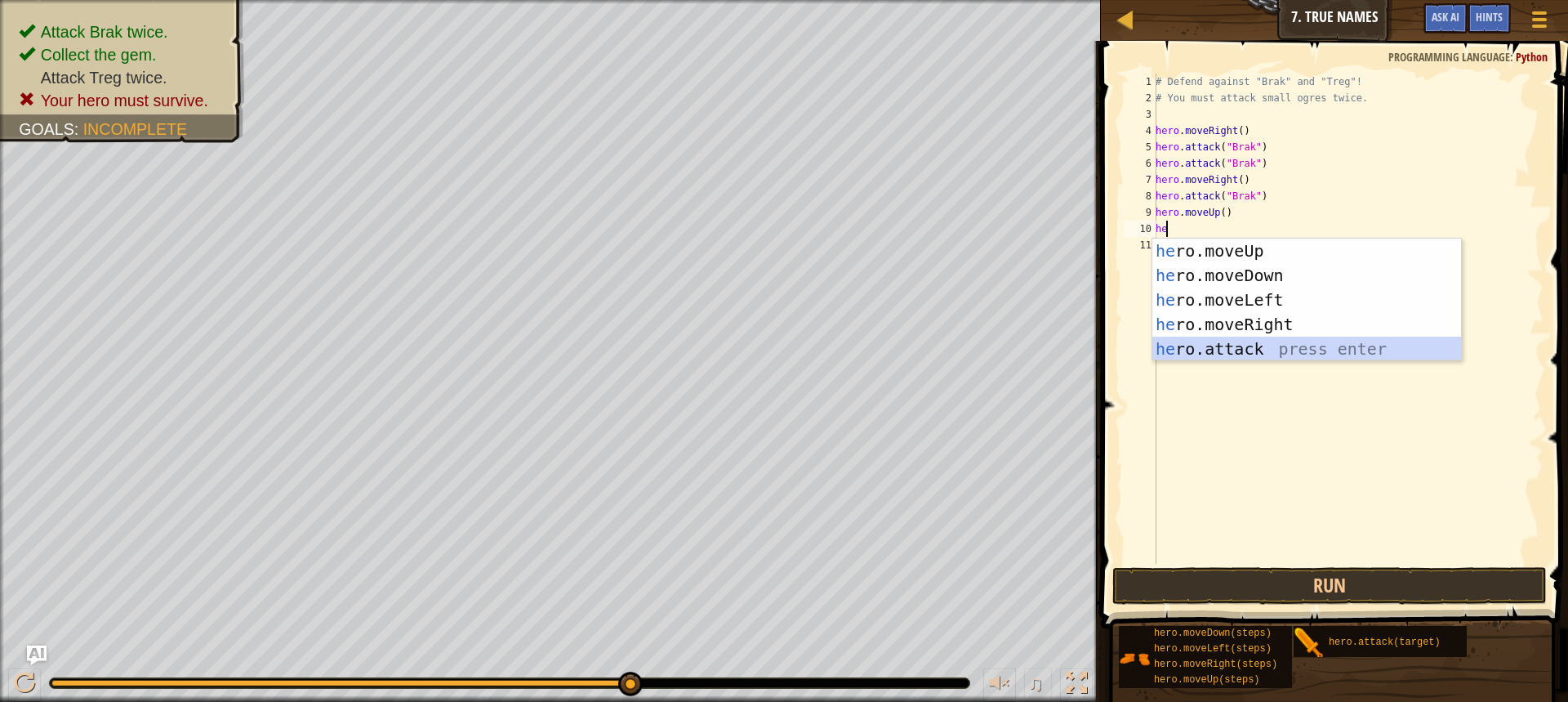
click at [1246, 346] on div "he ro.moveUp press enter he ro.moveDown press enter he ro.moveLeft press enter …" at bounding box center [1306, 324] width 308 height 172
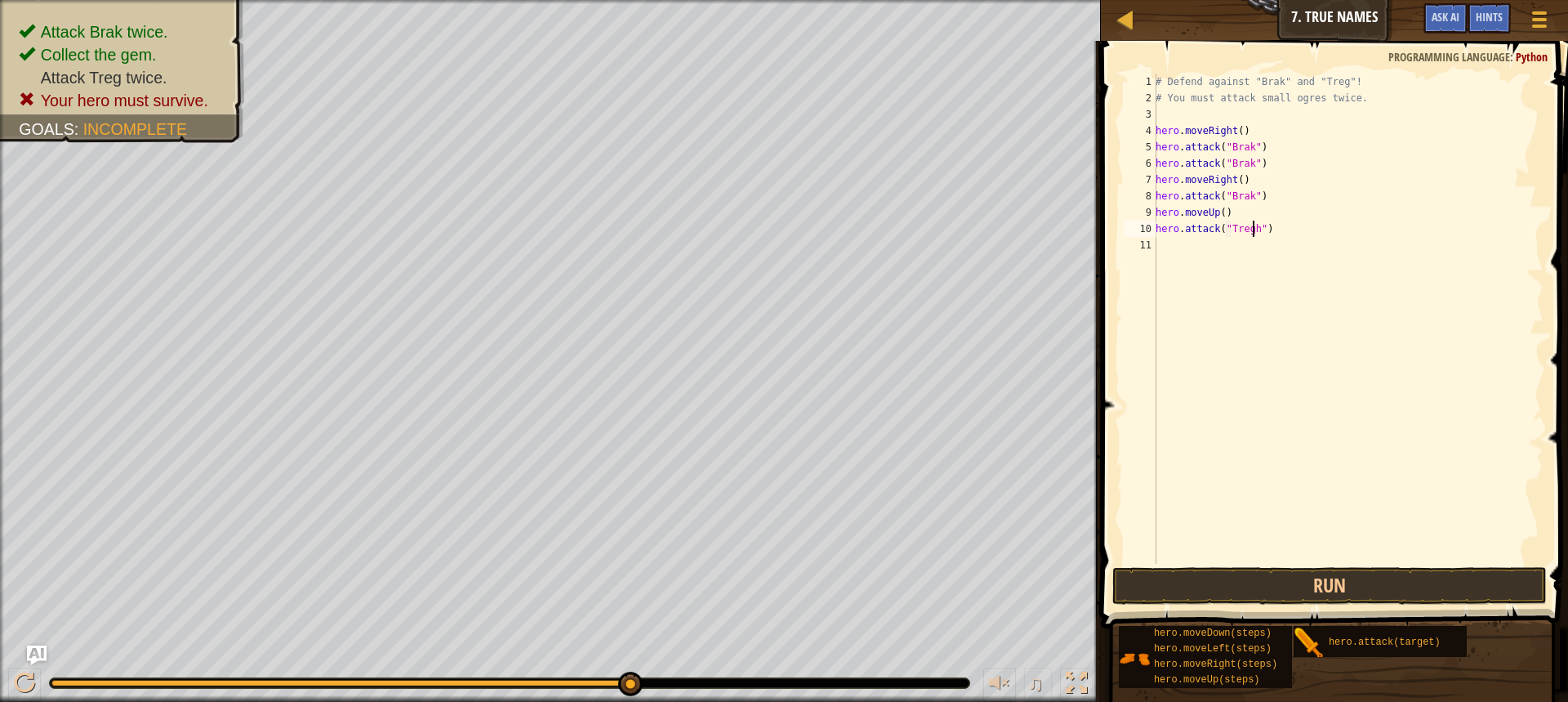
scroll to position [7, 8]
type textarea "hero.attack("Treg")"
click at [1163, 250] on div "# Defend against "Brak" and "Treg"! # You must attack small ogres twice. hero .…" at bounding box center [1347, 335] width 392 height 523
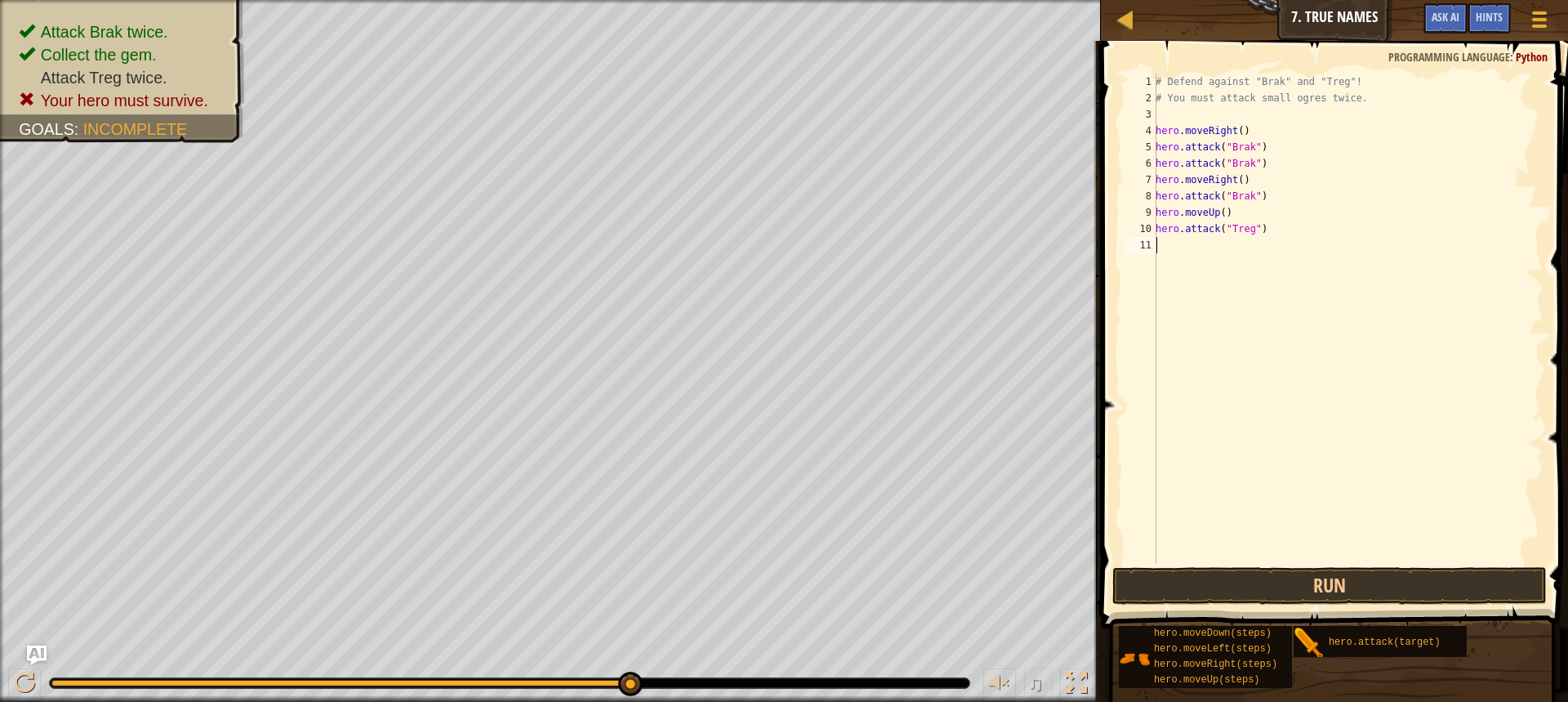
type textarea "he"
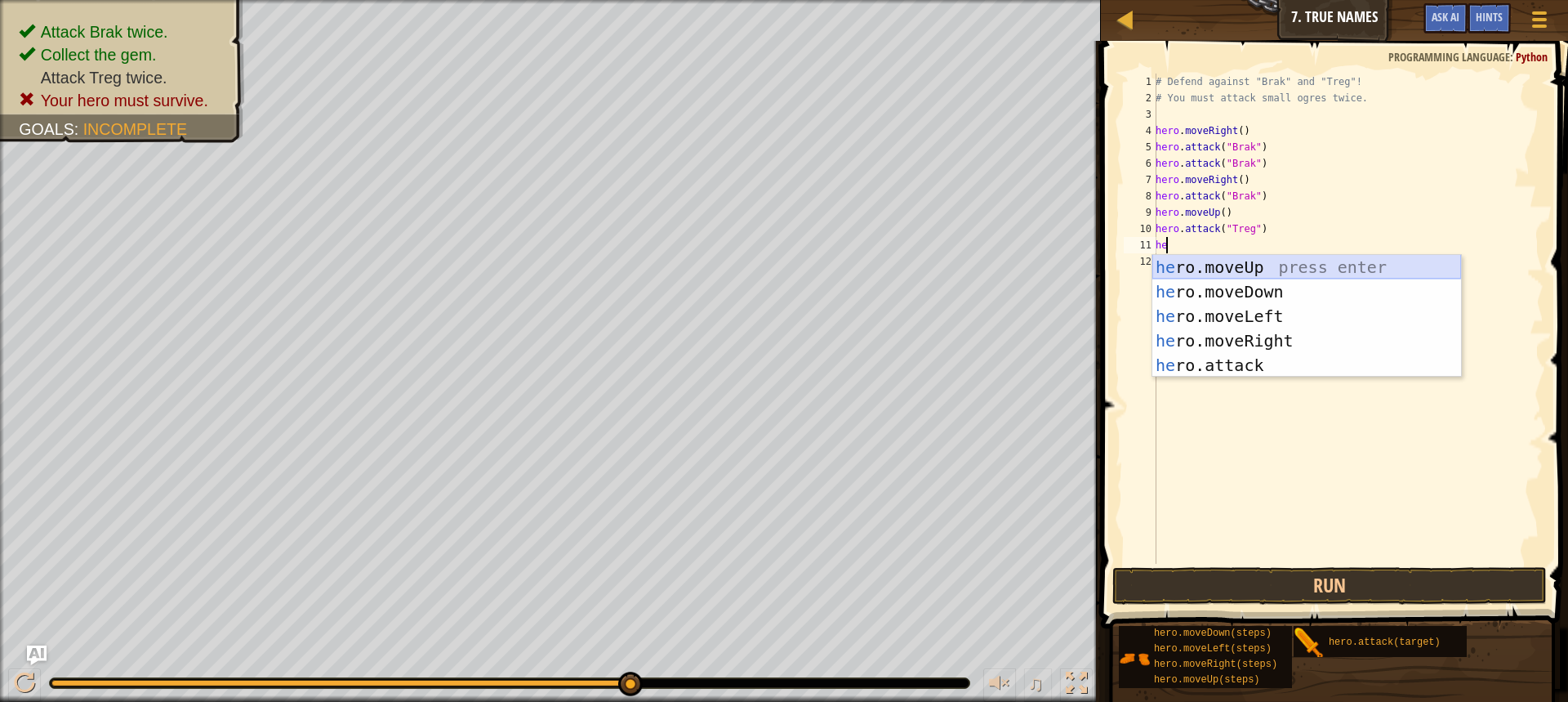
click at [1206, 266] on div "he ro.moveUp press enter he ro.moveDown press enter he ro.moveLeft press enter …" at bounding box center [1306, 341] width 308 height 172
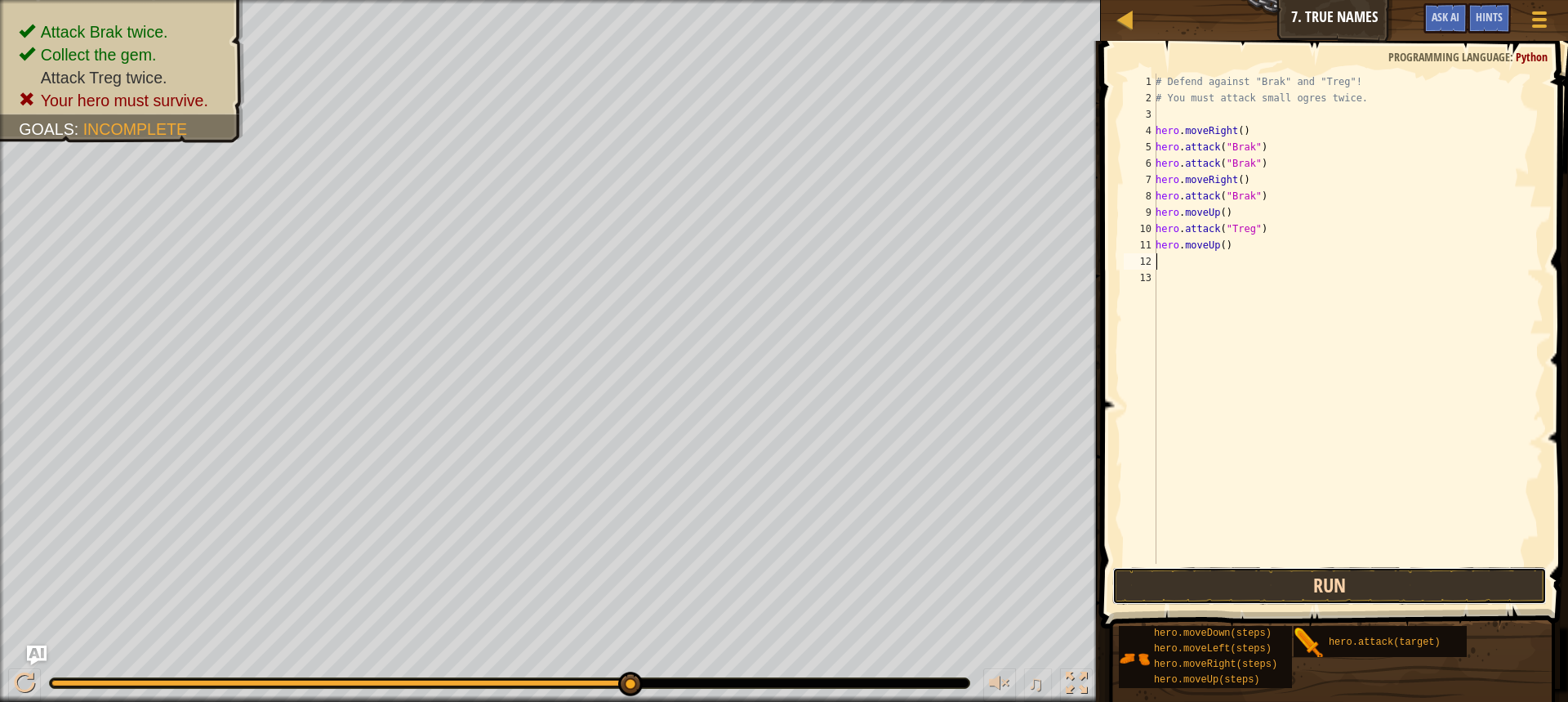
click at [1290, 586] on button "Run" at bounding box center [1330, 586] width 435 height 37
type textarea "h"
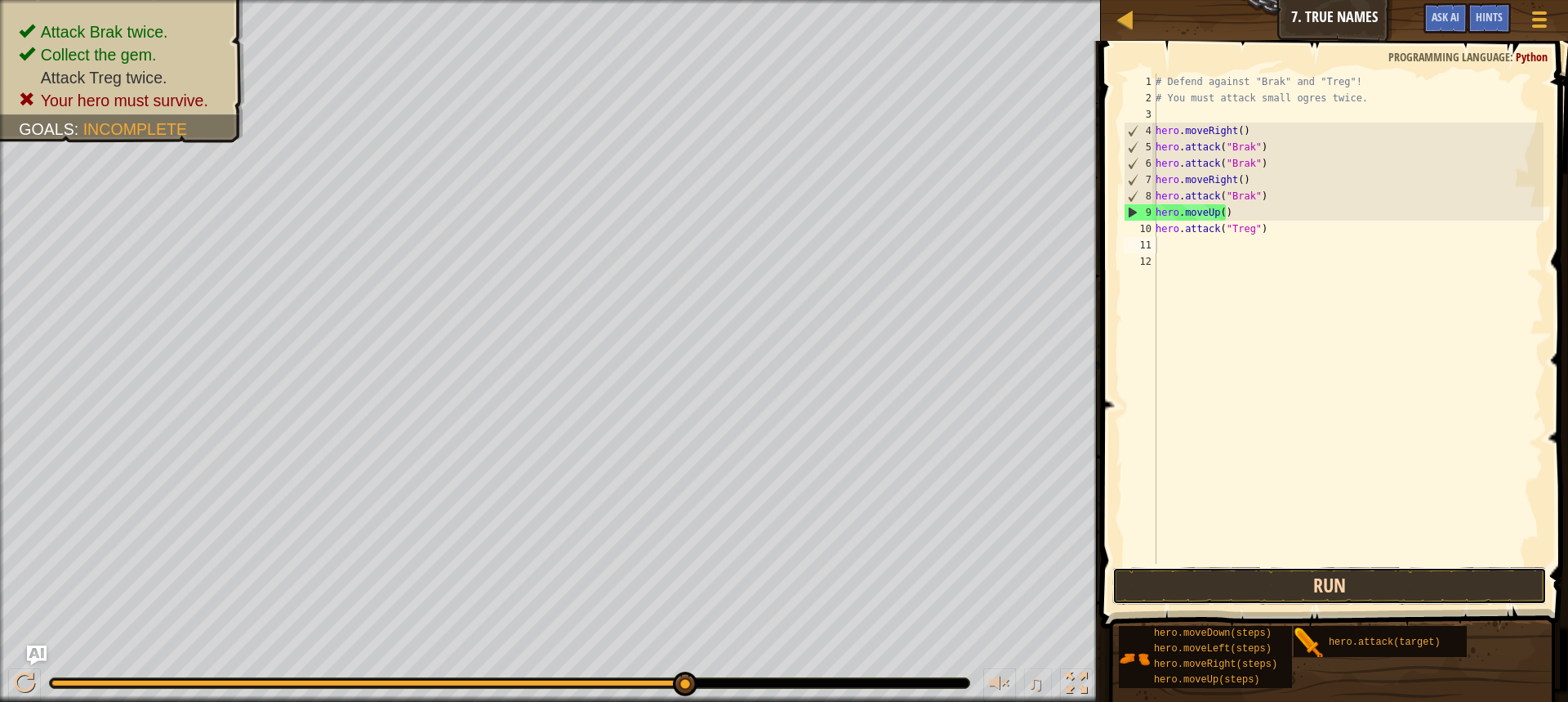
click at [1353, 586] on button "Run" at bounding box center [1330, 586] width 435 height 37
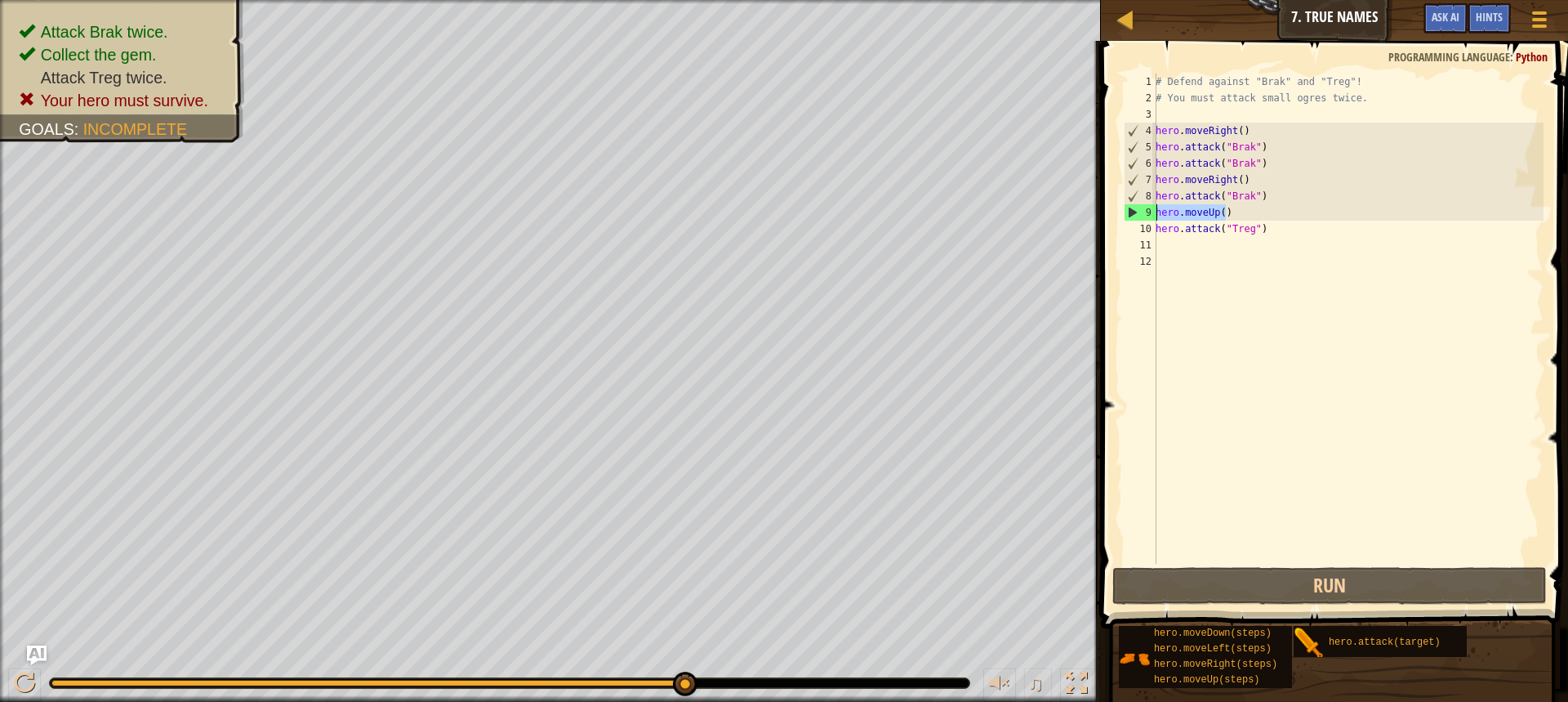
drag, startPoint x: 1223, startPoint y: 211, endPoint x: 1121, endPoint y: 211, distance: 102.0
click at [1121, 211] on div "1 2 3 4 5 6 7 8 9 10 11 12 # Defend against "Brak" and "Treg"! # You must attac…" at bounding box center [1332, 319] width 423 height 490
type textarea "hero.moveUp()"
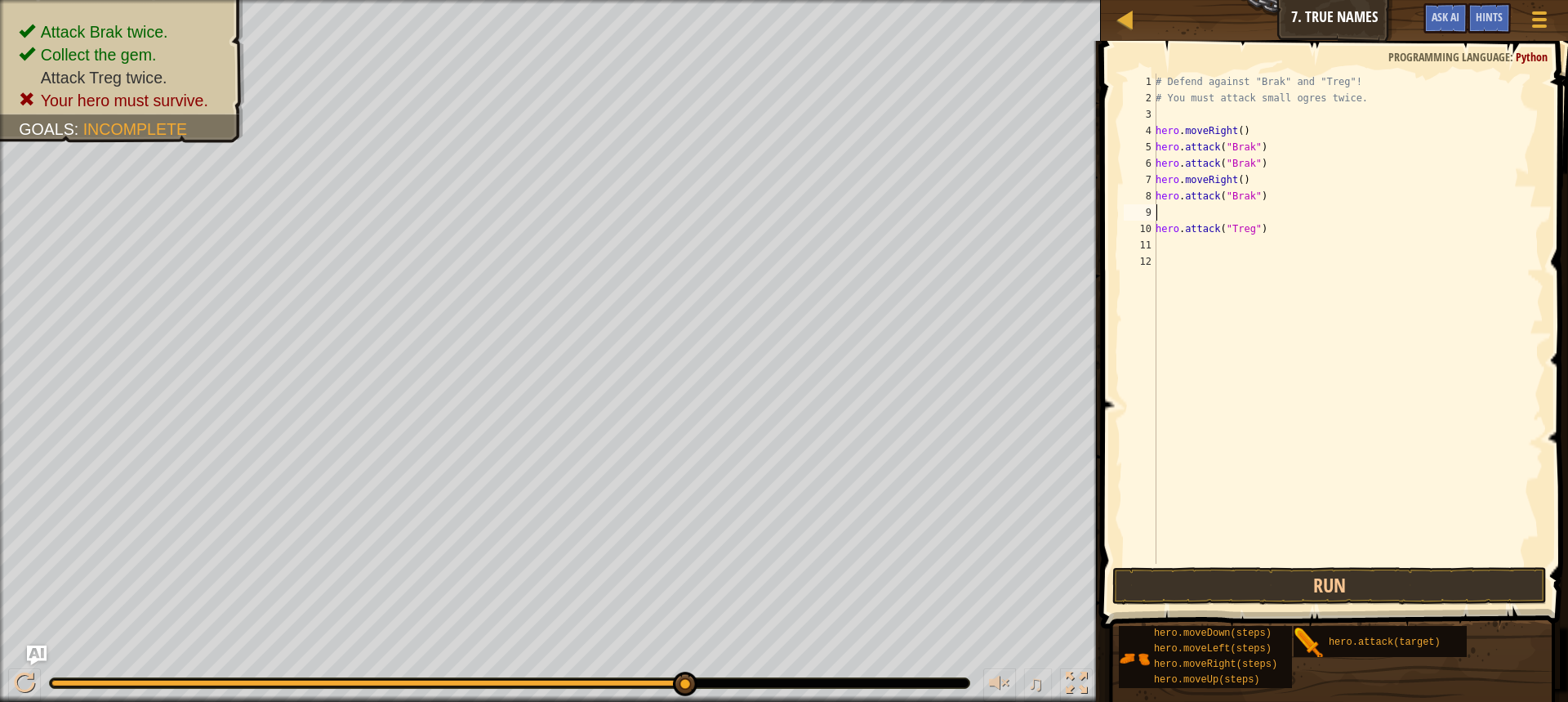
drag, startPoint x: 1248, startPoint y: 211, endPoint x: 1130, endPoint y: 212, distance: 118.0
click at [1129, 212] on div "1 2 3 4 5 6 7 8 9 10 11 12 # Defend against "Brak" and "Treg"! # You must attac…" at bounding box center [1332, 319] width 423 height 490
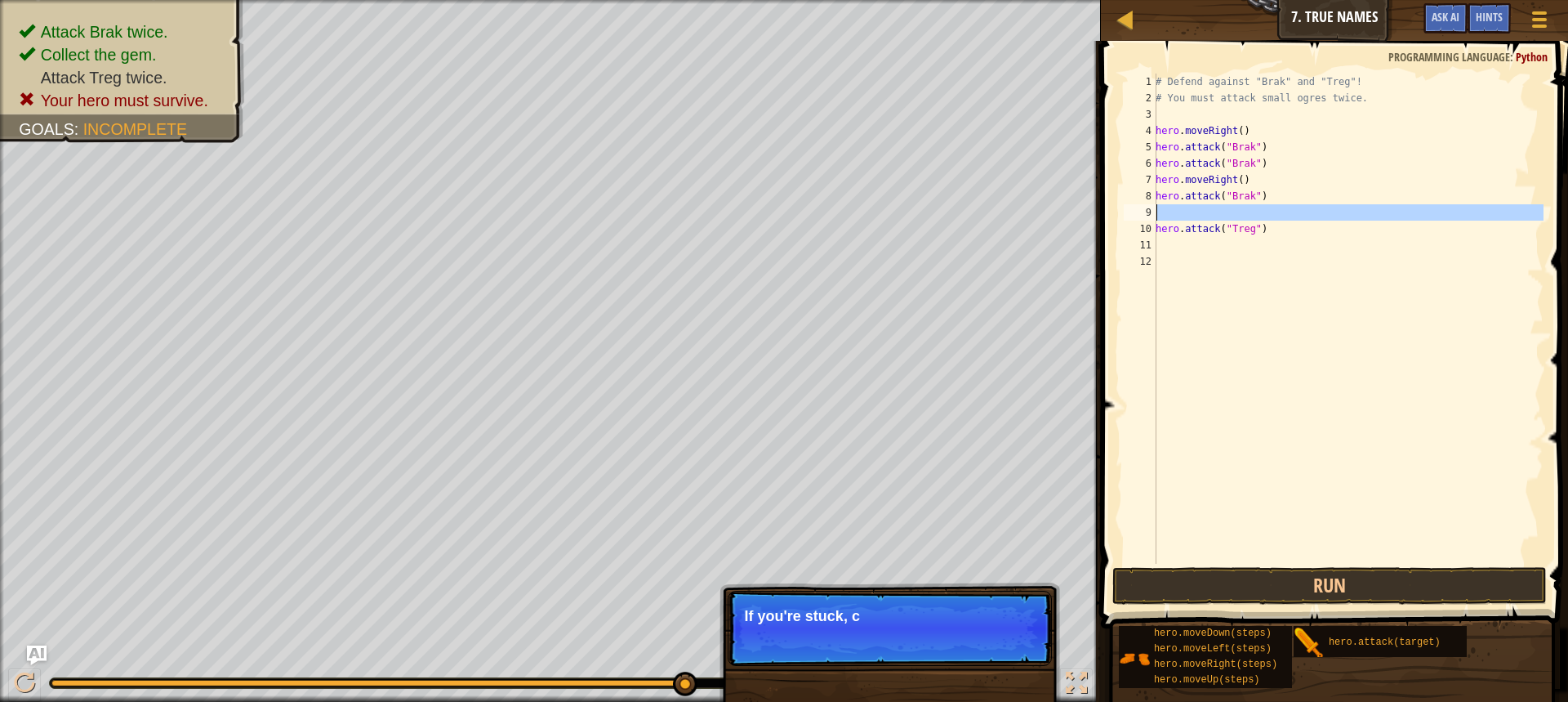
drag, startPoint x: 1135, startPoint y: 212, endPoint x: 1175, endPoint y: 211, distance: 40.0
click at [1175, 211] on div "1 2 3 4 5 6 7 8 9 10 11 12 # Defend against "Brak" and "Treg"! # You must attac…" at bounding box center [1332, 319] width 423 height 490
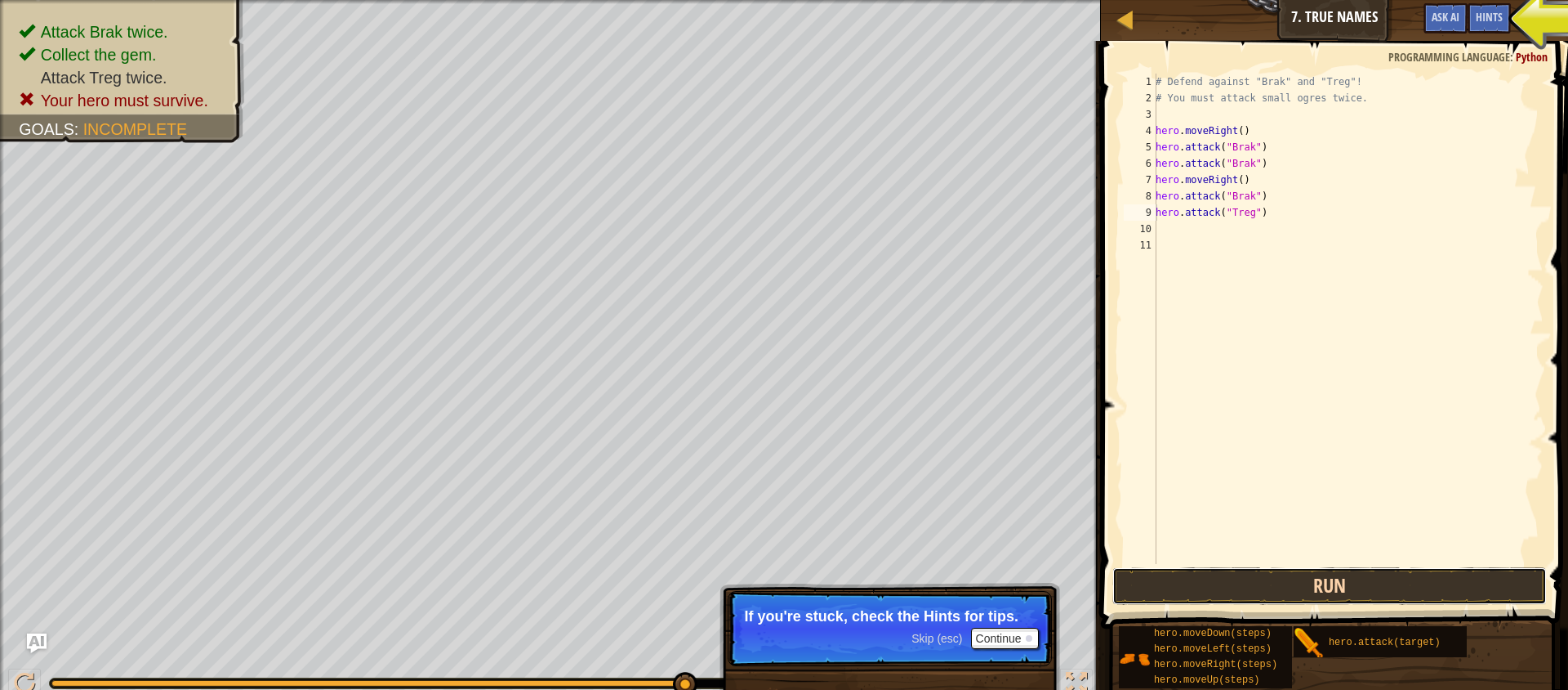
click at [1147, 583] on button "Run" at bounding box center [1330, 586] width 435 height 37
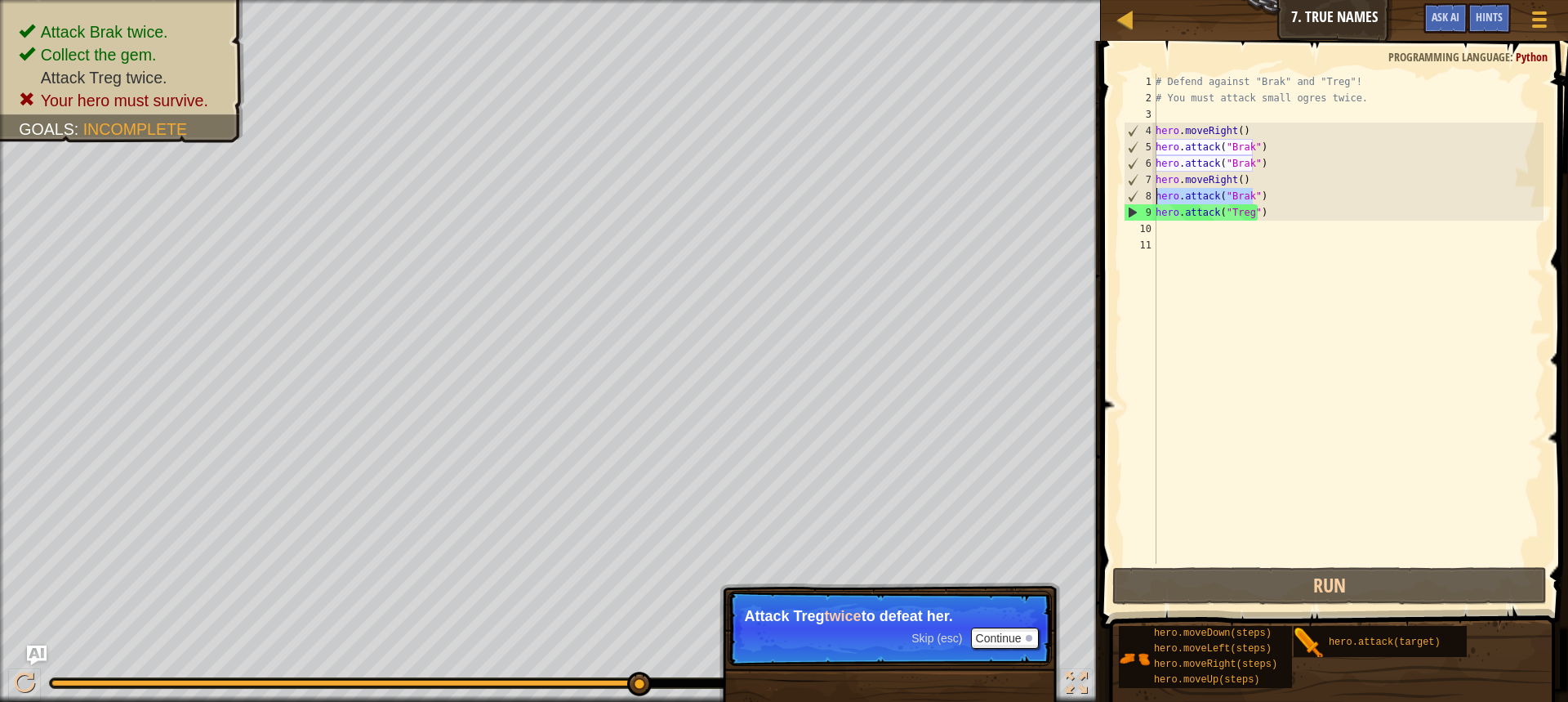
drag, startPoint x: 1254, startPoint y: 194, endPoint x: 1103, endPoint y: 192, distance: 151.0
click at [1103, 192] on div "hero.attack("Treg") 1 2 3 4 5 6 7 8 9 10 11 # Defend against "Brak" and "Treg"!…" at bounding box center [1332, 366] width 472 height 636
type textarea ")"
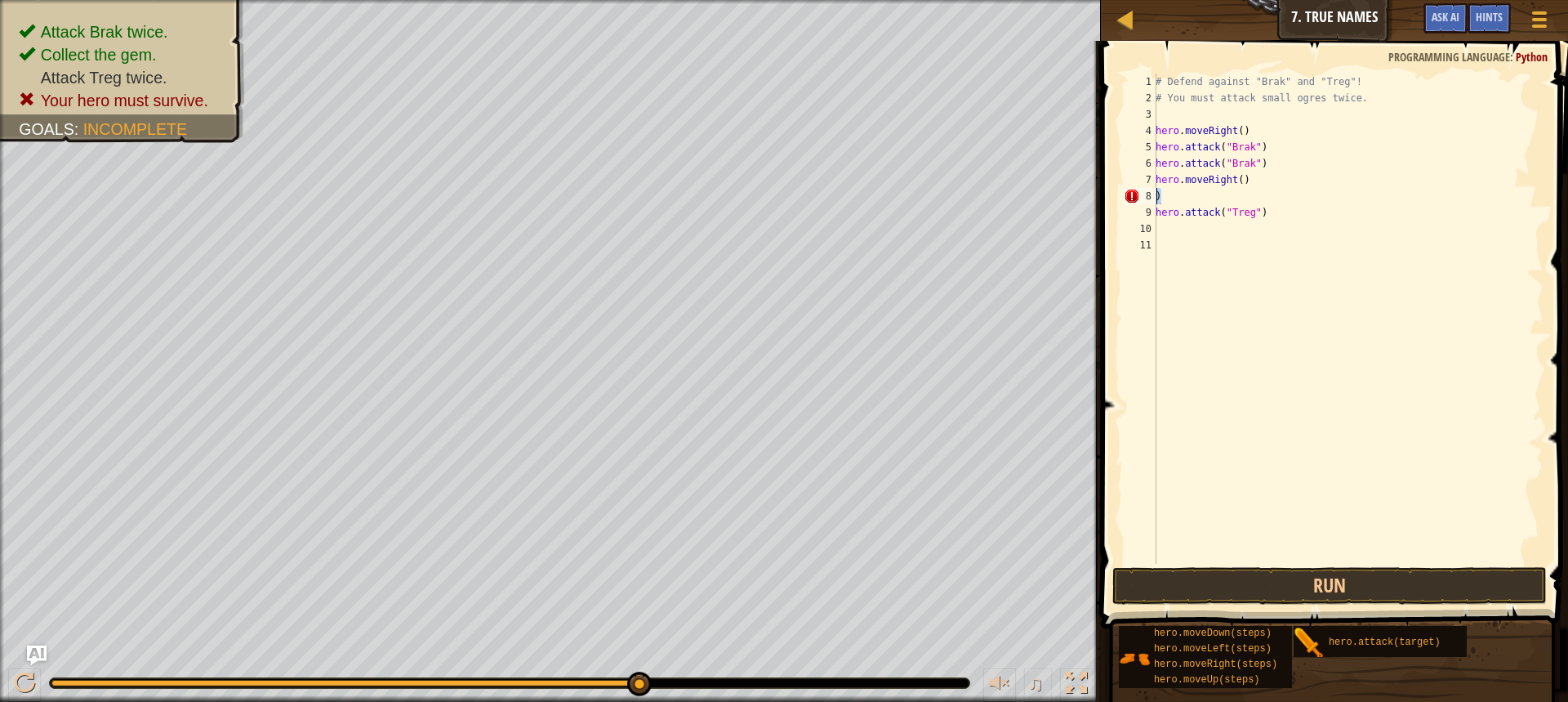
drag, startPoint x: 1254, startPoint y: 194, endPoint x: 1110, endPoint y: 192, distance: 144.0
click at [1110, 192] on div ") 1 2 3 4 5 6 7 8 9 10 11 # Defend against "Brak" and "Treg"! # You must attack…" at bounding box center [1332, 366] width 472 height 636
drag, startPoint x: 1139, startPoint y: 186, endPoint x: 1346, endPoint y: 193, distance: 207.1
click at [1346, 193] on div "1 2 3 4 5 6 7 8 9 10 11 # Defend against "Brak" and "Treg"! # You must attack s…" at bounding box center [1332, 366] width 472 height 636
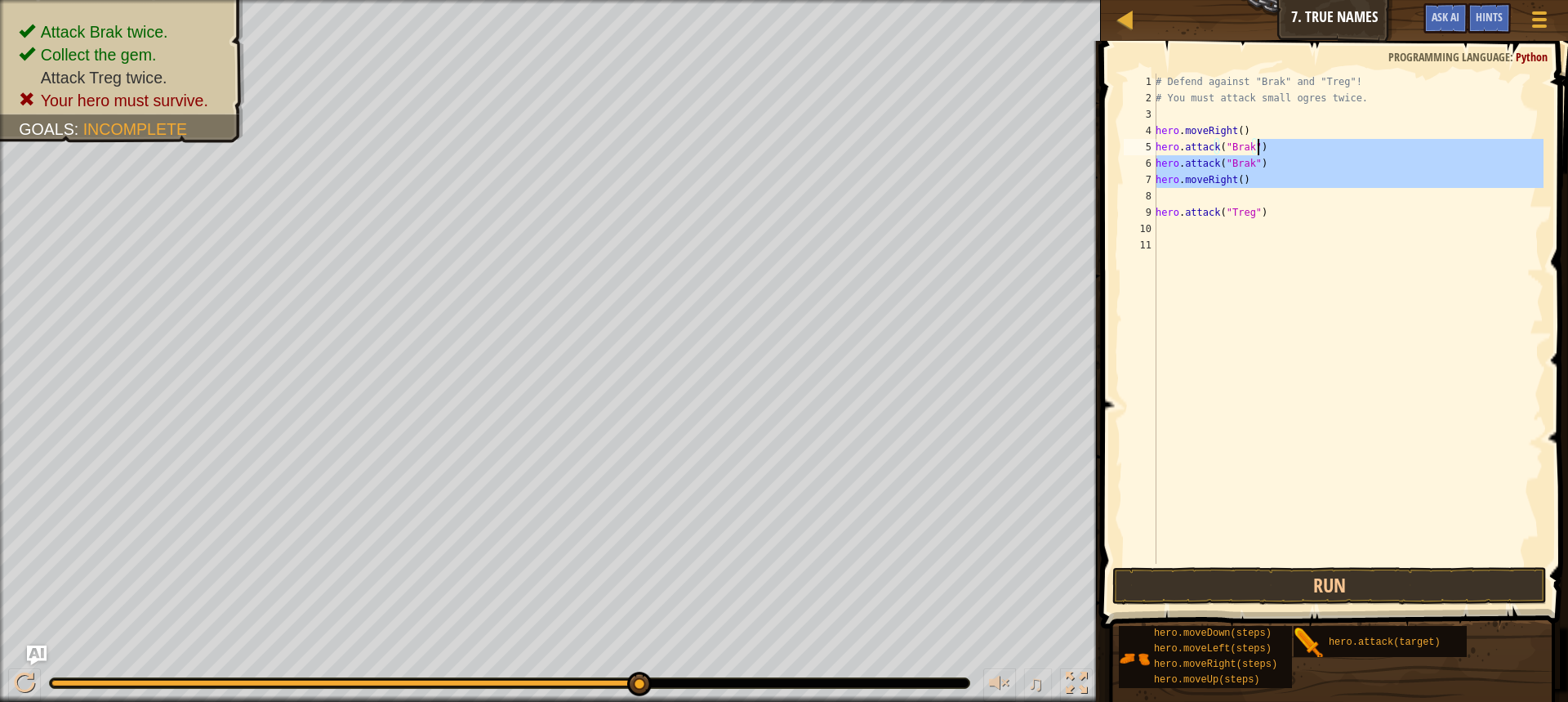
drag, startPoint x: 1387, startPoint y: 200, endPoint x: 1352, endPoint y: 151, distance: 60.2
click at [1352, 151] on div "# Defend against "Brak" and "Treg"! # You must attack small ogres twice. hero .…" at bounding box center [1347, 335] width 392 height 523
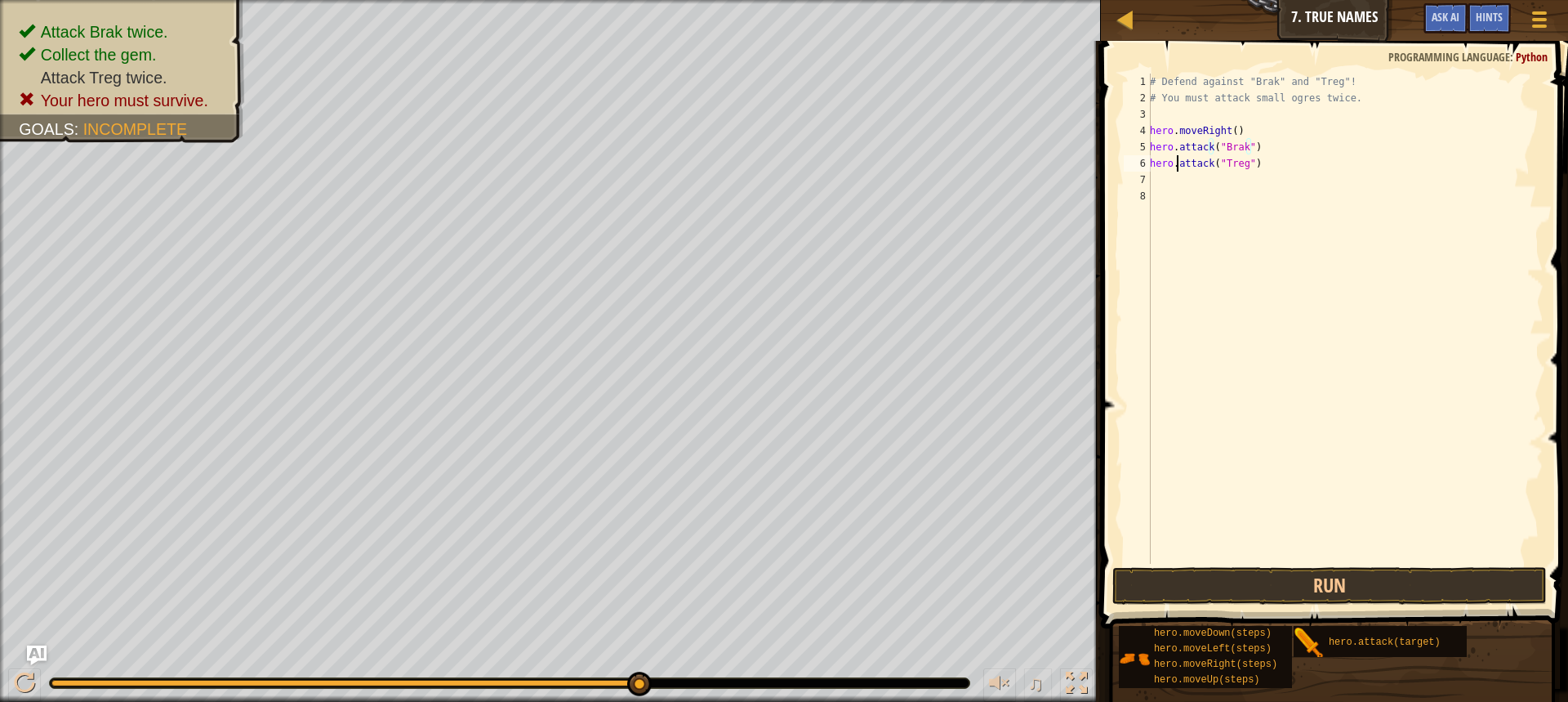
click at [1177, 156] on div "# Defend against "Brak" and "Treg"! # You must attack small ogres twice. hero .…" at bounding box center [1345, 335] width 397 height 523
type textarea "hero.attack("Treg")"
drag, startPoint x: 1282, startPoint y: 165, endPoint x: 1123, endPoint y: 159, distance: 159.1
click at [1123, 159] on div "hero.attack("Treg") 1 2 3 4 5 6 7 8 # Defend against "Brak" and "Treg"! # You m…" at bounding box center [1332, 319] width 423 height 490
paste textarea "hero.attack("Treg")"
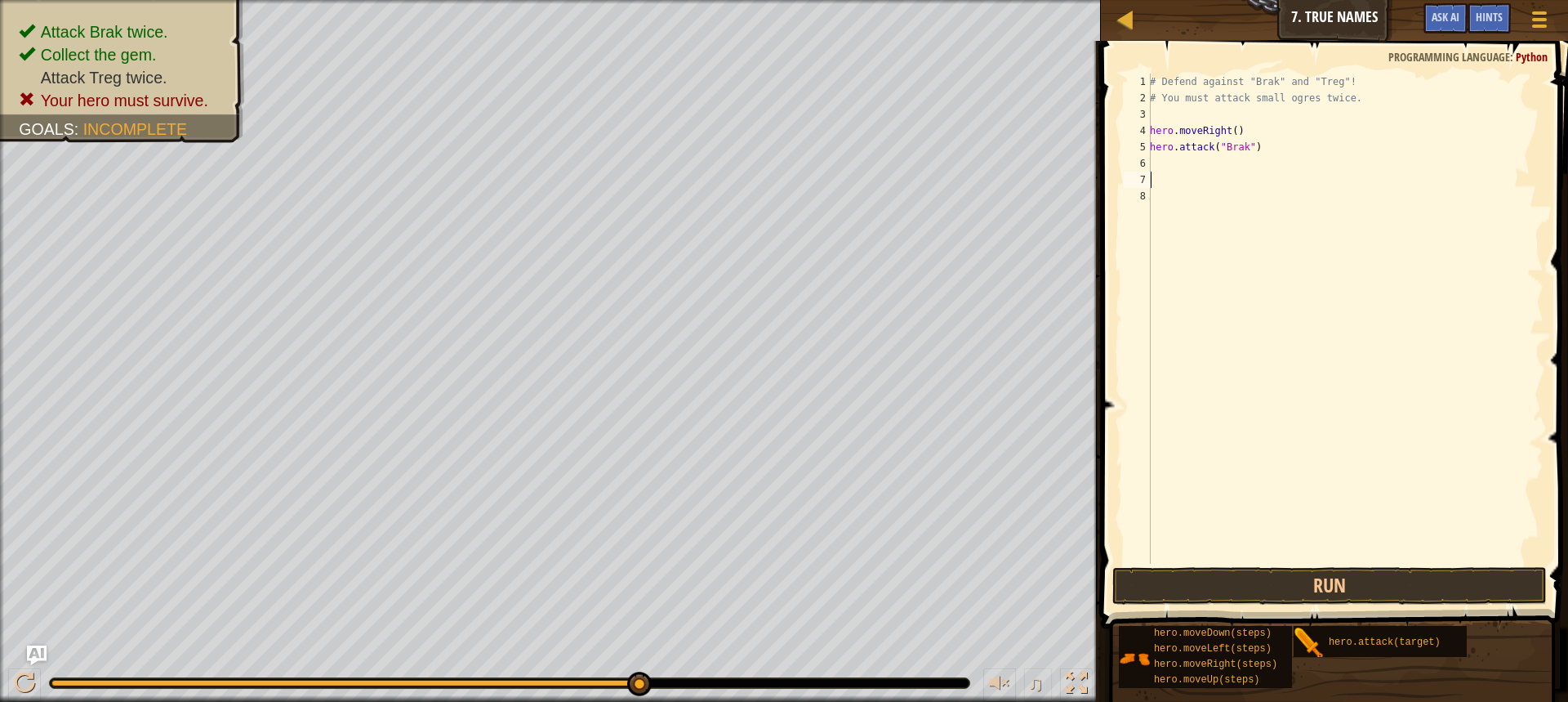
type textarea "hero.attack("Treg")"
click at [1168, 165] on div "# Defend against "Brak" and "Treg"! # You must attack small ogres twice. hero .…" at bounding box center [1345, 335] width 397 height 523
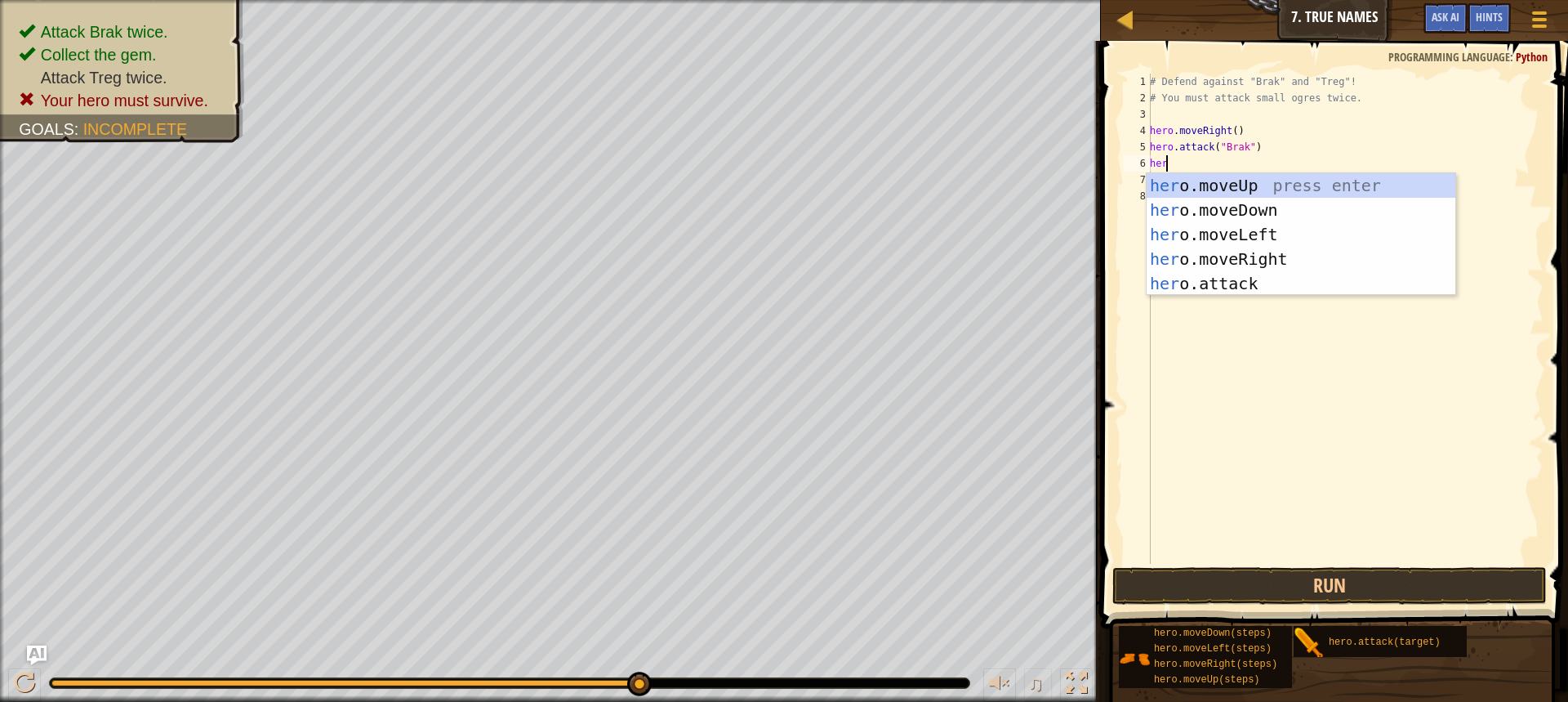
type textarea "her"
click at [1263, 176] on div "her o.moveUp press enter her o.moveDown press enter her o.moveLeft press enter …" at bounding box center [1301, 259] width 308 height 172
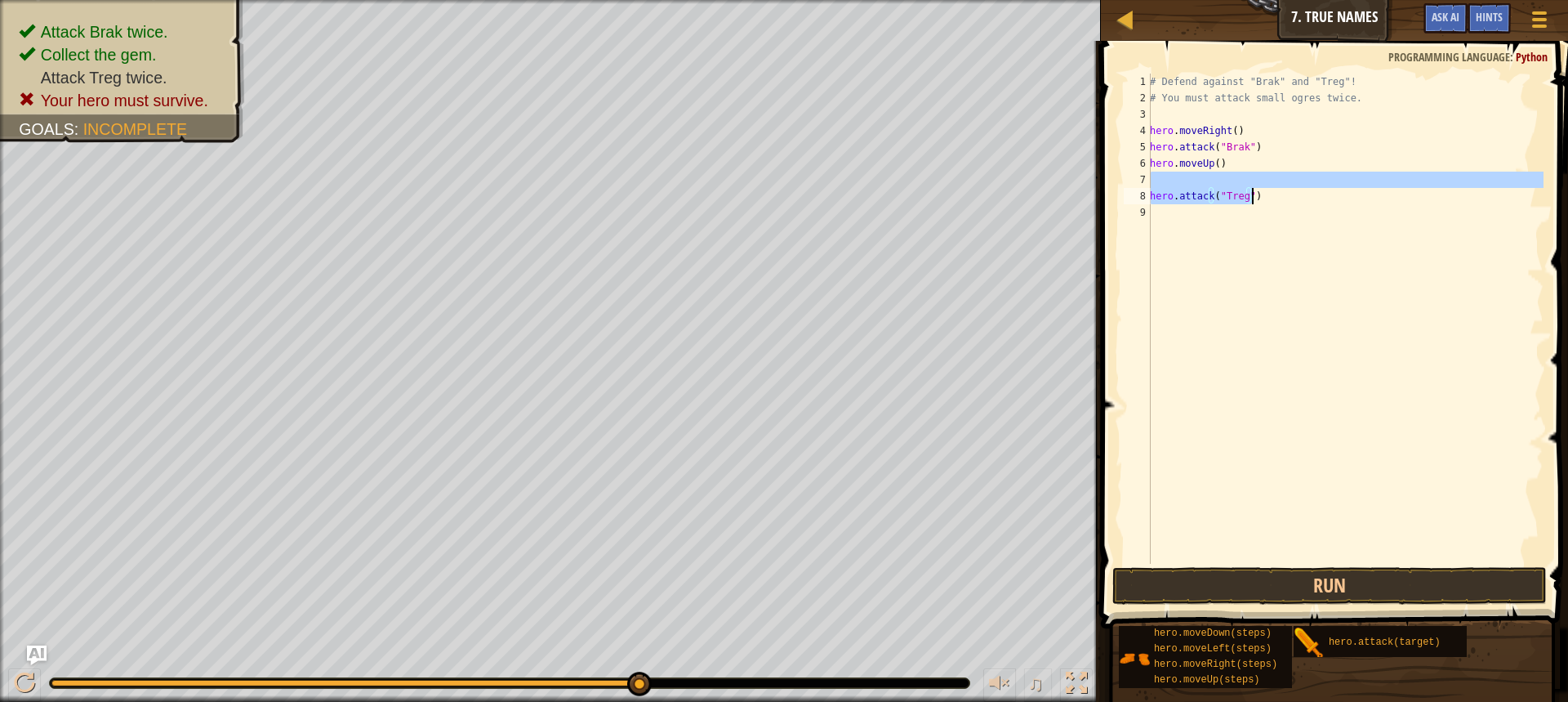
drag, startPoint x: 1293, startPoint y: 174, endPoint x: 1509, endPoint y: 194, distance: 216.9
click at [1509, 194] on div "# Defend against "Brak" and "Treg"! # You must attack small ogres twice. hero .…" at bounding box center [1345, 335] width 397 height 523
type textarea "hero.attack("Treg")"
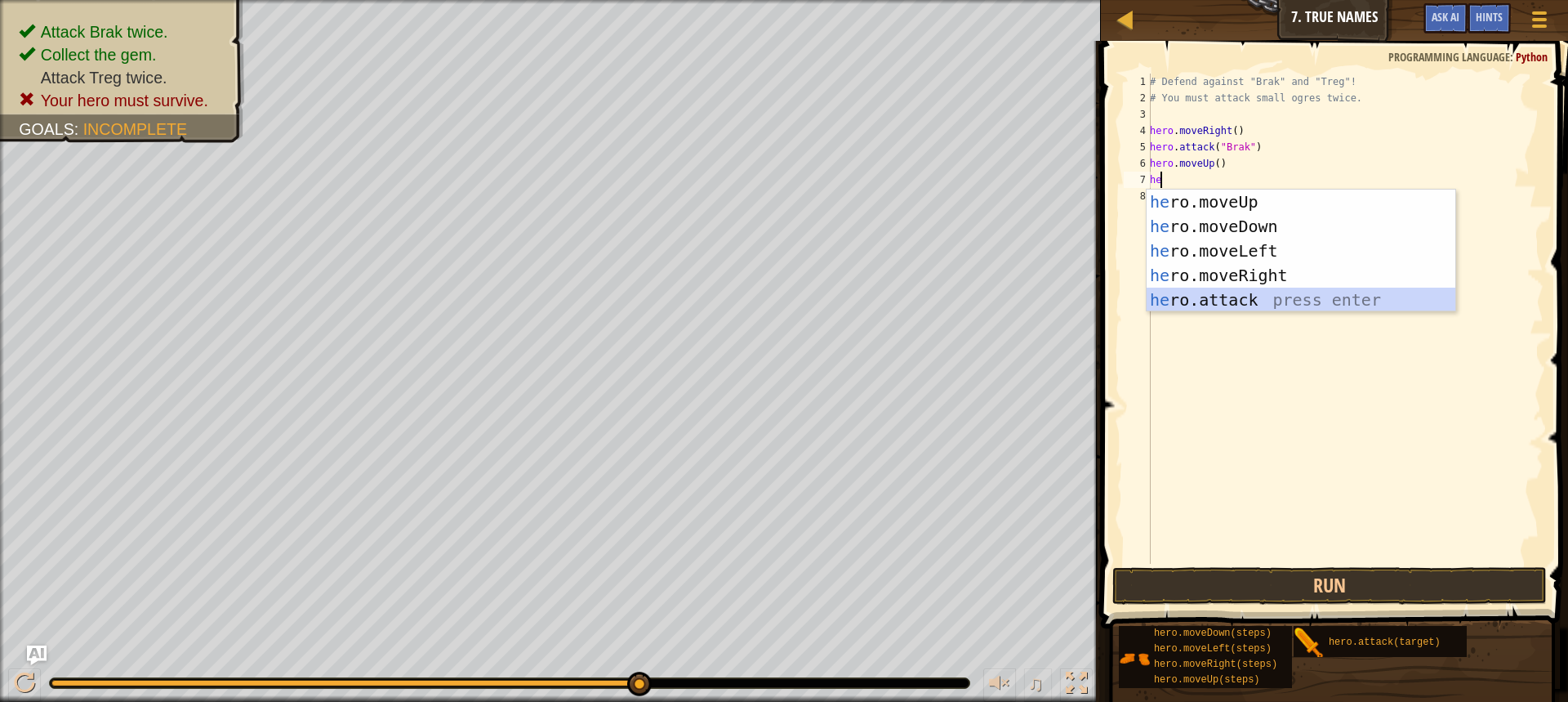
click at [1249, 294] on div "he ro.moveUp press enter he ro.moveDown press enter he ro.moveLeft press enter …" at bounding box center [1301, 276] width 308 height 172
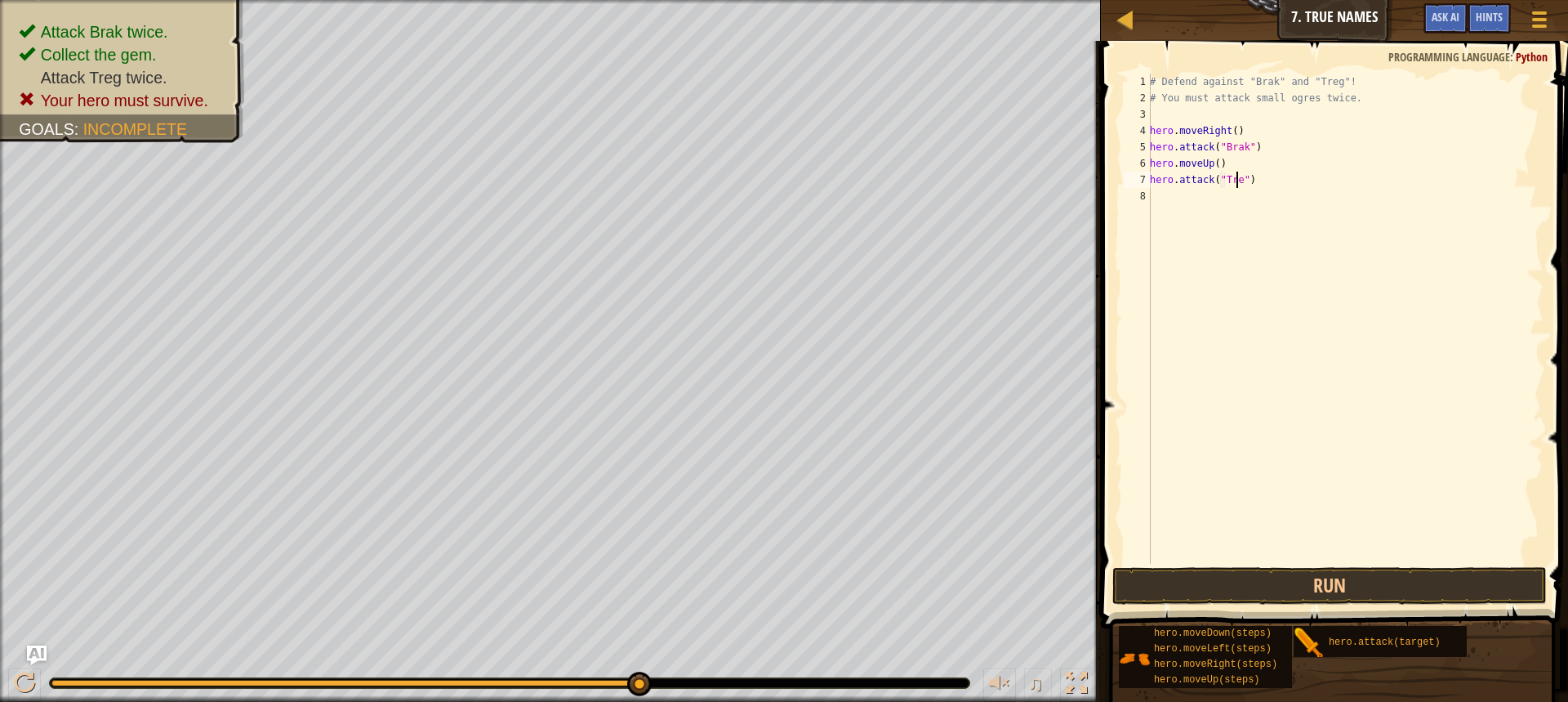
scroll to position [7, 7]
click at [1237, 580] on button "Run" at bounding box center [1330, 586] width 435 height 37
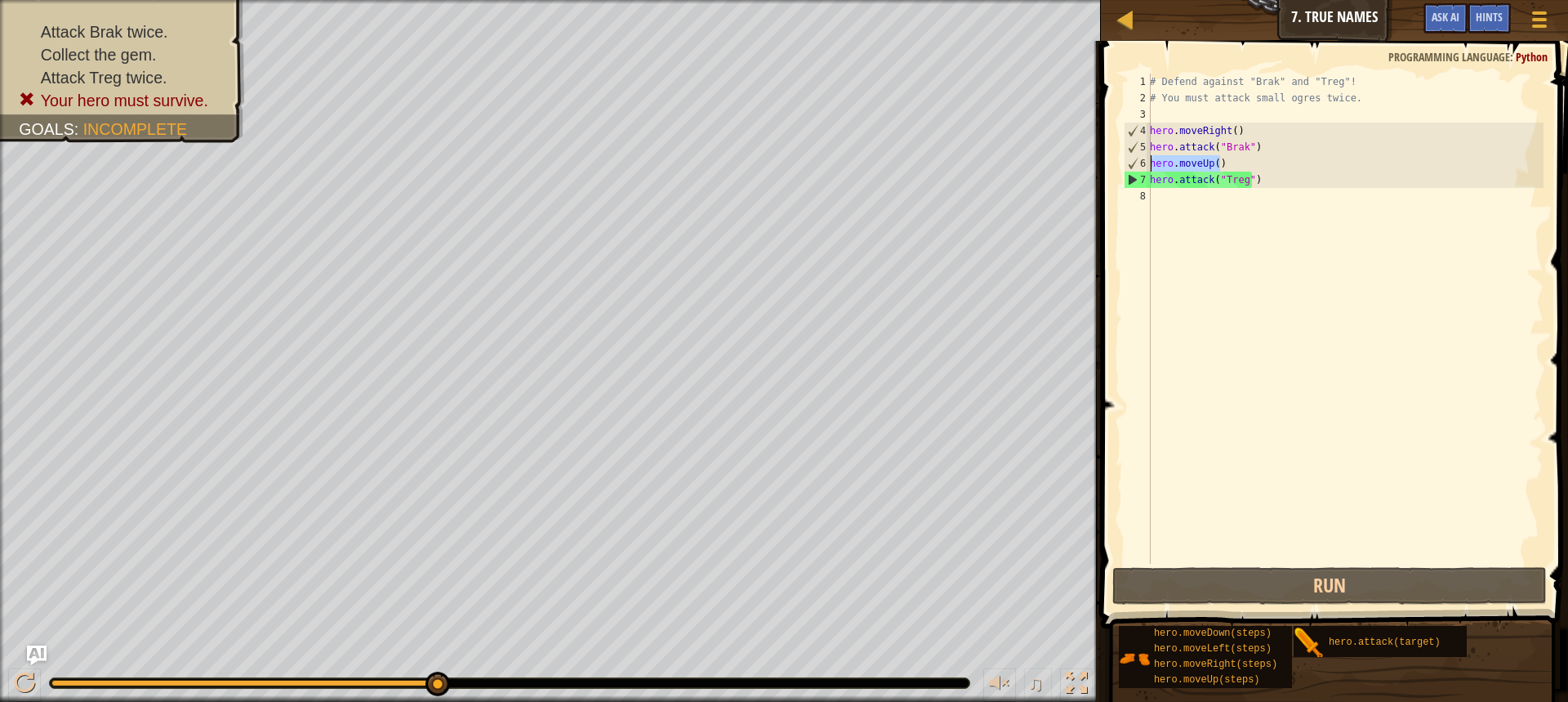
drag, startPoint x: 1221, startPoint y: 162, endPoint x: 1098, endPoint y: 166, distance: 123.1
click at [1098, 166] on div "hero.attack("Treg") 1 2 3 4 5 6 7 8 # Defend against "Brak" and "Treg"! # You m…" at bounding box center [1332, 366] width 472 height 636
type textarea "hero.moveUp()"
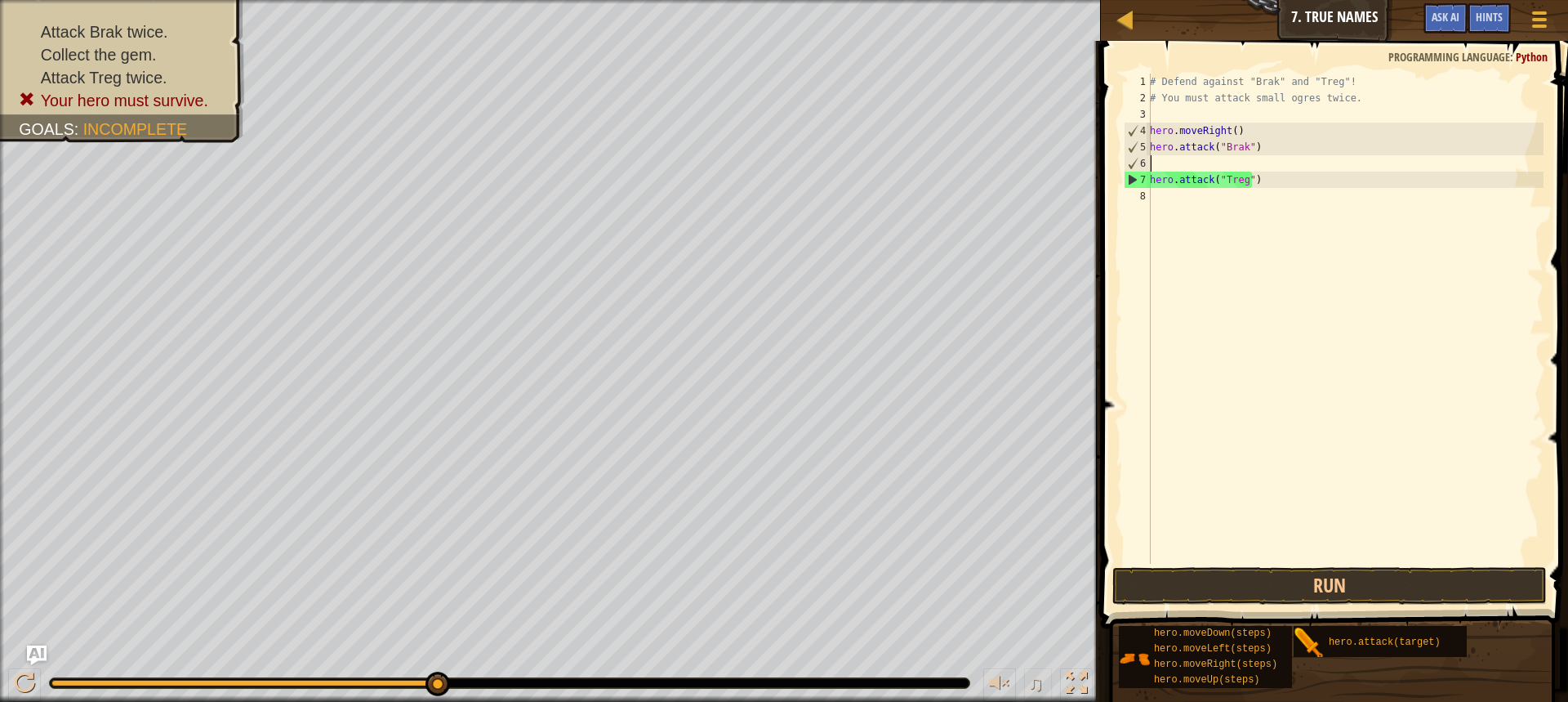
scroll to position [7, 0]
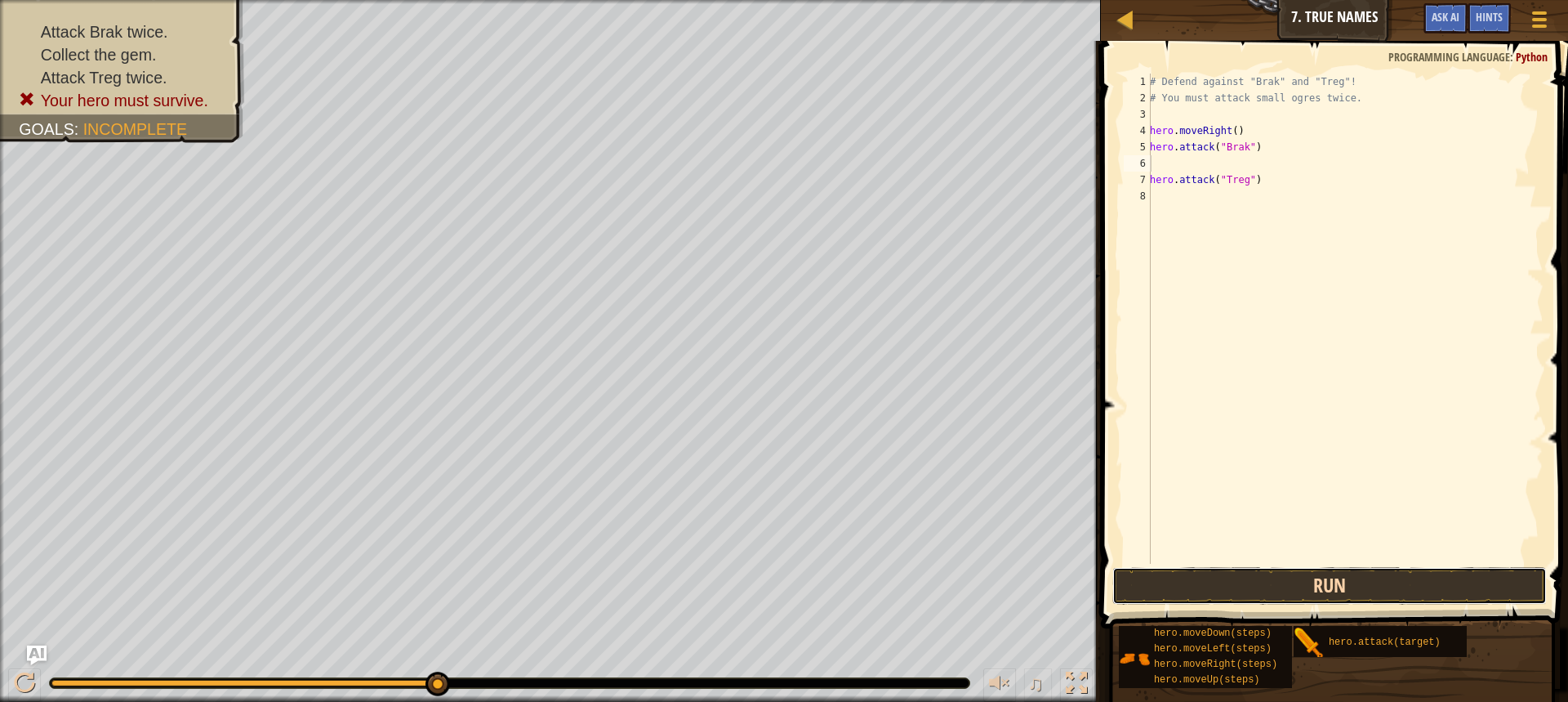
click at [1290, 589] on button "Run" at bounding box center [1330, 586] width 435 height 37
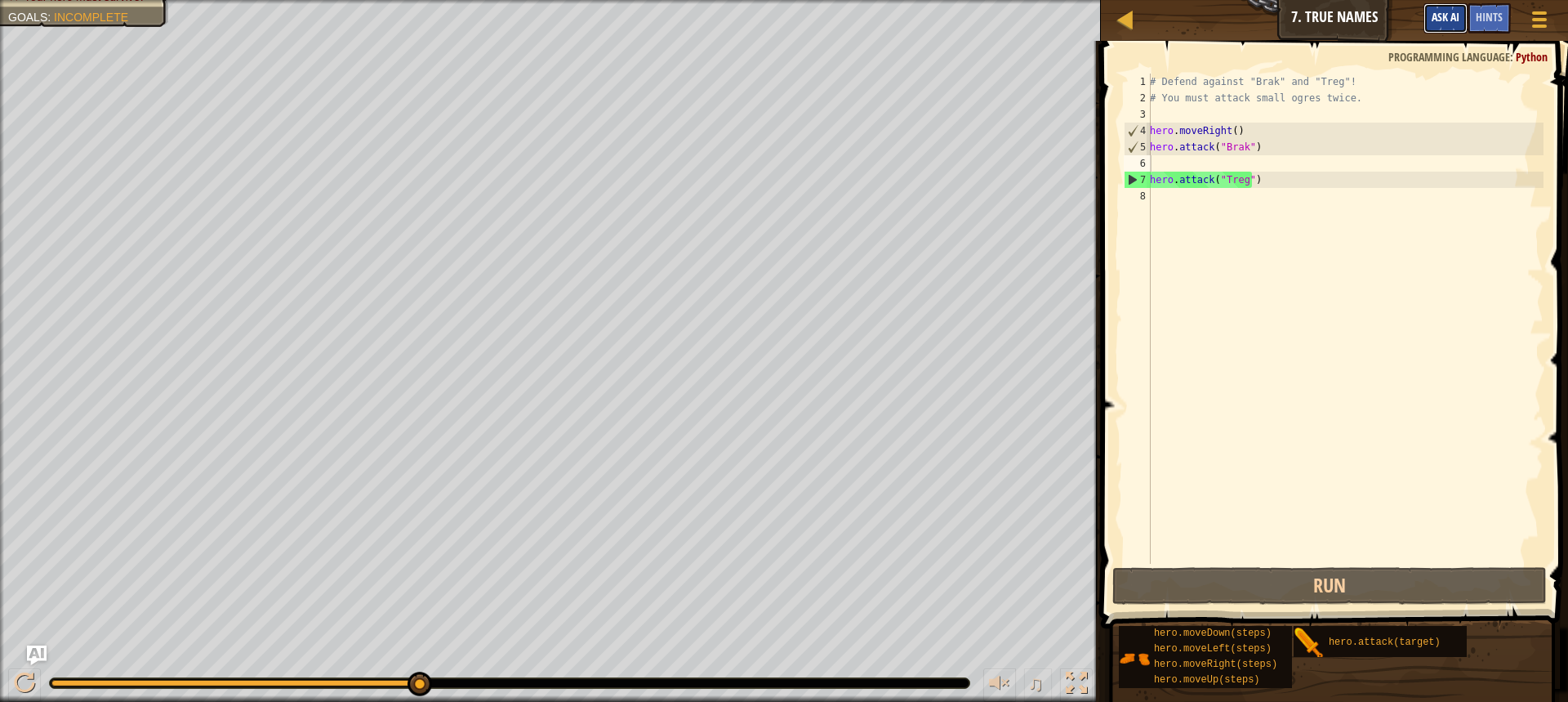
click at [1437, 10] on span "Ask AI" at bounding box center [1446, 17] width 28 height 16
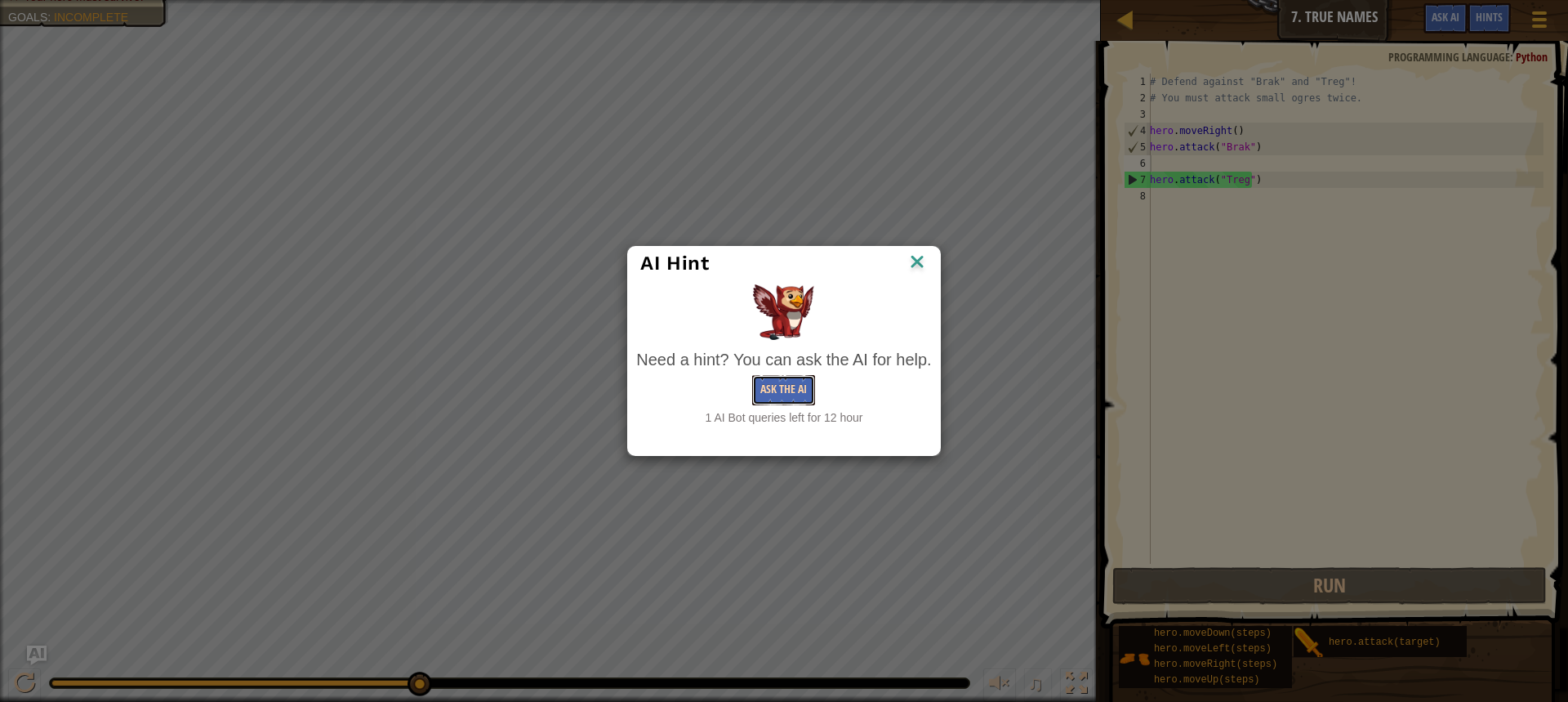
click at [783, 388] on button "Ask the AI" at bounding box center [783, 390] width 63 height 30
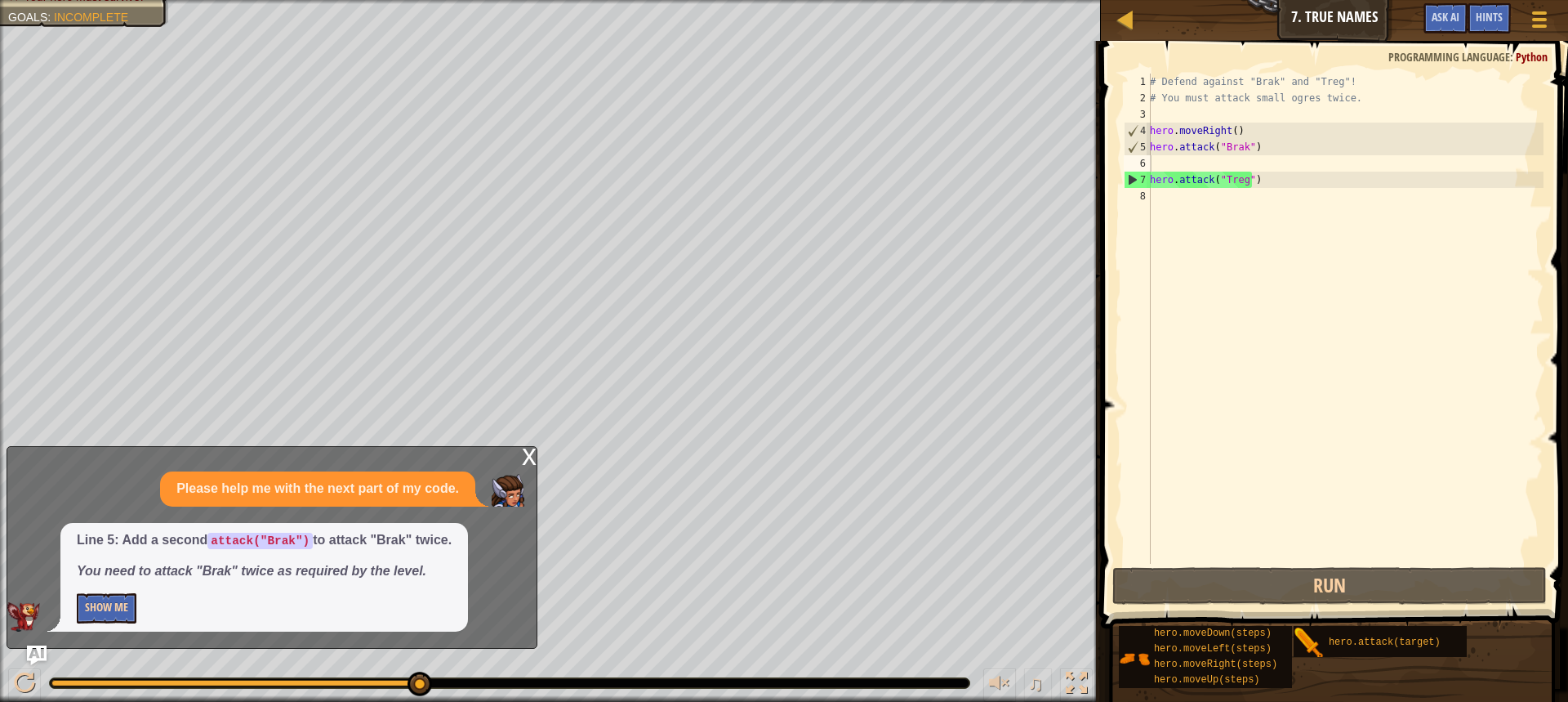
drag, startPoint x: 164, startPoint y: 637, endPoint x: 131, endPoint y: 609, distance: 43.3
click at [131, 609] on div "x Please help me with the next part of my code. Line 5: Add a second attack("Br…" at bounding box center [272, 547] width 531 height 203
click at [131, 609] on button "Show Me" at bounding box center [107, 609] width 60 height 30
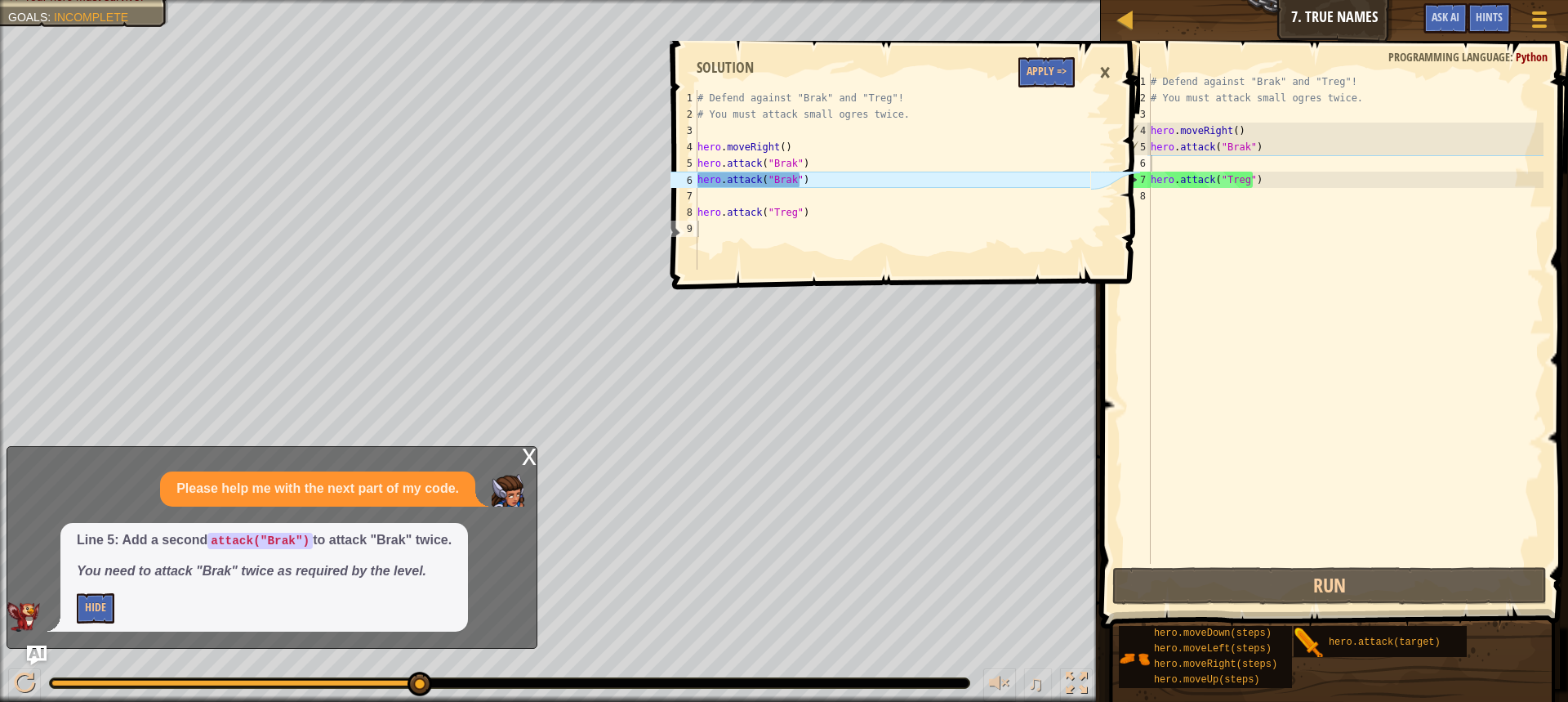
type textarea "hero.attack("Brak")"
drag, startPoint x: 1253, startPoint y: 146, endPoint x: 963, endPoint y: 93, distance: 294.8
click at [1110, 147] on div "Map Introduction to Computer Science 7. True Names Game Menu Done Hints Ask AI …" at bounding box center [784, 351] width 1568 height 702
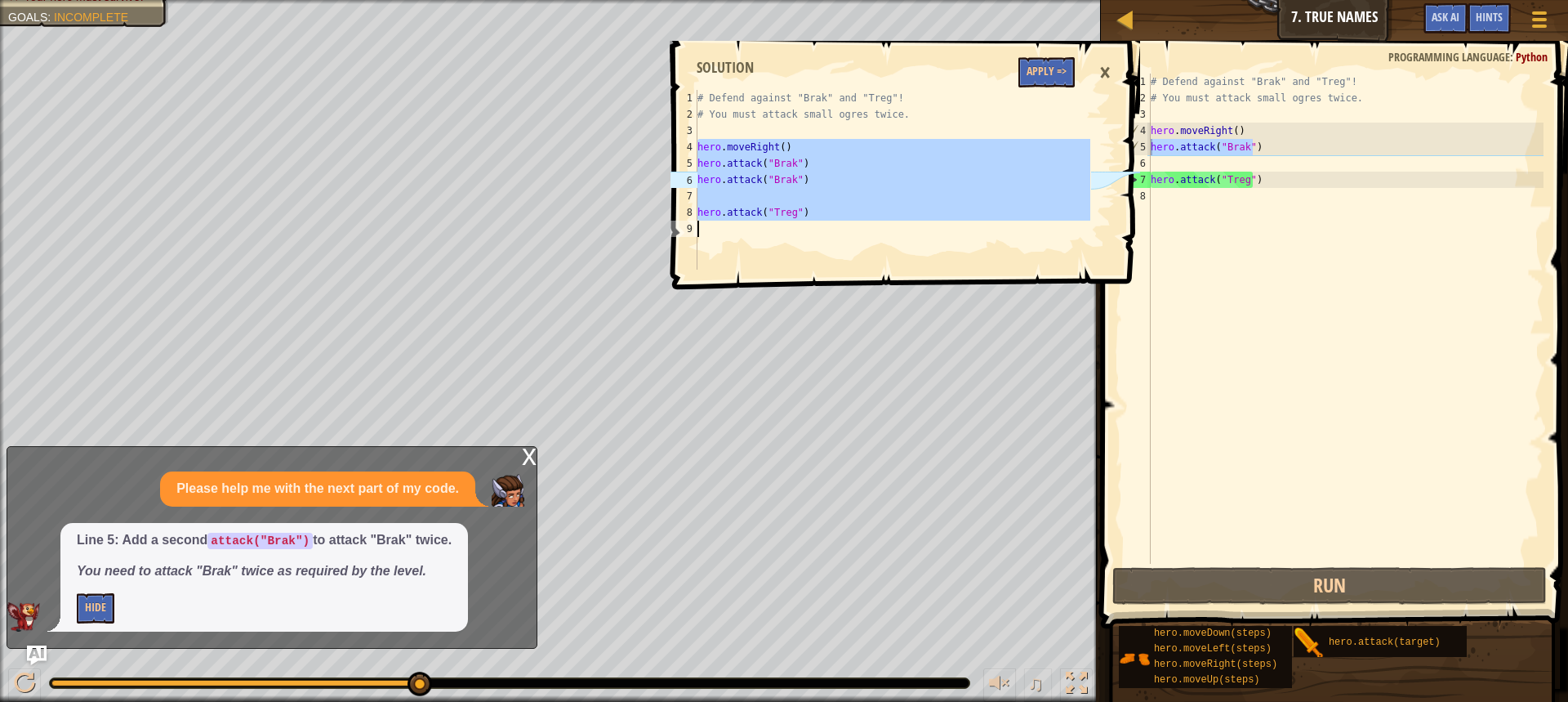
drag, startPoint x: 698, startPoint y: 148, endPoint x: 794, endPoint y: 241, distance: 133.7
click at [794, 241] on div "# Defend against "Brak" and "Treg"! # You must attack small ogres twice. hero .…" at bounding box center [892, 195] width 396 height 212
type textarea "hero.attack("Treg")"
drag, startPoint x: 1191, startPoint y: 49, endPoint x: 1272, endPoint y: 37, distance: 81.9
drag, startPoint x: 1272, startPoint y: 37, endPoint x: 1567, endPoint y: -24, distance: 301.2
